Goal: Task Accomplishment & Management: Use online tool/utility

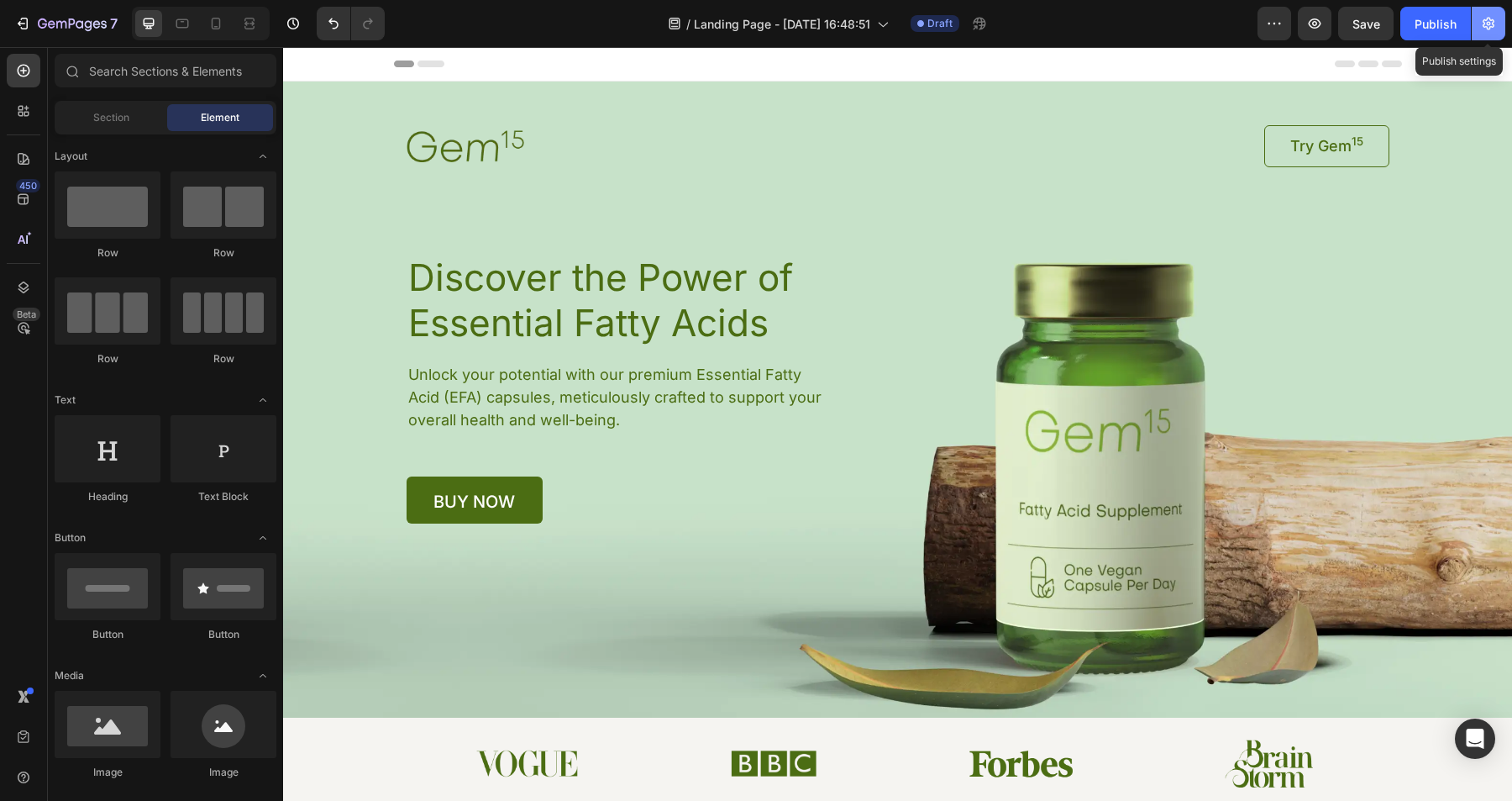
click at [1483, 23] on icon "button" at bounding box center [1488, 23] width 16 height 16
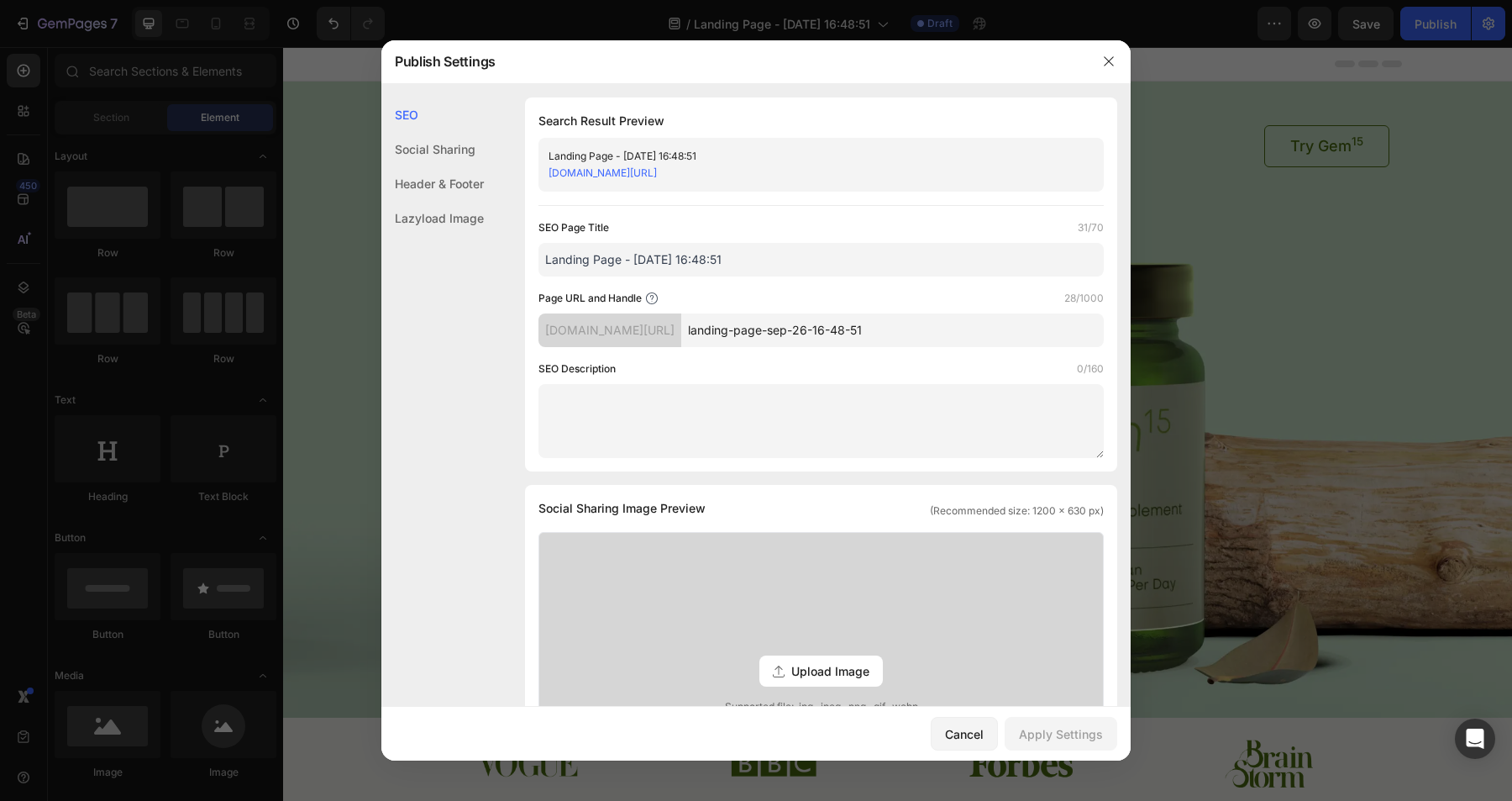
click at [796, 263] on input "Landing Page - [DATE] 16:48:51" at bounding box center [820, 260] width 565 height 34
click at [1111, 60] on icon "button" at bounding box center [1110, 61] width 14 height 14
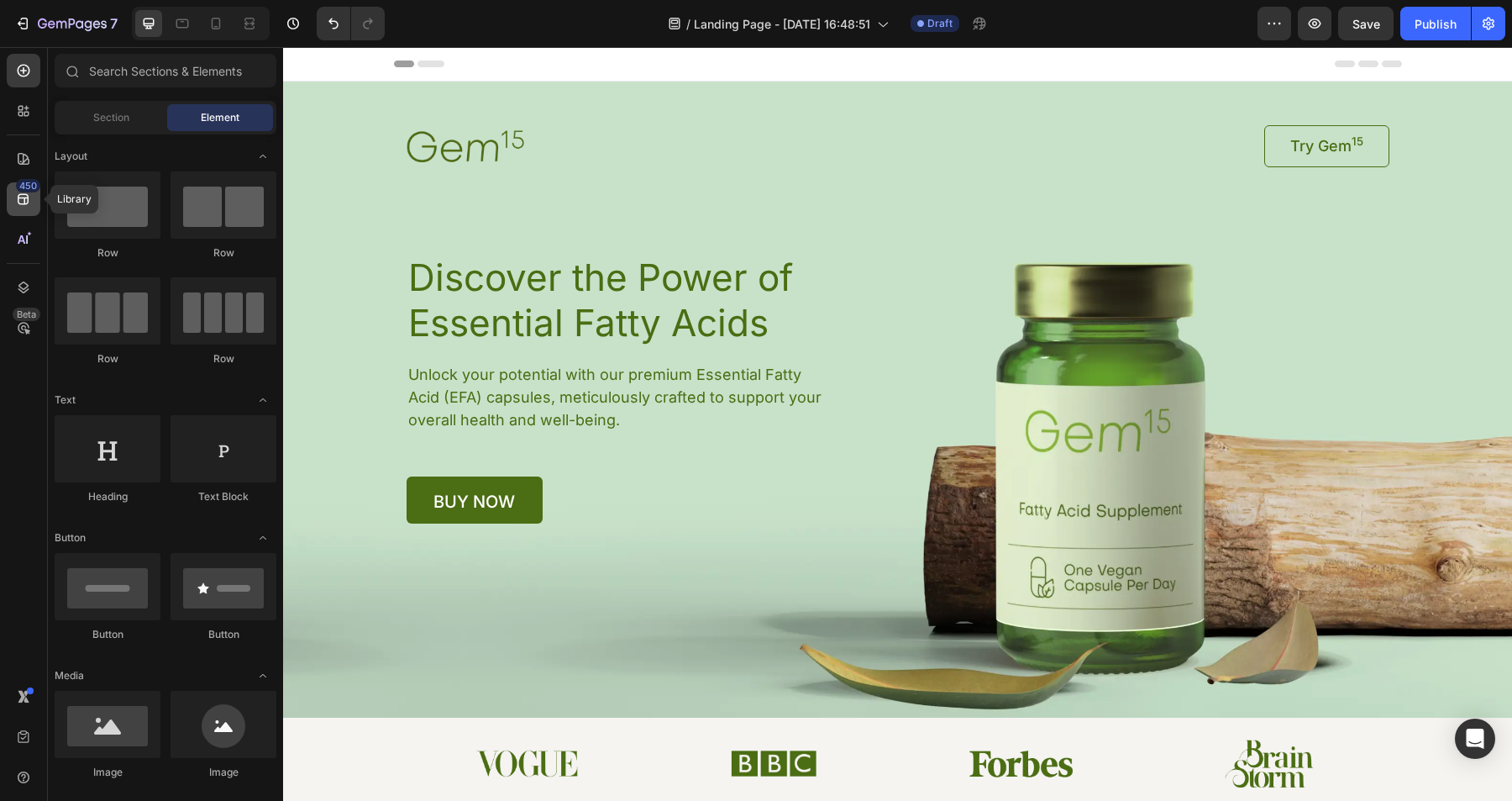
click at [22, 203] on icon at bounding box center [23, 198] width 16 height 16
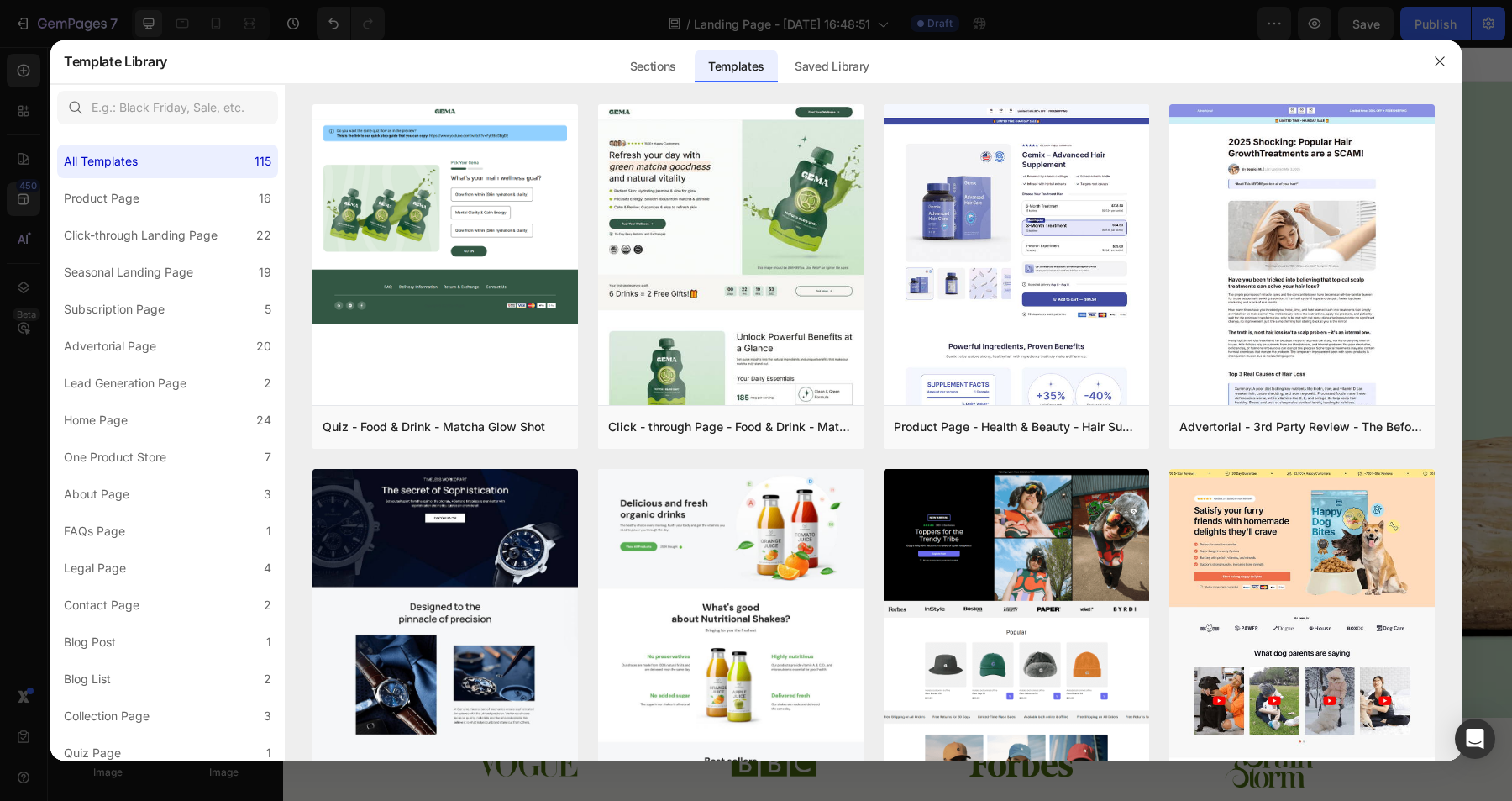
click at [436, 28] on div at bounding box center [756, 400] width 1512 height 801
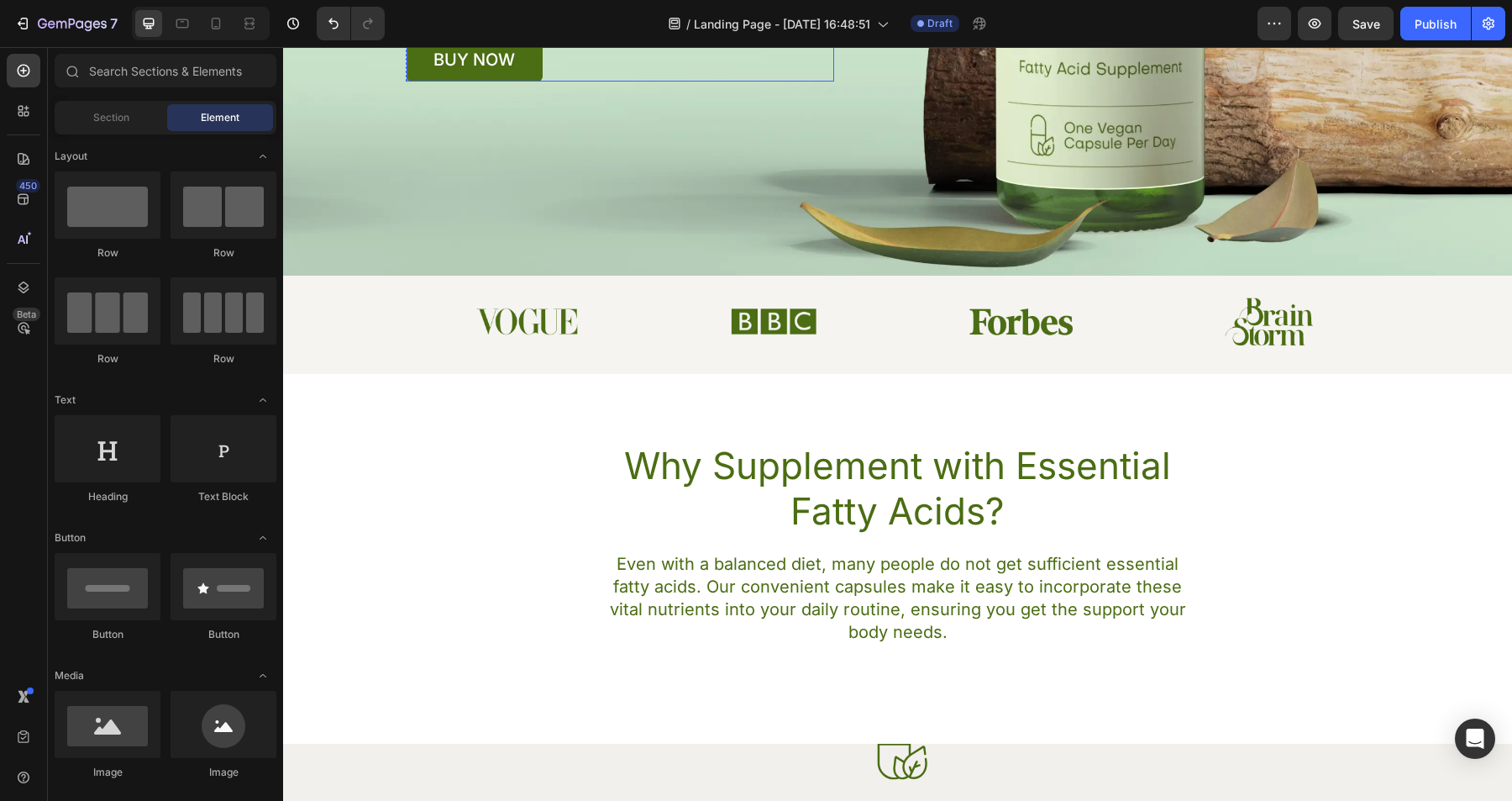
scroll to position [441, 0]
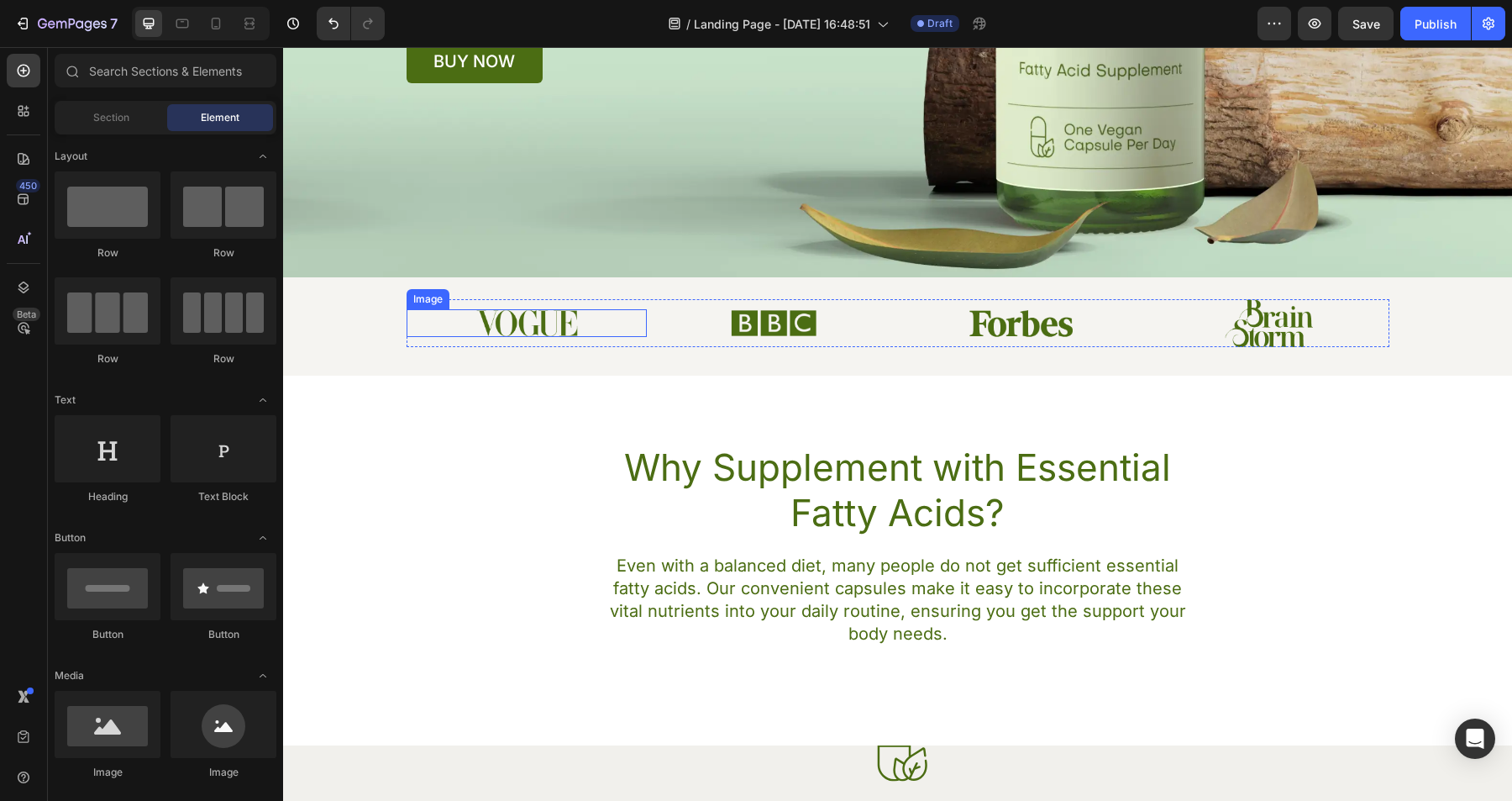
click at [555, 327] on img at bounding box center [526, 322] width 102 height 27
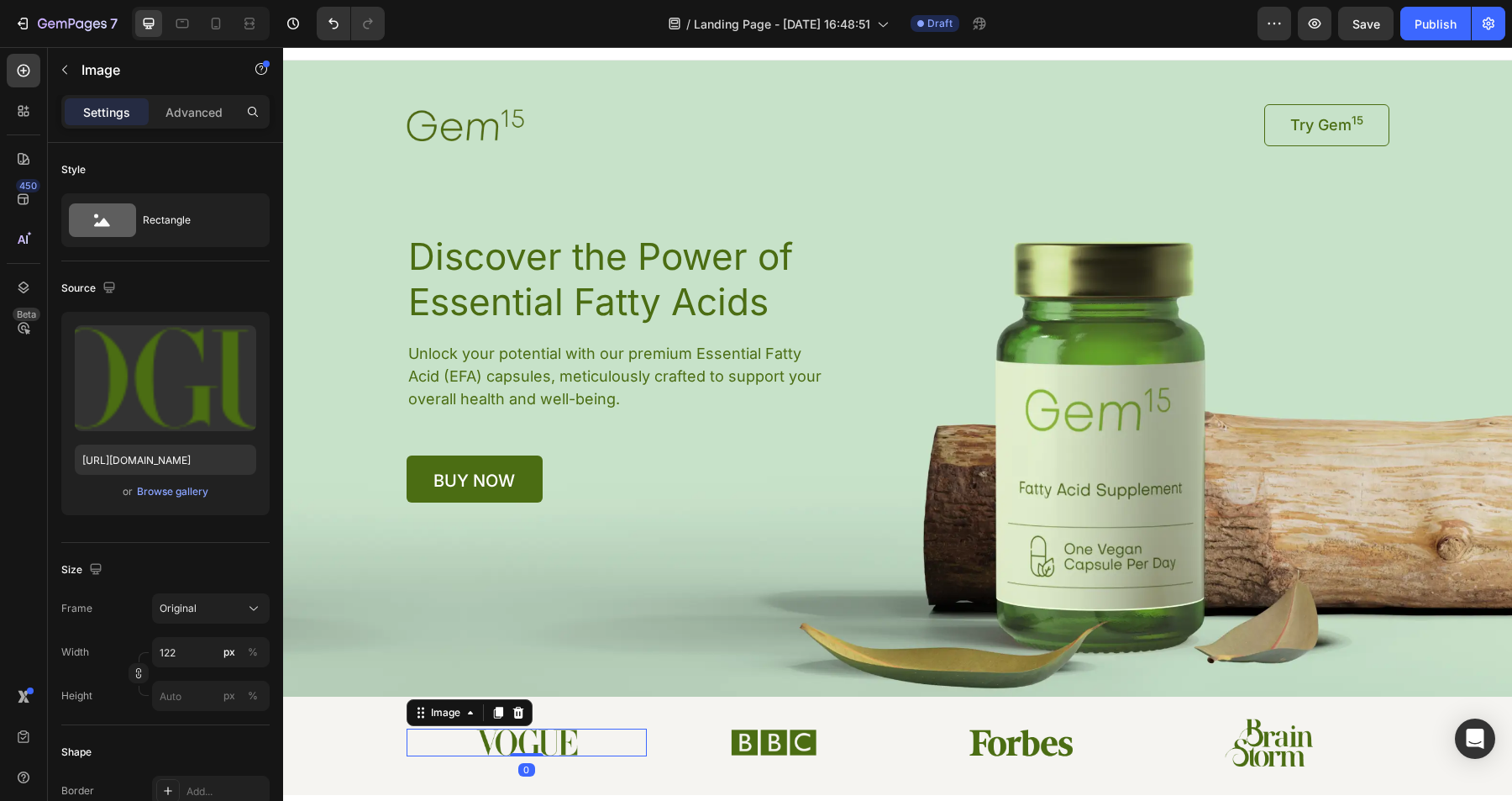
scroll to position [0, 0]
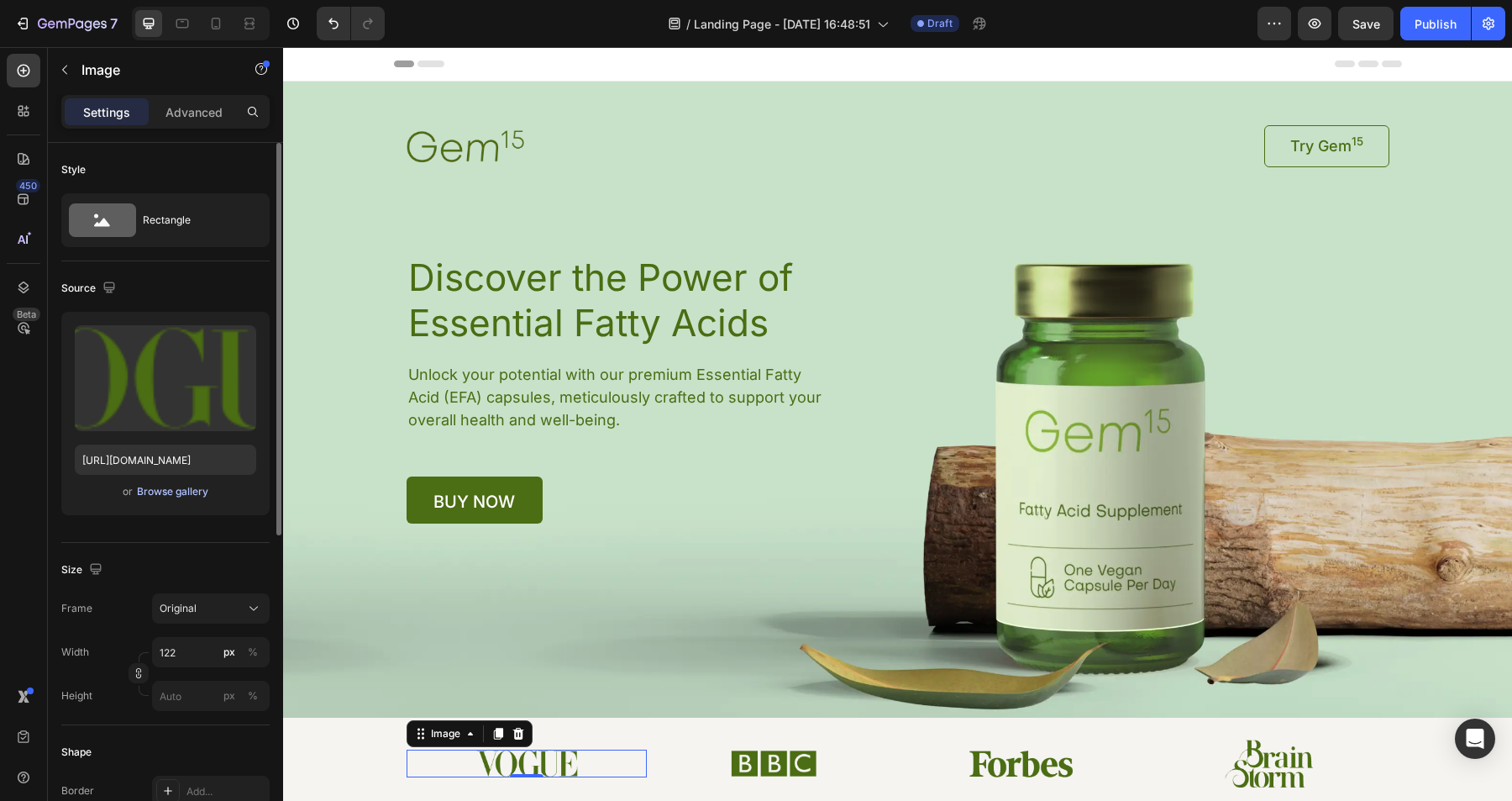
click at [178, 494] on div "Browse gallery" at bounding box center [172, 491] width 72 height 15
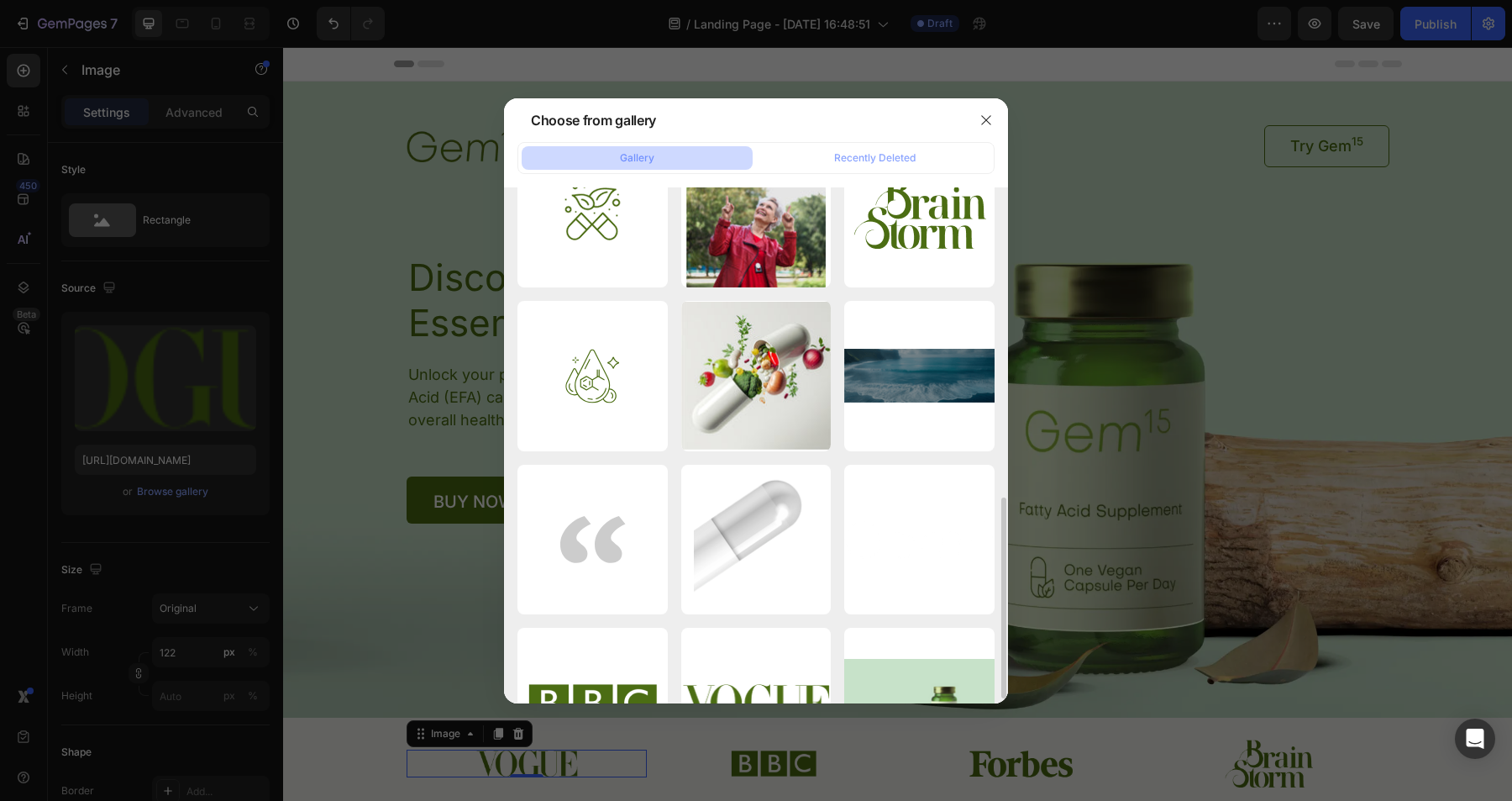
scroll to position [202, 0]
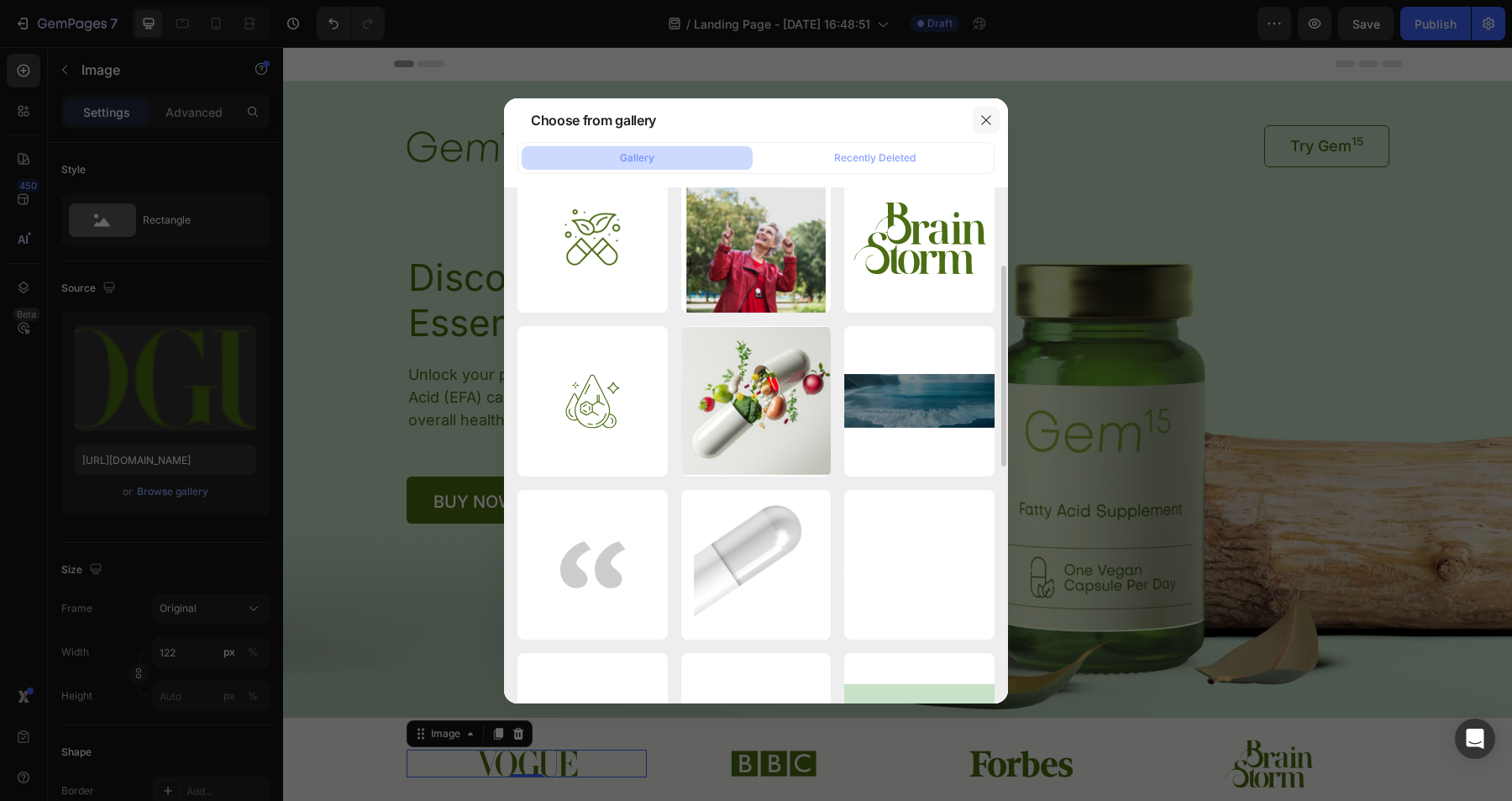
click at [983, 120] on icon "button" at bounding box center [987, 120] width 14 height 14
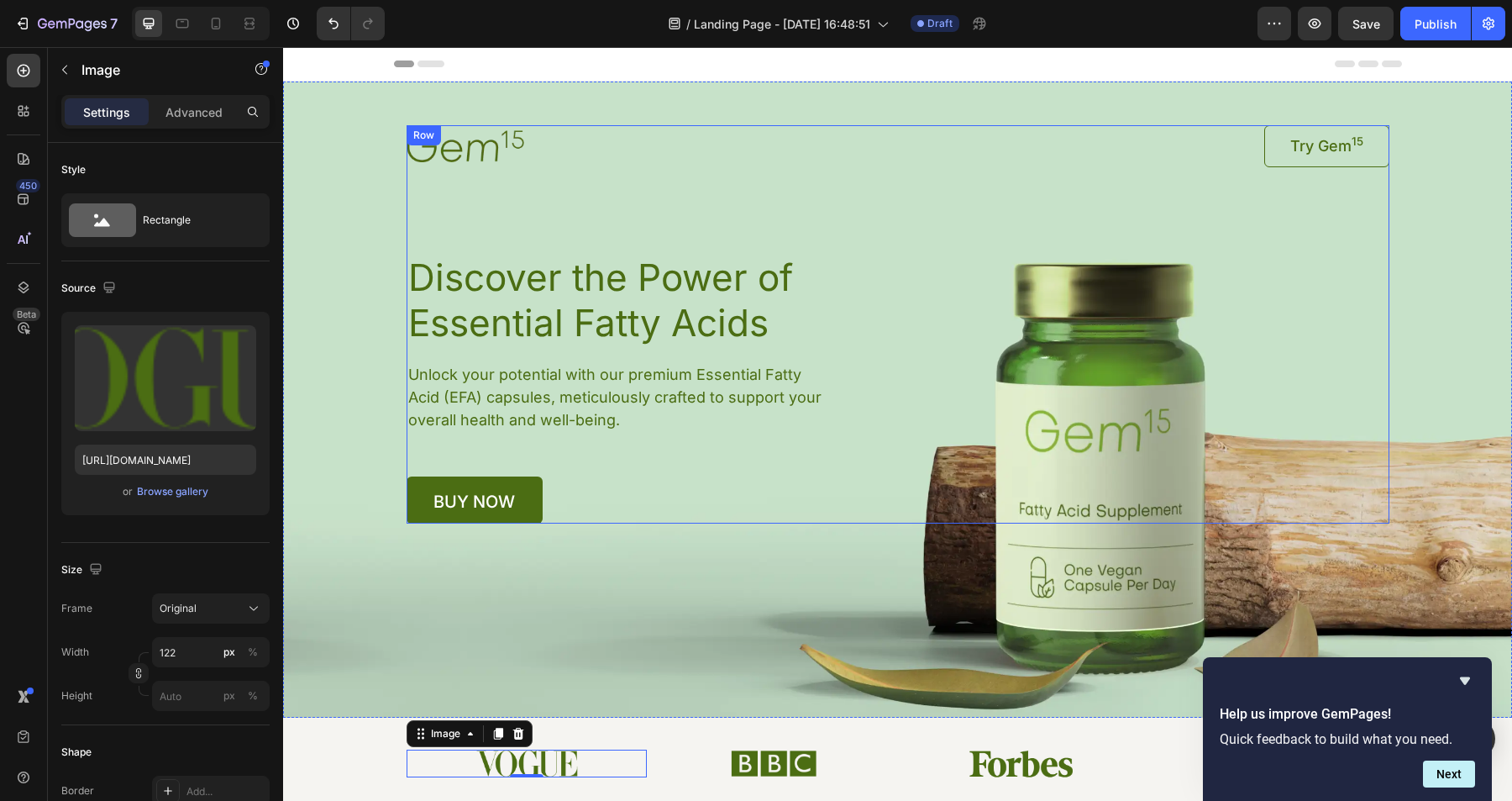
click at [1044, 176] on div "Image Try Gem 15 Button Row Discover the Power of Essential Fatty Acids Heading…" at bounding box center [898, 325] width 983 height 398
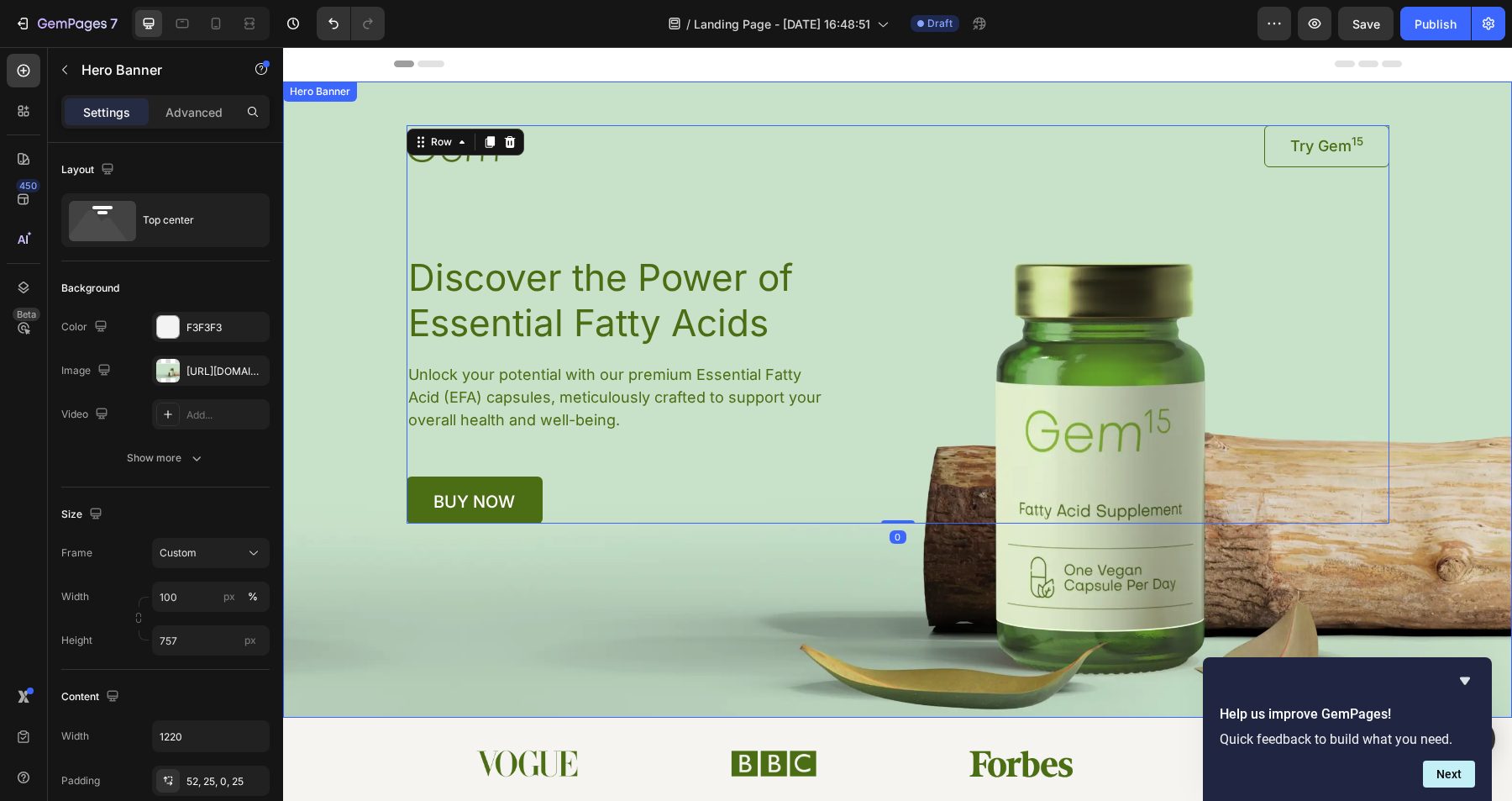
click at [1455, 360] on div "Background Image" at bounding box center [898, 399] width 1229 height 636
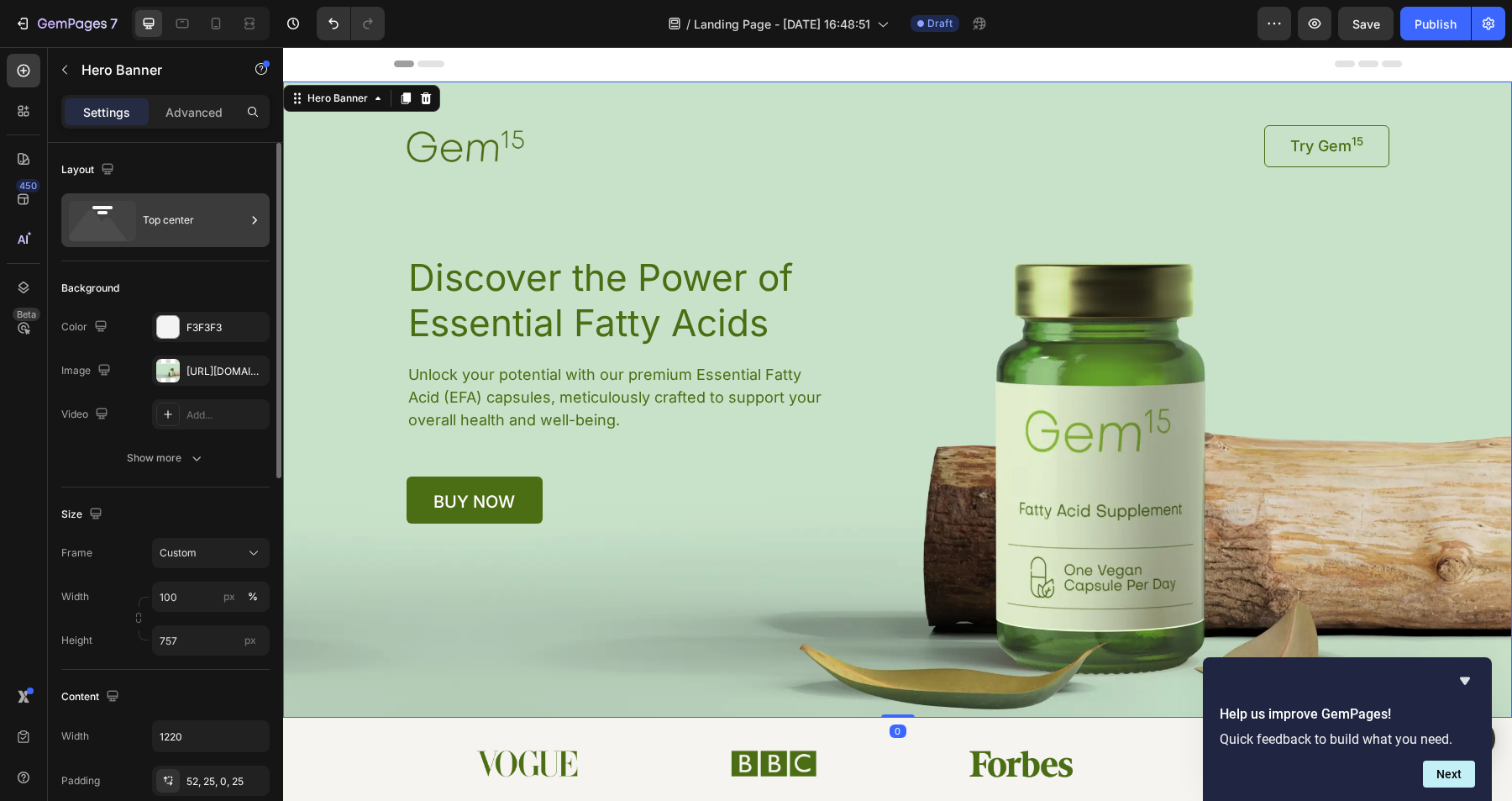
click at [208, 221] on div "Top center" at bounding box center [194, 220] width 102 height 39
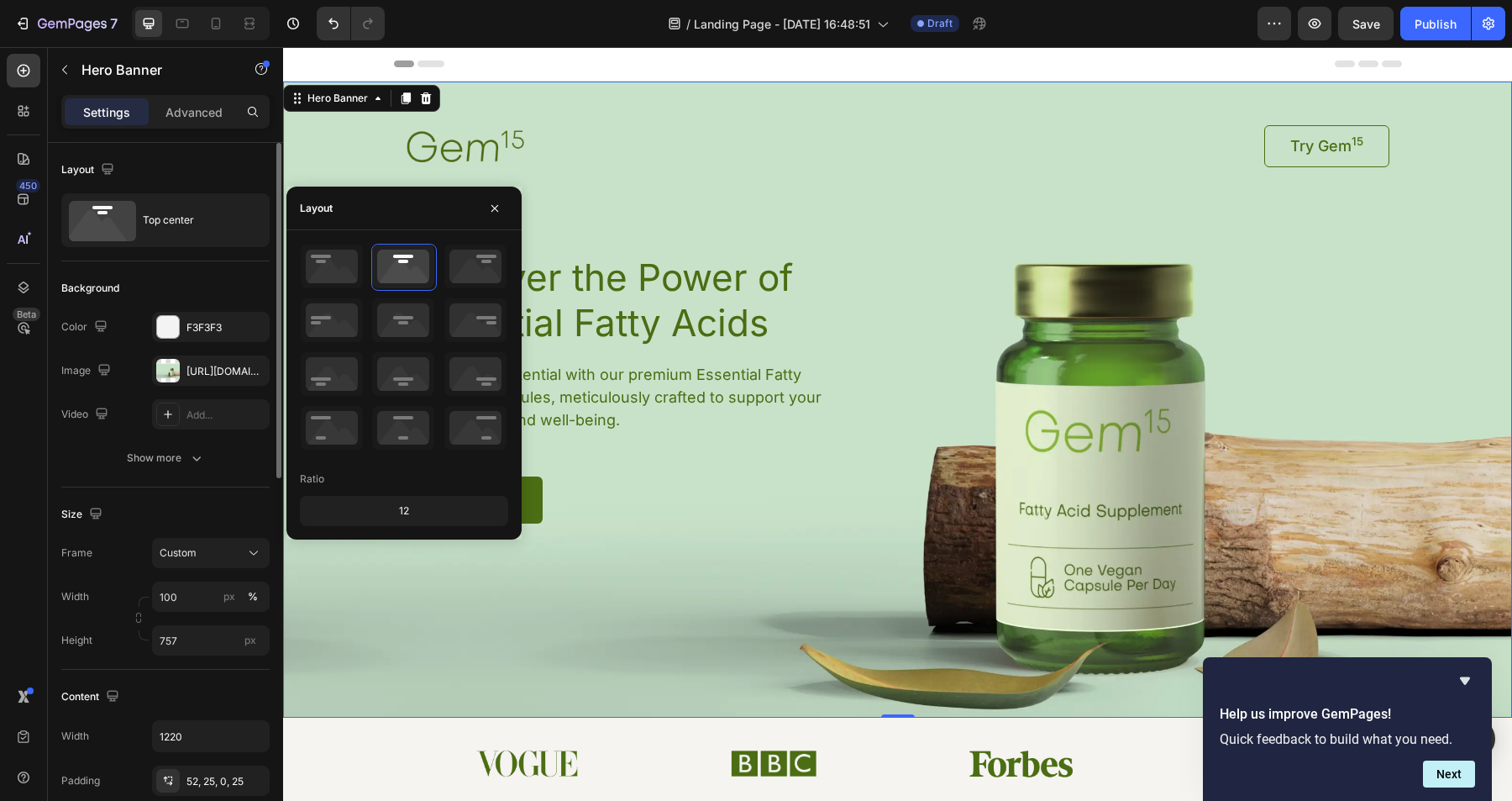
click at [222, 278] on div "Background" at bounding box center [165, 287] width 209 height 27
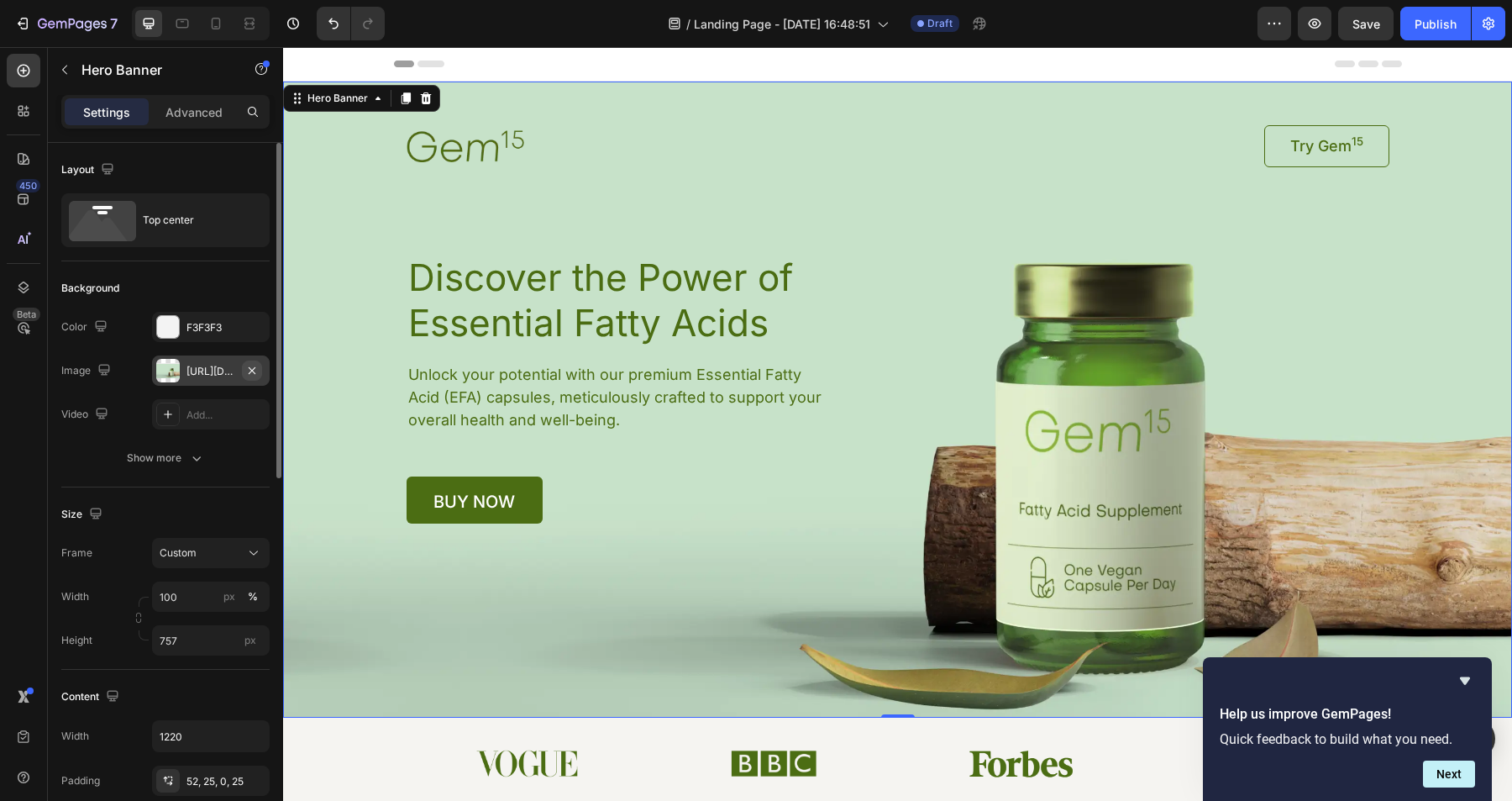
click at [256, 369] on icon "button" at bounding box center [252, 371] width 14 height 14
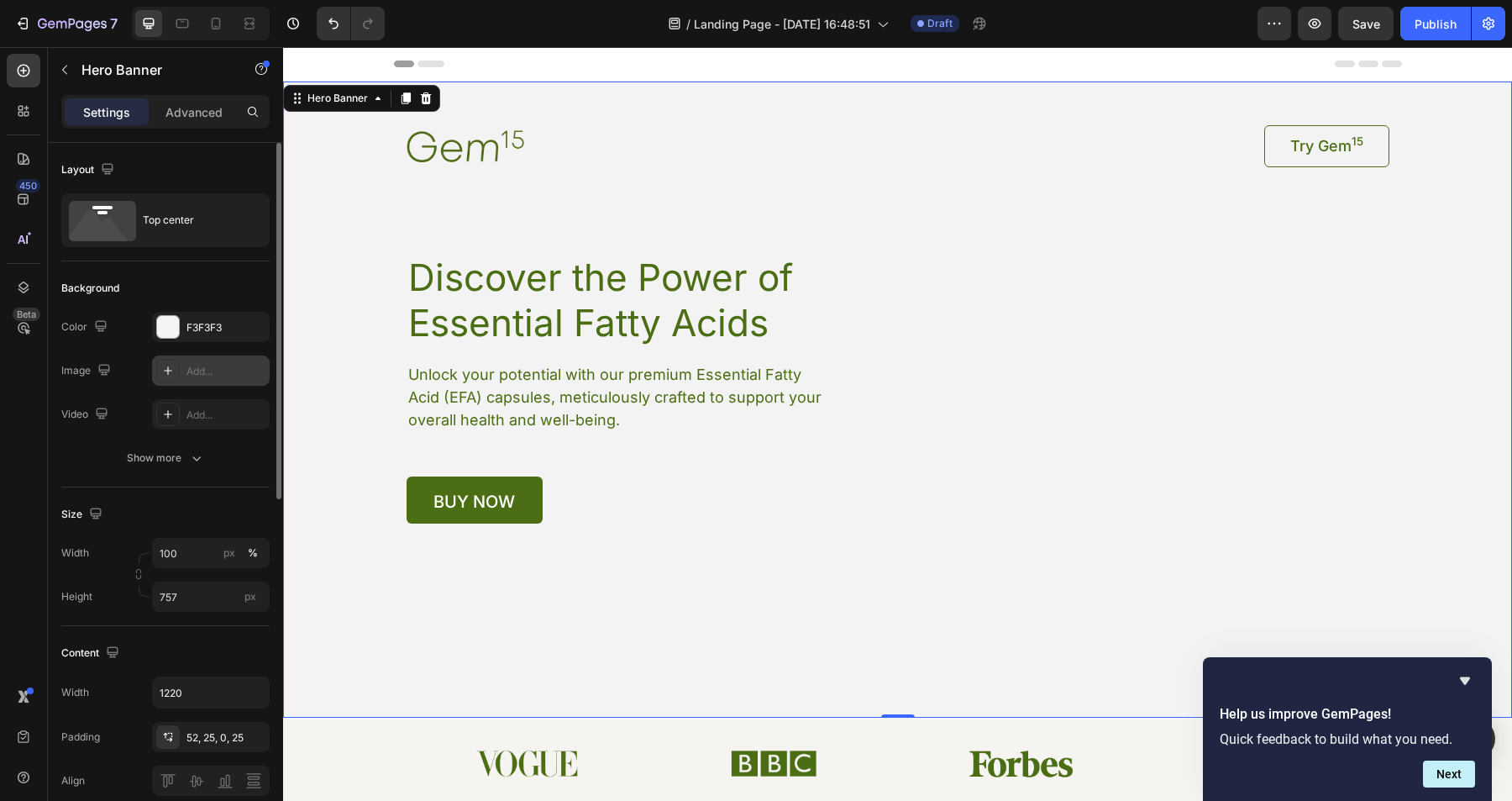
click at [208, 366] on div "Add..." at bounding box center [226, 371] width 79 height 15
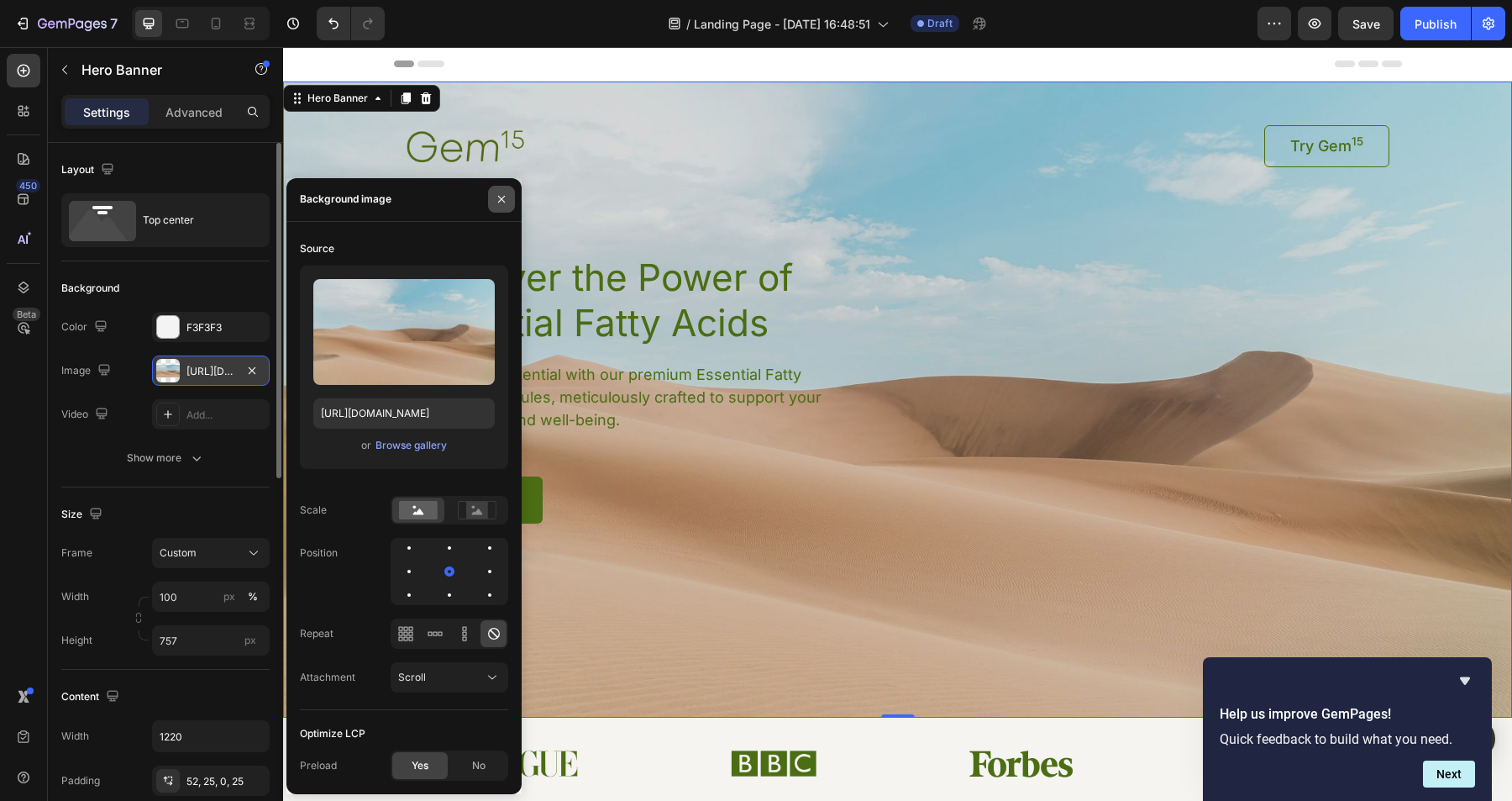
click at [505, 199] on icon "button" at bounding box center [502, 199] width 14 height 14
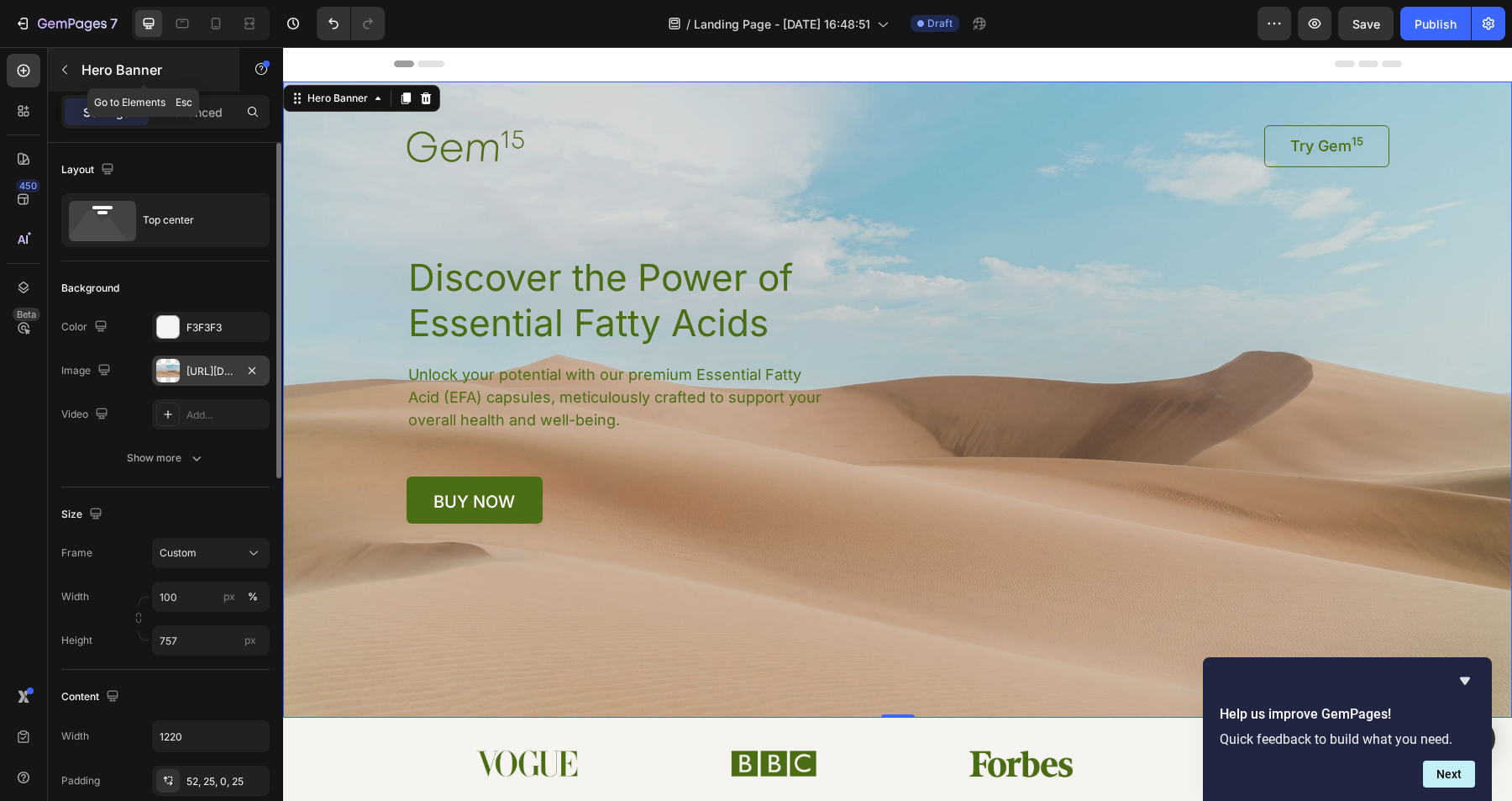
click at [68, 67] on icon "button" at bounding box center [65, 70] width 14 height 14
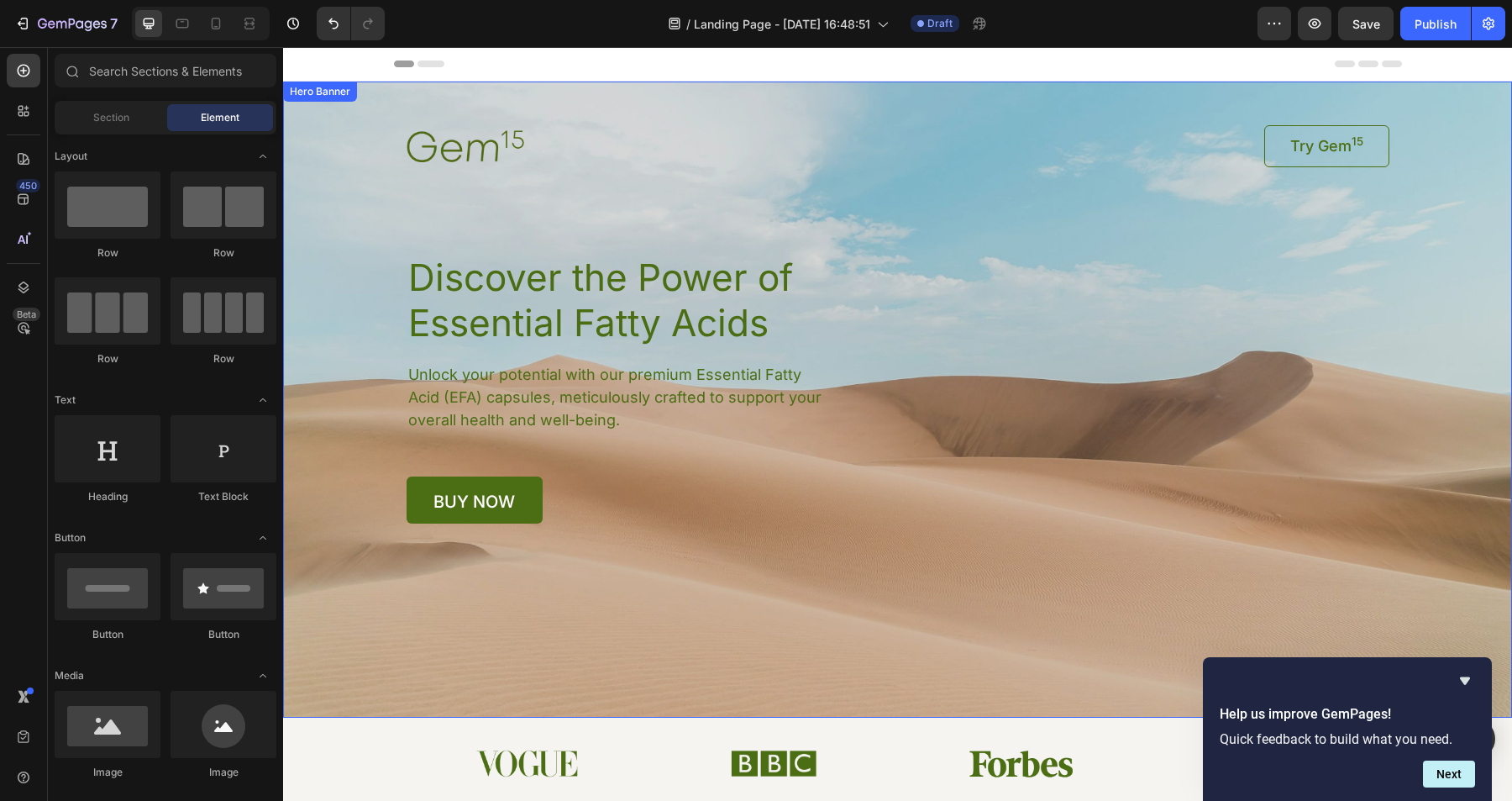
click at [390, 222] on div "Image Try Gem 15 Button Row Discover the Power of Essential Fatty Acids Heading…" at bounding box center [898, 302] width 1025 height 442
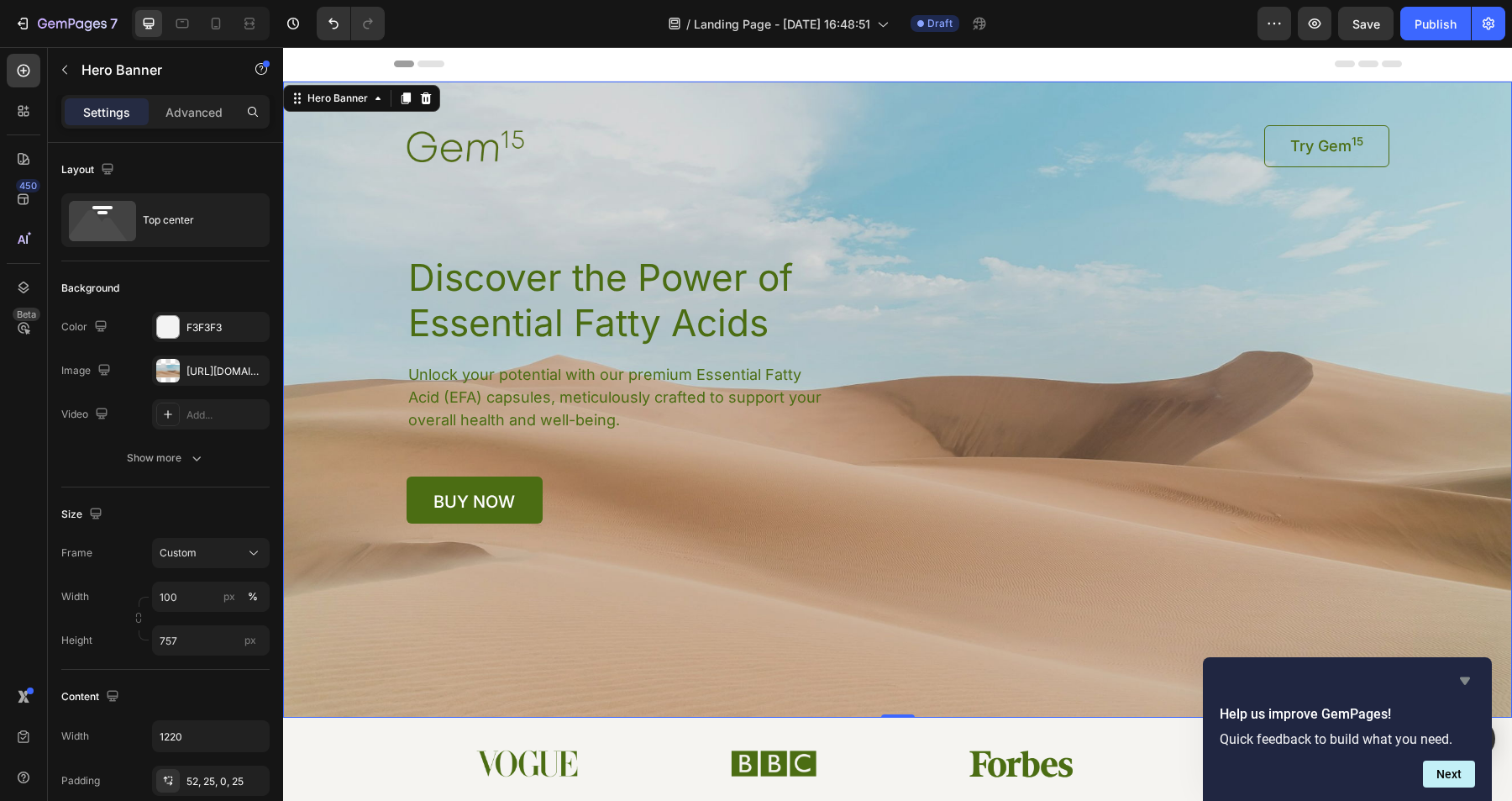
click at [1463, 676] on icon "Hide survey" at bounding box center [1464, 681] width 20 height 20
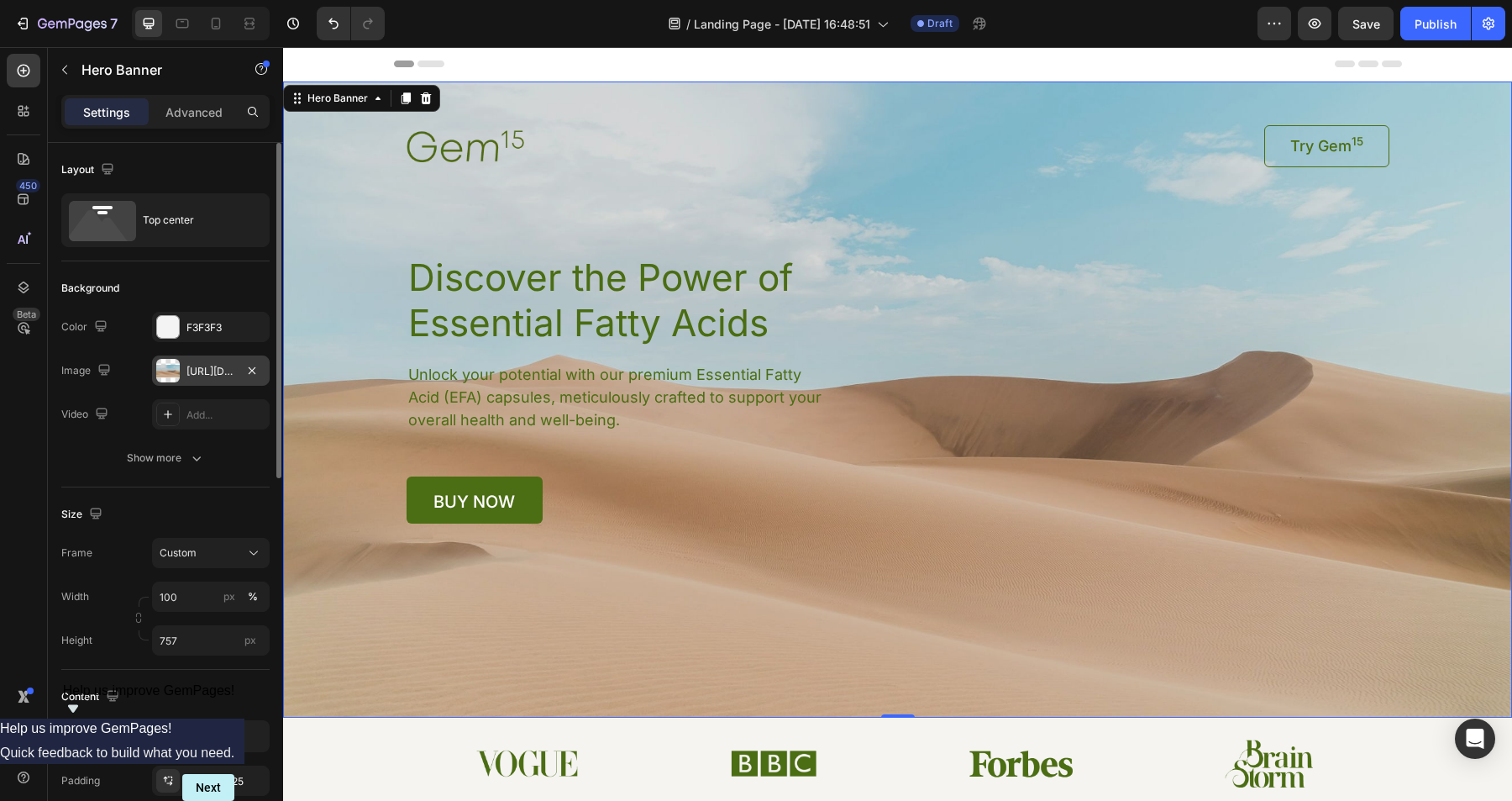
click at [227, 375] on div "[URL][DOMAIN_NAME]" at bounding box center [211, 371] width 48 height 15
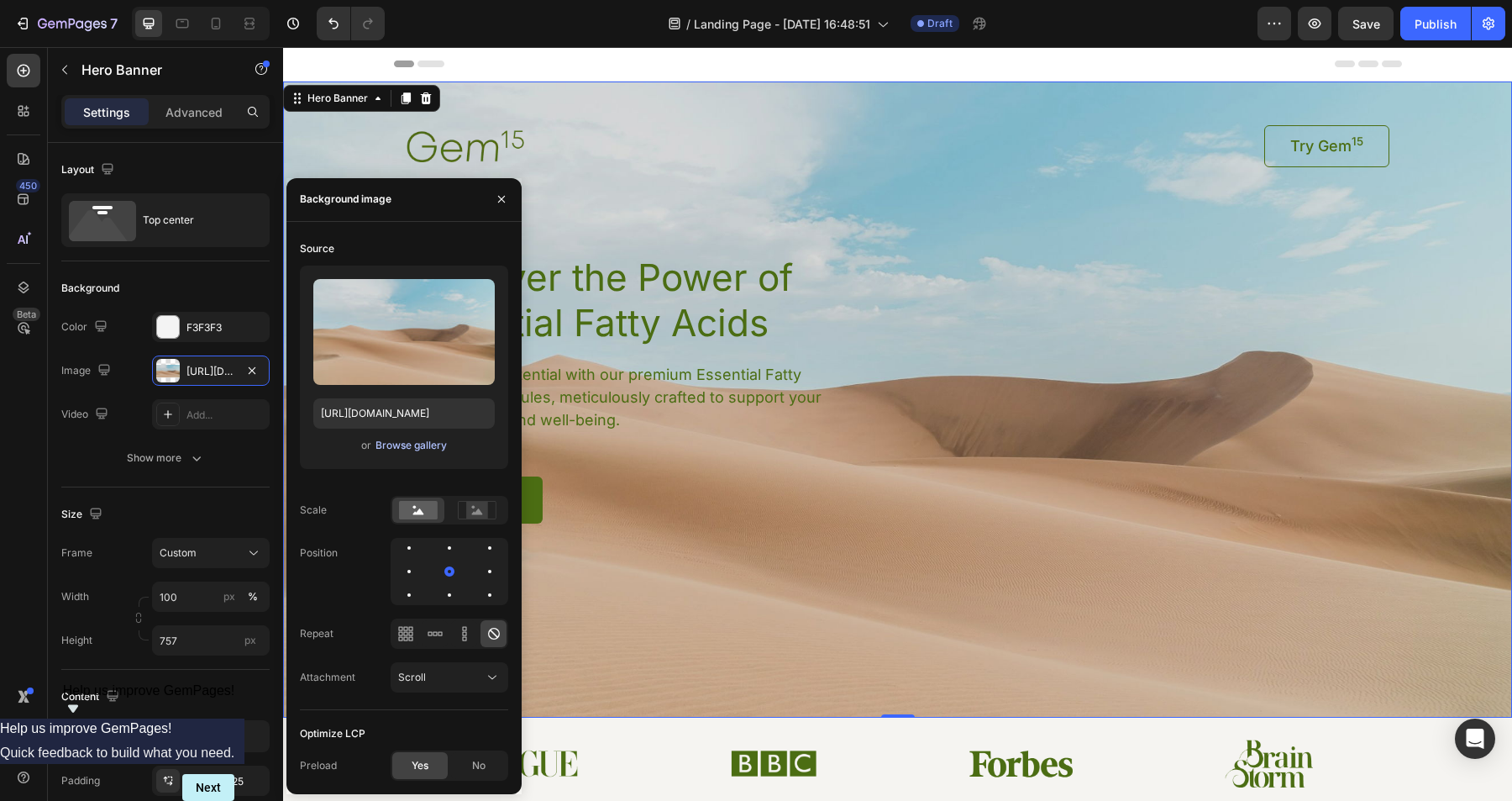
click at [416, 446] on div "Browse gallery" at bounding box center [411, 445] width 72 height 15
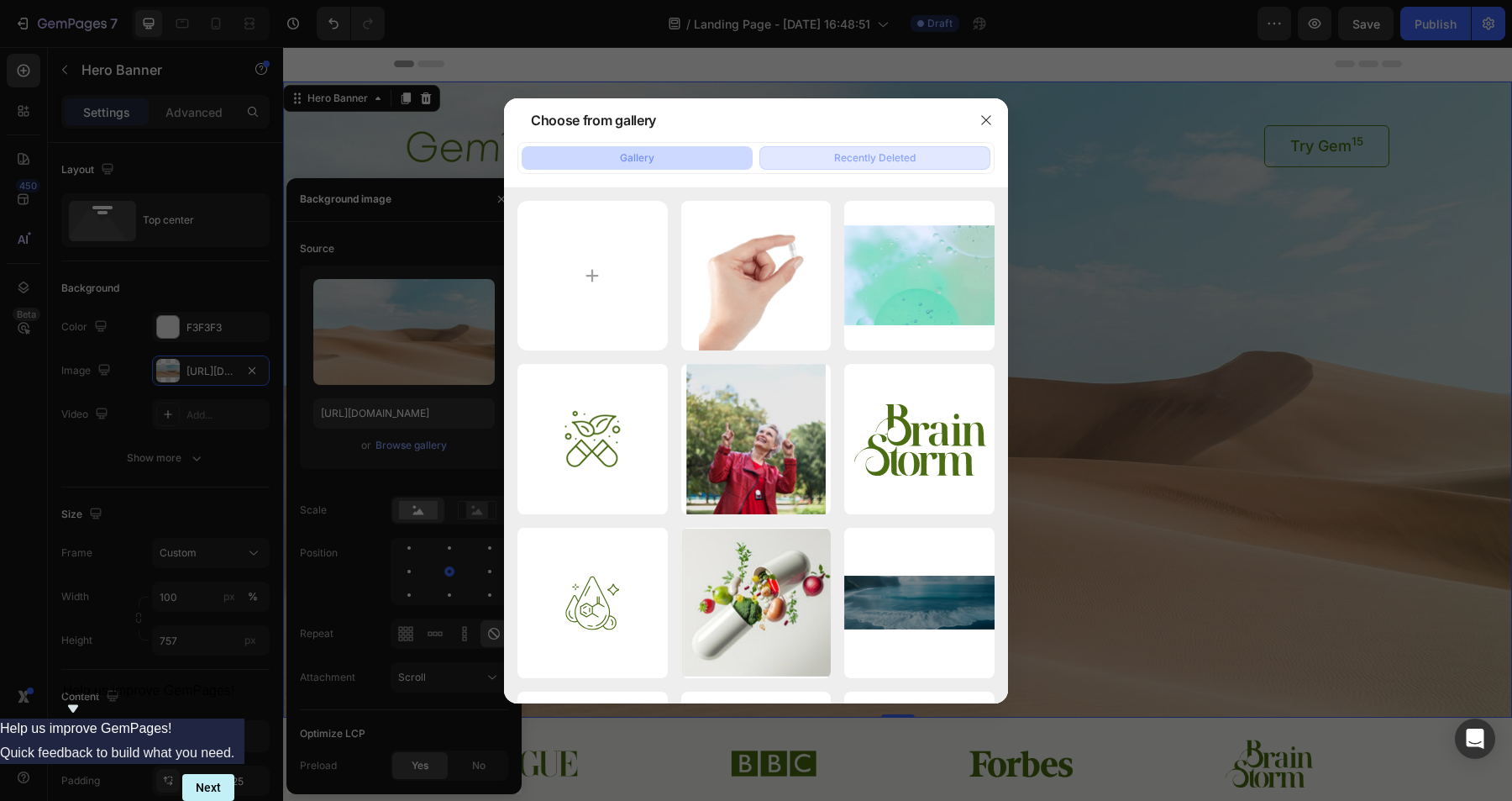
click at [853, 158] on div "Recently Deleted" at bounding box center [875, 158] width 81 height 15
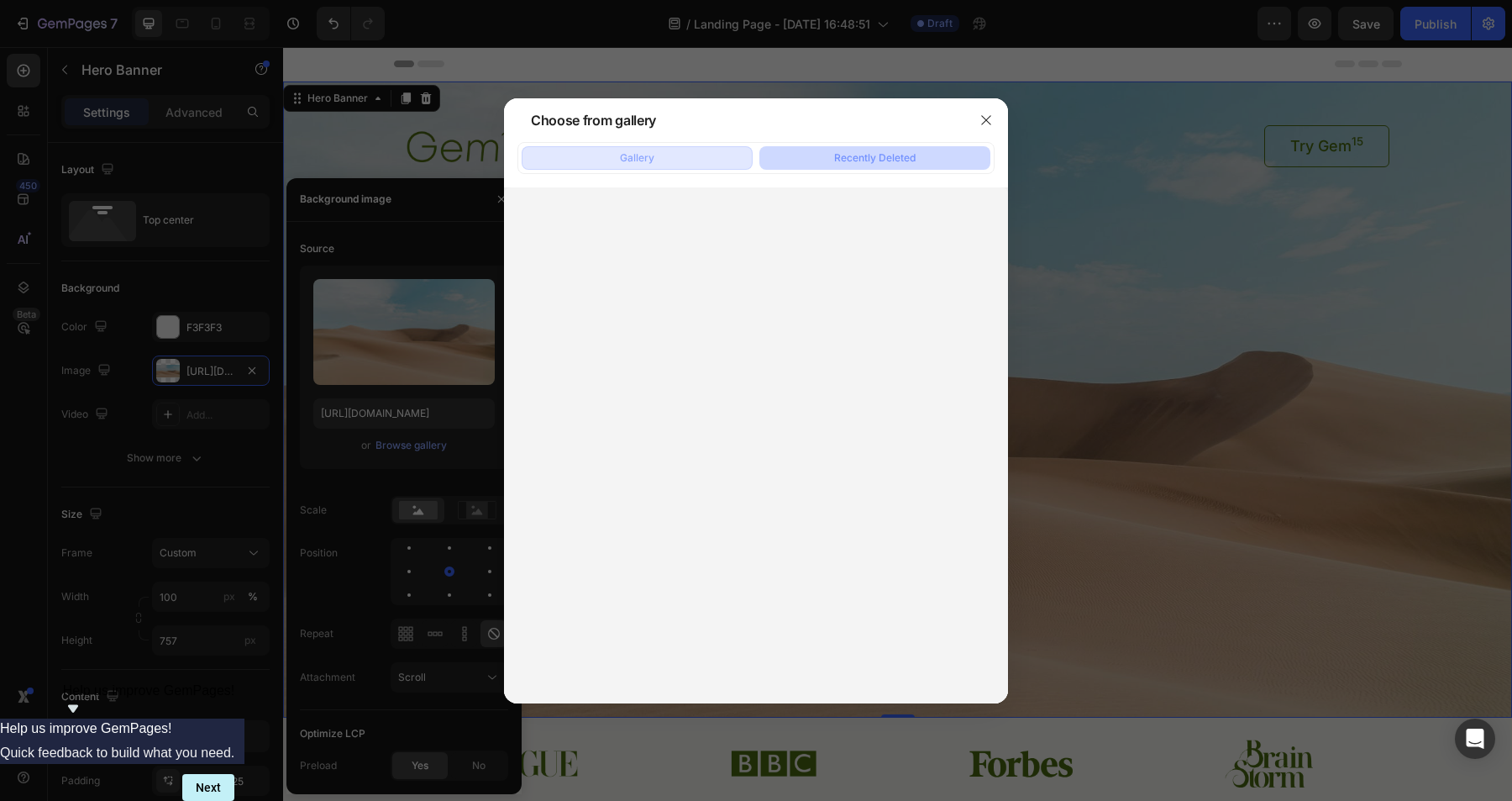
click at [647, 160] on div "Gallery" at bounding box center [637, 158] width 35 height 15
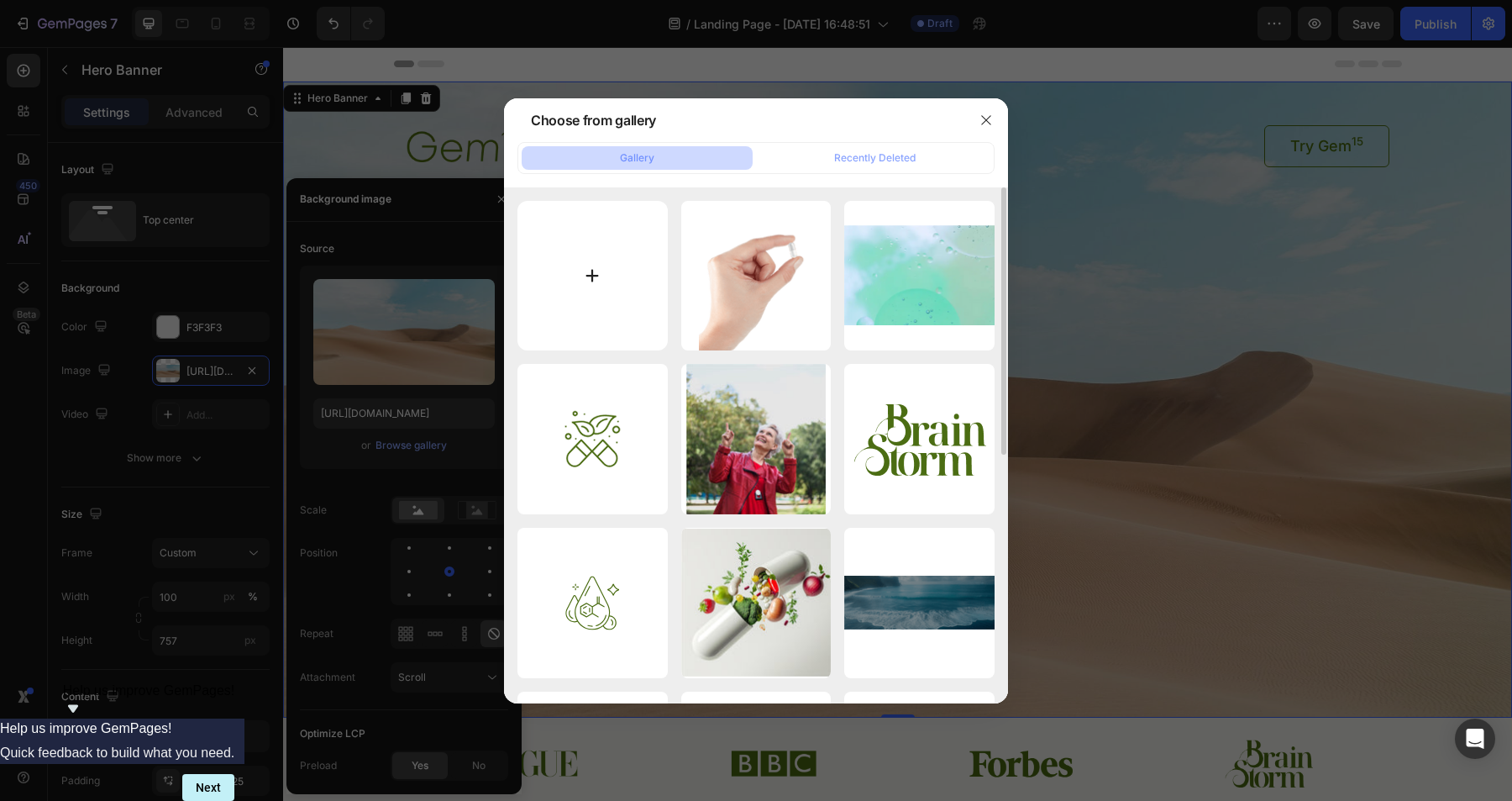
click at [602, 268] on input "file" at bounding box center [593, 276] width 151 height 151
type input "C:\fakepath\Mondtape hero.png"
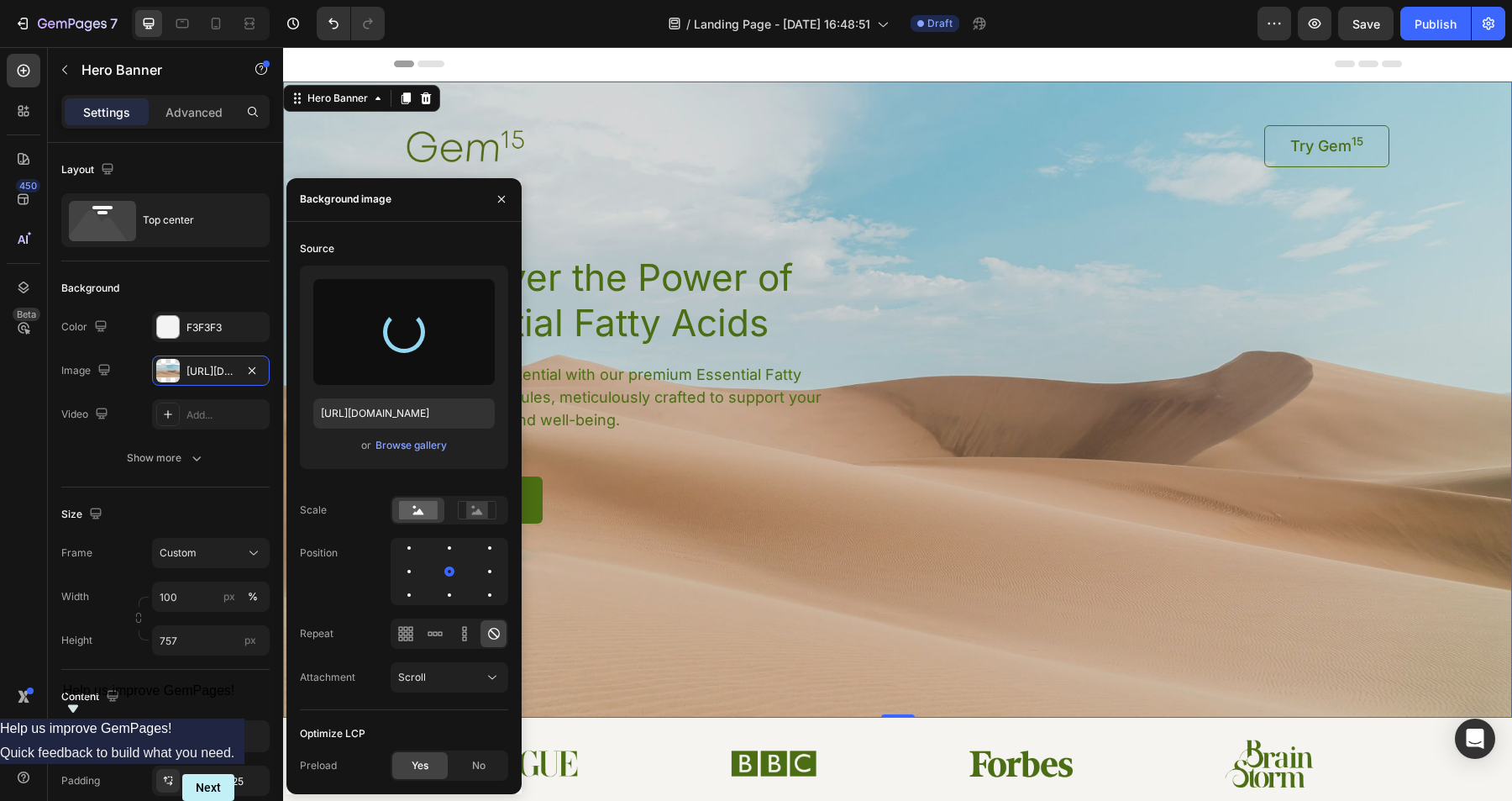
type input "[URL][DOMAIN_NAME]"
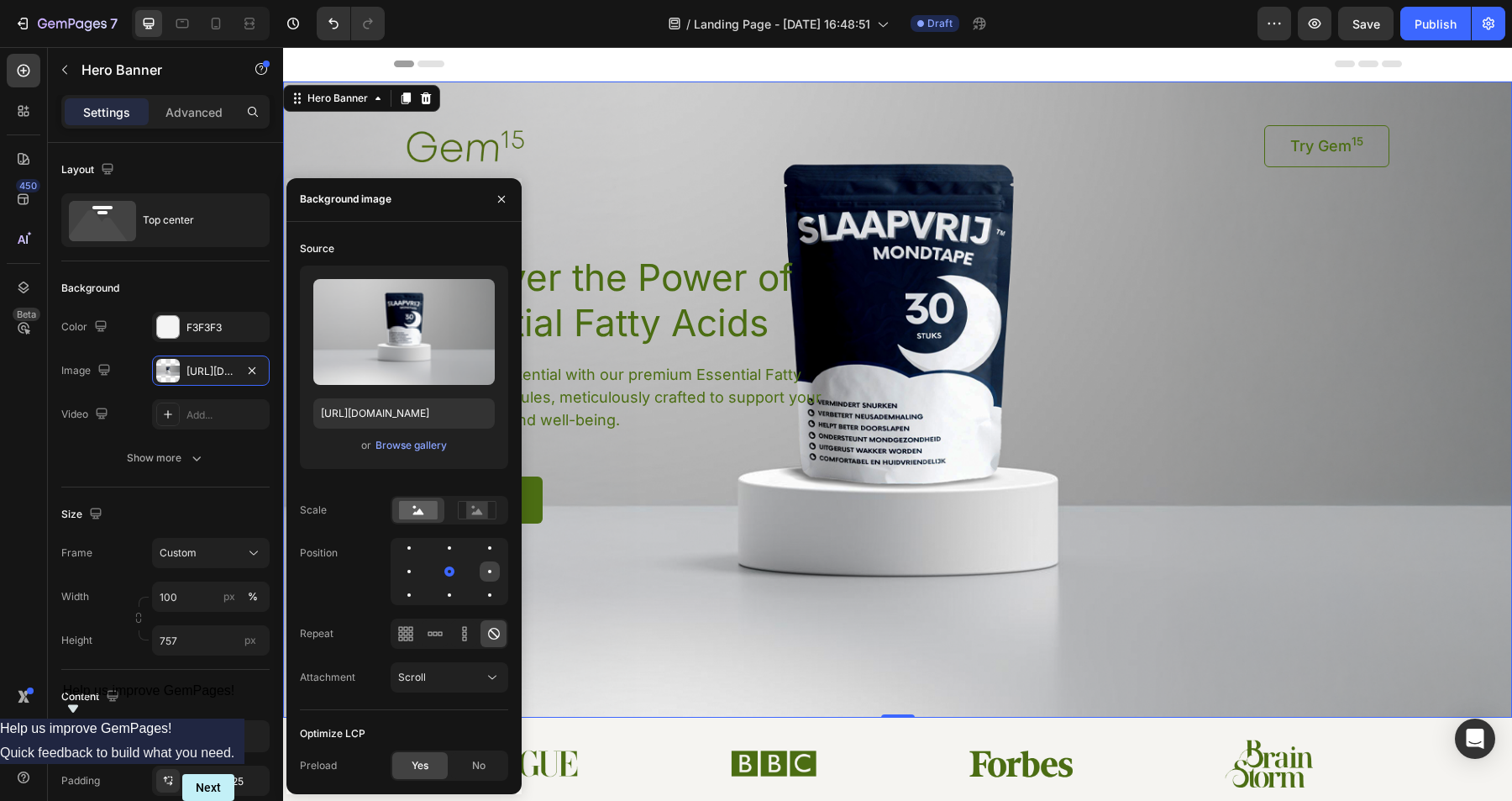
click at [486, 574] on div at bounding box center [489, 571] width 20 height 20
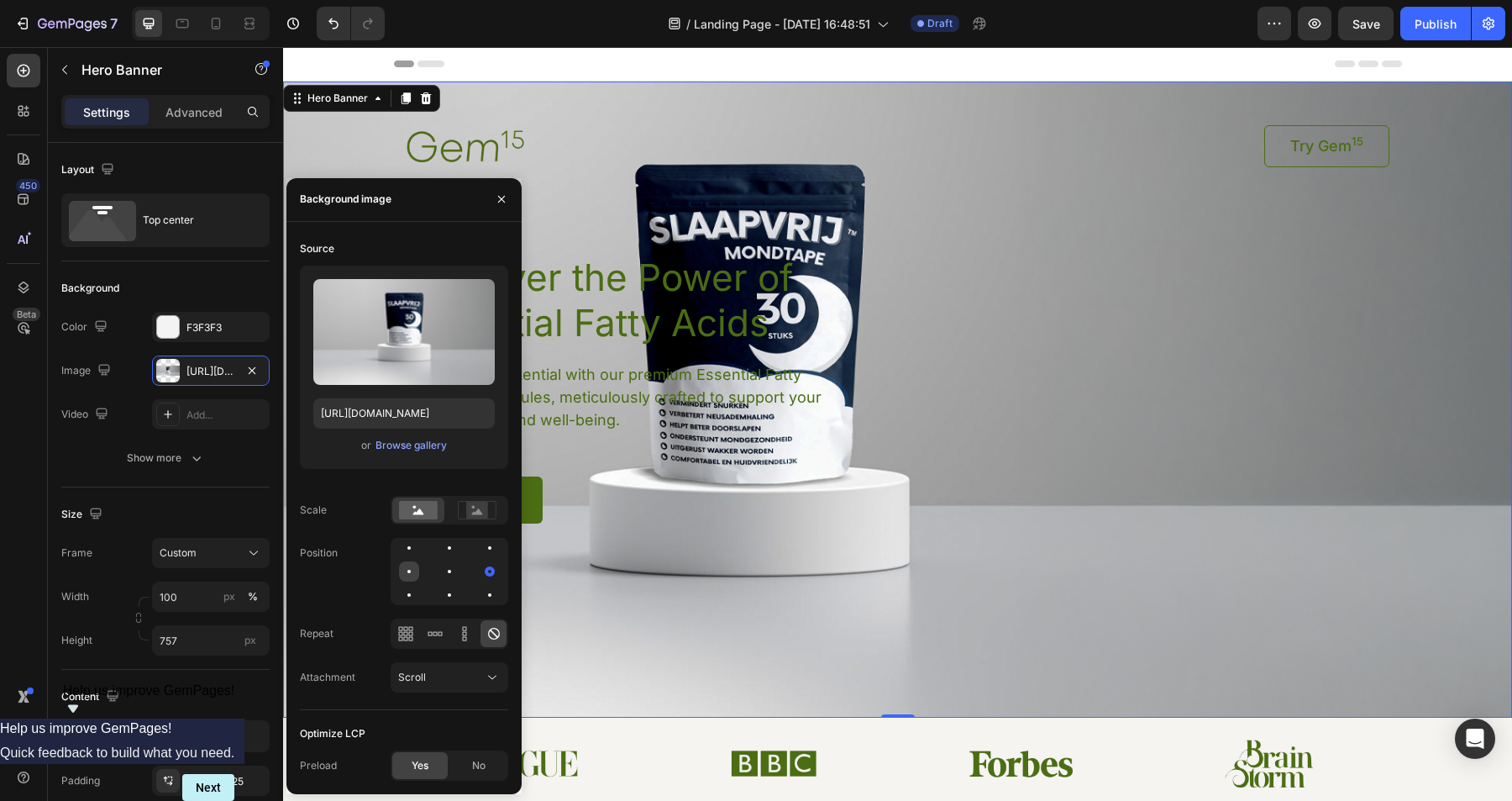
click at [409, 572] on div at bounding box center [409, 572] width 3 height 3
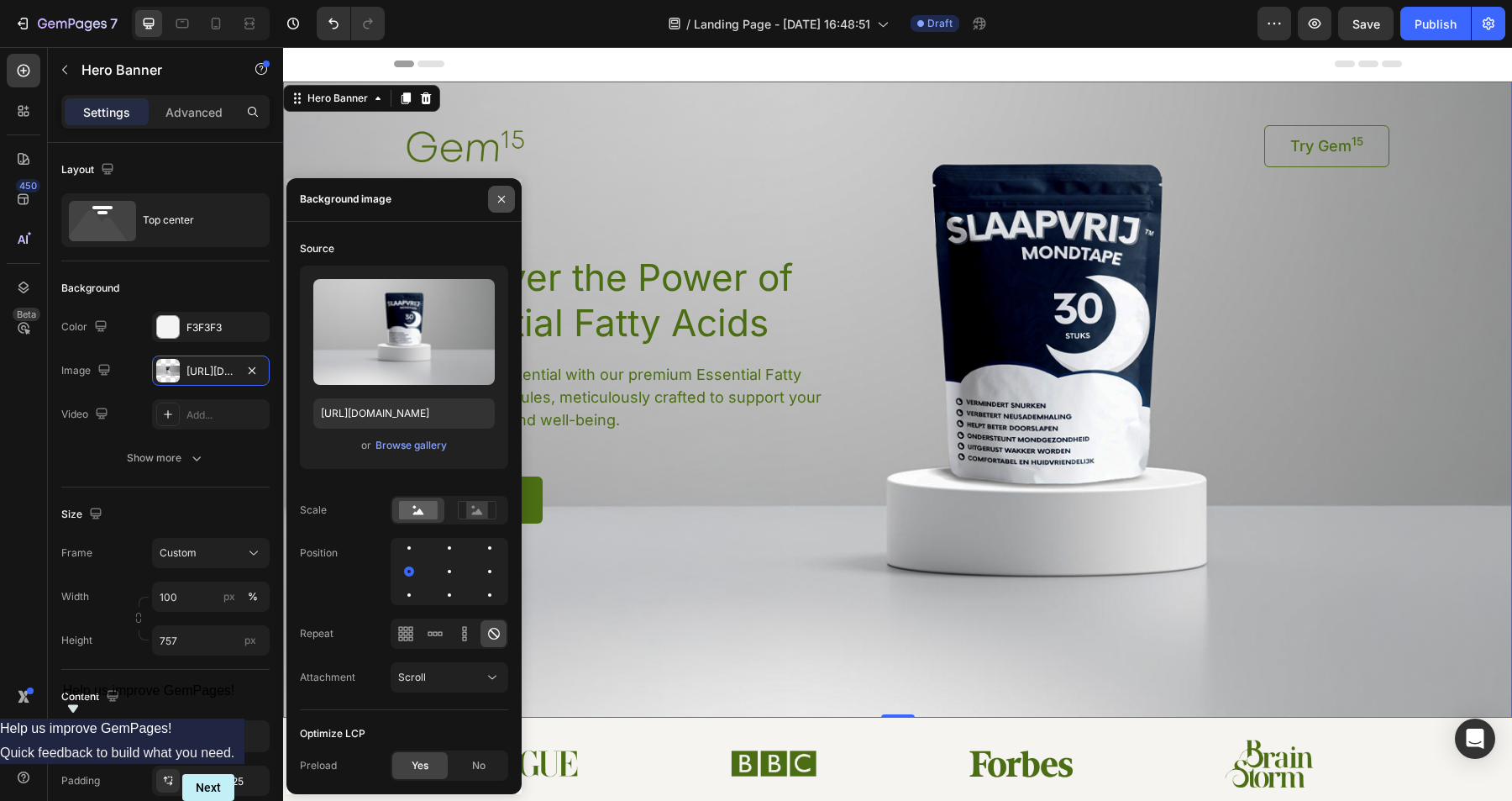
click at [500, 197] on icon "button" at bounding box center [502, 199] width 14 height 14
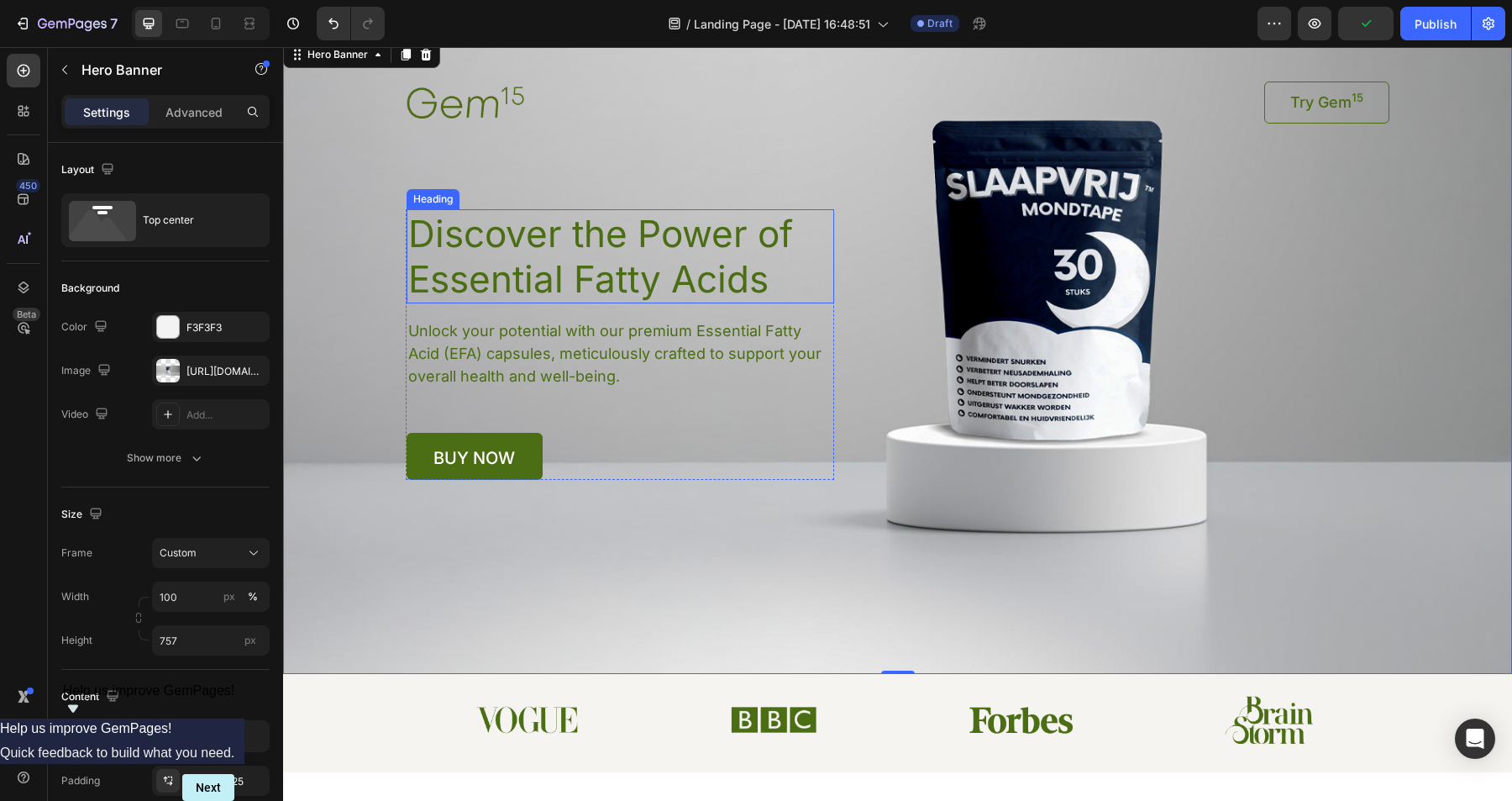
scroll to position [0, 0]
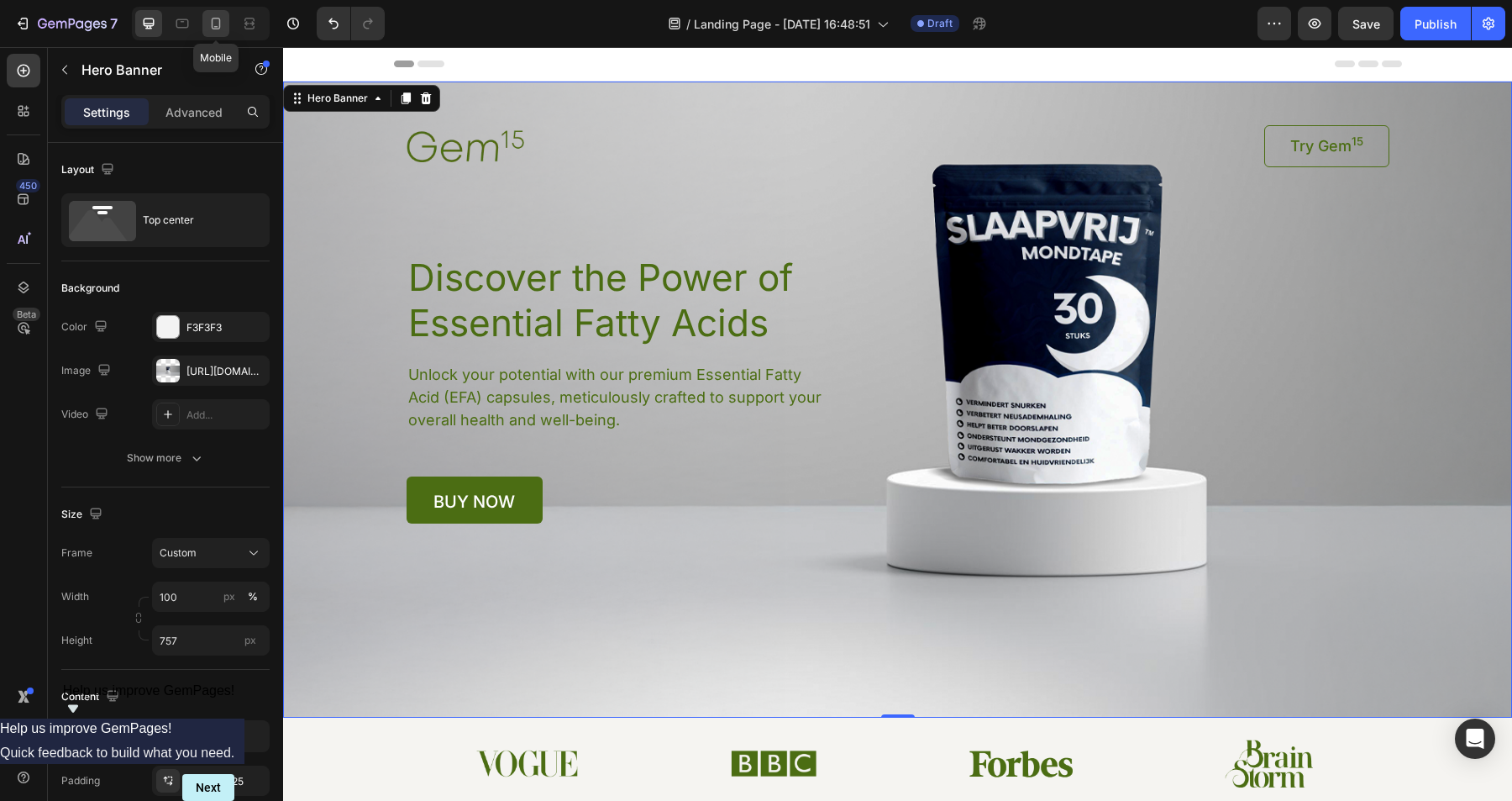
click at [222, 25] on icon at bounding box center [216, 23] width 16 height 16
type input "Auto"
type input "100%"
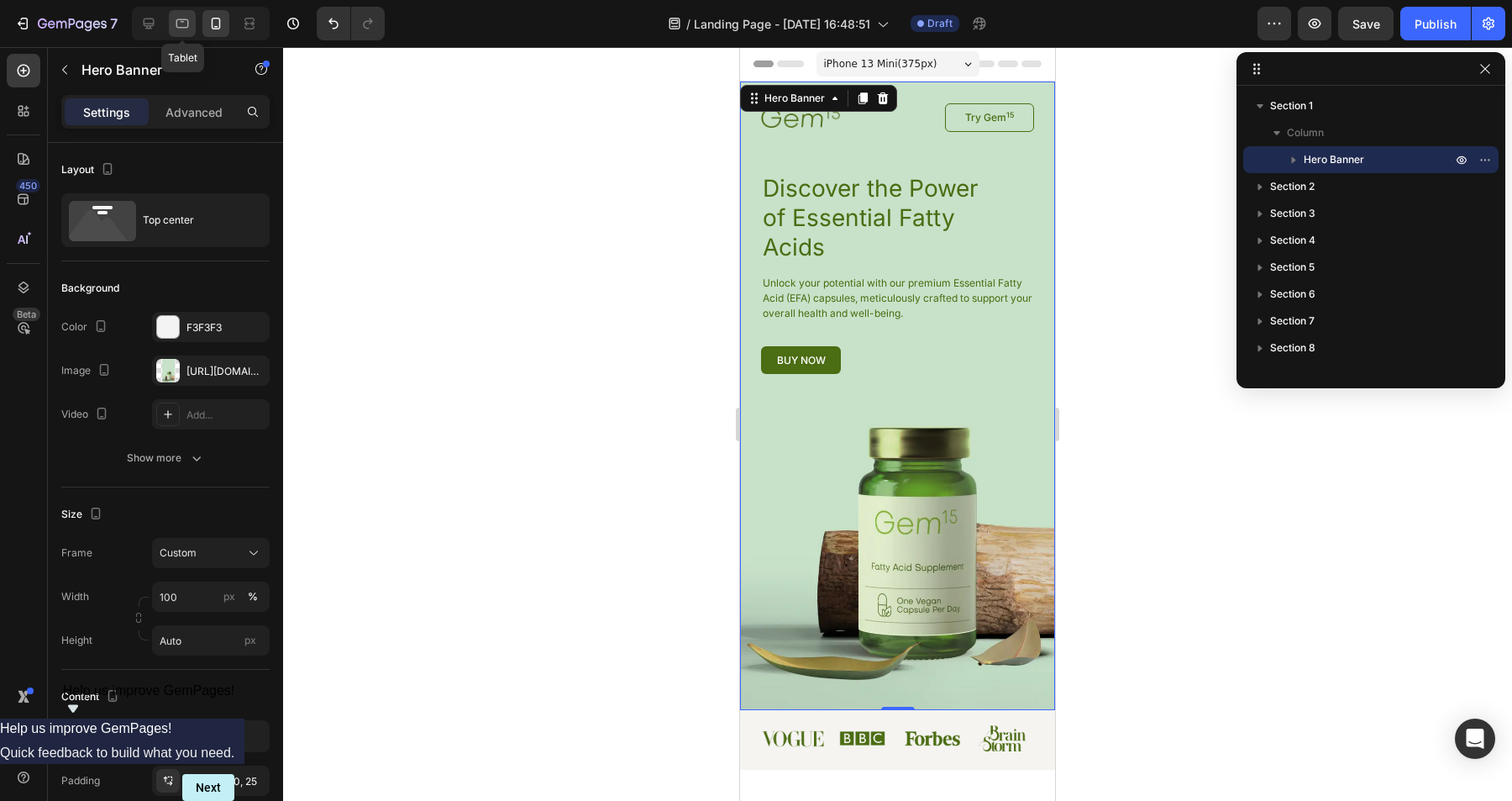
click at [188, 21] on icon at bounding box center [183, 23] width 13 height 10
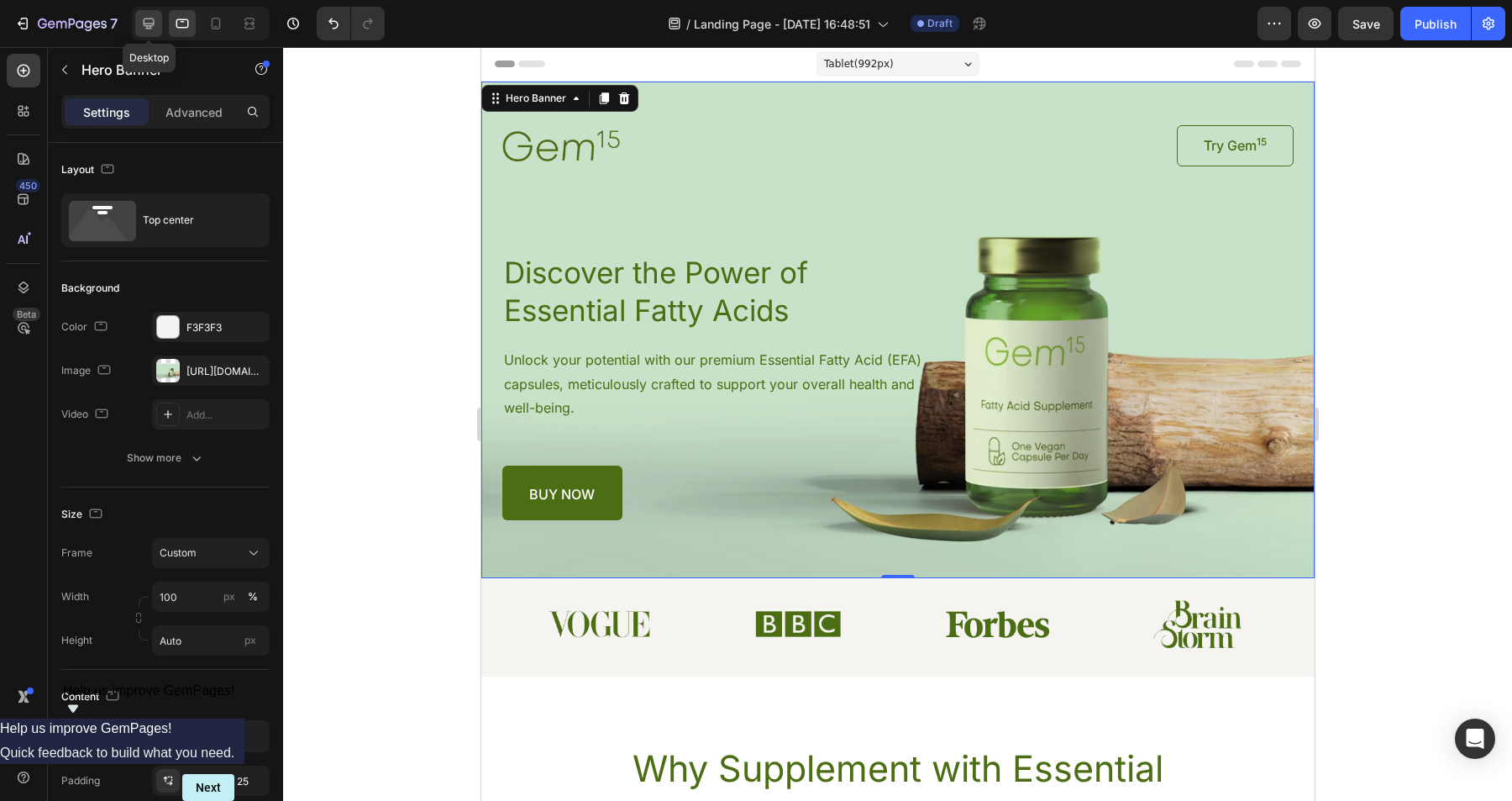
click at [146, 23] on icon at bounding box center [149, 23] width 11 height 11
type input "757"
type input "1220"
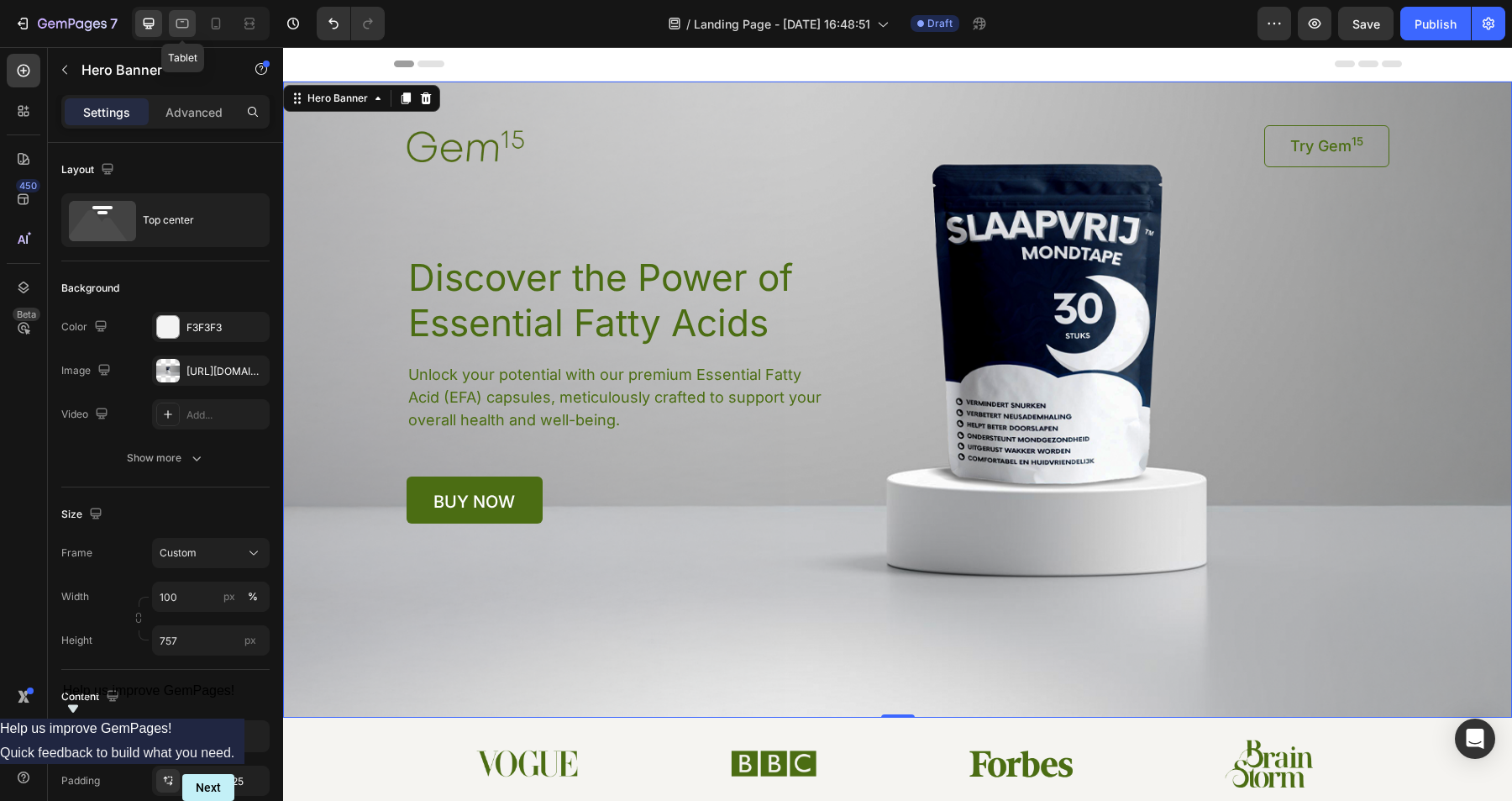
click at [182, 19] on icon at bounding box center [183, 23] width 13 height 10
type input "Auto"
type input "100%"
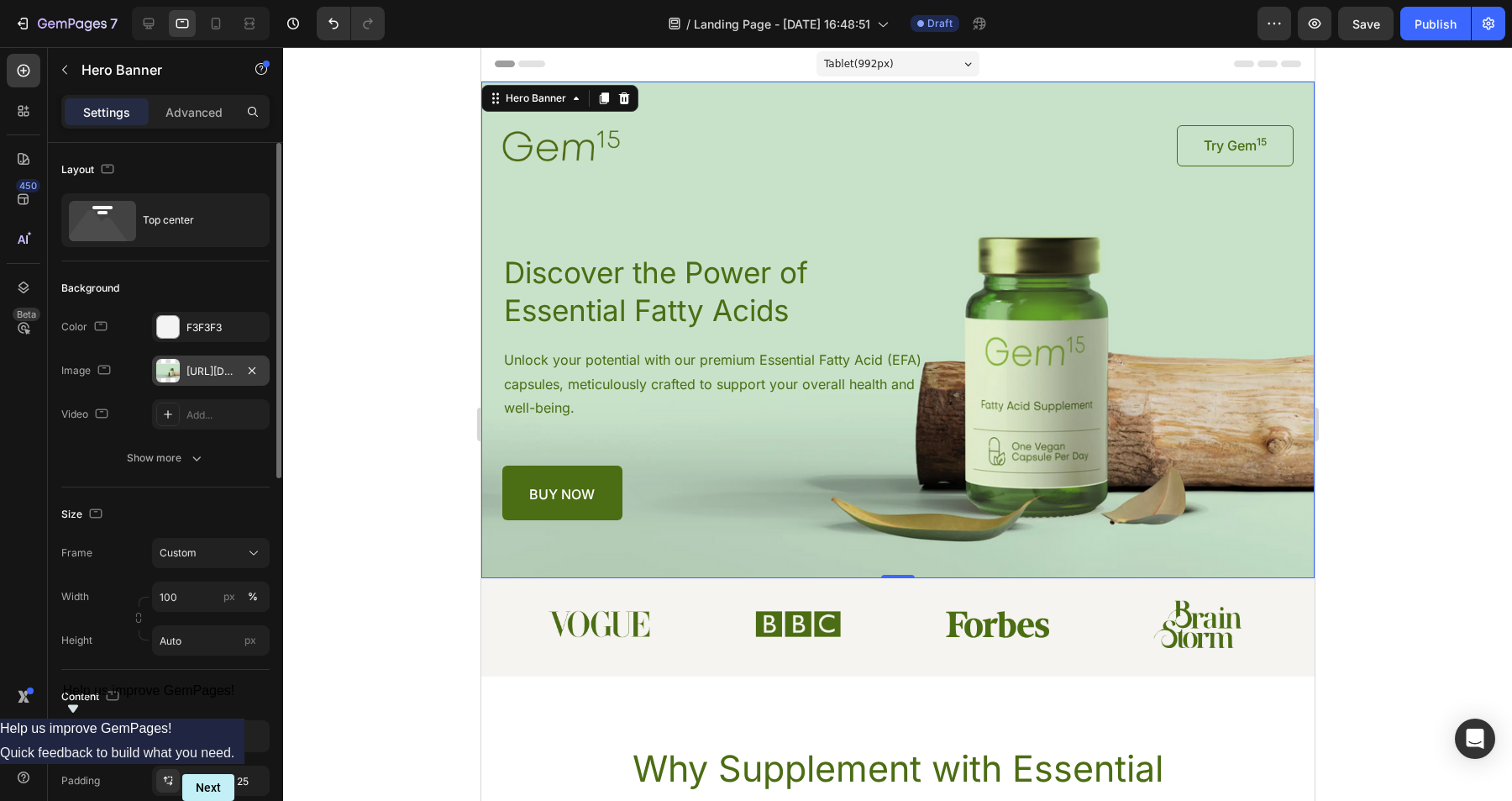
click at [205, 366] on div "[URL][DOMAIN_NAME]" at bounding box center [211, 371] width 48 height 15
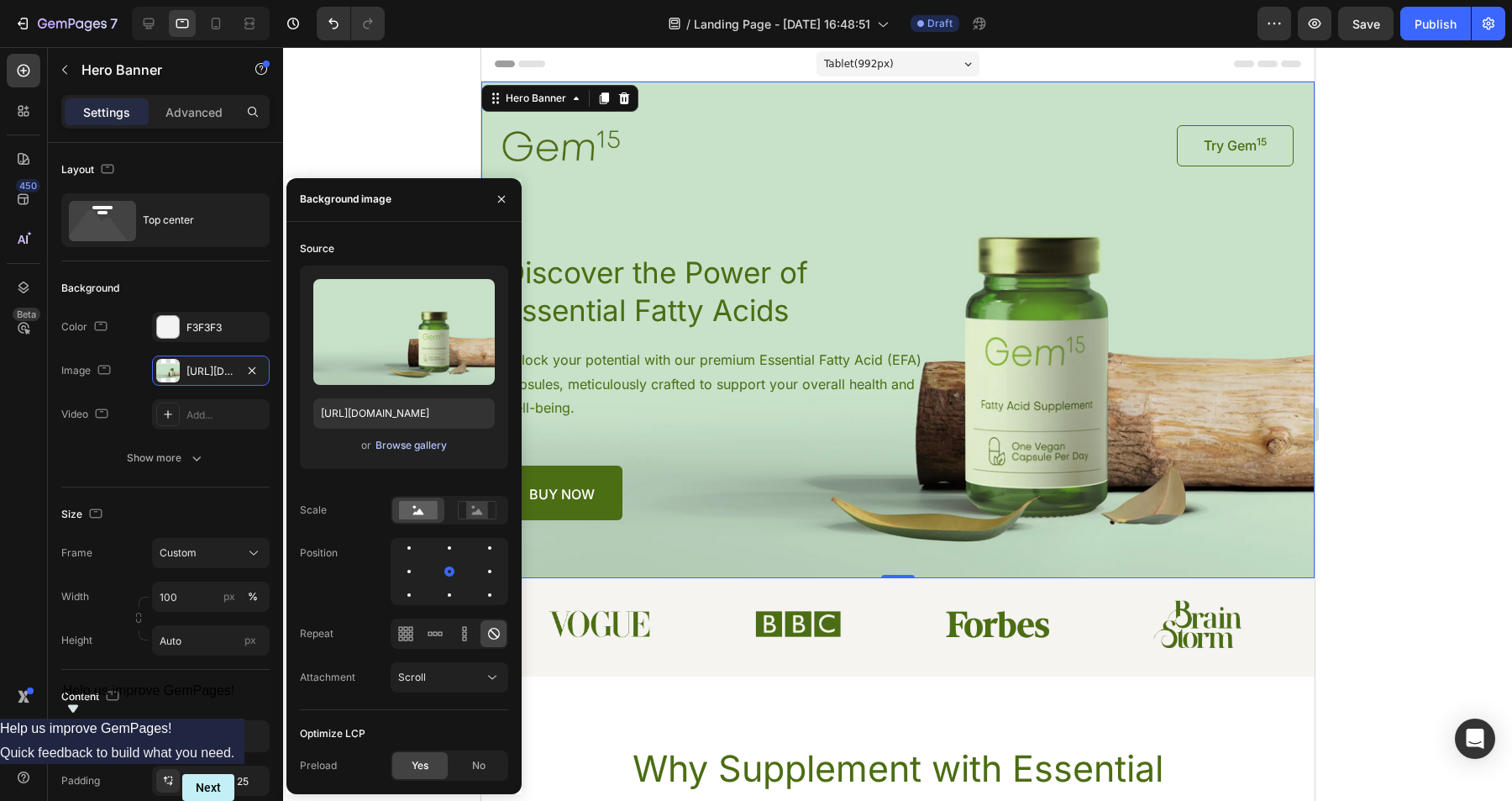
click at [414, 446] on div "Browse gallery" at bounding box center [411, 445] width 72 height 15
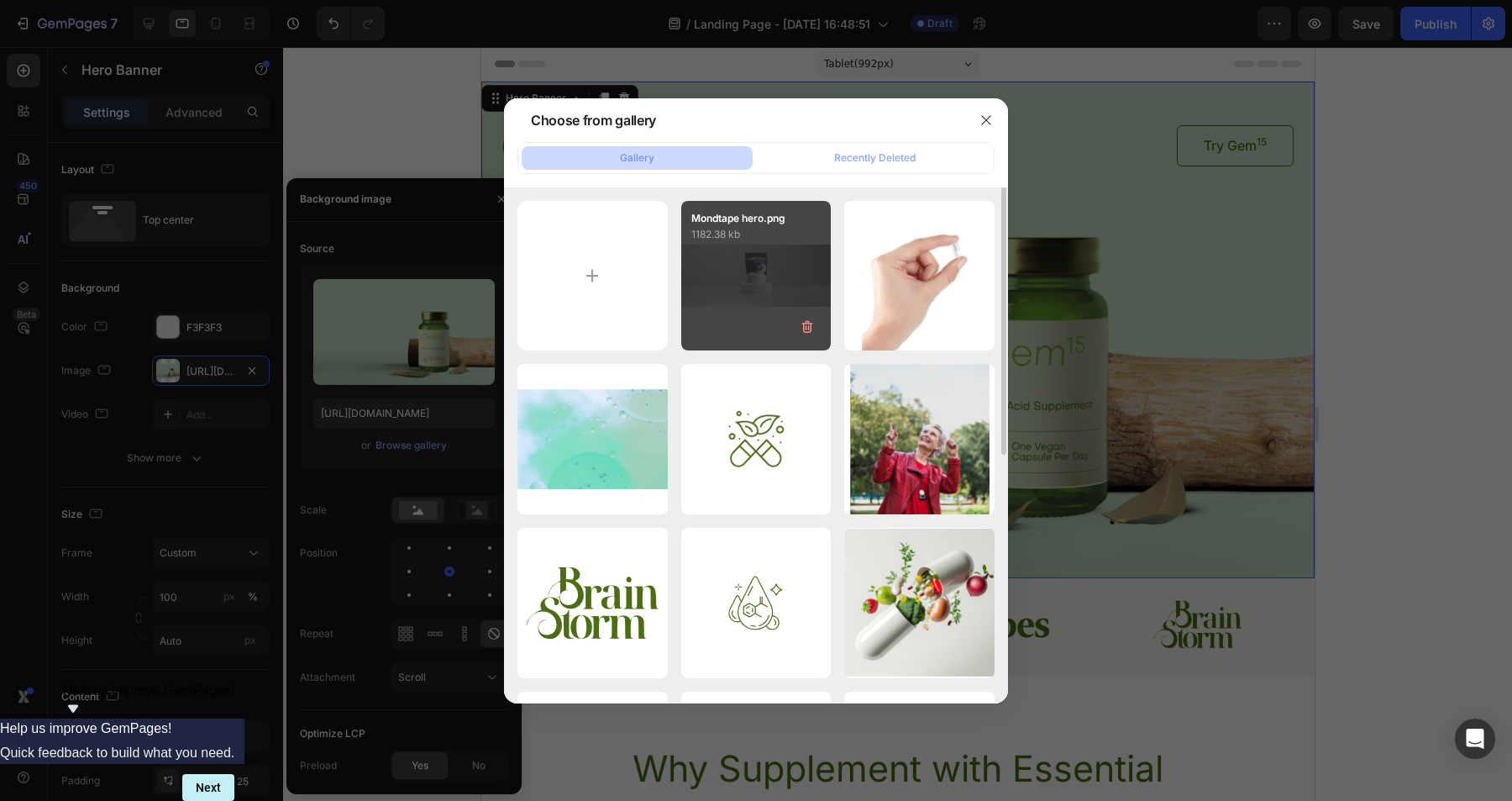
click at [759, 262] on div "Mondtape hero.png 1182.38 kb" at bounding box center [756, 276] width 151 height 151
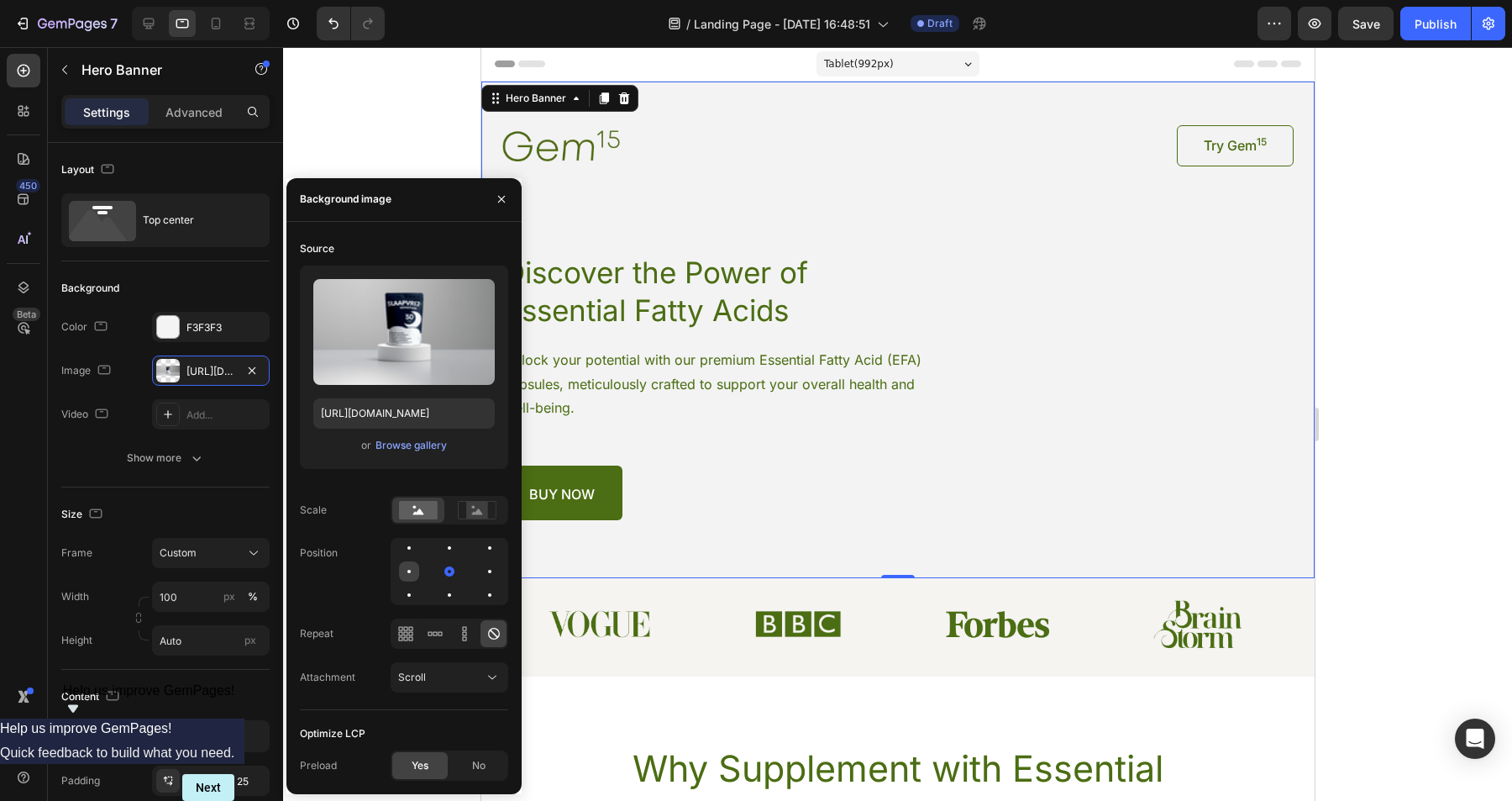
click at [408, 574] on div at bounding box center [409, 571] width 20 height 20
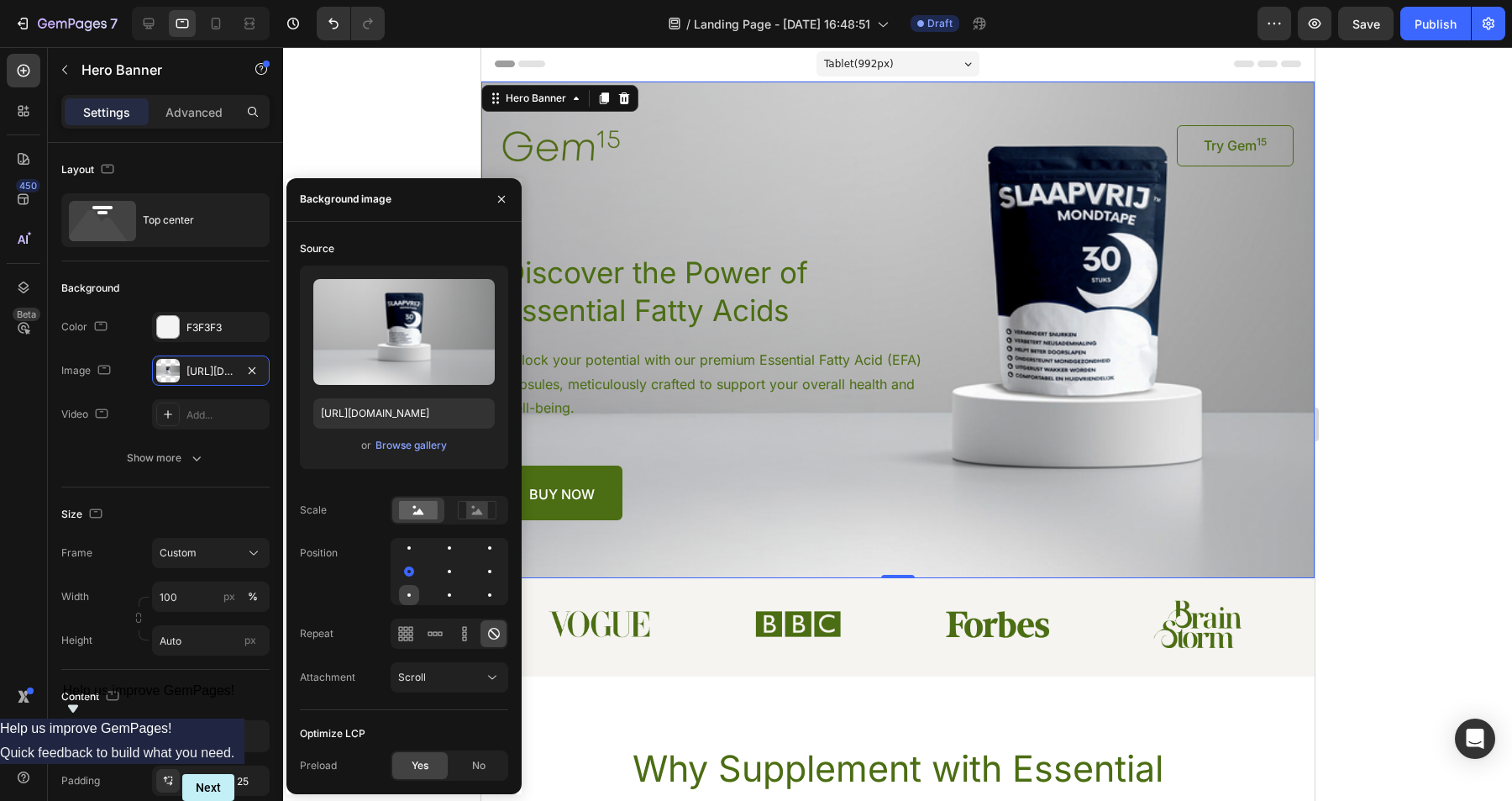
click at [412, 593] on div at bounding box center [409, 595] width 20 height 20
click at [441, 594] on div at bounding box center [449, 595] width 20 height 20
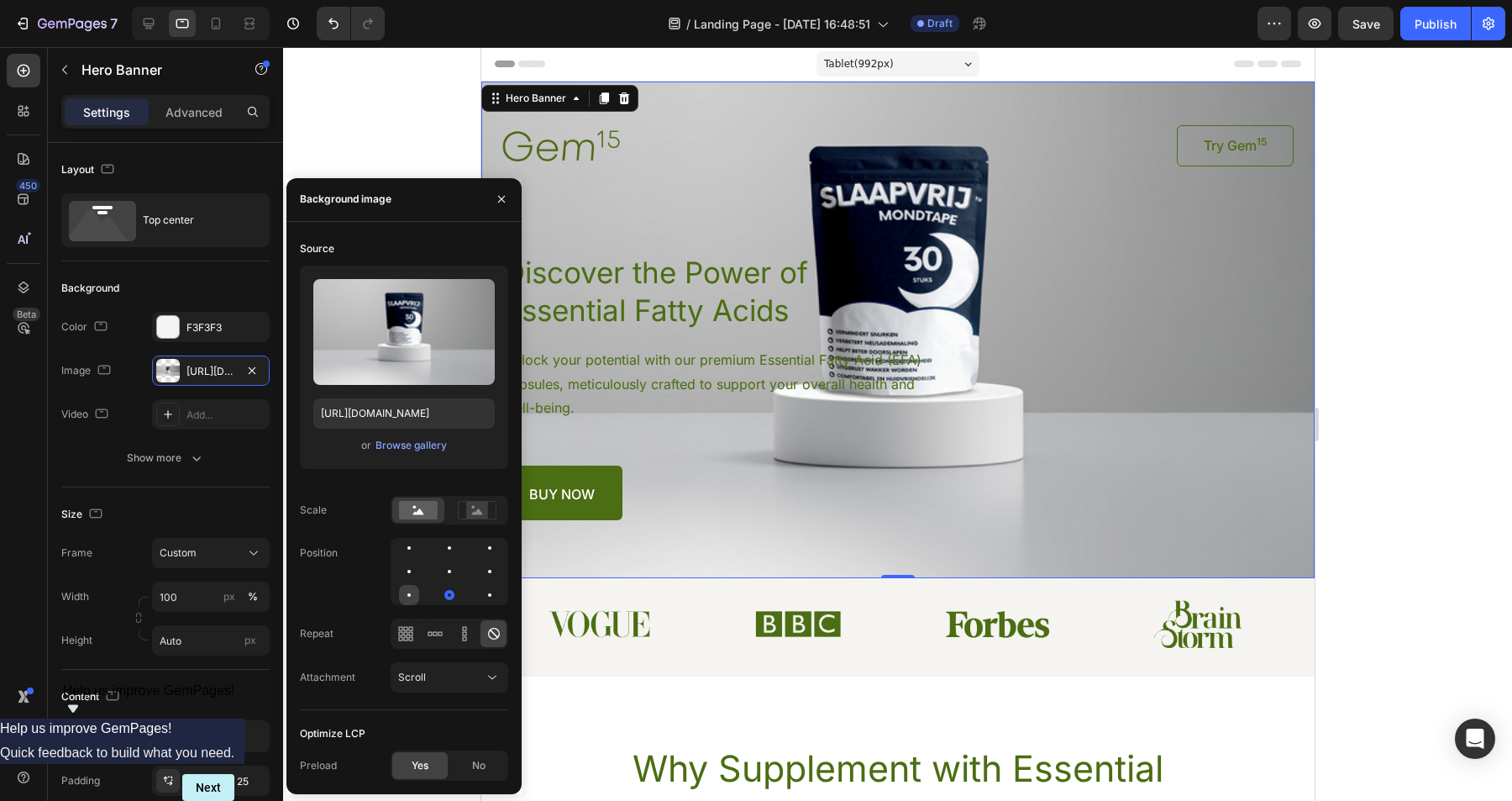
click at [412, 595] on div at bounding box center [409, 595] width 20 height 20
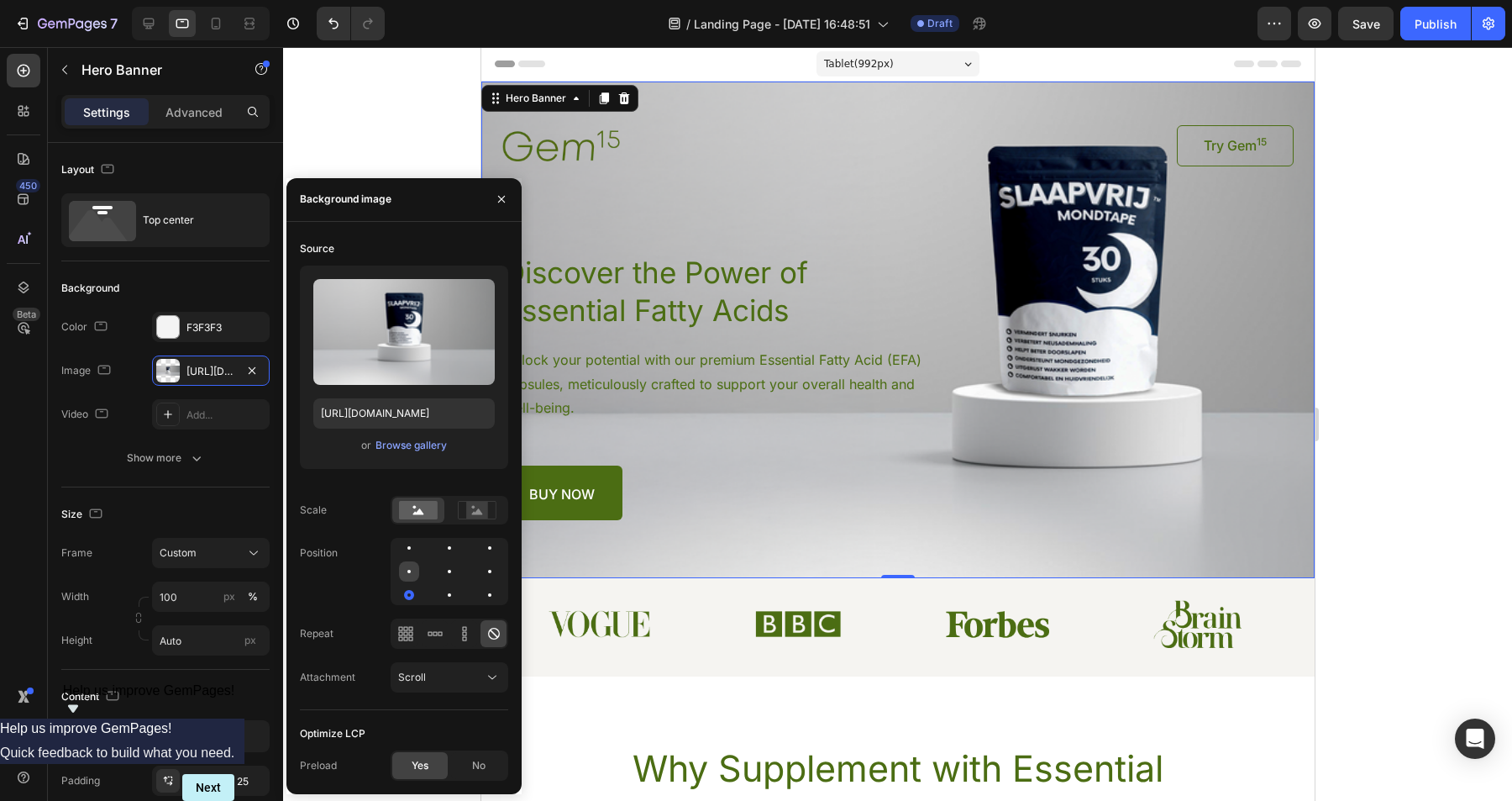
click at [412, 572] on div at bounding box center [409, 571] width 20 height 20
click at [439, 630] on icon at bounding box center [434, 633] width 16 height 16
click at [497, 629] on icon at bounding box center [494, 634] width 12 height 12
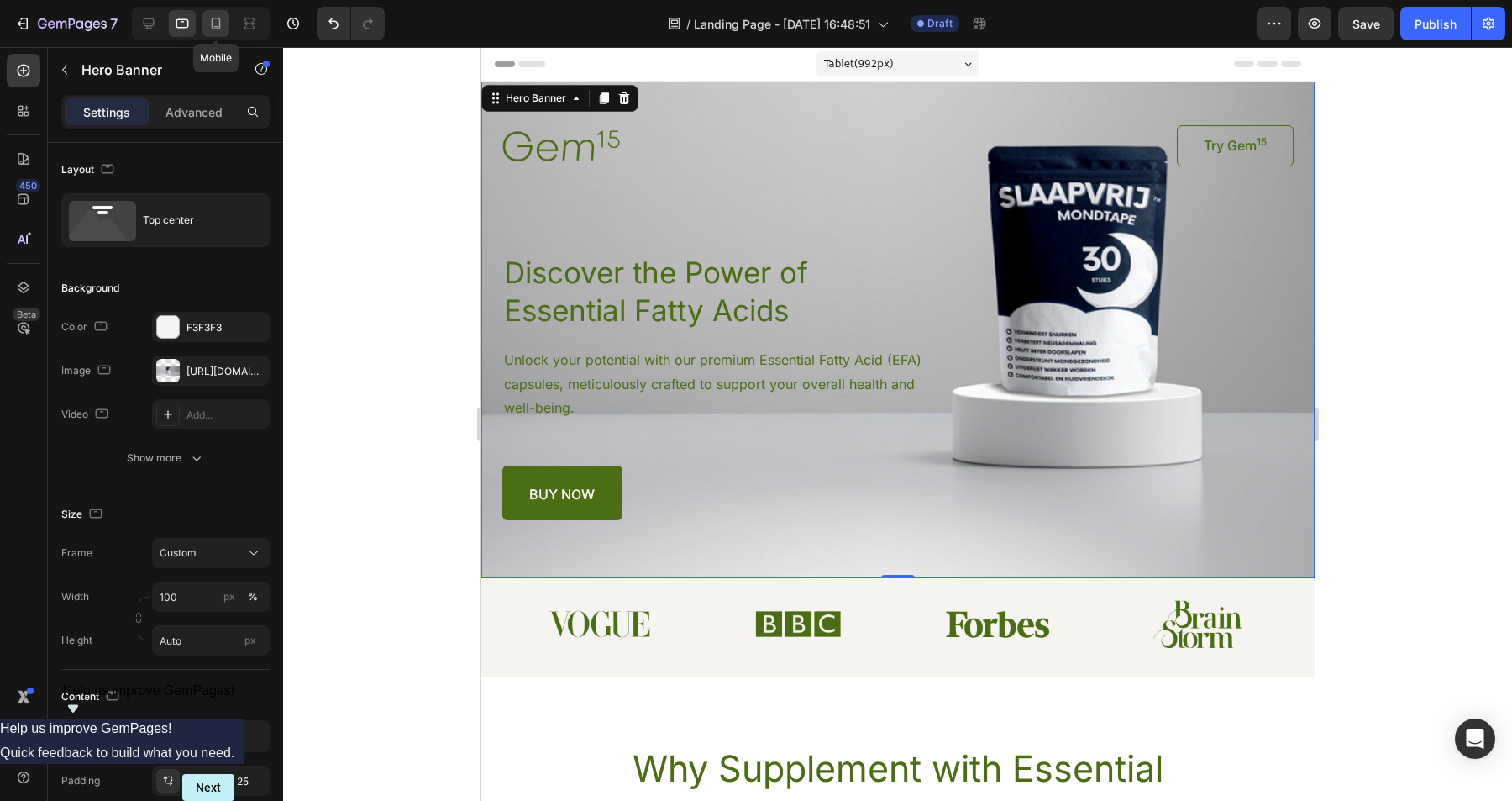
click at [219, 28] on icon at bounding box center [216, 23] width 10 height 12
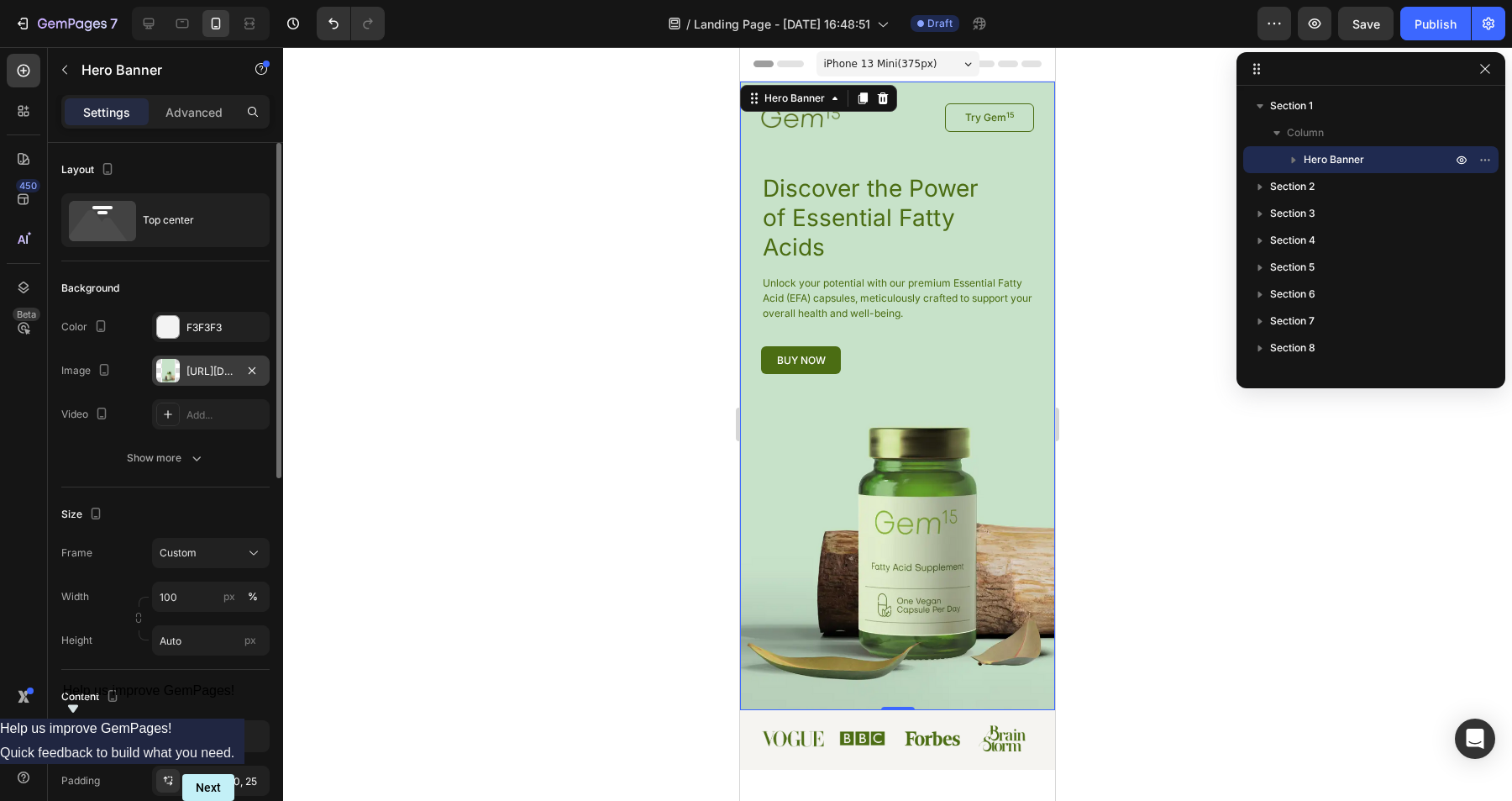
click at [205, 372] on div "[URL][DOMAIN_NAME]" at bounding box center [211, 371] width 48 height 15
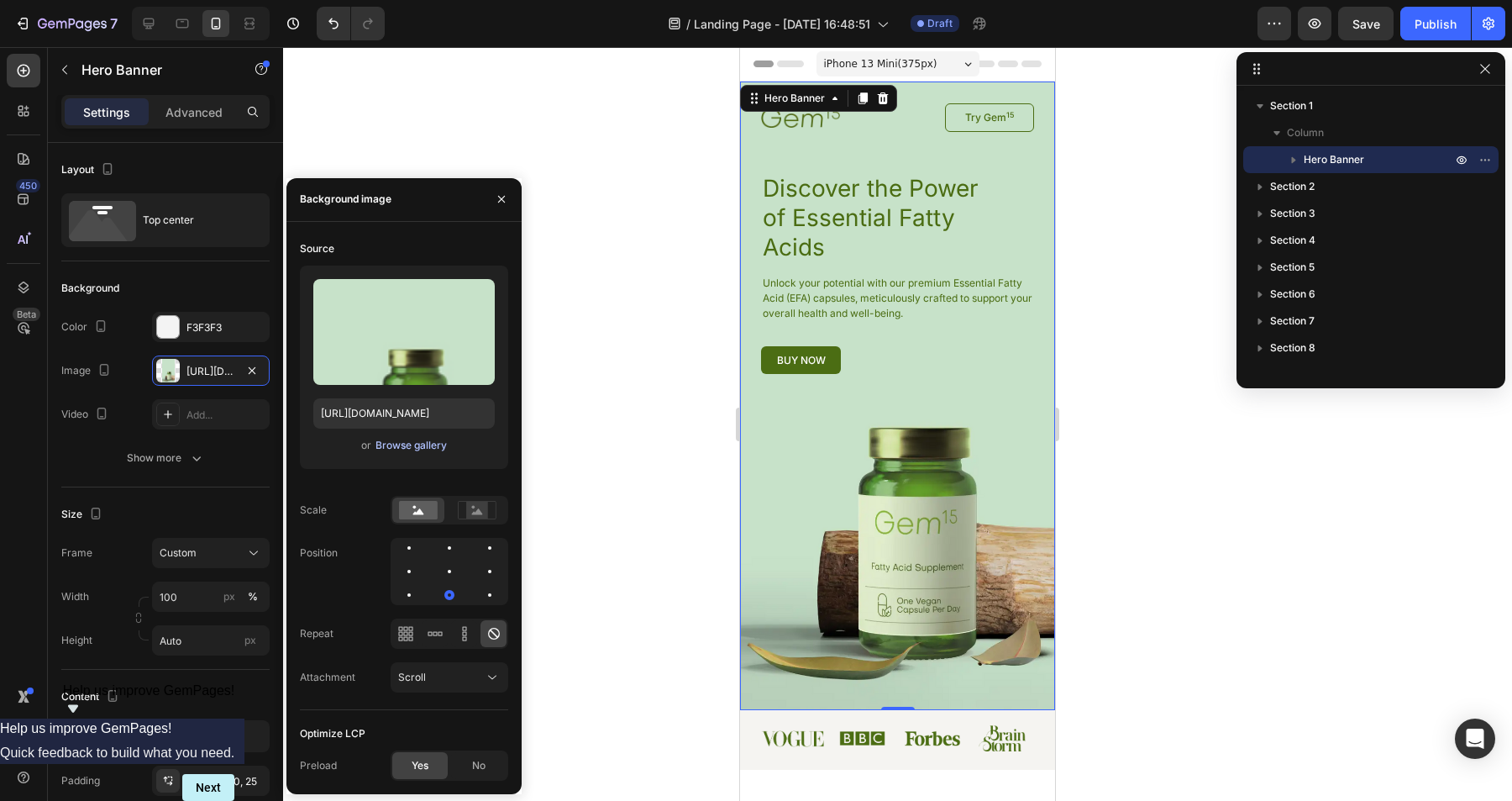
click at [406, 448] on div "Browse gallery" at bounding box center [411, 445] width 72 height 15
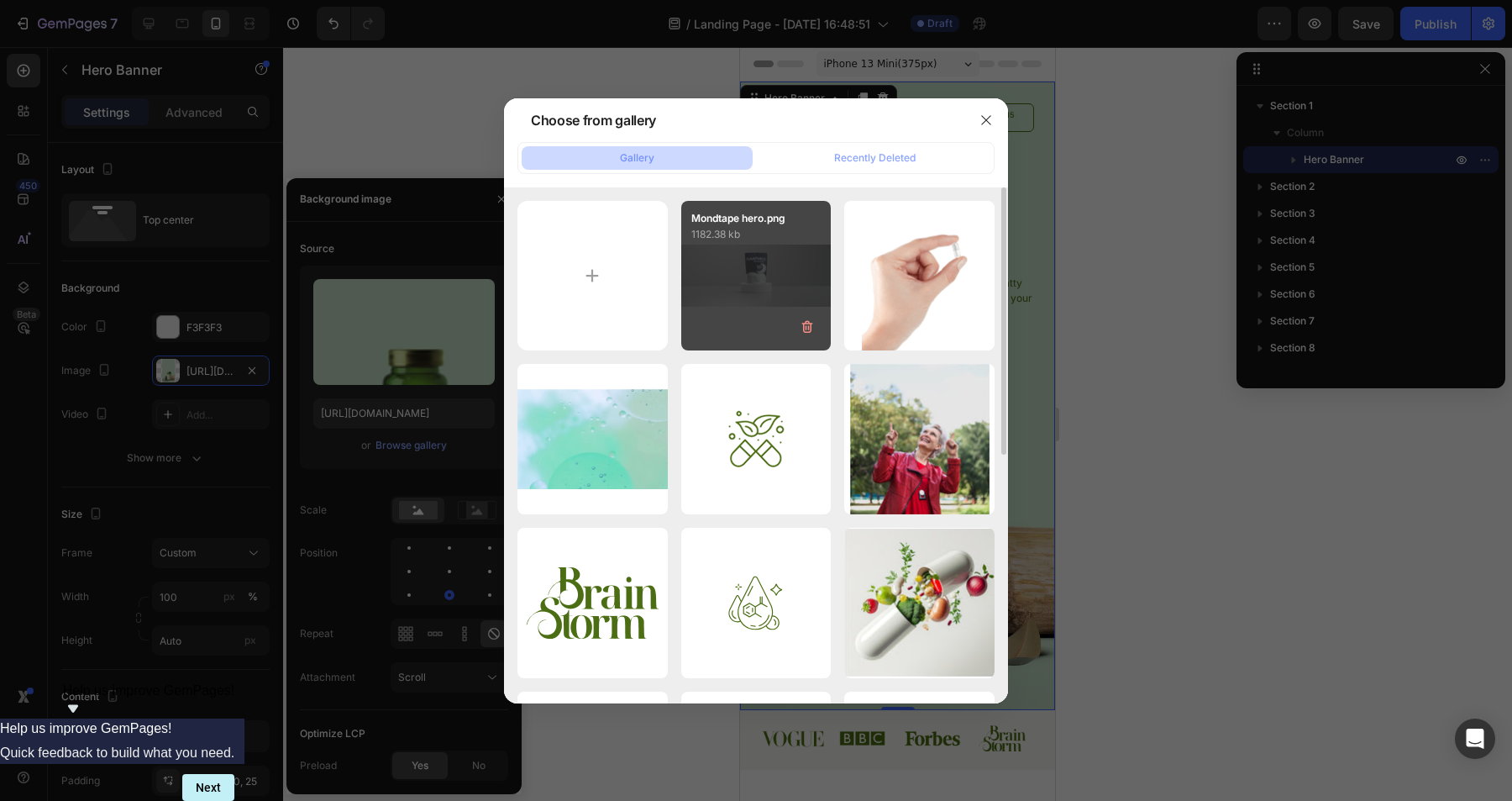
click at [726, 263] on div "Mondtape hero.png 1182.38 kb" at bounding box center [756, 276] width 151 height 151
type input "[URL][DOMAIN_NAME]"
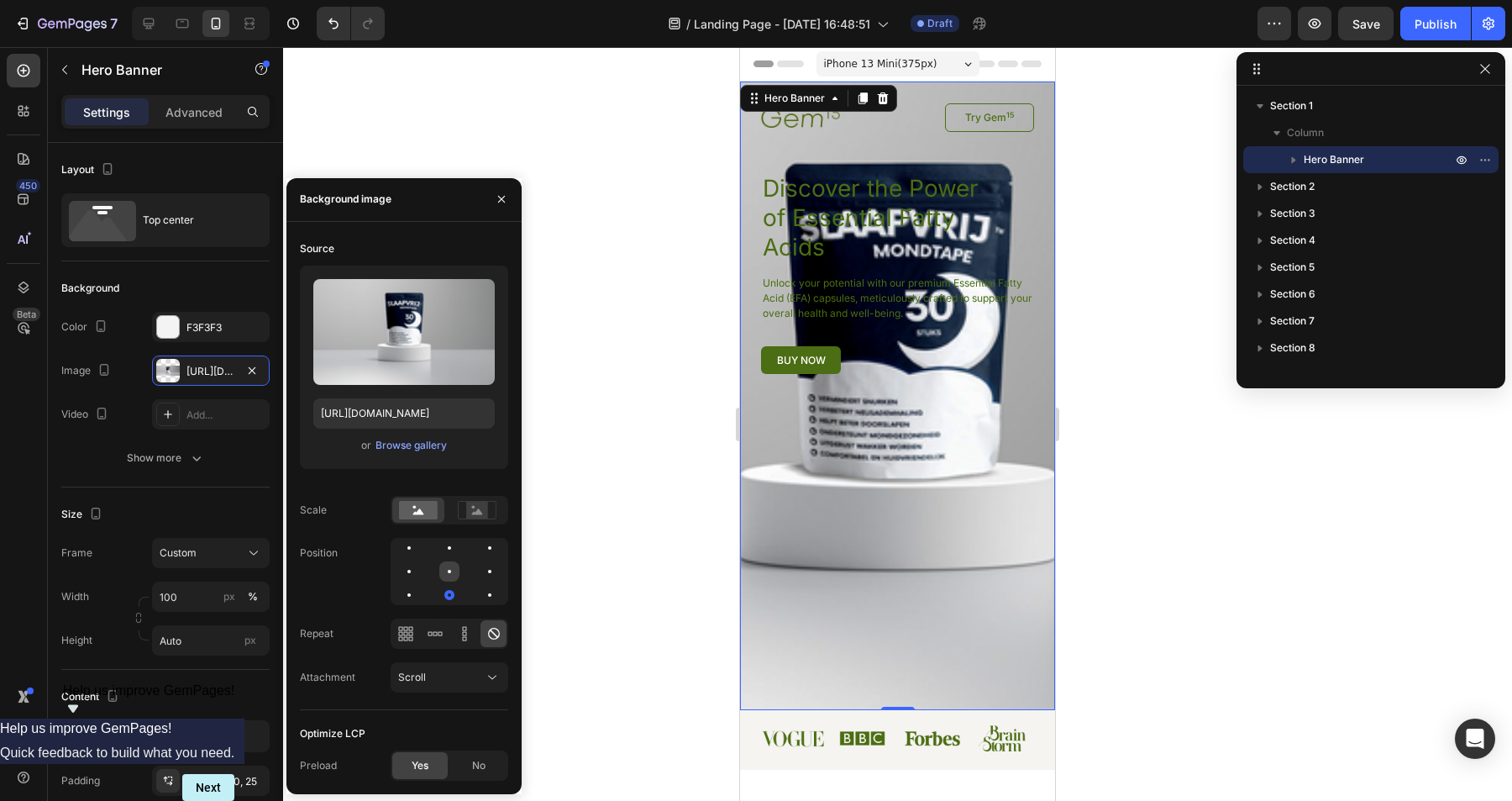
click at [452, 570] on div at bounding box center [449, 571] width 20 height 20
click at [451, 597] on div at bounding box center [449, 595] width 20 height 20
click at [482, 769] on span "No" at bounding box center [479, 765] width 14 height 15
click at [413, 761] on span "Yes" at bounding box center [420, 765] width 16 height 15
click at [455, 681] on div "Scroll" at bounding box center [441, 677] width 86 height 15
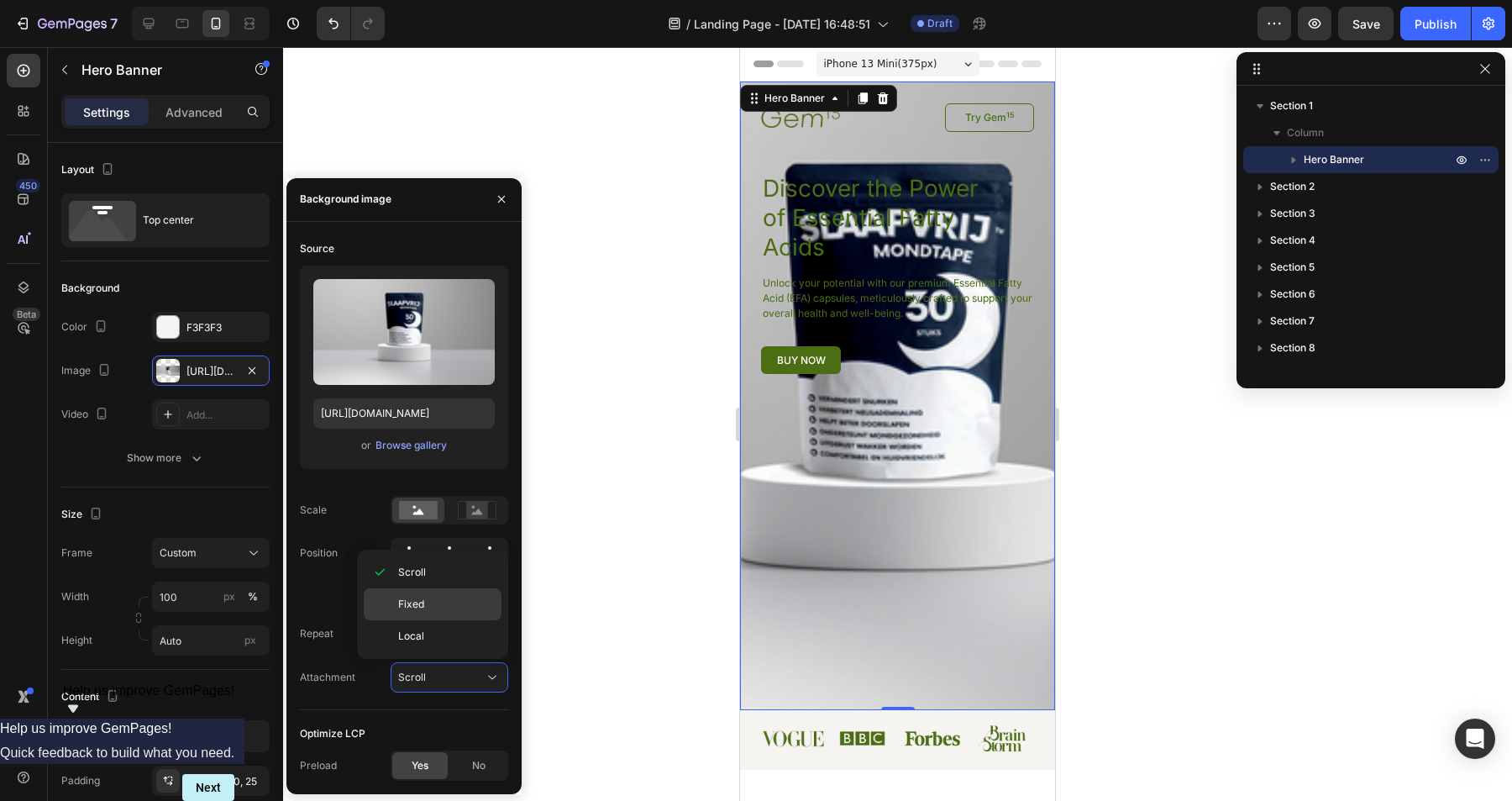
click at [442, 604] on p "Fixed" at bounding box center [446, 604] width 96 height 15
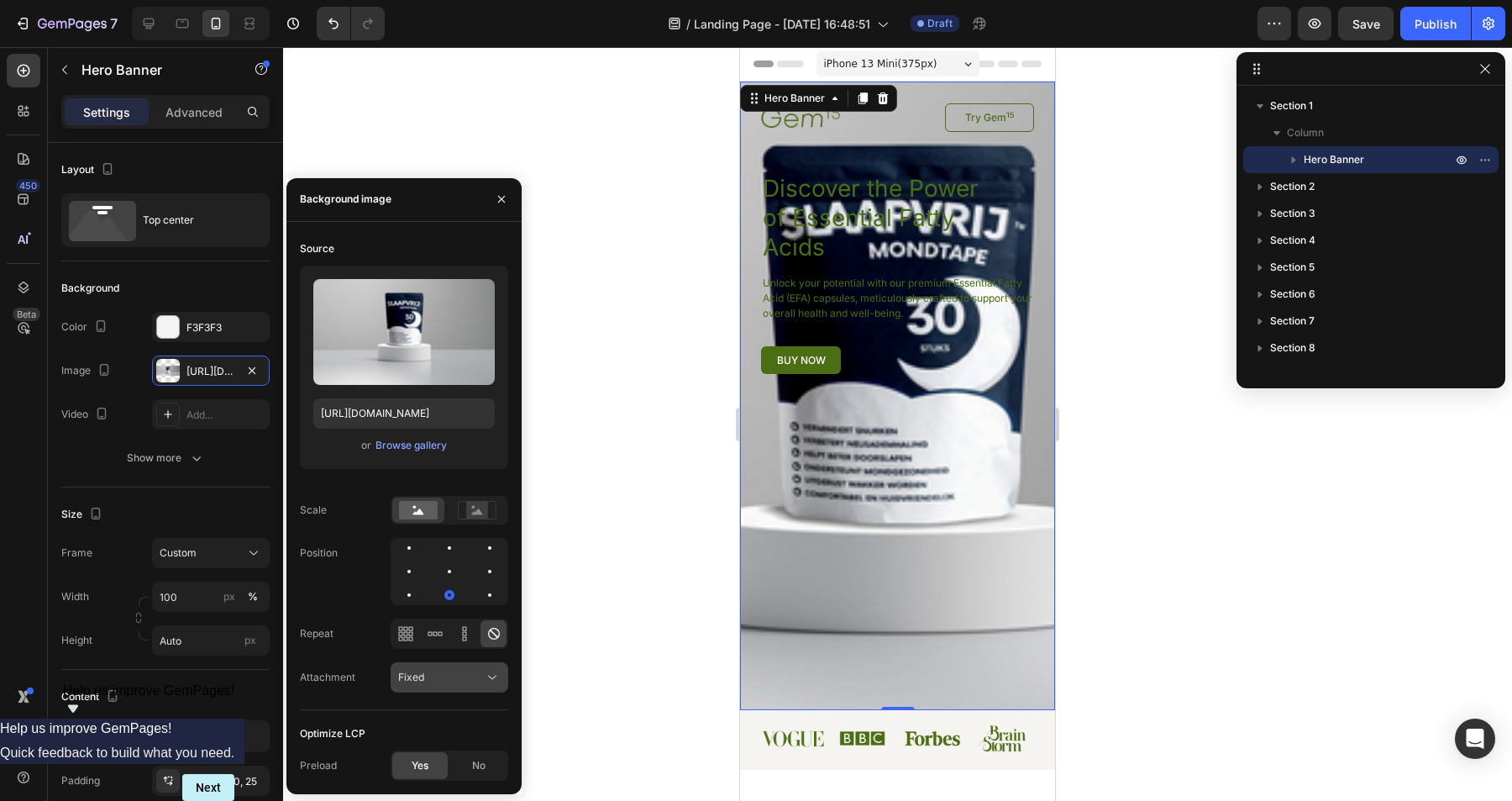
click at [439, 689] on button "Fixed" at bounding box center [449, 677] width 118 height 30
click at [436, 627] on div "Local" at bounding box center [432, 636] width 138 height 32
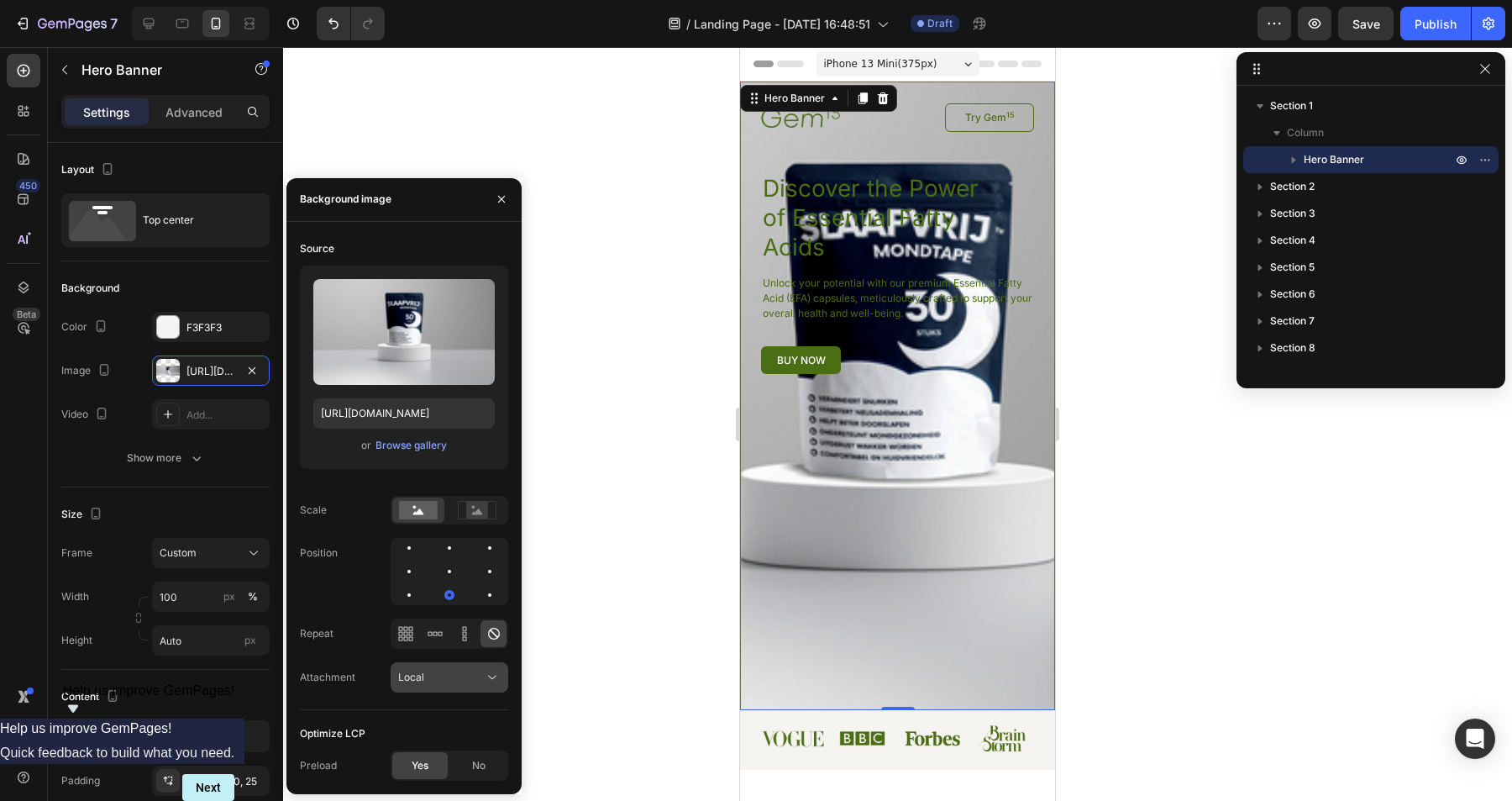
click at [444, 669] on button "Local" at bounding box center [449, 677] width 118 height 30
click at [440, 570] on p "Scroll" at bounding box center [446, 572] width 96 height 15
click at [934, 69] on span "iPhone 13 Mini ( 375 px)" at bounding box center [880, 63] width 113 height 16
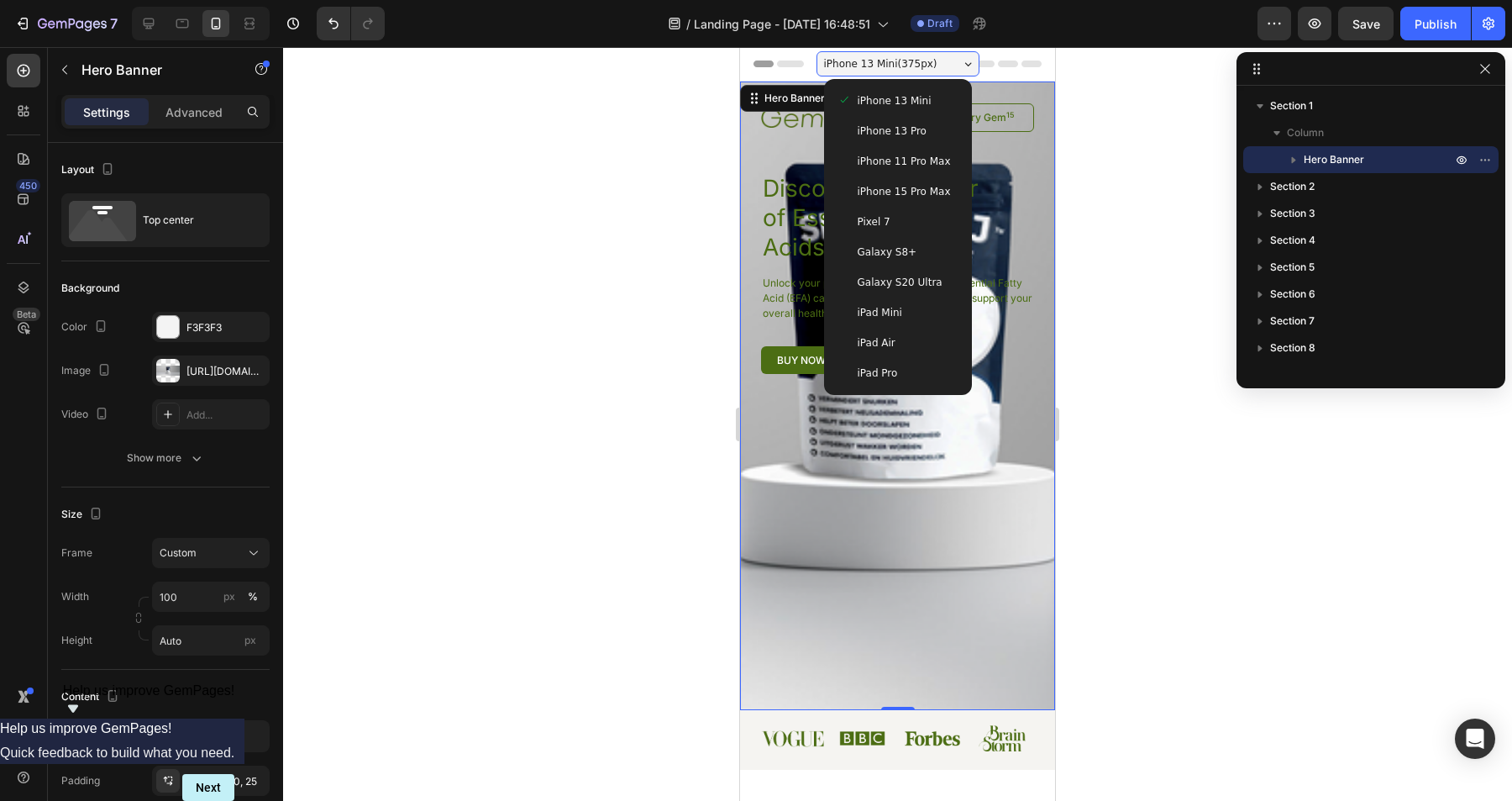
click at [926, 203] on div "iPhone 15 Pro Max" at bounding box center [898, 191] width 134 height 30
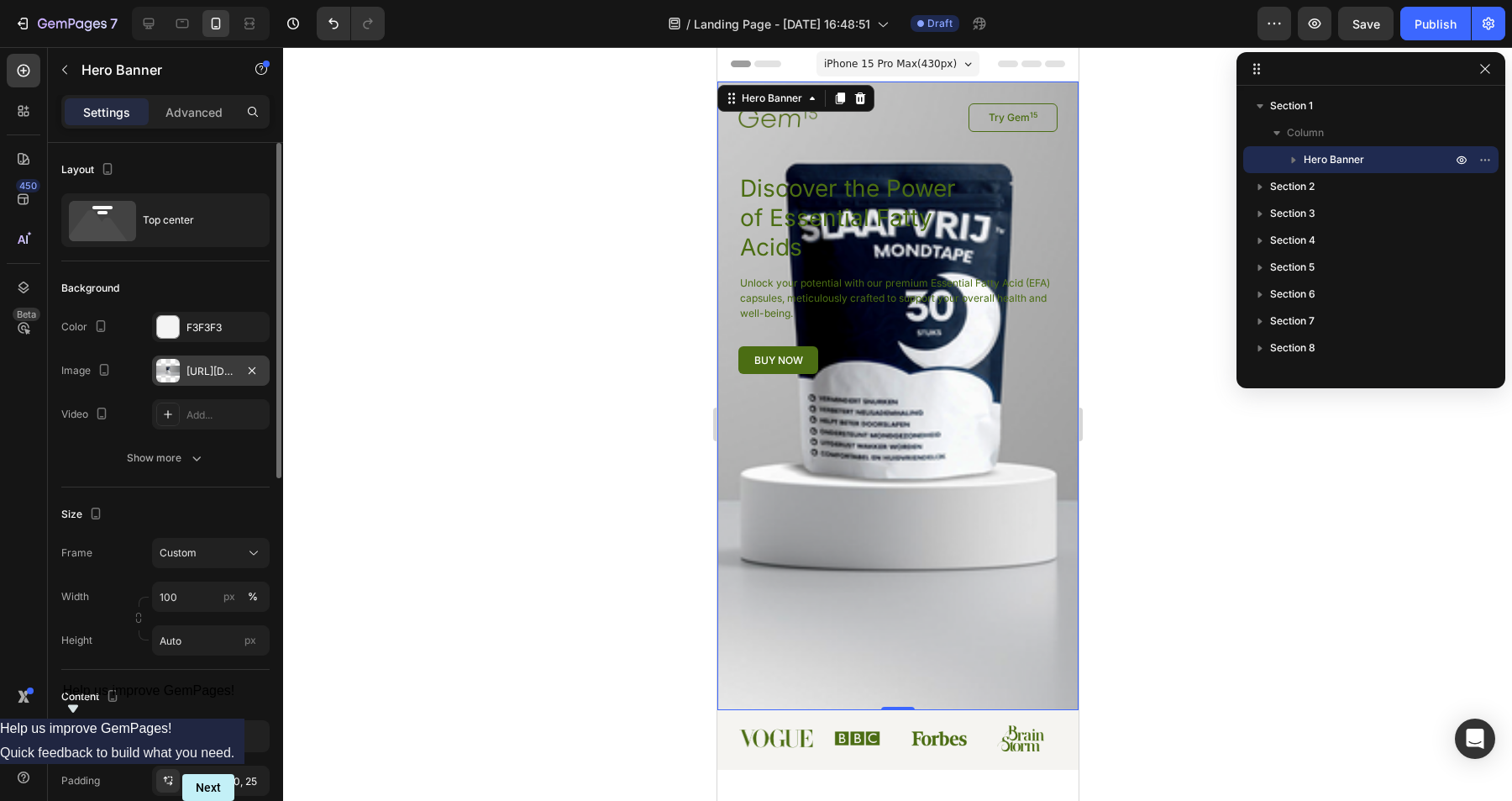
click at [241, 364] on div "[URL][DOMAIN_NAME]" at bounding box center [211, 371] width 118 height 30
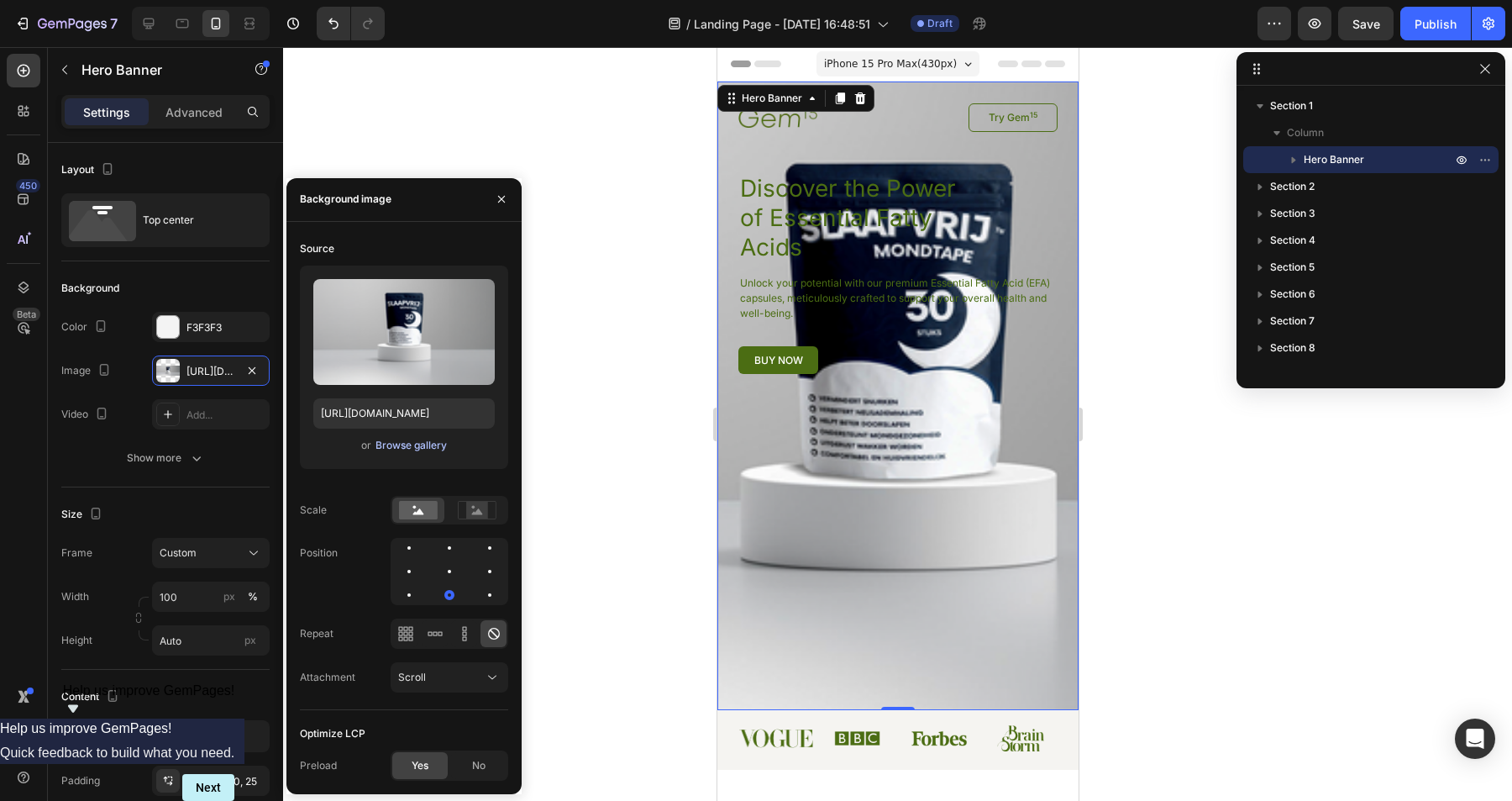
click at [418, 447] on div "Browse gallery" at bounding box center [411, 445] width 72 height 15
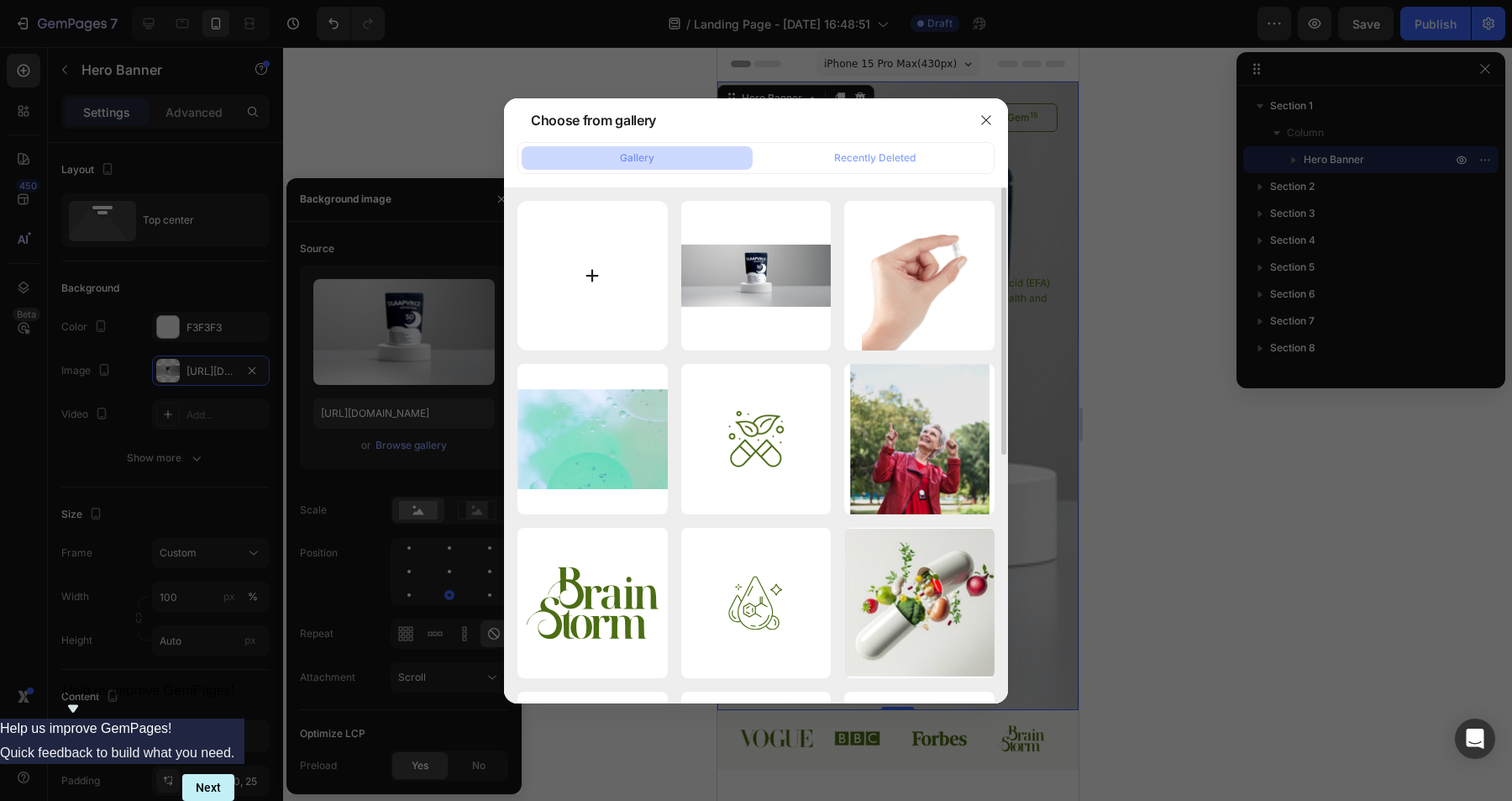
click at [608, 260] on input "file" at bounding box center [593, 276] width 151 height 151
type input "C:\fakepath\Mondtape hero Mobile.png"
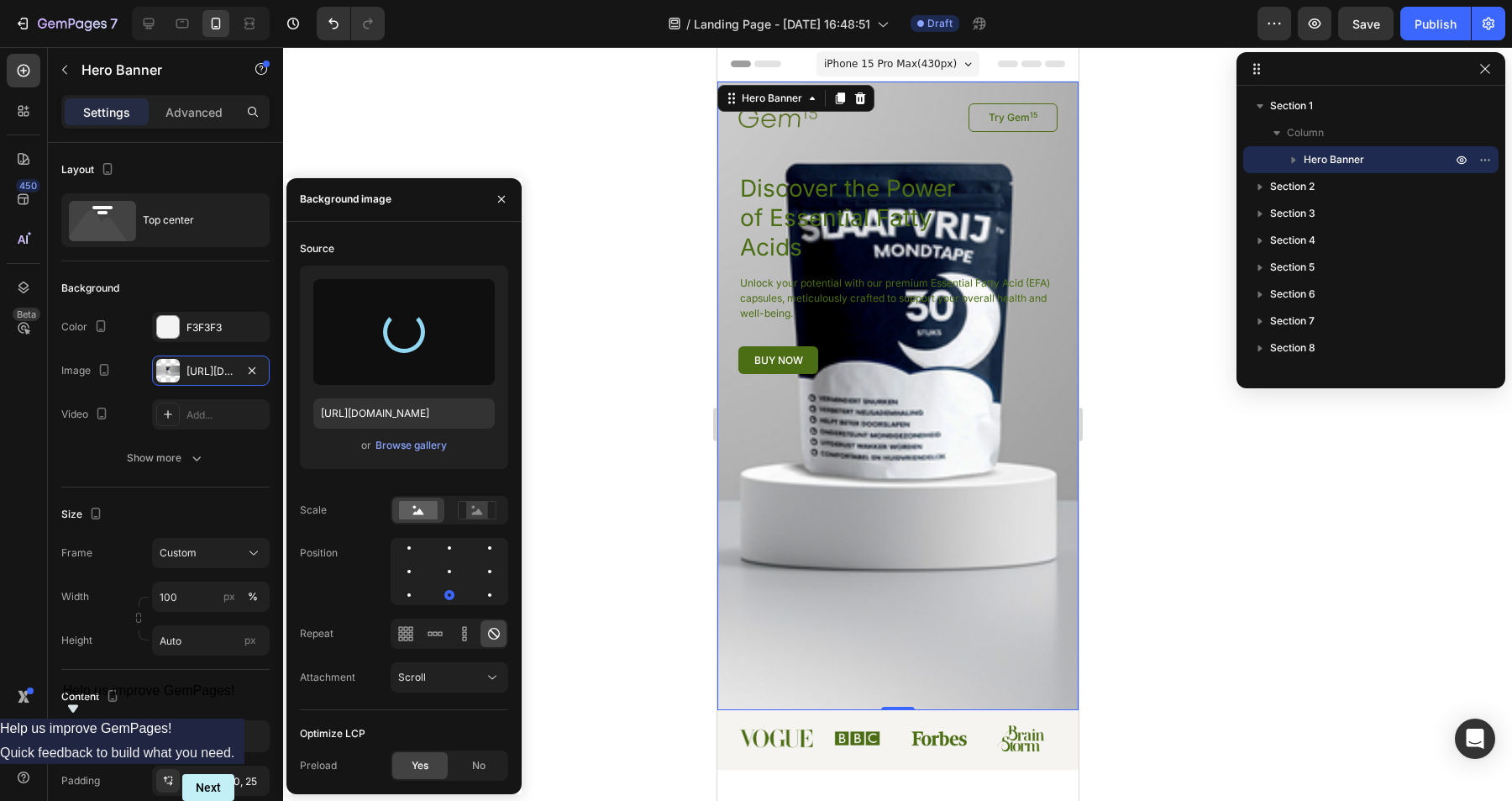
type input "[URL][DOMAIN_NAME]"
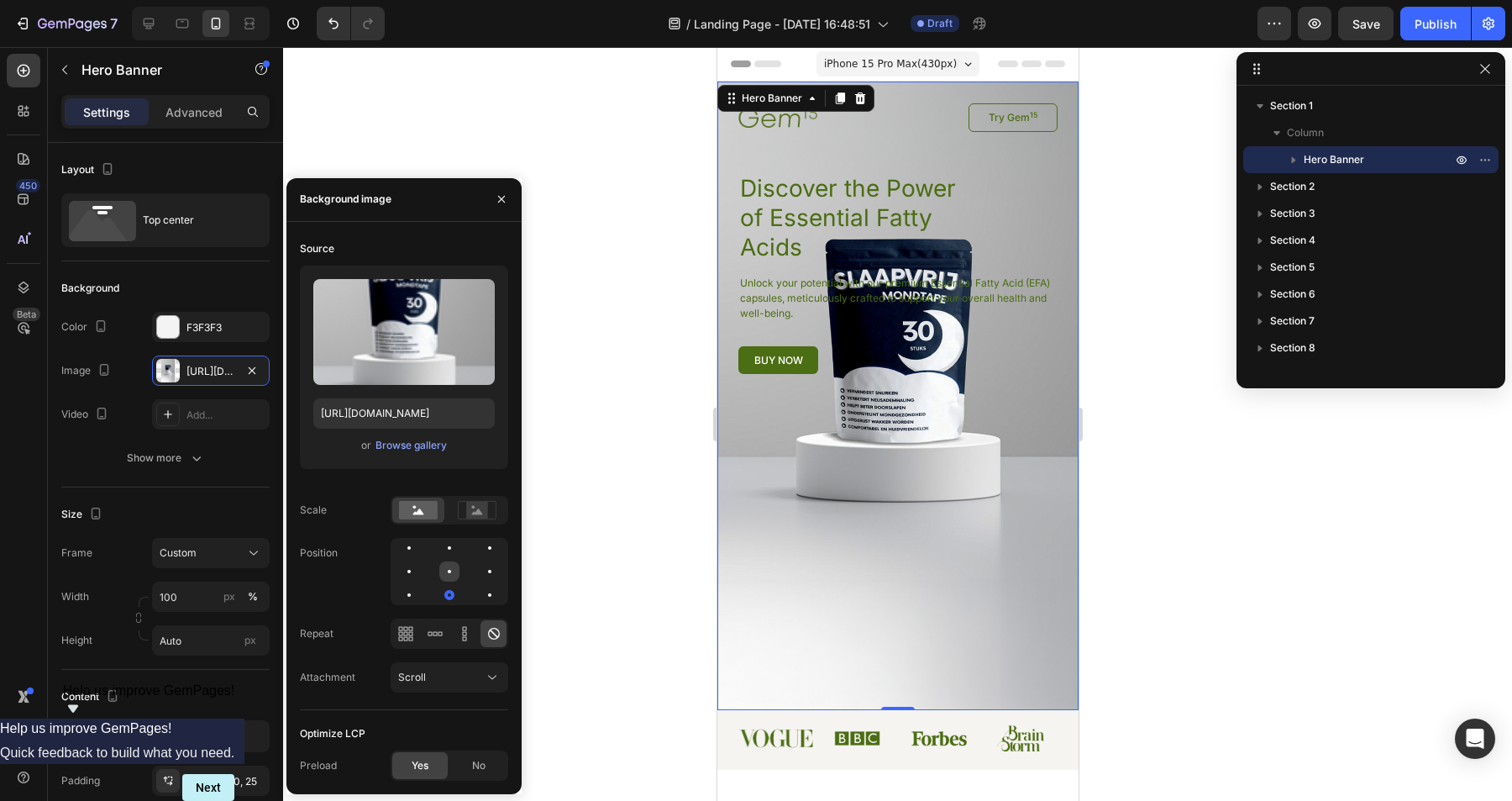
click at [453, 567] on div at bounding box center [449, 571] width 20 height 20
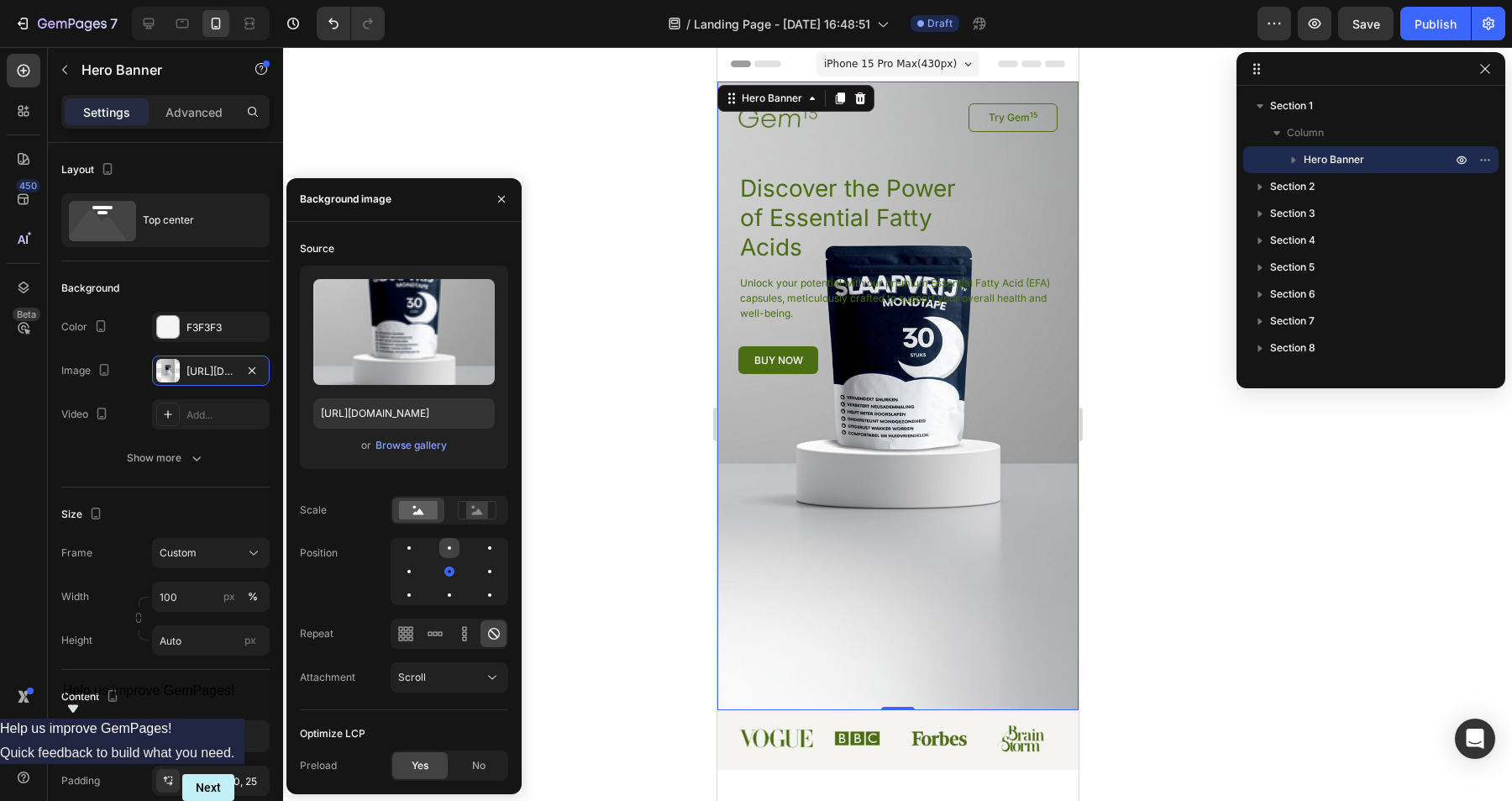
click at [452, 547] on div at bounding box center [449, 547] width 20 height 20
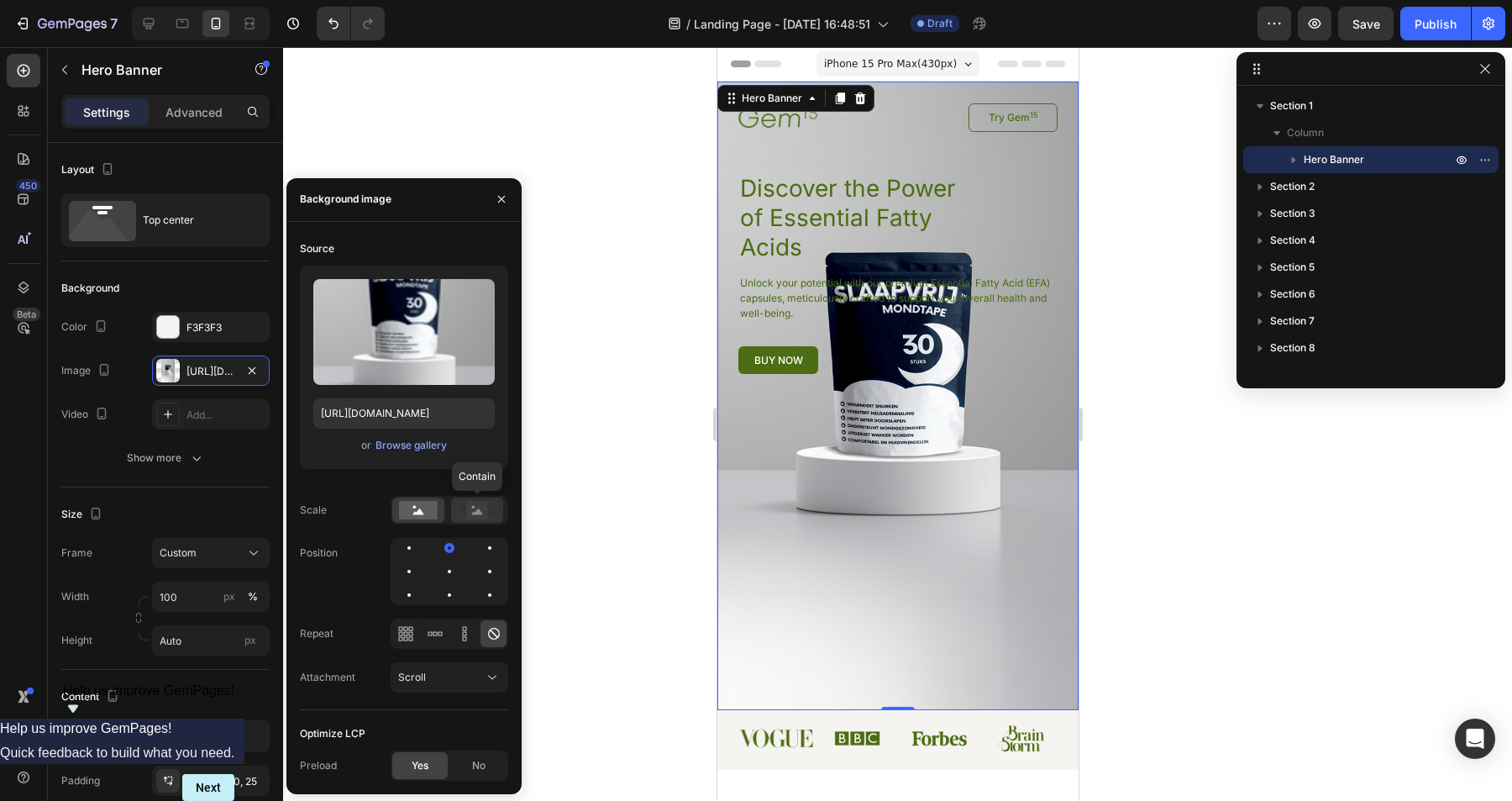
click at [477, 508] on rect at bounding box center [477, 510] width 22 height 16
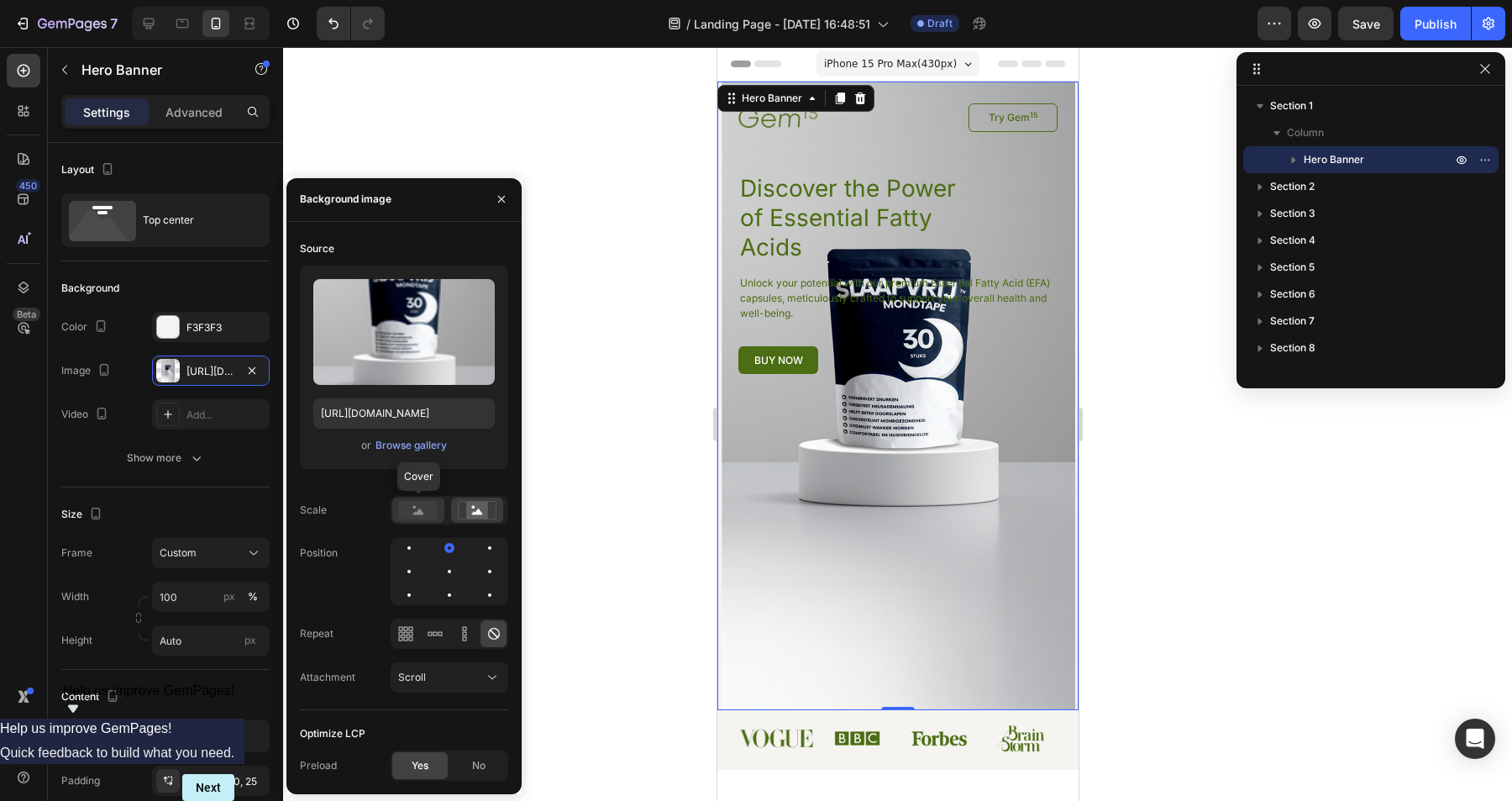
click at [425, 514] on rect at bounding box center [418, 510] width 39 height 18
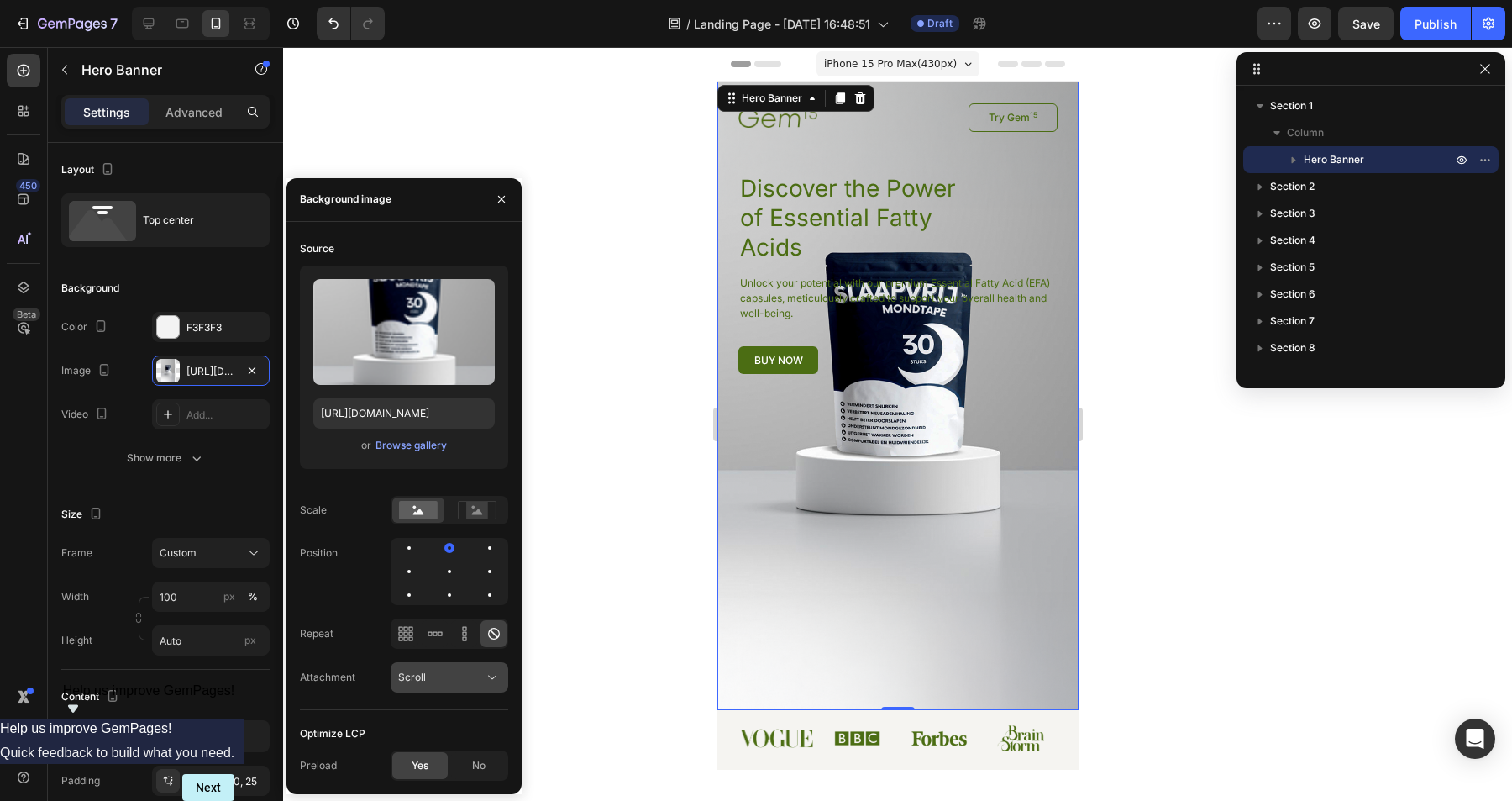
click at [449, 674] on div "Scroll" at bounding box center [441, 677] width 86 height 15
click at [468, 675] on div "Scroll" at bounding box center [441, 677] width 86 height 15
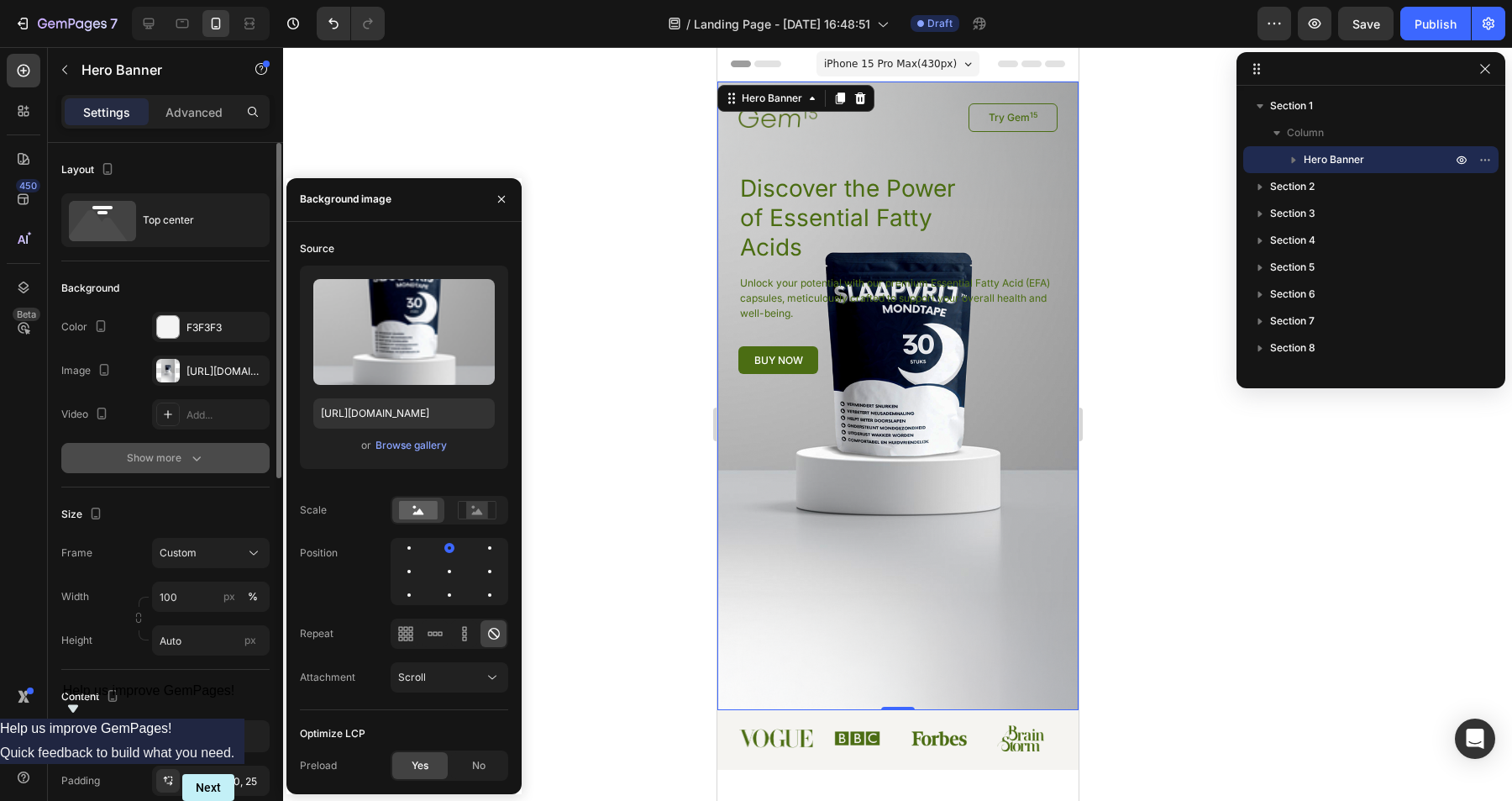
click at [187, 459] on div "Show more" at bounding box center [166, 457] width 78 height 16
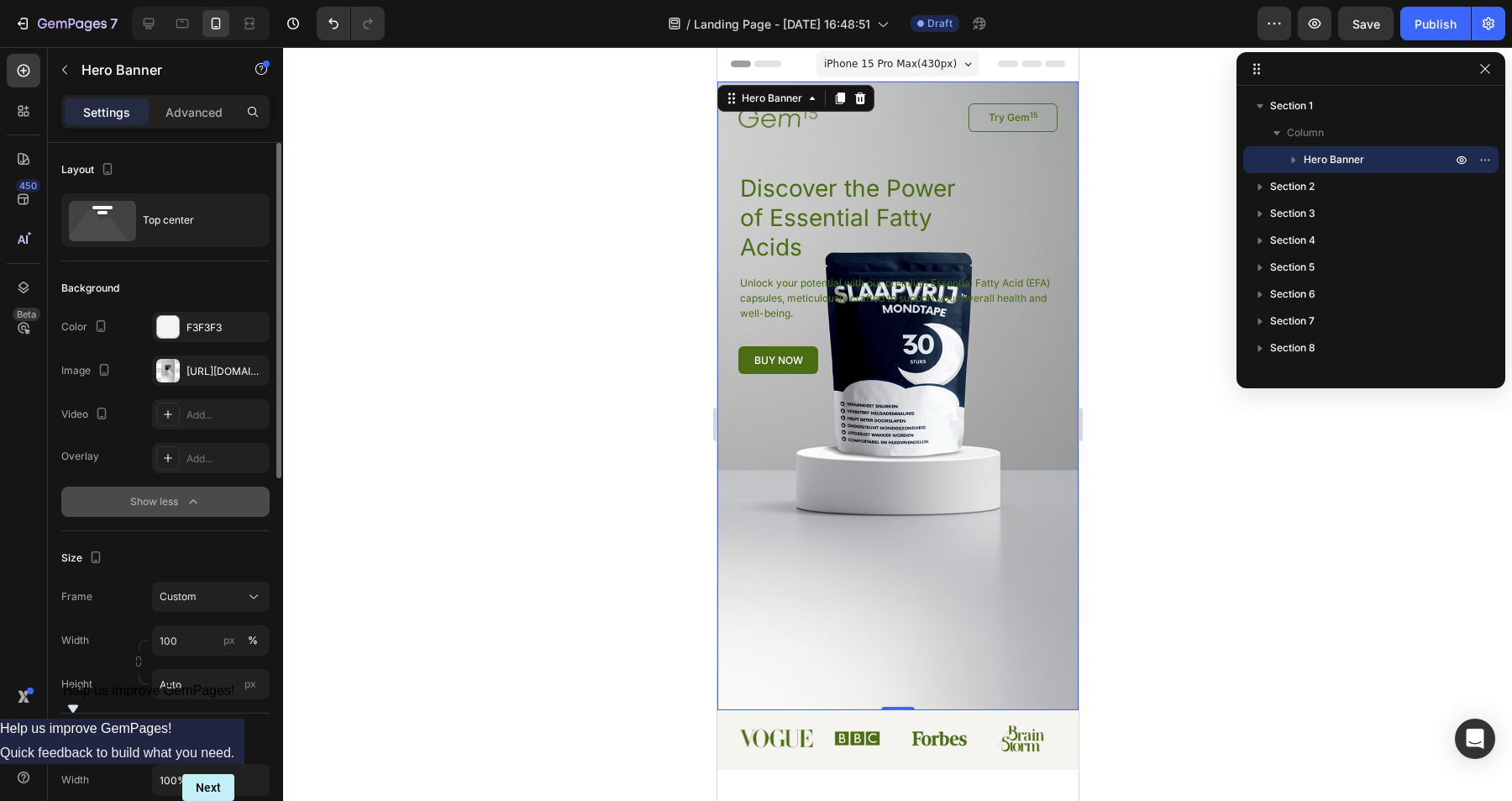
click at [172, 497] on div "Show less" at bounding box center [165, 501] width 72 height 16
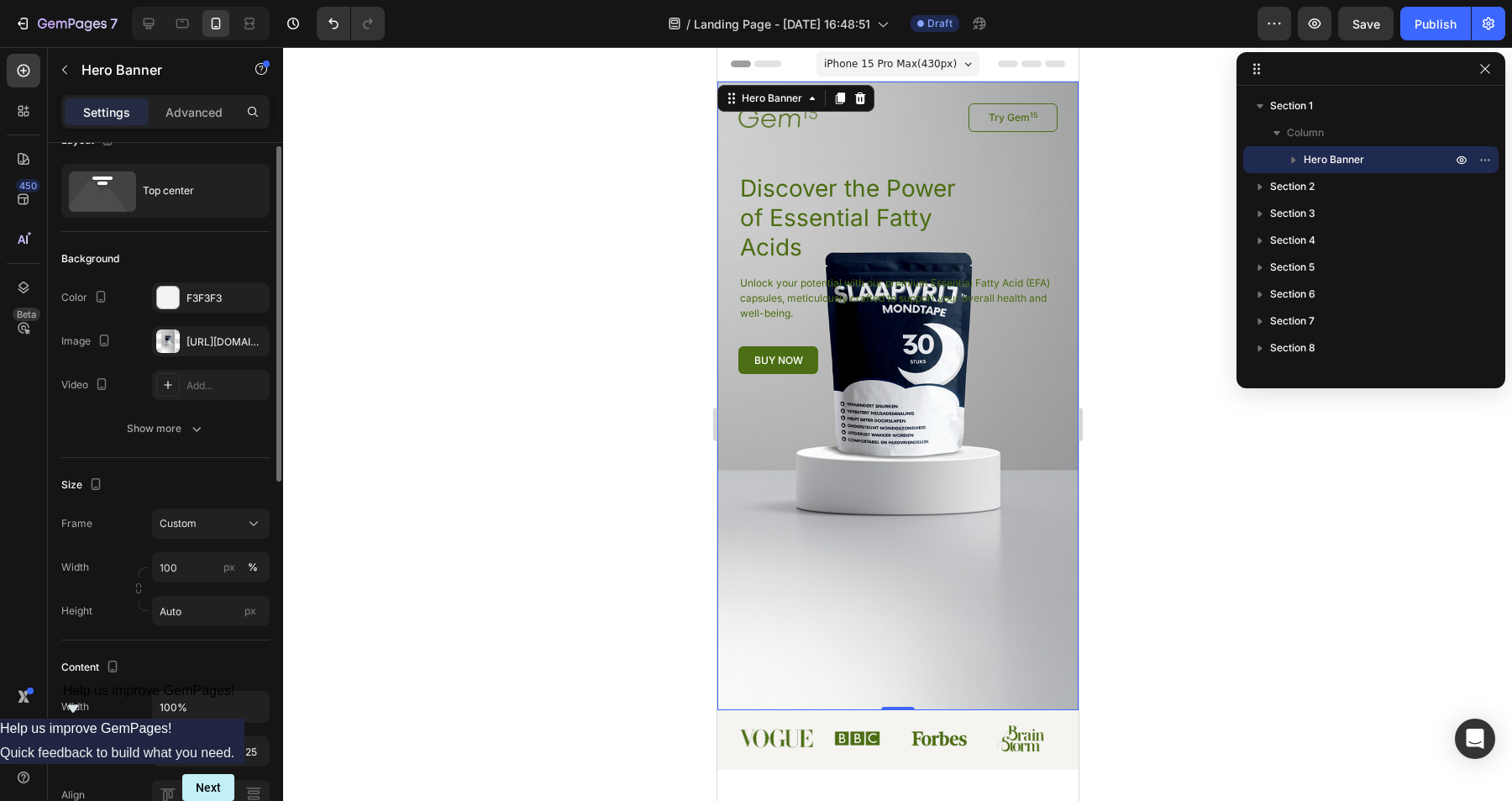
scroll to position [45, 0]
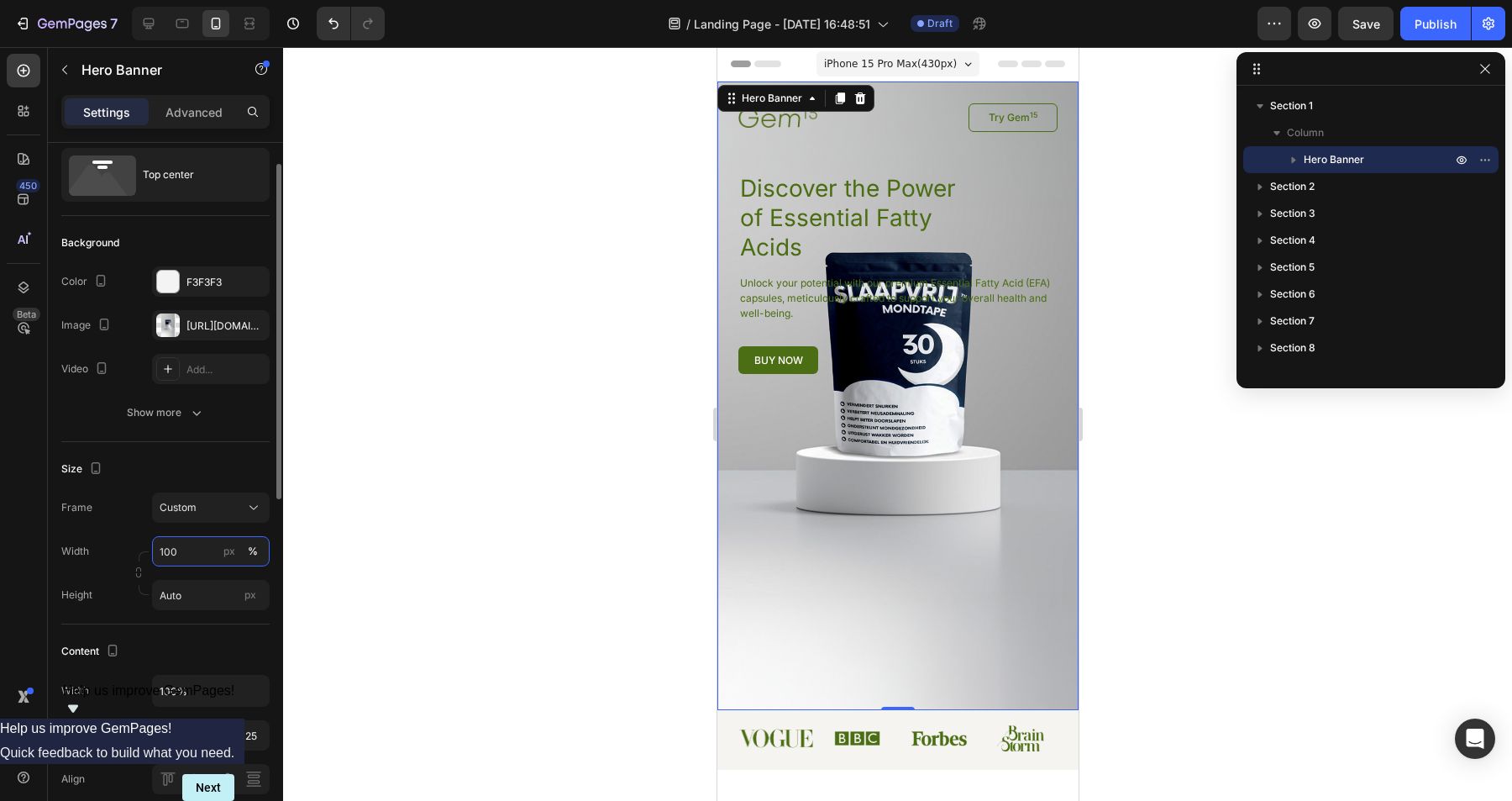
click at [179, 546] on input "100" at bounding box center [211, 551] width 118 height 30
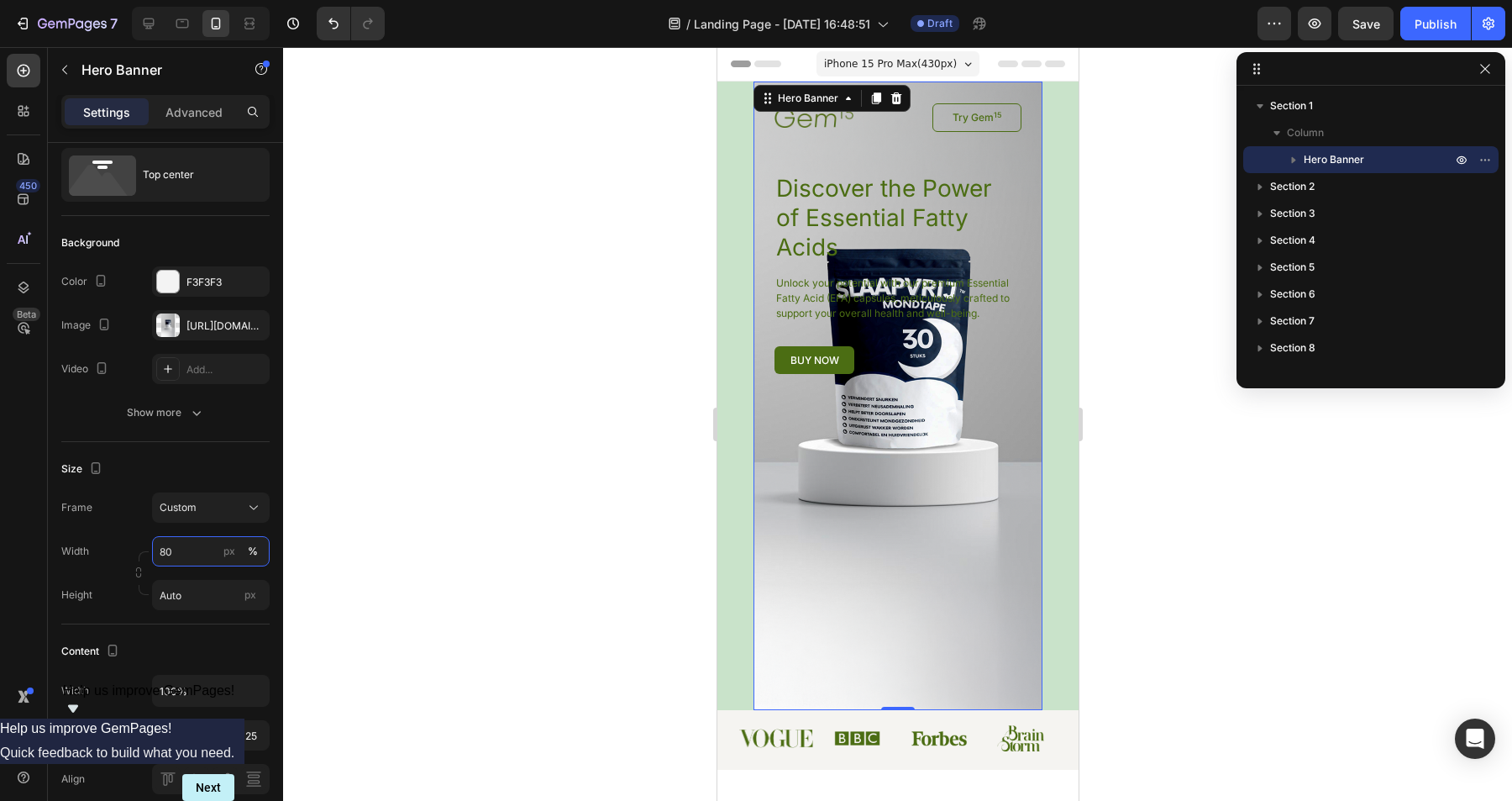
type input "8"
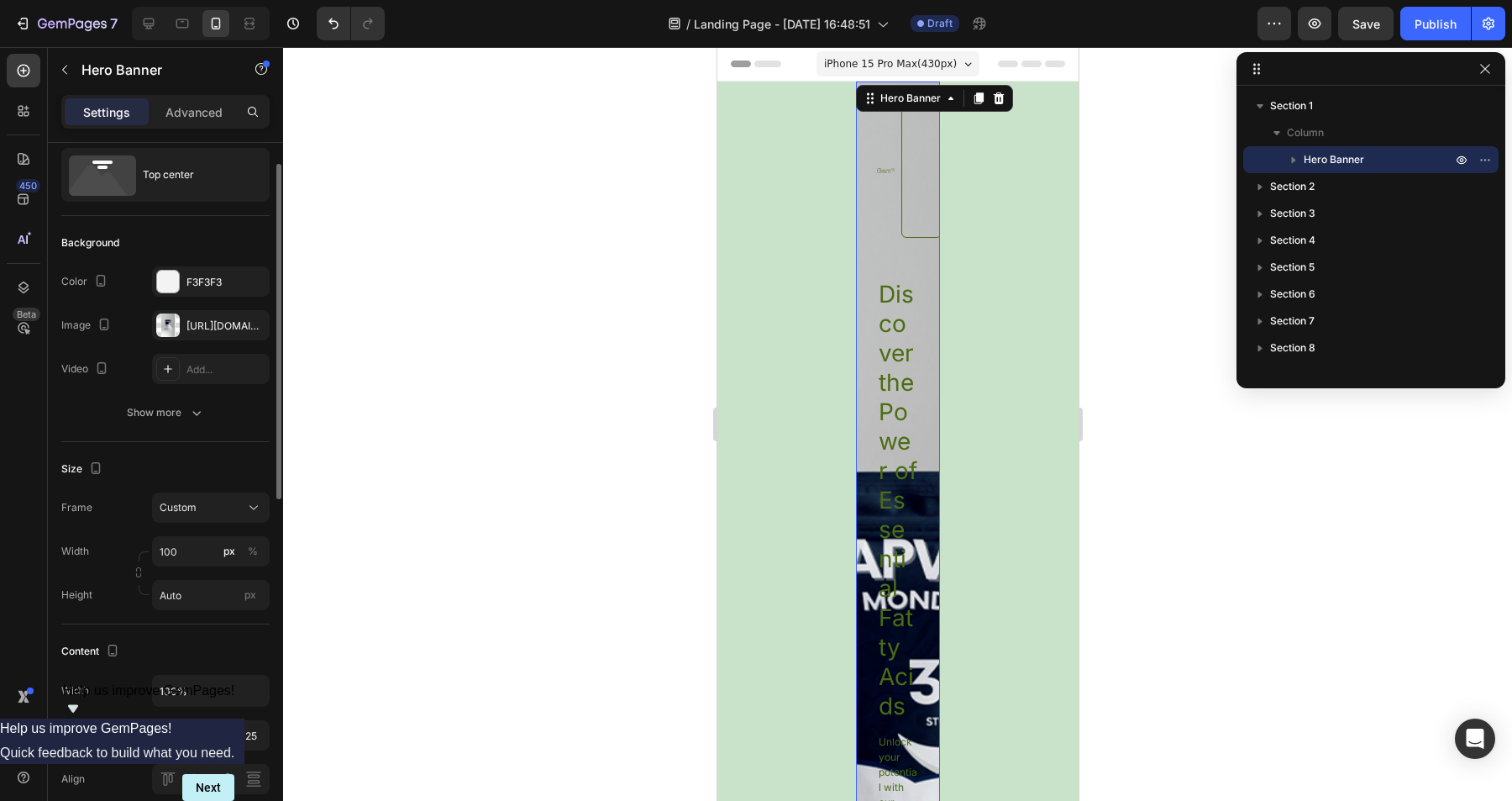
click at [119, 617] on div "Size Frame Custom Width 100 px % Height Auto px" at bounding box center [165, 533] width 209 height 183
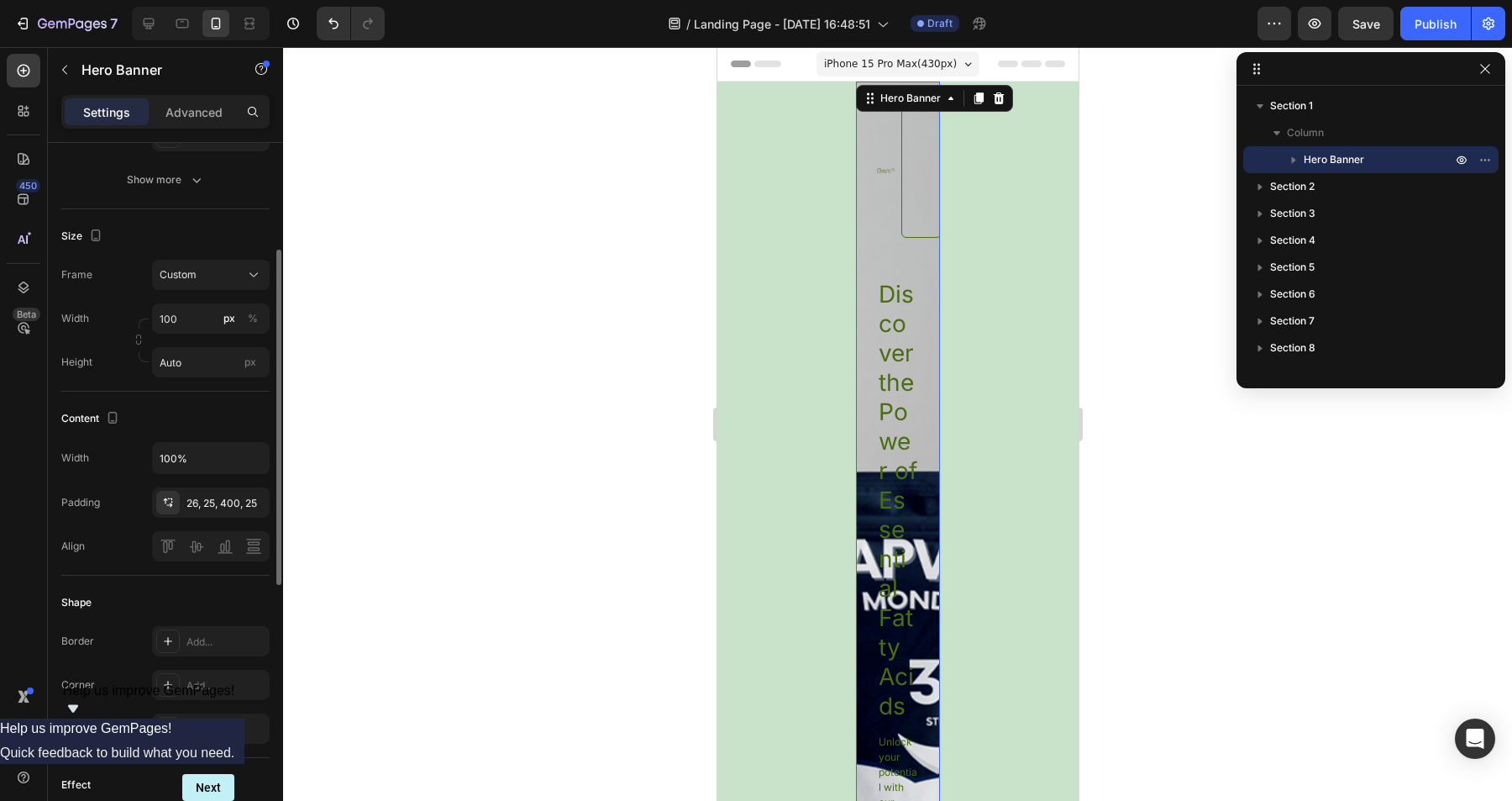
scroll to position [262, 0]
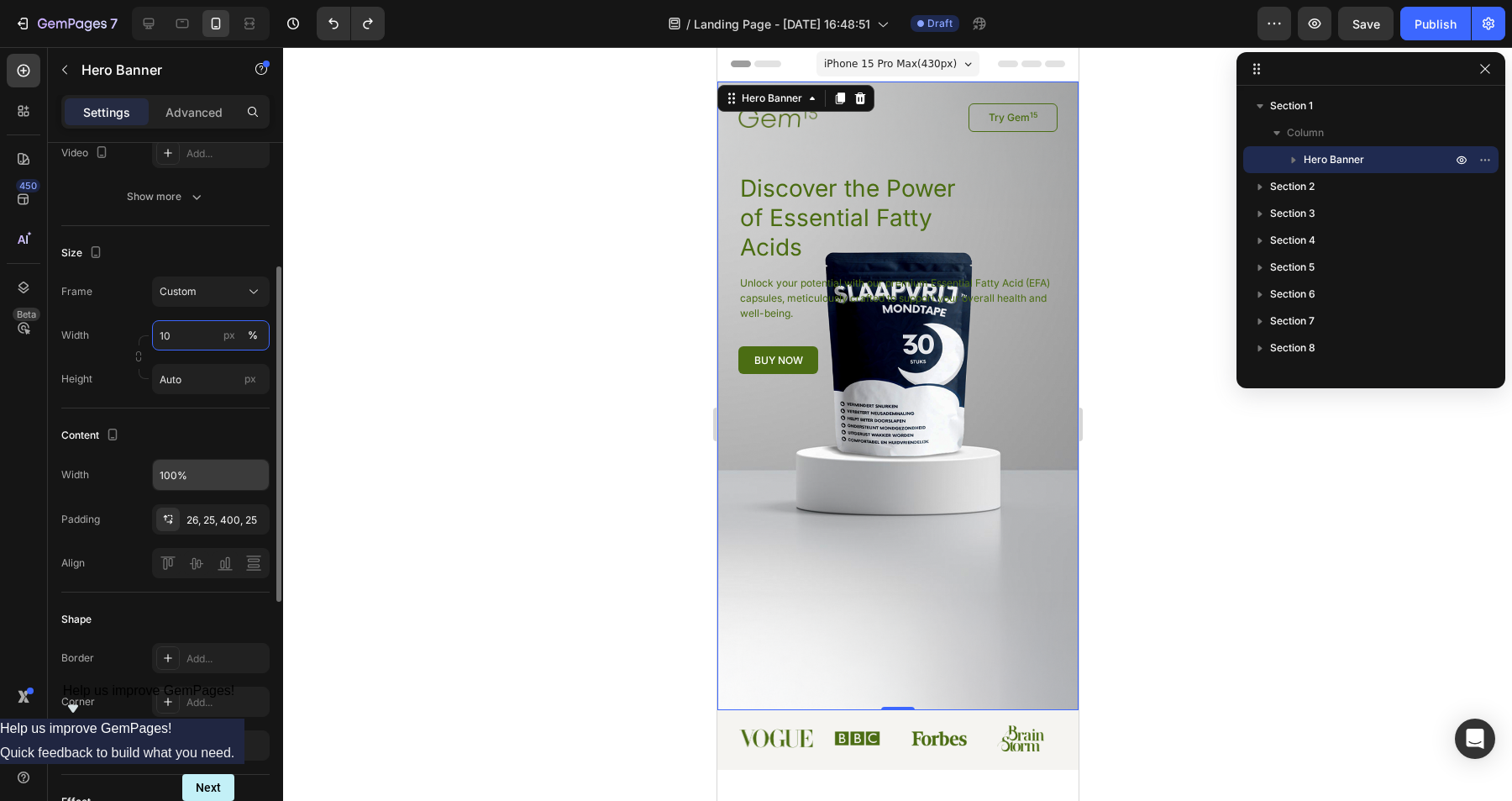
type input "100"
click at [428, 408] on div at bounding box center [898, 423] width 1229 height 754
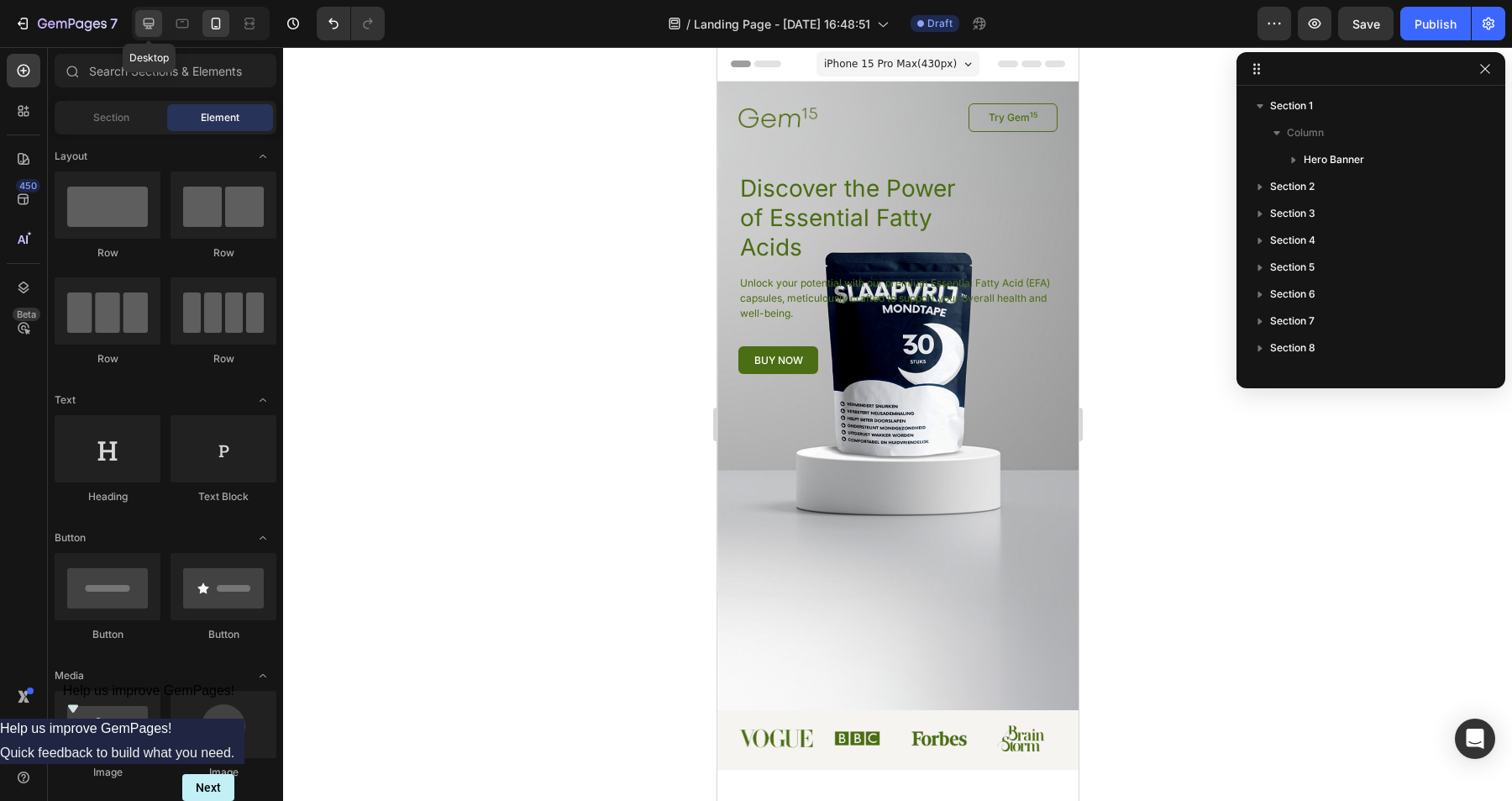
click at [152, 29] on icon at bounding box center [148, 23] width 16 height 16
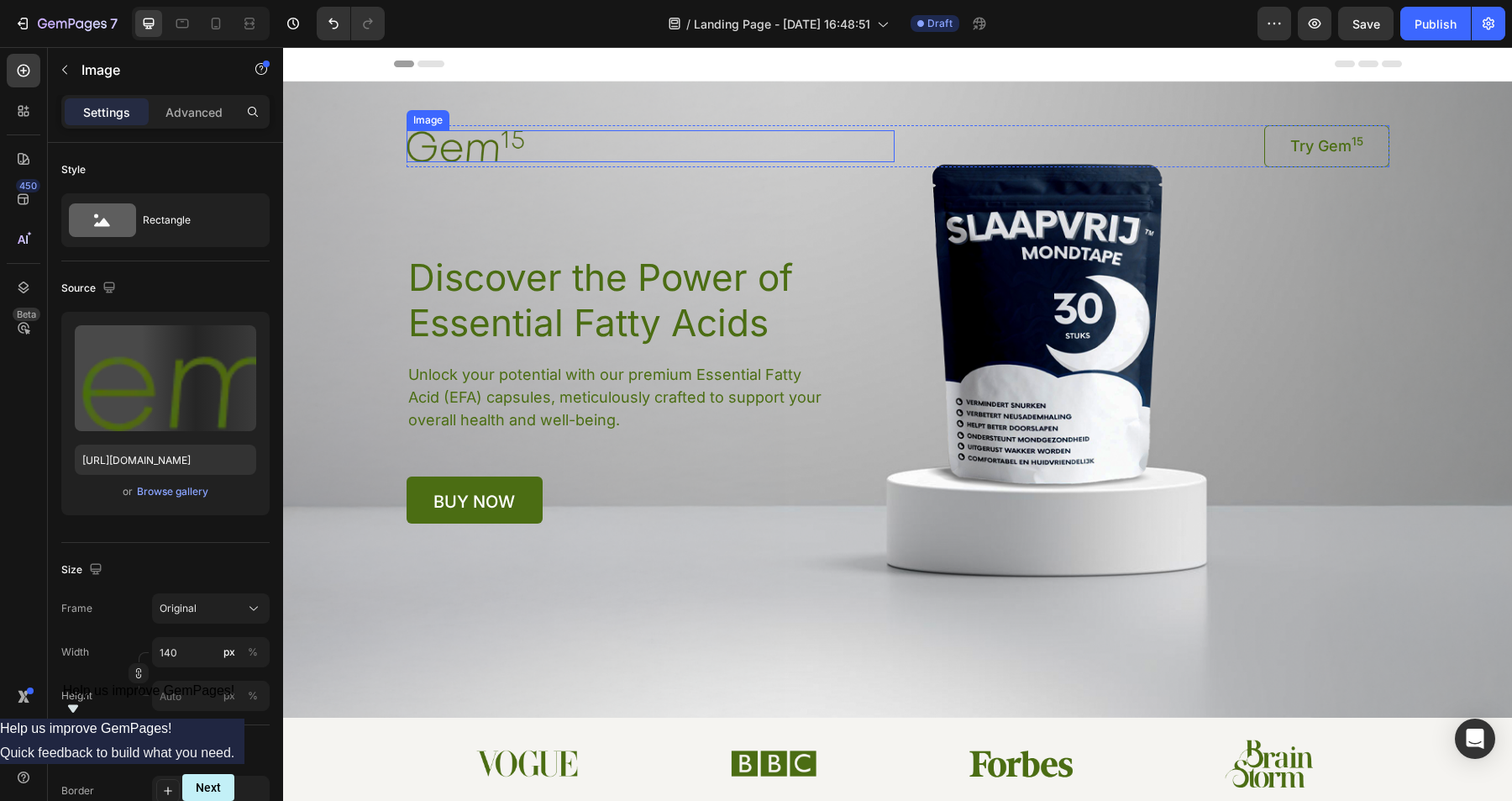
click at [480, 145] on img at bounding box center [466, 145] width 118 height 31
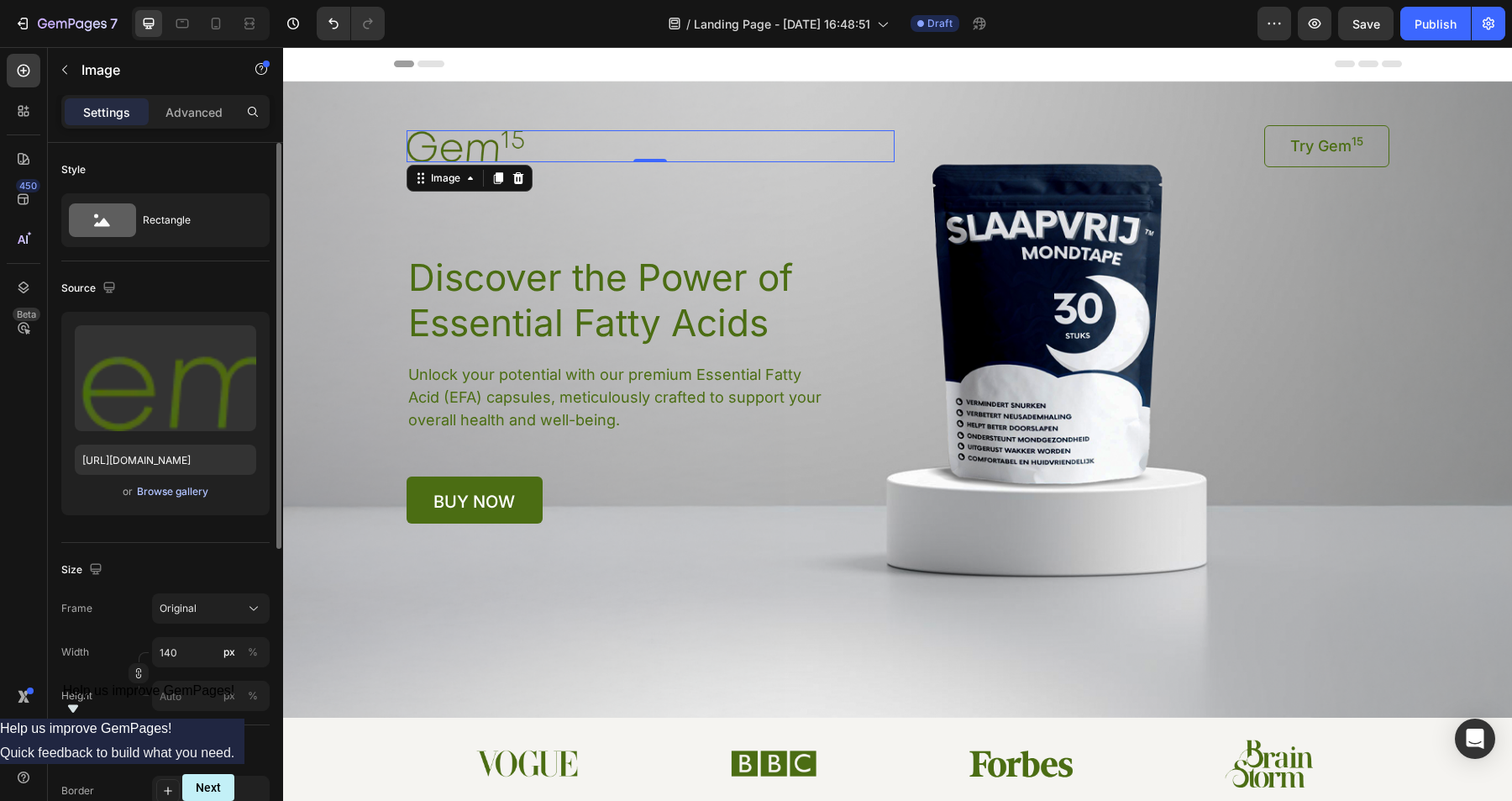
click at [165, 490] on div "Browse gallery" at bounding box center [172, 491] width 72 height 15
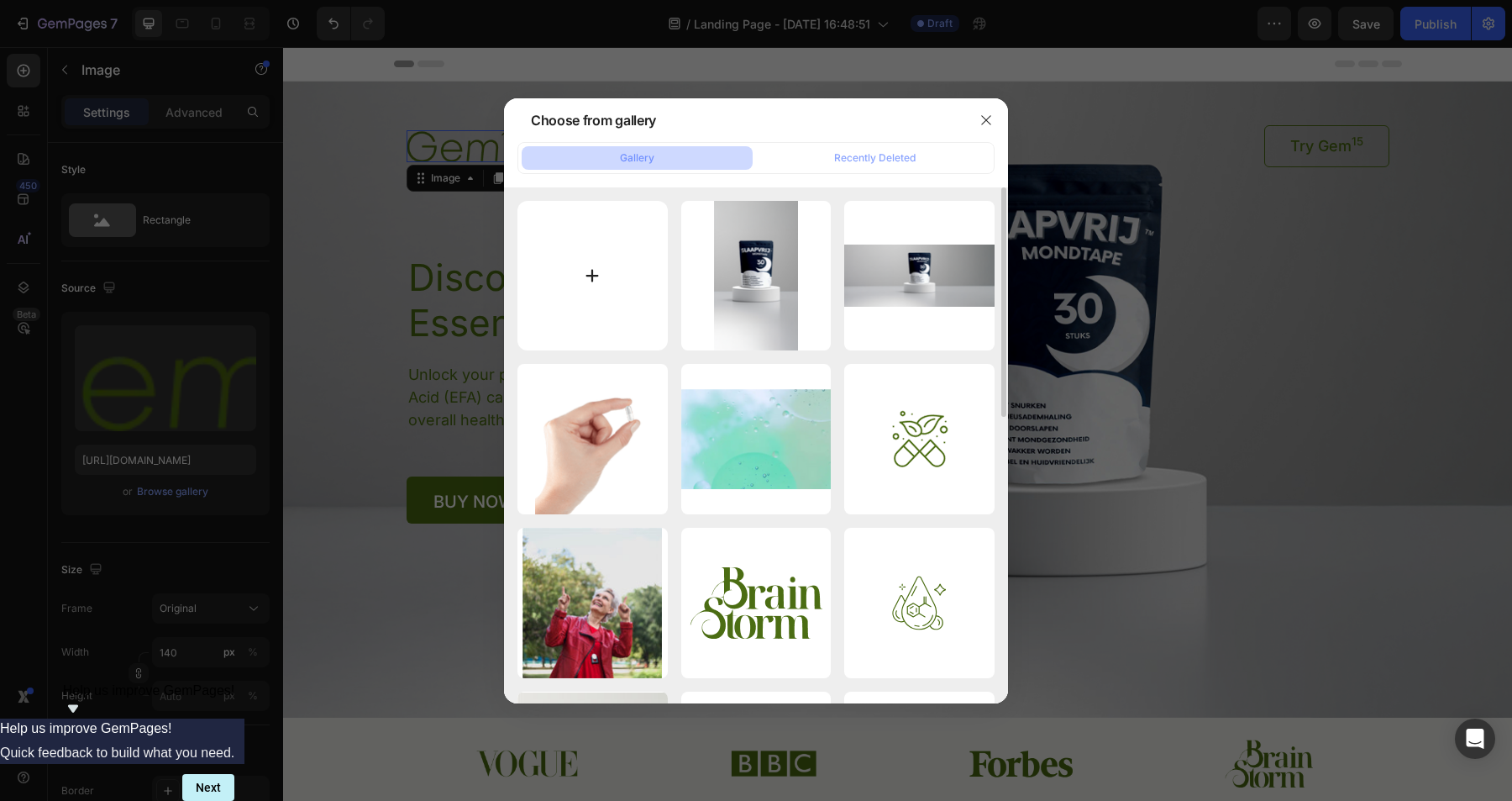
click at [608, 256] on input "file" at bounding box center [593, 276] width 151 height 151
type input "C:\fakepath\1.png"
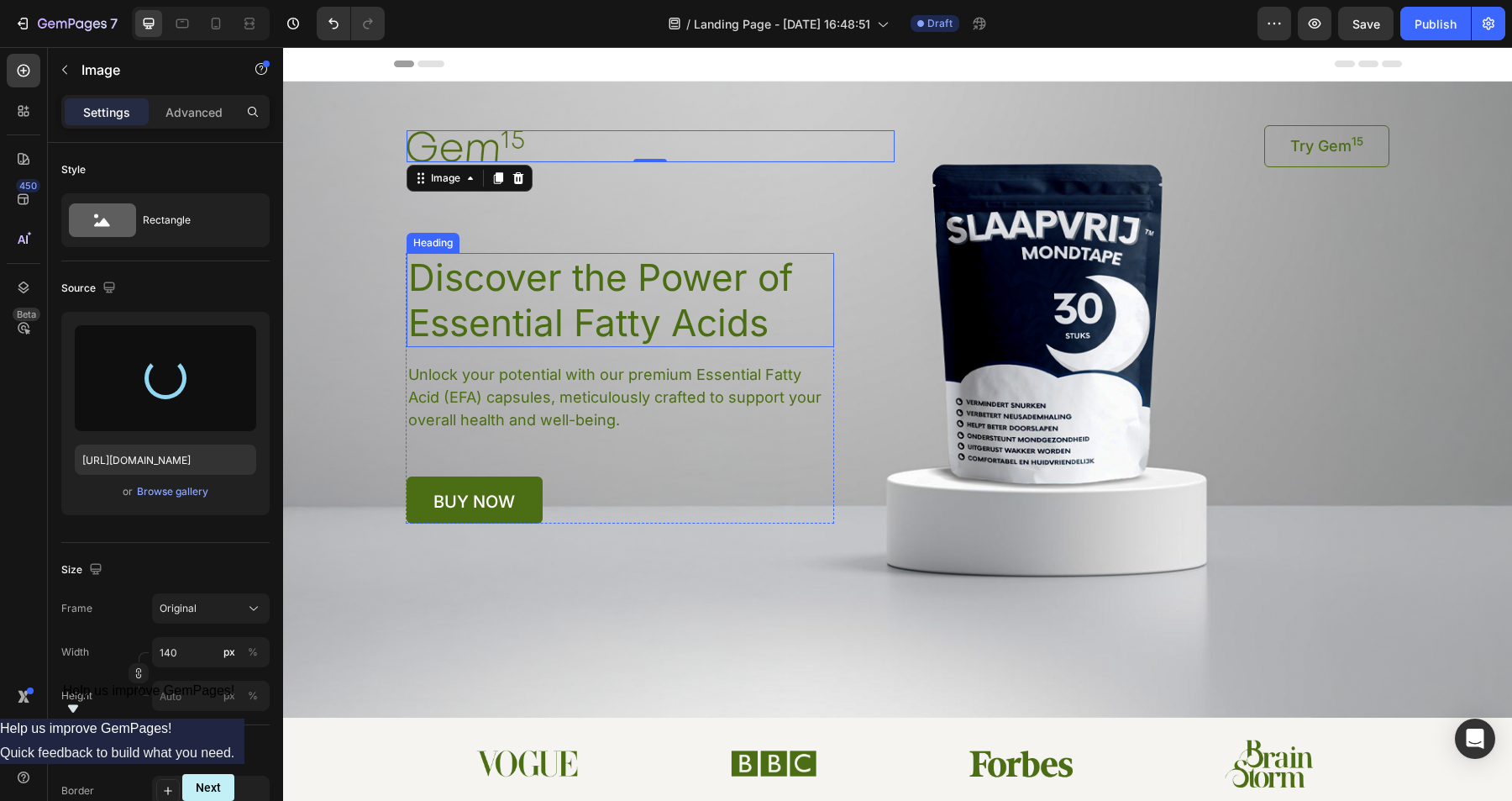
type input "[URL][DOMAIN_NAME]"
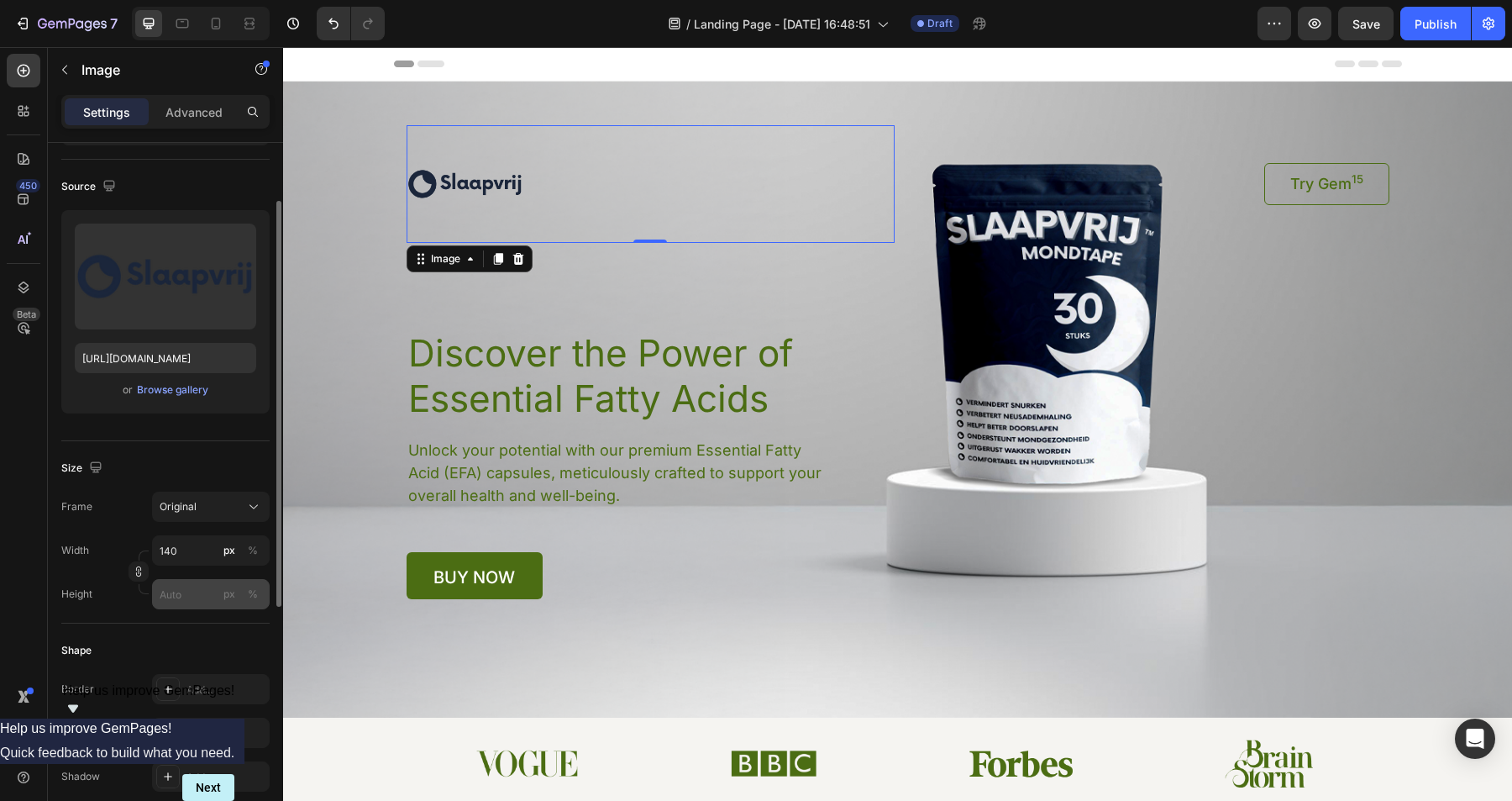
scroll to position [150, 0]
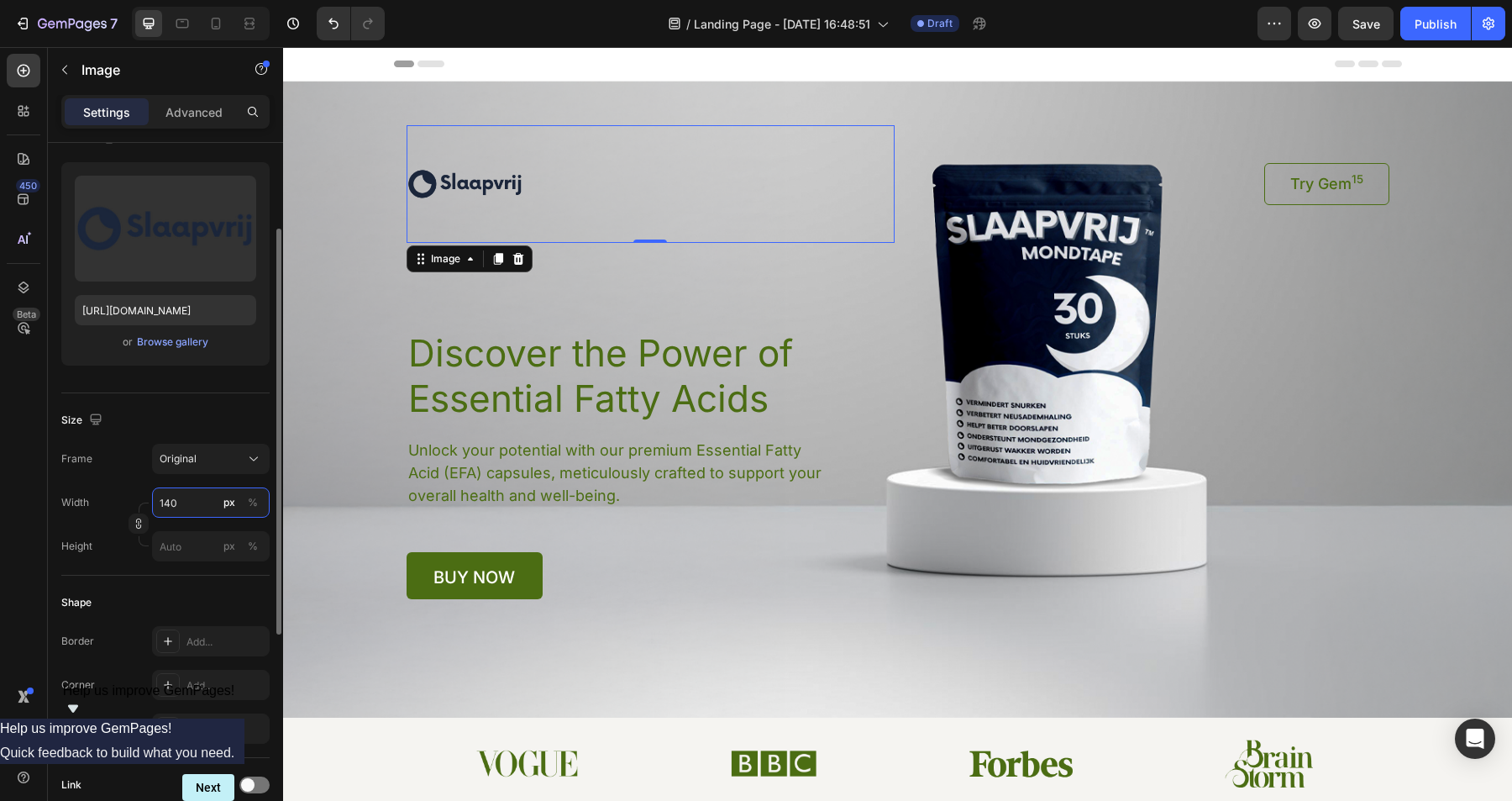
click at [192, 498] on input "140" at bounding box center [211, 502] width 118 height 30
click at [211, 542] on p "Full 100%" at bounding box center [207, 542] width 98 height 15
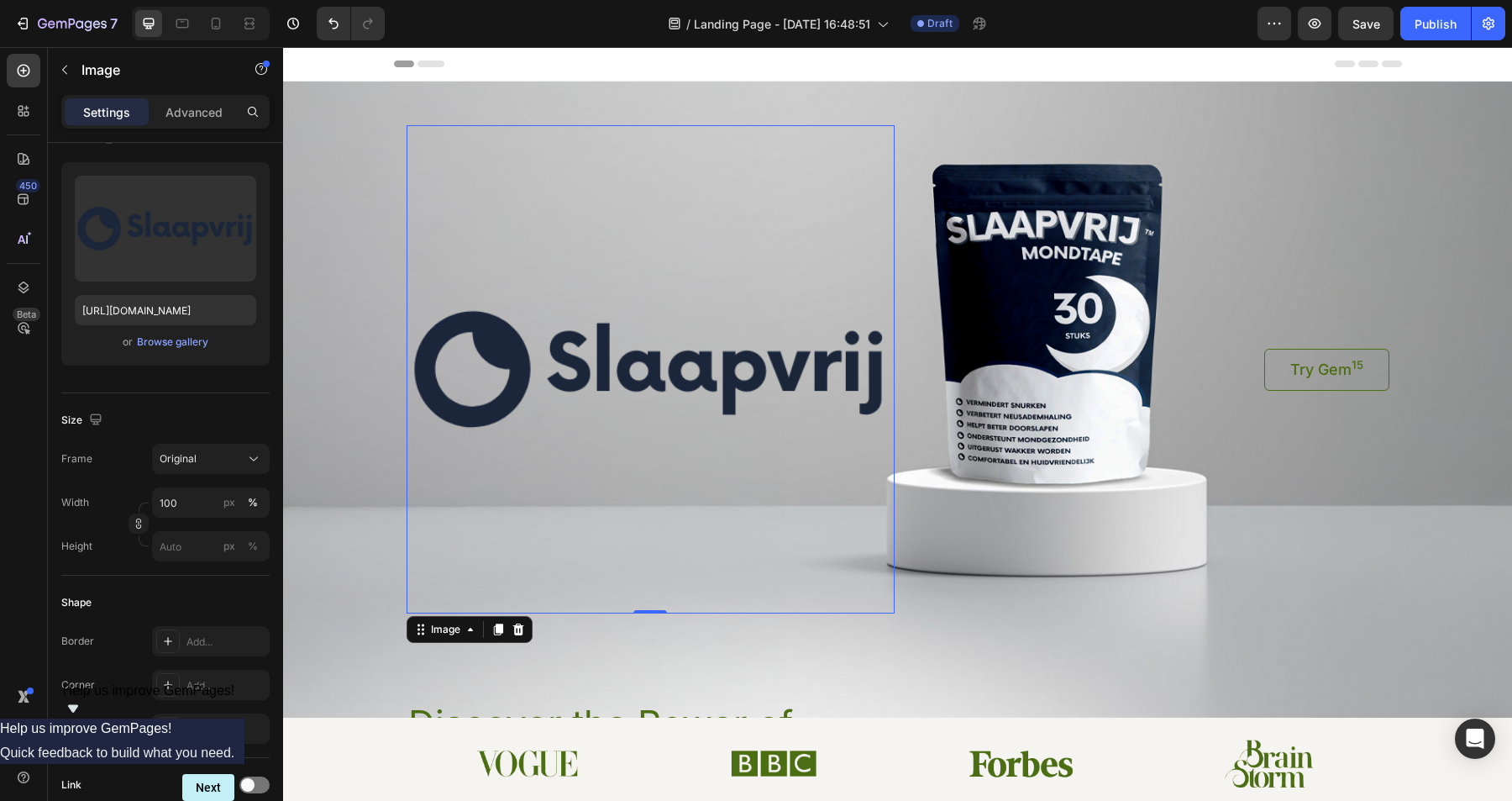
type input "140"
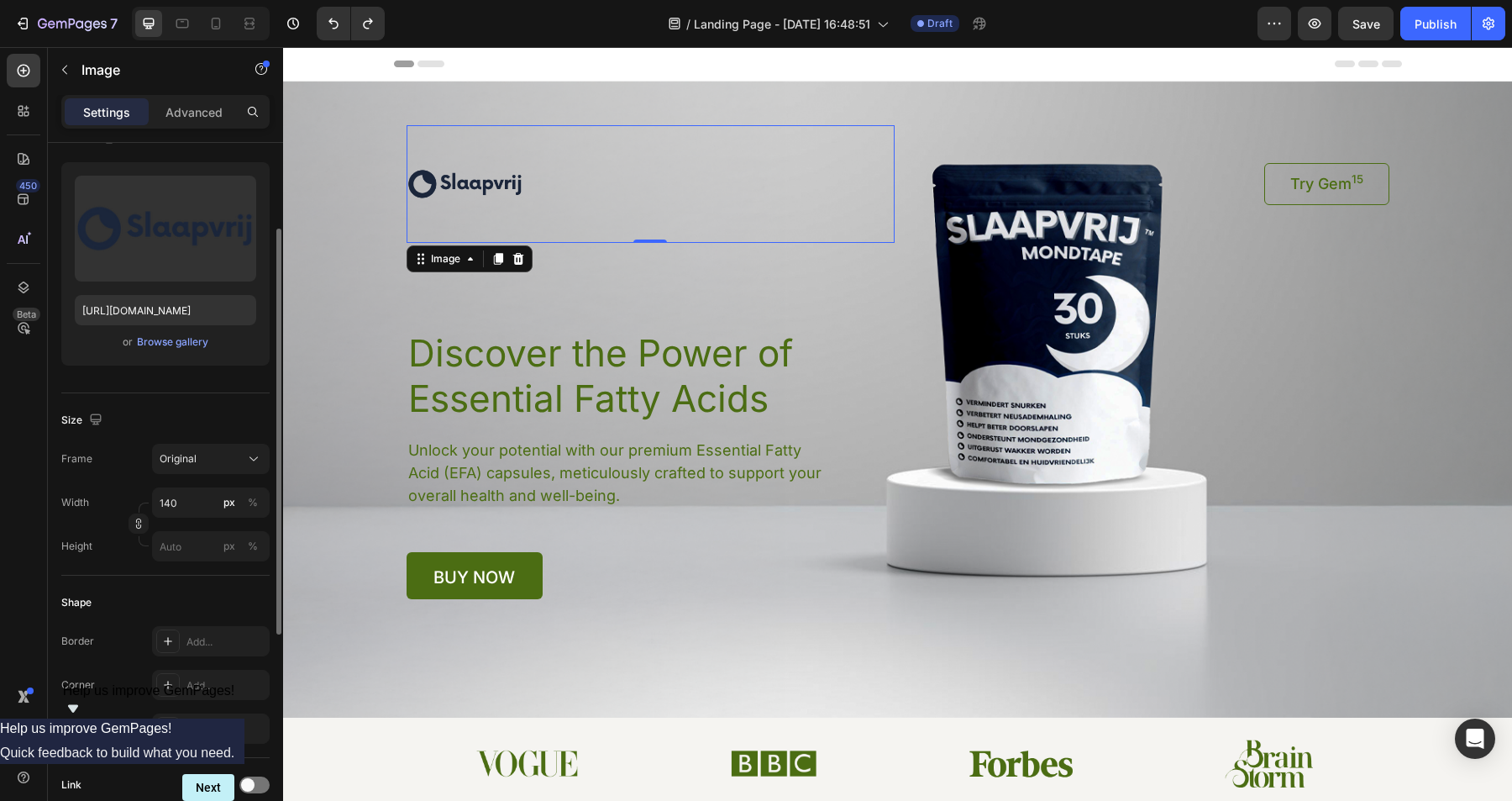
drag, startPoint x: 243, startPoint y: 502, endPoint x: 244, endPoint y: 524, distance: 22.0
click at [244, 524] on div "Width 140 px % Height px %" at bounding box center [165, 524] width 209 height 74
drag, startPoint x: 235, startPoint y: 507, endPoint x: 235, endPoint y: 536, distance: 29.0
click at [235, 540] on div "Width 140 px % Height px %" at bounding box center [165, 524] width 209 height 74
click at [222, 456] on div "Original" at bounding box center [200, 458] width 82 height 15
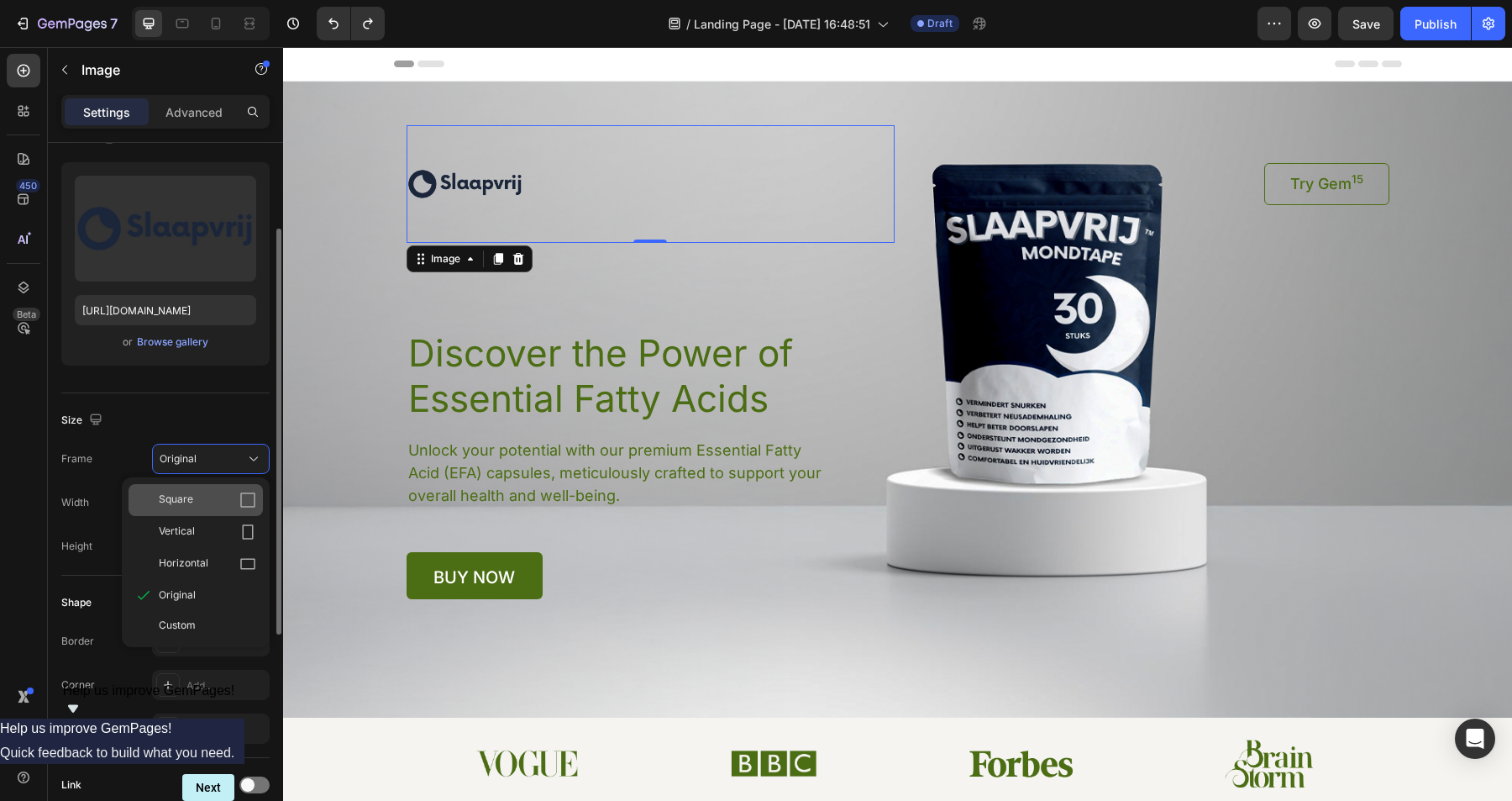
click at [209, 492] on div "Square" at bounding box center [207, 500] width 98 height 16
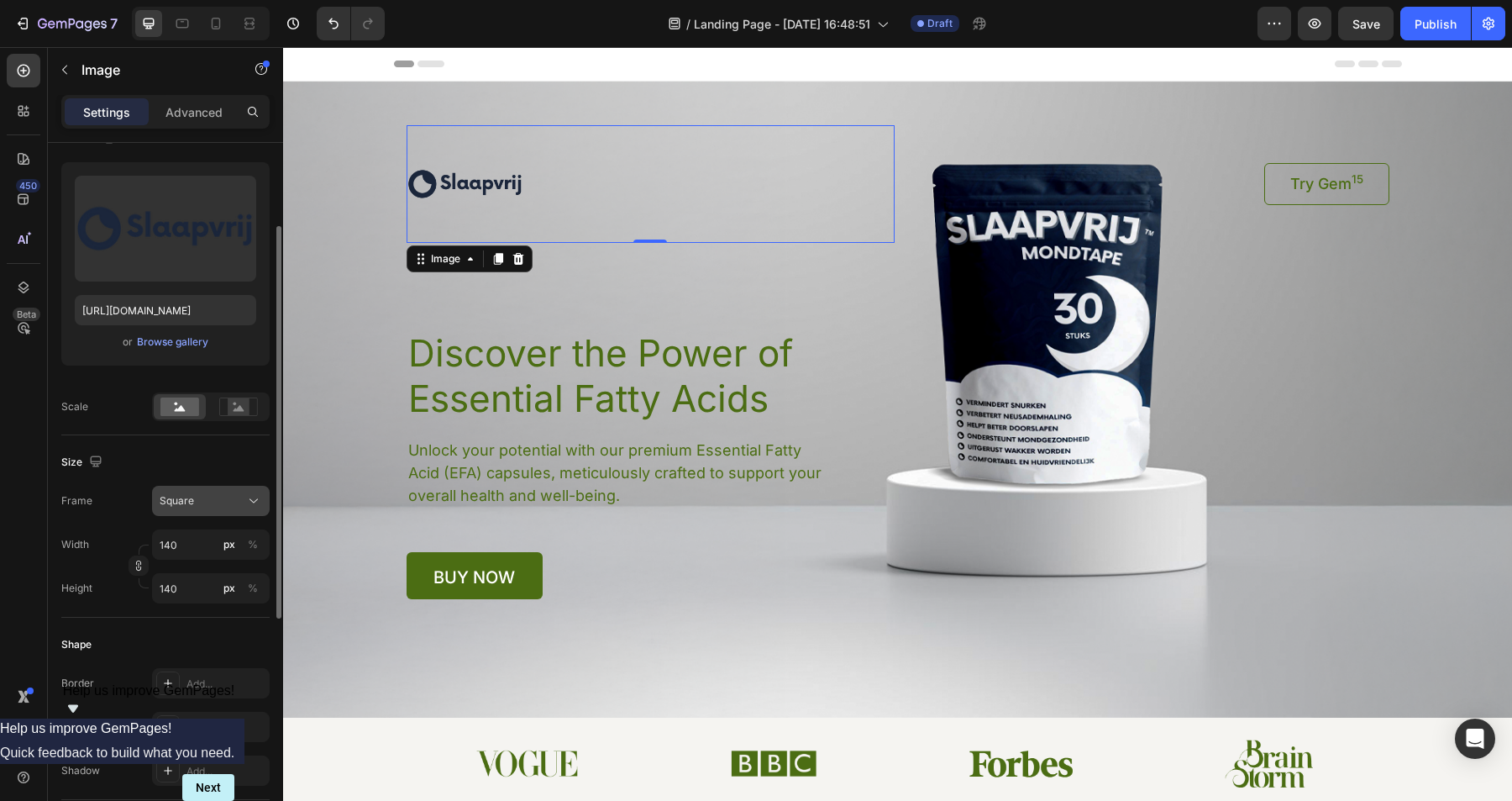
click at [217, 494] on div "Square" at bounding box center [200, 501] width 82 height 15
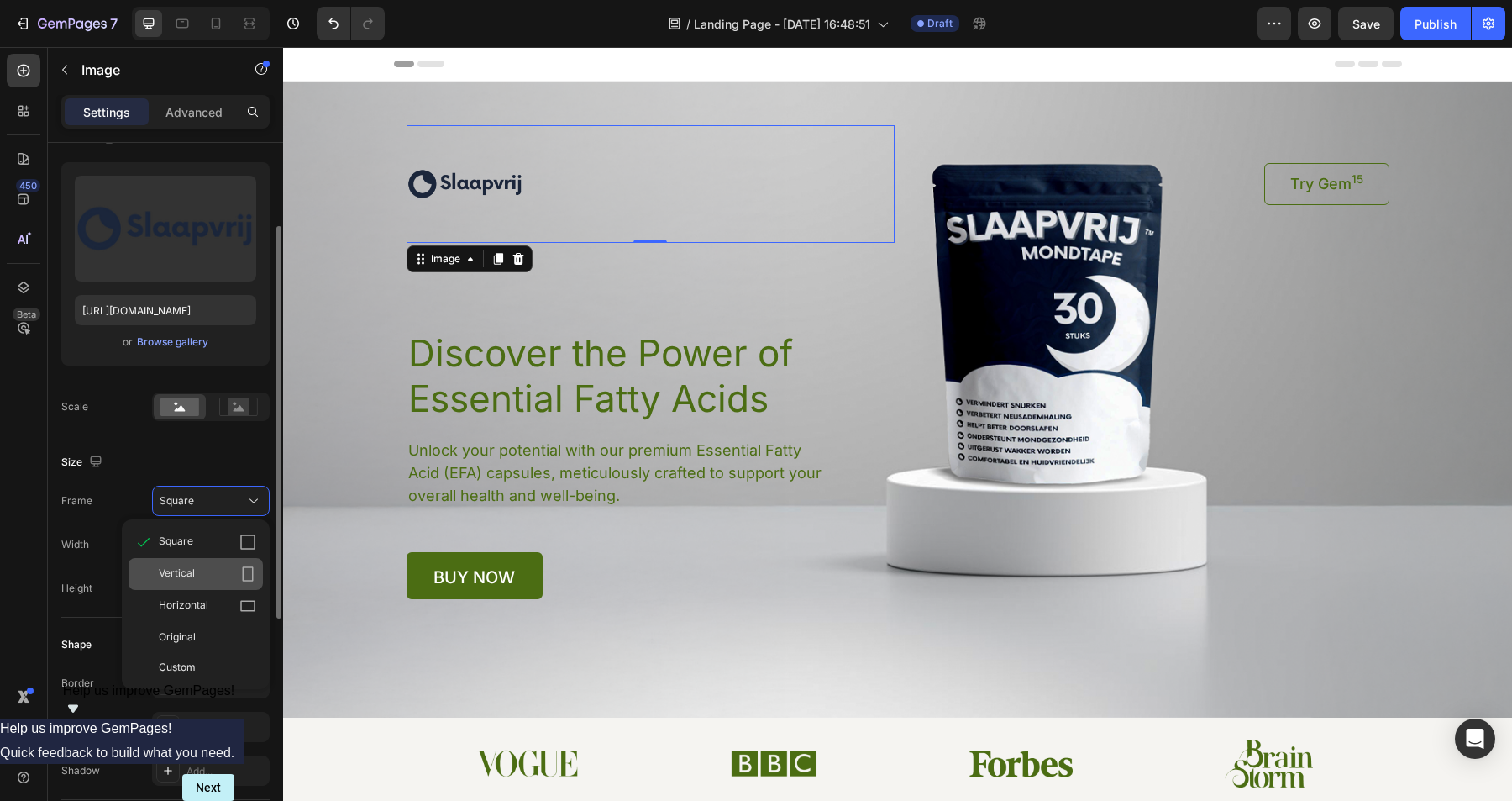
click at [199, 572] on div "Vertical" at bounding box center [207, 573] width 98 height 16
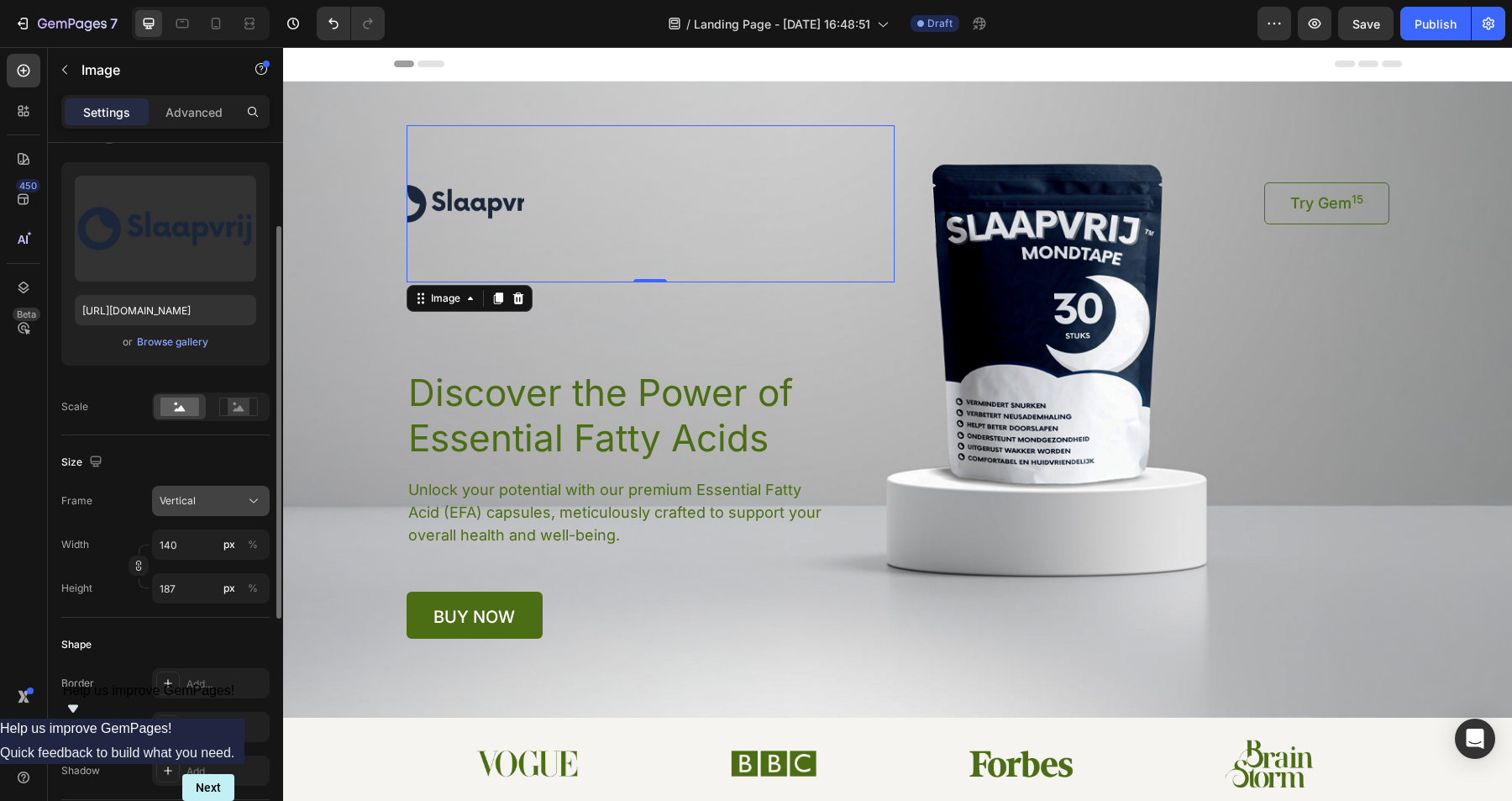
click at [222, 490] on button "Vertical" at bounding box center [211, 501] width 118 height 30
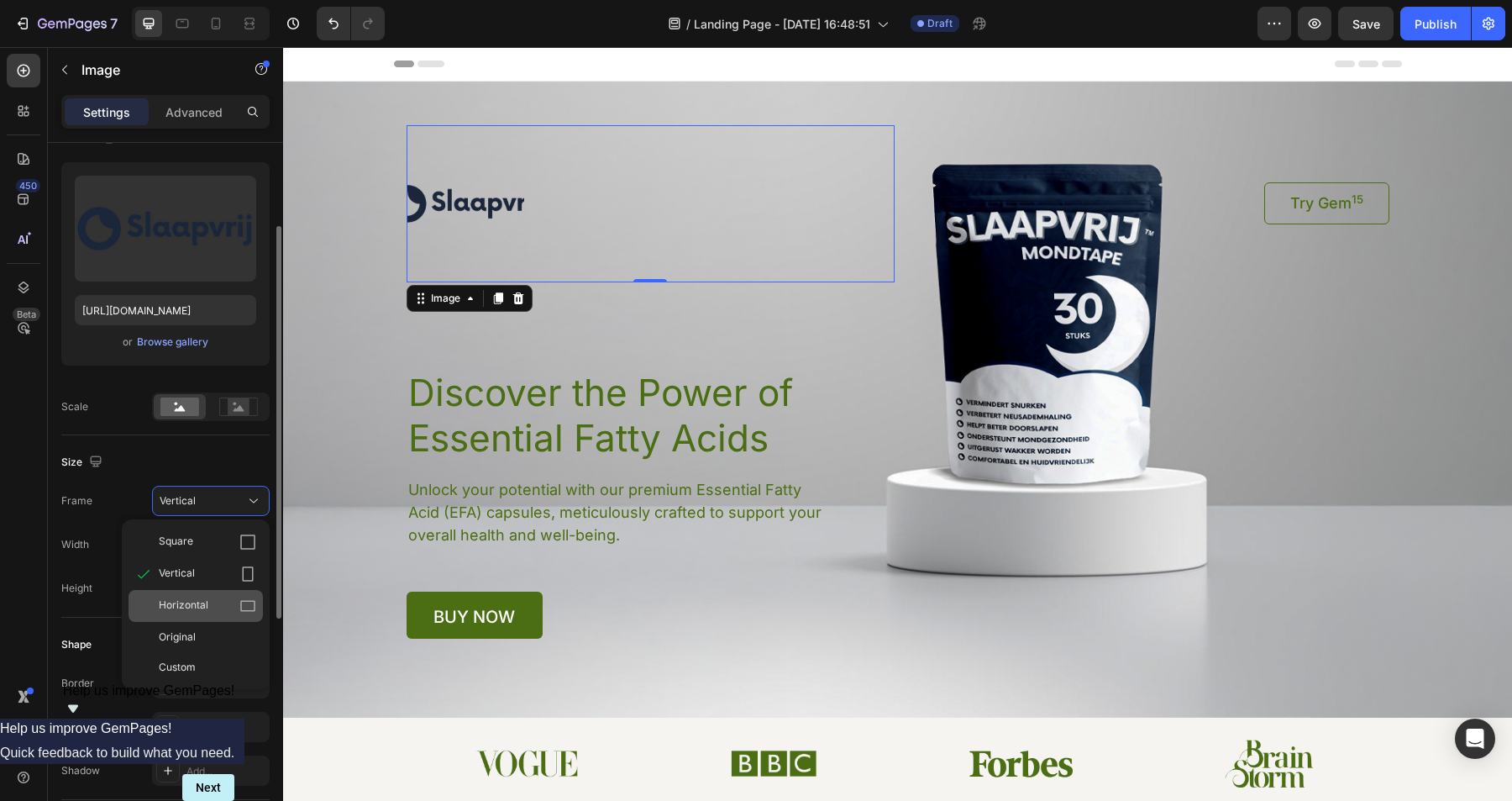
click at [198, 603] on span "Horizontal" at bounding box center [183, 605] width 49 height 16
type input "105"
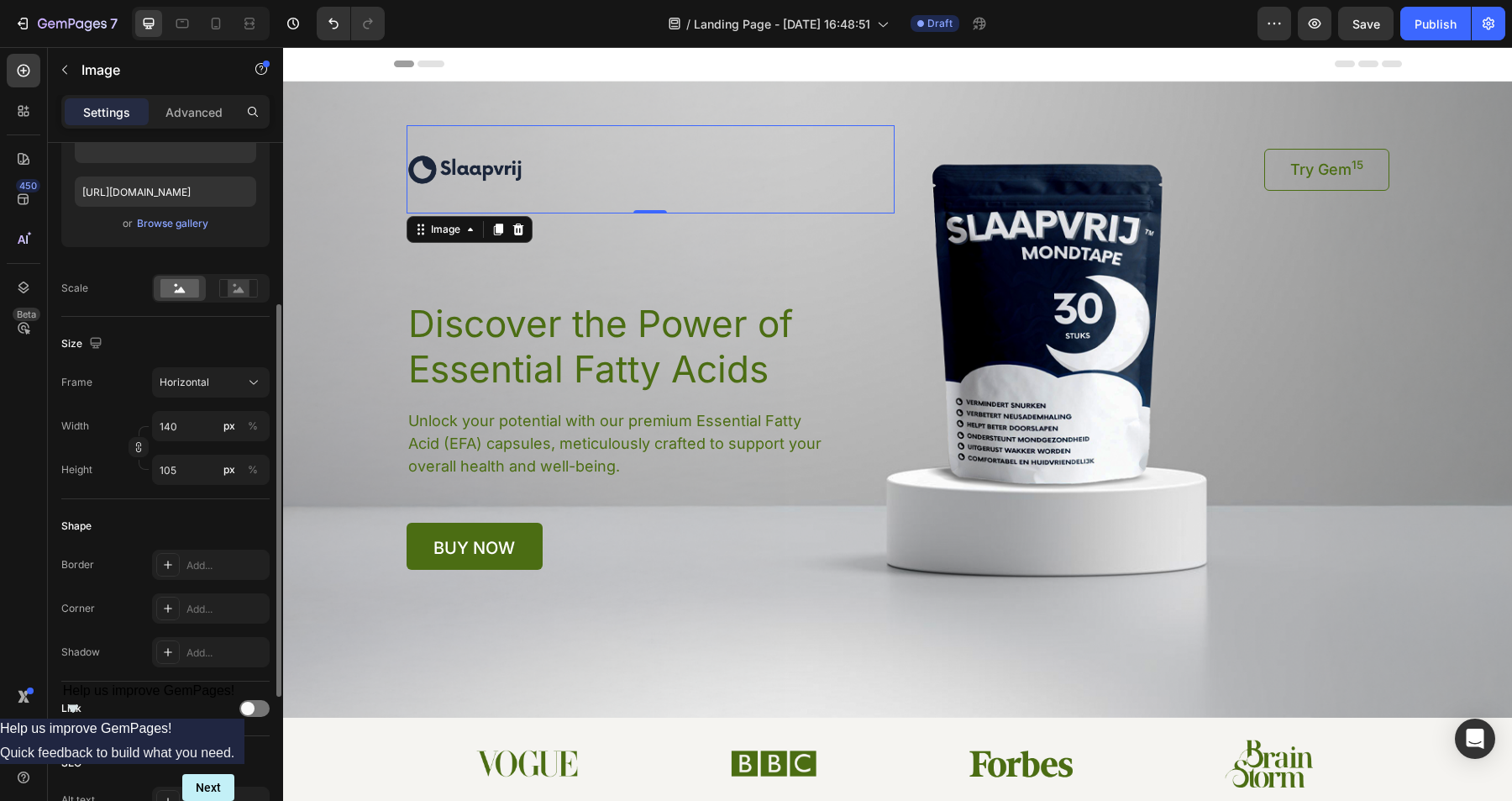
scroll to position [275, 0]
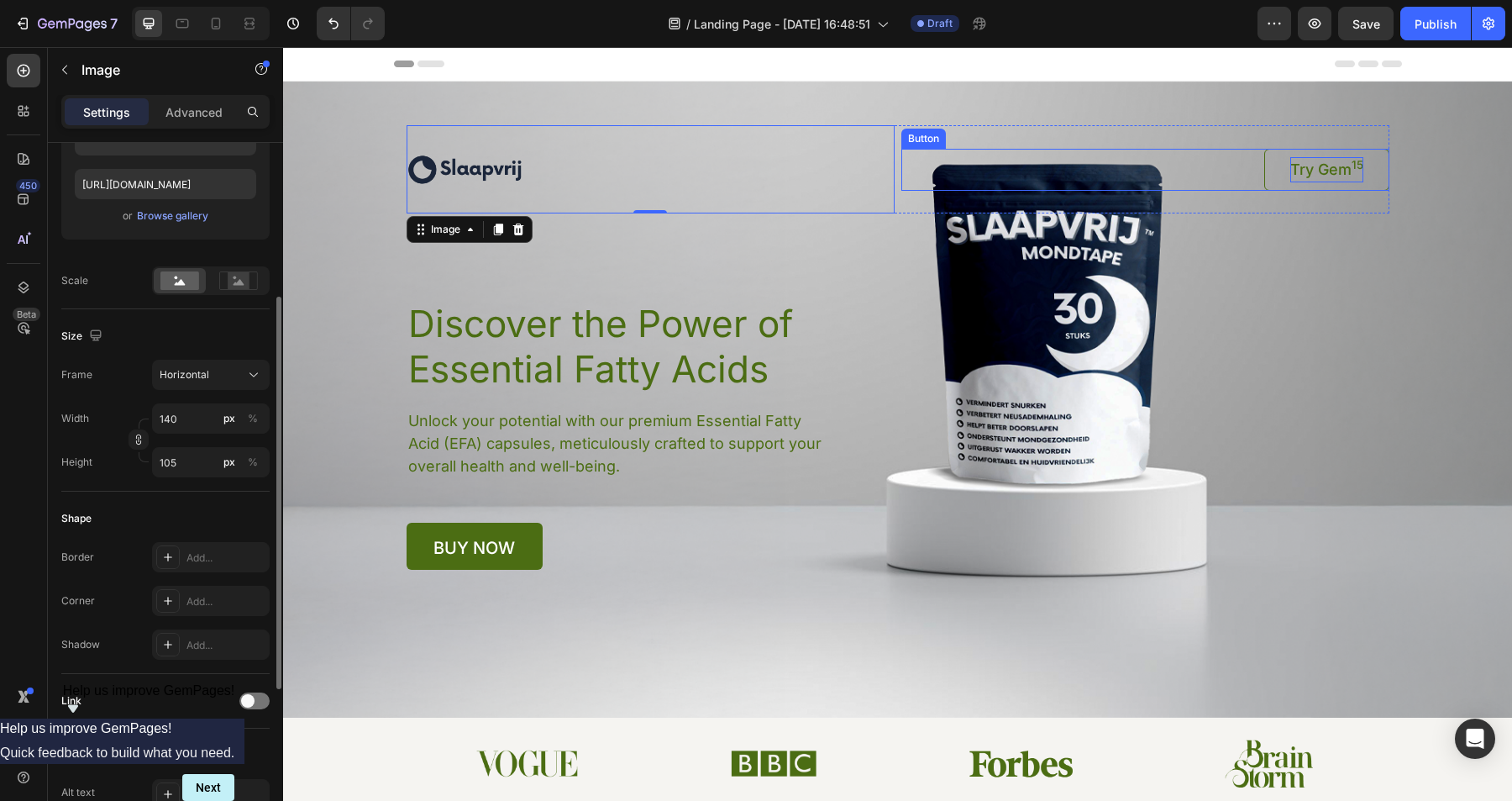
click at [1329, 168] on p "Try Gem 15" at bounding box center [1327, 170] width 73 height 25
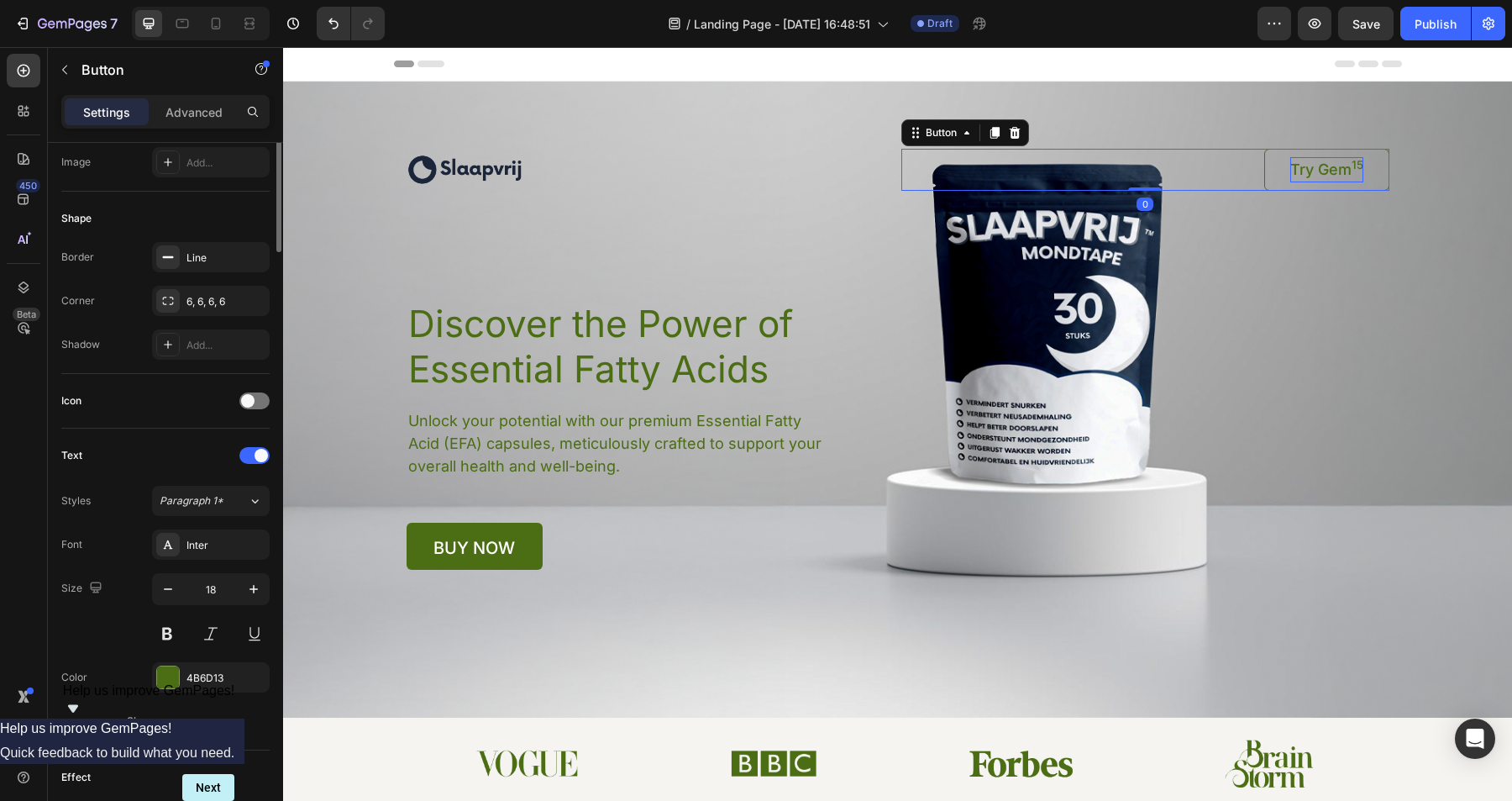
scroll to position [0, 0]
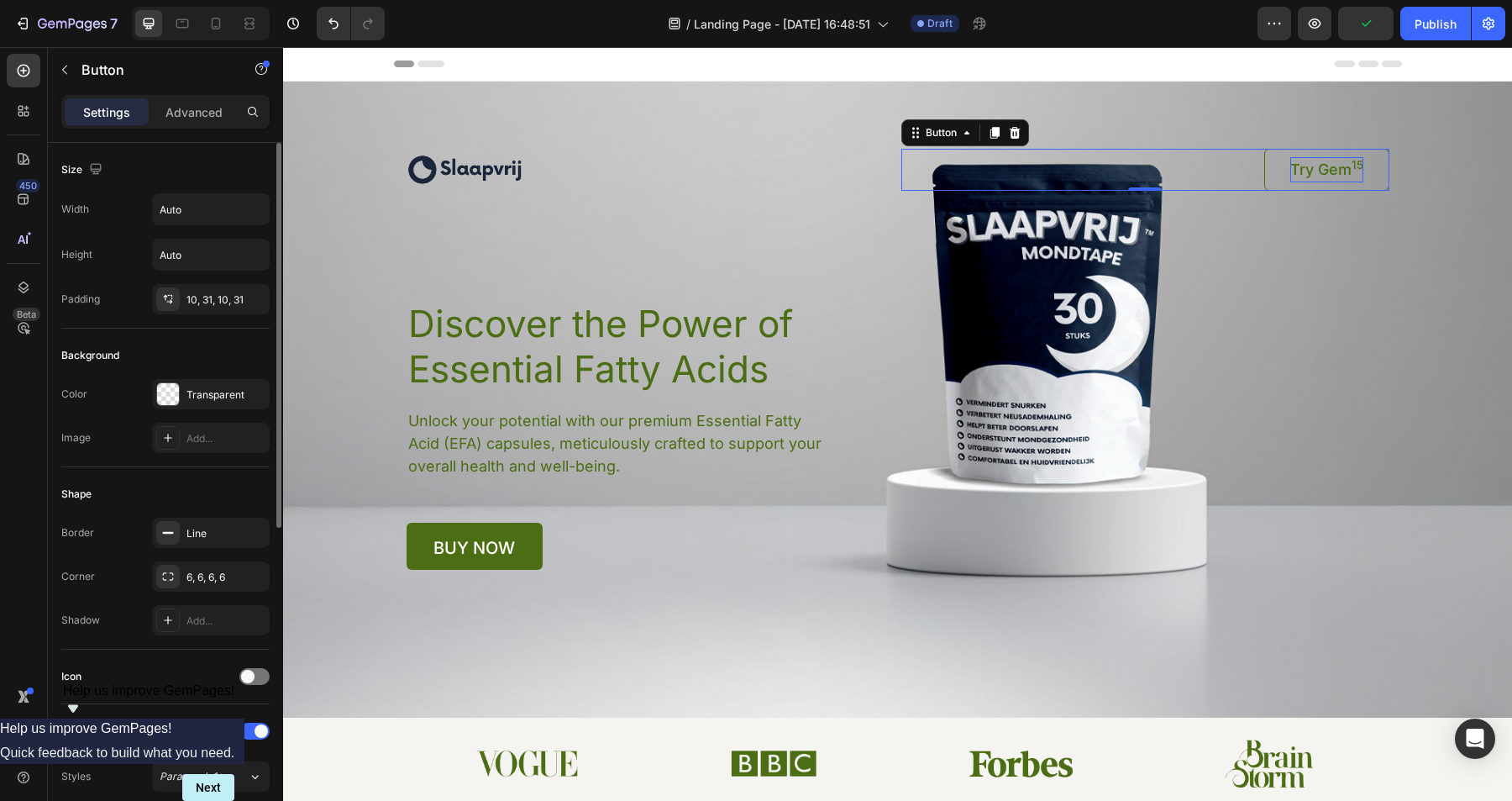
click at [1336, 172] on p "Try Gem 15" at bounding box center [1327, 170] width 73 height 25
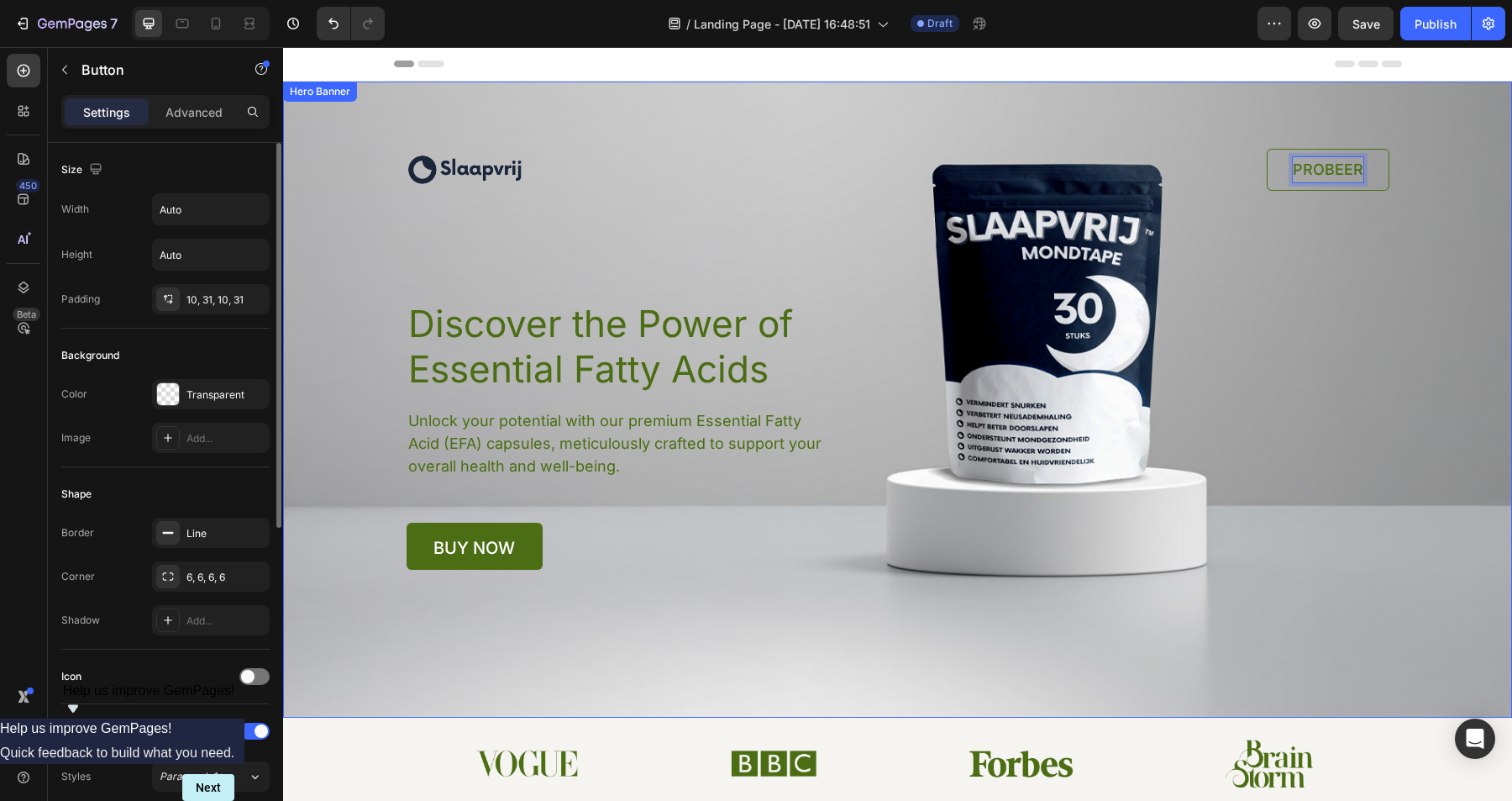
click at [1399, 260] on div "Image PROBEER Button 0 Row Discover the Power of Essential Fatty Acids Heading …" at bounding box center [898, 326] width 1025 height 488
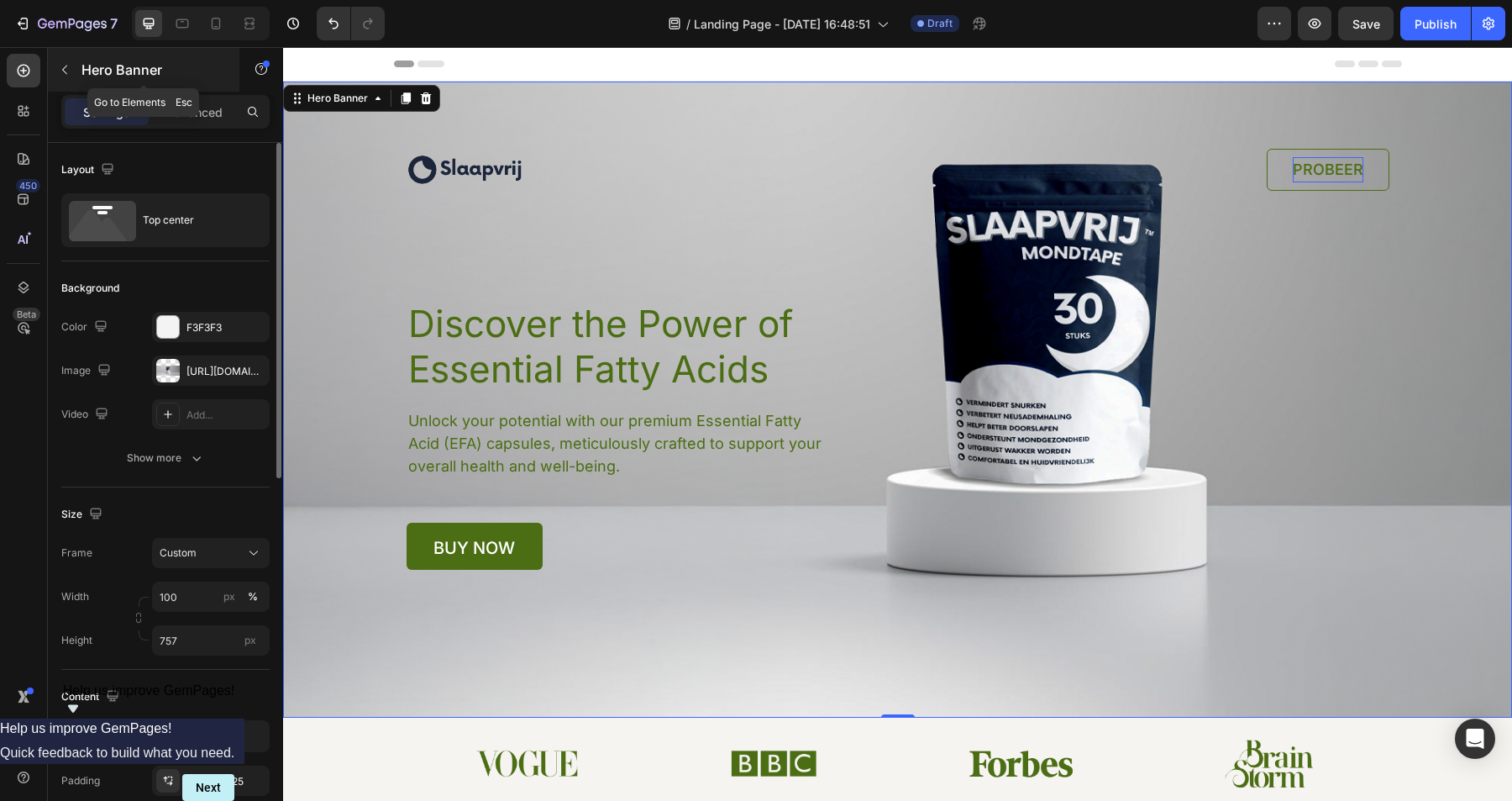
click at [62, 69] on icon "button" at bounding box center [65, 70] width 14 height 14
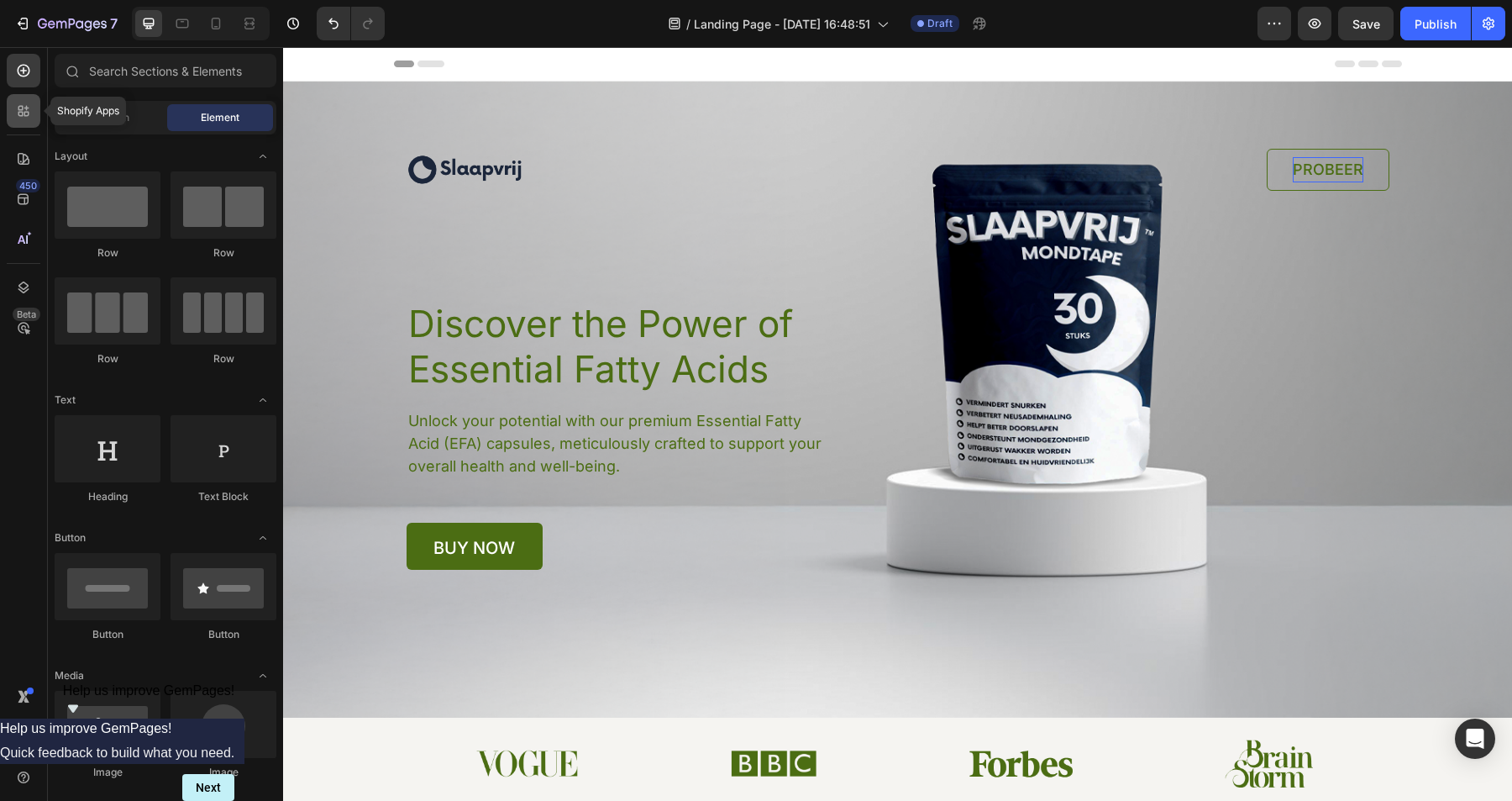
click at [30, 96] on div at bounding box center [23, 111] width 34 height 34
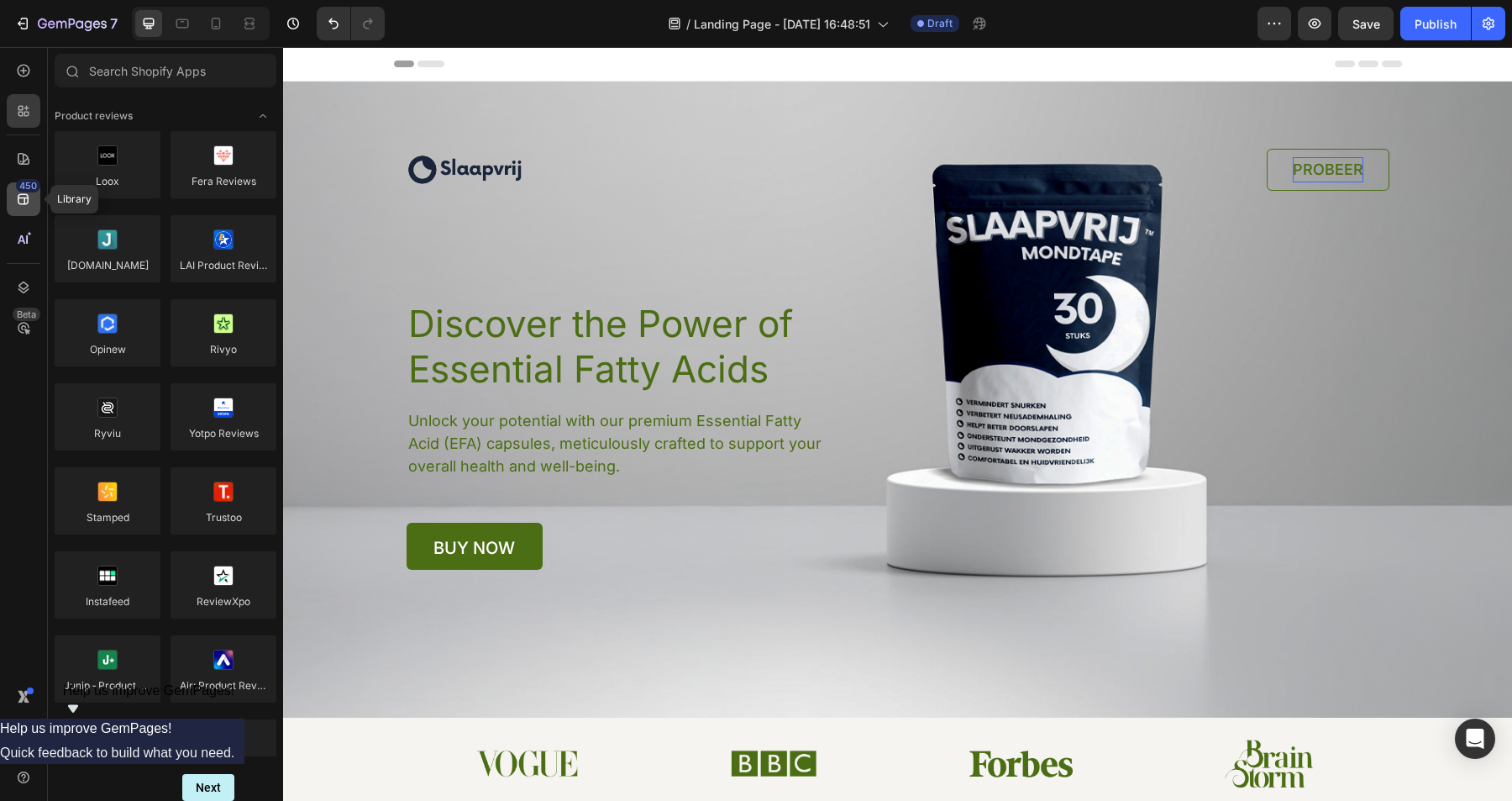
click at [25, 191] on div "450" at bounding box center [28, 186] width 24 height 14
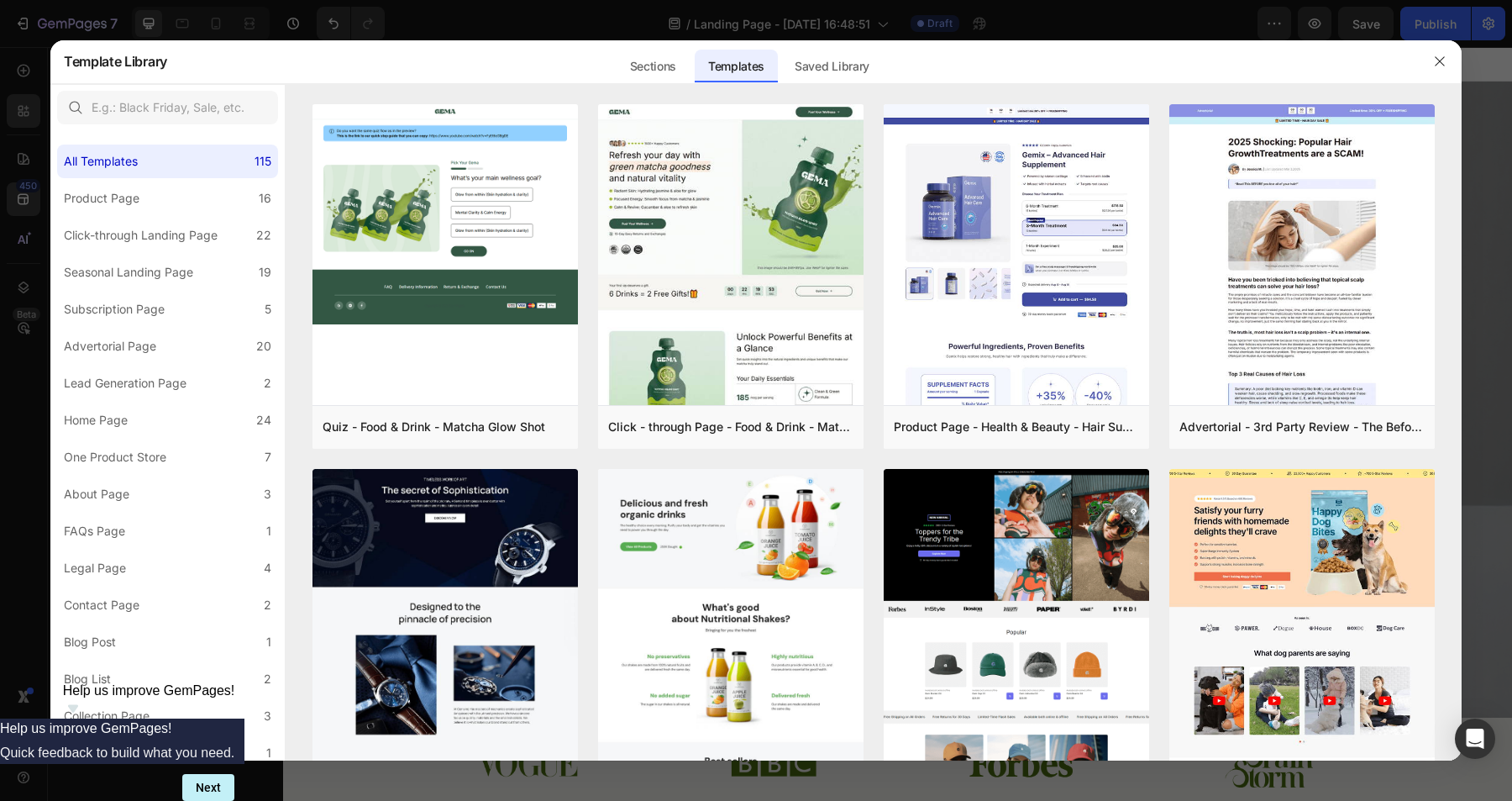
click at [114, 30] on div at bounding box center [756, 400] width 1512 height 801
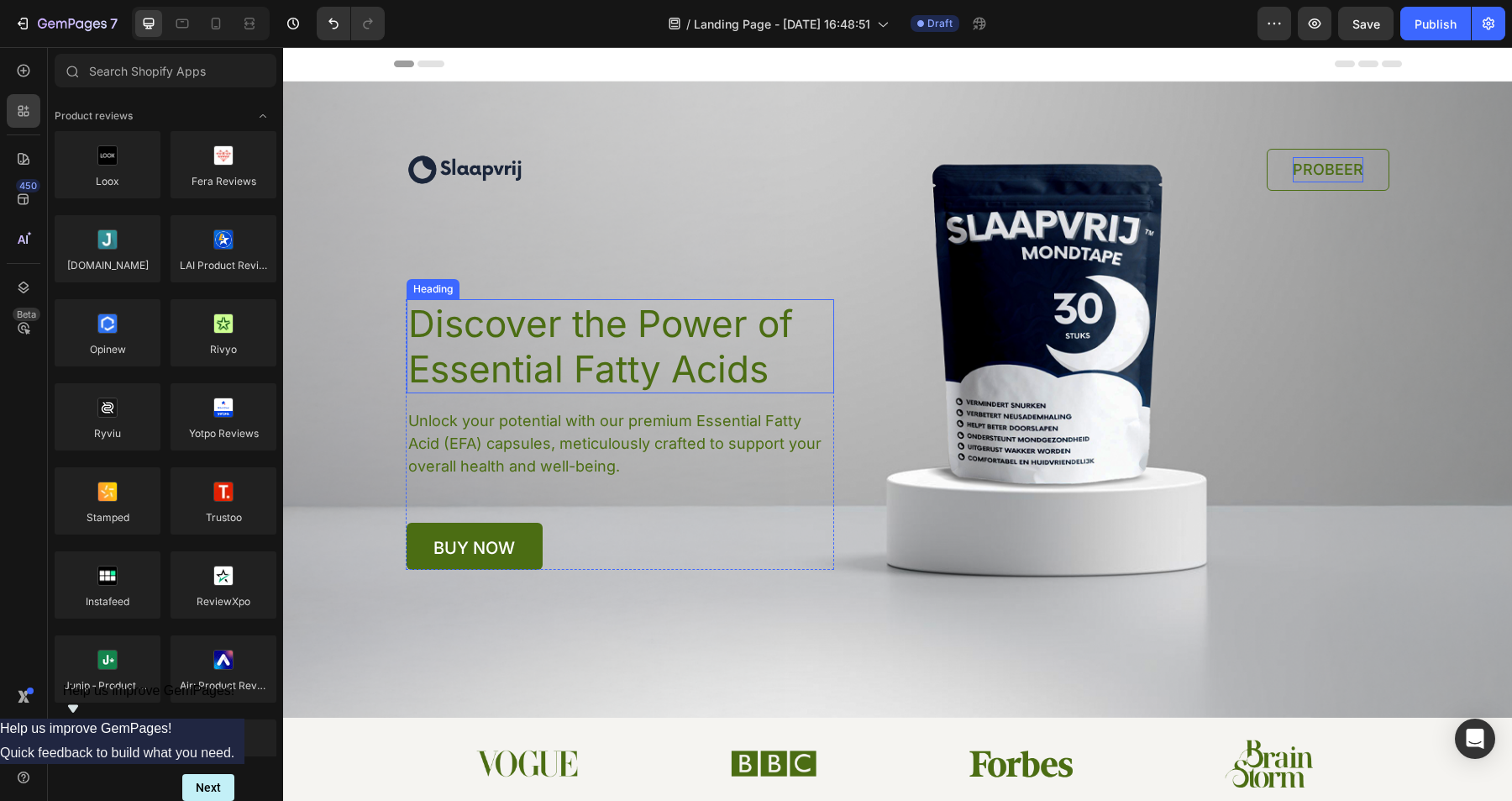
click at [490, 376] on h1 "Discover the Power of Essential Fatty Acids" at bounding box center [621, 346] width 428 height 94
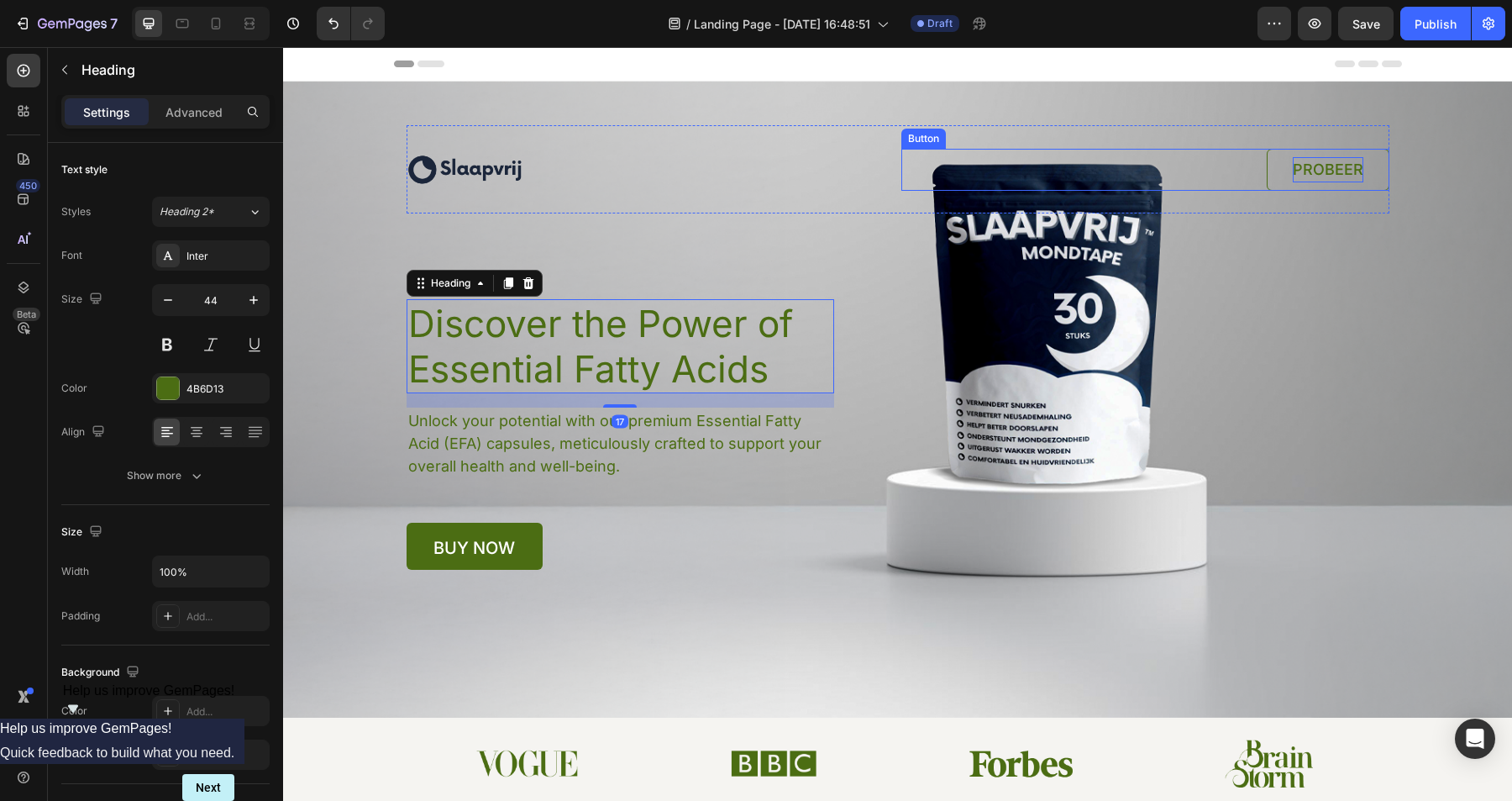
click at [1326, 175] on p "PROBEER" at bounding box center [1329, 170] width 71 height 25
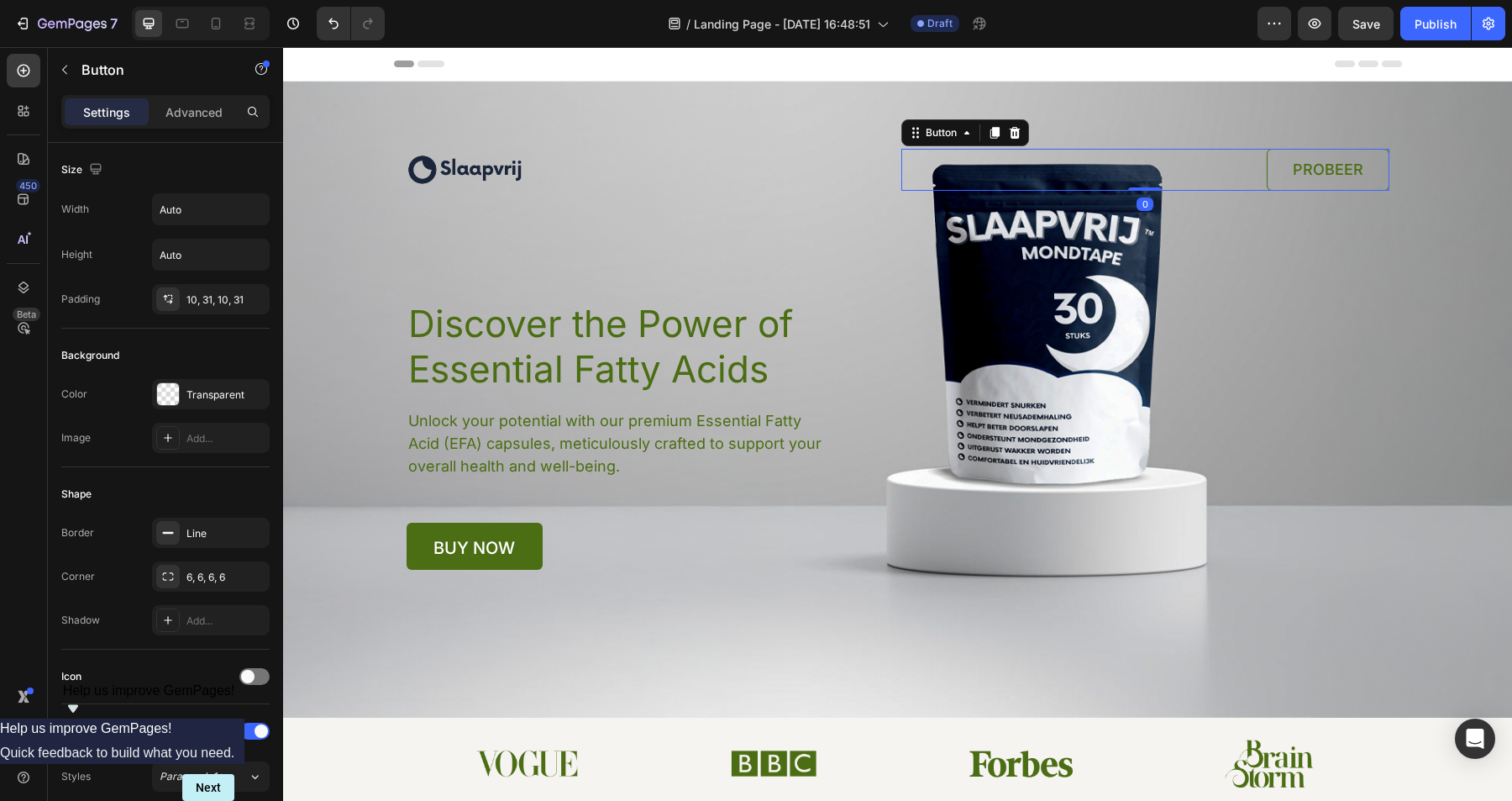
click at [1271, 170] on link "PROBEER" at bounding box center [1329, 170] width 123 height 42
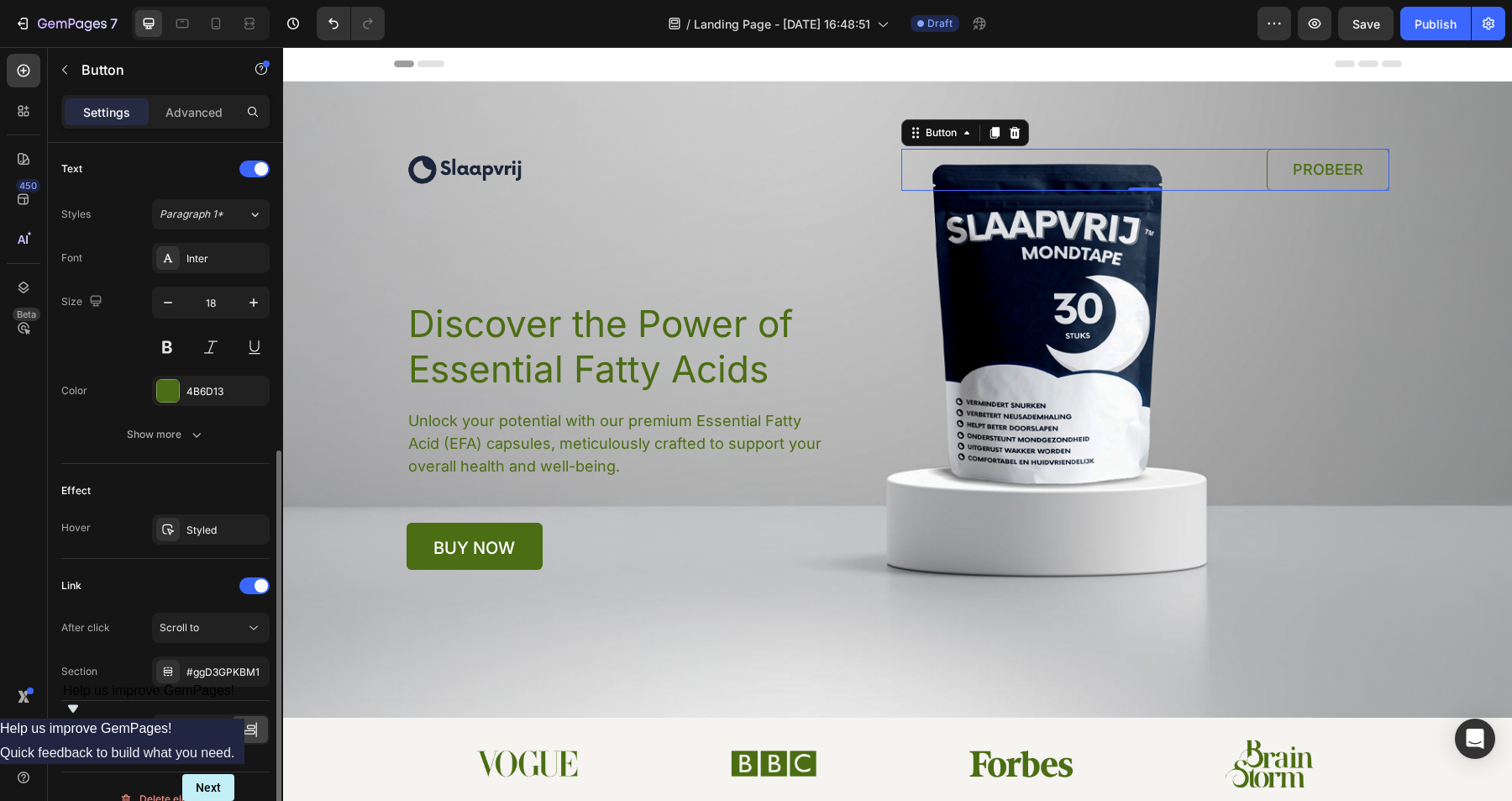
scroll to position [533, 0]
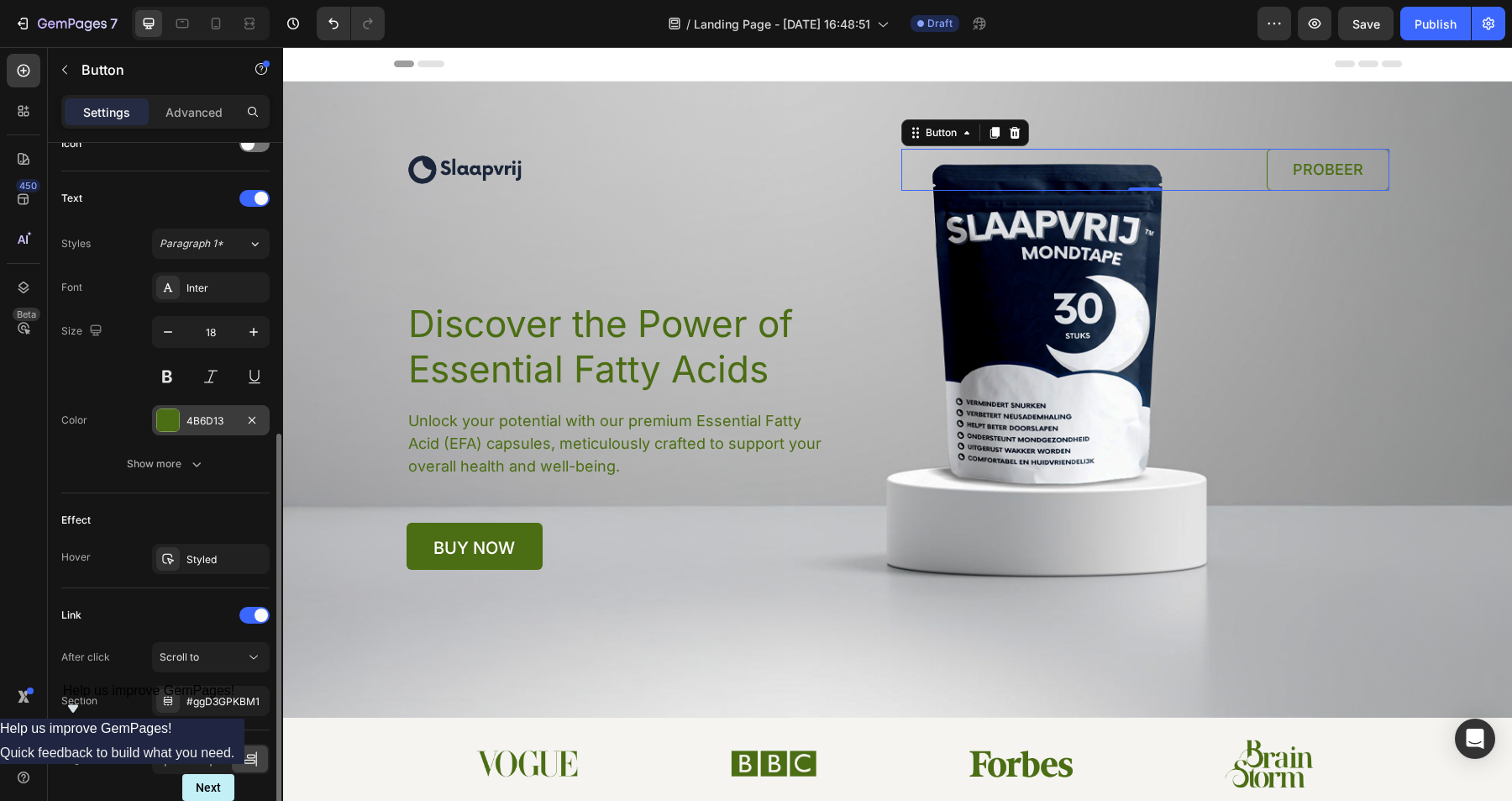
click at [195, 412] on div "4B6D13" at bounding box center [211, 420] width 118 height 30
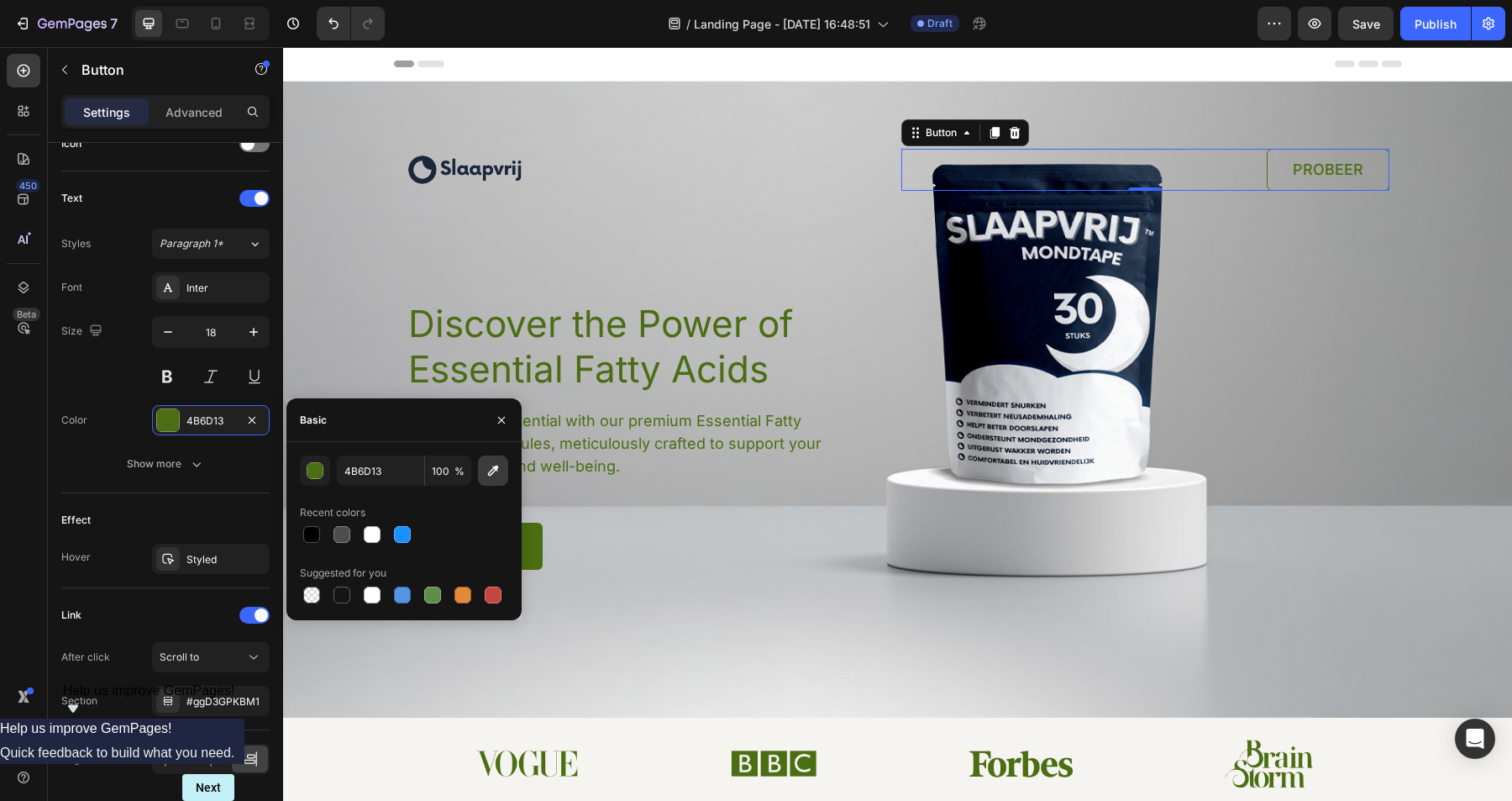
click at [496, 466] on icon "button" at bounding box center [493, 471] width 11 height 11
type input "213449"
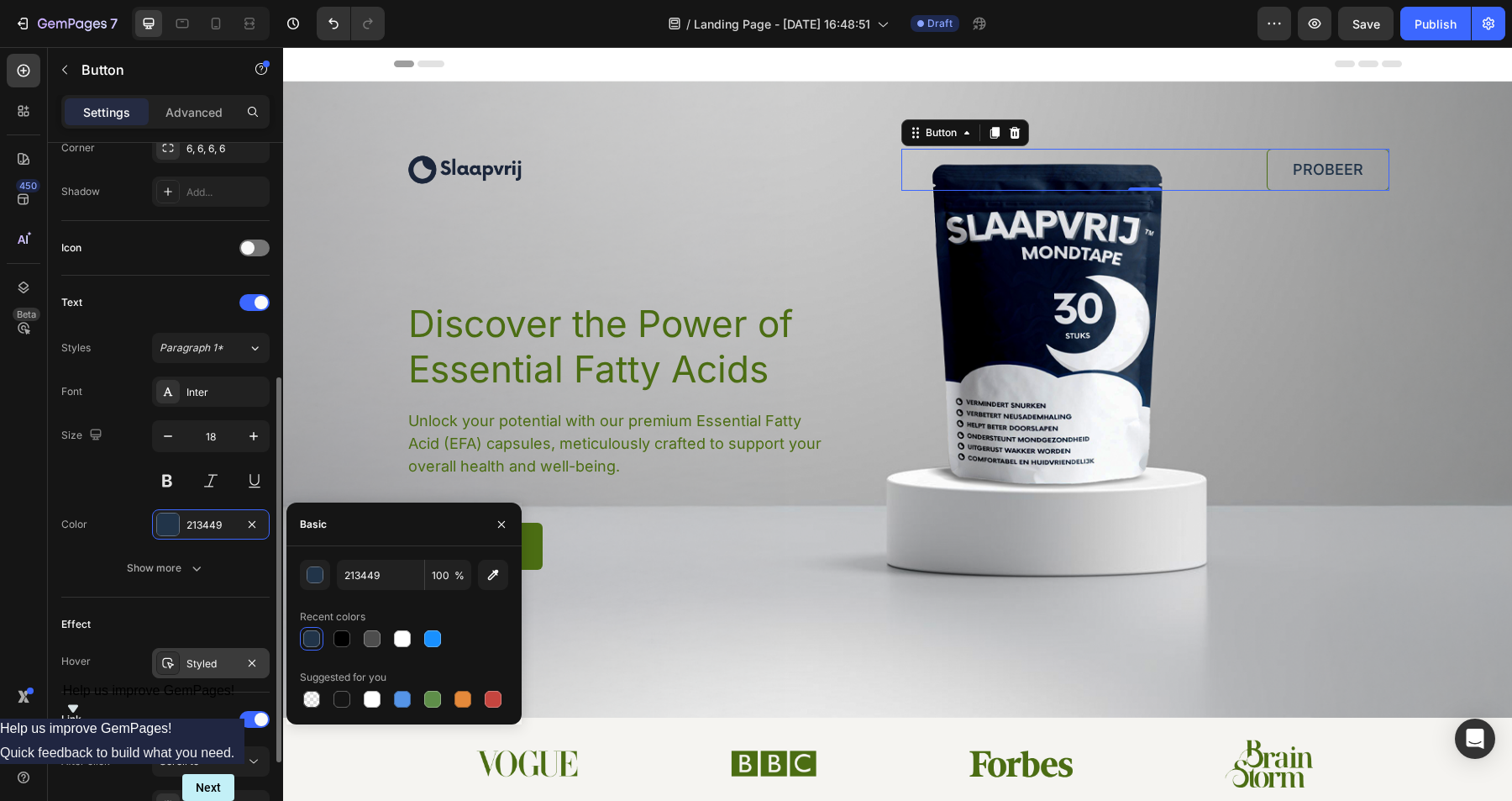
scroll to position [0, 0]
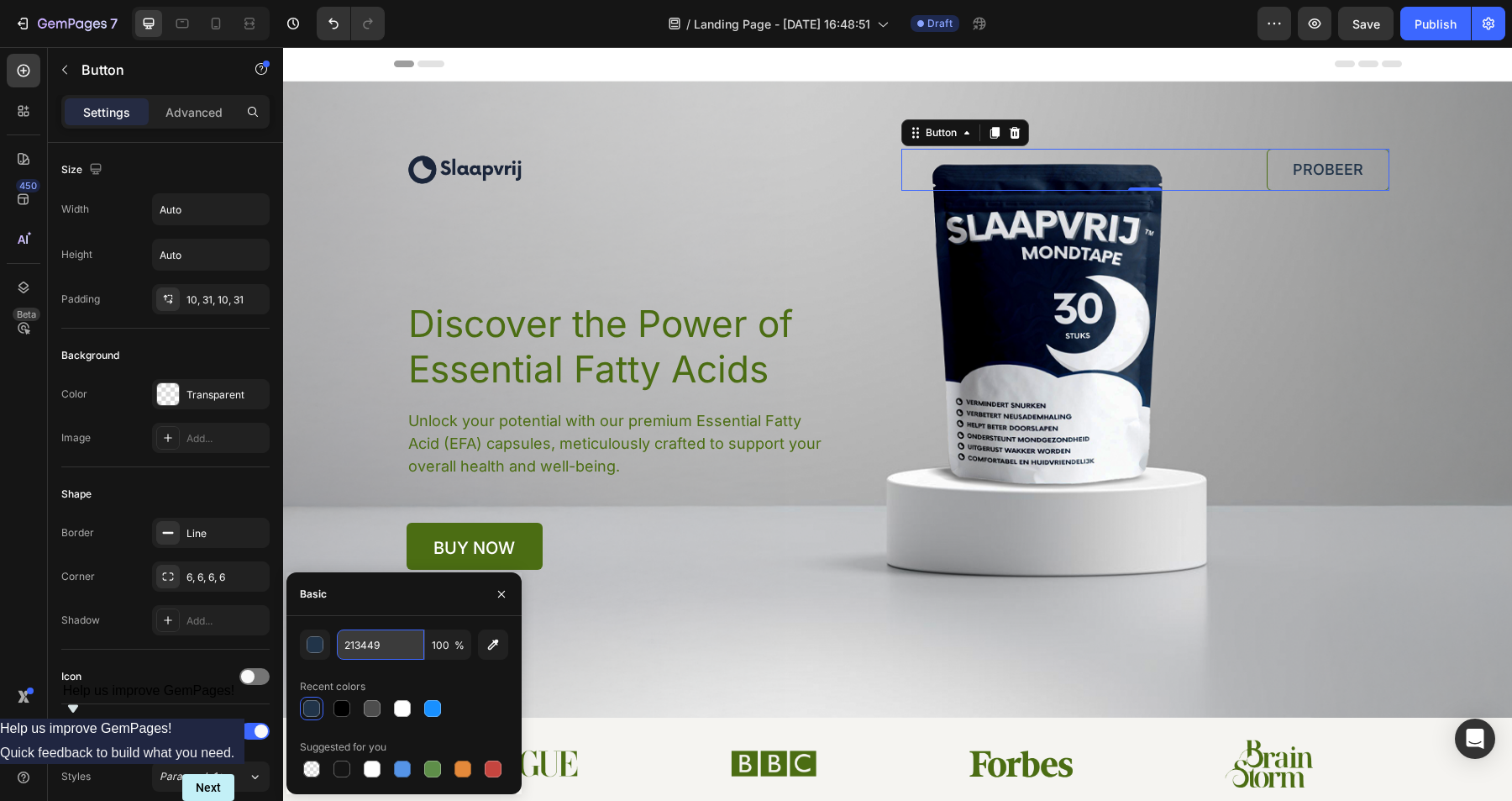
click at [376, 650] on input "213449" at bounding box center [380, 644] width 87 height 30
click at [1271, 174] on link "PROBEER" at bounding box center [1329, 170] width 123 height 42
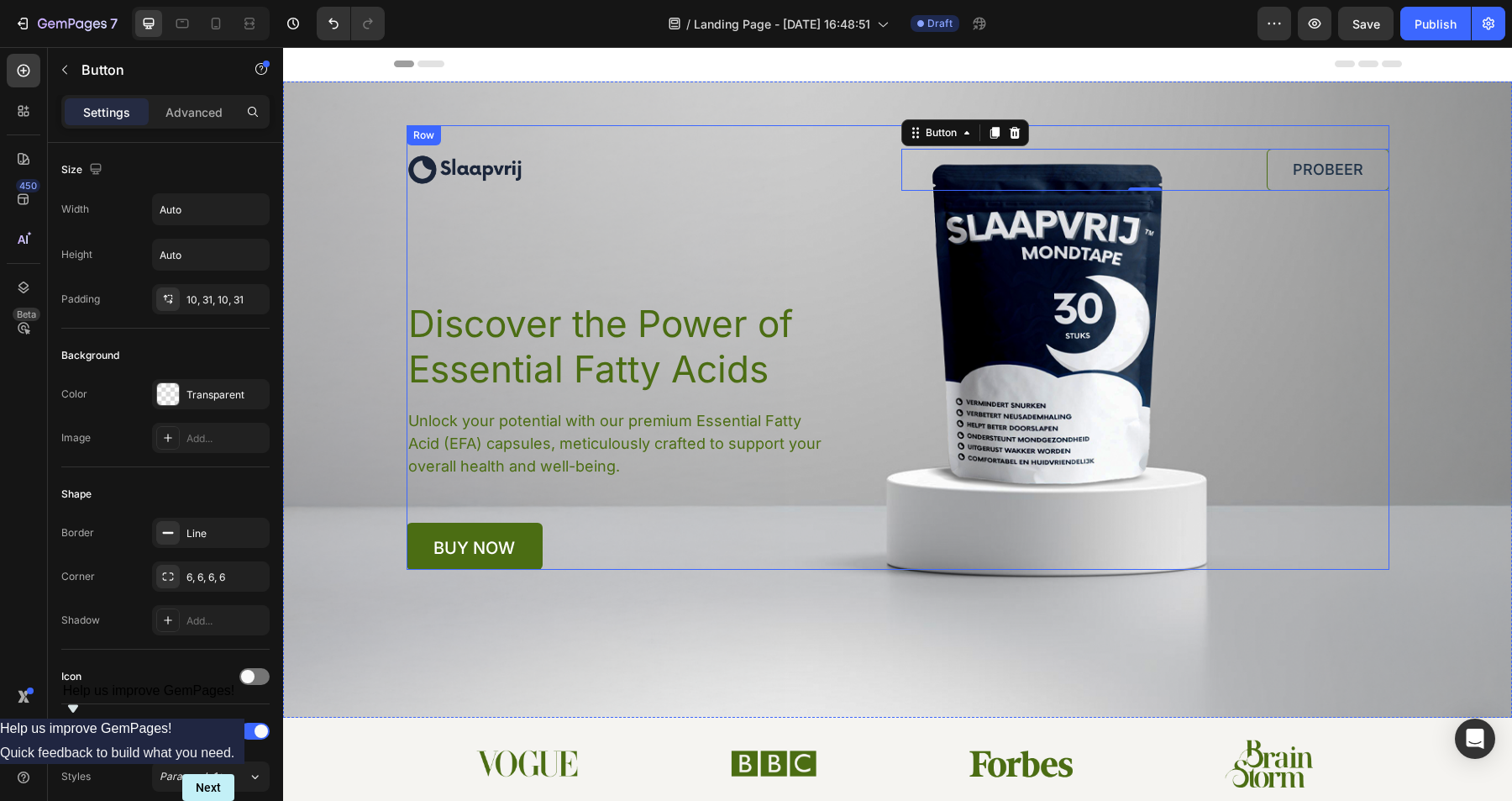
click at [1328, 372] on div "Image PROBEER Button 0 Row Discover the Power of Essential Fatty Acids Heading …" at bounding box center [898, 348] width 983 height 445
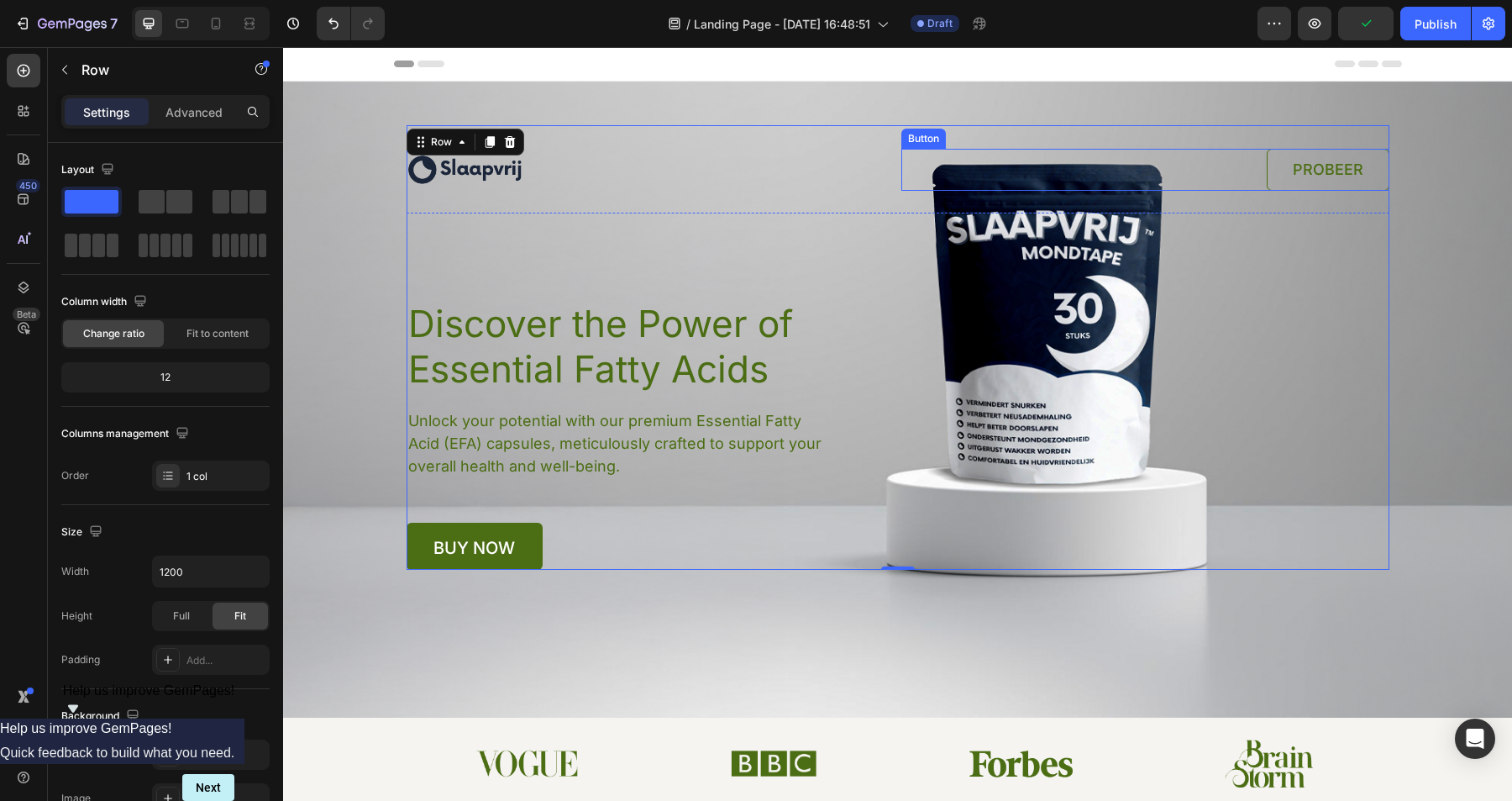
click at [1333, 150] on link "PROBEER" at bounding box center [1329, 170] width 123 height 42
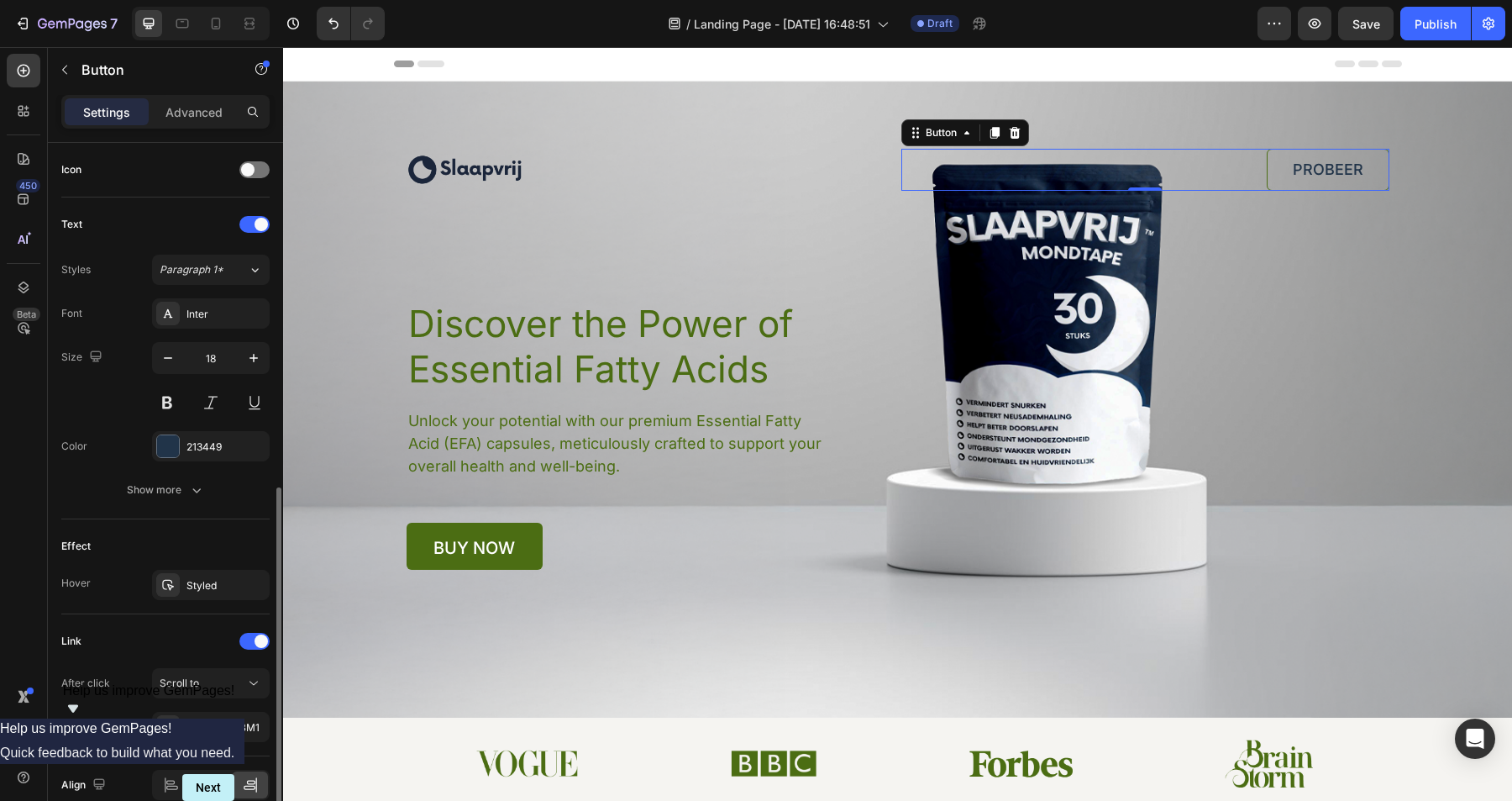
scroll to position [587, 0]
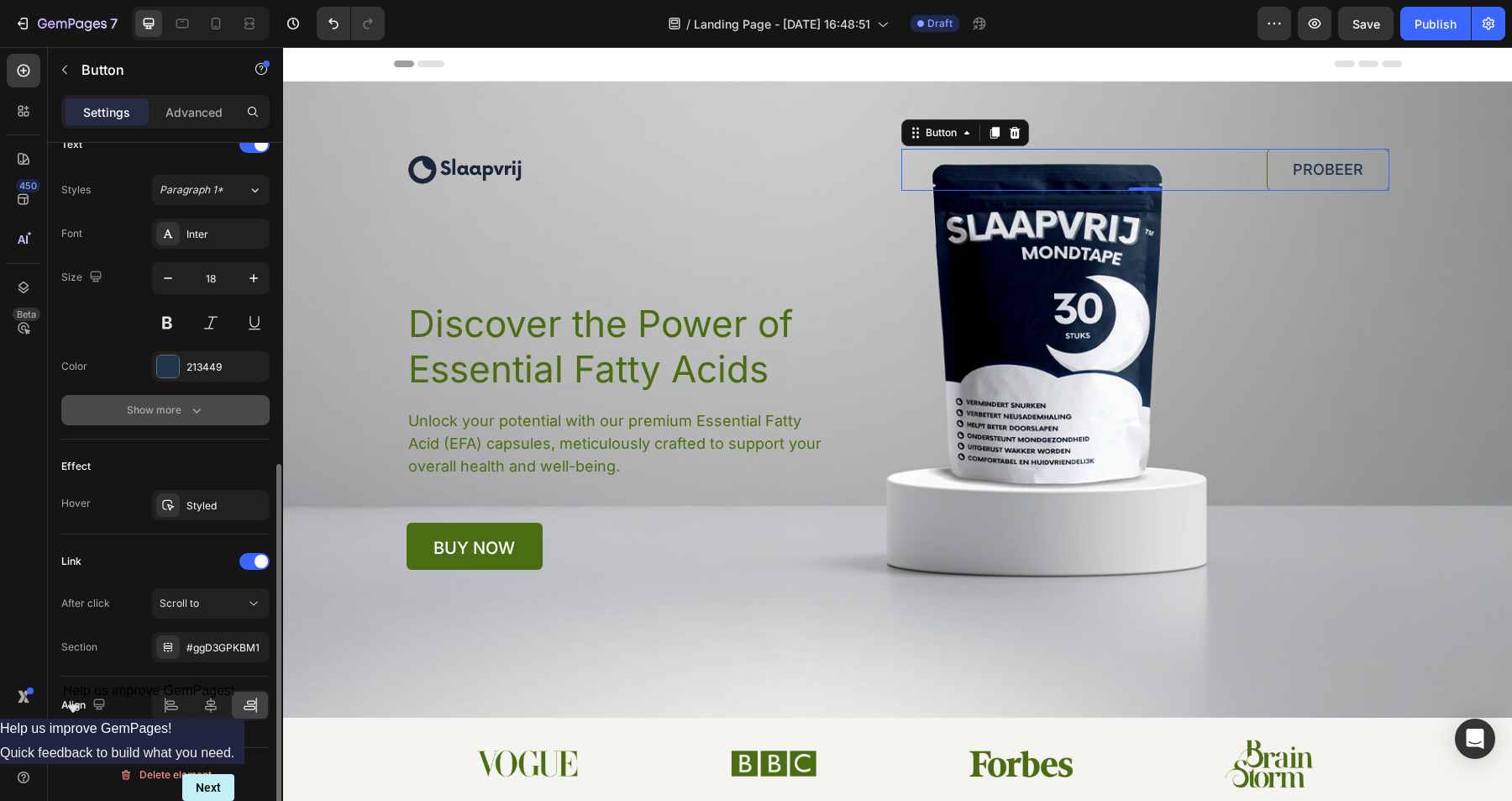
click at [181, 408] on div "Show more" at bounding box center [166, 410] width 78 height 16
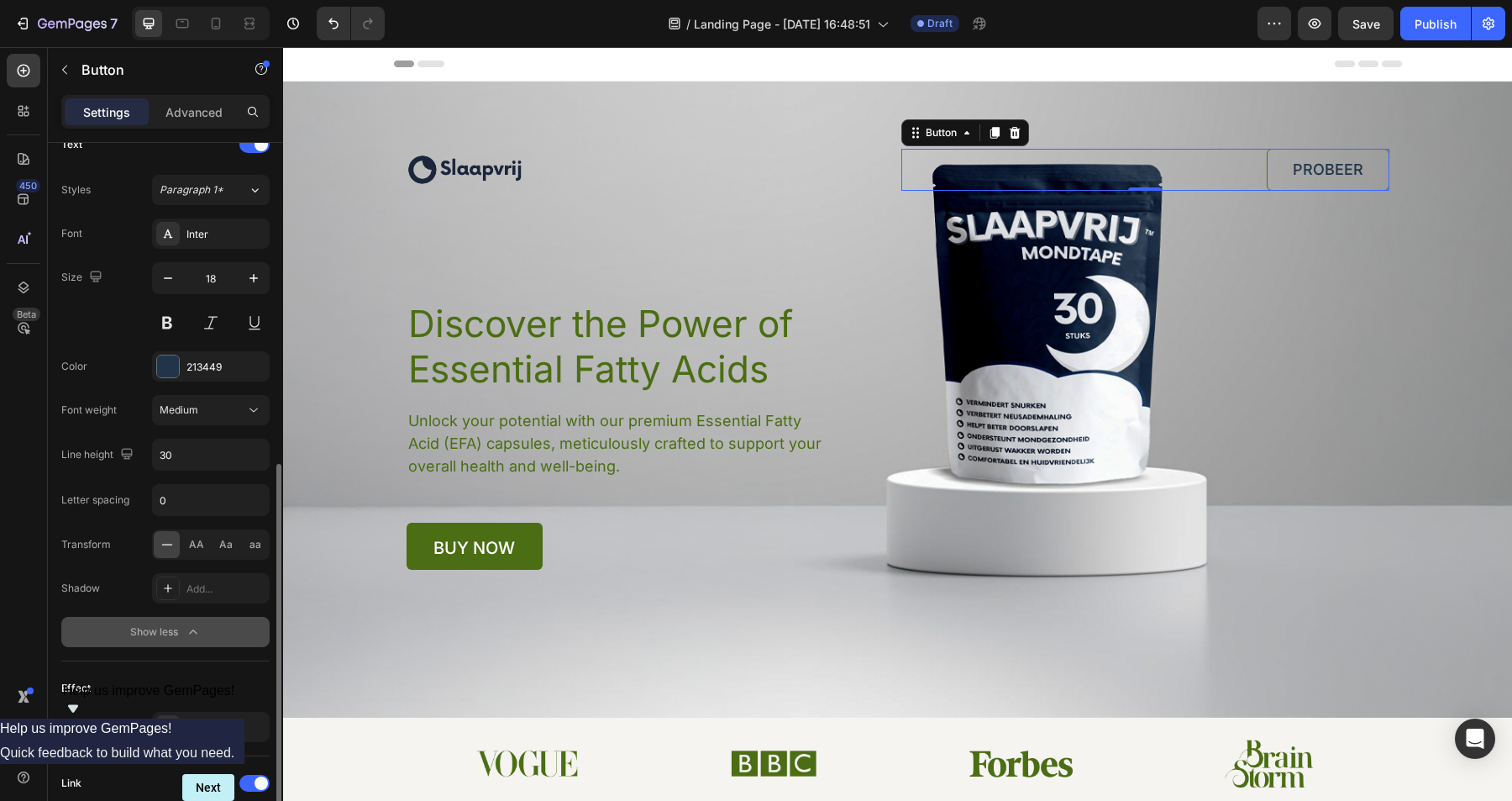
click at [181, 643] on button "Show less" at bounding box center [165, 632] width 209 height 30
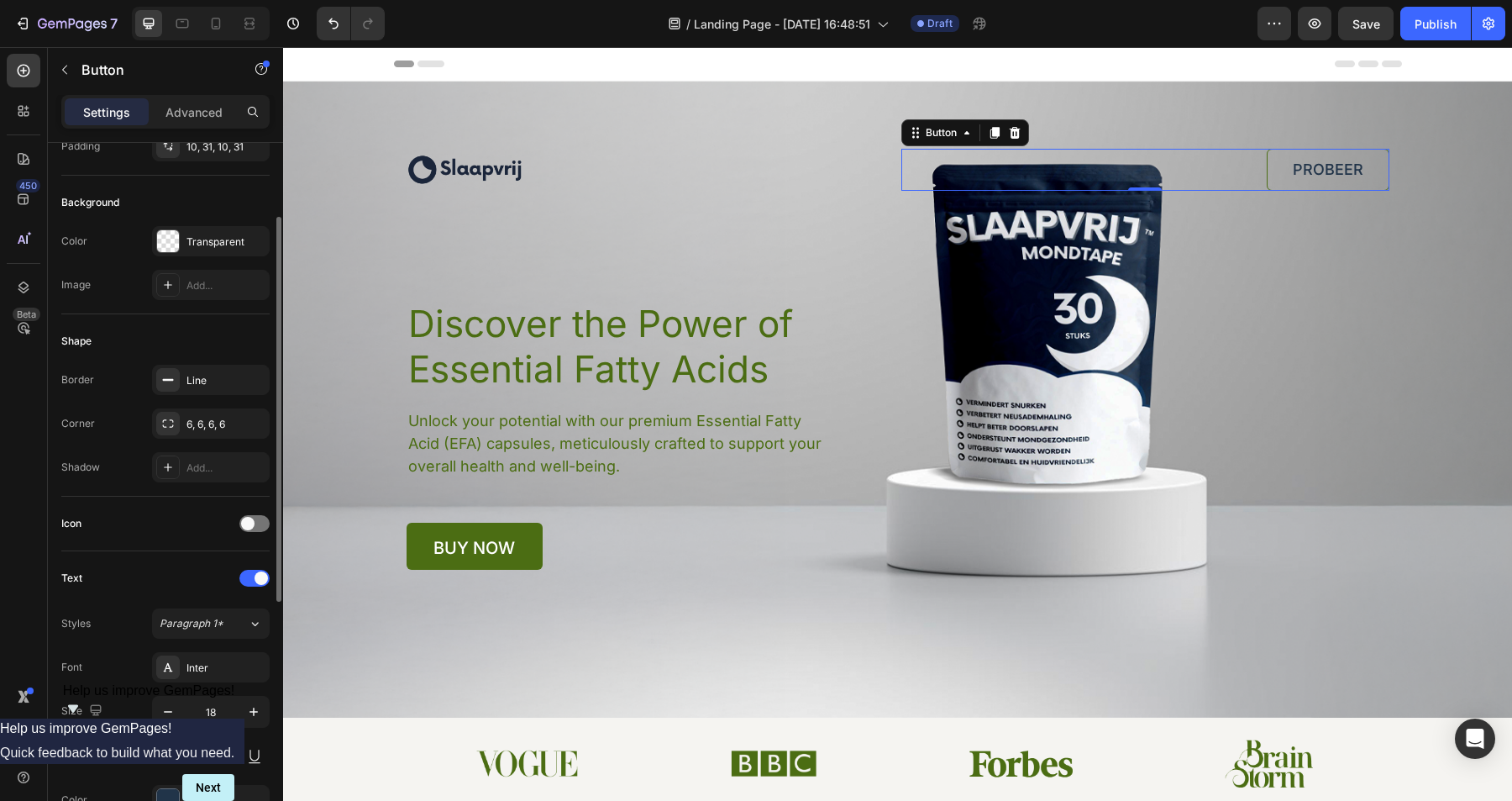
scroll to position [0, 0]
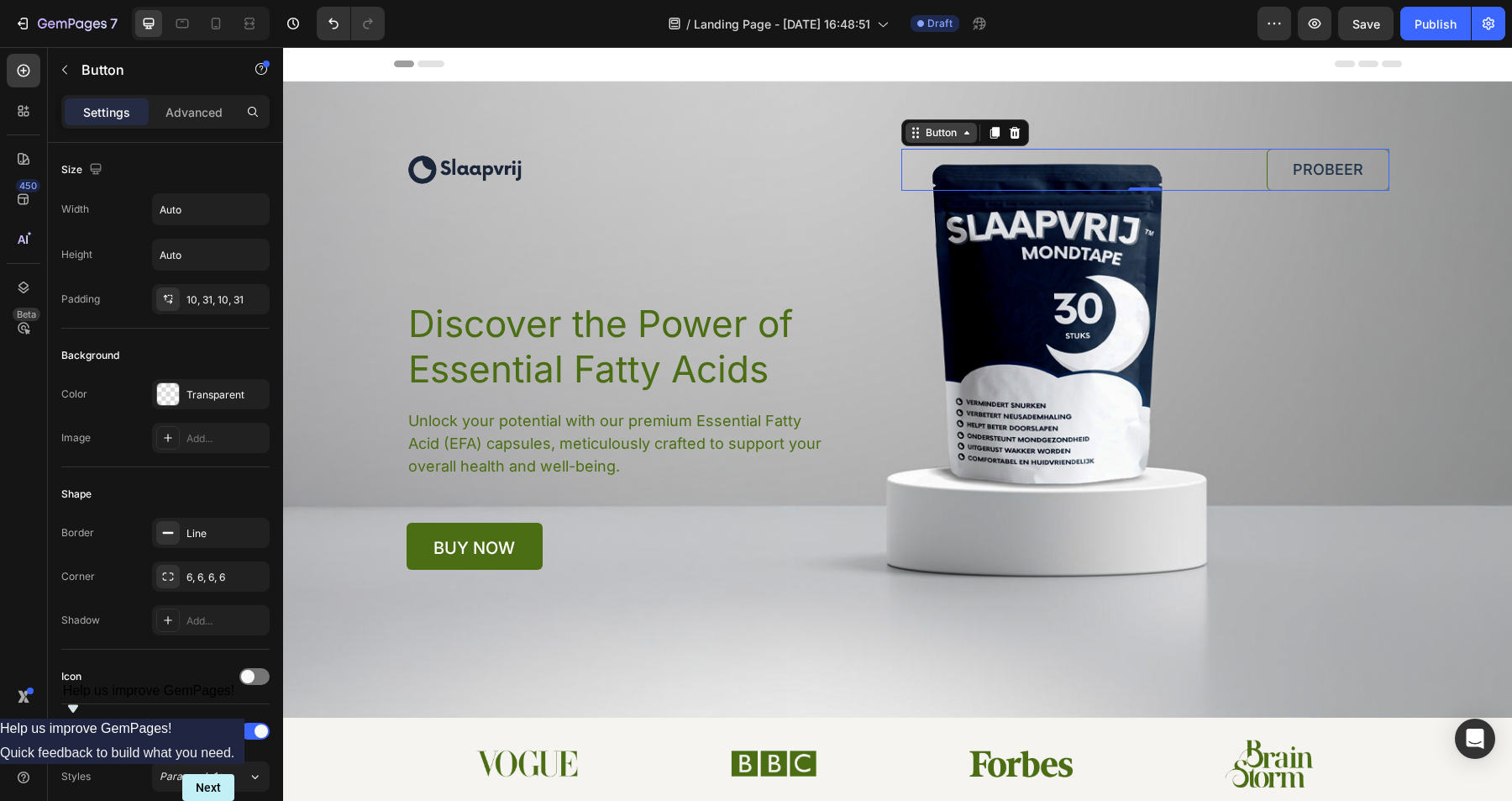
click at [943, 129] on div "Button" at bounding box center [942, 132] width 38 height 15
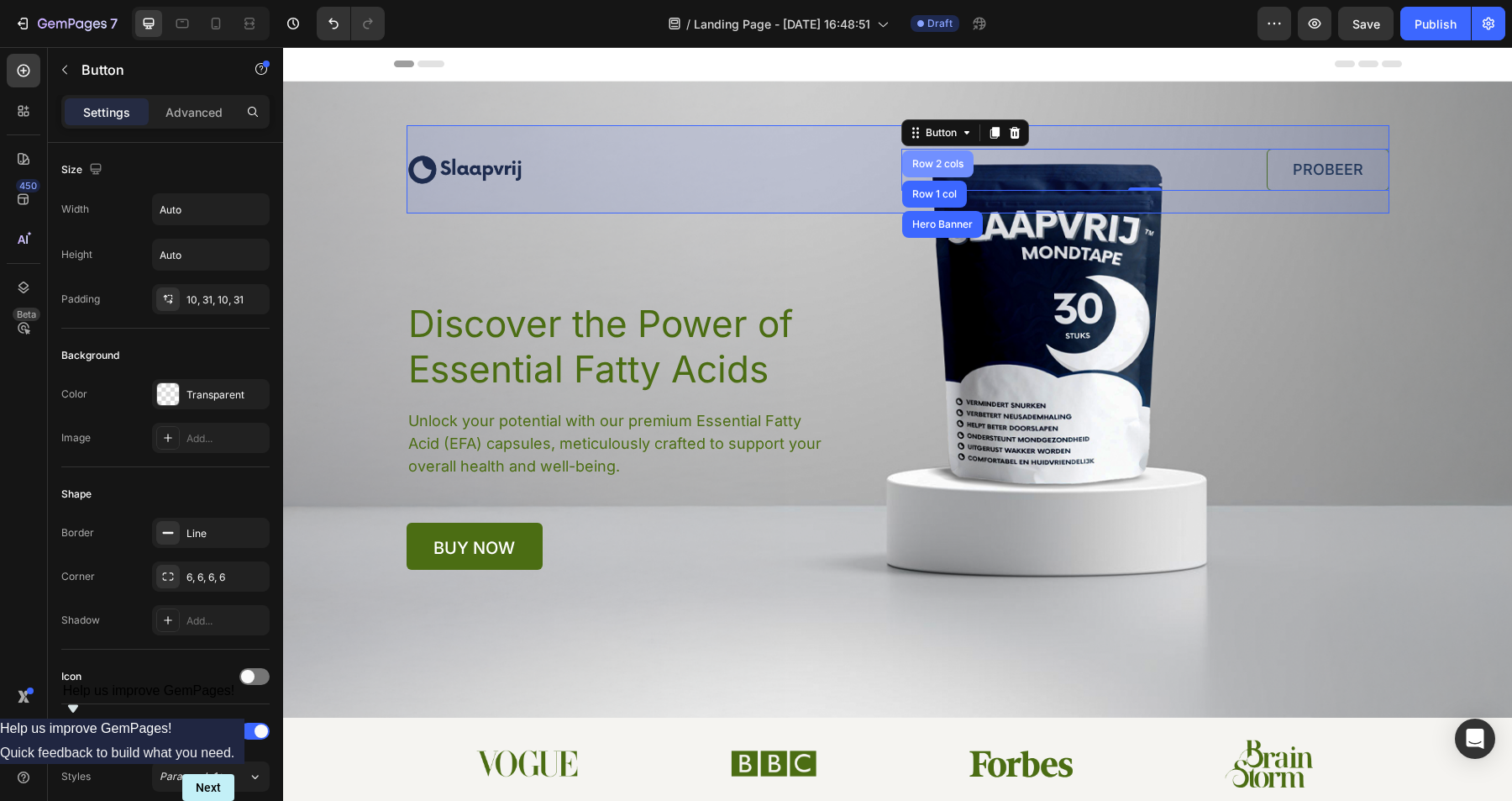
click at [945, 166] on div "Row 2 cols" at bounding box center [937, 164] width 58 height 10
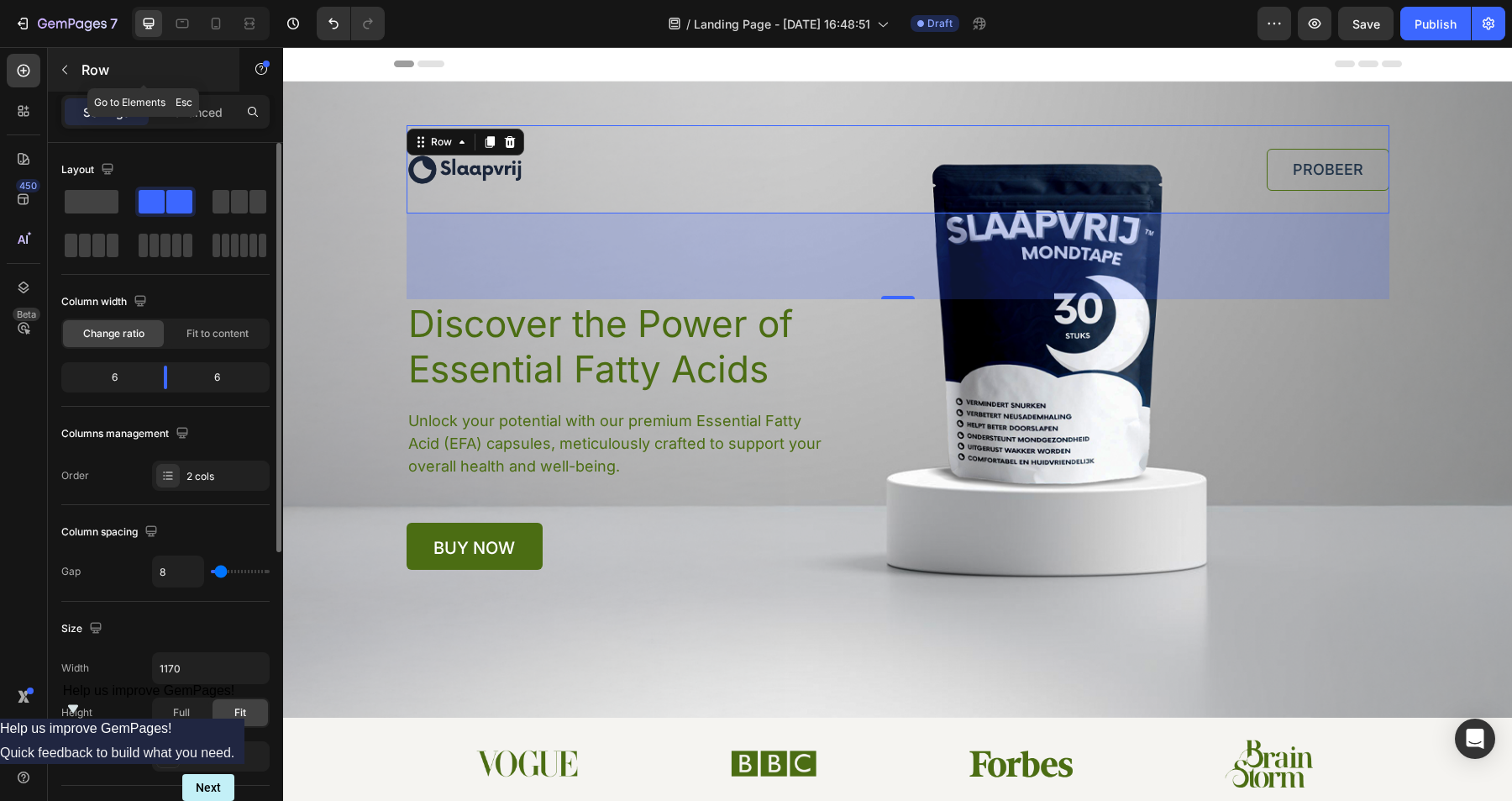
click at [61, 72] on icon "button" at bounding box center [65, 70] width 14 height 14
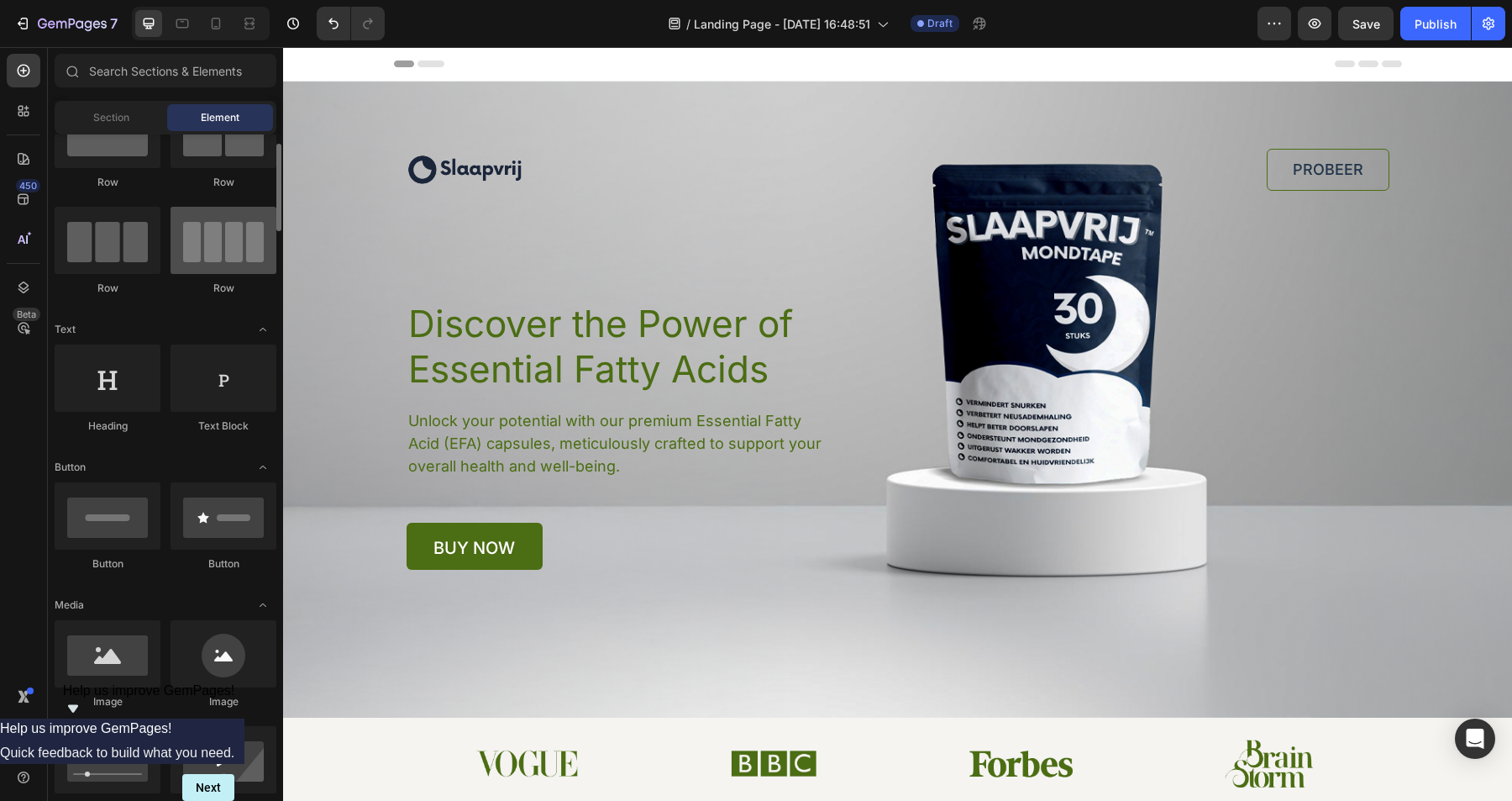
scroll to position [84, 0]
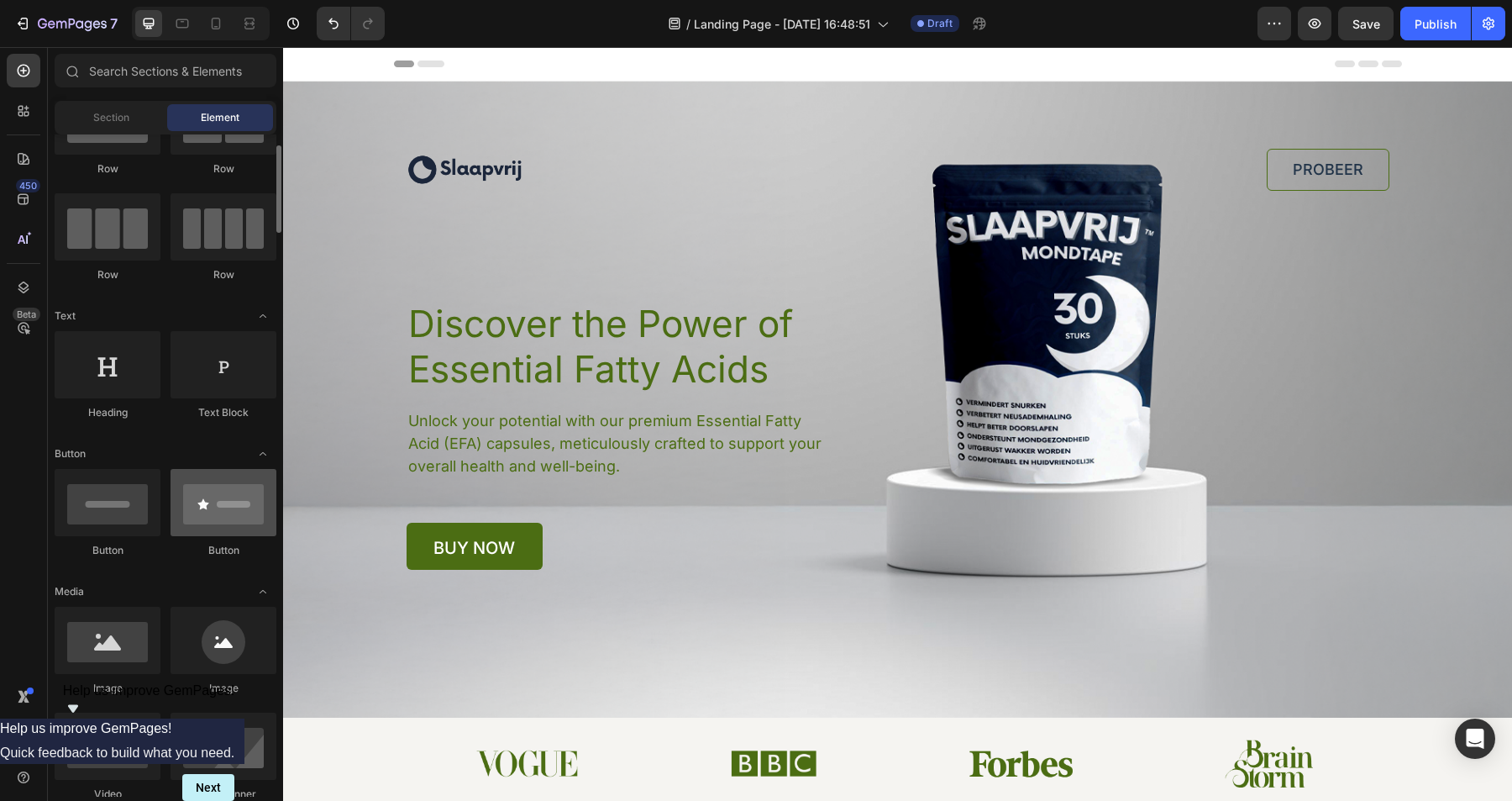
click at [213, 505] on div at bounding box center [223, 503] width 106 height 68
click at [104, 512] on div at bounding box center [107, 503] width 106 height 68
click at [114, 508] on div at bounding box center [107, 503] width 106 height 68
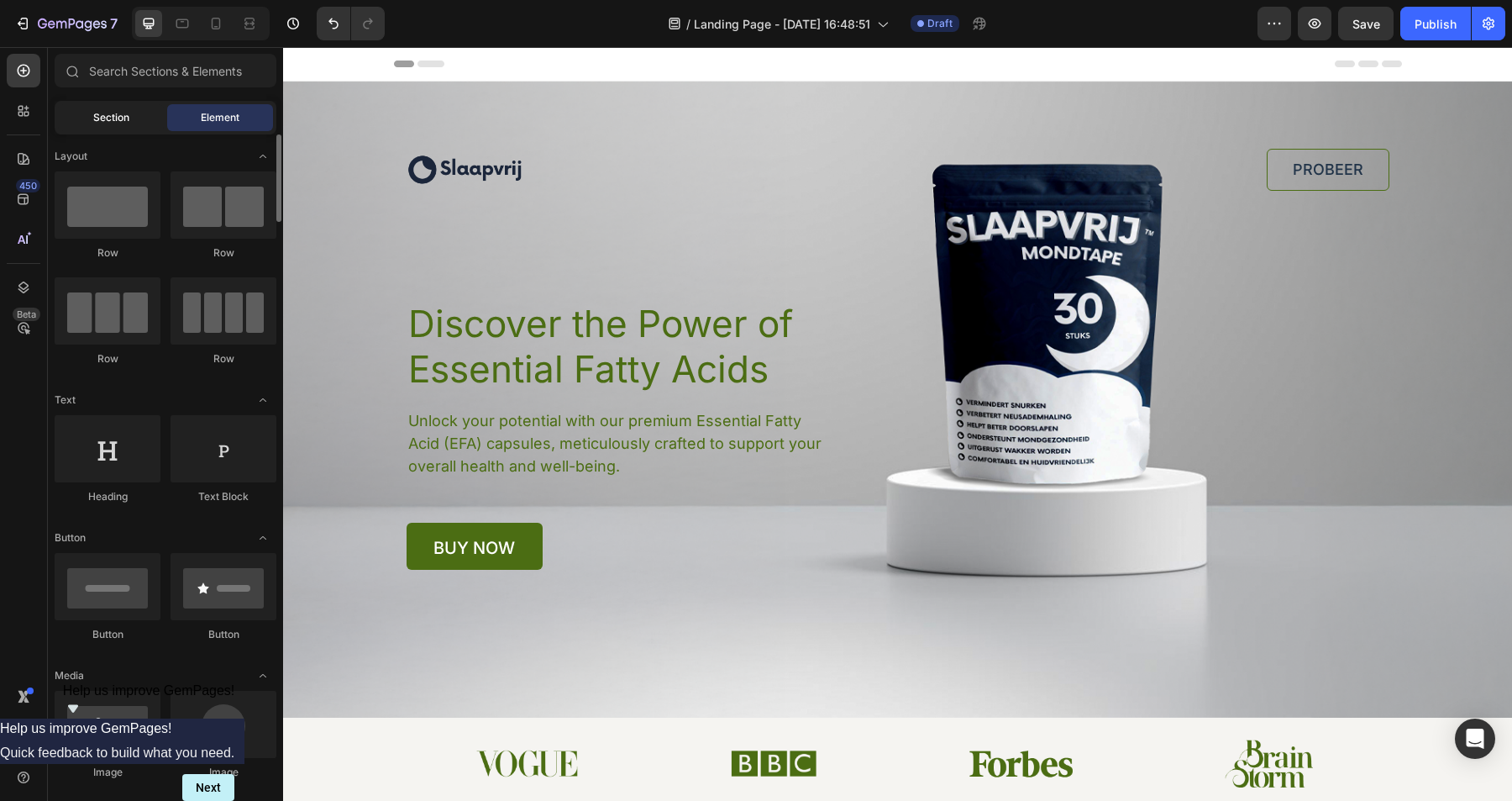
click at [121, 120] on span "Section" at bounding box center [112, 117] width 36 height 15
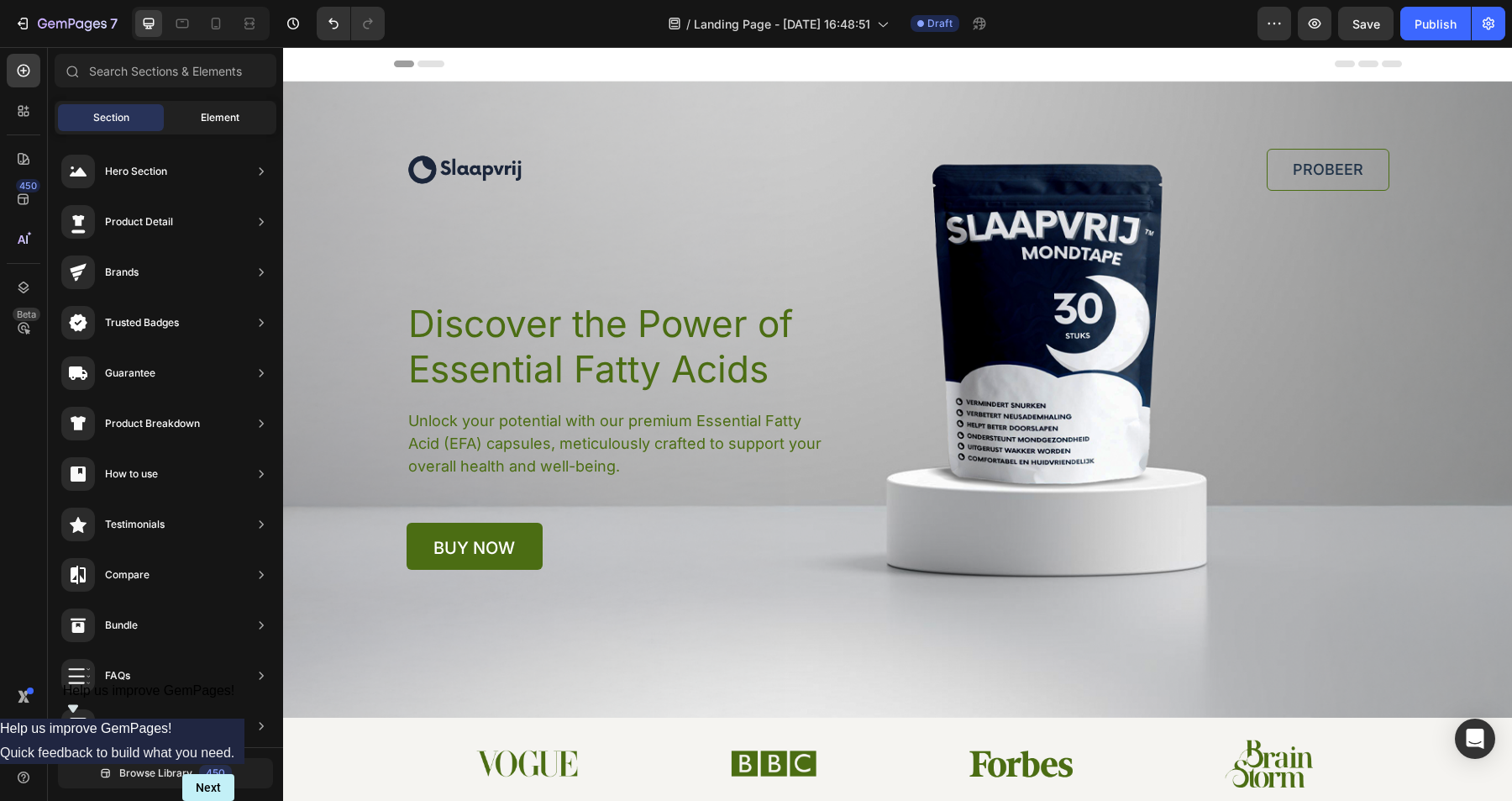
click at [220, 121] on span "Element" at bounding box center [220, 117] width 39 height 15
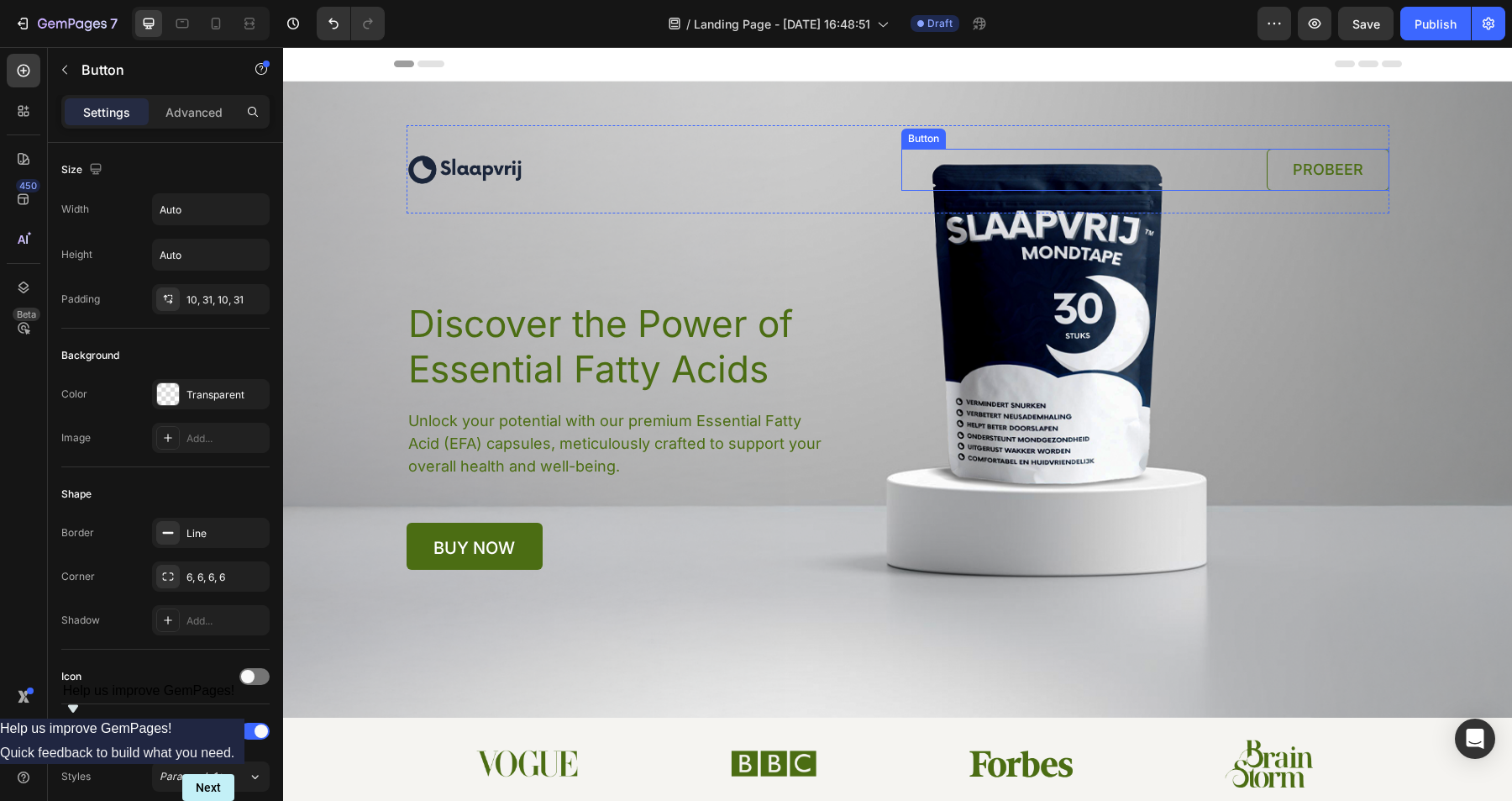
click at [1384, 165] on link "PROBEER" at bounding box center [1329, 170] width 123 height 42
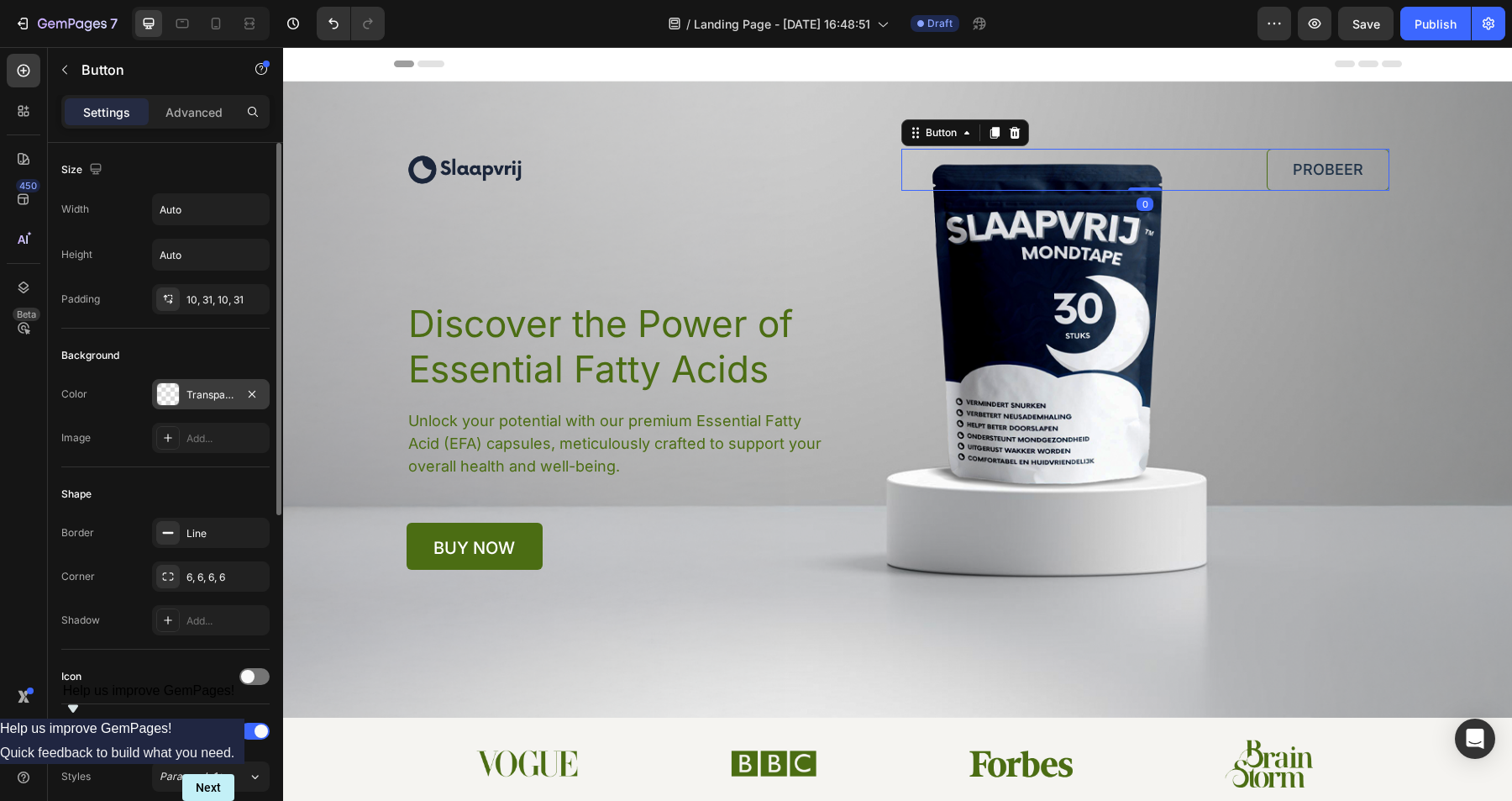
click at [202, 385] on div "Transparent" at bounding box center [211, 394] width 118 height 30
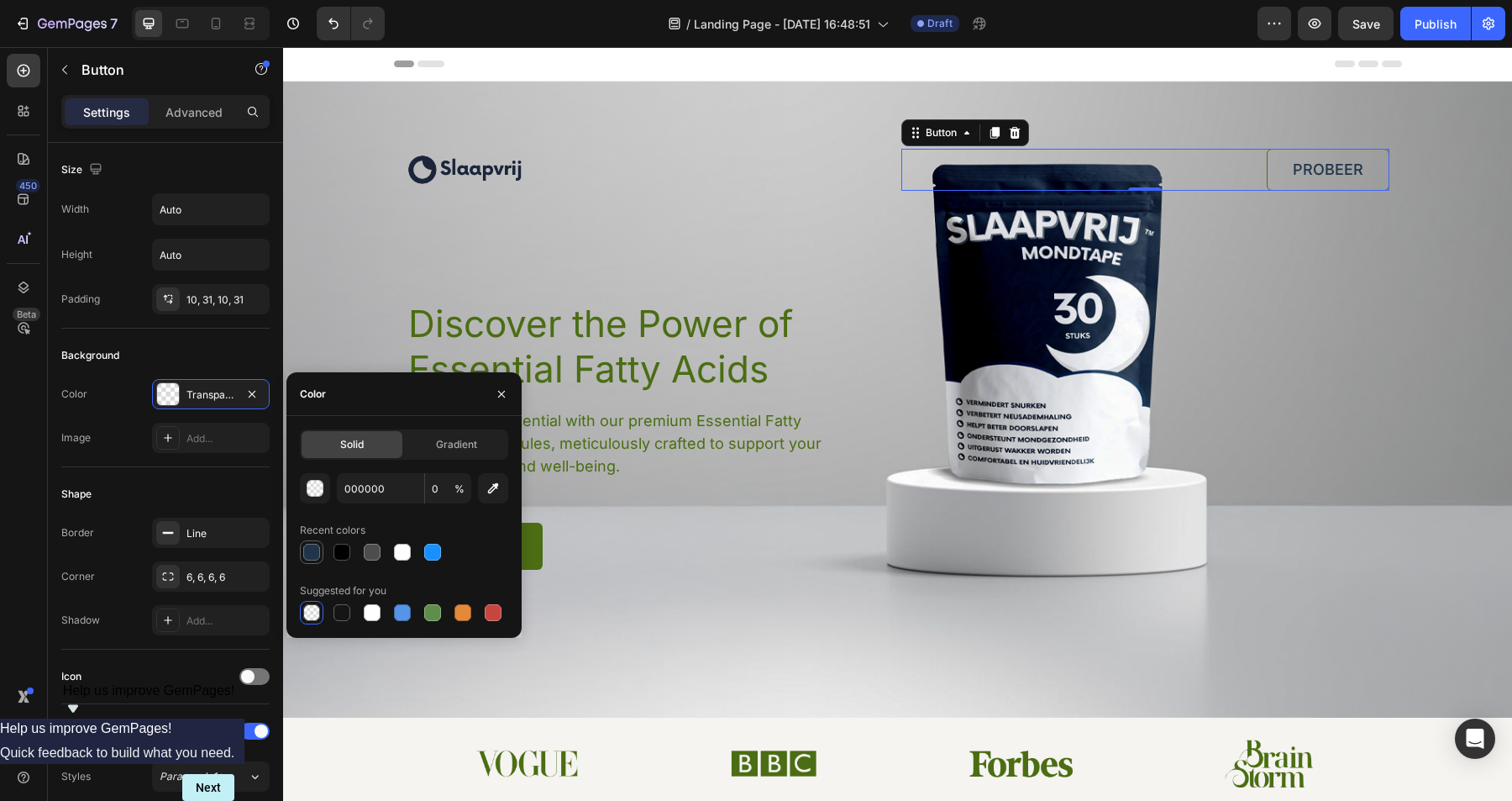
click at [312, 548] on div at bounding box center [311, 552] width 16 height 16
type input "213449"
type input "100"
click at [317, 613] on div at bounding box center [311, 612] width 16 height 16
type input "000000"
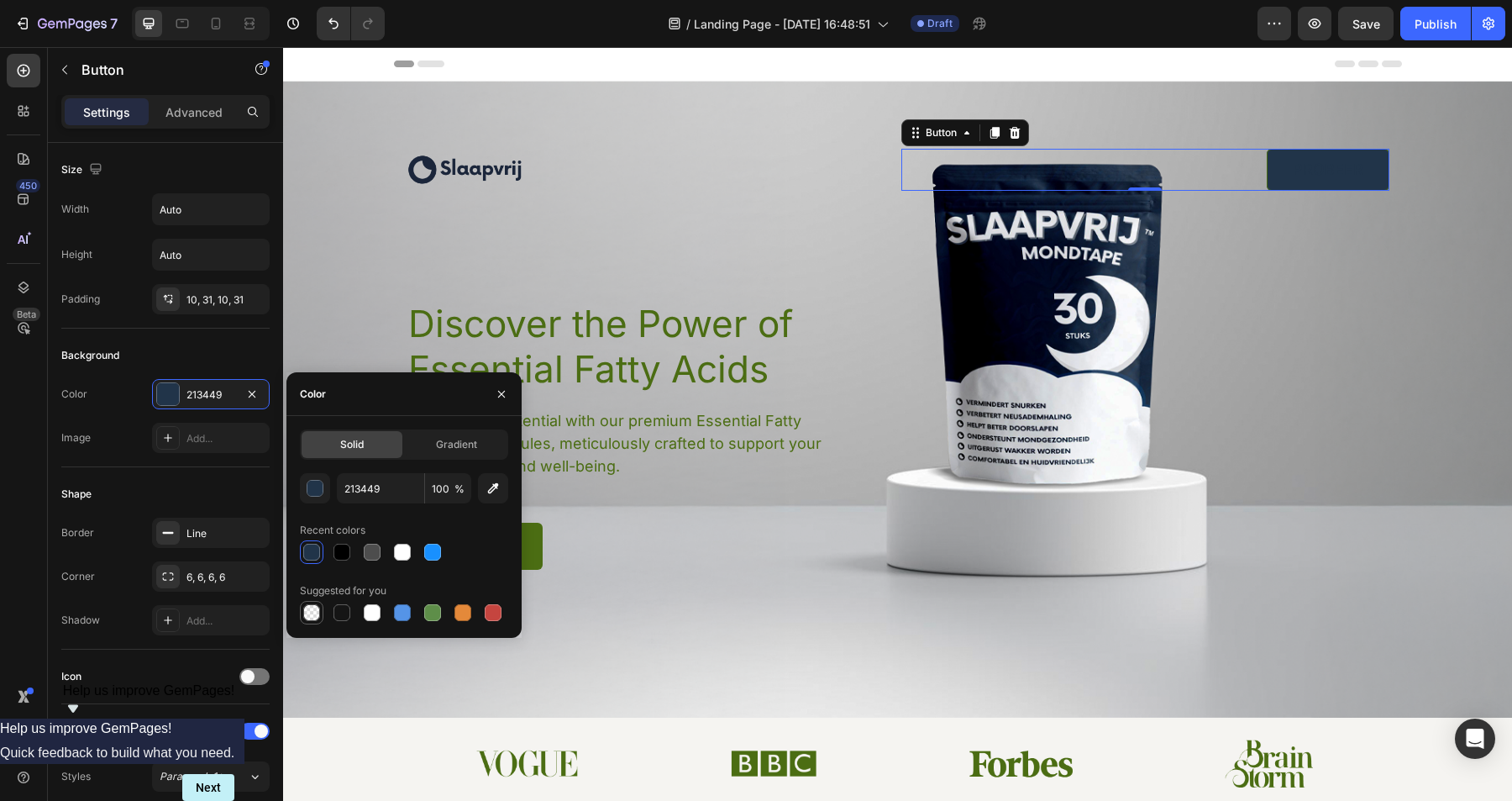
type input "0"
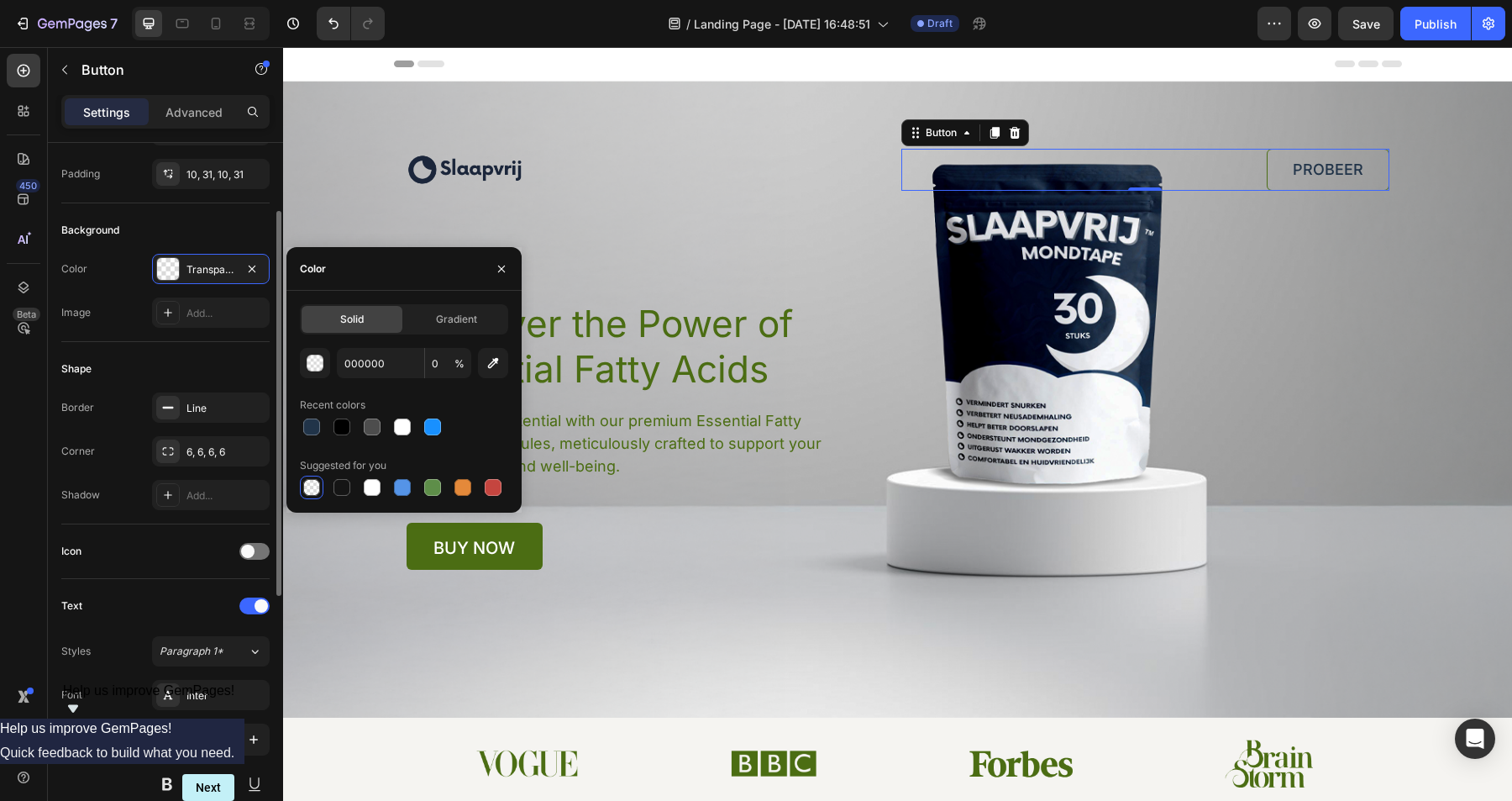
scroll to position [165, 0]
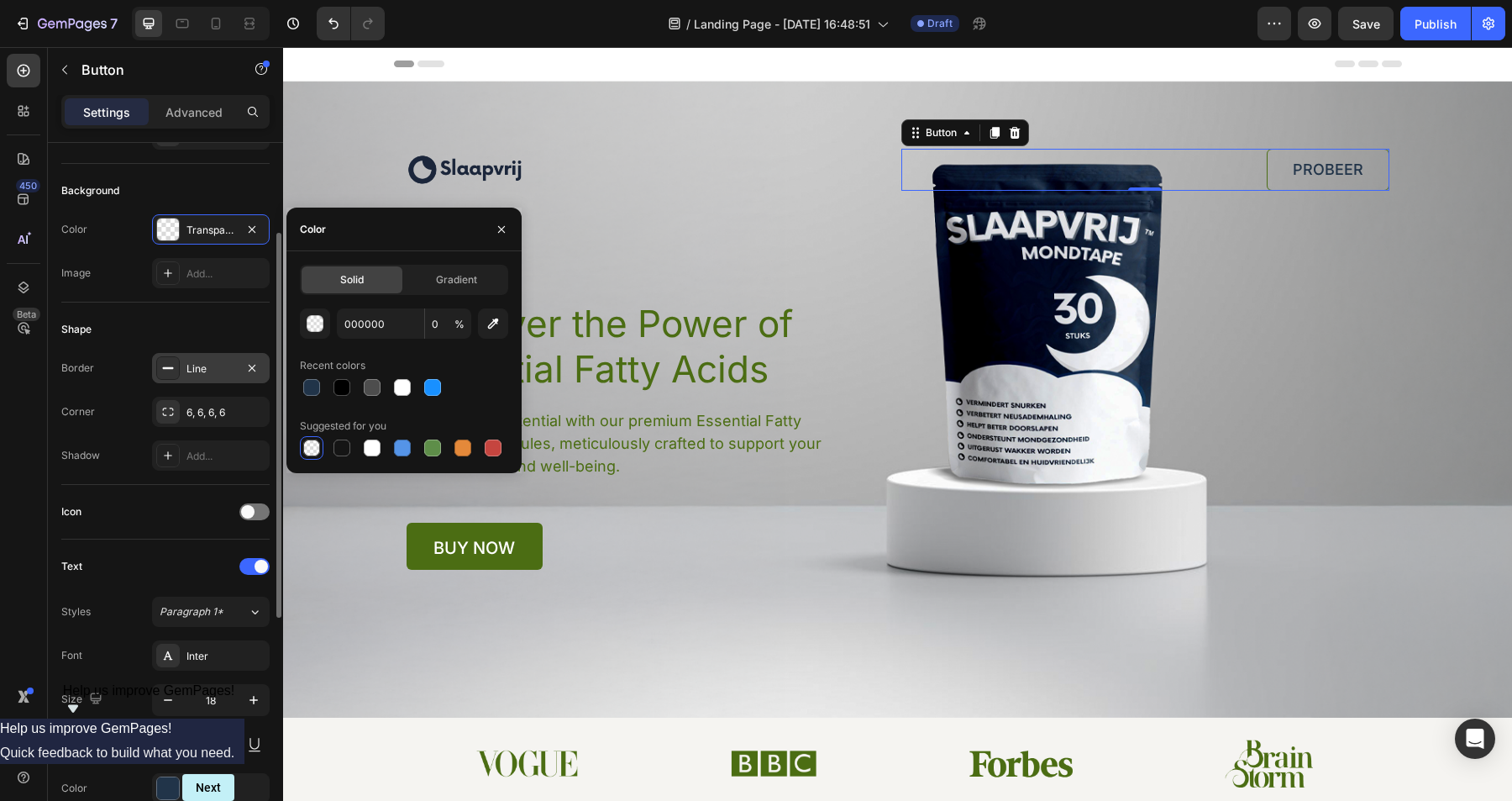
click at [215, 373] on div "Line" at bounding box center [211, 368] width 48 height 15
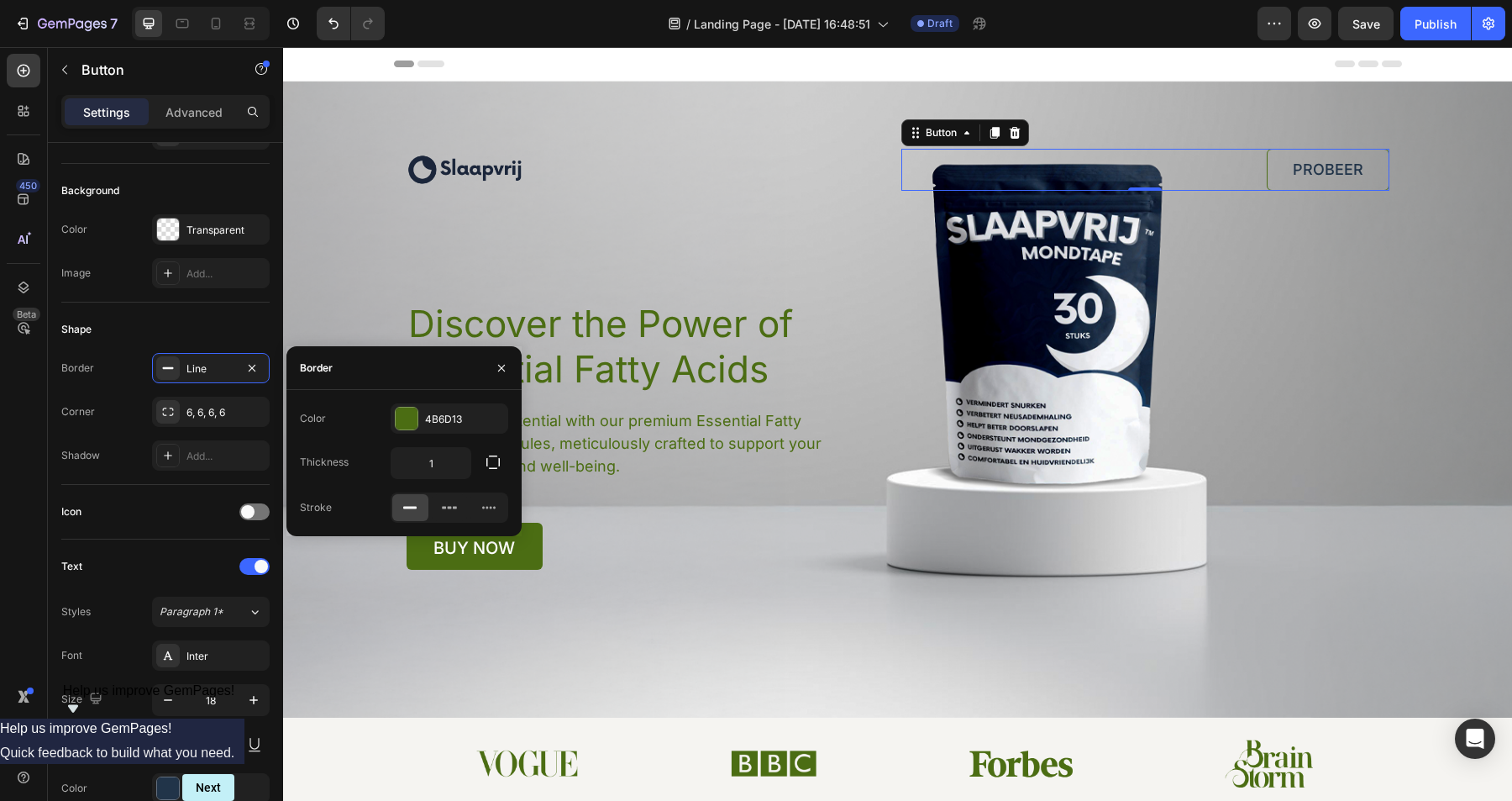
click at [416, 435] on div "Color 4B6D13 Thickness 1 Stroke" at bounding box center [404, 463] width 235 height 120
click at [424, 424] on div "4B6D13" at bounding box center [449, 418] width 118 height 30
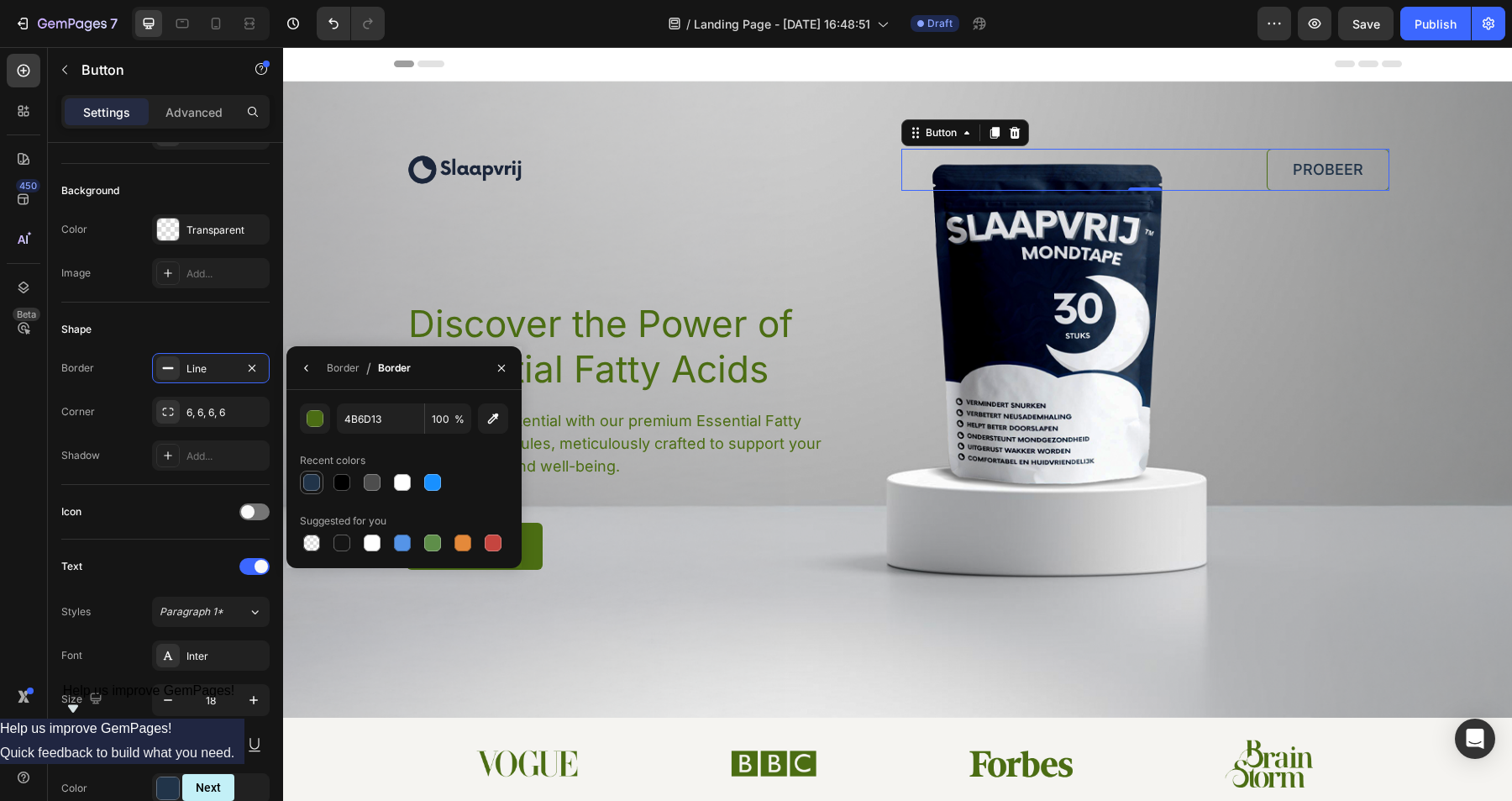
click at [312, 484] on div at bounding box center [311, 482] width 16 height 16
type input "213449"
click at [614, 221] on div "Image PROBEER Button 0 Row Discover the Power of Essential Fatty Acids Heading …" at bounding box center [898, 348] width 983 height 445
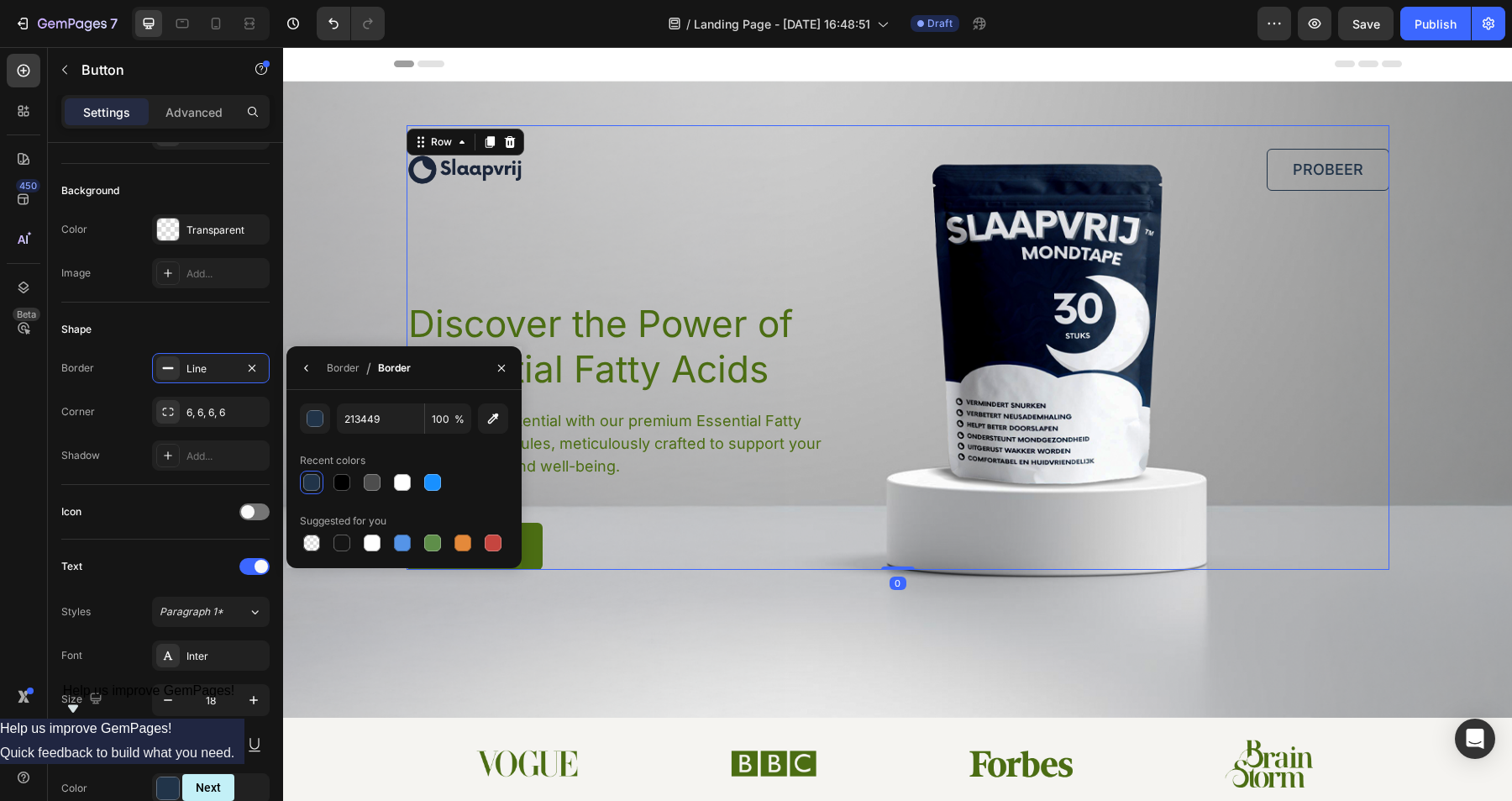
scroll to position [0, 0]
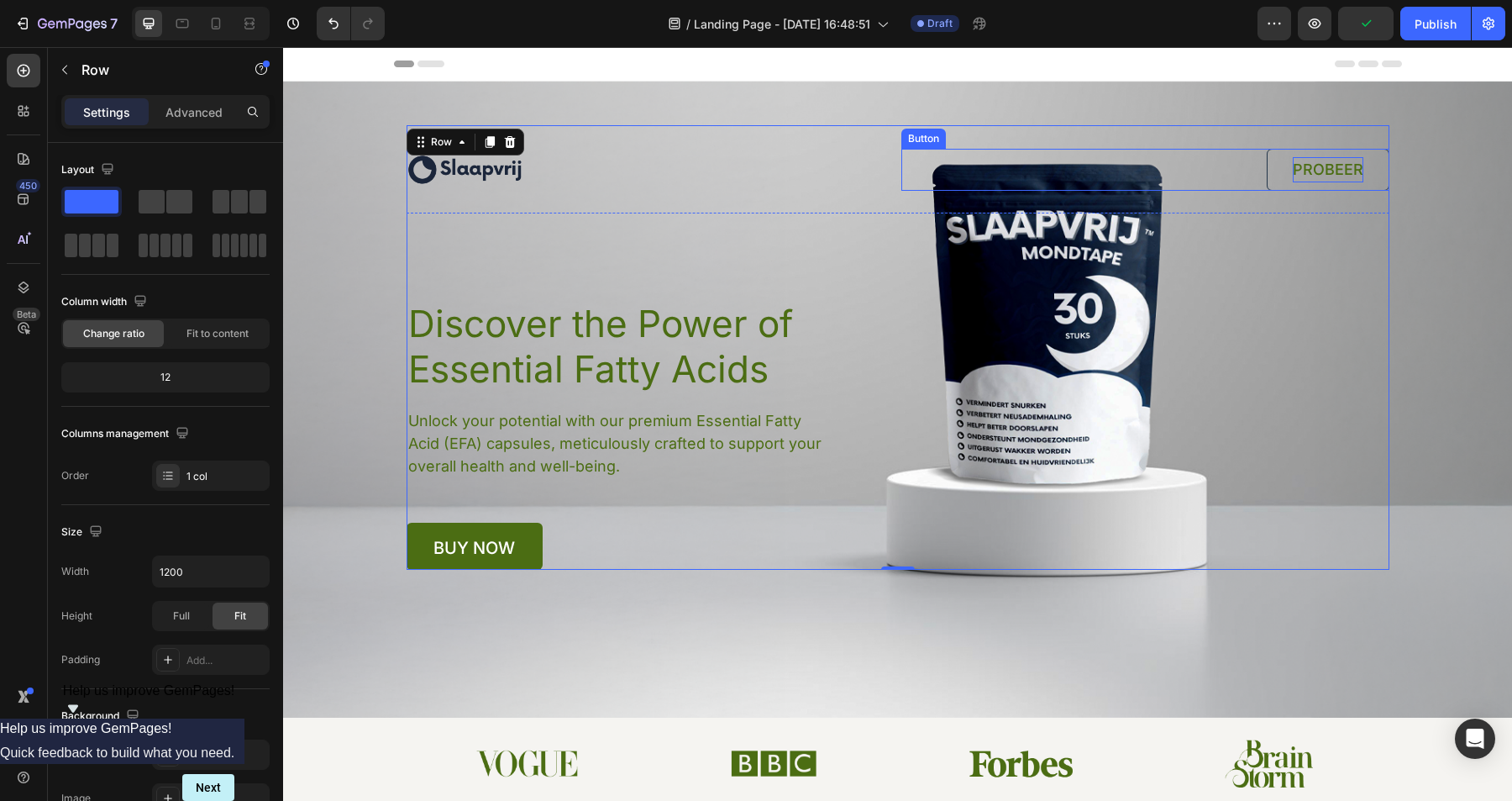
click at [1324, 170] on p "PROBEER" at bounding box center [1329, 170] width 71 height 25
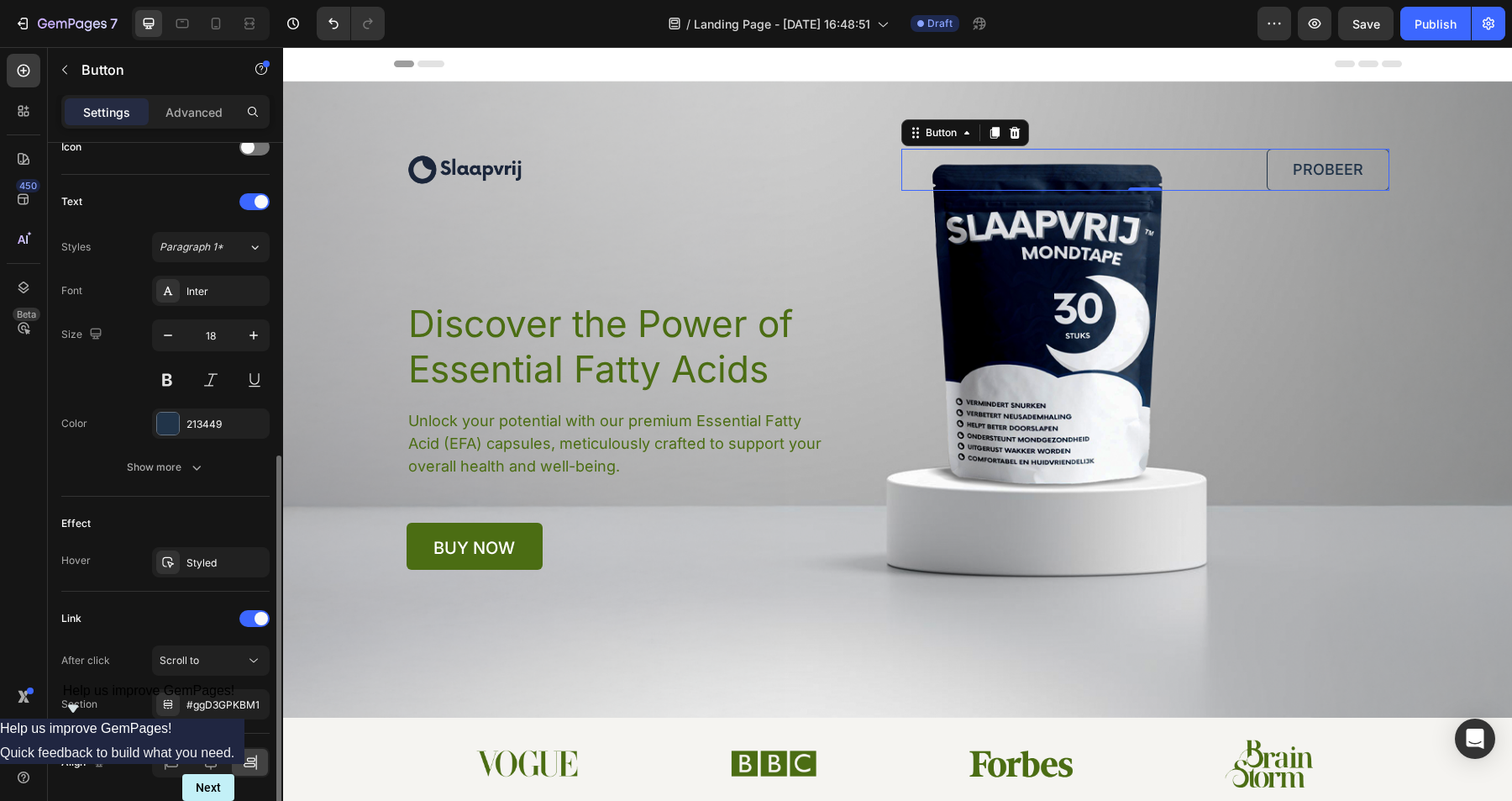
scroll to position [545, 0]
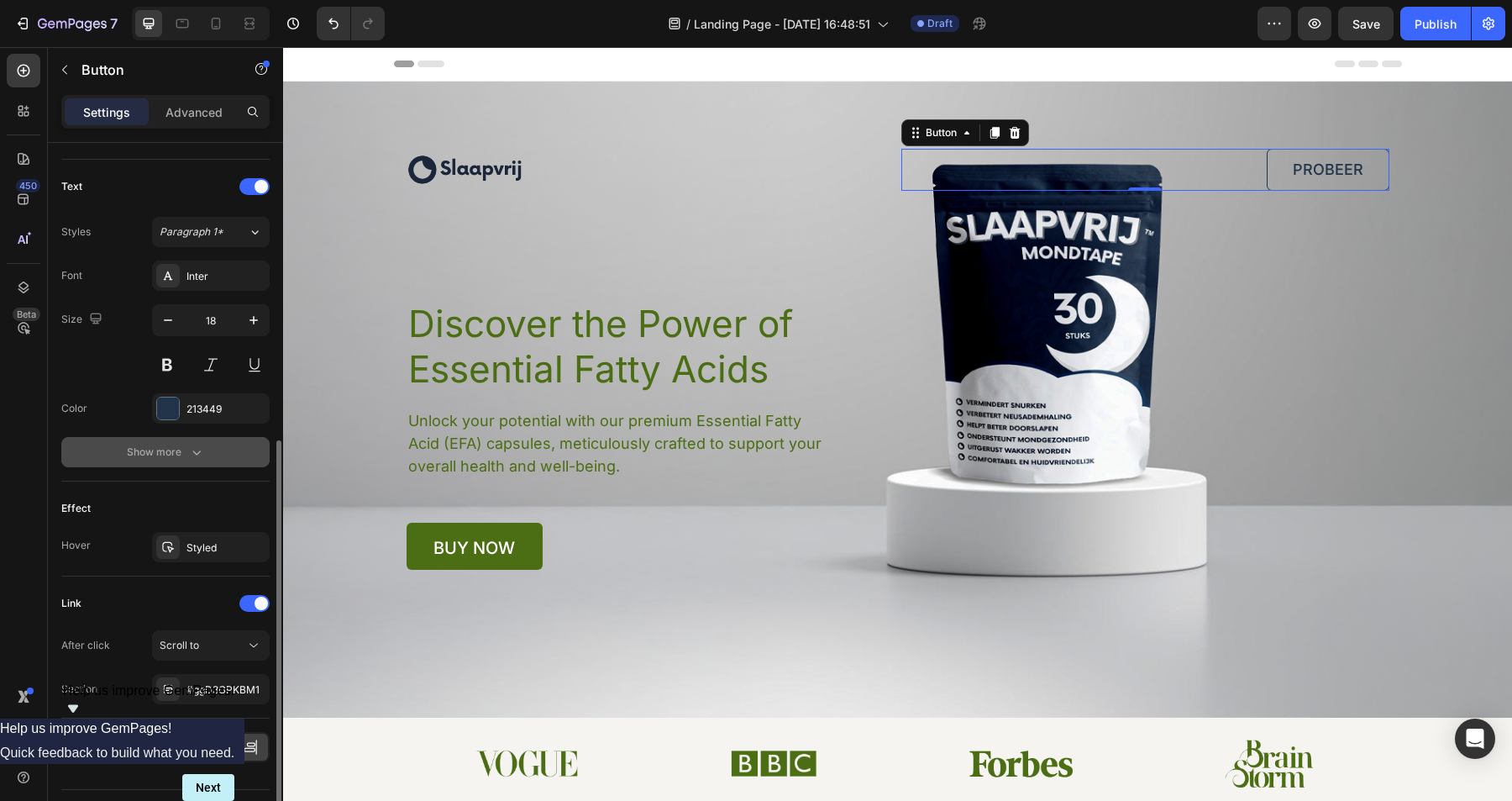
click at [159, 447] on div "Show more" at bounding box center [166, 452] width 78 height 16
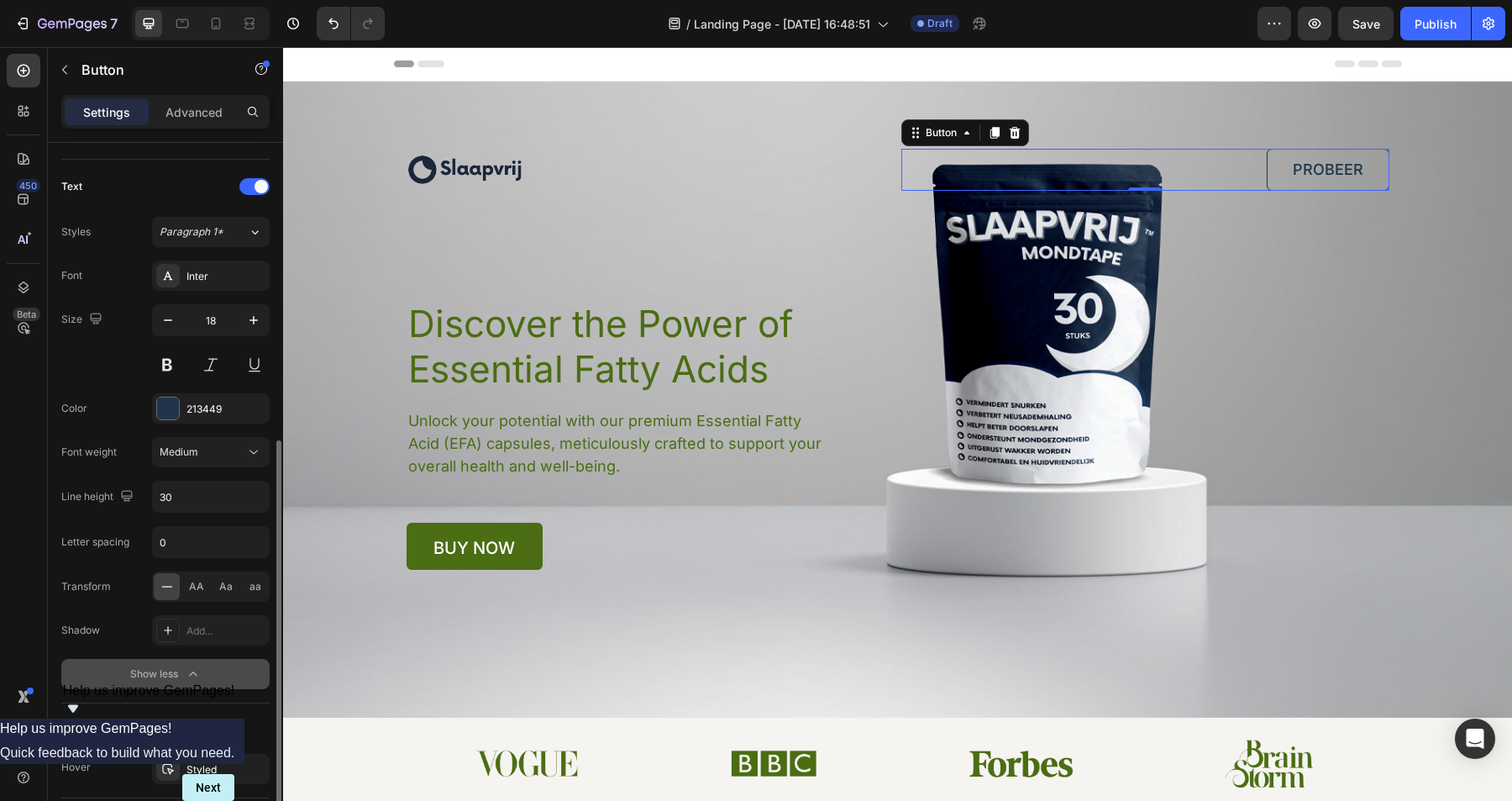
click at [167, 679] on div "Show less" at bounding box center [165, 674] width 72 height 16
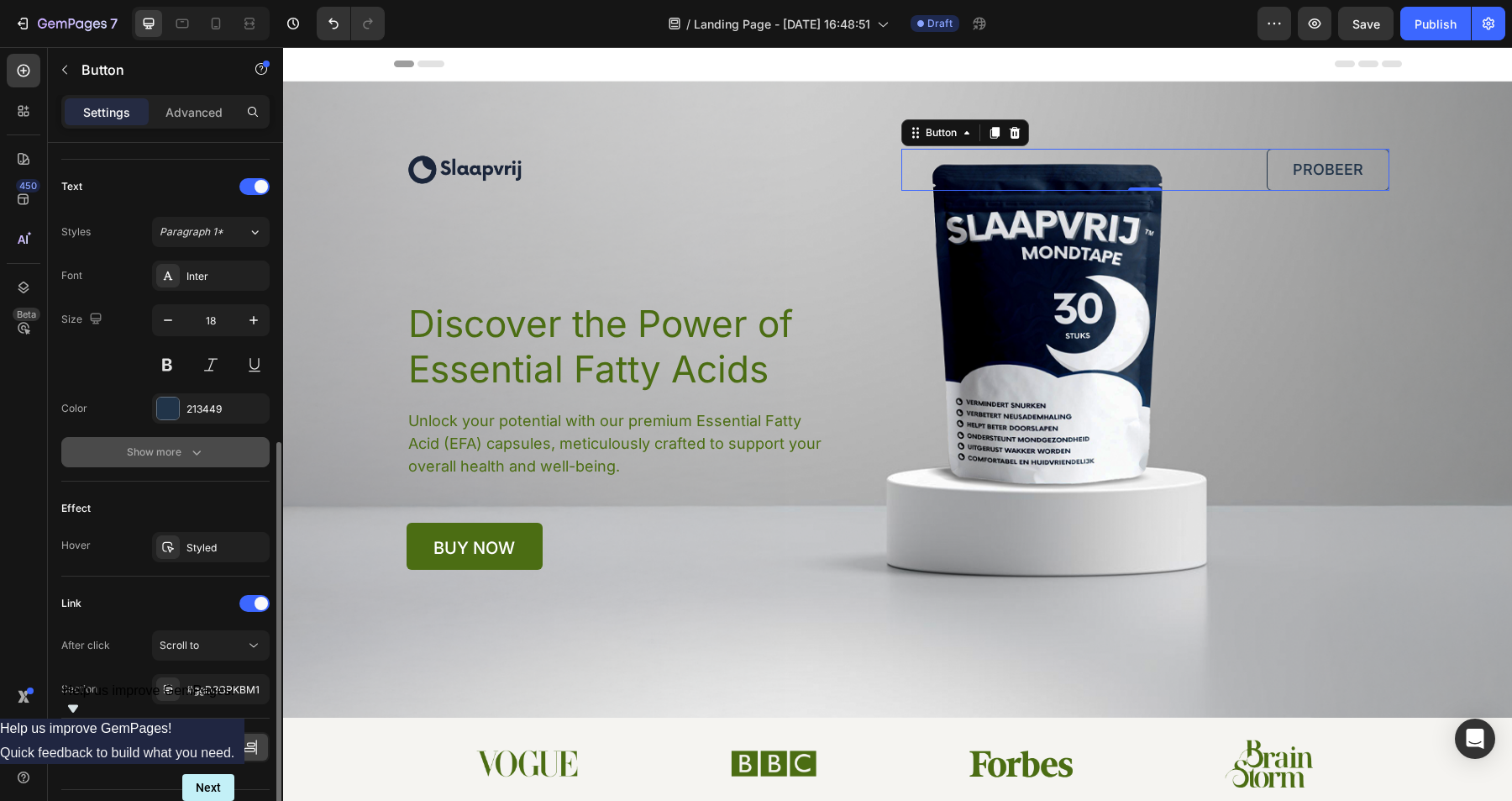
scroll to position [587, 0]
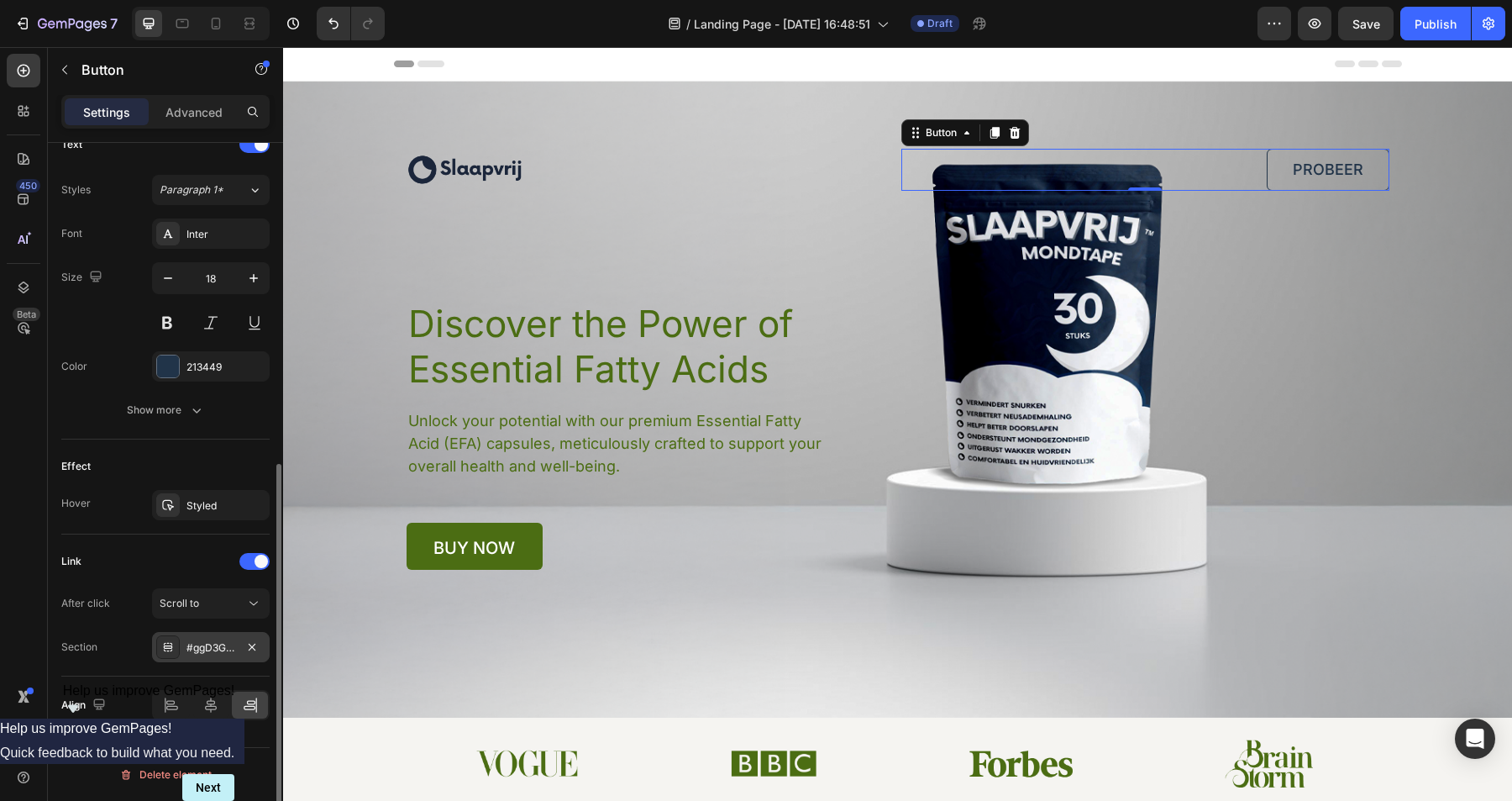
click at [204, 647] on div "#ggD3GPKBM1" at bounding box center [211, 648] width 48 height 15
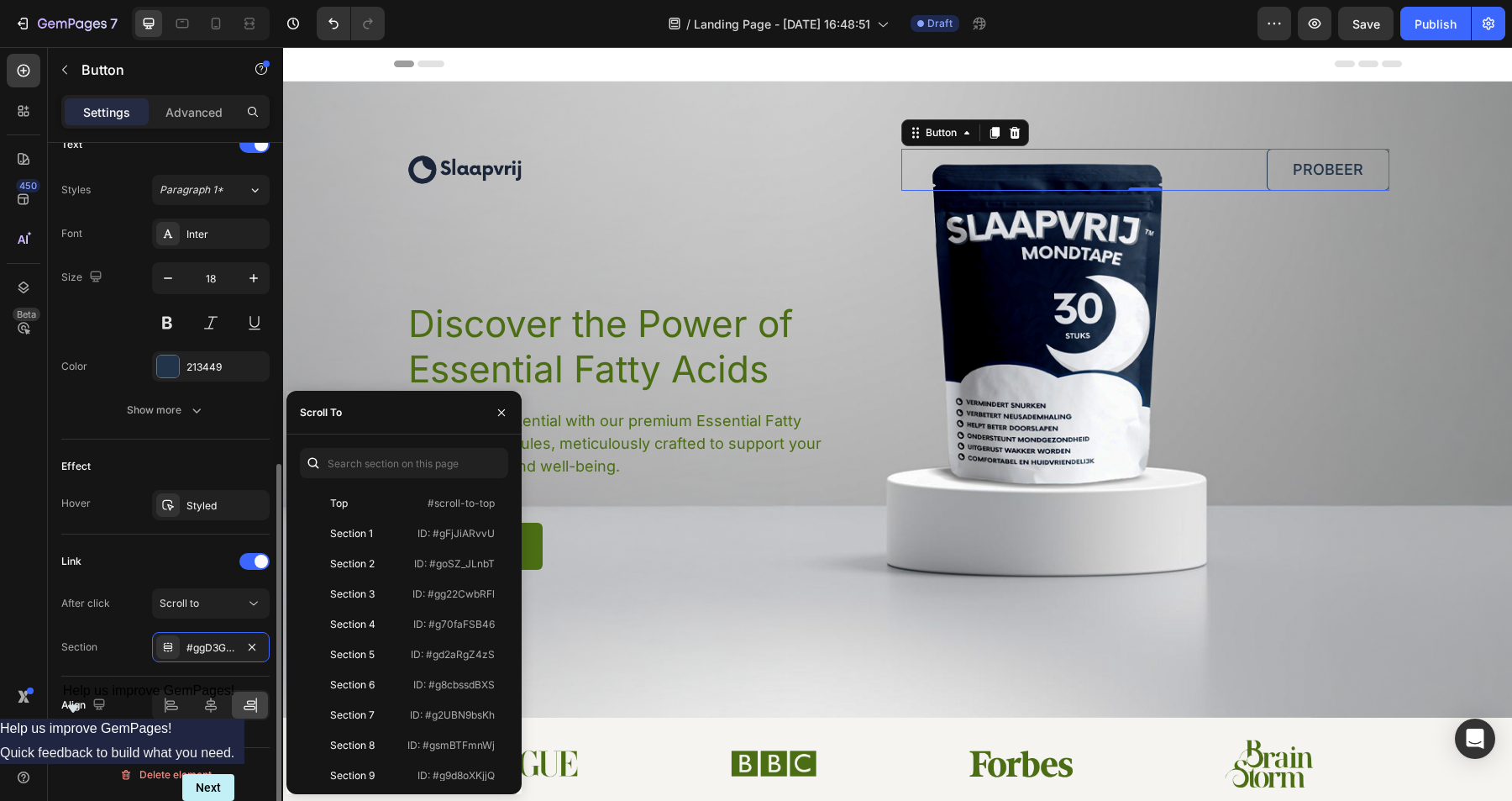
click at [100, 668] on div "Link After click Scroll to Section #ggD3GPKBM1" at bounding box center [165, 605] width 209 height 142
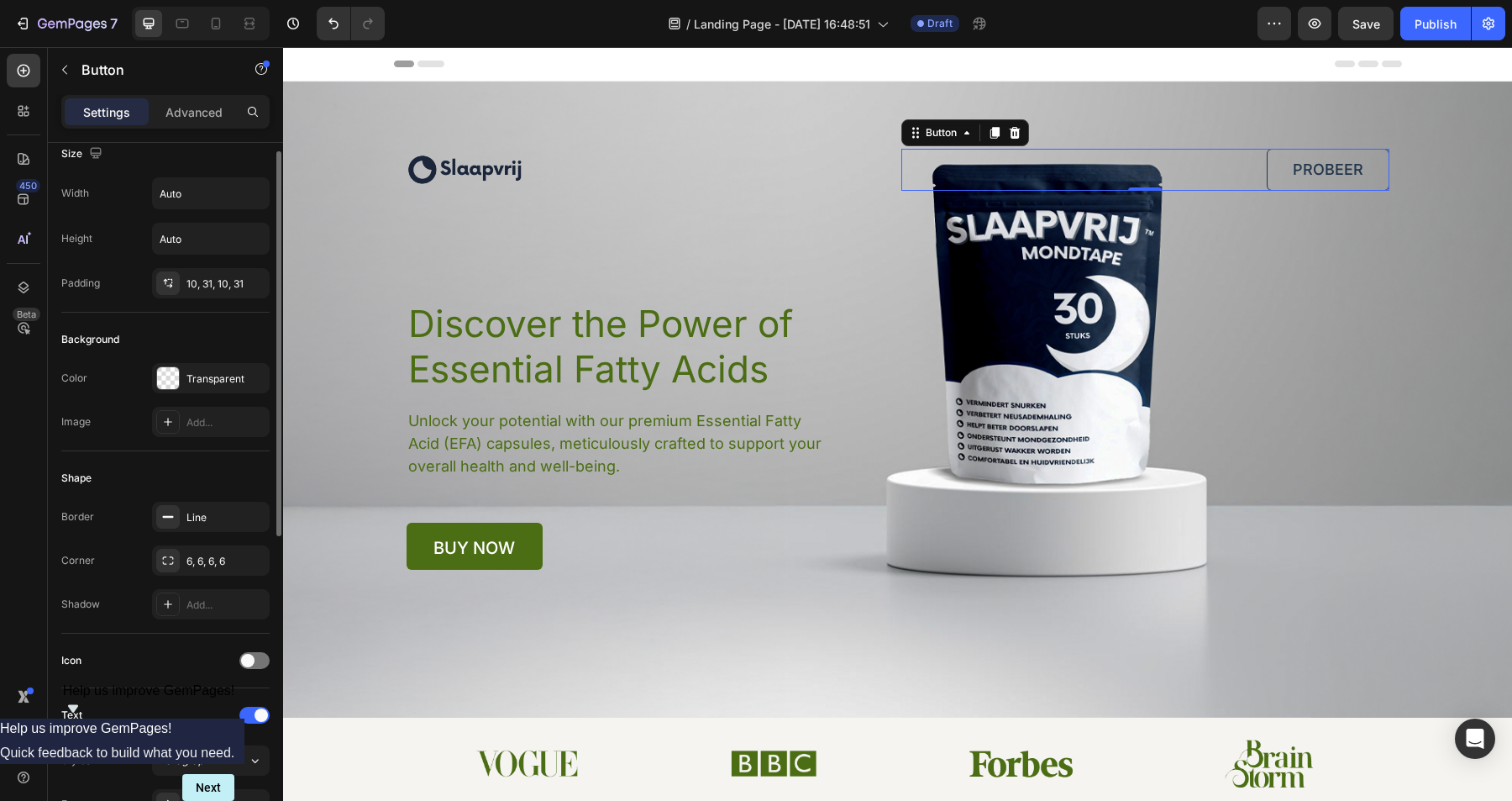
scroll to position [0, 0]
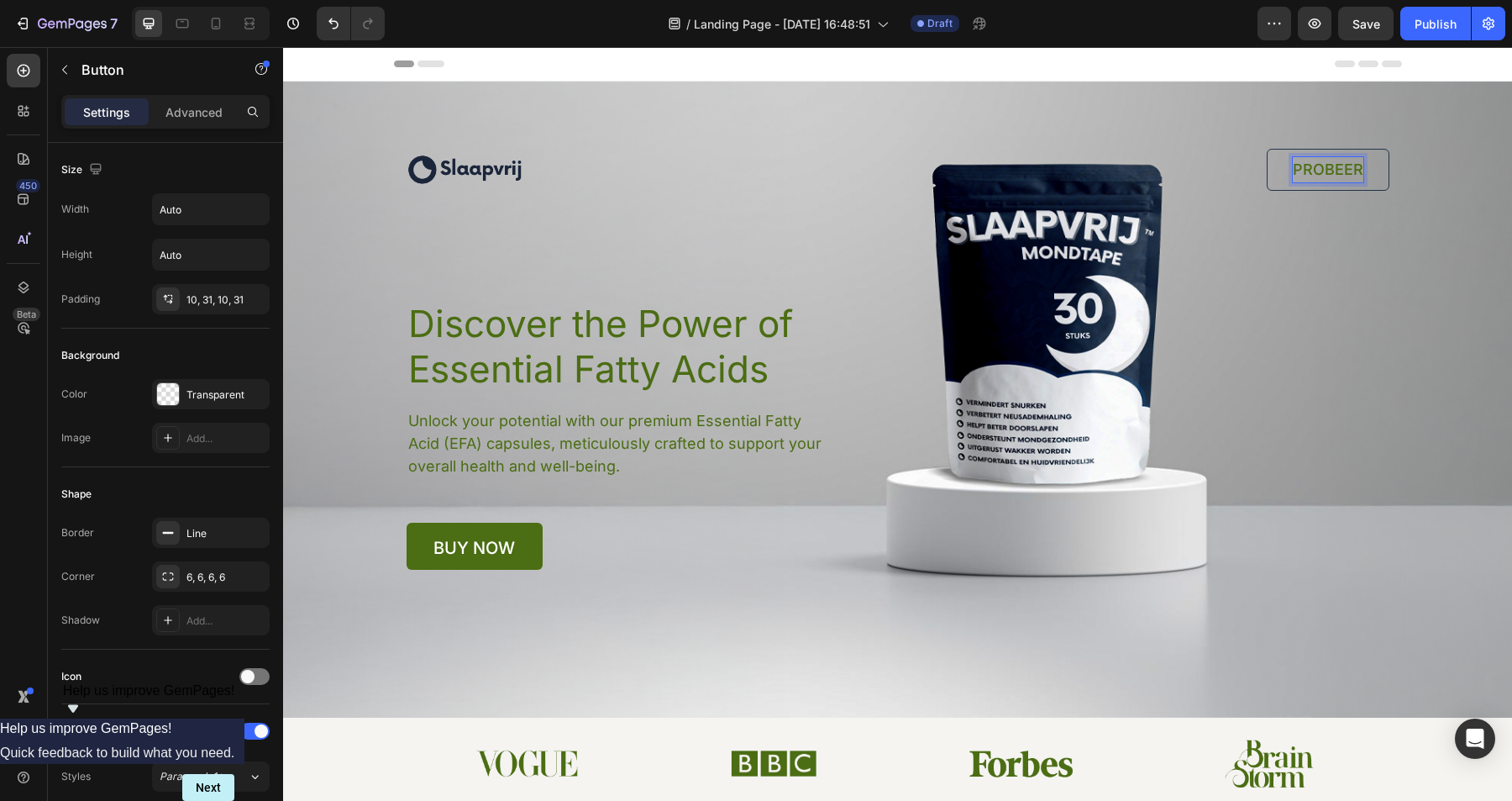
click at [1260, 165] on div "PROBEER Button 0" at bounding box center [1146, 170] width 488 height 42
click at [1271, 173] on link "PROBEER" at bounding box center [1329, 170] width 123 height 42
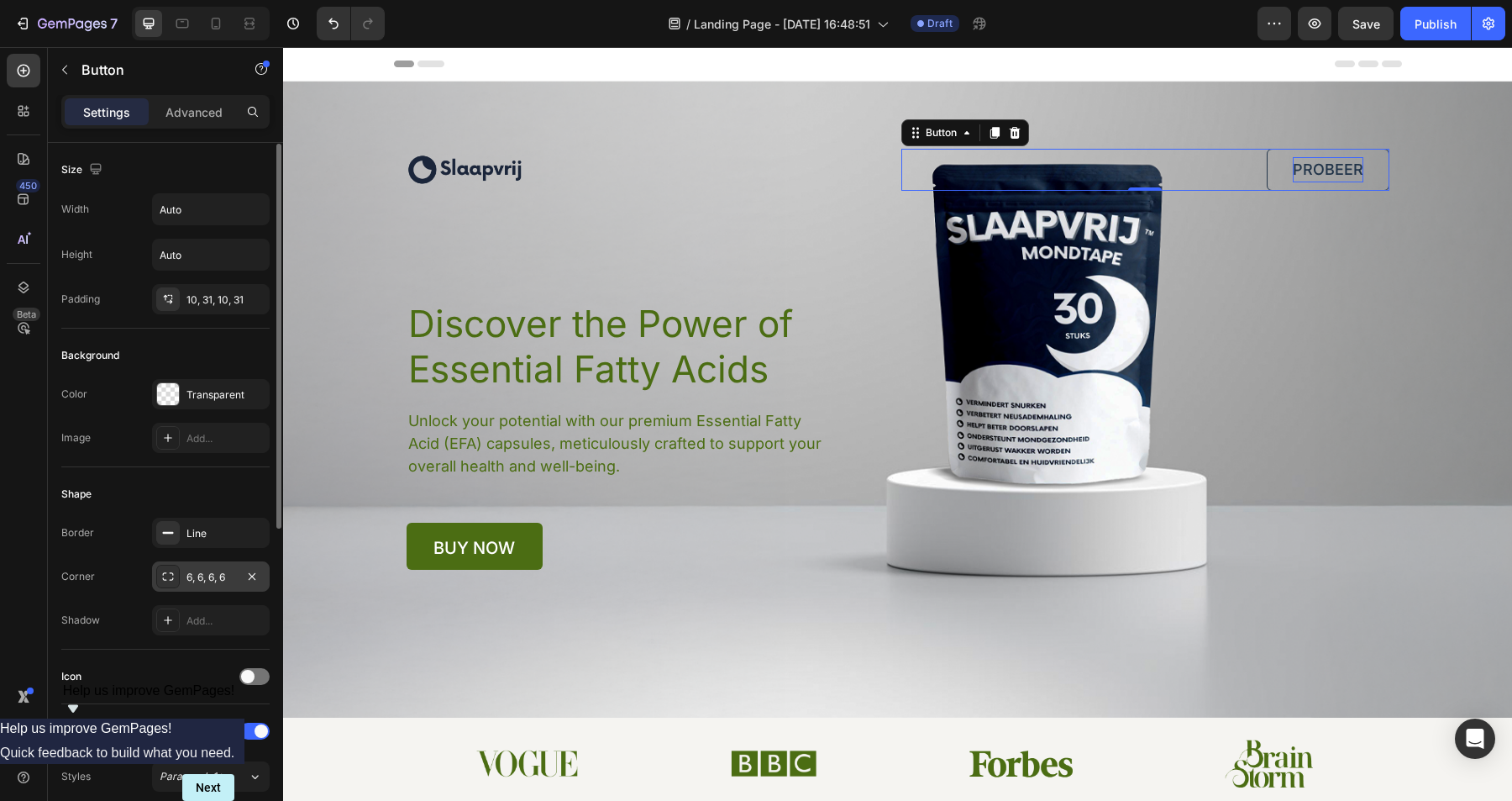
scroll to position [17, 0]
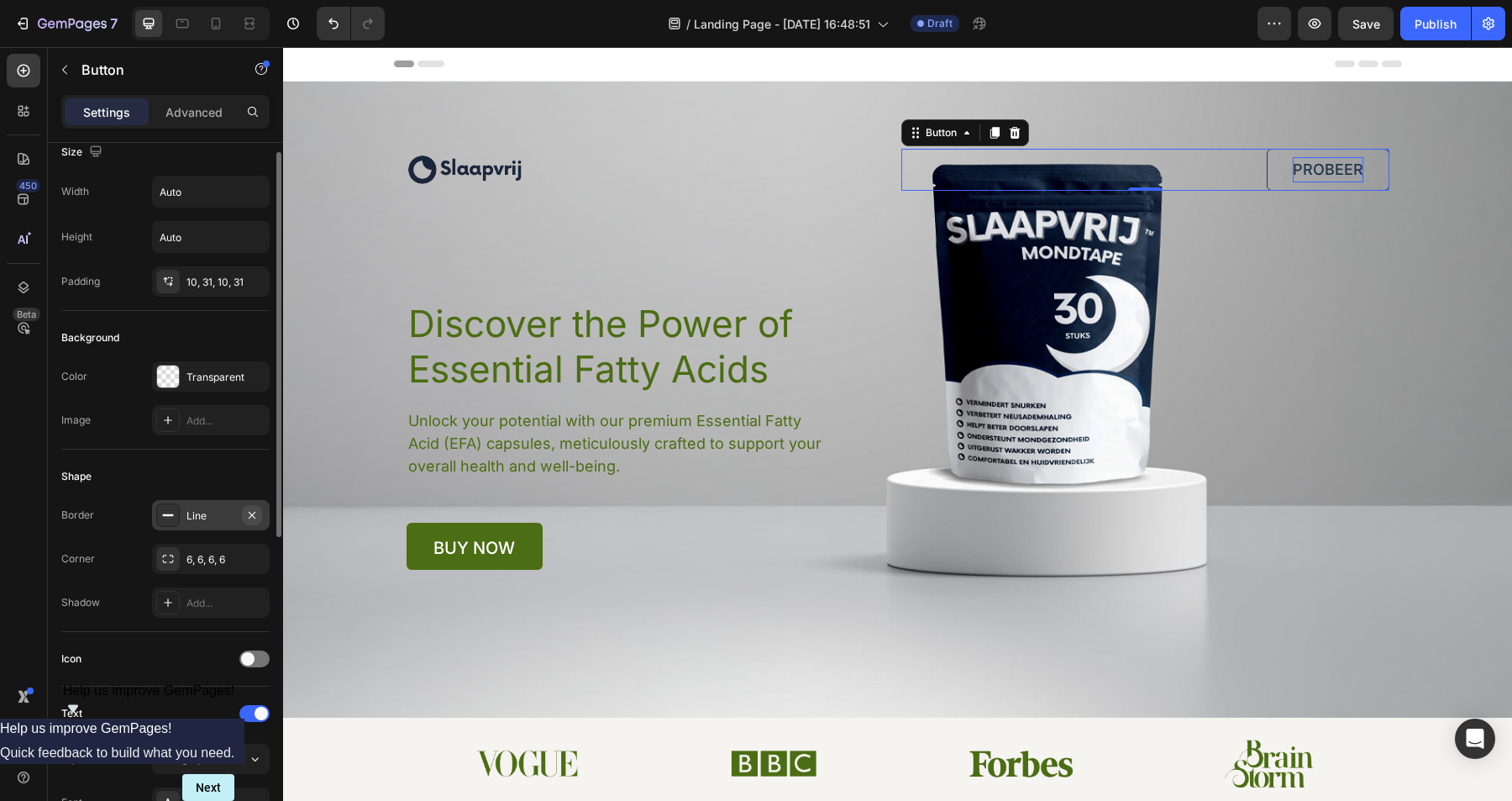
click at [254, 513] on icon "button" at bounding box center [252, 514] width 7 height 7
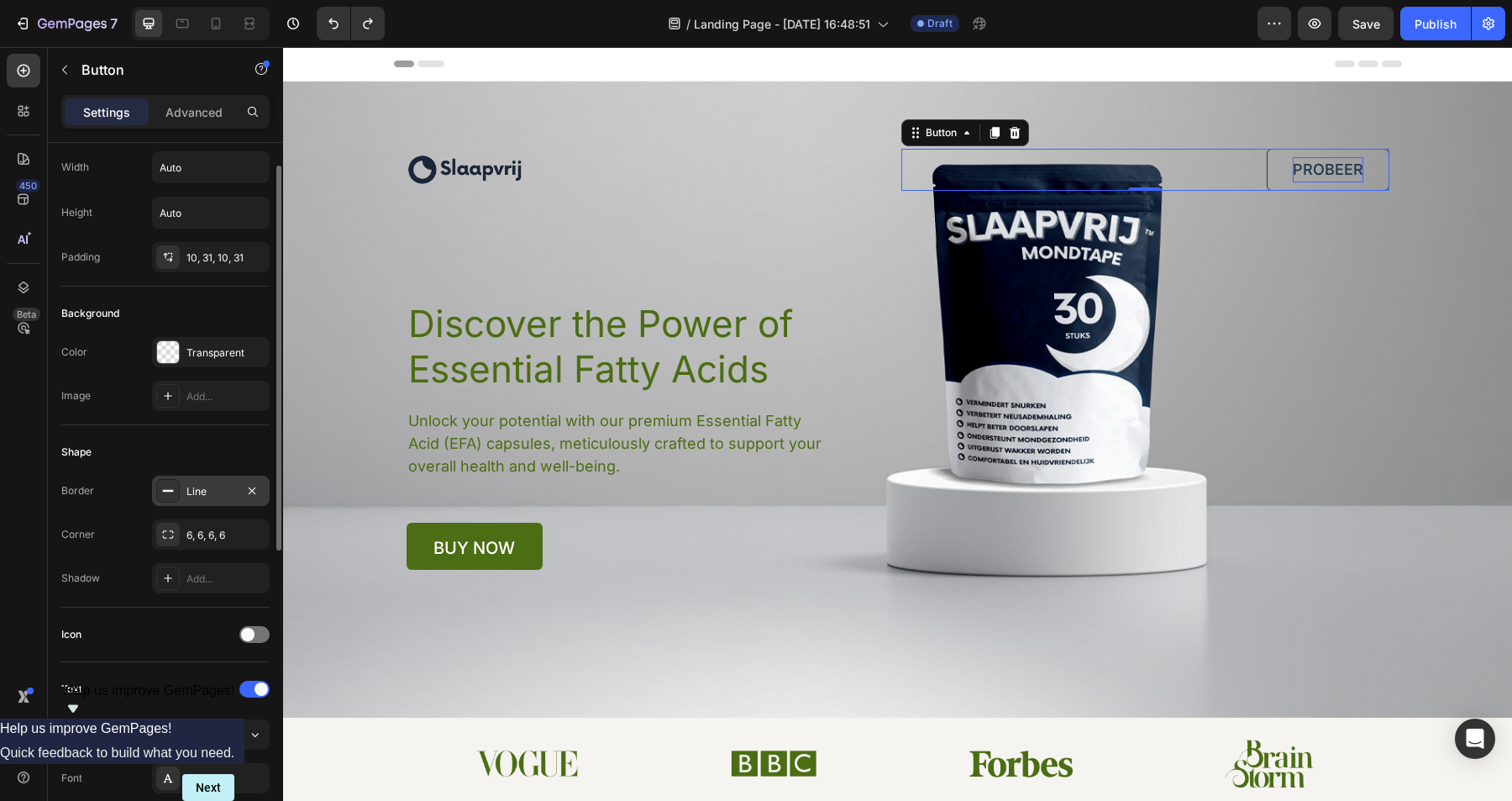
scroll to position [87, 0]
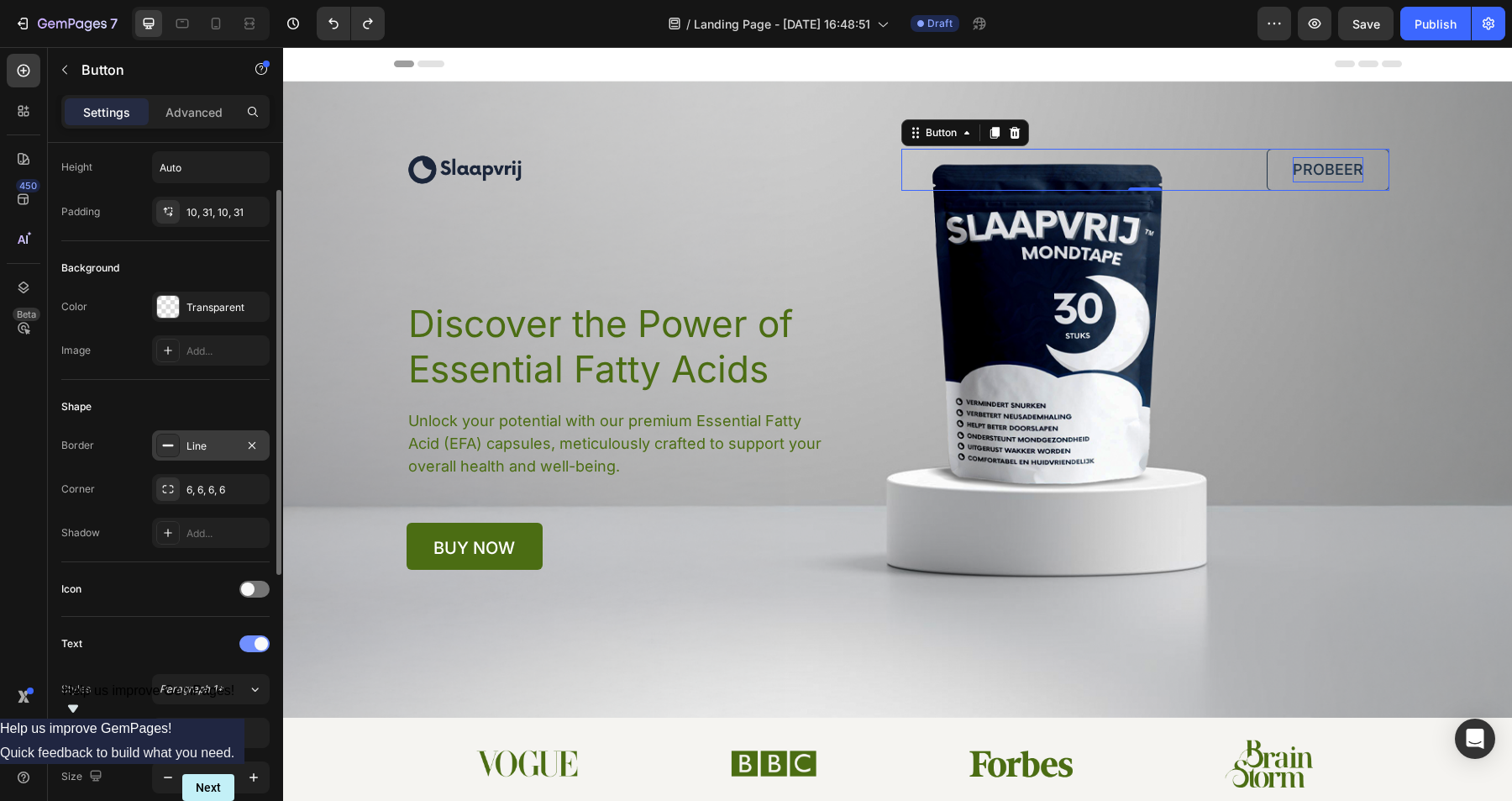
click at [259, 647] on span at bounding box center [261, 644] width 14 height 14
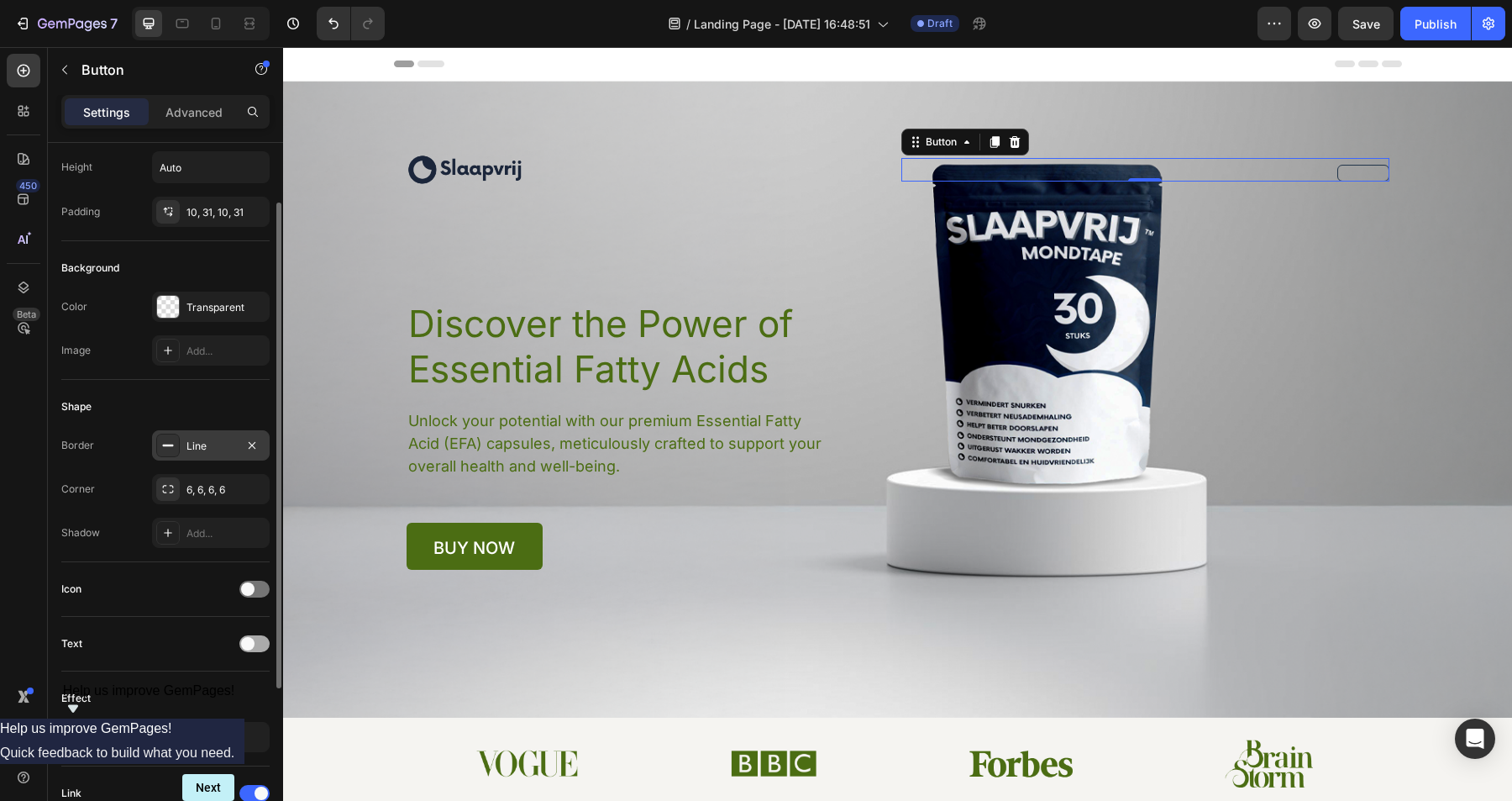
click at [259, 647] on div at bounding box center [254, 643] width 30 height 16
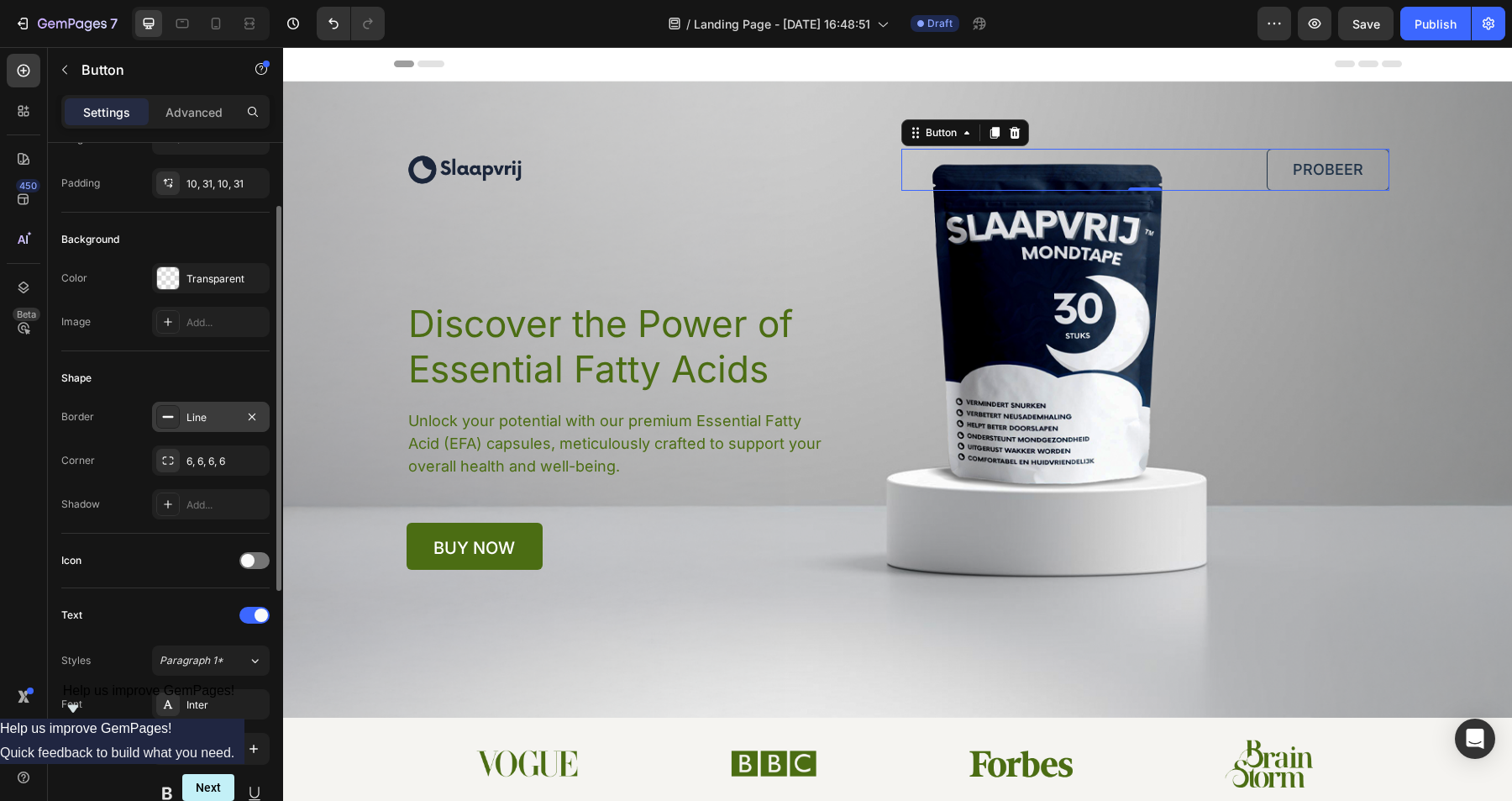
scroll to position [165, 0]
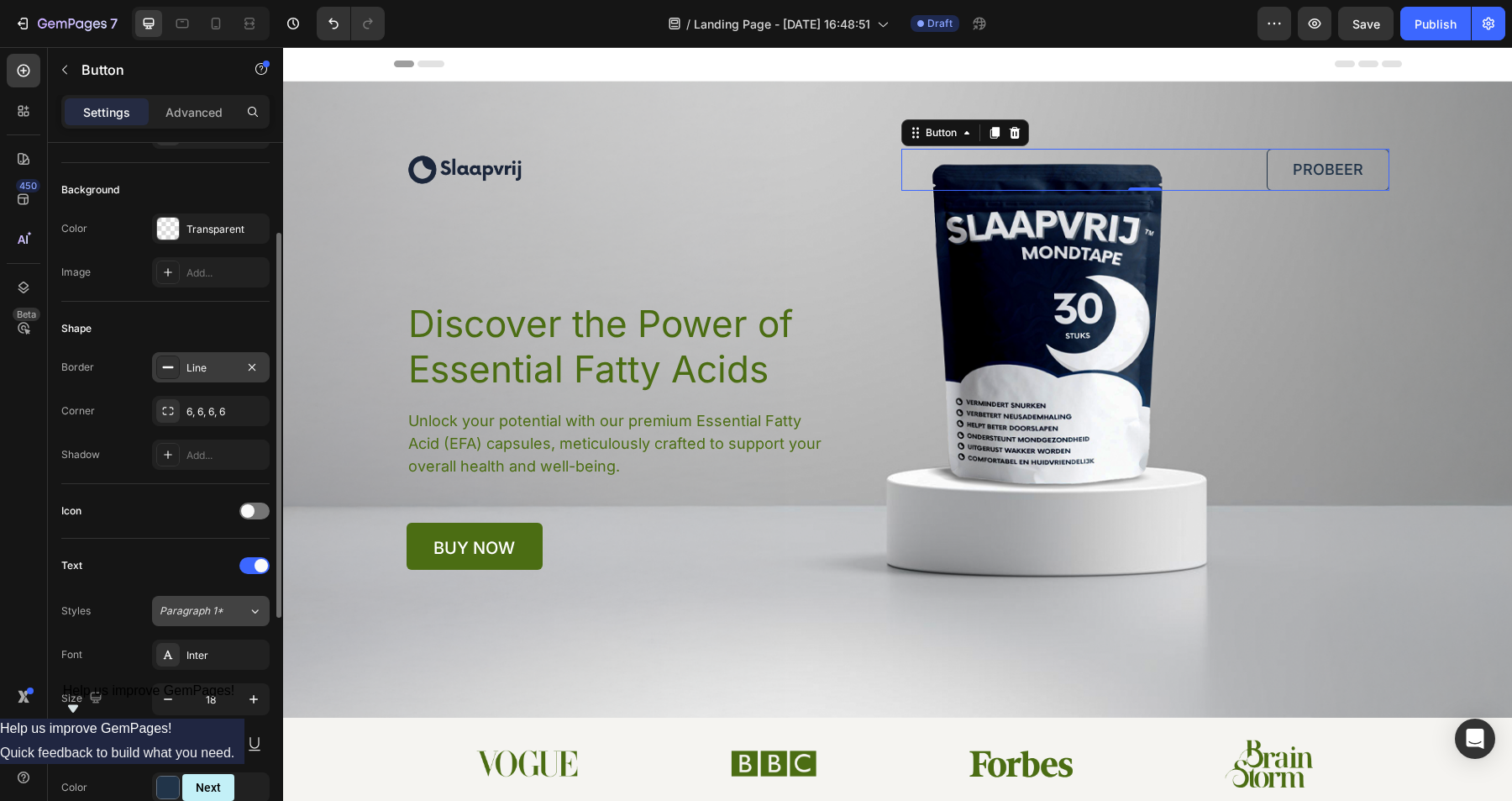
click at [245, 608] on div "Paragraph 1*" at bounding box center [203, 610] width 88 height 15
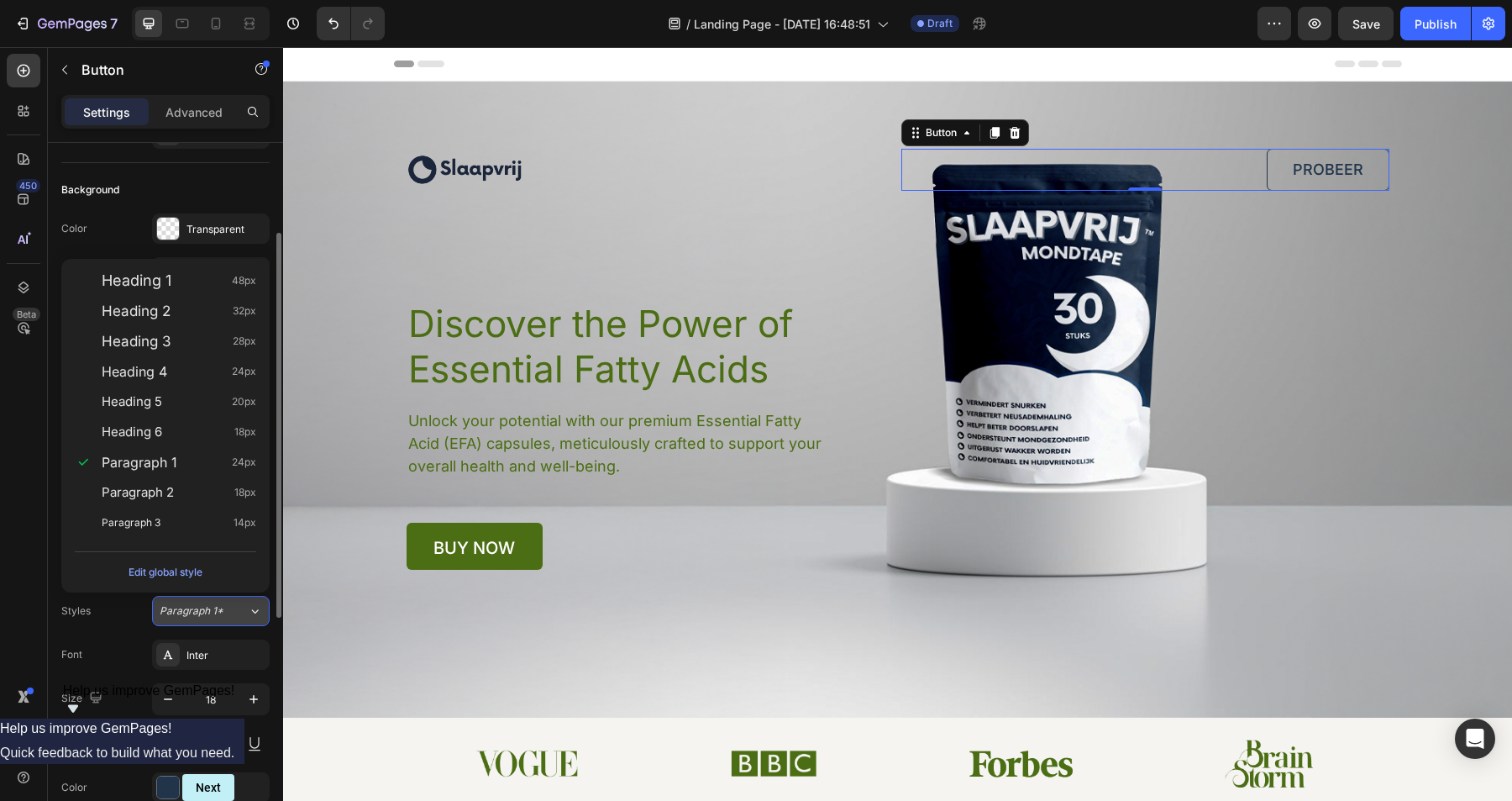
click at [228, 610] on div "Paragraph 1*" at bounding box center [203, 610] width 88 height 15
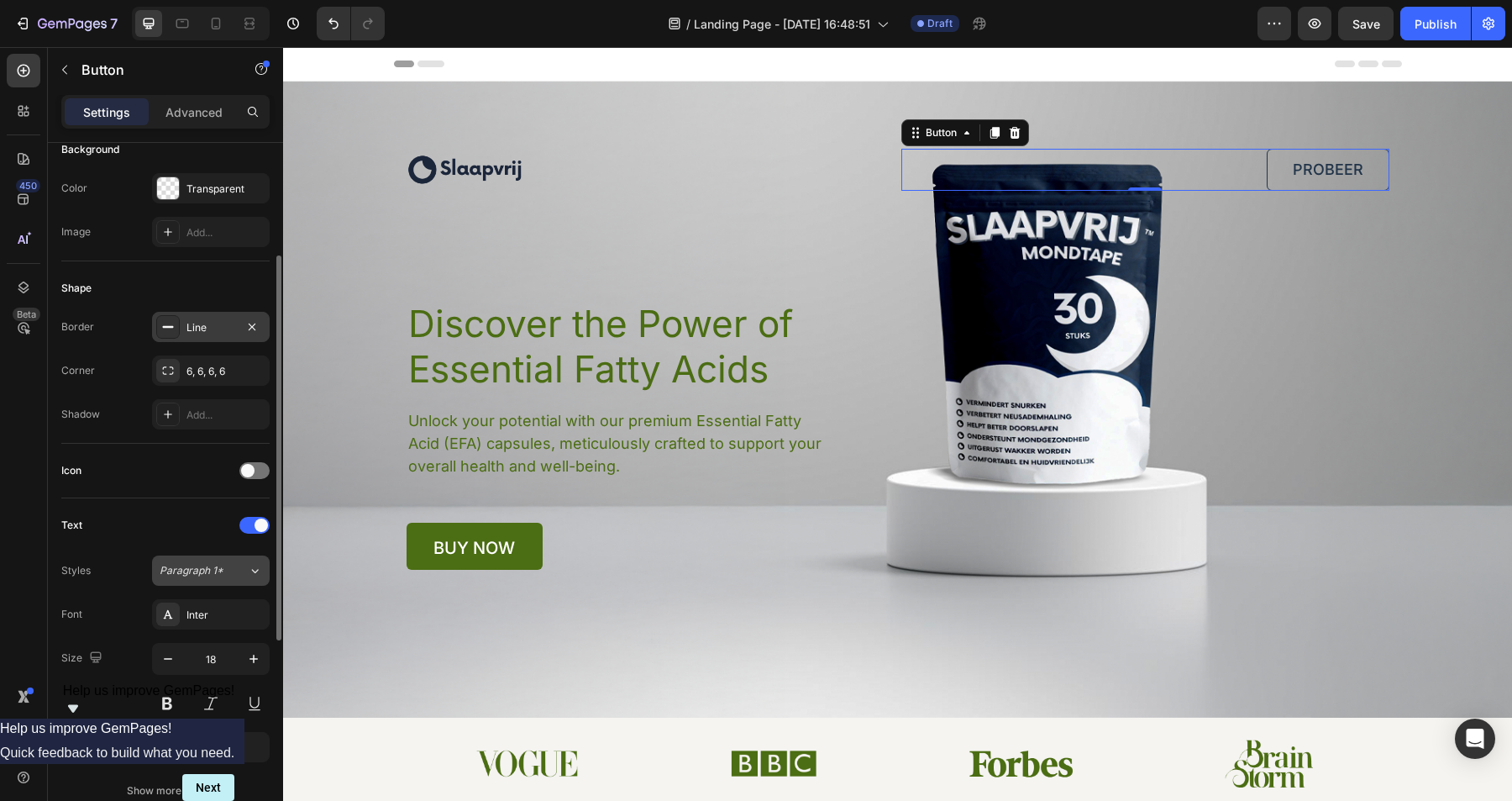
scroll to position [297, 0]
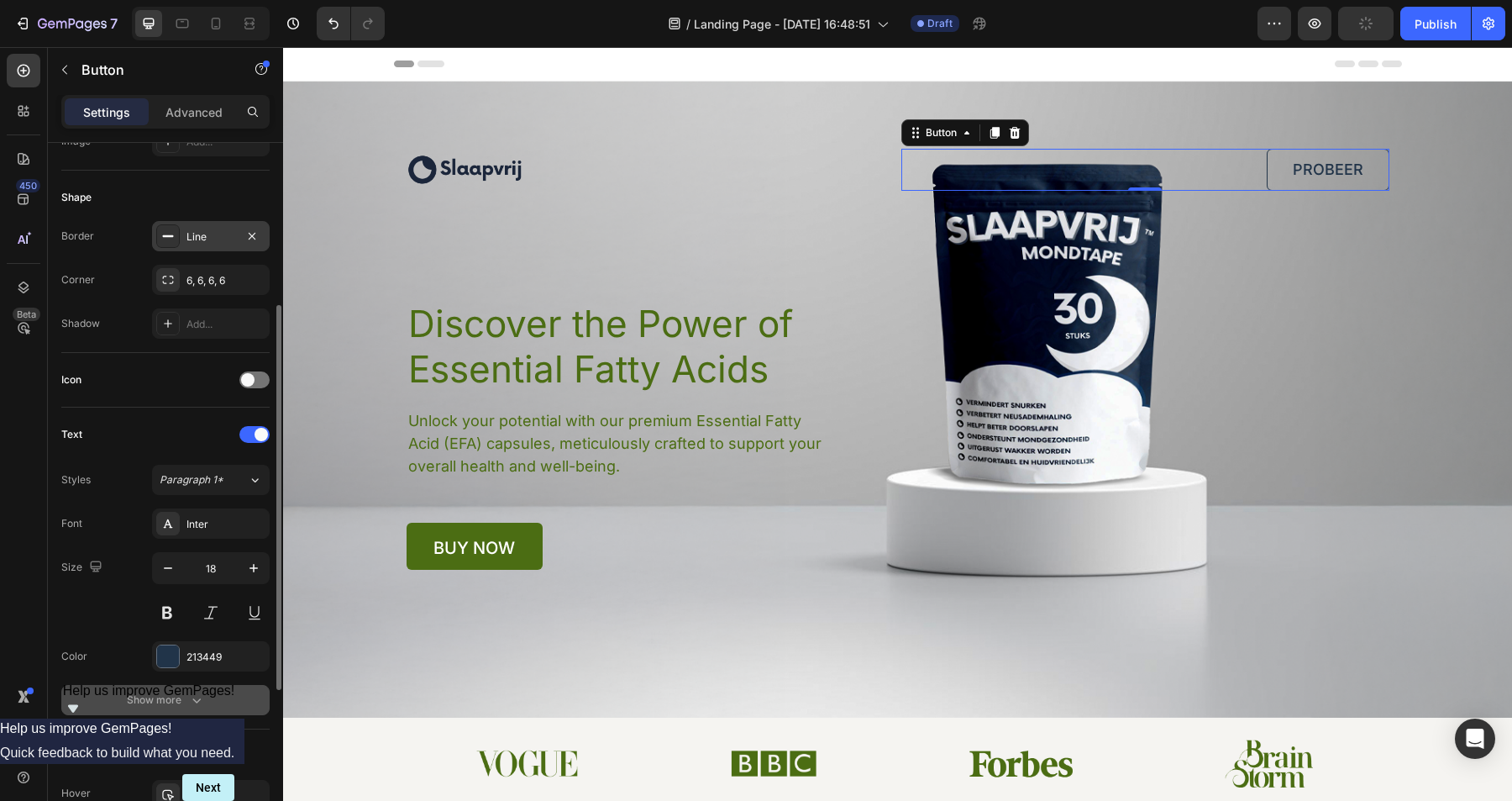
click at [193, 692] on icon "button" at bounding box center [196, 700] width 16 height 16
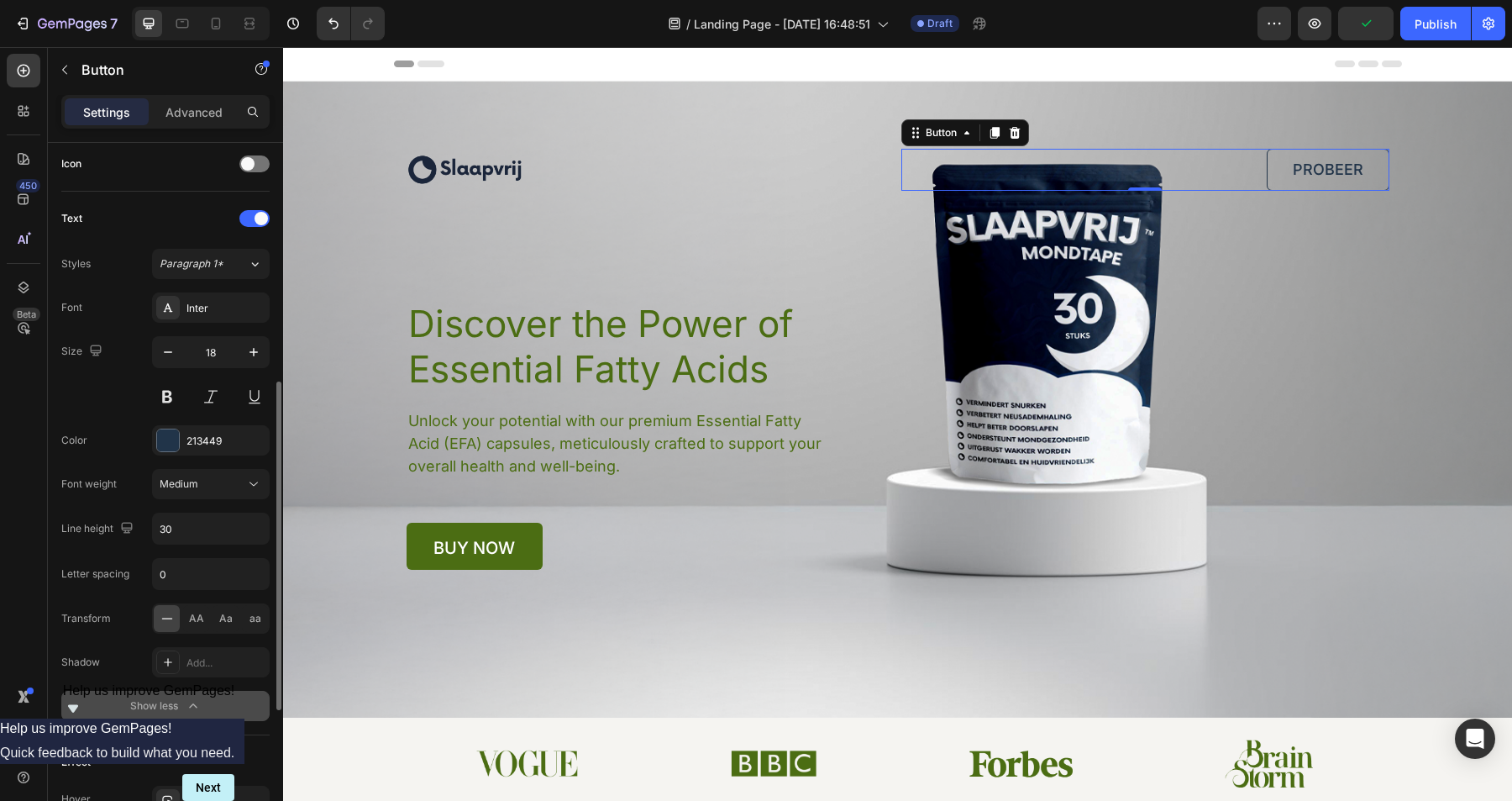
scroll to position [550, 0]
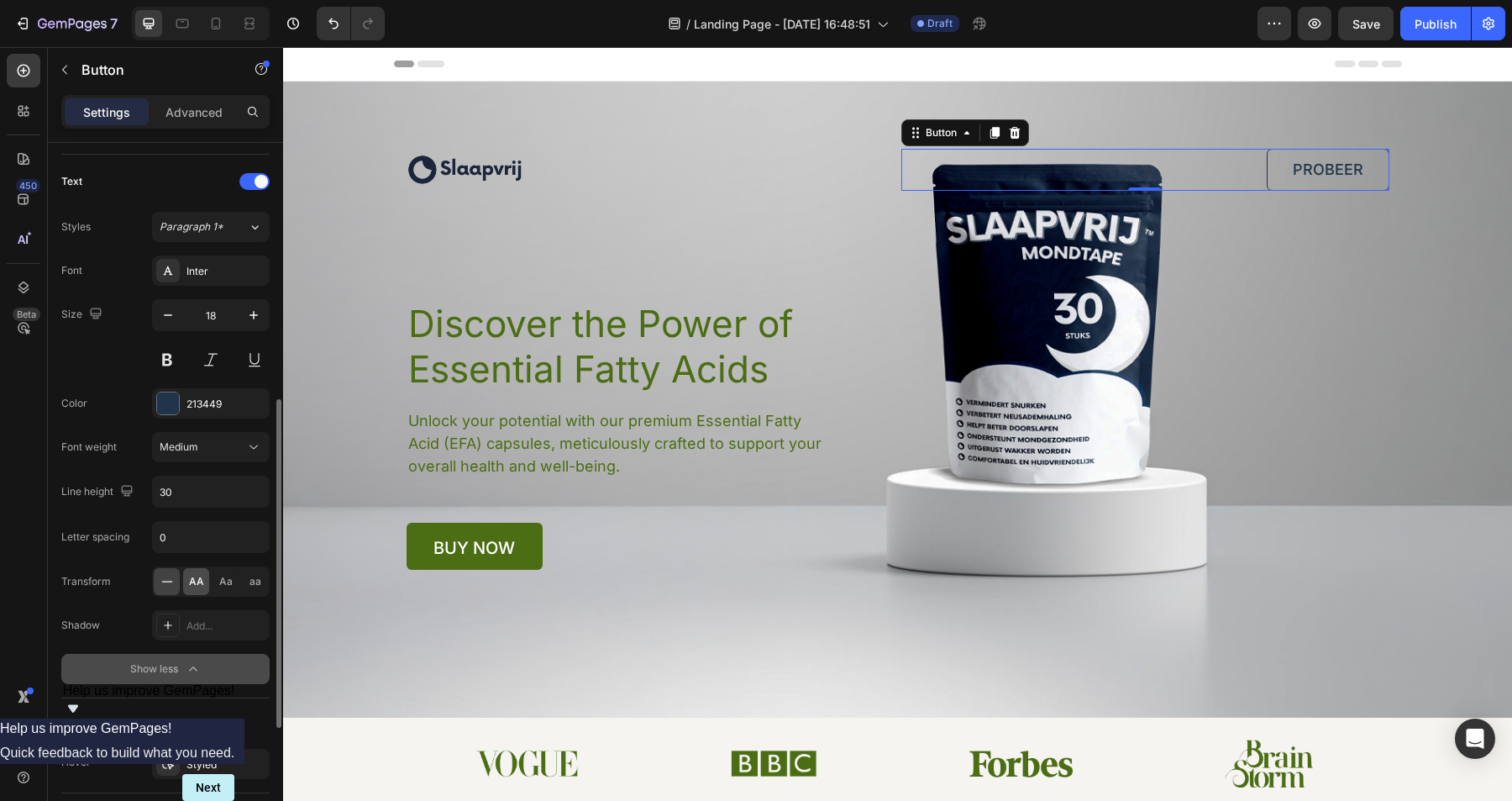
click at [196, 577] on span "AA" at bounding box center [196, 581] width 15 height 15
click at [174, 577] on icon at bounding box center [166, 581] width 16 height 16
click at [177, 669] on div "Show less" at bounding box center [165, 669] width 72 height 16
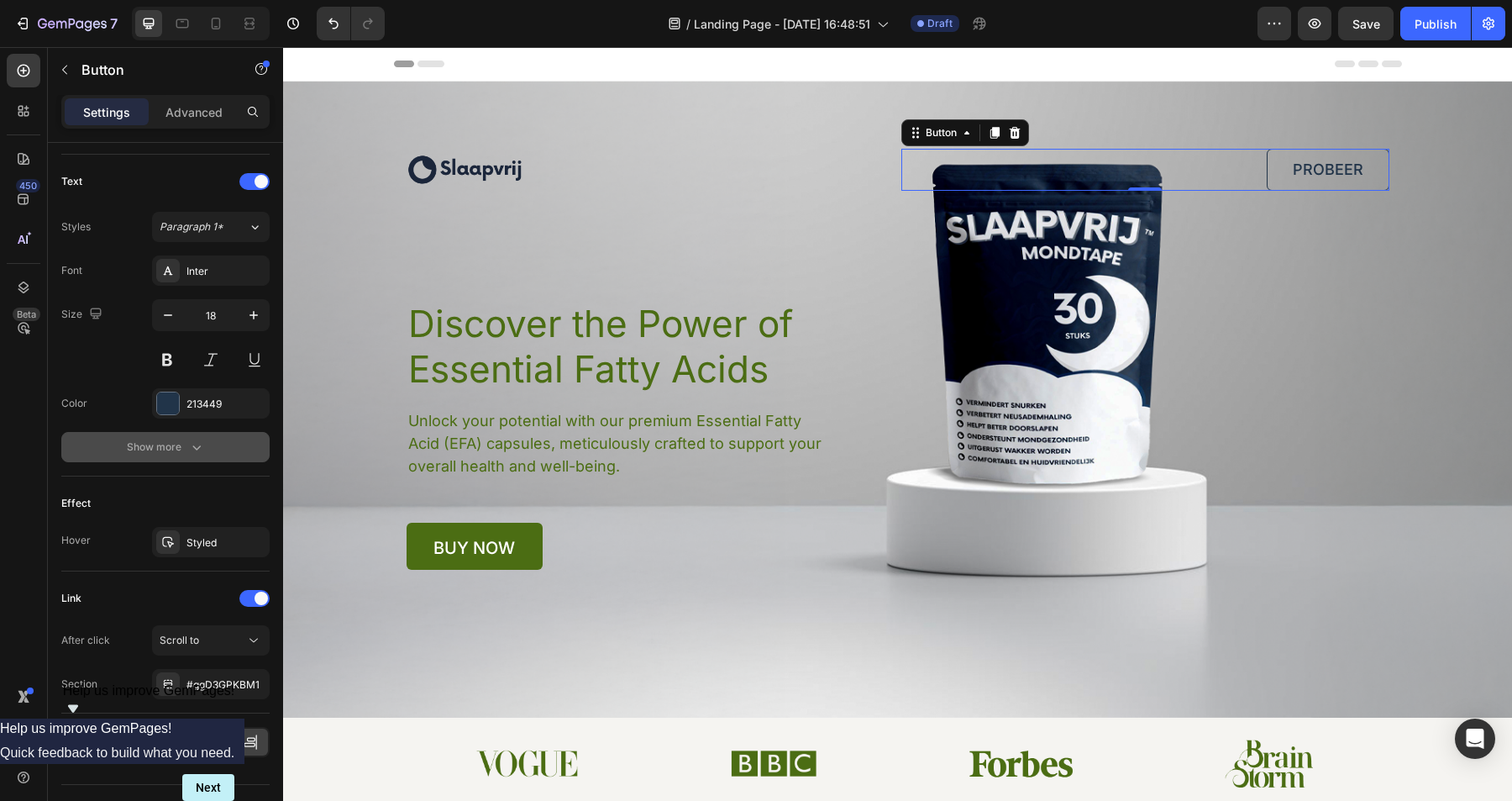
scroll to position [587, 0]
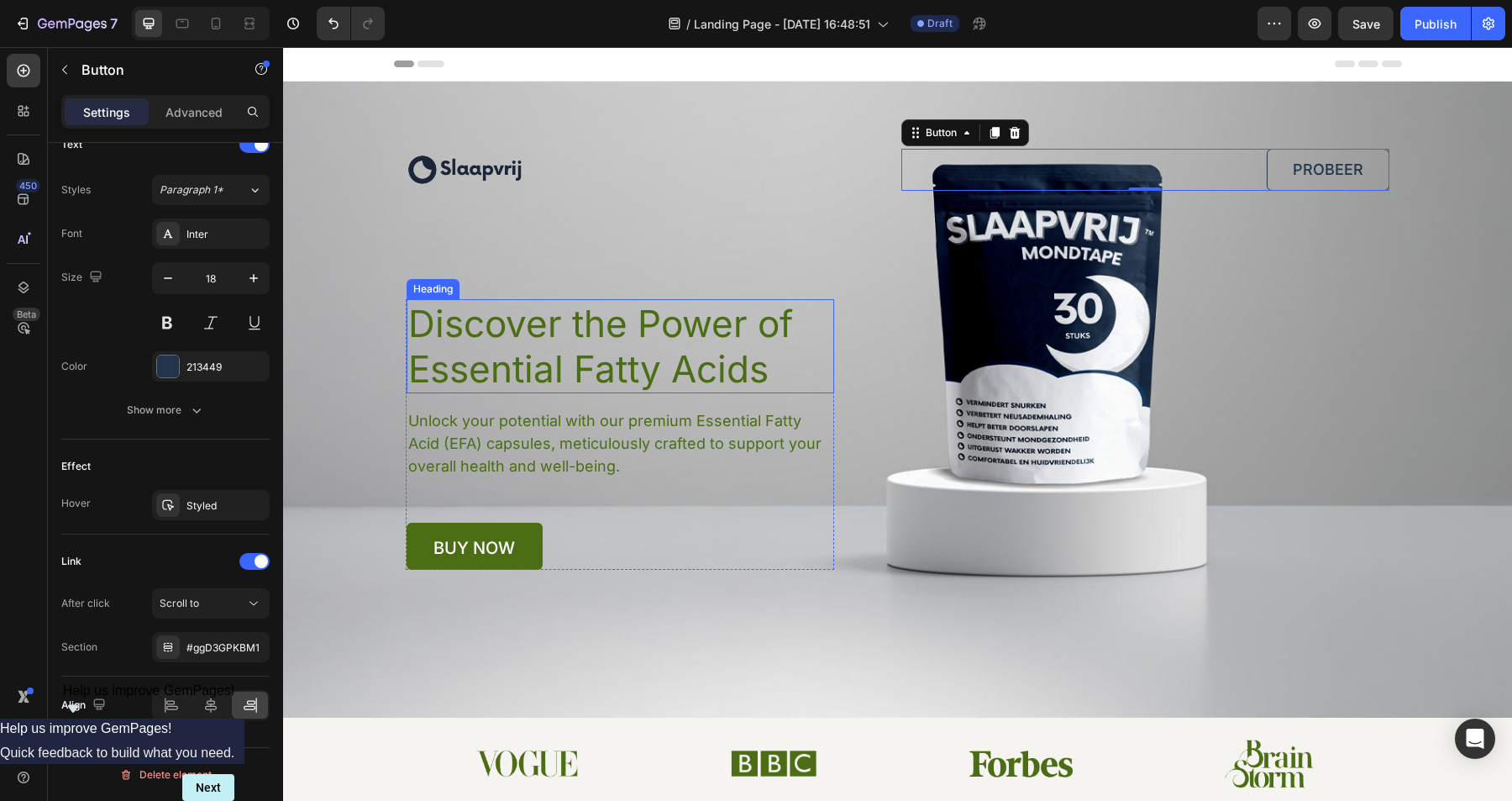
click at [505, 365] on h1 "Discover the Power of Essential Fatty Acids" at bounding box center [621, 346] width 428 height 94
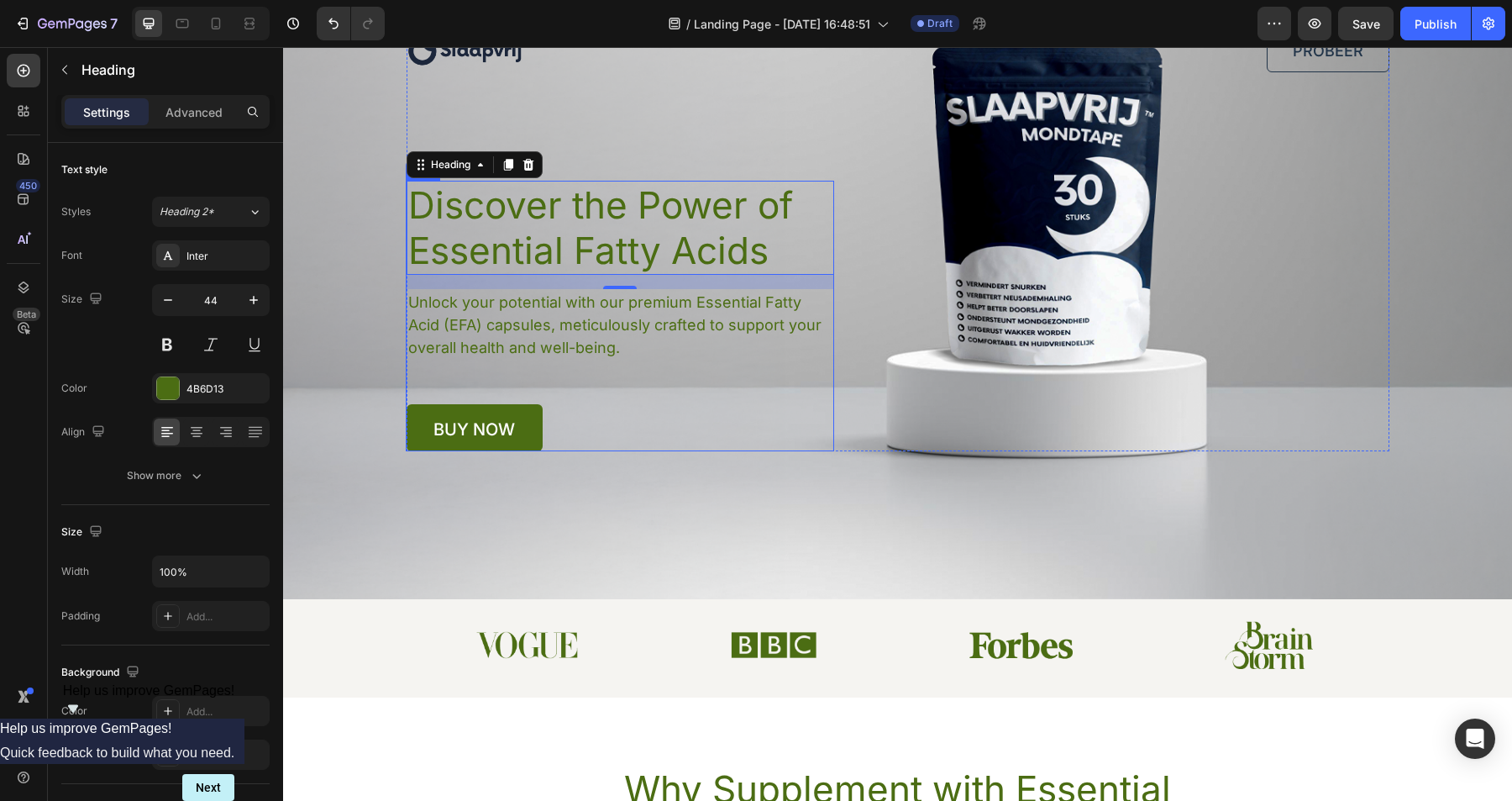
scroll to position [0, 0]
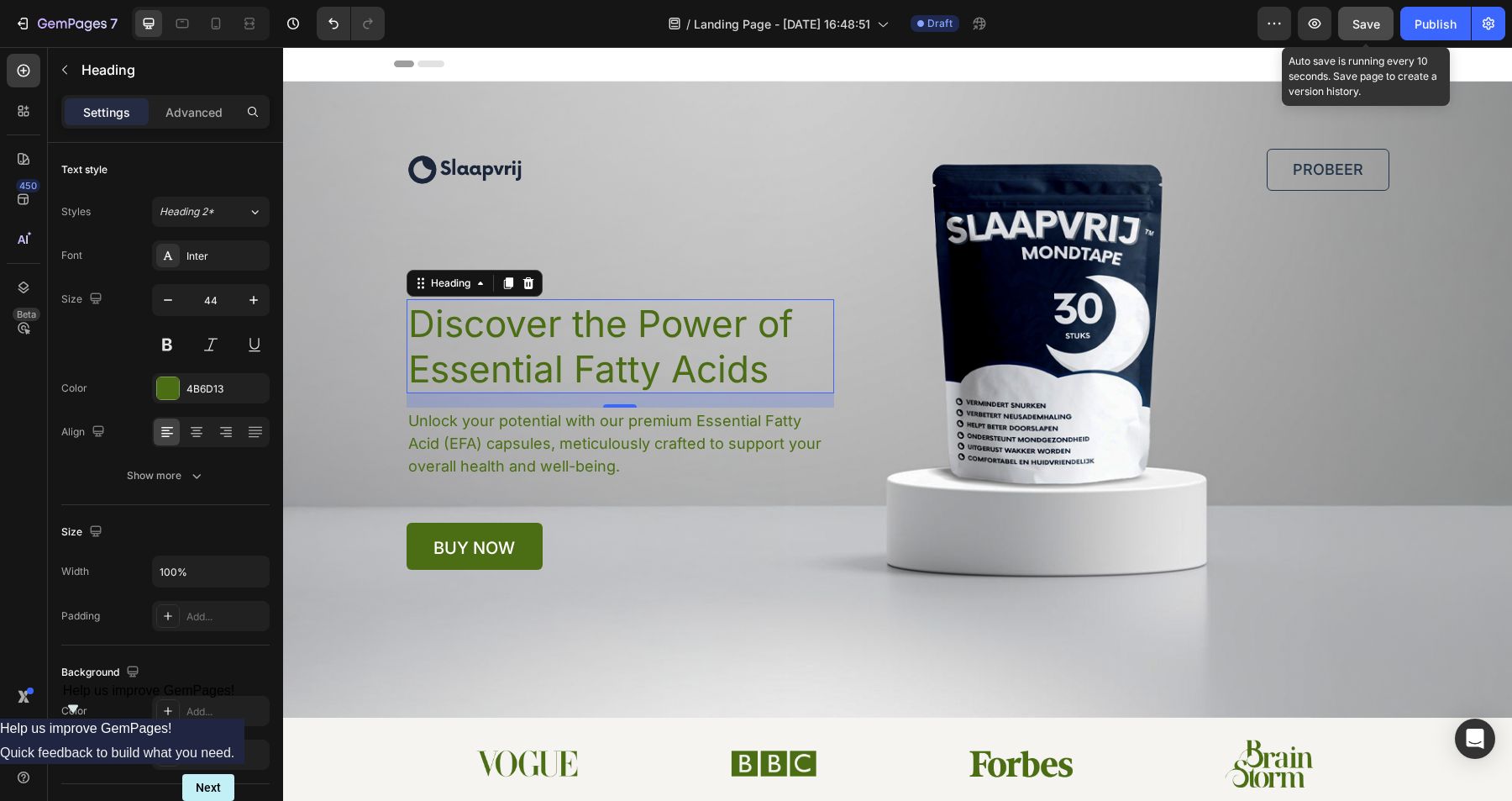
click at [1375, 18] on span "Save" at bounding box center [1367, 23] width 28 height 15
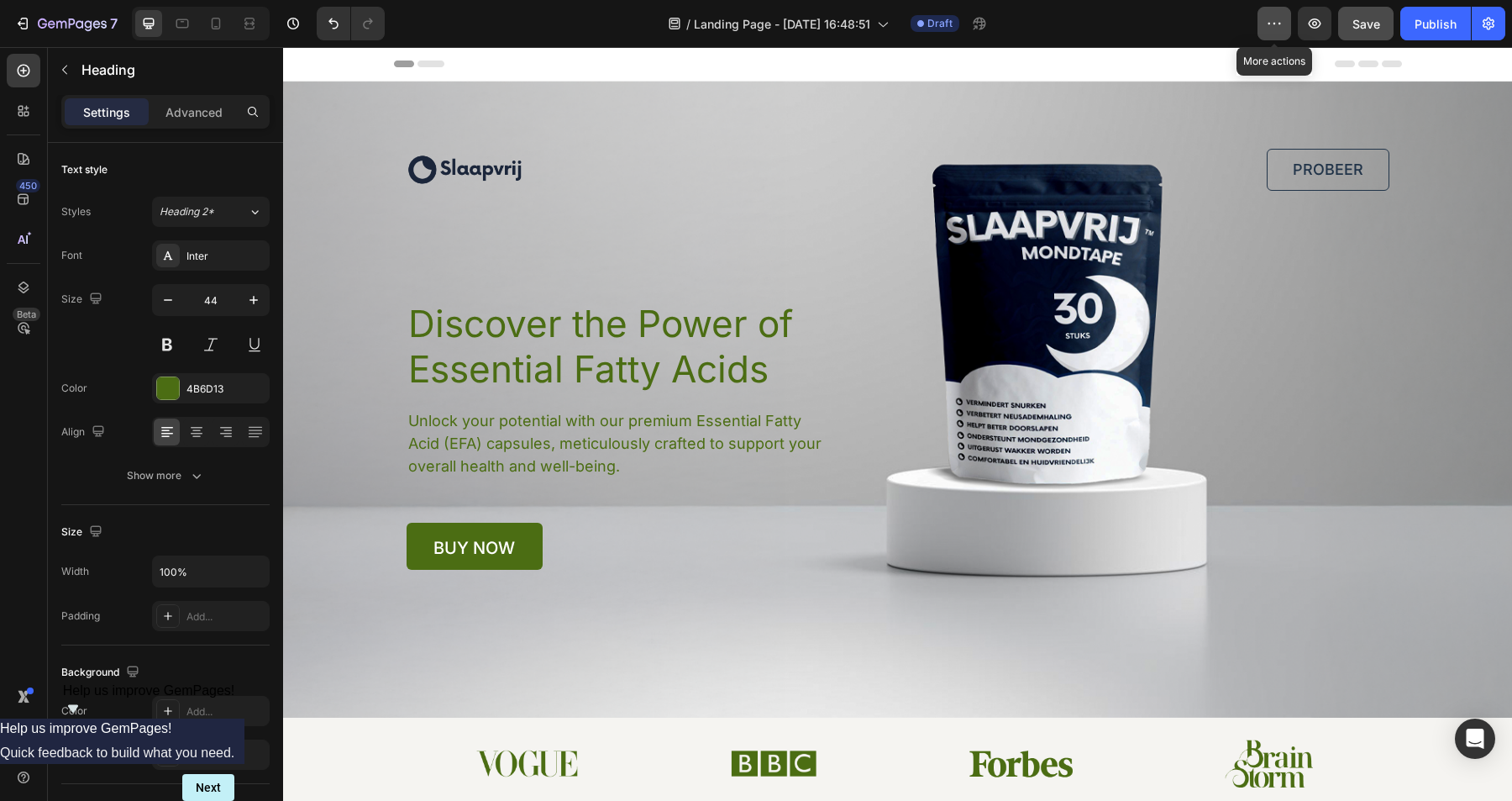
click at [1275, 18] on icon "button" at bounding box center [1274, 23] width 16 height 16
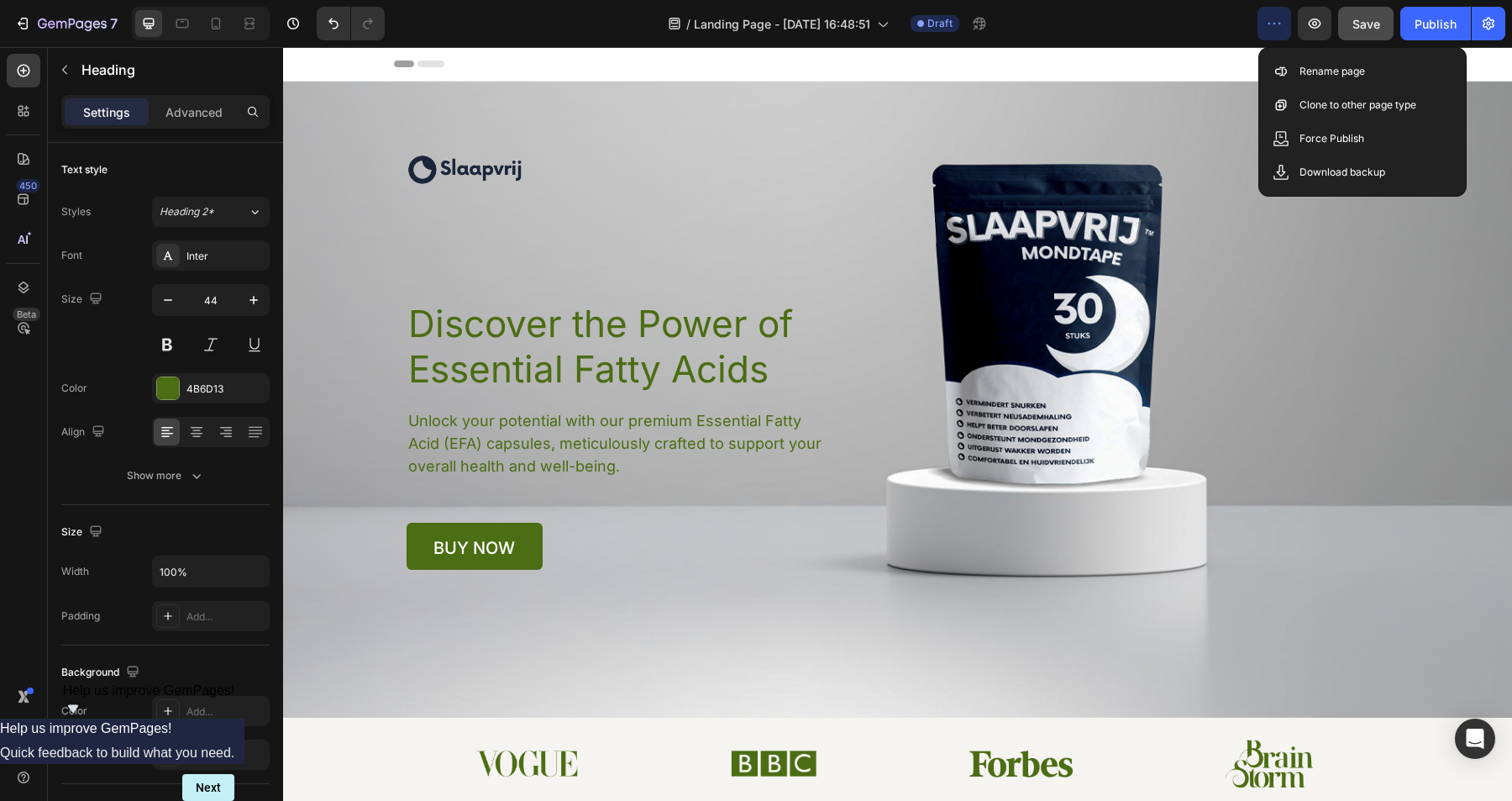
click at [1204, 24] on div "/ Landing Page - [DATE] 16:48:51 Draft" at bounding box center [827, 23] width 859 height 34
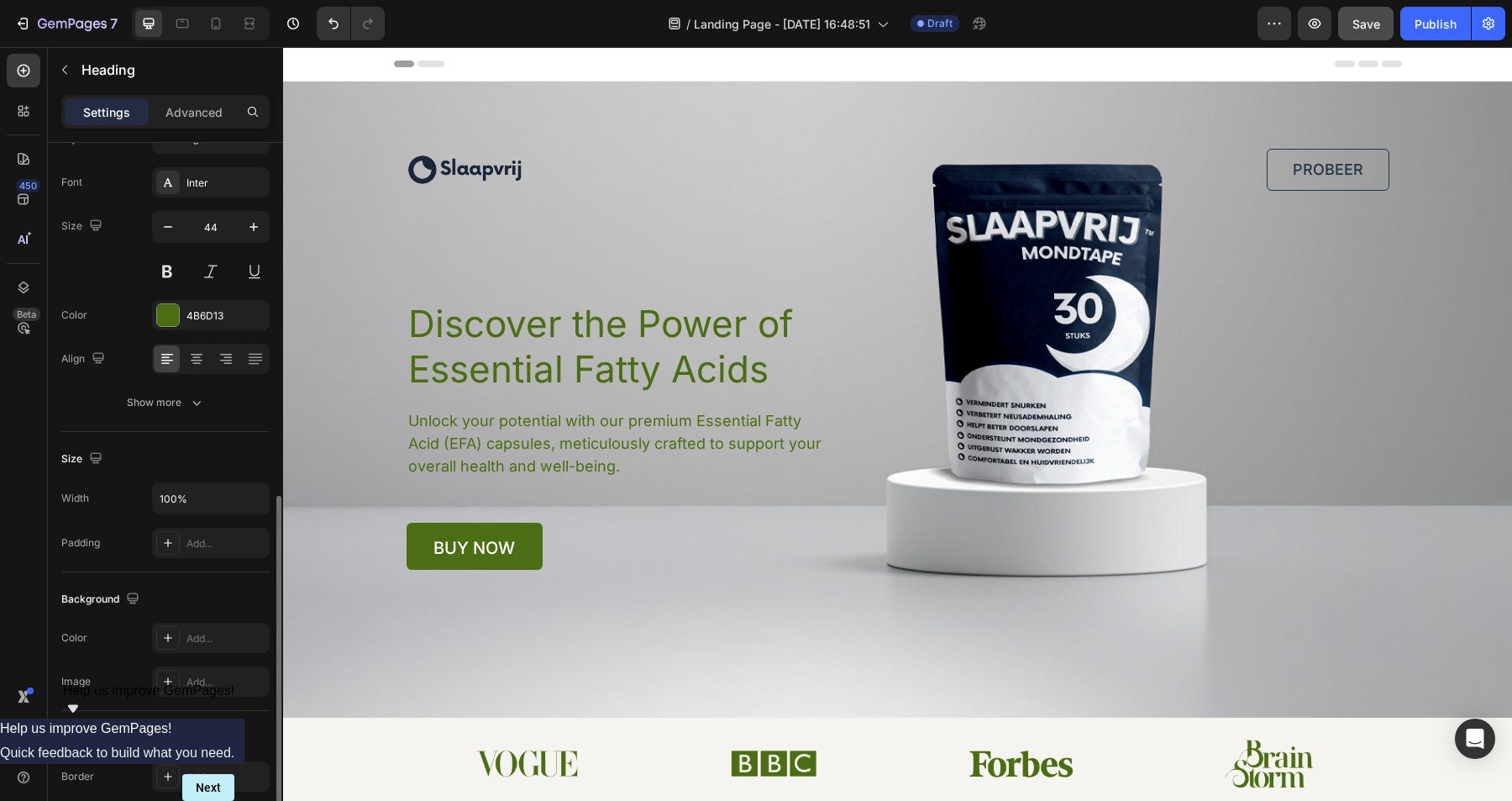
scroll to position [259, 0]
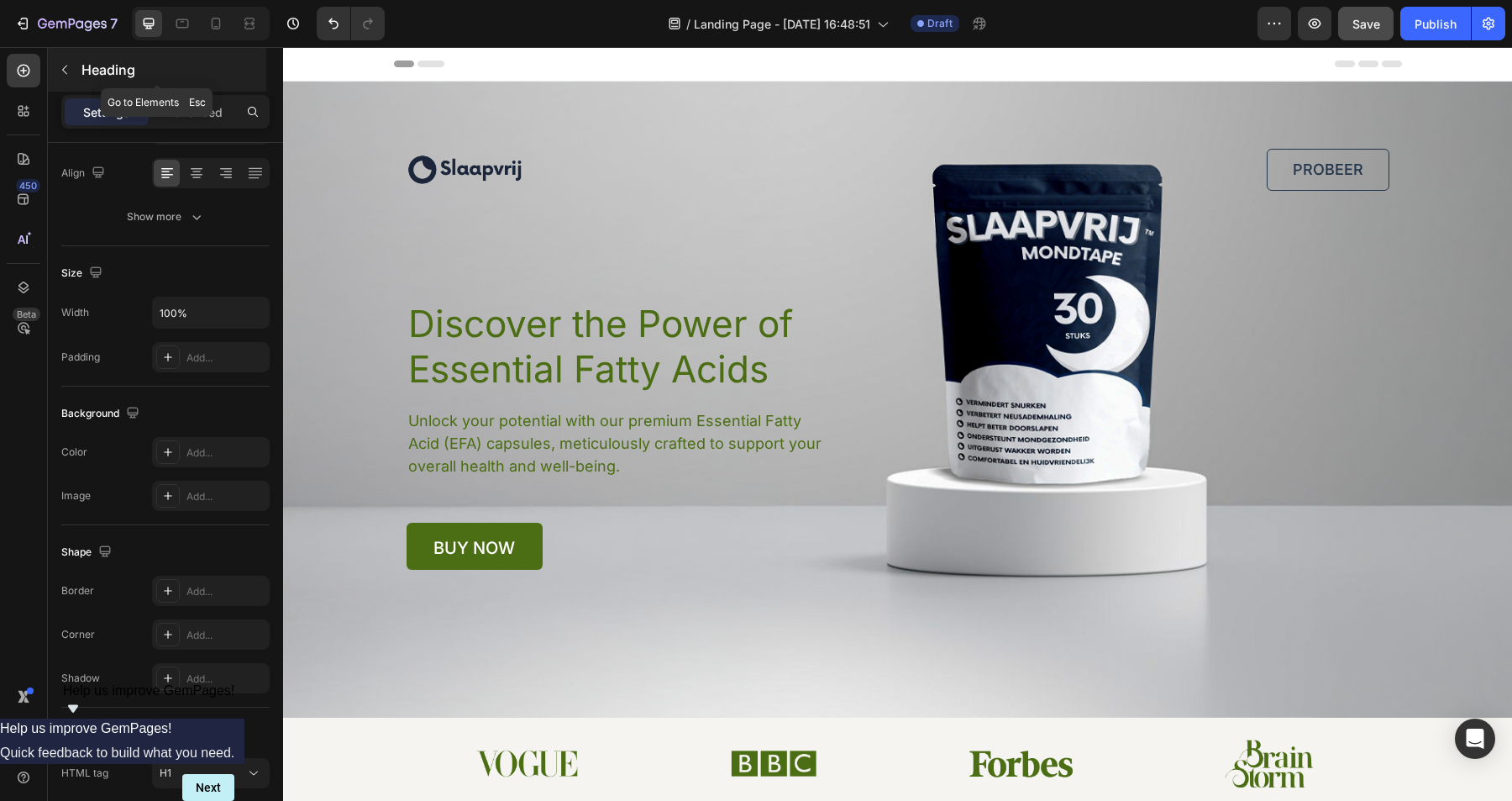
click at [95, 71] on p "Heading" at bounding box center [172, 69] width 182 height 20
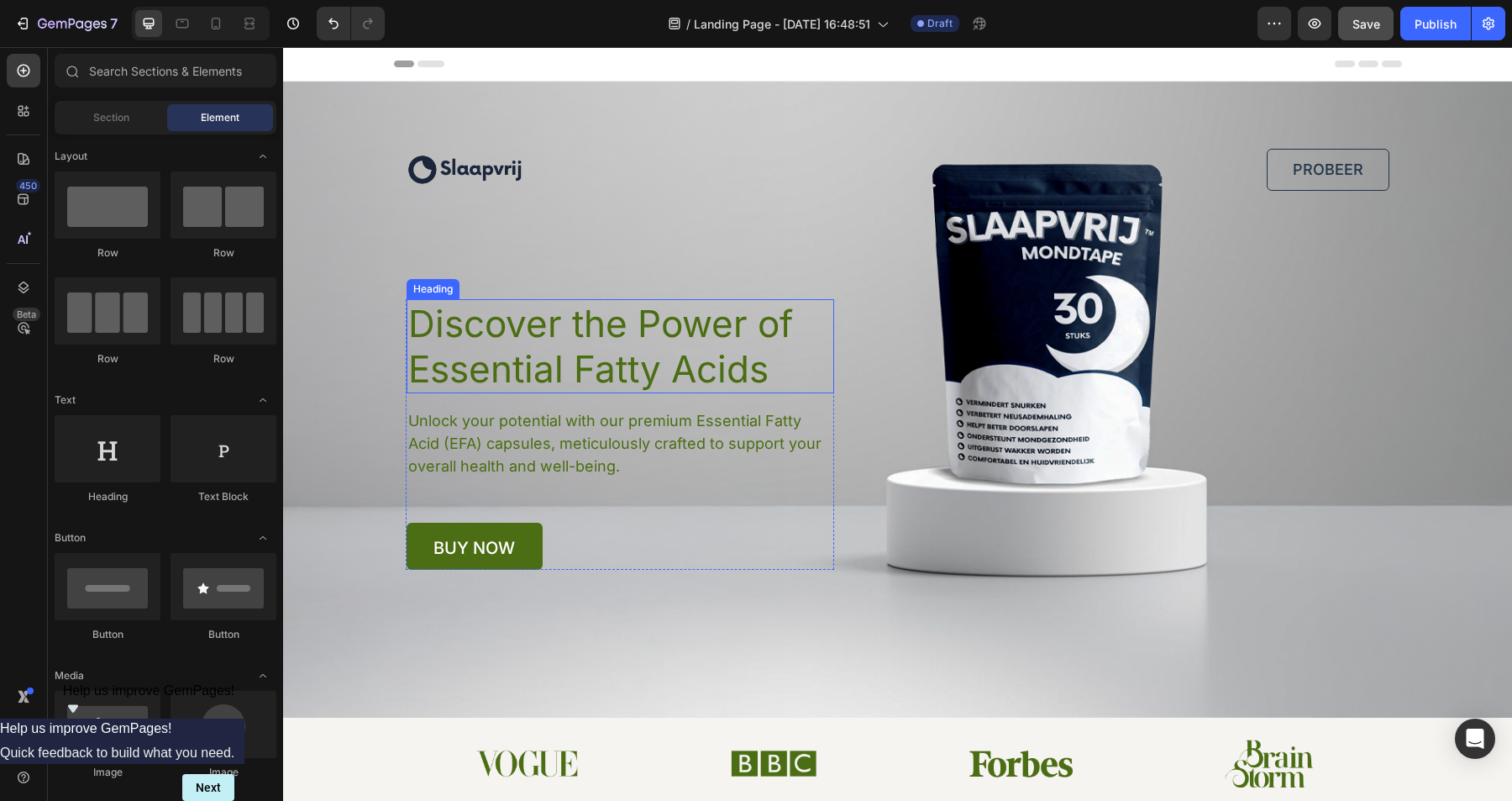
click at [543, 337] on h1 "Discover the Power of Essential Fatty Acids" at bounding box center [621, 346] width 428 height 94
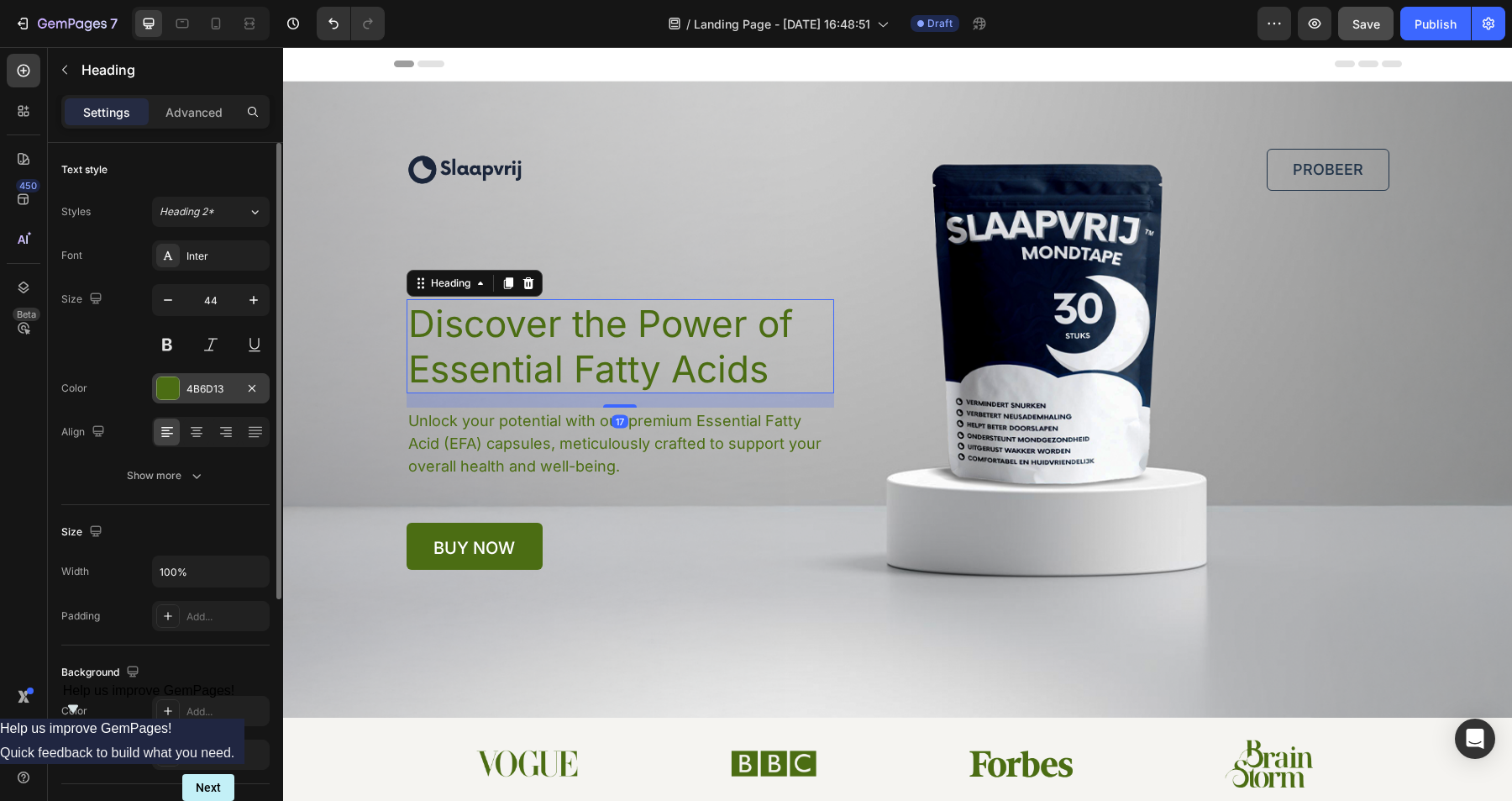
click at [181, 393] on div "4B6D13" at bounding box center [211, 388] width 118 height 30
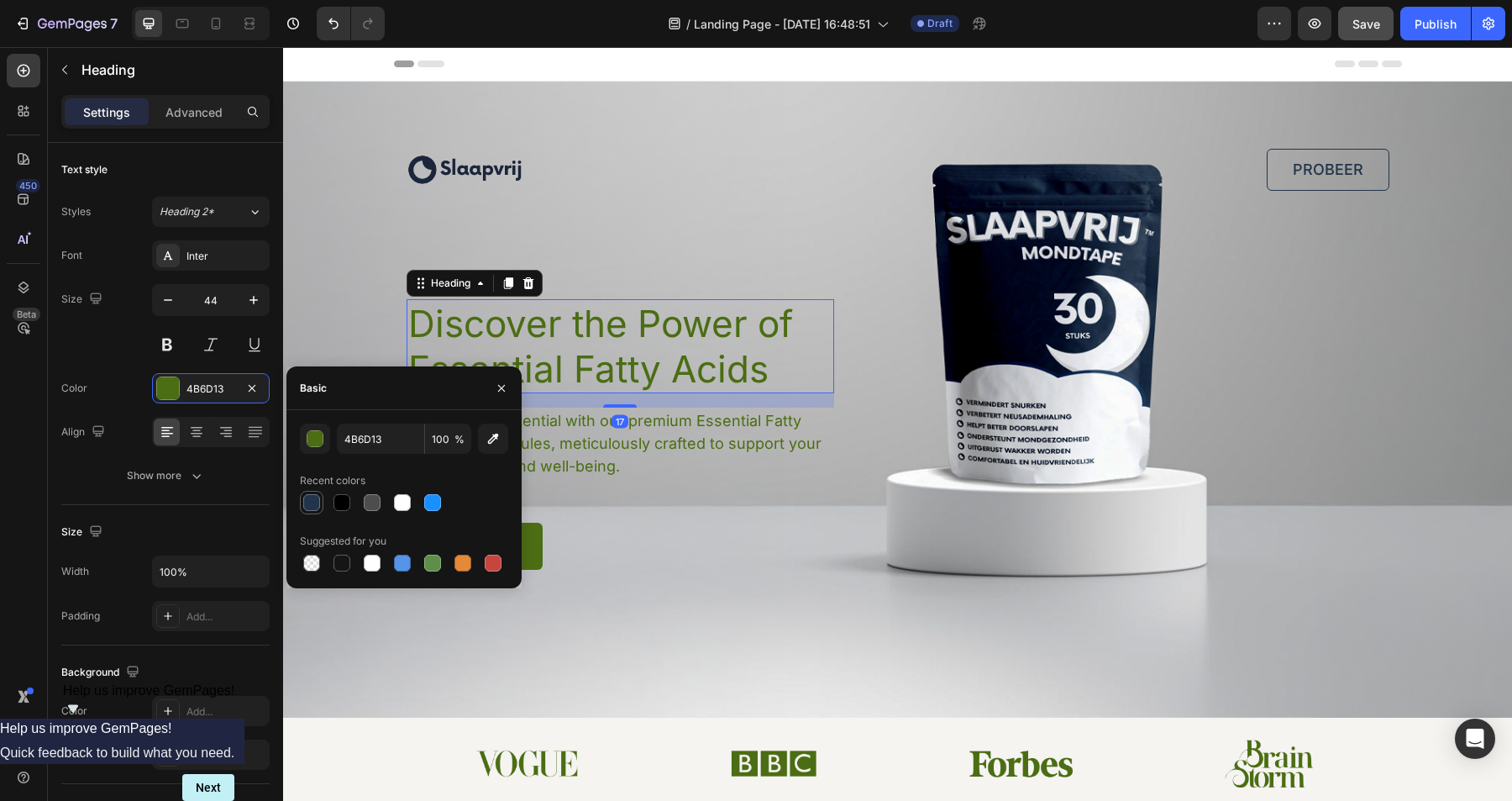
click at [312, 503] on div at bounding box center [311, 502] width 16 height 16
type input "213449"
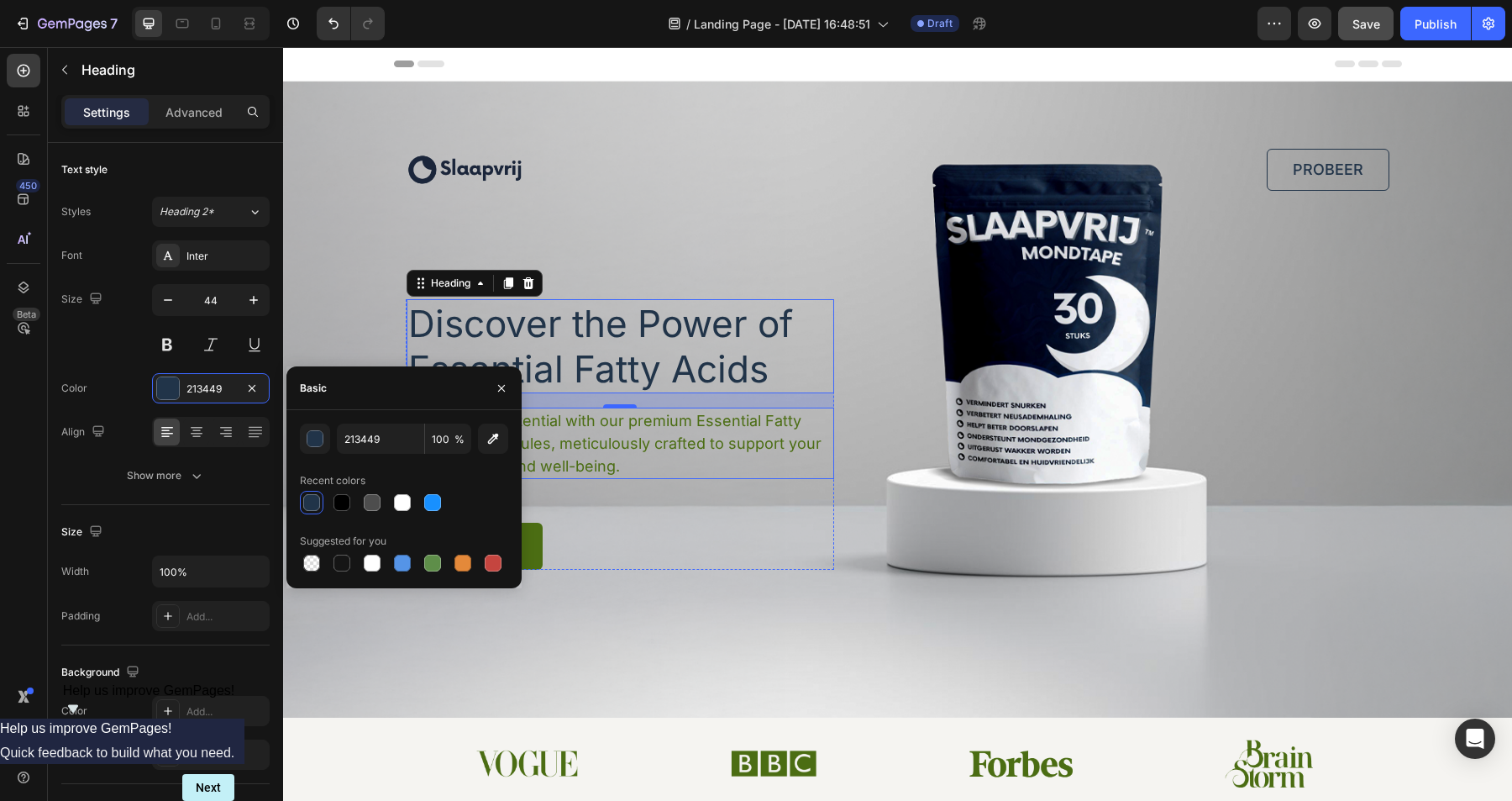
click at [604, 442] on p "Unlock your potential with our premium Essential Fatty Acid (EFA) capsules, met…" at bounding box center [620, 443] width 423 height 68
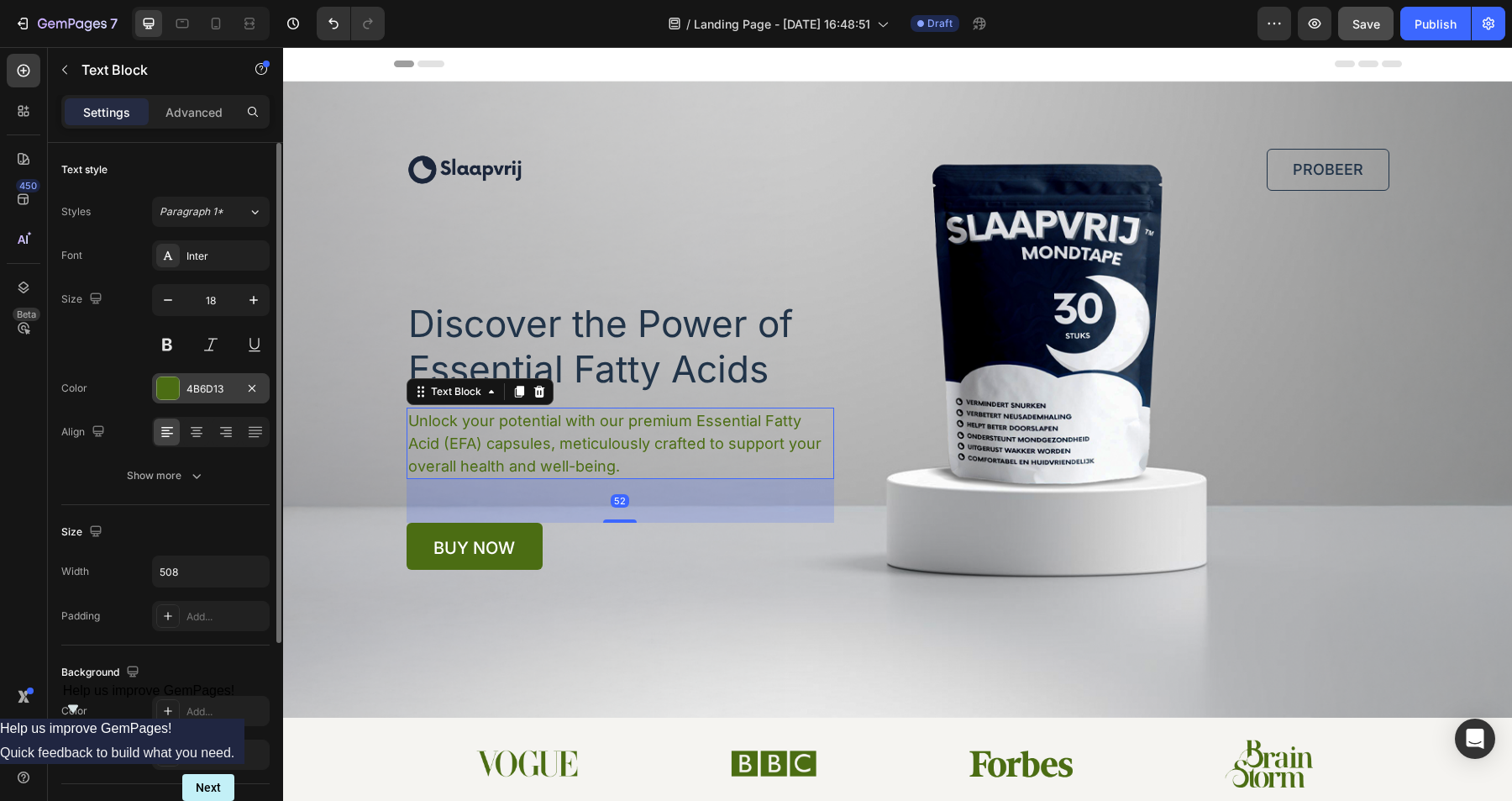
click at [196, 387] on div "4B6D13" at bounding box center [211, 389] width 48 height 15
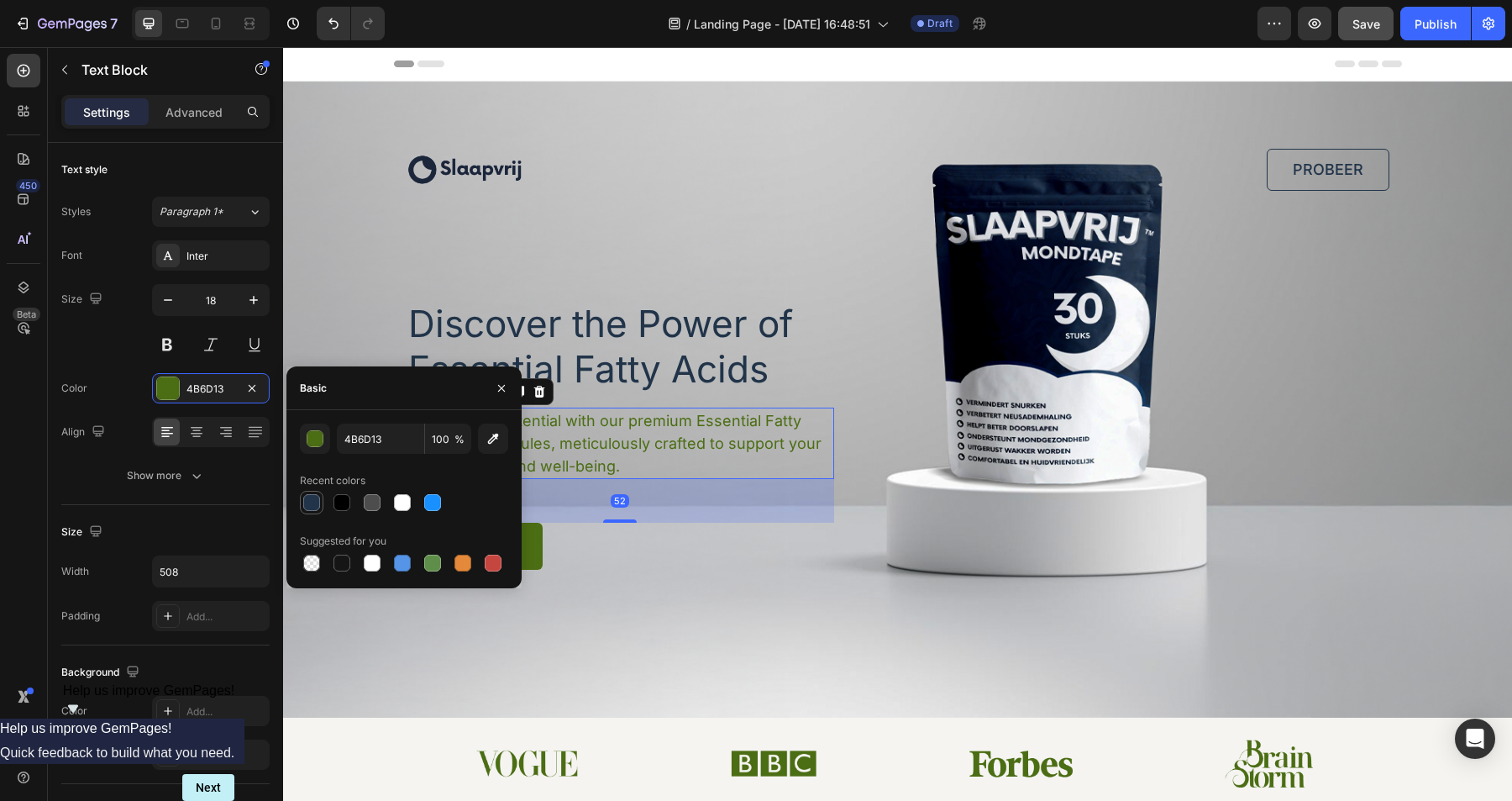
click at [302, 511] on div at bounding box center [311, 502] width 20 height 20
type input "213449"
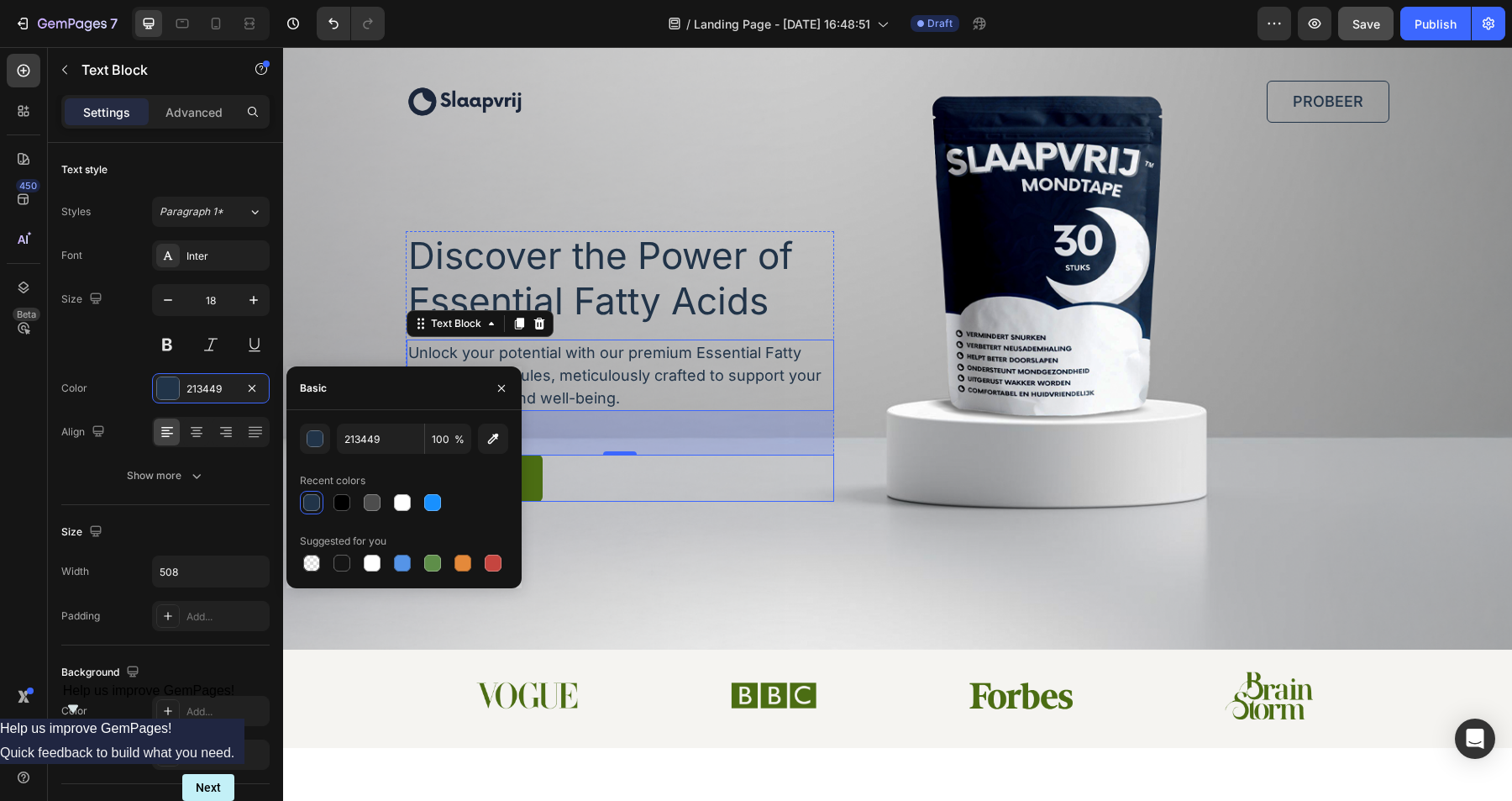
scroll to position [71, 0]
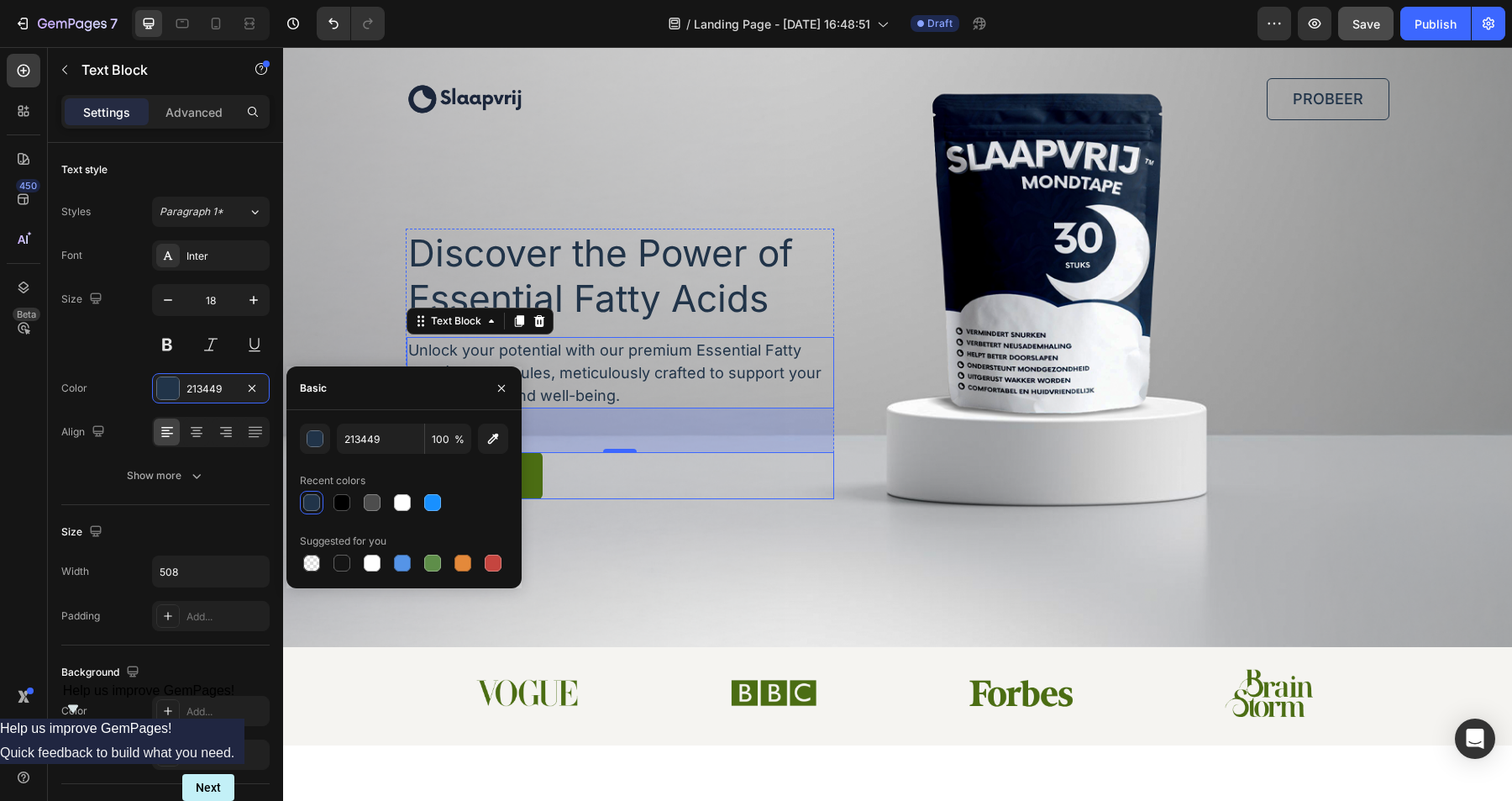
click at [589, 475] on div "buy now Button" at bounding box center [621, 475] width 428 height 47
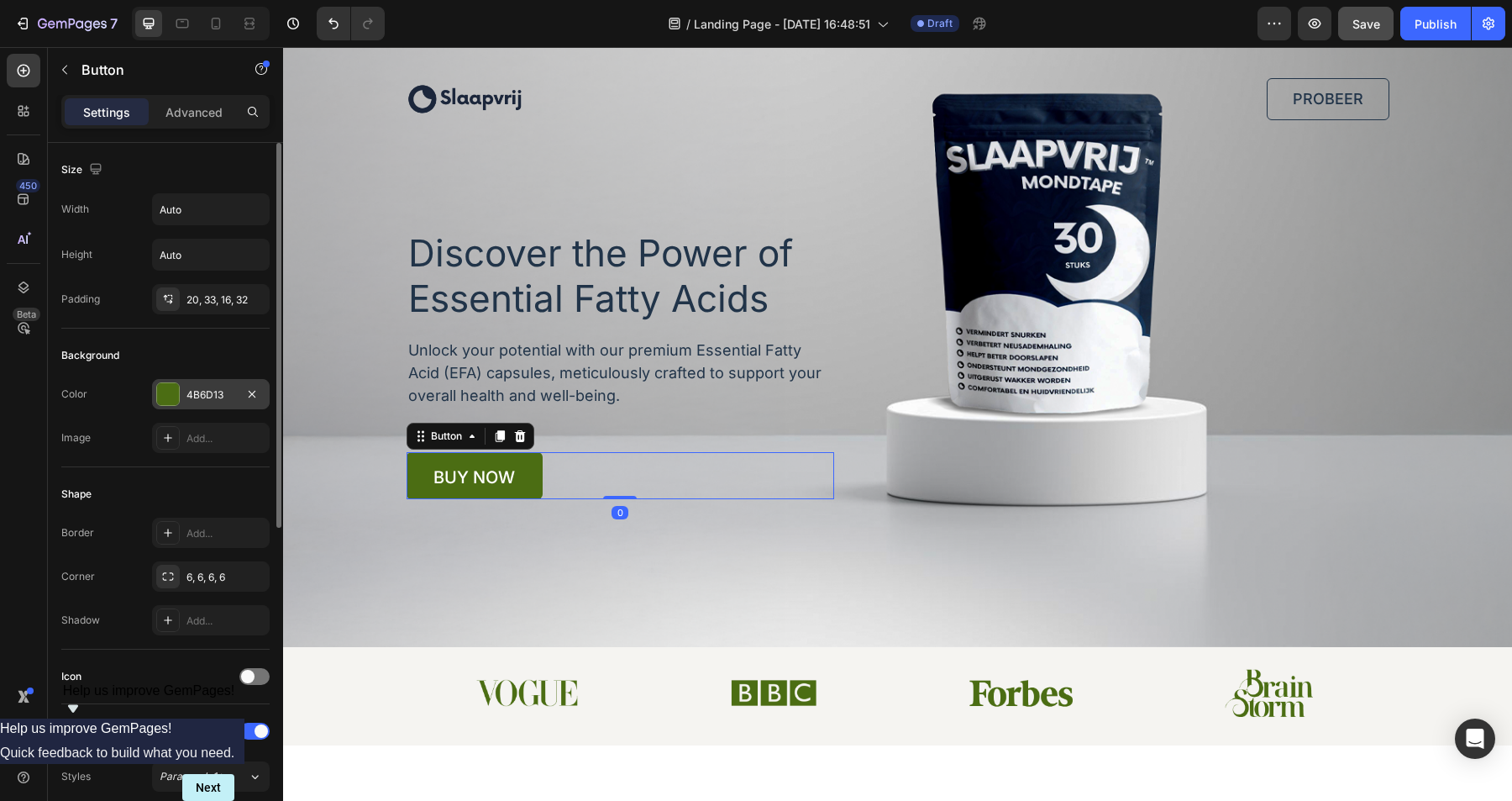
click at [169, 393] on div at bounding box center [168, 394] width 22 height 22
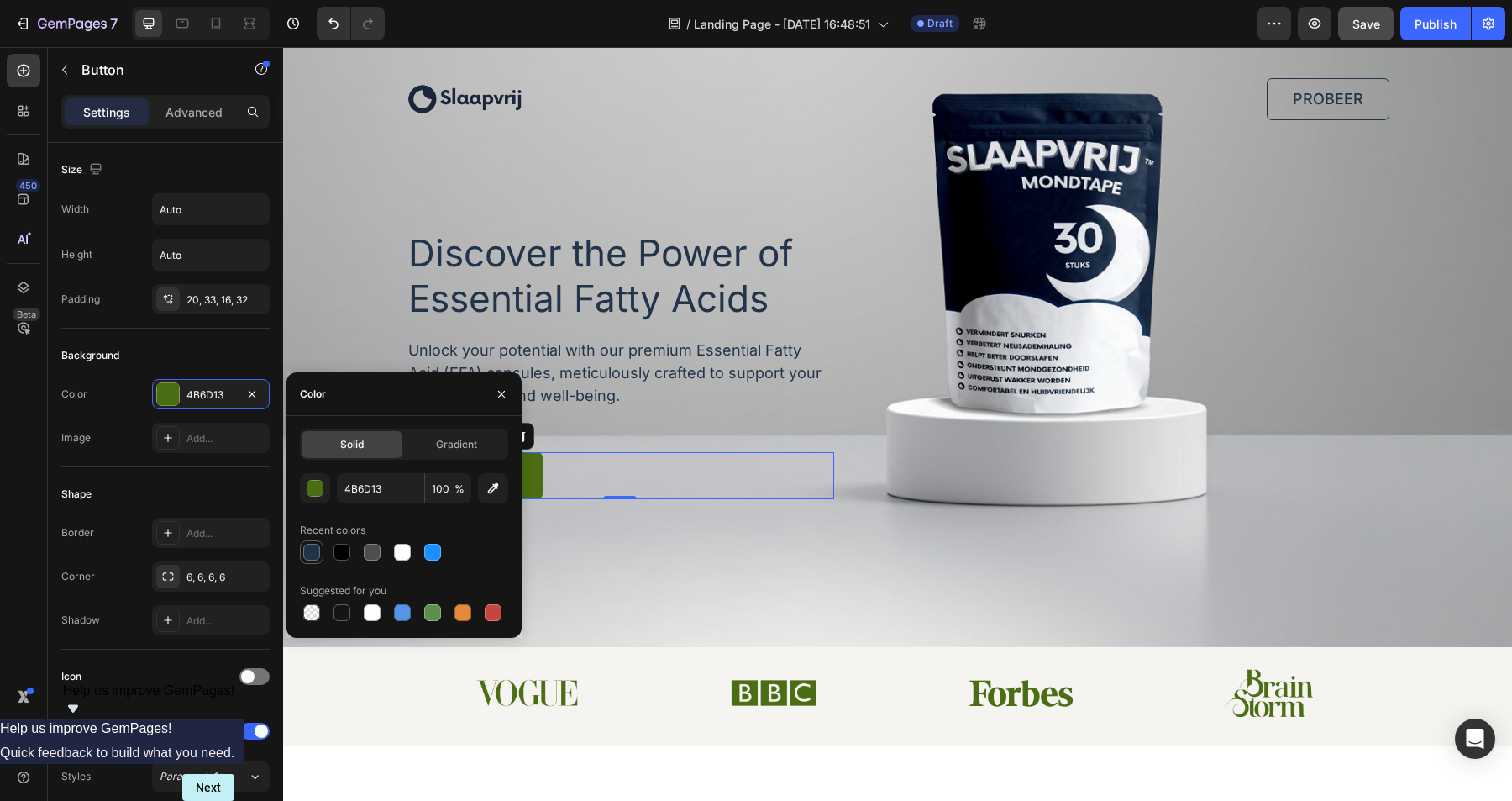
click at [311, 551] on div at bounding box center [311, 552] width 16 height 16
type input "213449"
click at [576, 579] on div "Background Image" at bounding box center [898, 329] width 1229 height 636
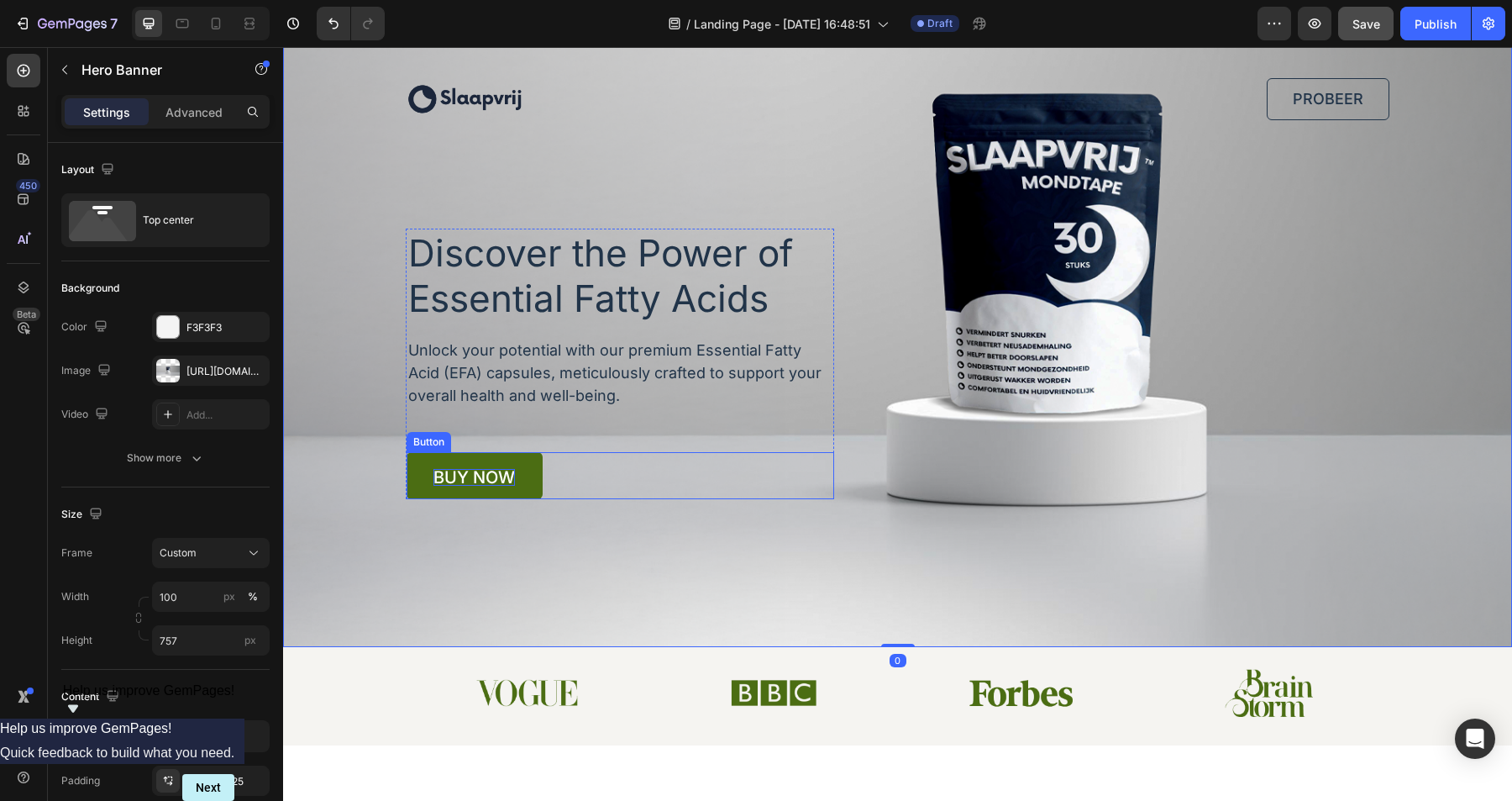
click at [470, 475] on p "buy now" at bounding box center [474, 477] width 81 height 16
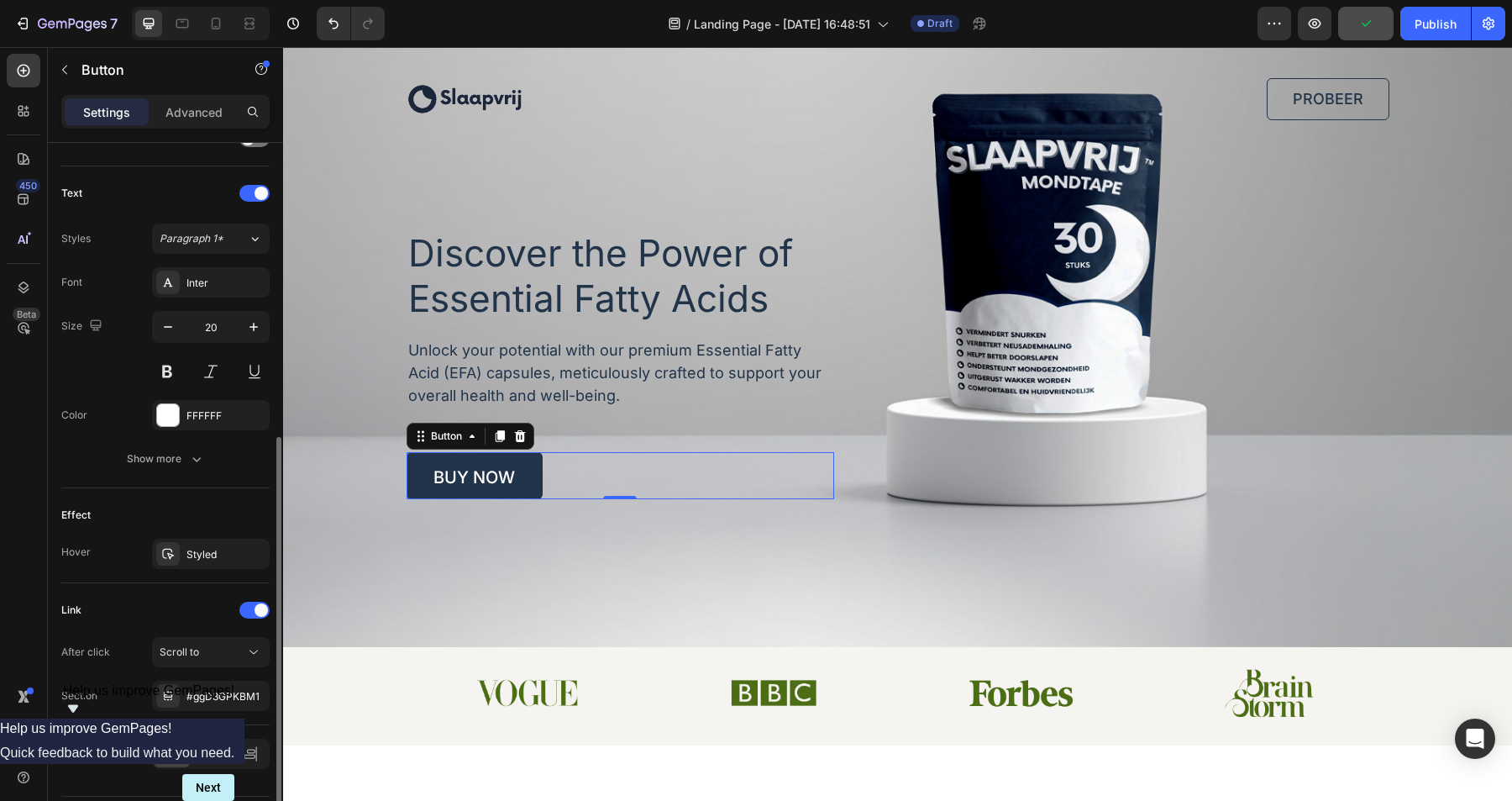
scroll to position [587, 0]
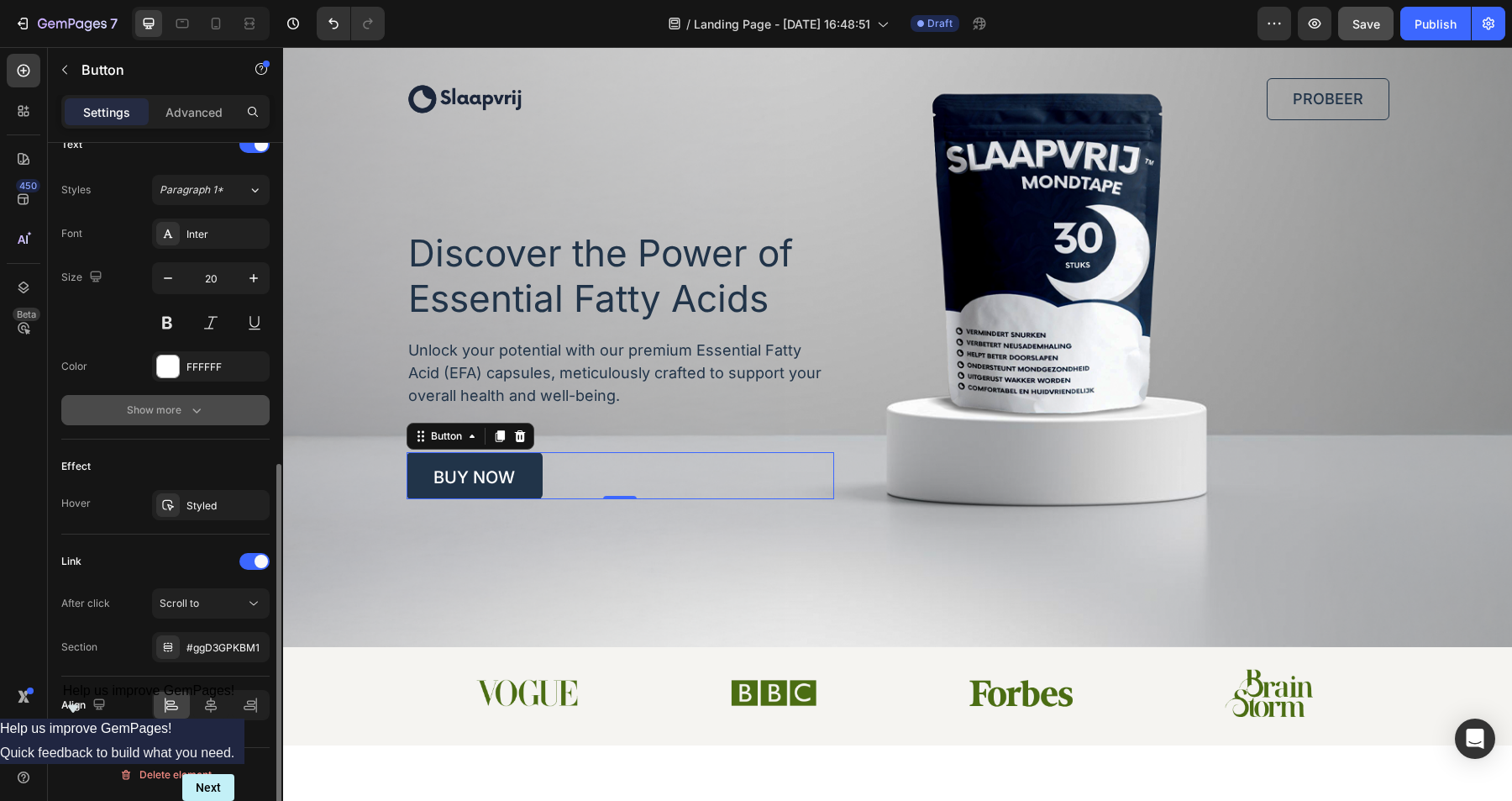
click at [188, 419] on button "Show more" at bounding box center [165, 410] width 209 height 30
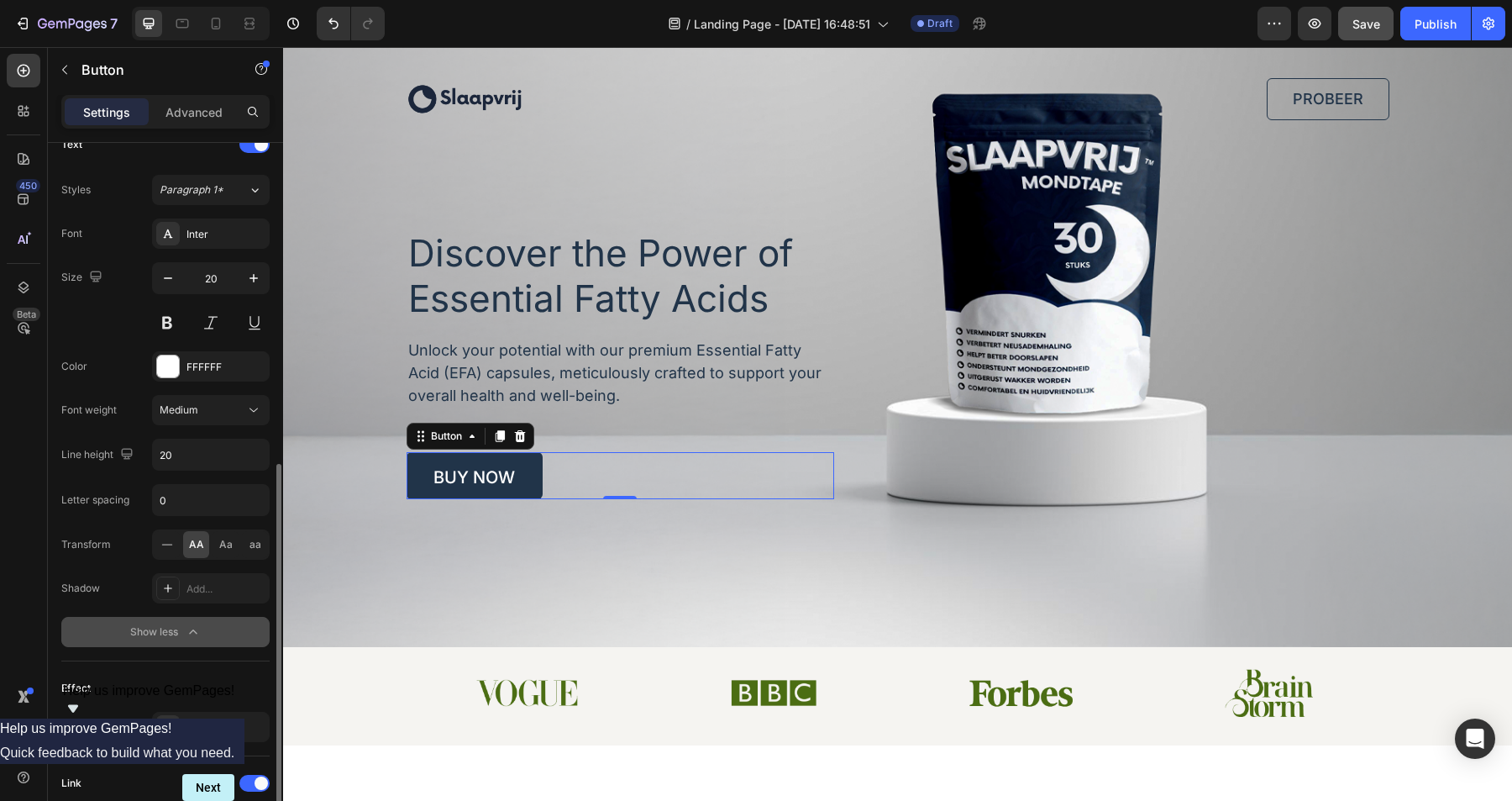
click at [174, 640] on div "Show less" at bounding box center [165, 631] width 72 height 16
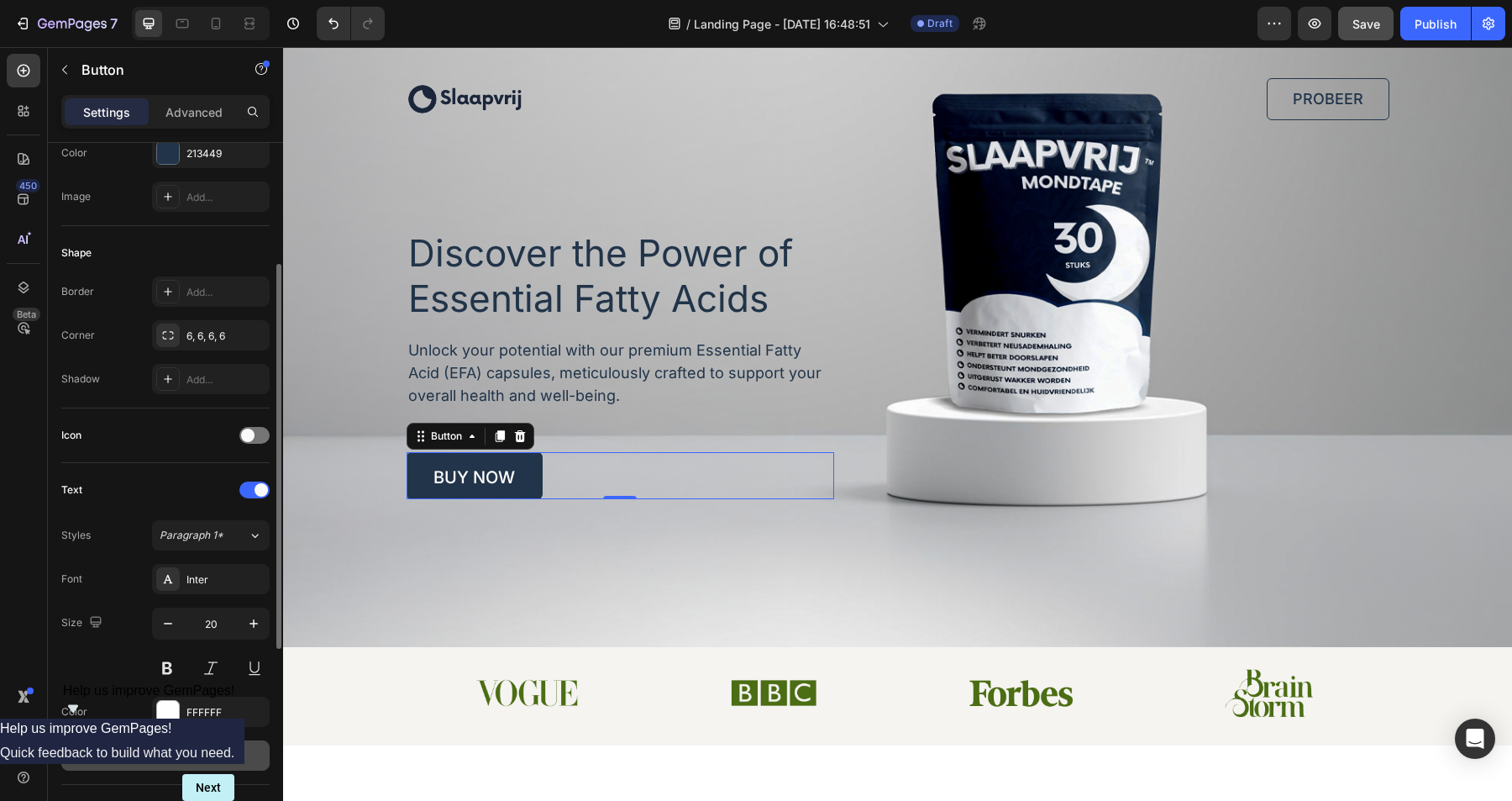
scroll to position [211, 0]
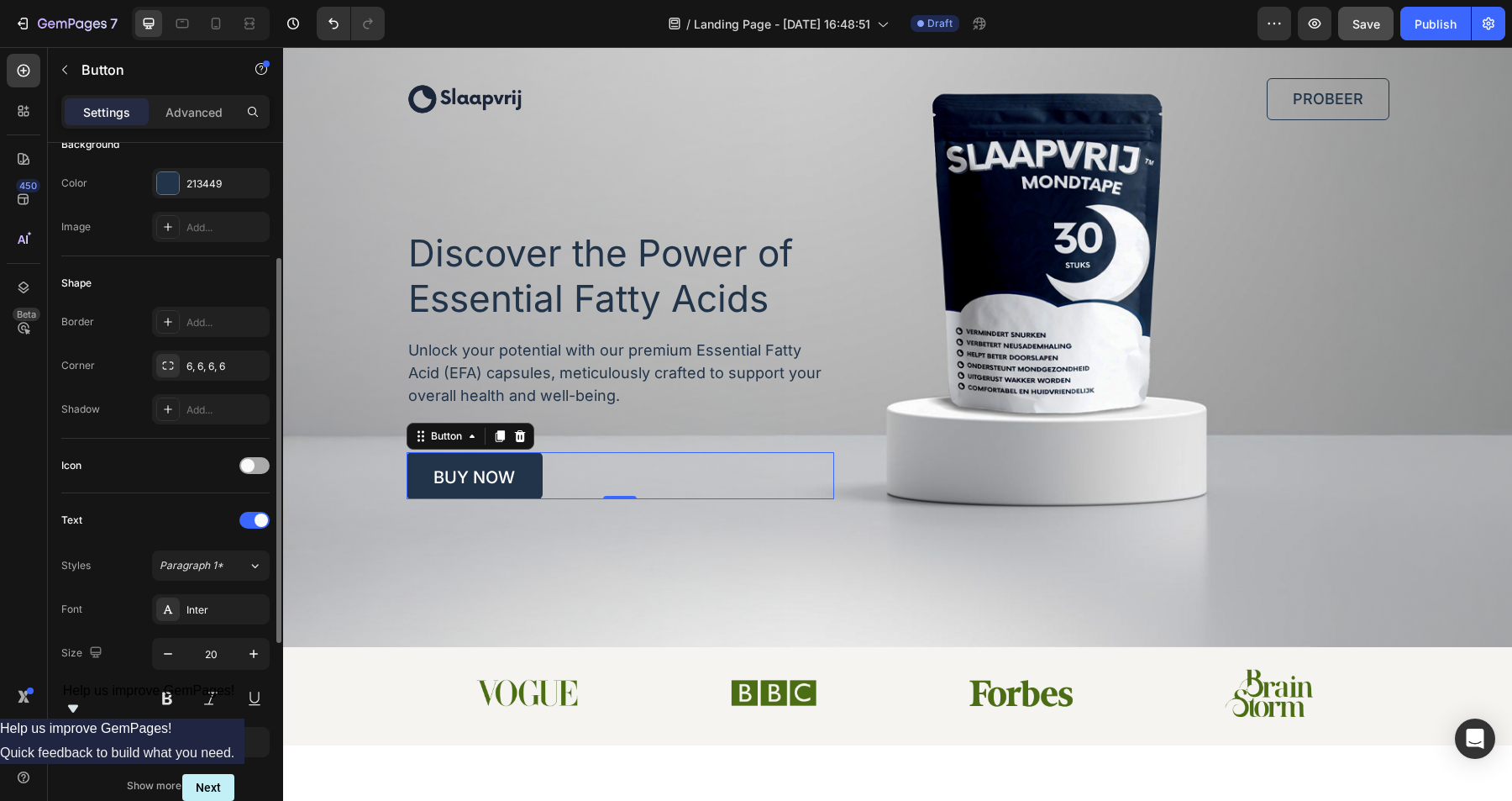
click at [257, 469] on div at bounding box center [254, 465] width 30 height 16
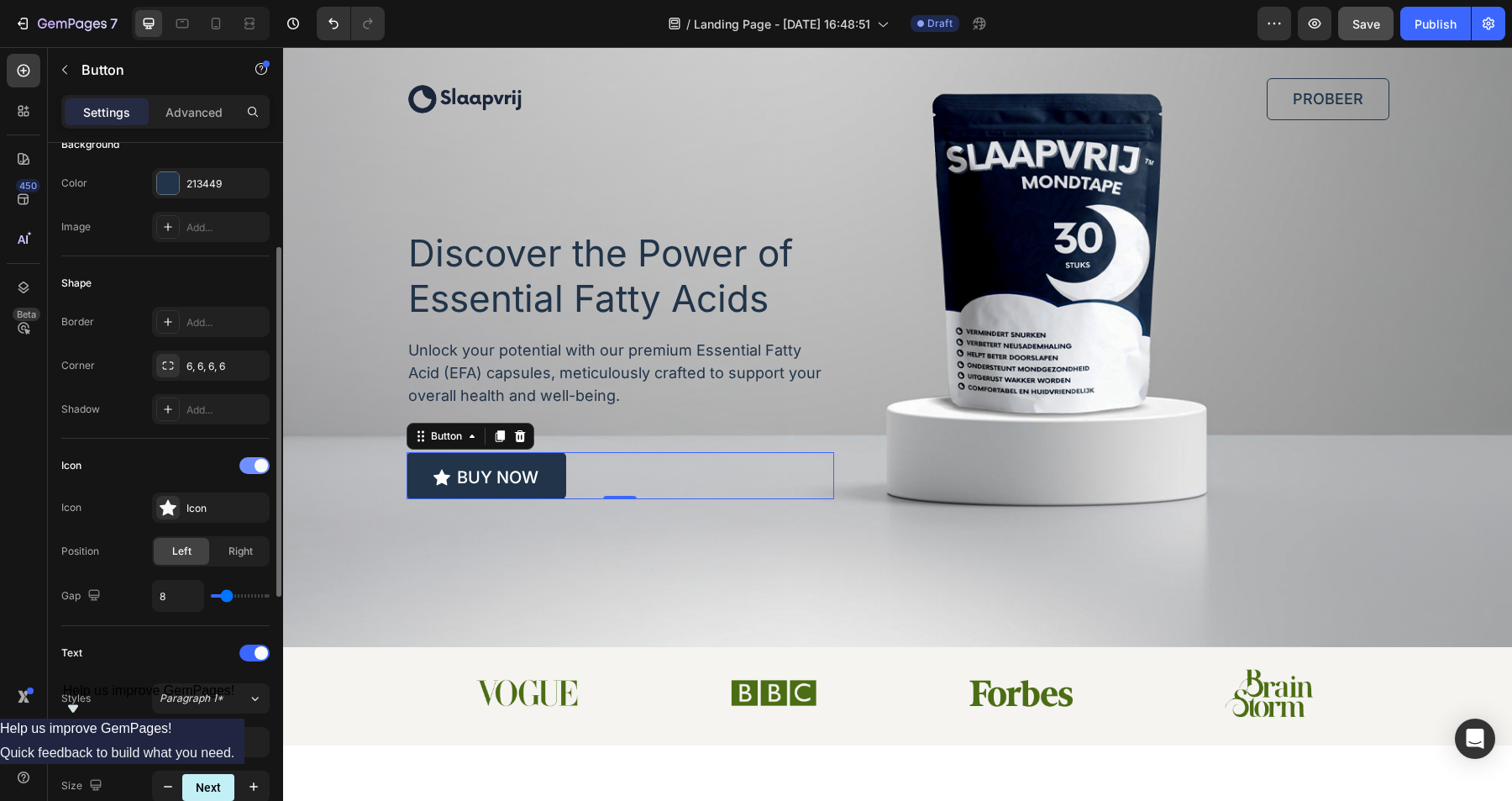
click at [255, 469] on span at bounding box center [261, 466] width 14 height 14
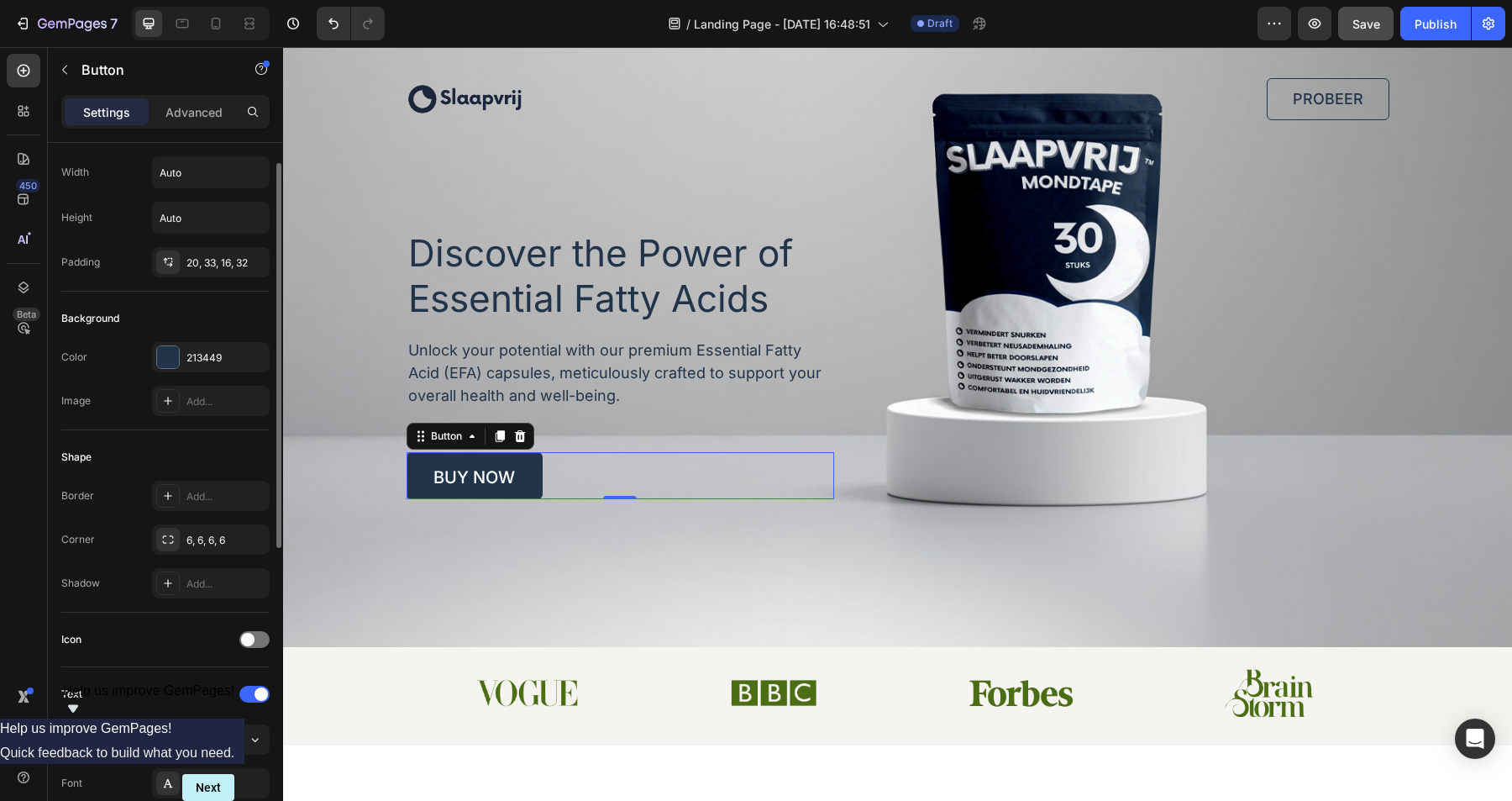
scroll to position [0, 0]
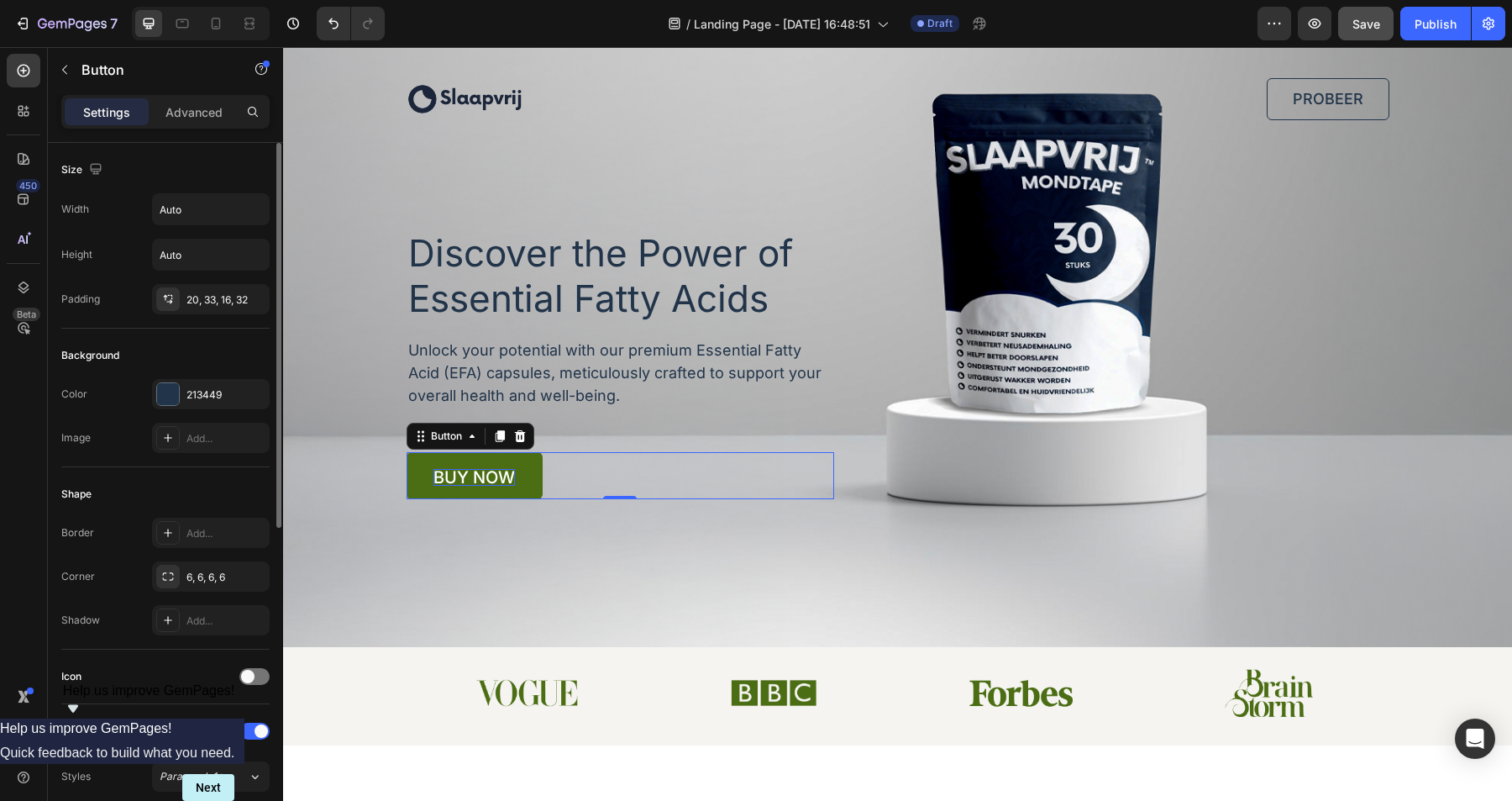
click at [478, 471] on p "buy now" at bounding box center [474, 477] width 81 height 16
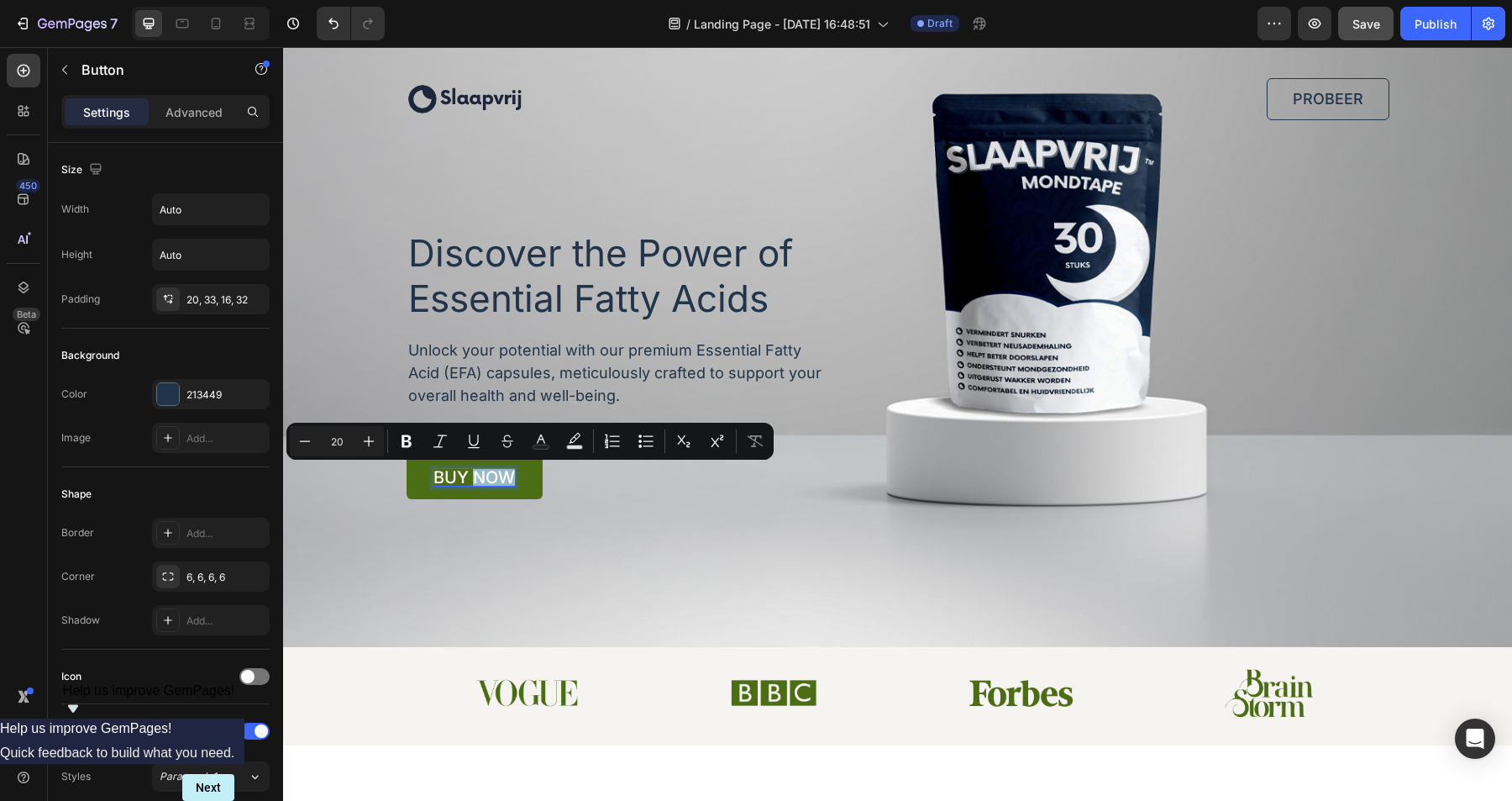
click at [472, 475] on p "buy now" at bounding box center [474, 477] width 81 height 16
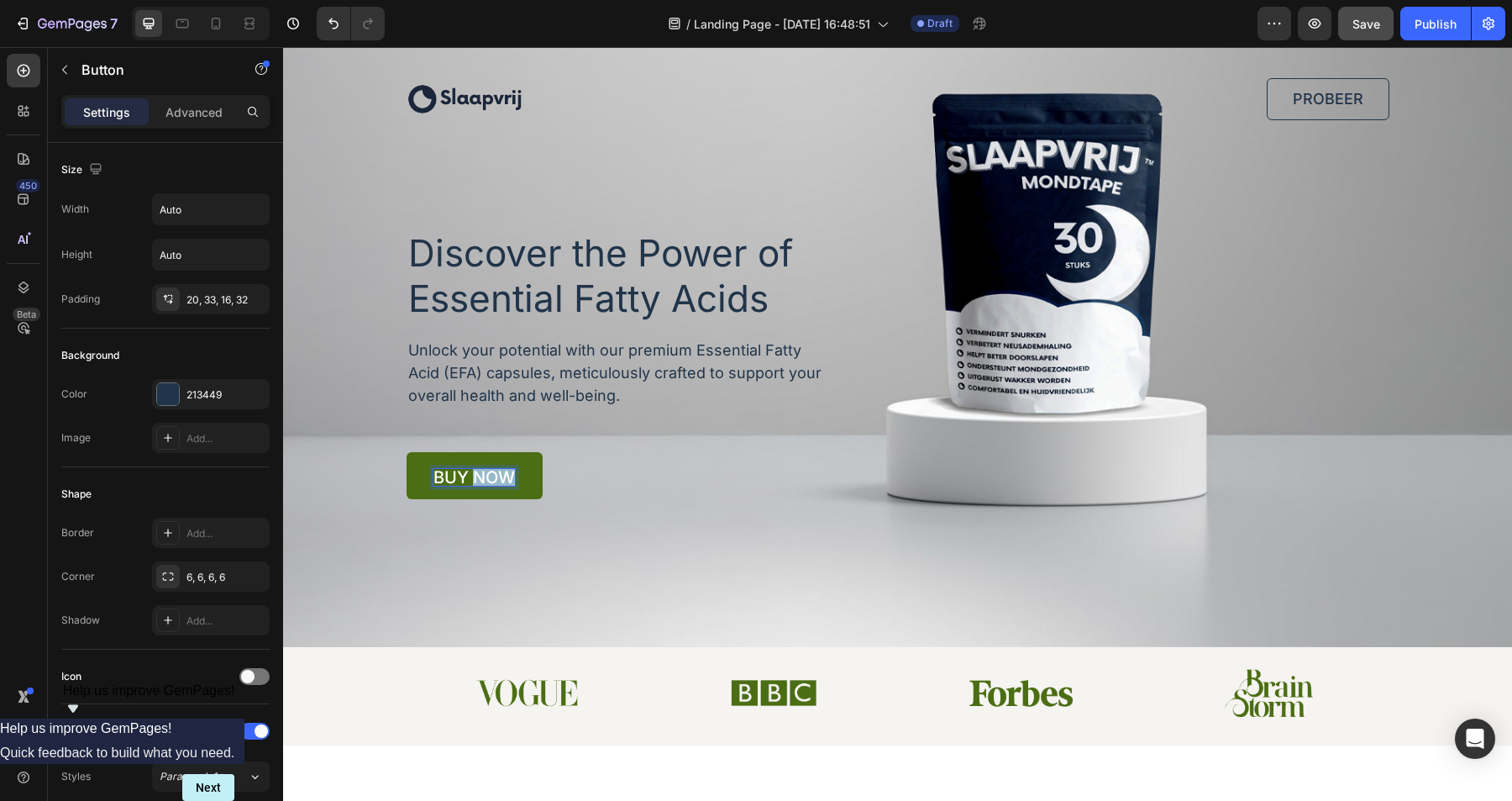
click at [472, 475] on p "buy now" at bounding box center [474, 477] width 81 height 16
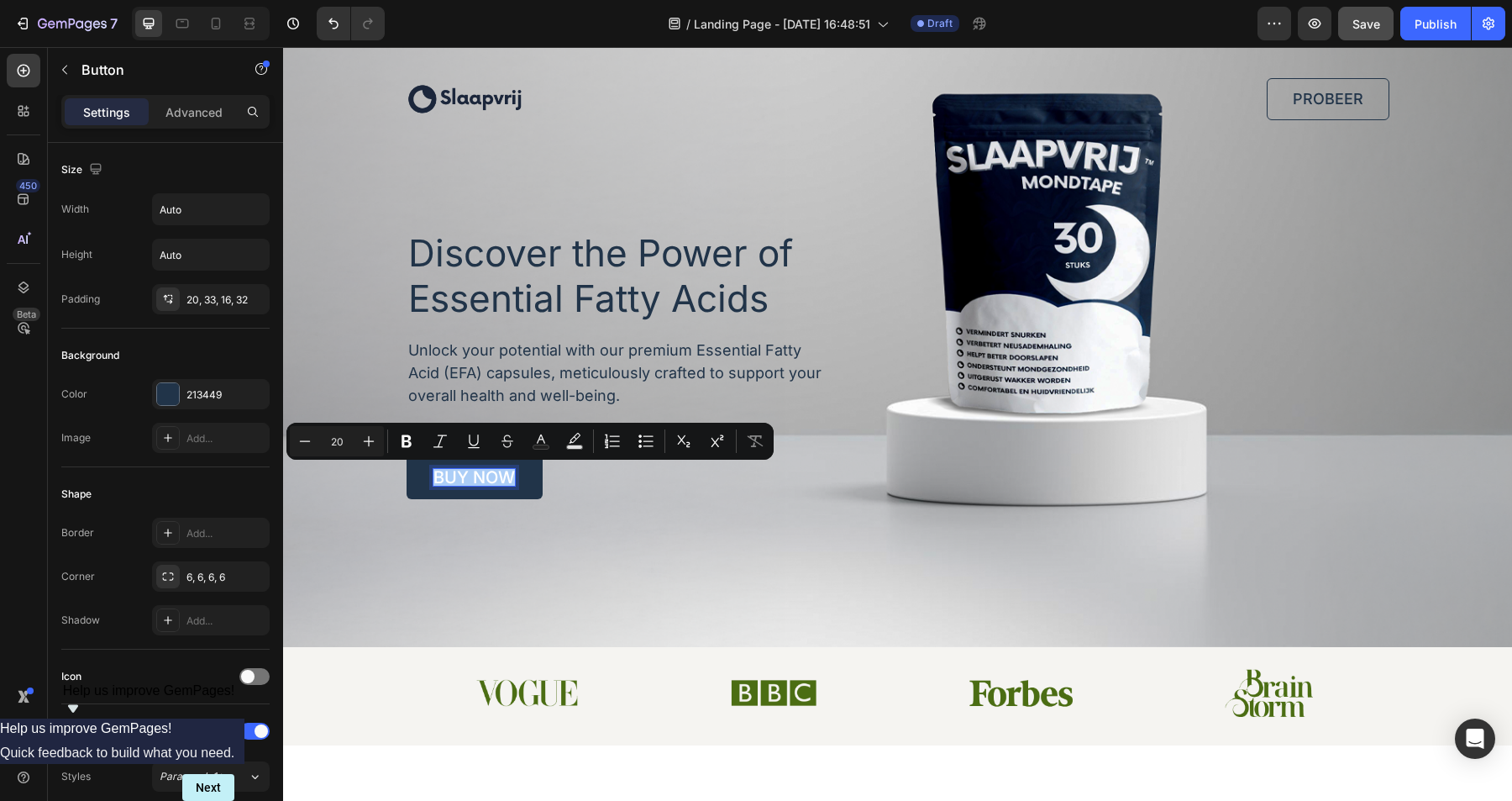
click at [17, 439] on div "450 Beta" at bounding box center [23, 366] width 34 height 626
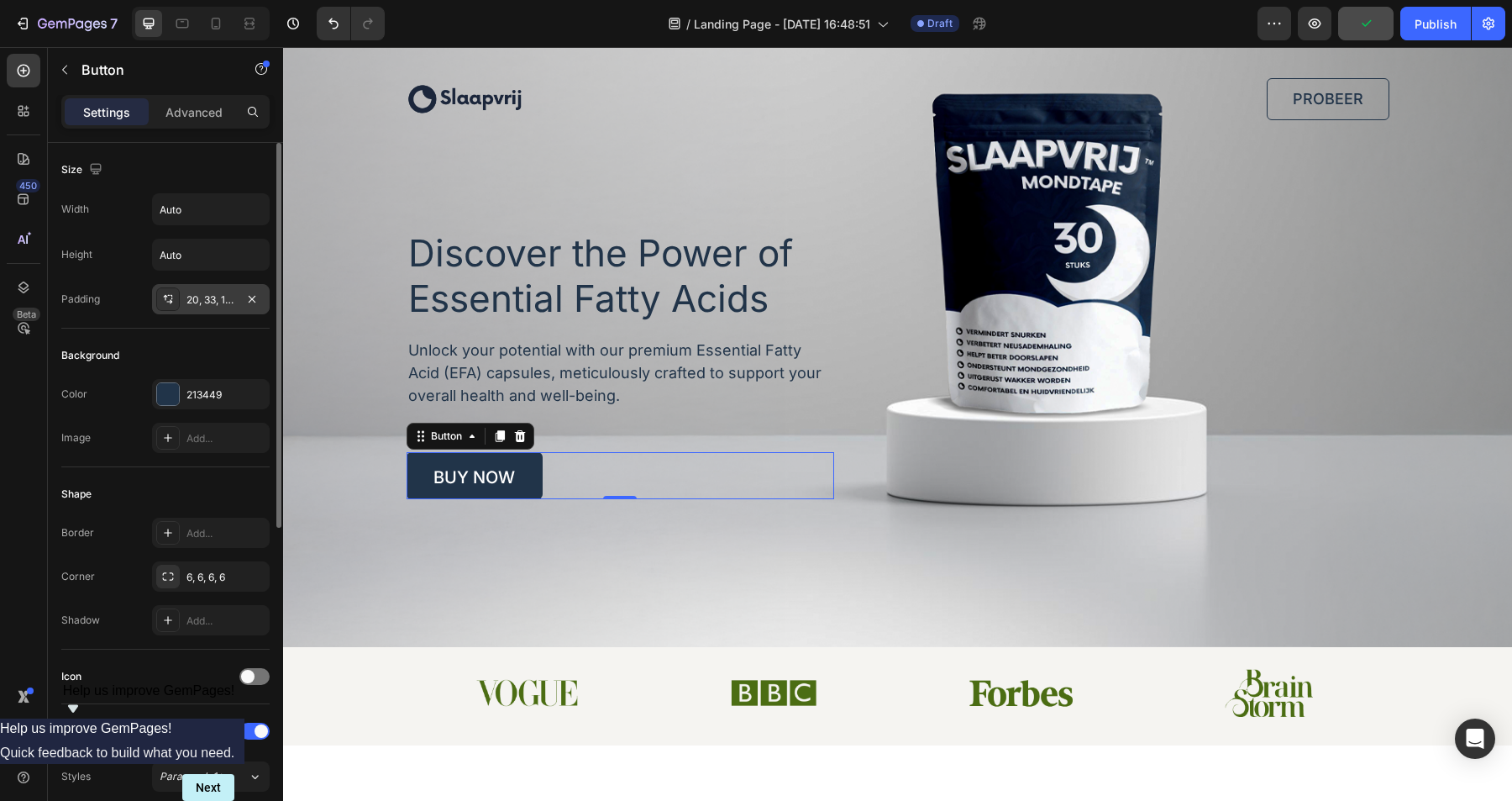
click at [216, 298] on div "20, 33, 16, 32" at bounding box center [211, 300] width 48 height 15
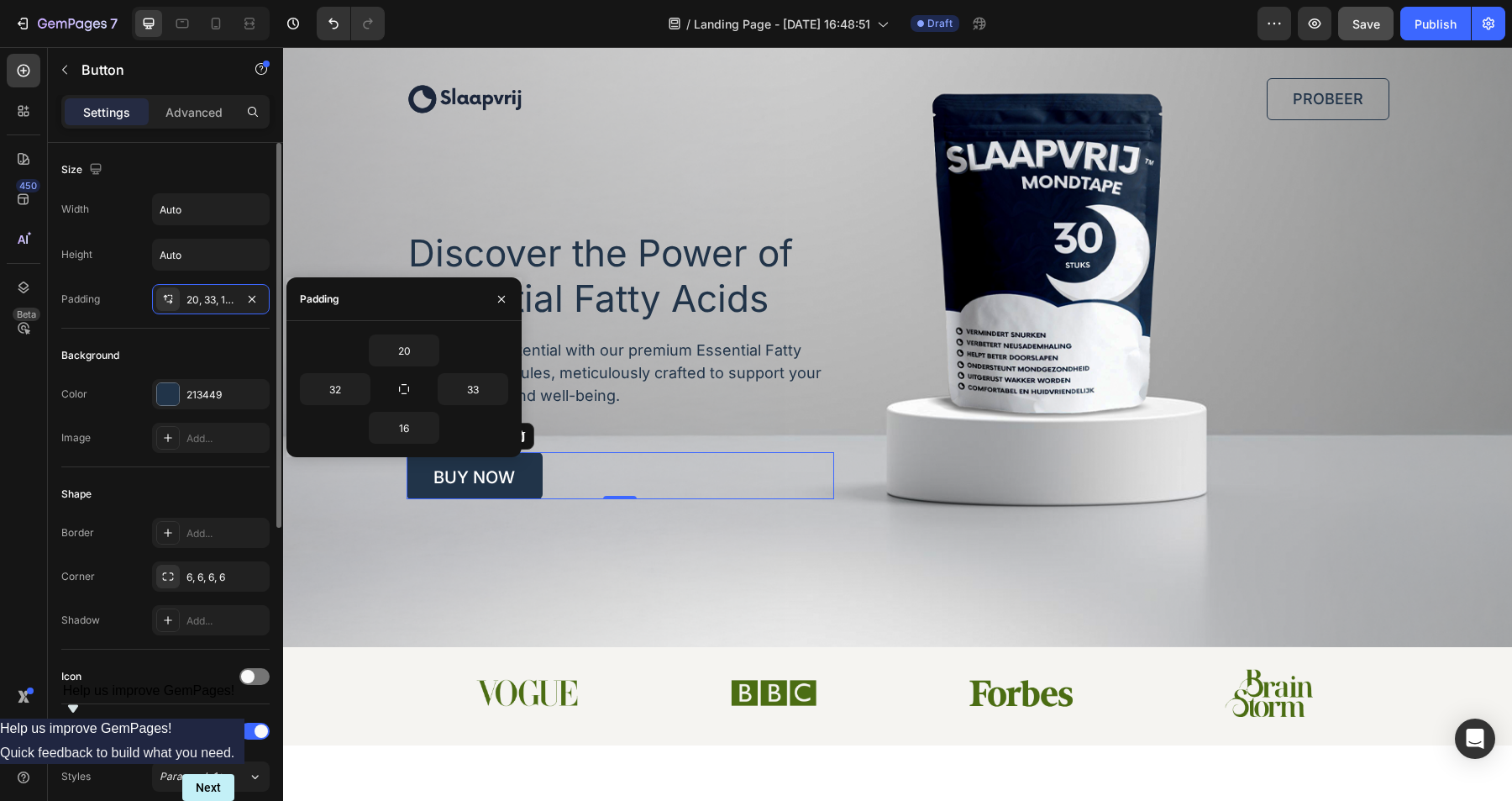
click at [116, 325] on div "Size Width Auto Height Auto Padding 20, 33, 16, 32" at bounding box center [165, 236] width 209 height 186
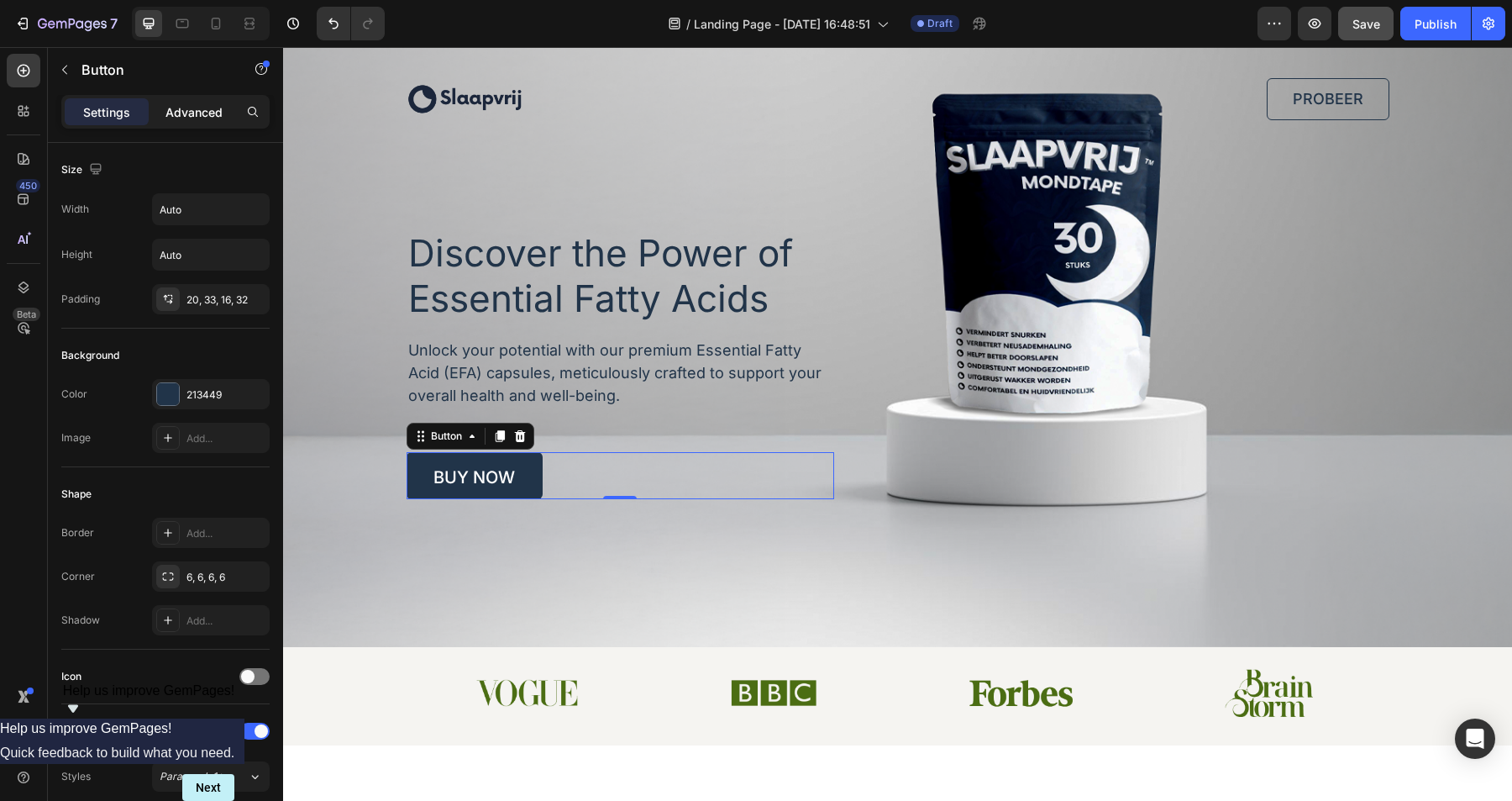
click at [195, 112] on p "Advanced" at bounding box center [194, 112] width 57 height 17
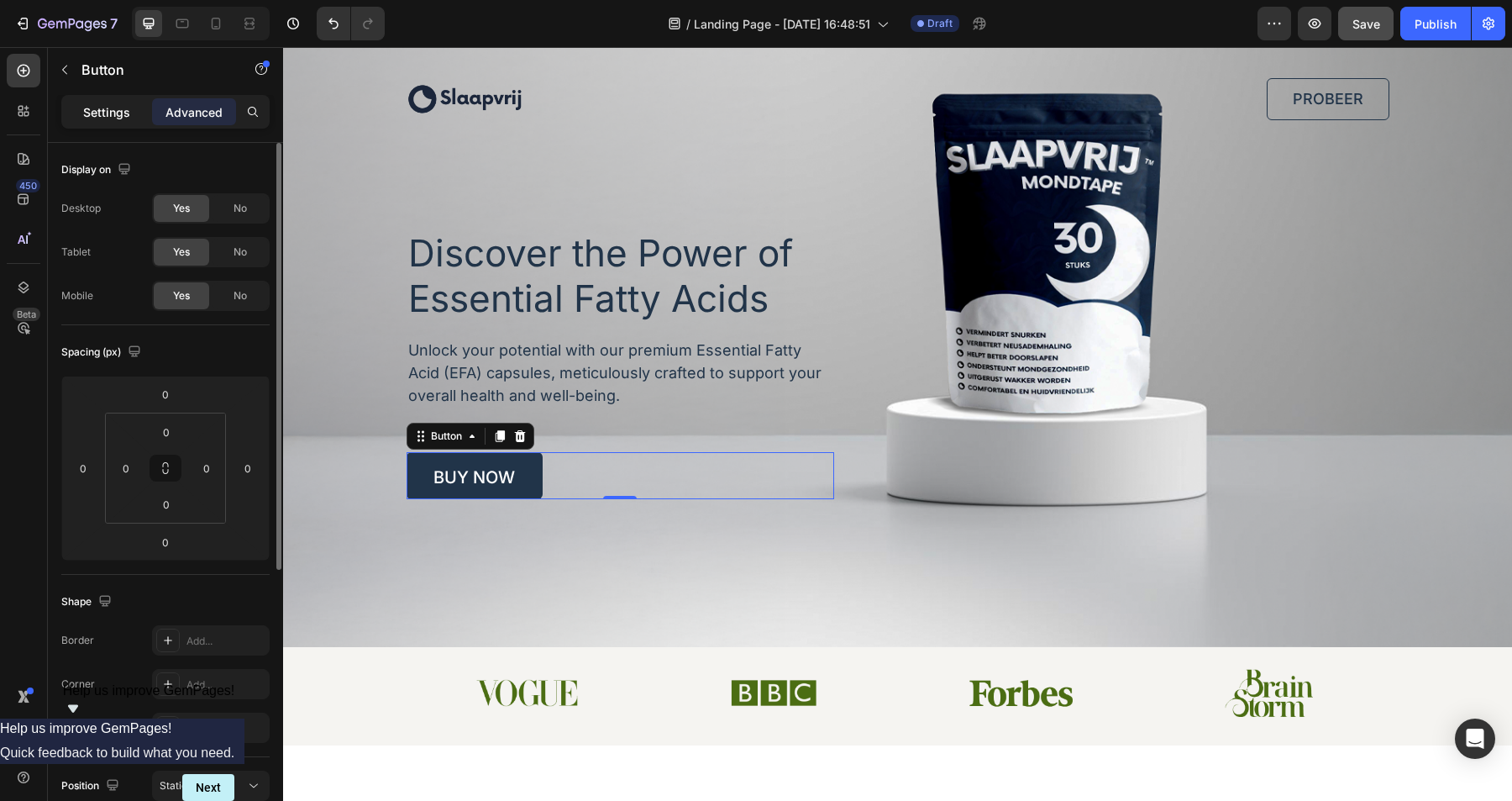
click at [115, 109] on p "Settings" at bounding box center [106, 112] width 47 height 17
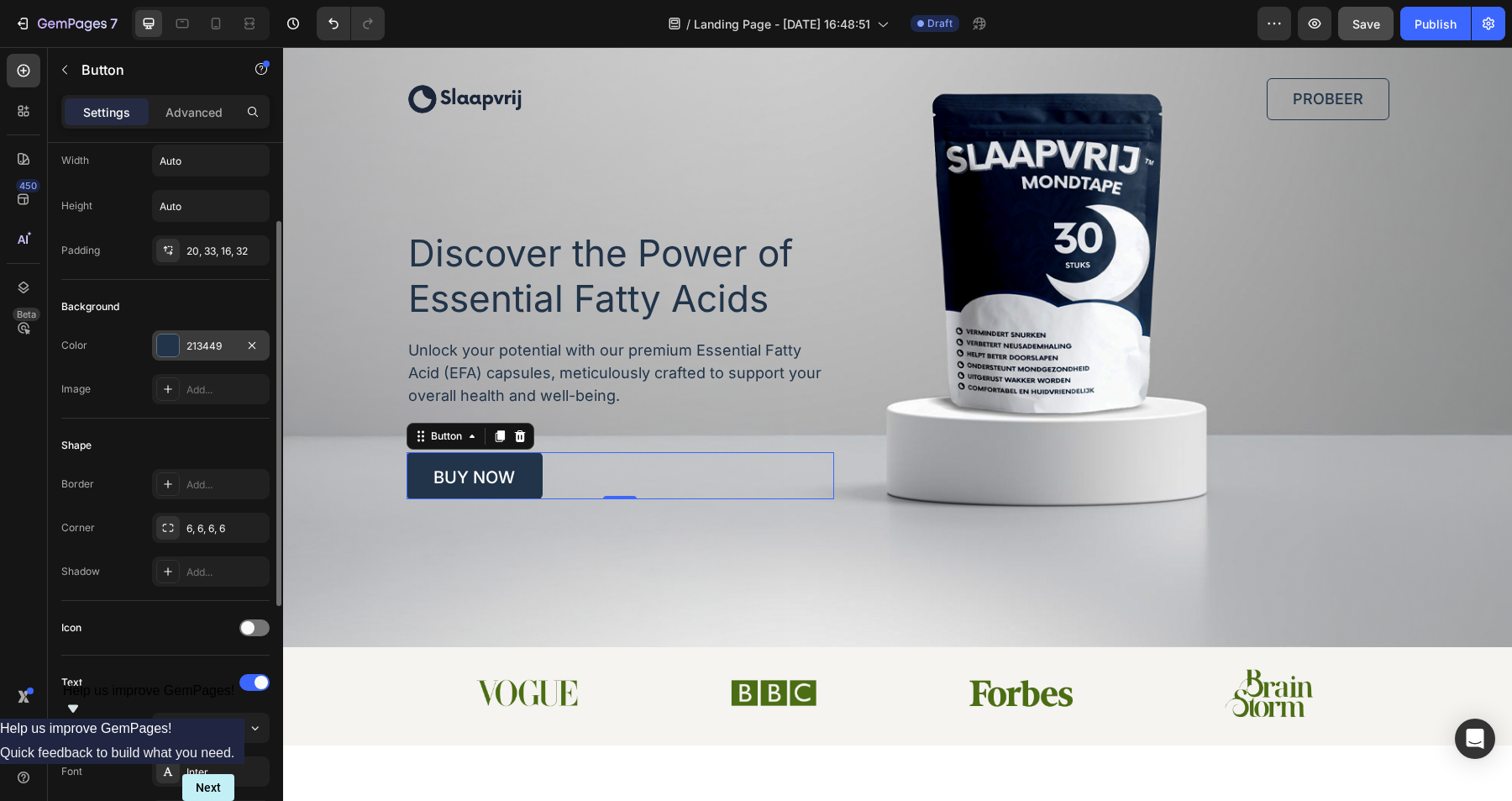
scroll to position [100, 0]
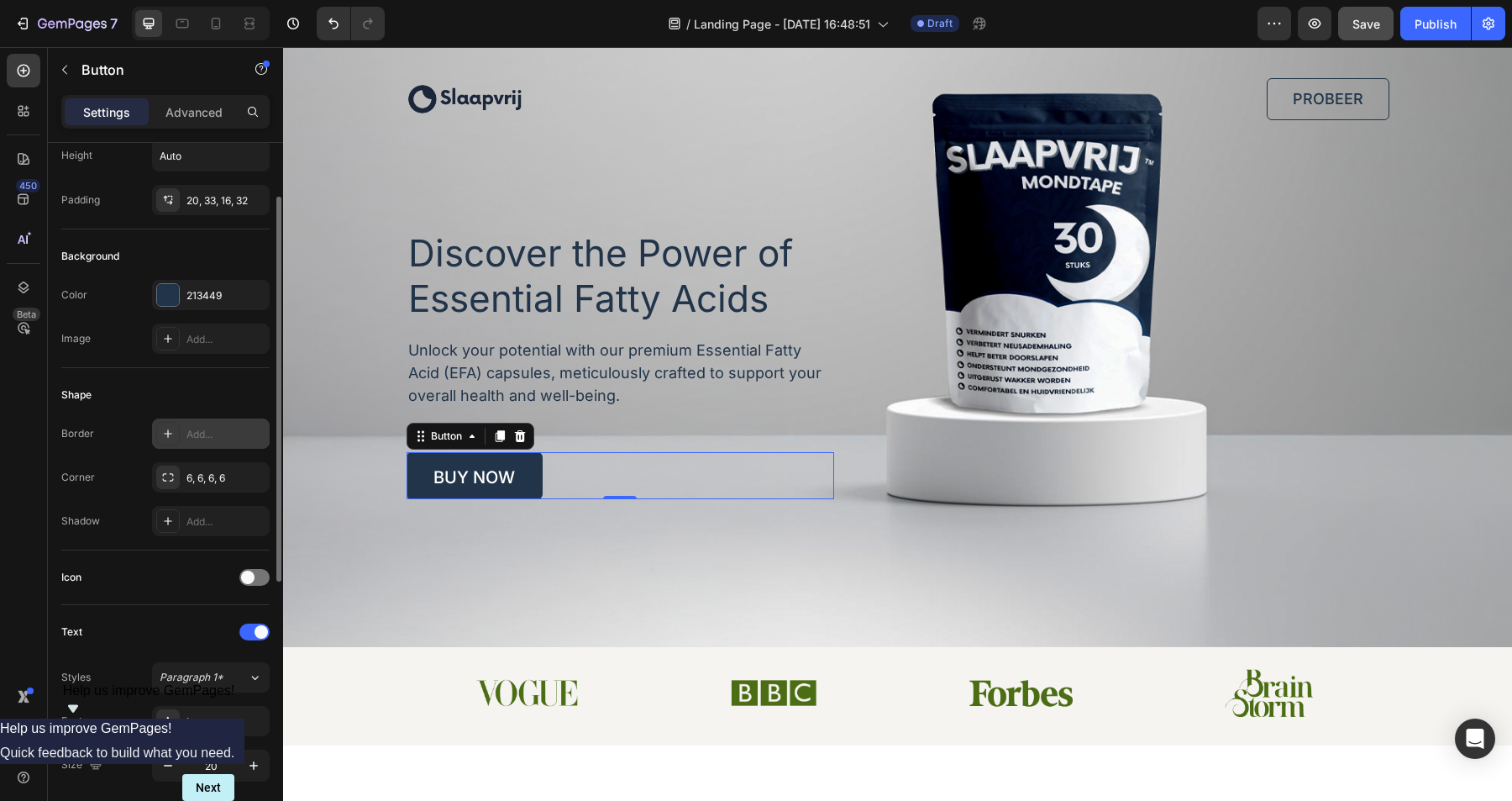
click at [195, 436] on div "Add..." at bounding box center [226, 434] width 79 height 15
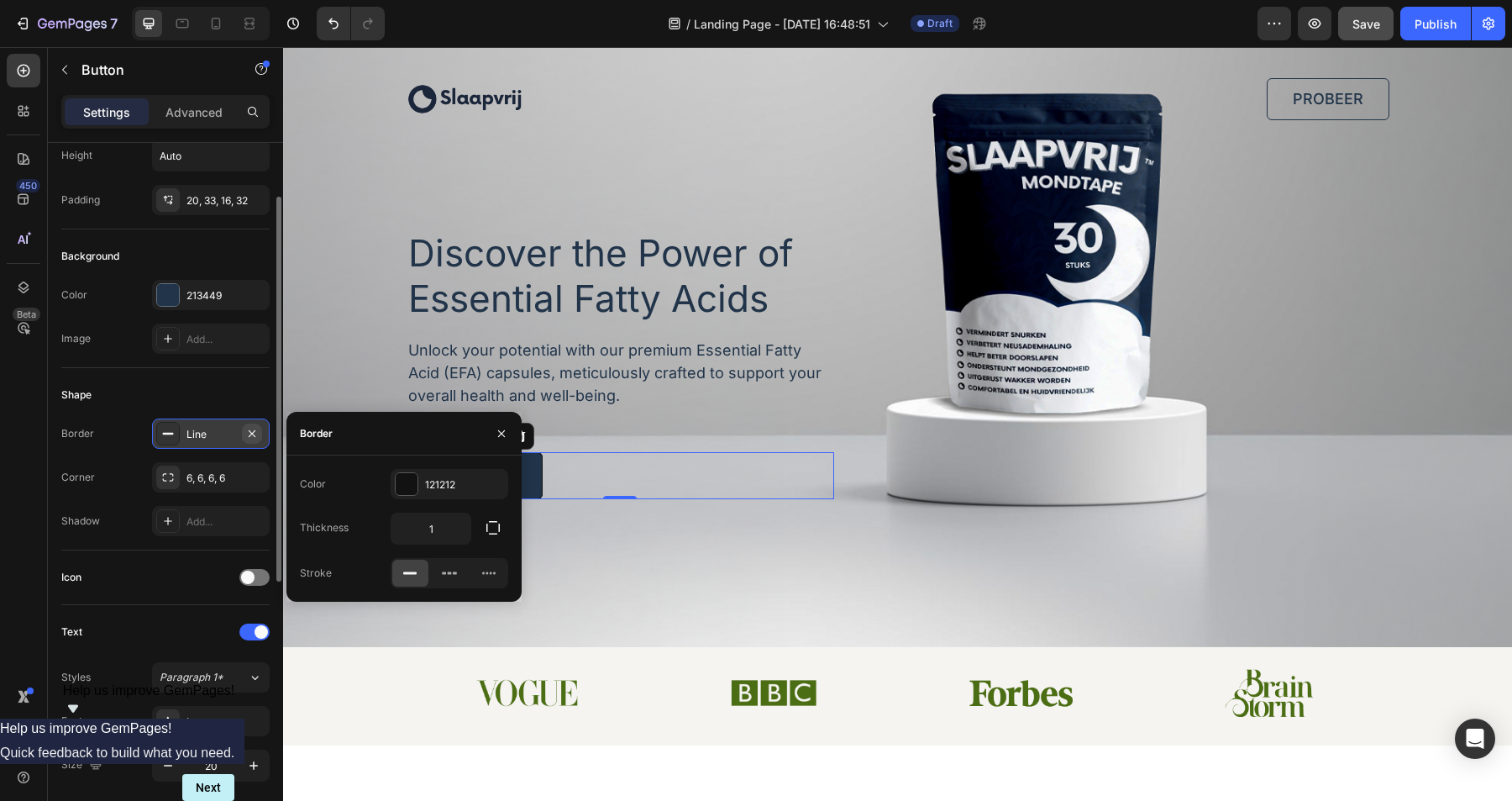
click at [256, 435] on icon "button" at bounding box center [252, 434] width 14 height 14
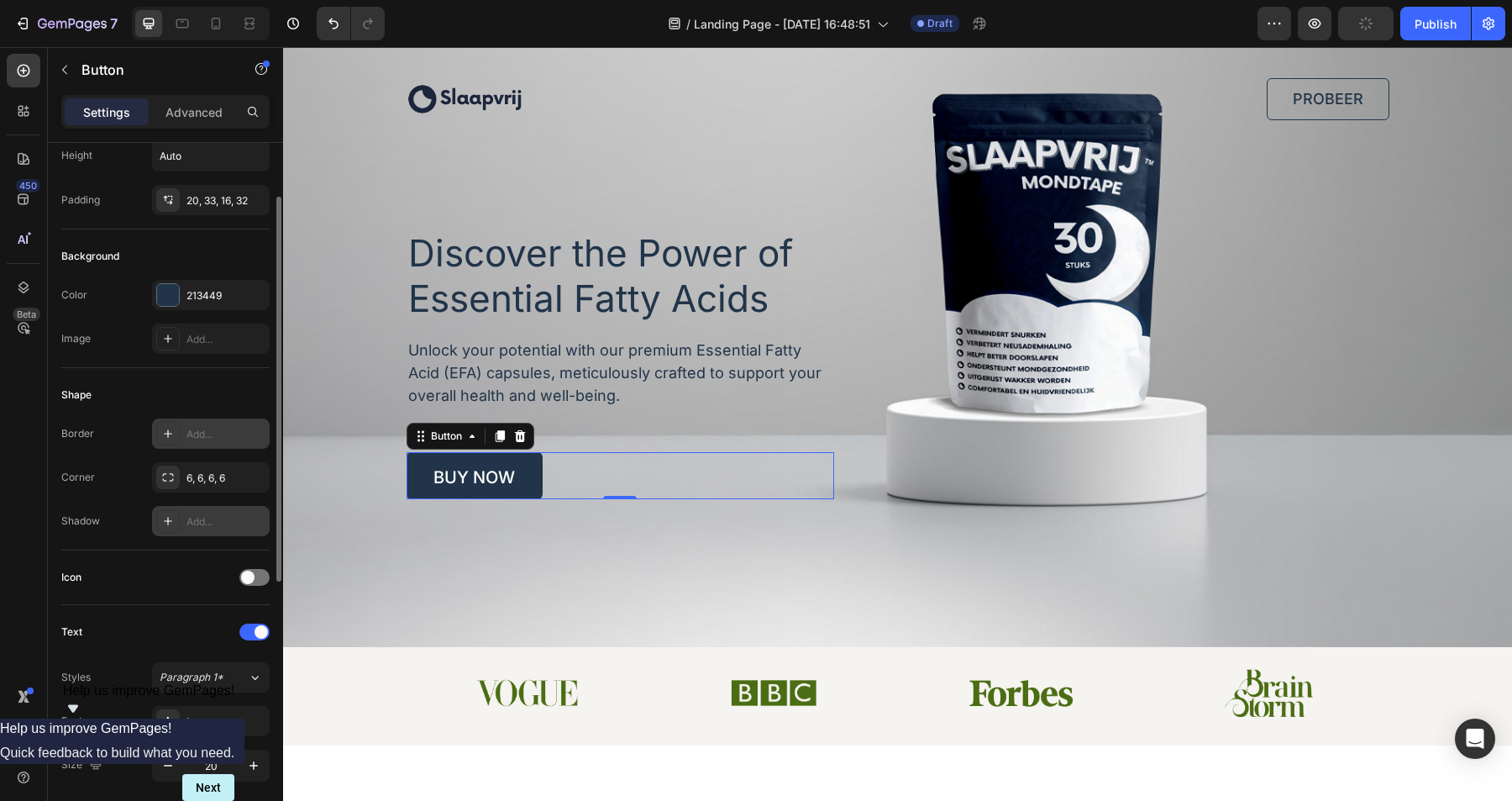
click at [214, 520] on div "Add..." at bounding box center [226, 521] width 79 height 15
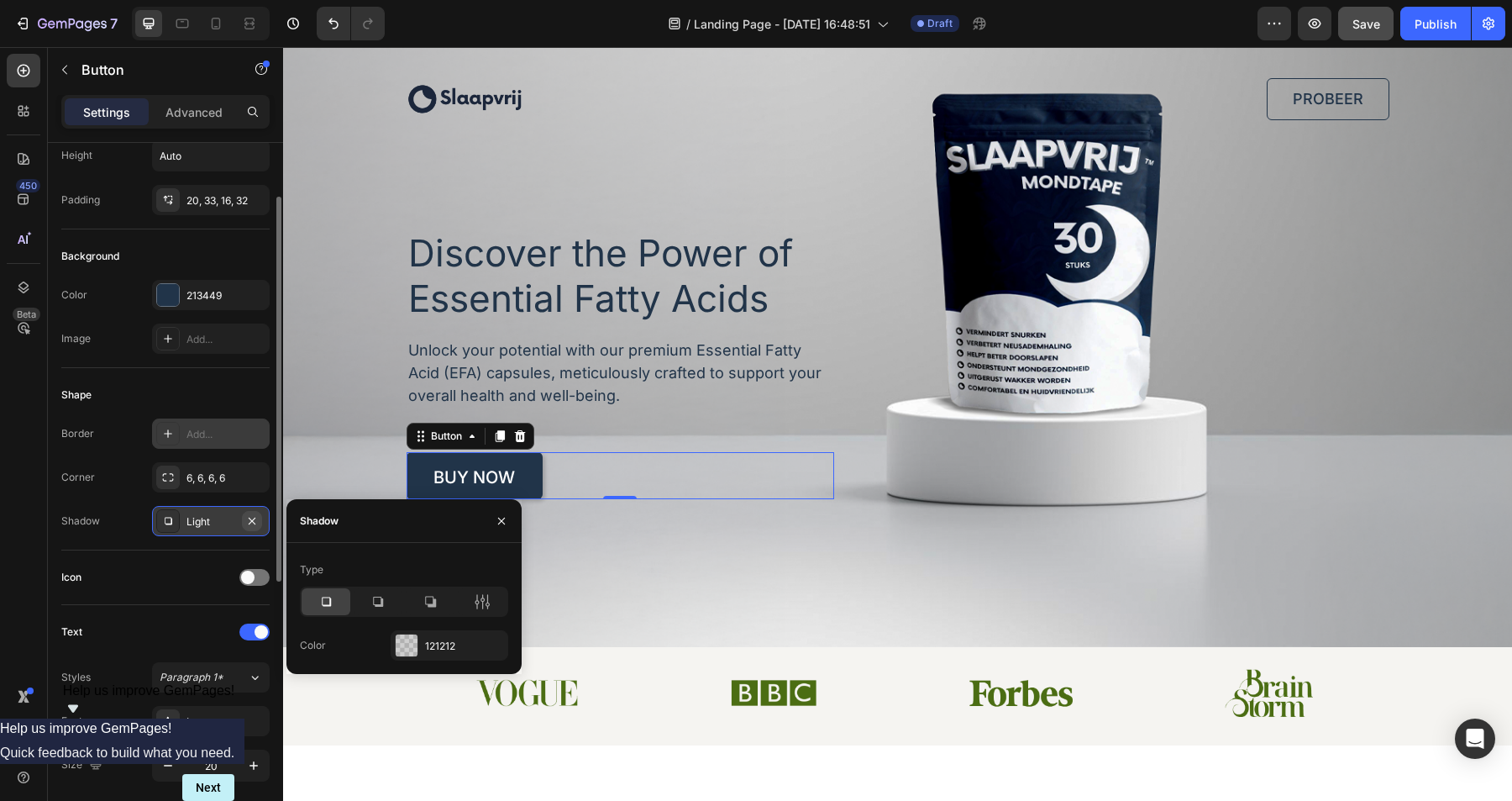
click at [254, 518] on icon "button" at bounding box center [252, 521] width 14 height 14
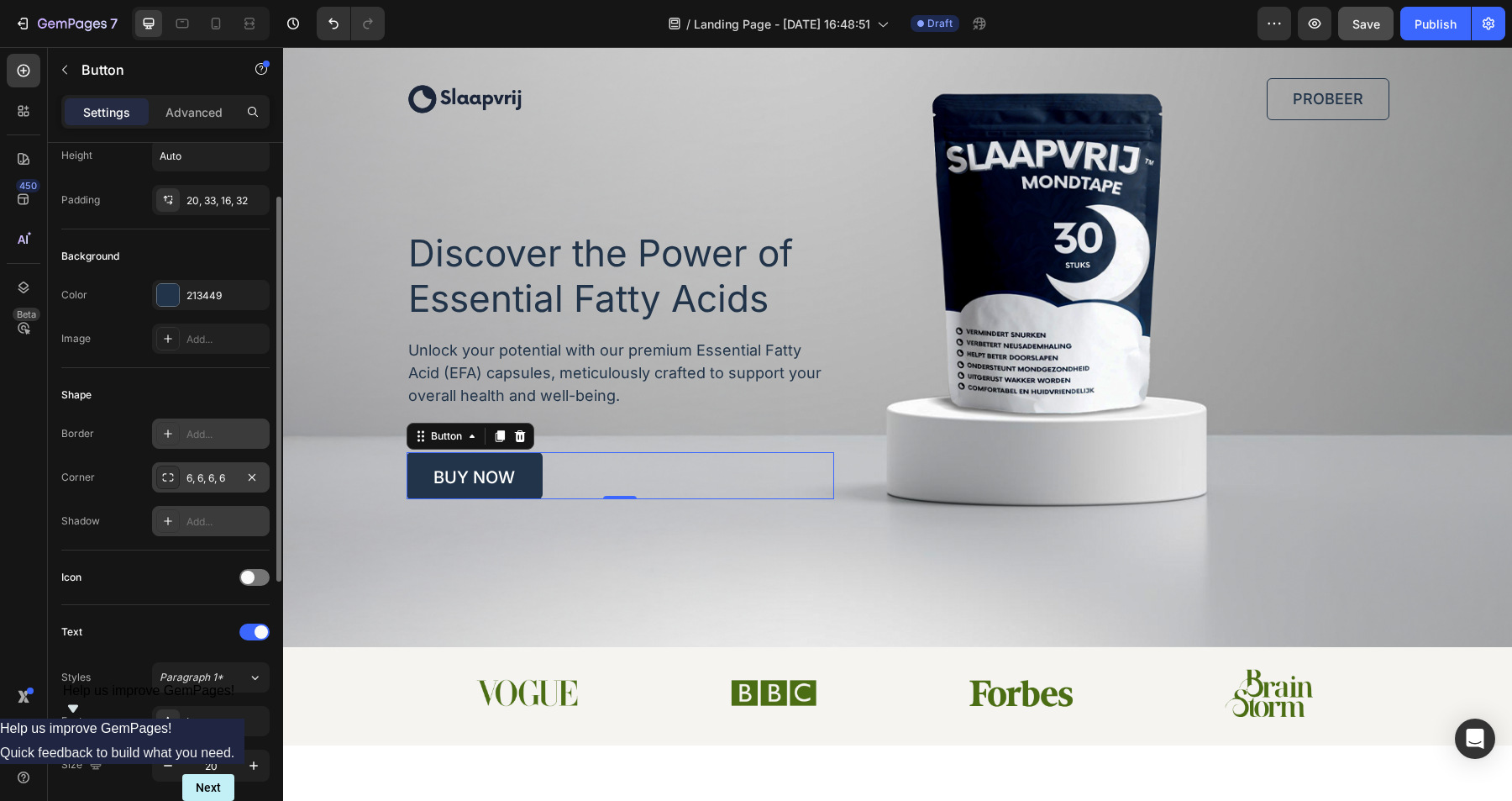
click at [230, 477] on div "6, 6, 6, 6" at bounding box center [211, 478] width 48 height 15
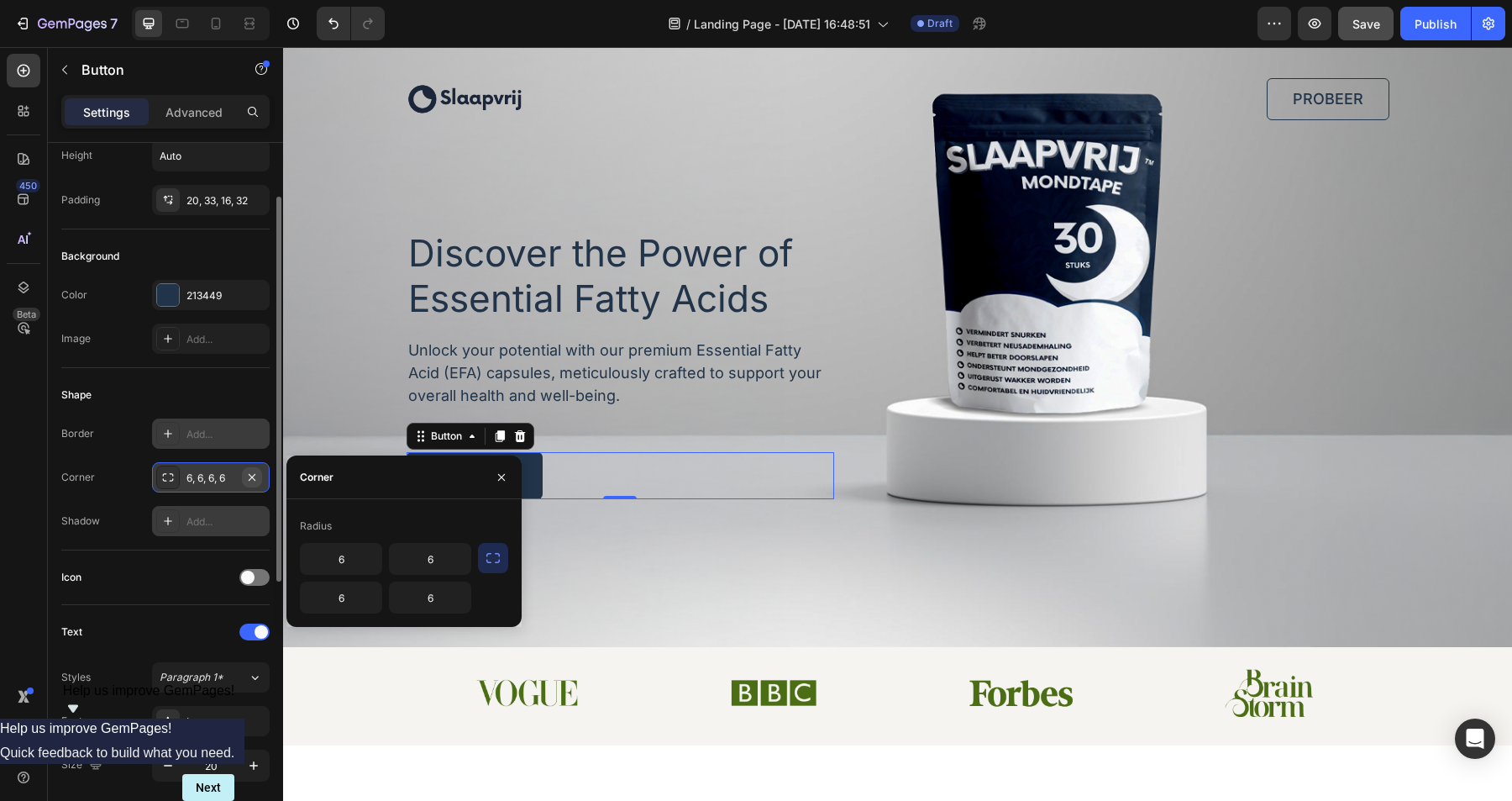
click at [259, 476] on button "button" at bounding box center [252, 477] width 20 height 20
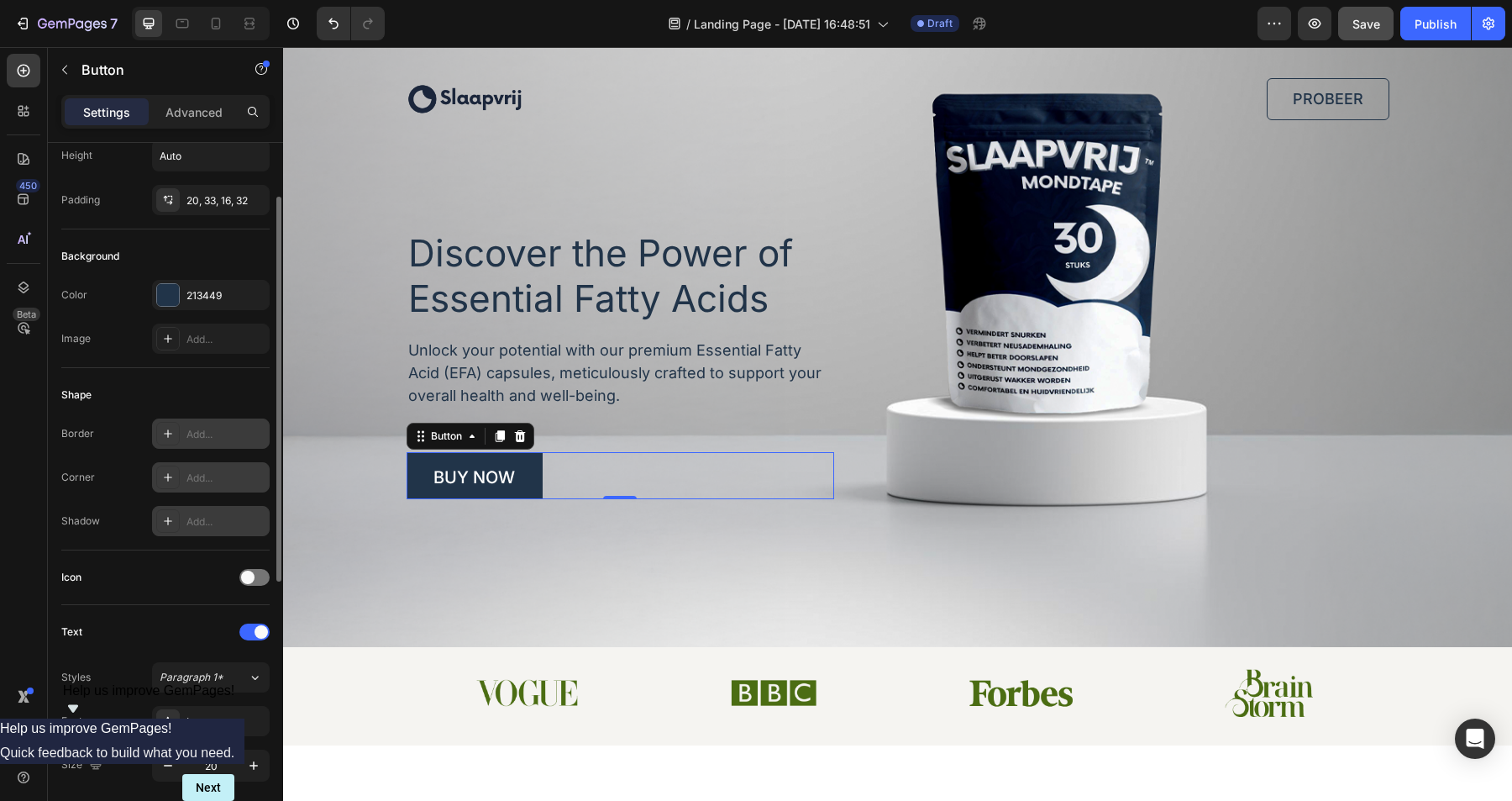
click at [220, 480] on div "Add..." at bounding box center [226, 478] width 79 height 15
type input "8"
click at [237, 503] on div "Border Add... Corner Round Shadow Add..." at bounding box center [165, 477] width 209 height 118
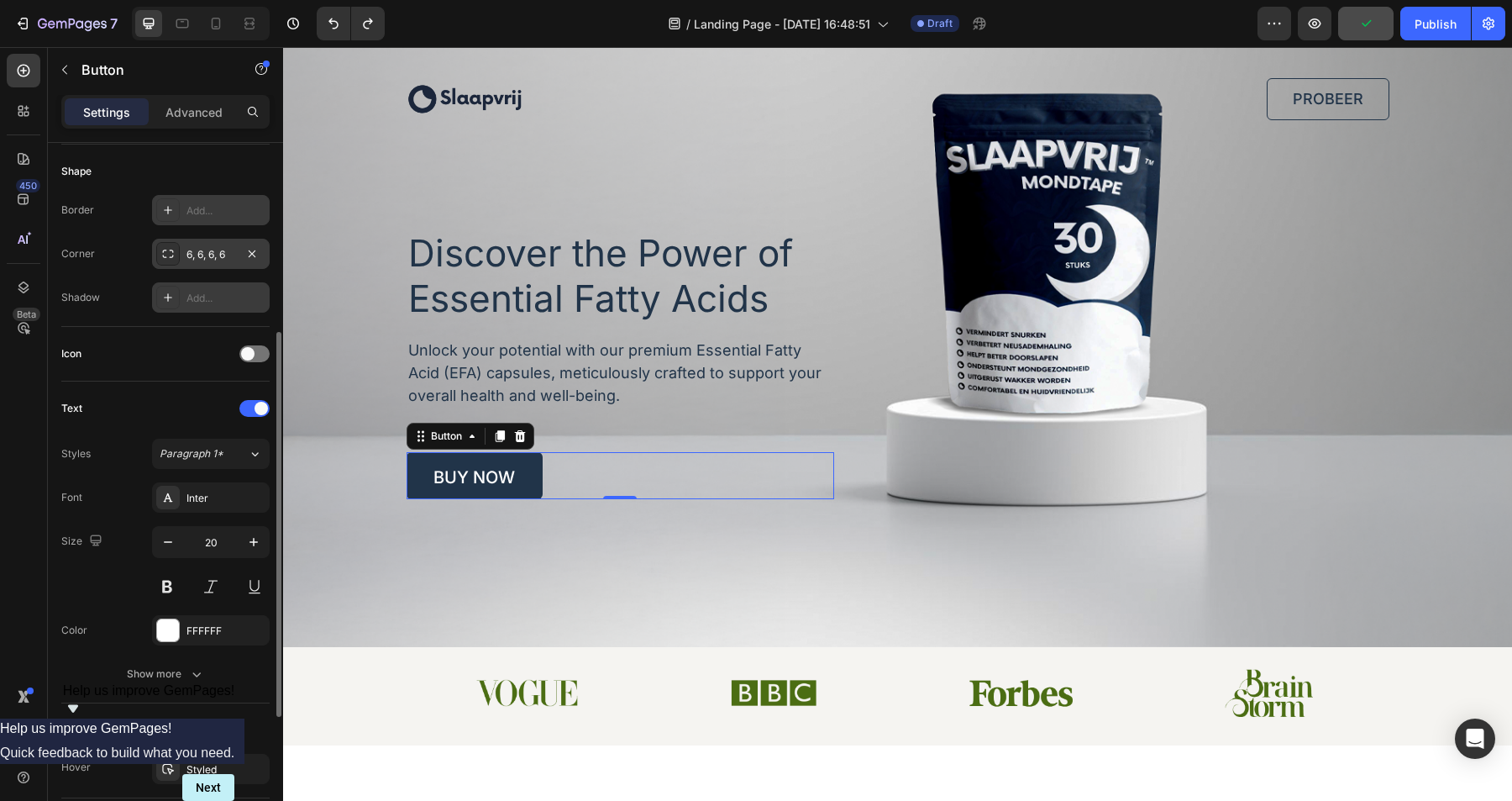
scroll to position [331, 0]
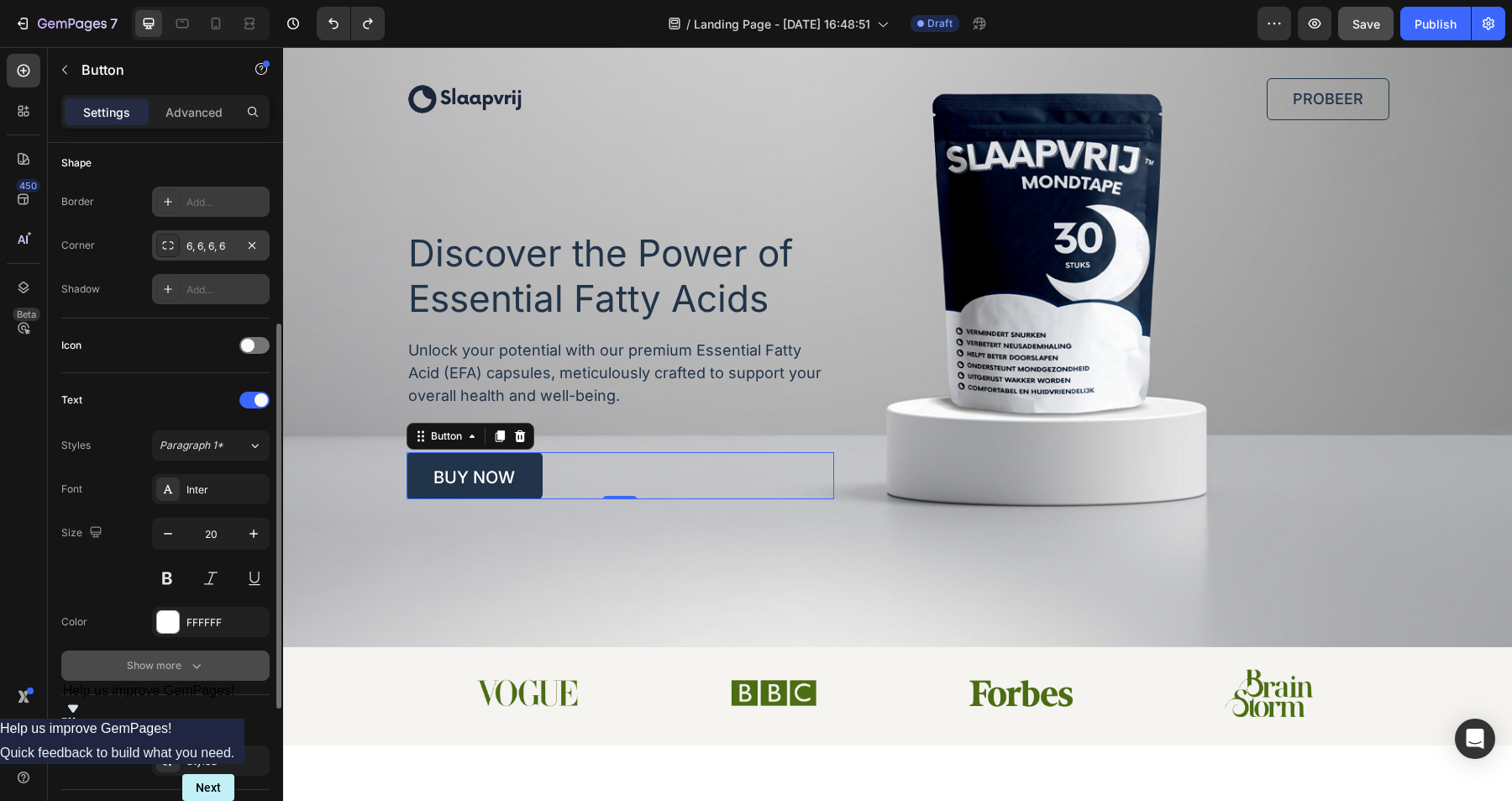
click at [186, 668] on div "Show more" at bounding box center [166, 665] width 78 height 16
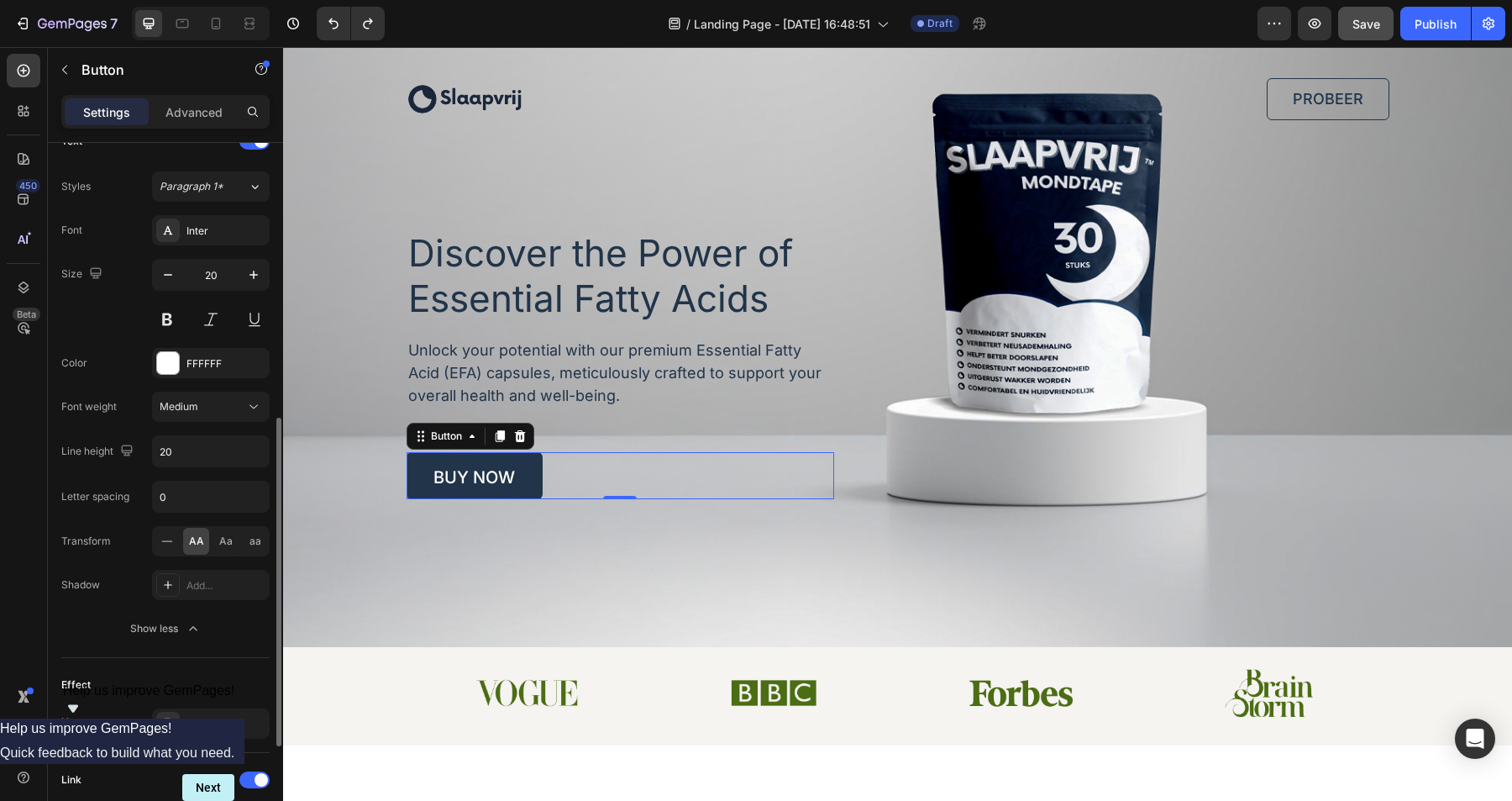
scroll to position [585, 0]
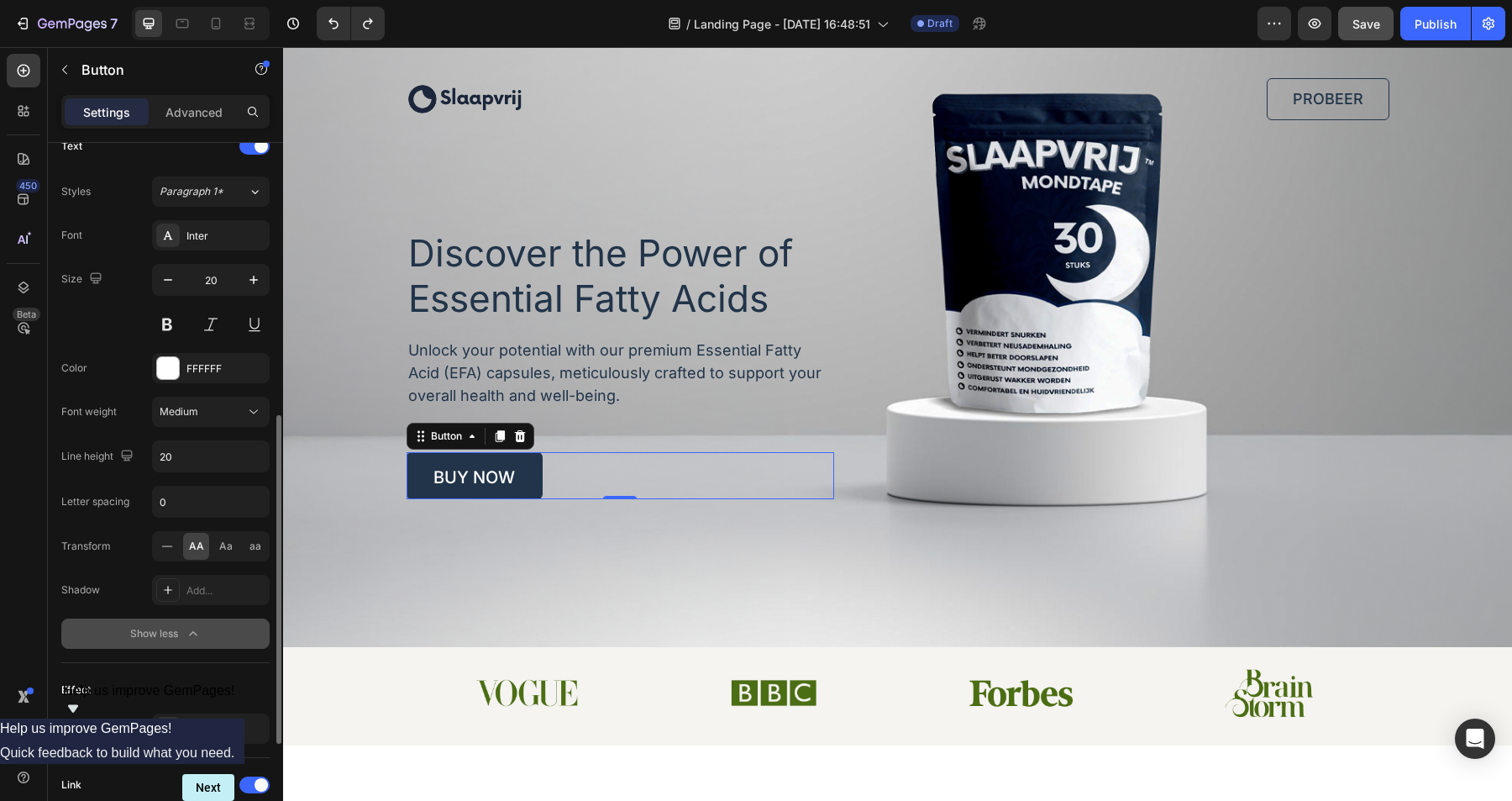
click at [195, 636] on icon "button" at bounding box center [193, 633] width 16 height 16
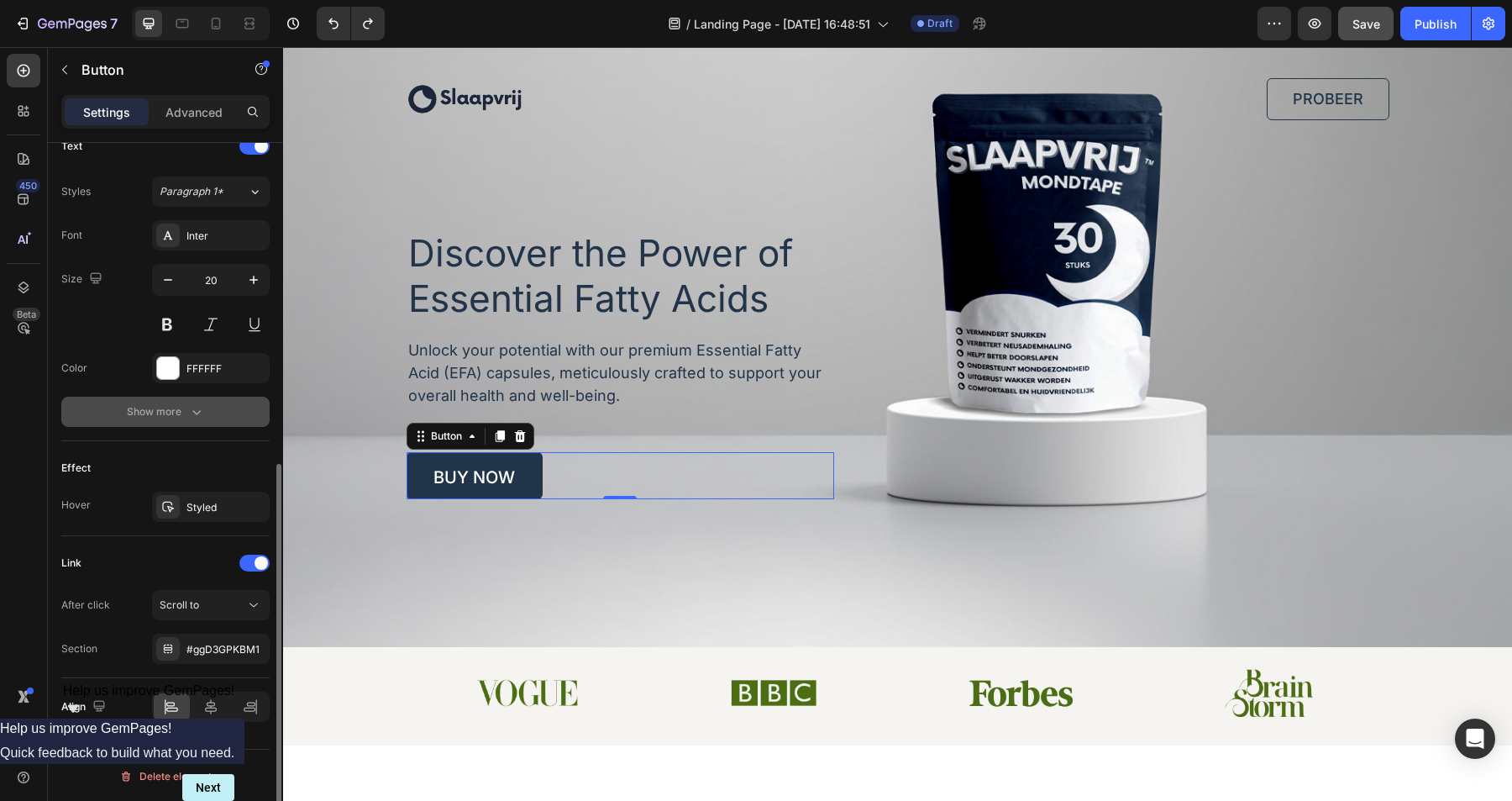
scroll to position [587, 0]
click at [217, 604] on div "Scroll to" at bounding box center [202, 603] width 86 height 15
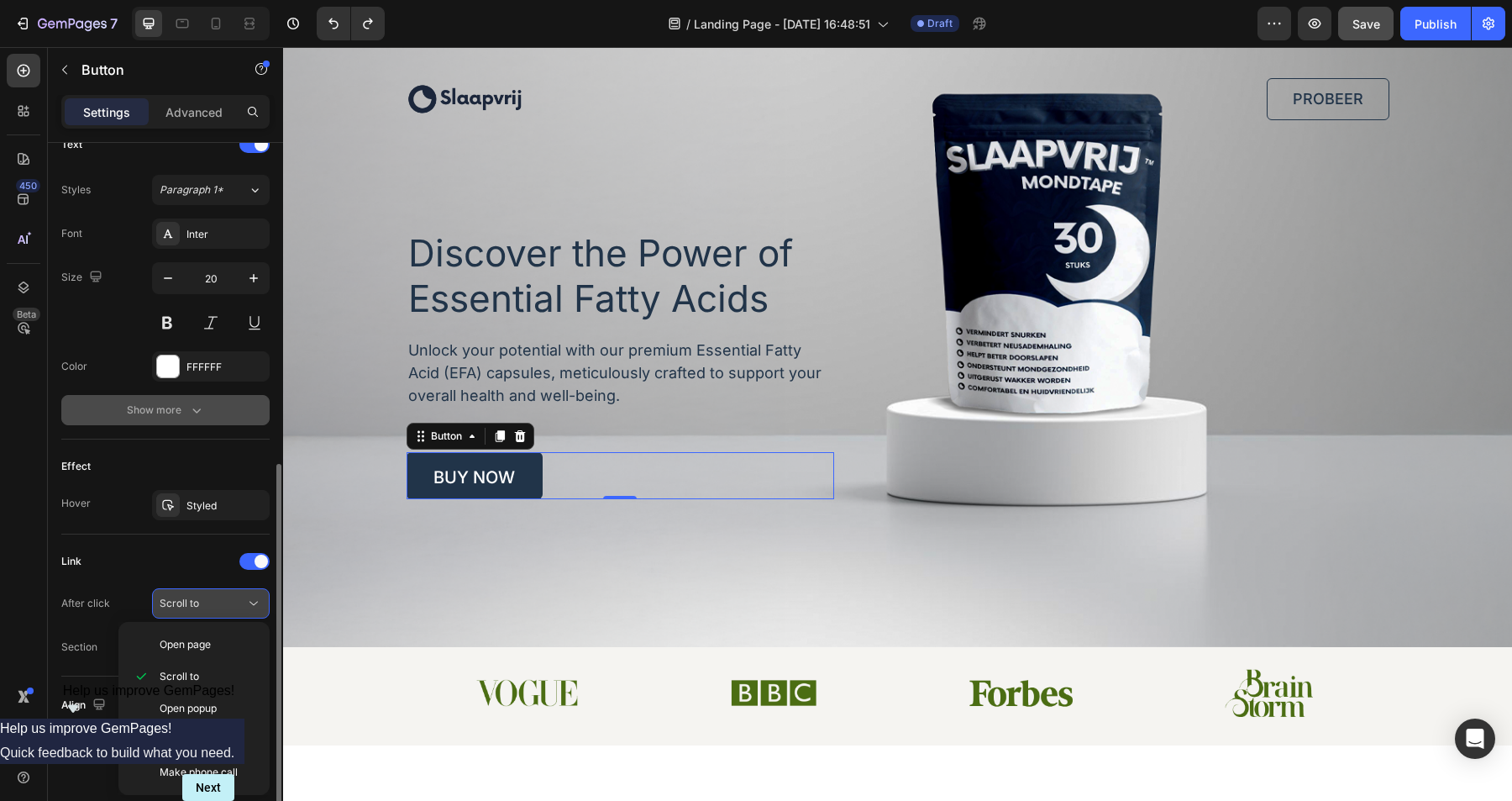
click at [217, 604] on div "Scroll to" at bounding box center [202, 603] width 86 height 15
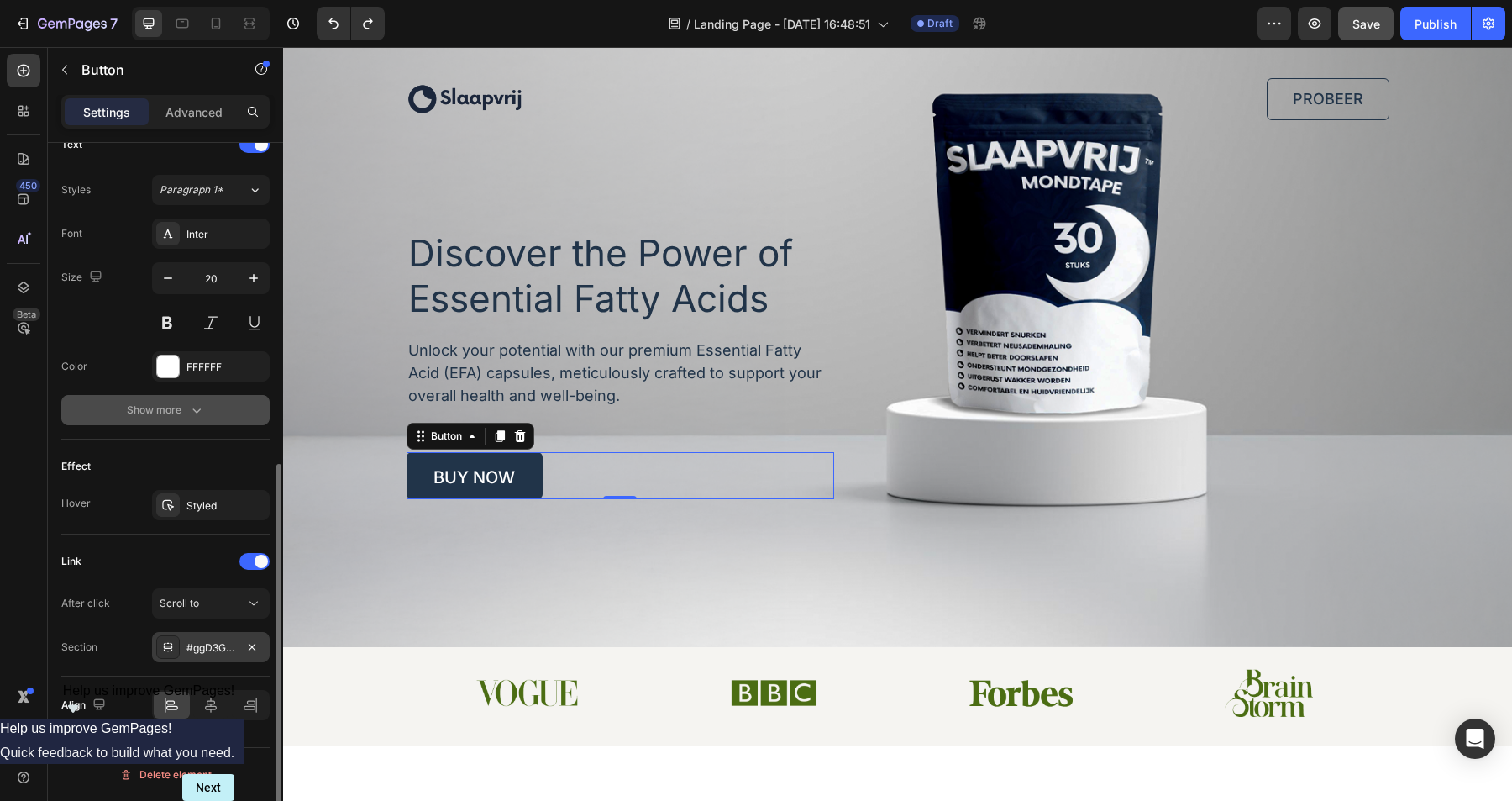
click at [220, 634] on div "#ggD3GPKBM1" at bounding box center [211, 647] width 118 height 30
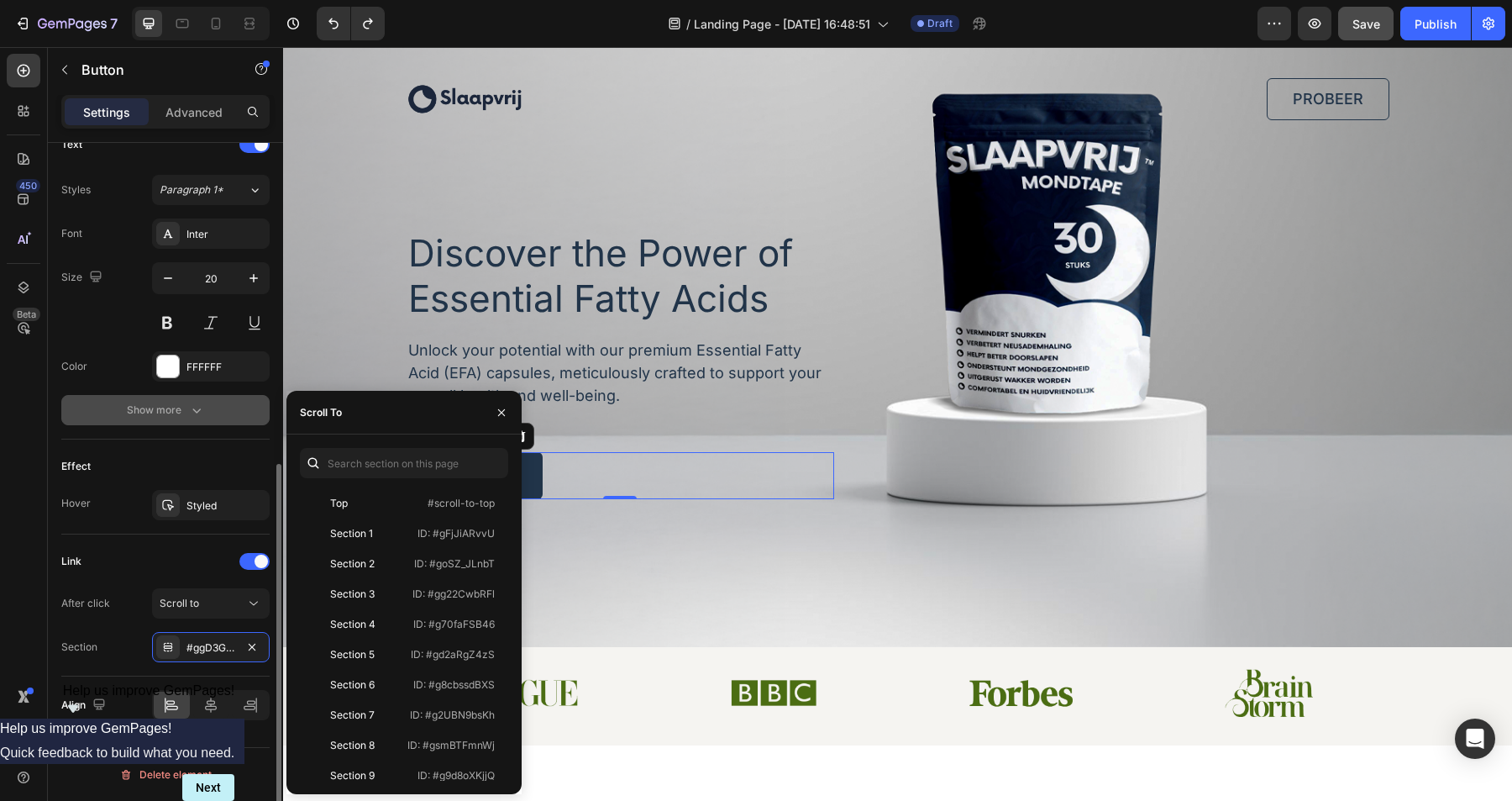
click at [115, 628] on div "After click Scroll to Section #ggD3GPKBM1" at bounding box center [165, 625] width 209 height 74
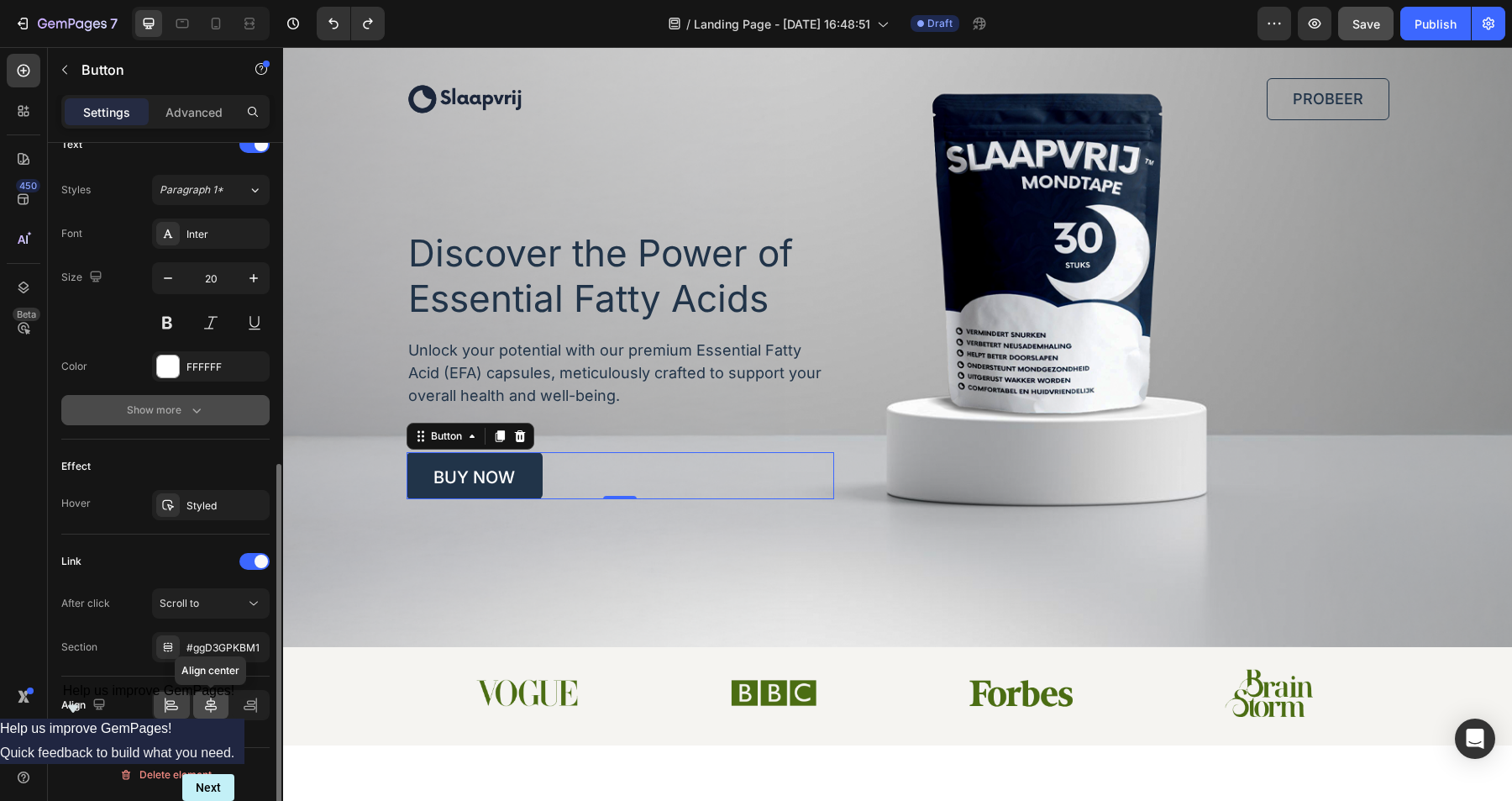
click at [216, 701] on icon at bounding box center [210, 705] width 16 height 16
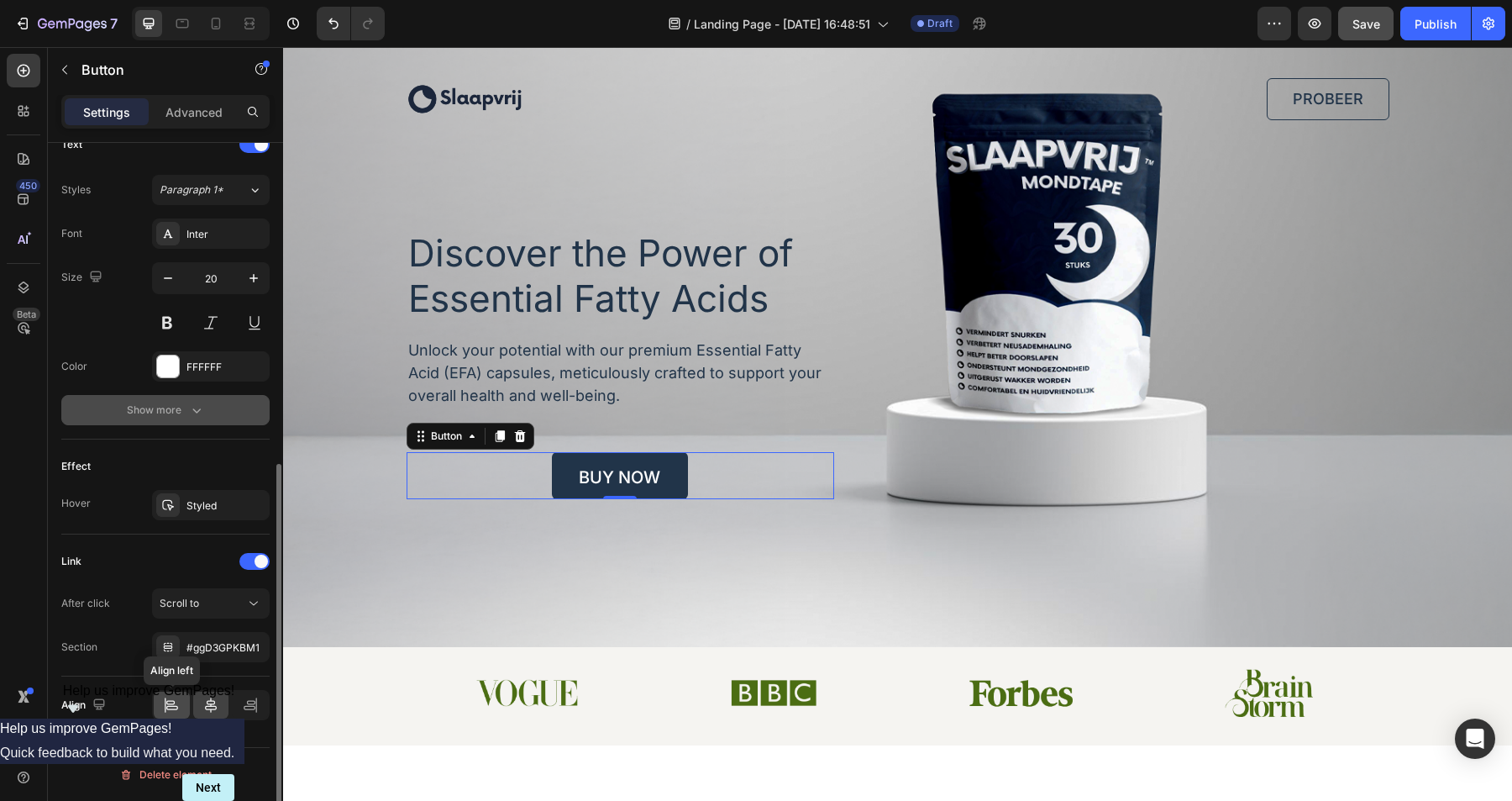
click at [177, 710] on icon at bounding box center [171, 705] width 16 height 16
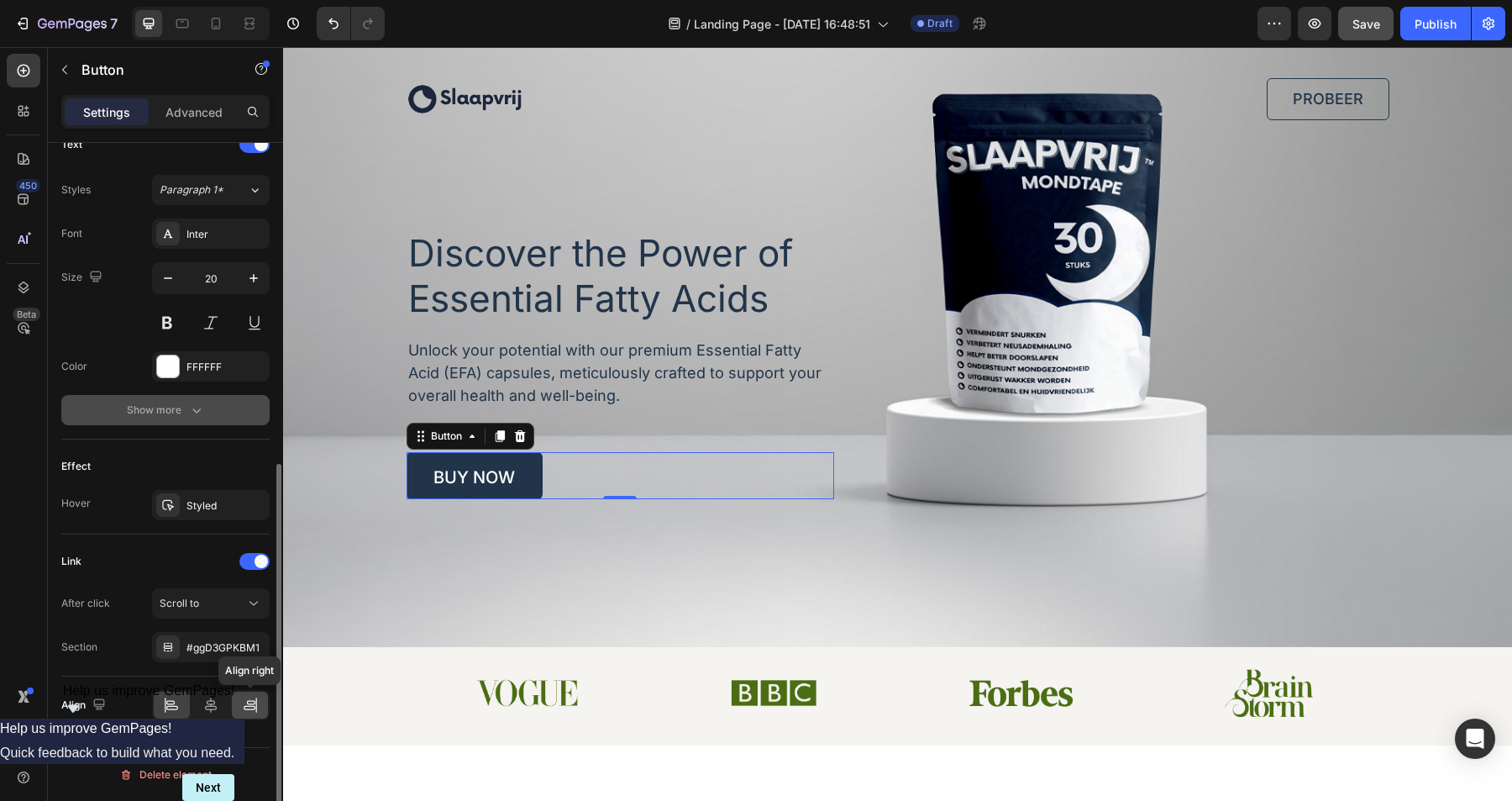
click at [244, 701] on icon at bounding box center [250, 705] width 16 height 16
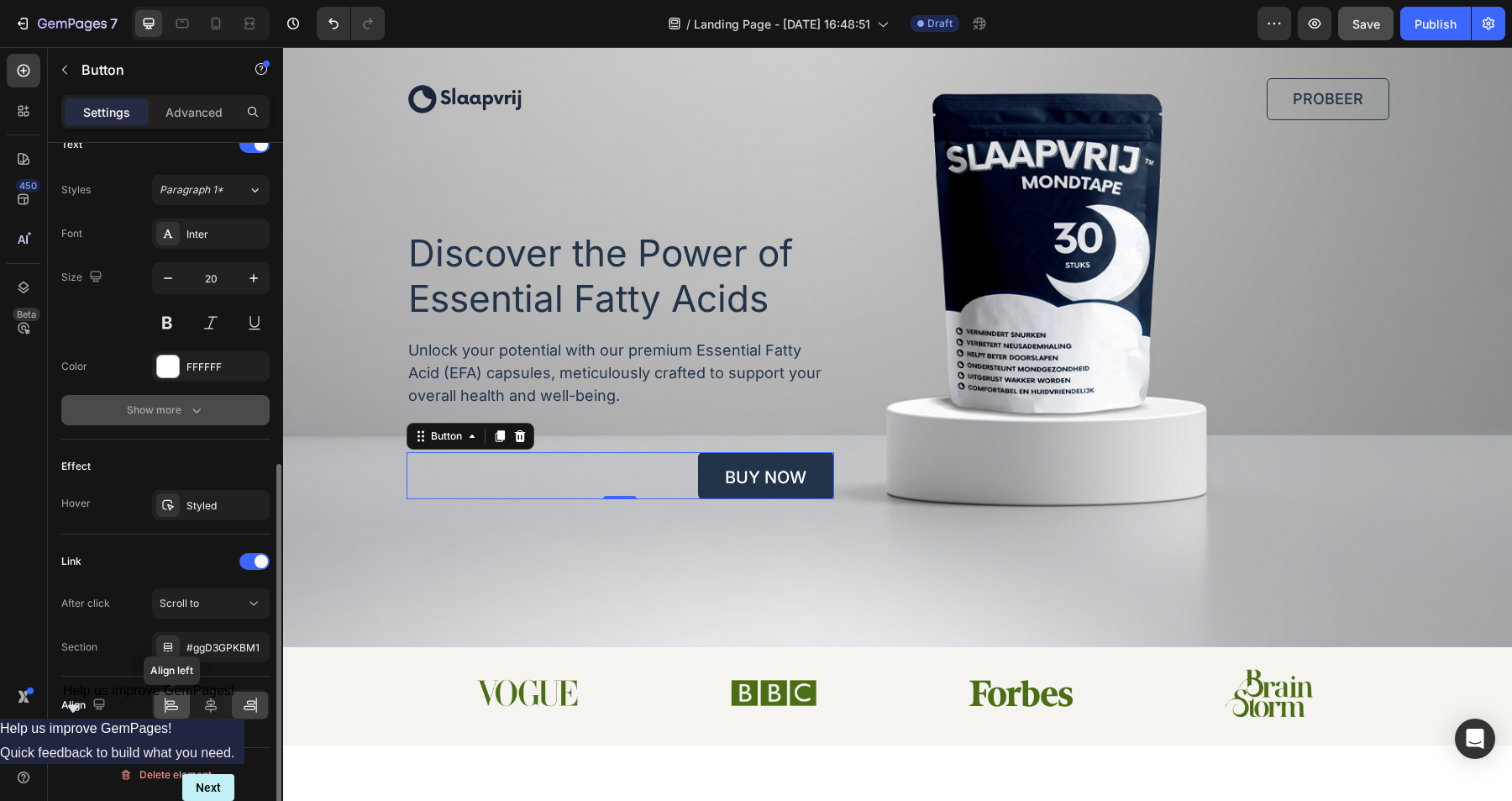
click at [171, 705] on icon at bounding box center [171, 705] width 16 height 16
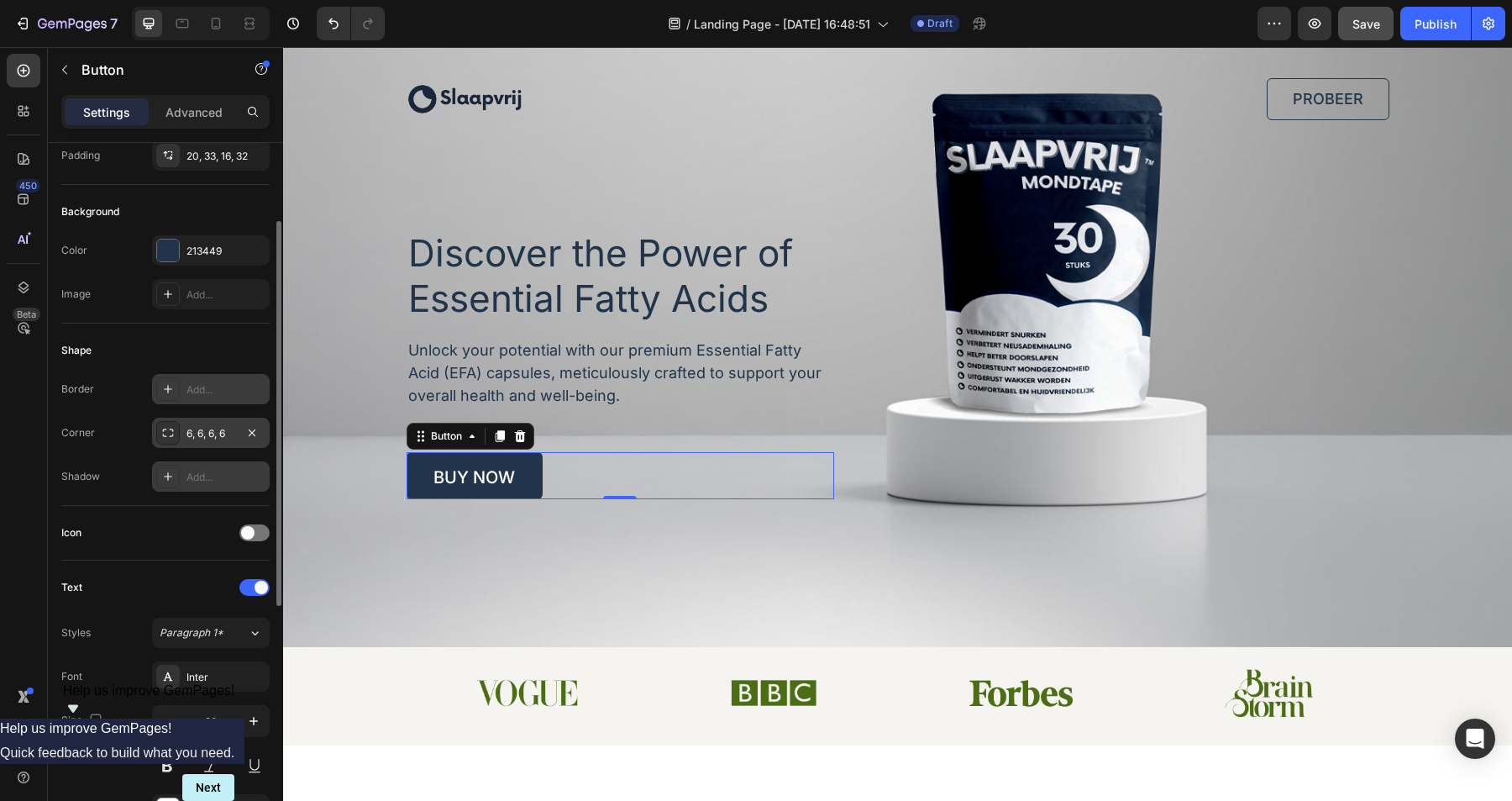
scroll to position [0, 0]
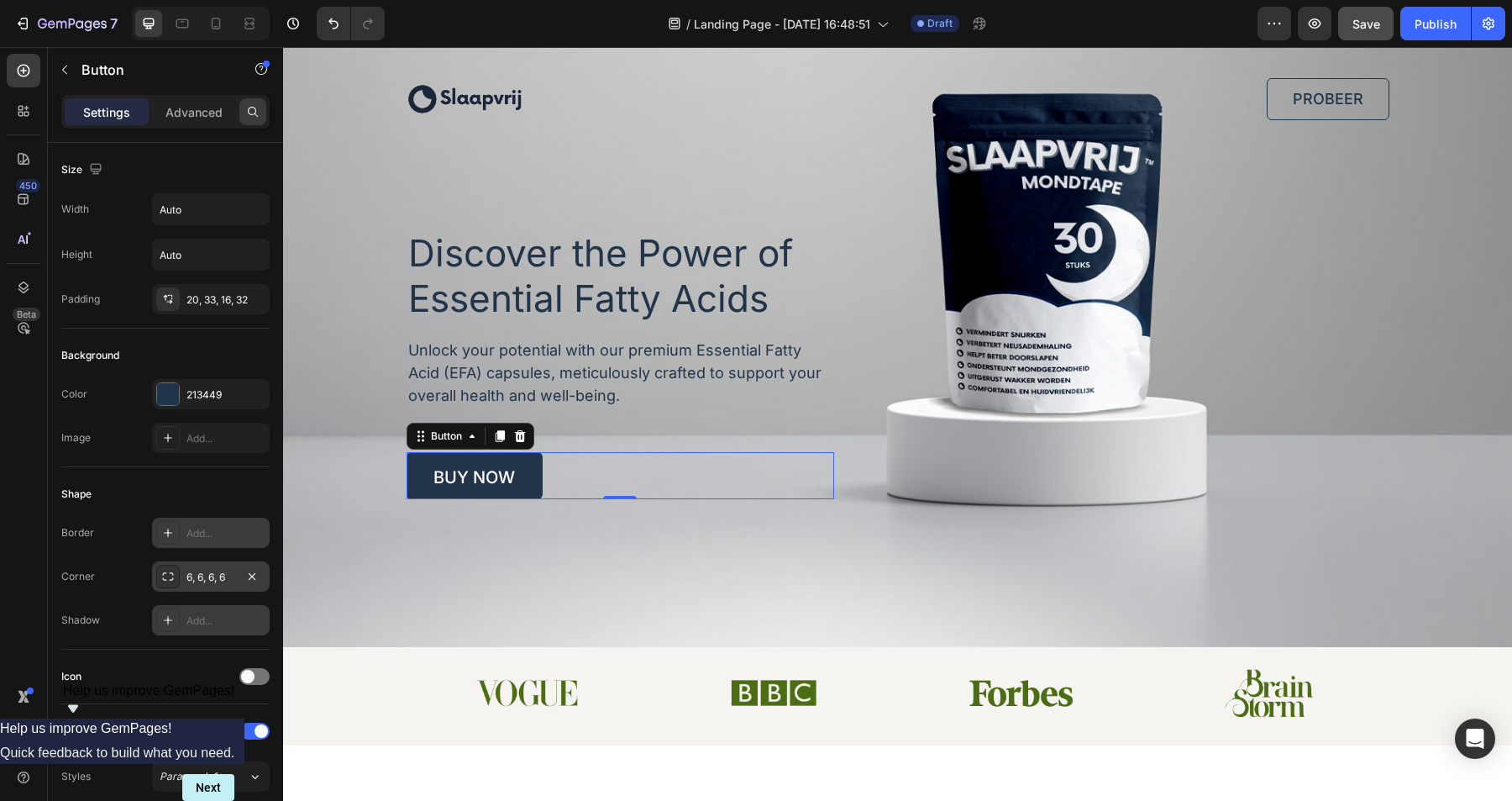
click at [252, 106] on icon at bounding box center [253, 112] width 14 height 14
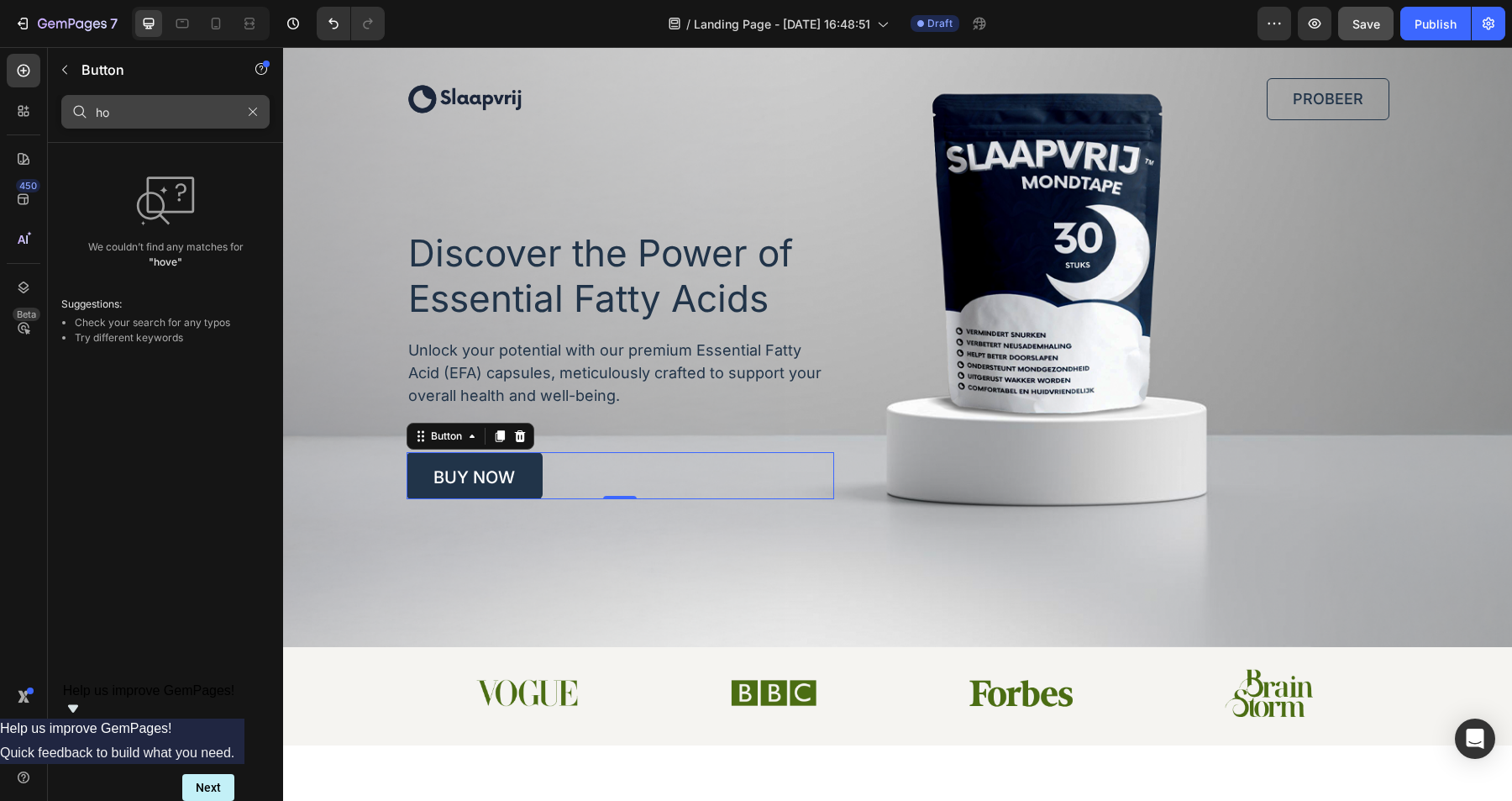
type input "h"
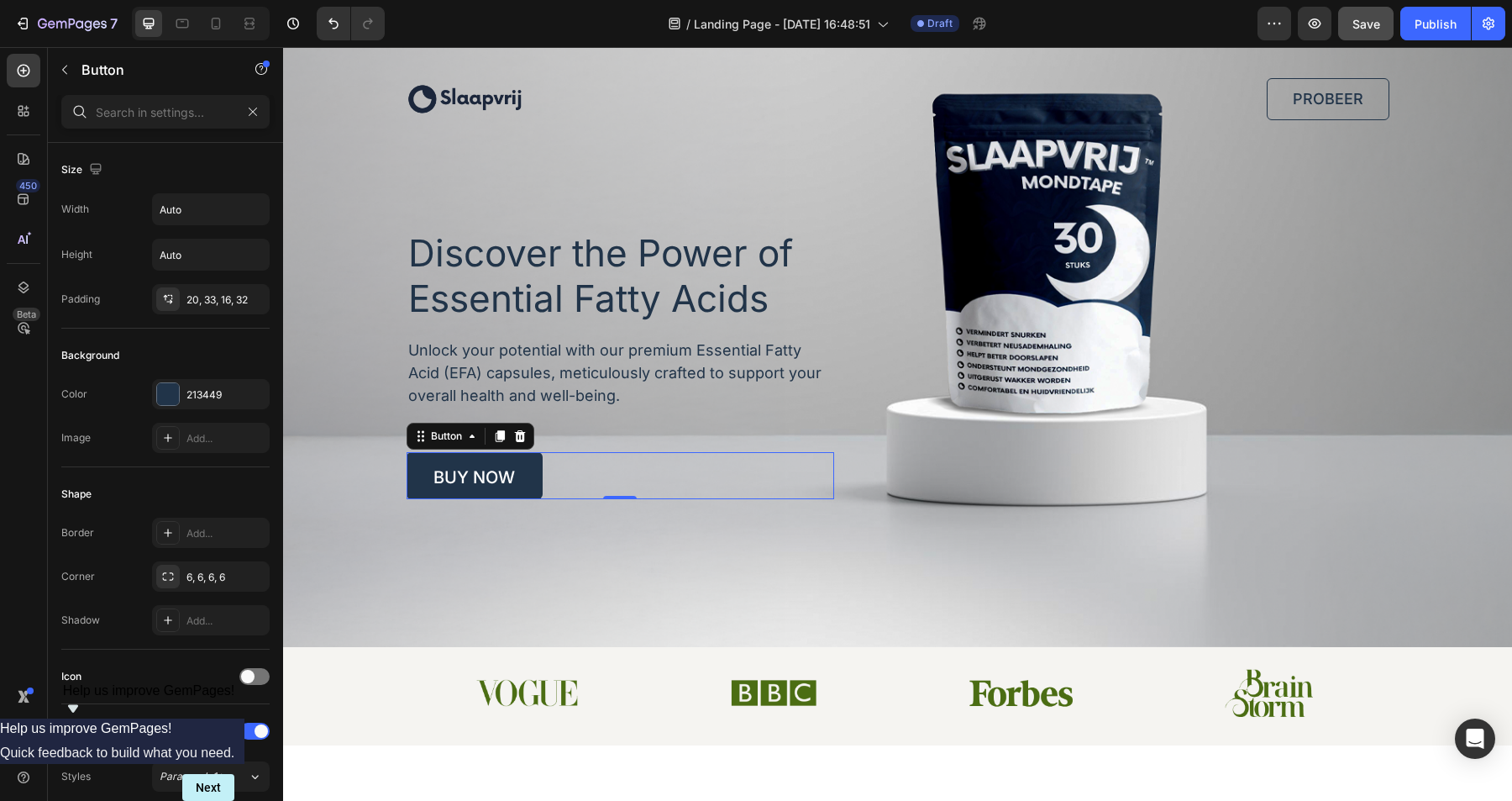
click at [34, 567] on div "450 Beta" at bounding box center [23, 366] width 34 height 626
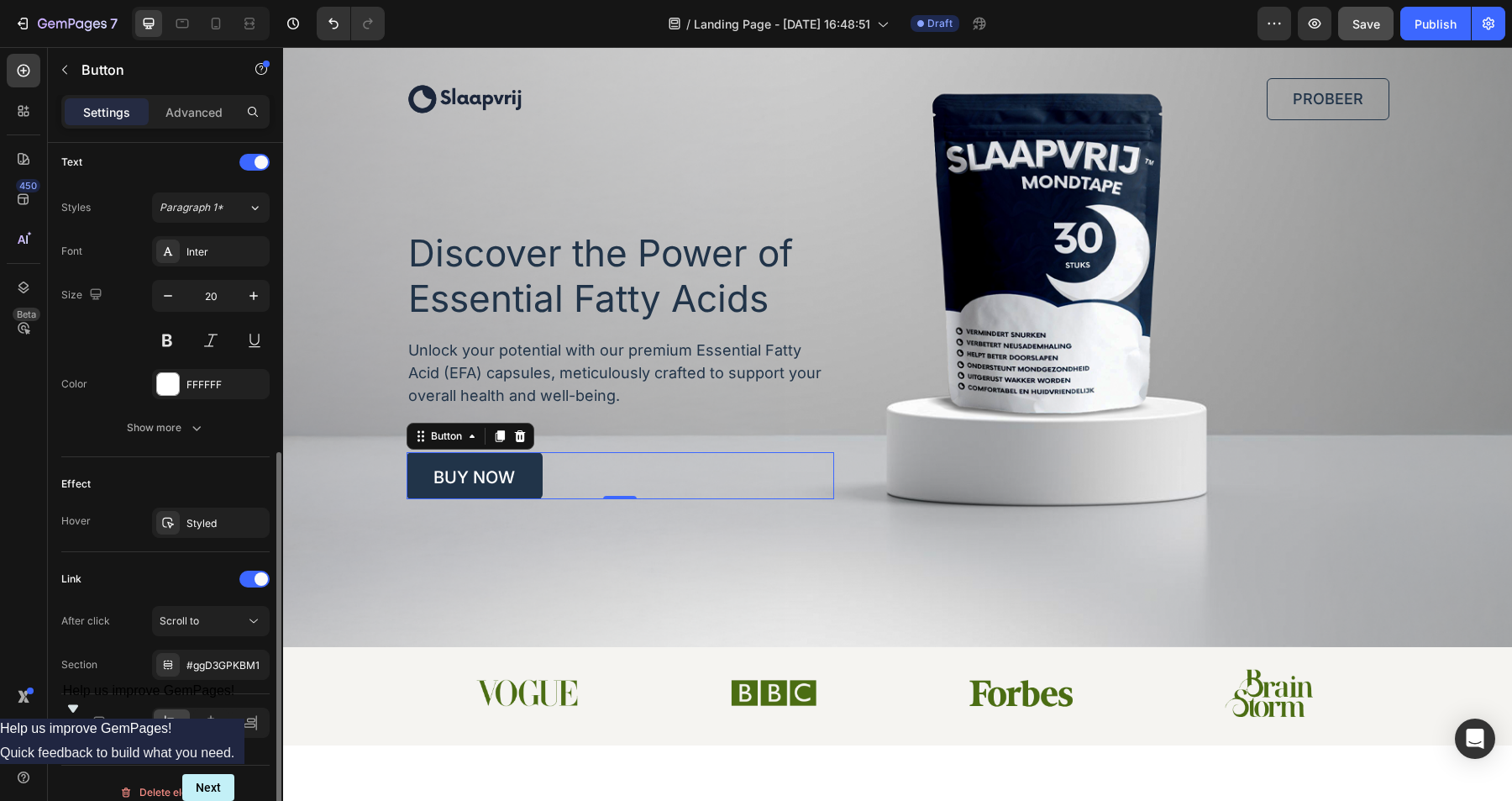
scroll to position [587, 0]
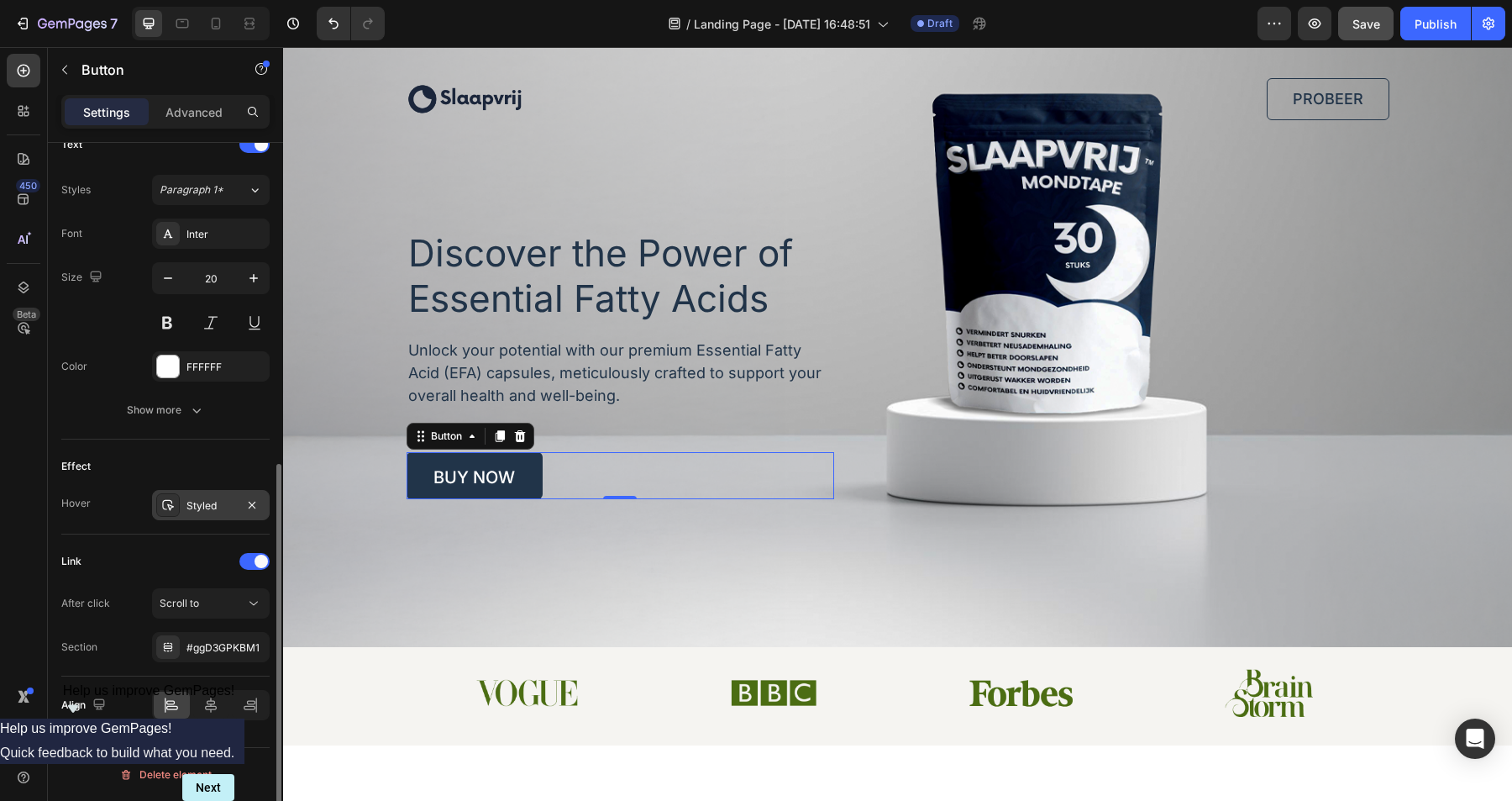
click at [204, 506] on div "Styled" at bounding box center [211, 506] width 48 height 15
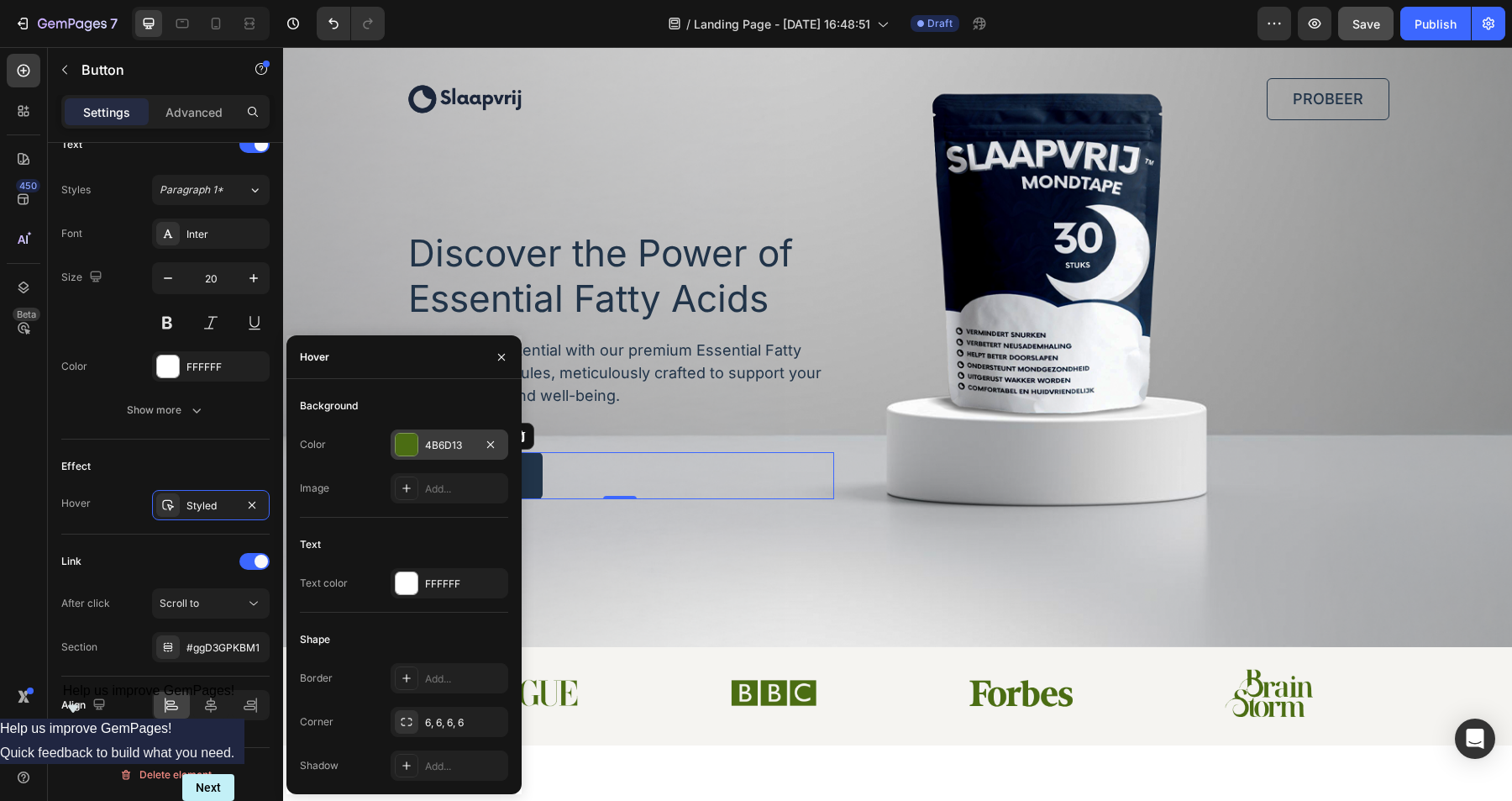
click at [415, 452] on div at bounding box center [406, 444] width 22 height 22
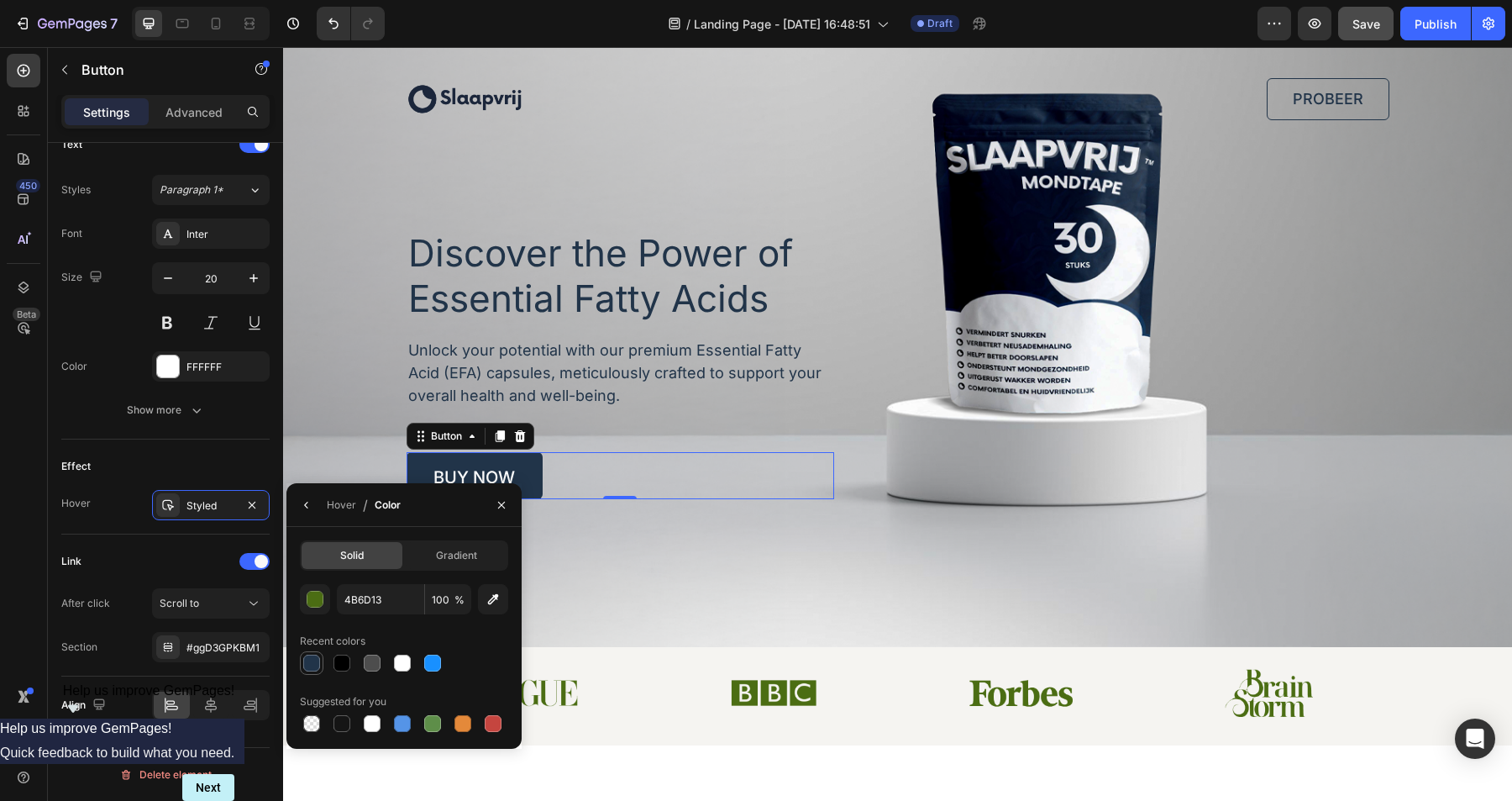
click at [310, 662] on div at bounding box center [311, 662] width 16 height 16
click at [406, 668] on div at bounding box center [402, 662] width 16 height 16
click at [376, 672] on div at bounding box center [371, 662] width 20 height 20
click at [434, 724] on div at bounding box center [432, 723] width 16 height 16
click at [459, 721] on div at bounding box center [462, 723] width 16 height 16
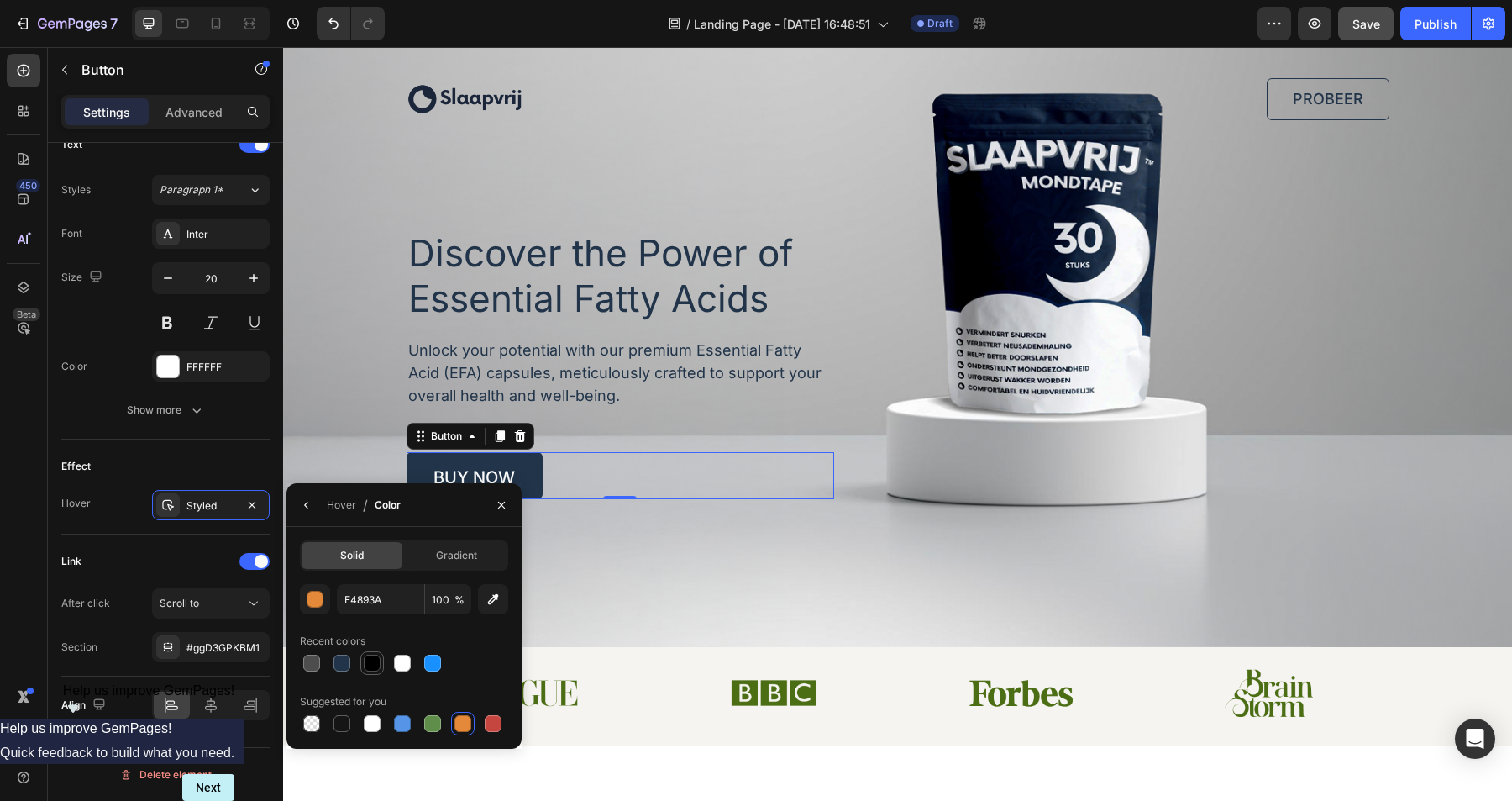
click at [376, 667] on div at bounding box center [371, 662] width 16 height 16
type input "000000"
click at [503, 503] on icon "button" at bounding box center [502, 506] width 14 height 14
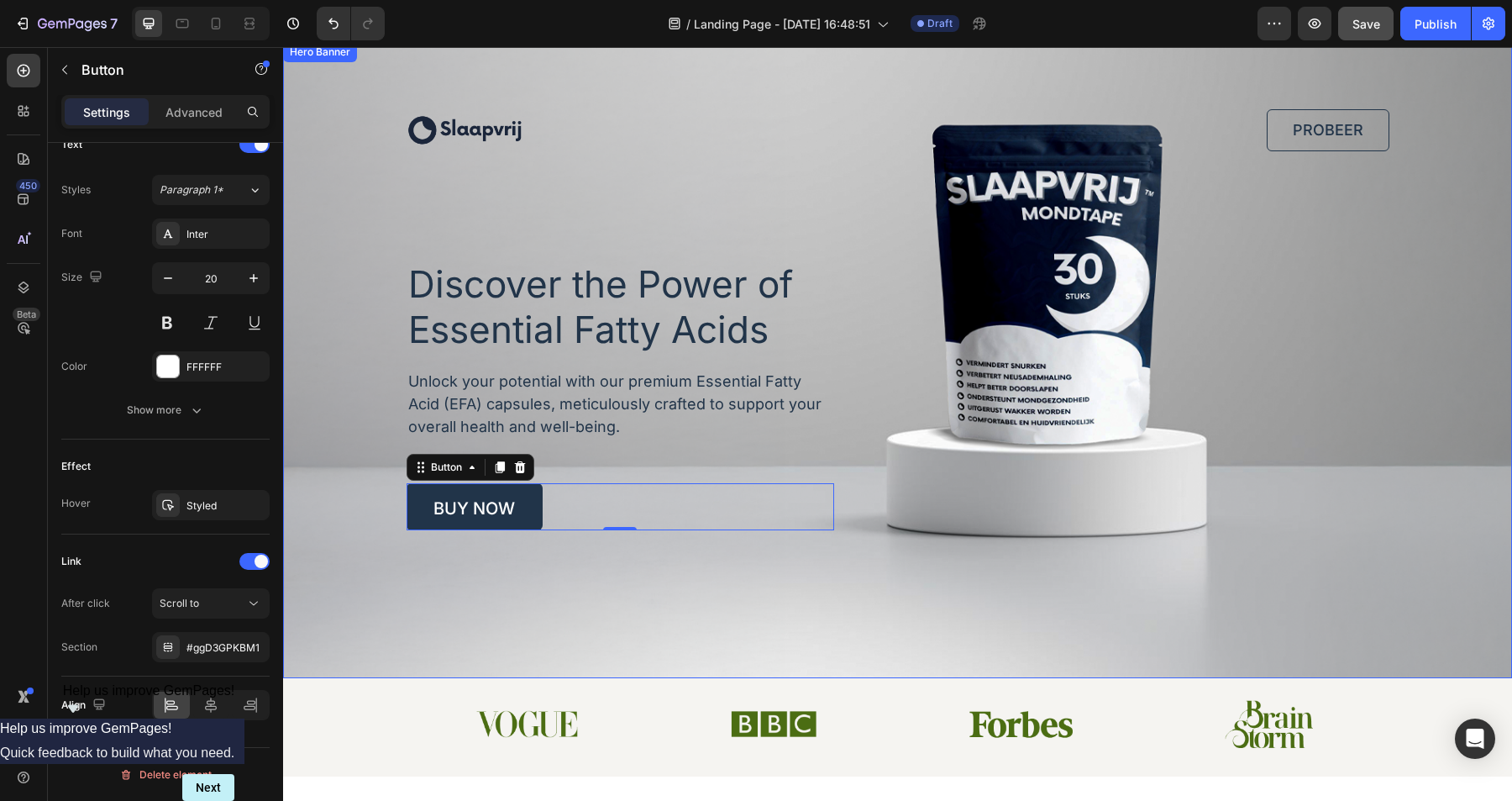
scroll to position [0, 0]
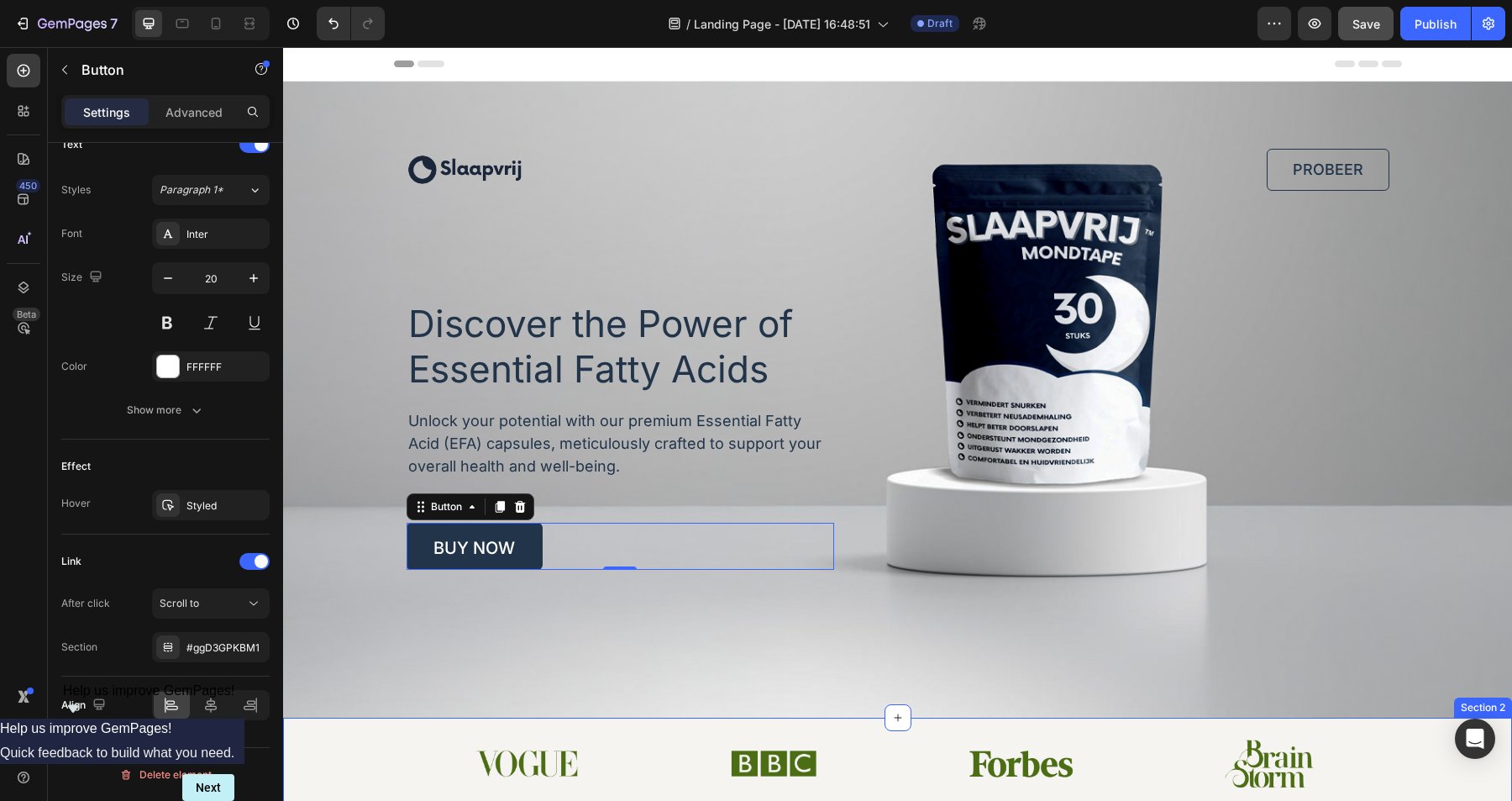
click at [405, 752] on div "Image Image Image Image Row" at bounding box center [898, 763] width 1187 height 48
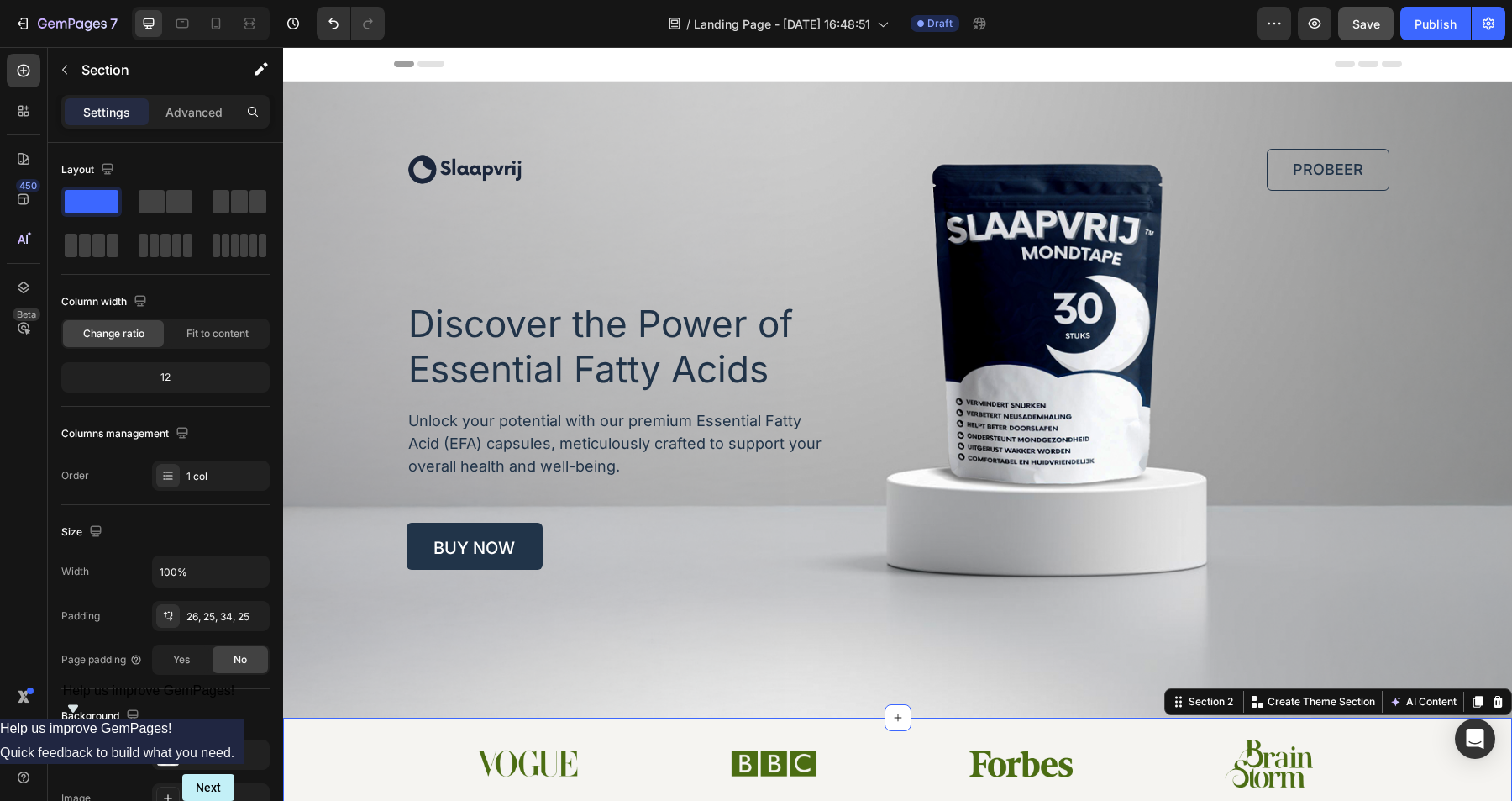
click at [594, 342] on h1 "Discover the Power of Essential Fatty Acids" at bounding box center [621, 346] width 428 height 94
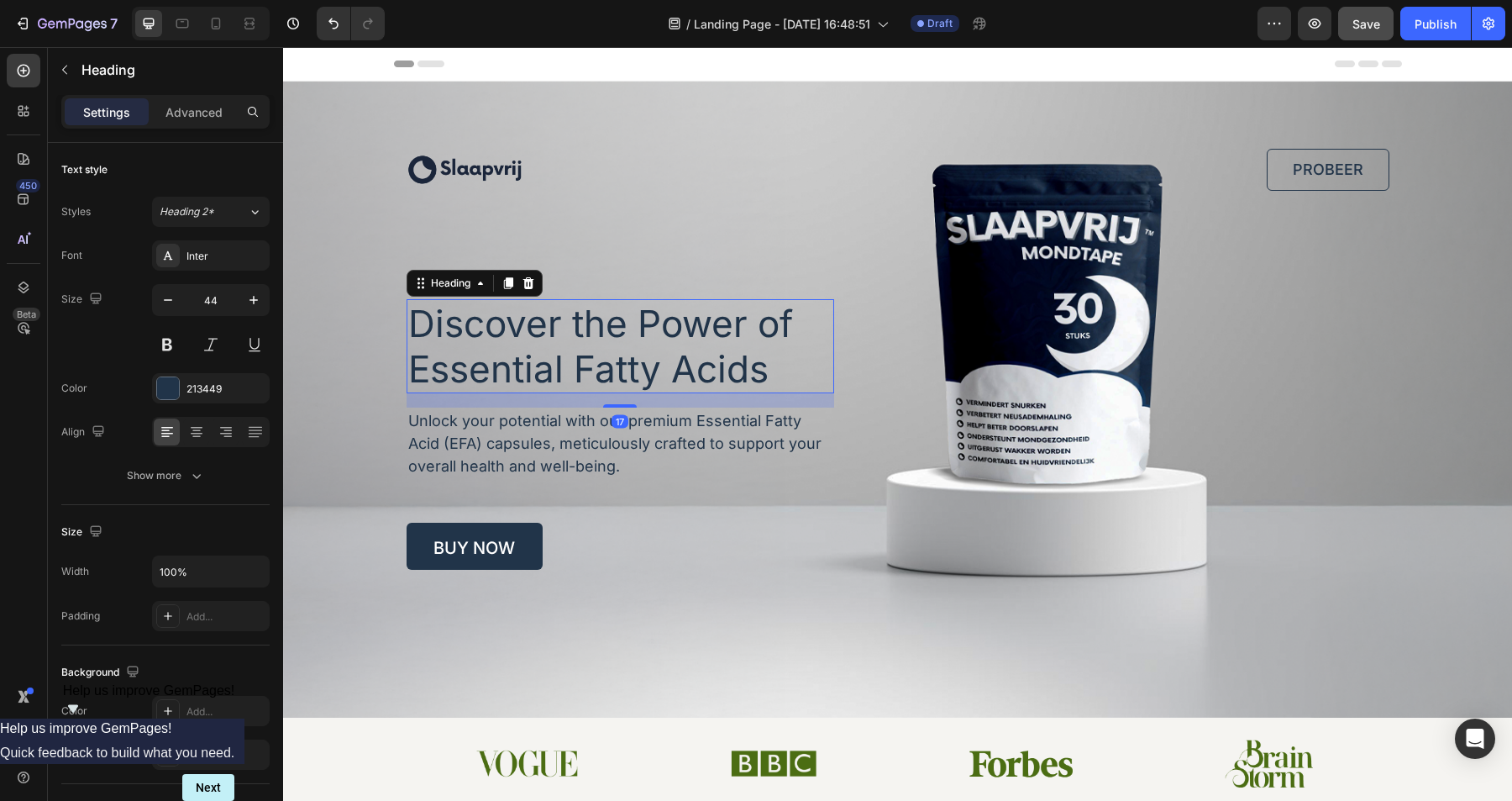
click at [594, 342] on h1 "Discover the Power of Essential Fatty Acids" at bounding box center [621, 346] width 428 height 94
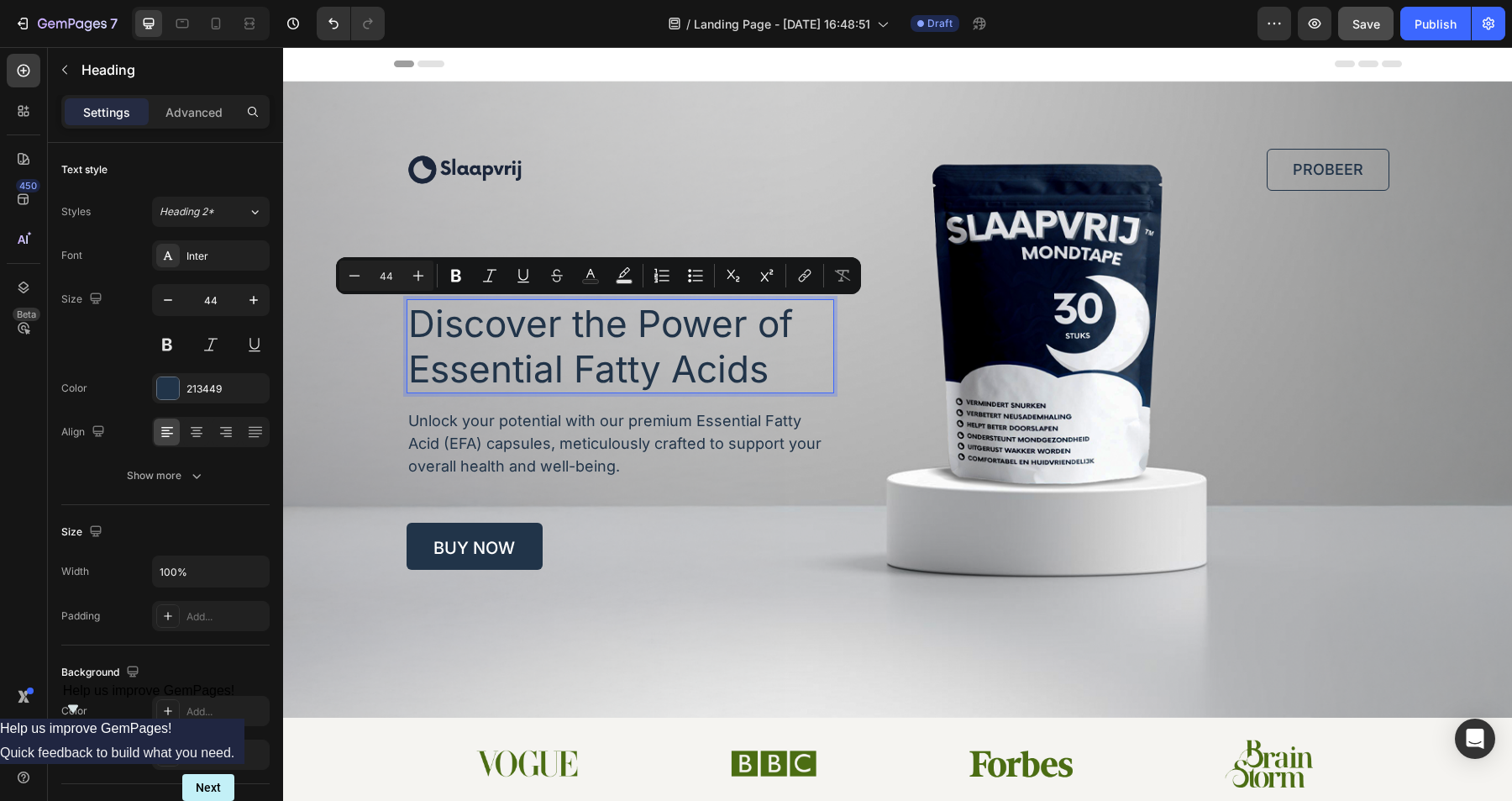
click at [632, 350] on p "Discover the Power of Essential Fatty Acids" at bounding box center [621, 346] width 424 height 91
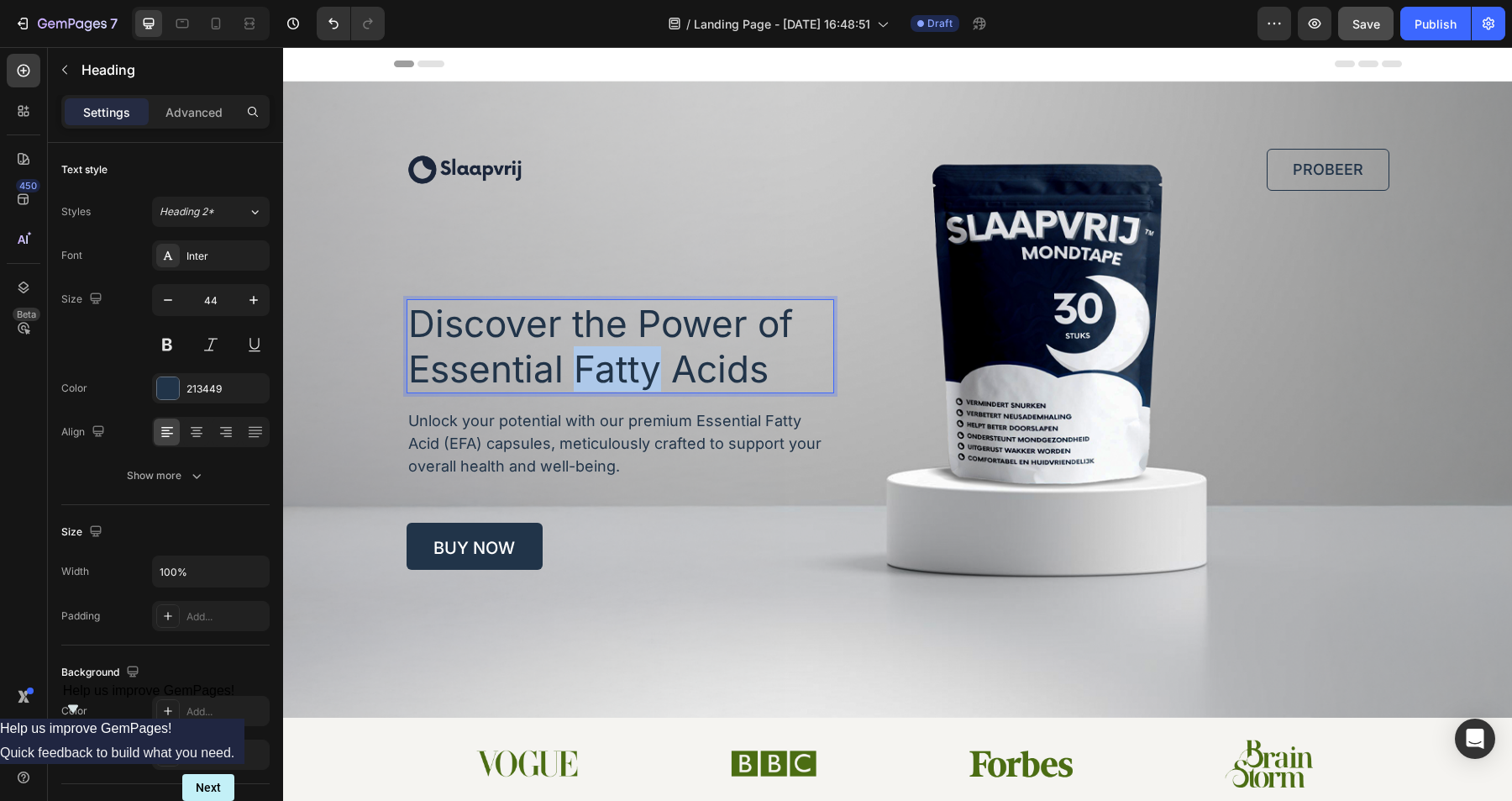
click at [632, 350] on p "Discover the Power of Essential Fatty Acids" at bounding box center [621, 346] width 424 height 91
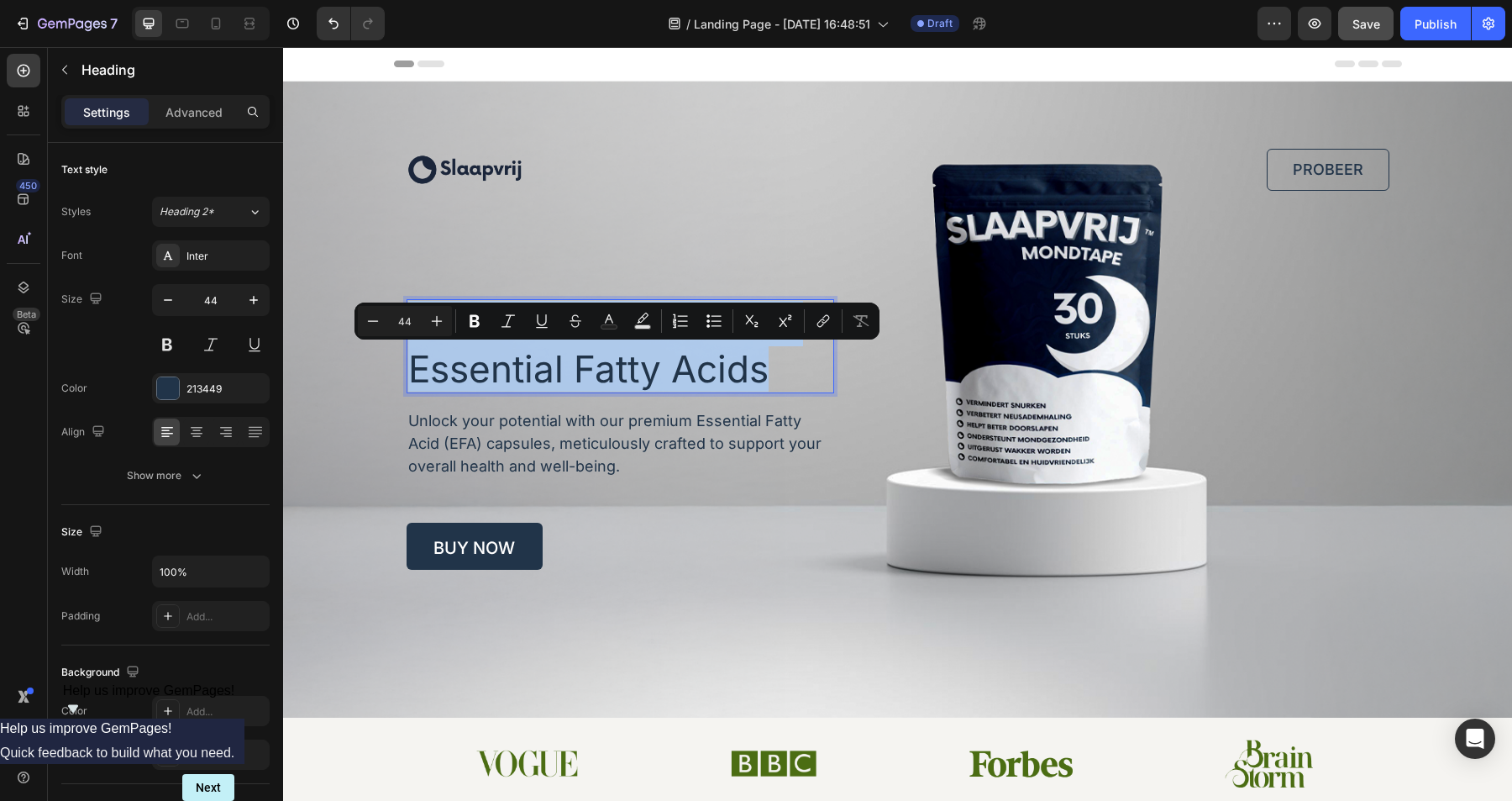
click at [632, 350] on p "Discover the Power of Essential Fatty Acids" at bounding box center [621, 346] width 424 height 91
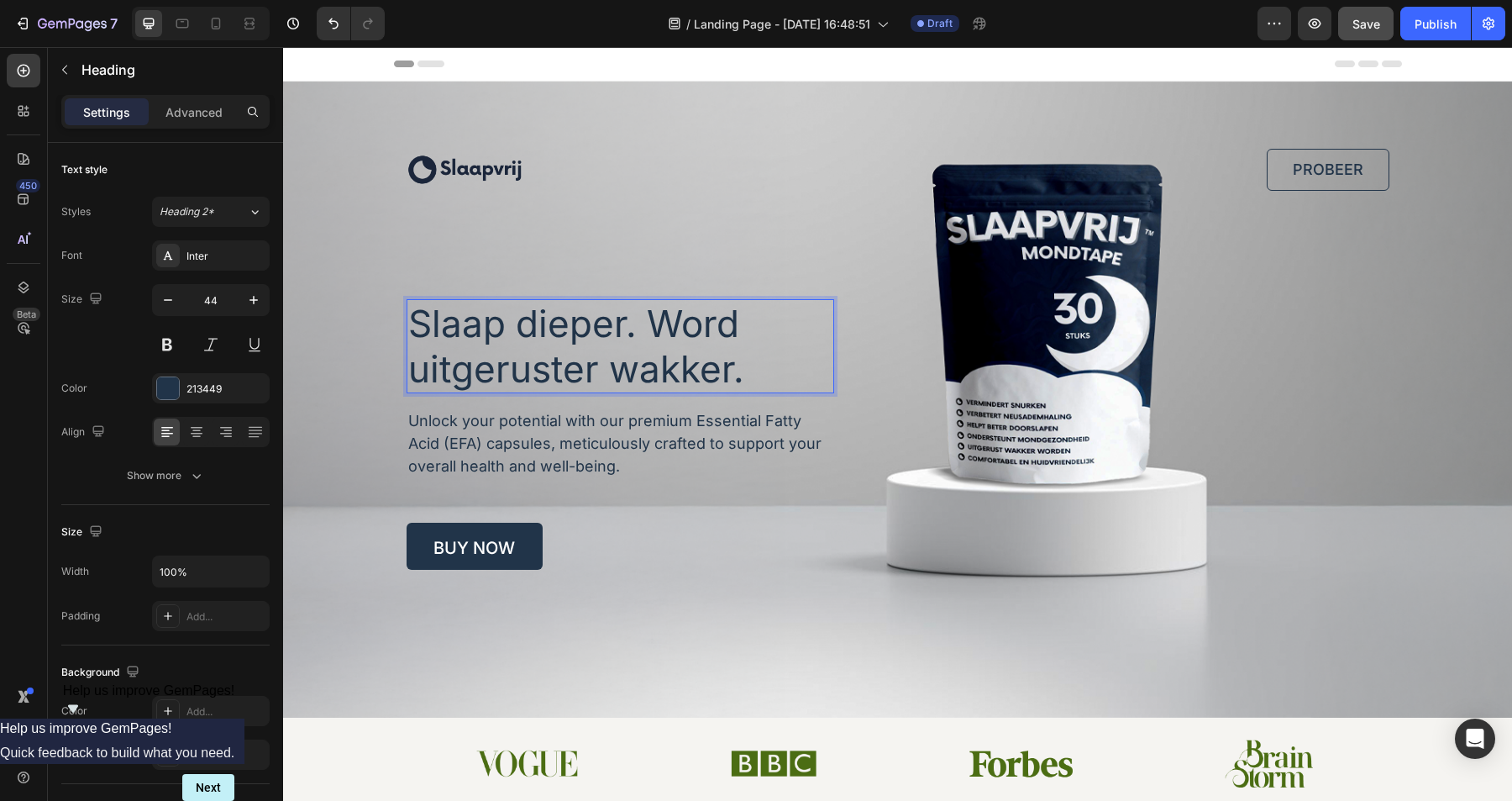
click at [682, 365] on p "Slaap dieper. Word uitgeruster wakker." at bounding box center [621, 346] width 424 height 91
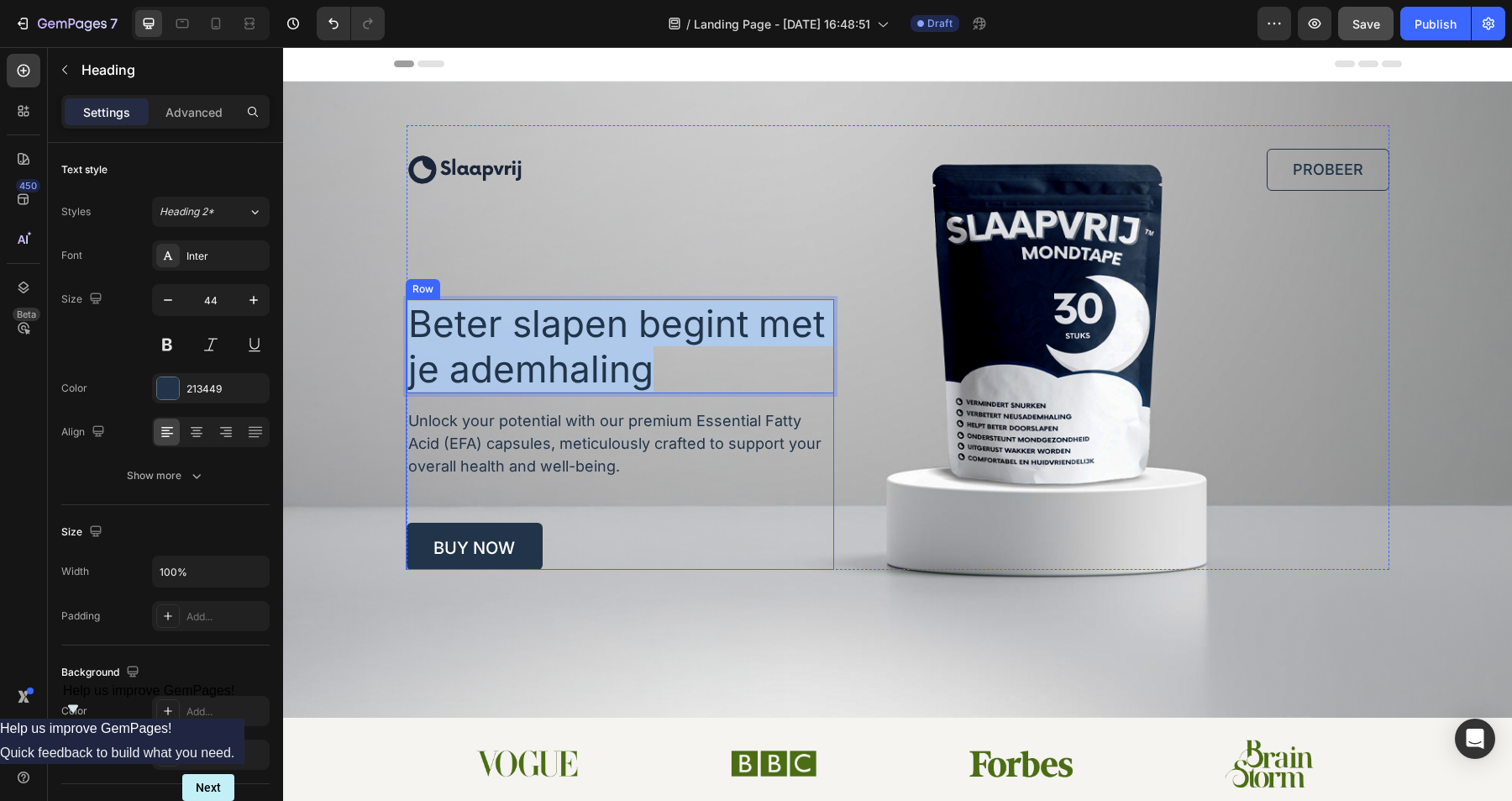
drag, startPoint x: 665, startPoint y: 371, endPoint x: 403, endPoint y: 322, distance: 266.5
click at [403, 322] on div "Image PROBEER Button Row Beter slapen begint met je ademhaling Heading 17 Unloc…" at bounding box center [898, 326] width 1025 height 488
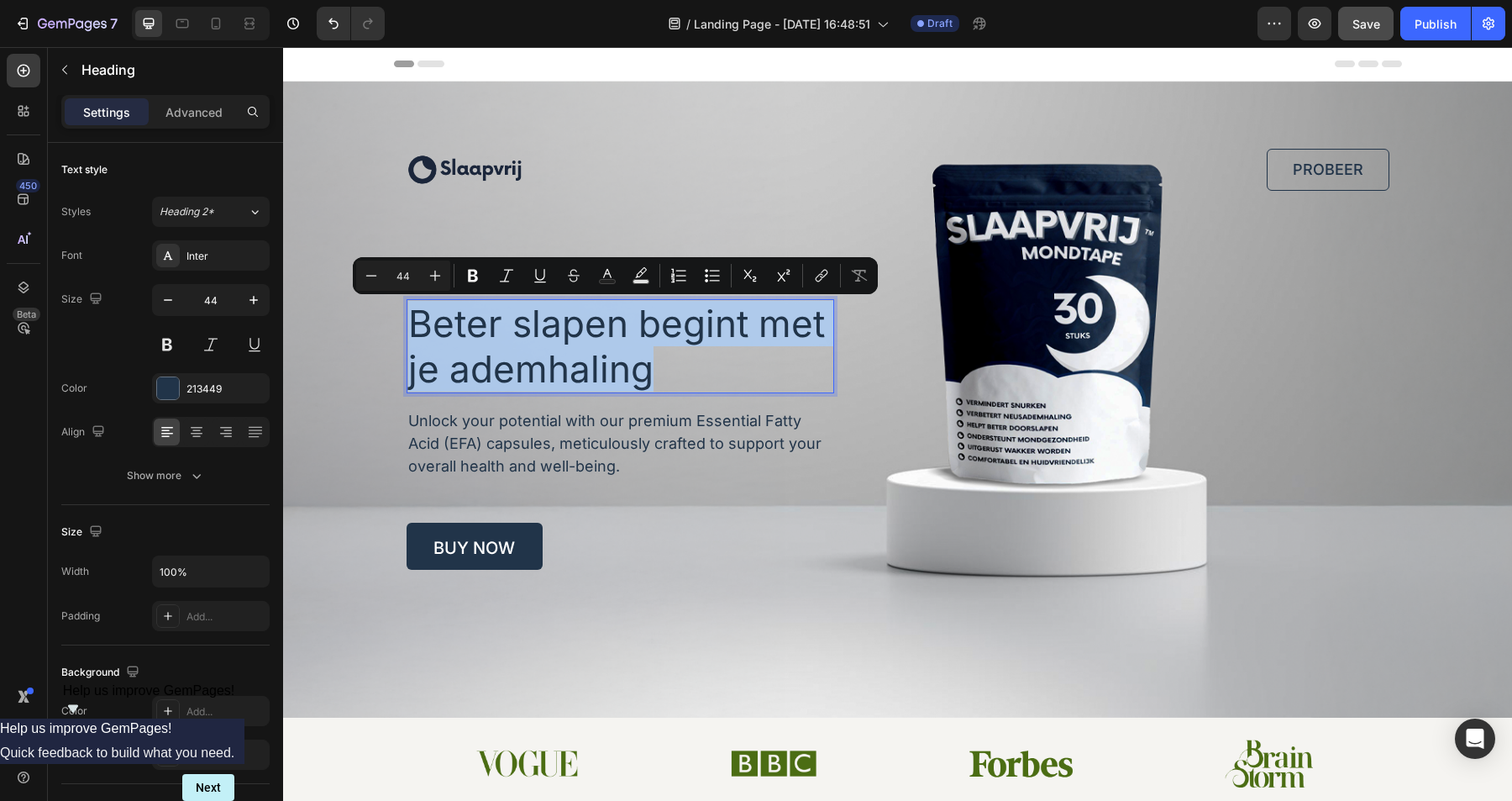
click at [650, 359] on p "Beter slapen begint met je ademhaling" at bounding box center [621, 346] width 424 height 91
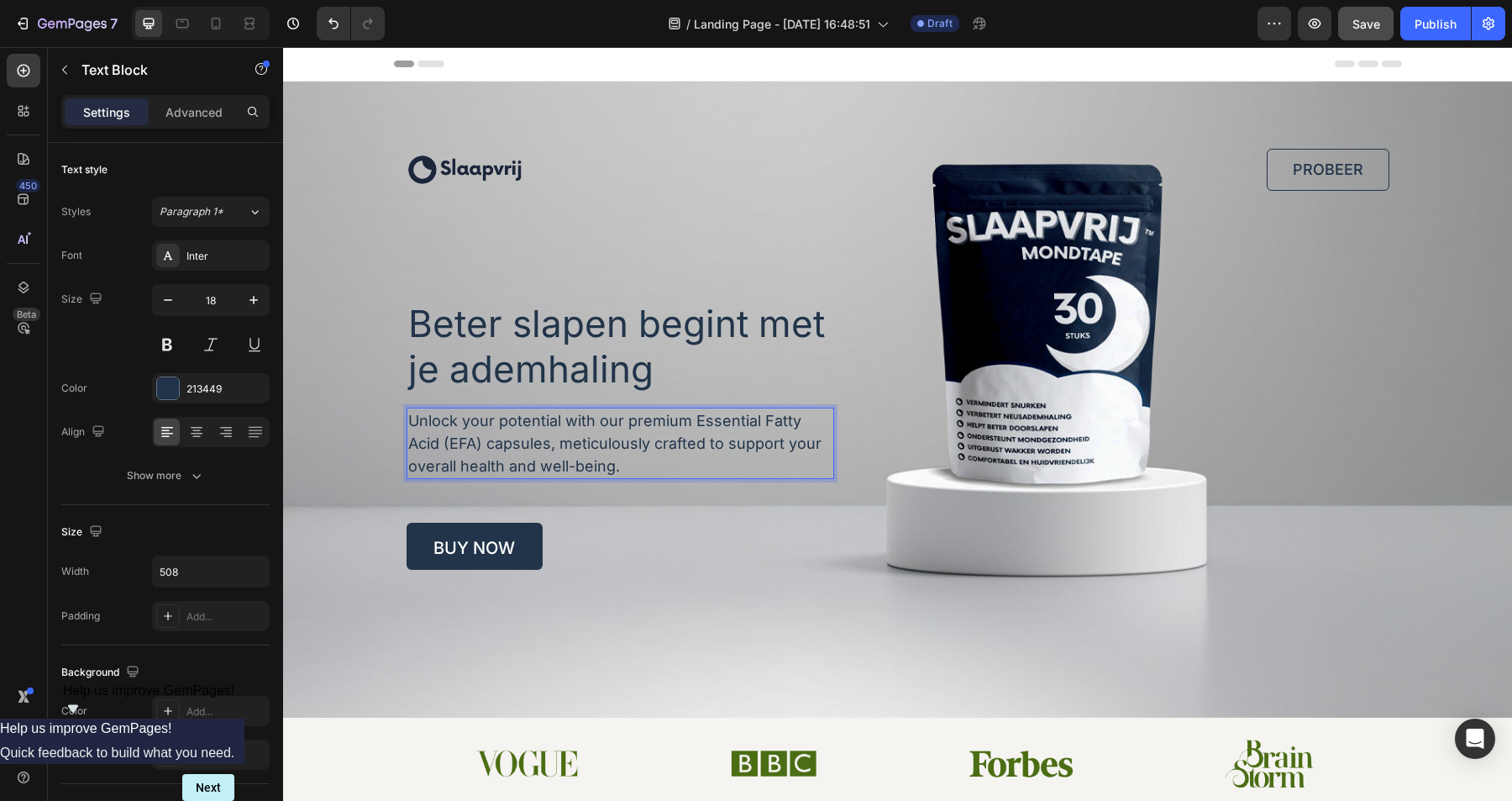
click at [576, 449] on p "Unlock your potential with our premium Essential Fatty Acid (EFA) capsules, met…" at bounding box center [620, 443] width 423 height 68
click at [489, 546] on p "buy now" at bounding box center [474, 547] width 81 height 16
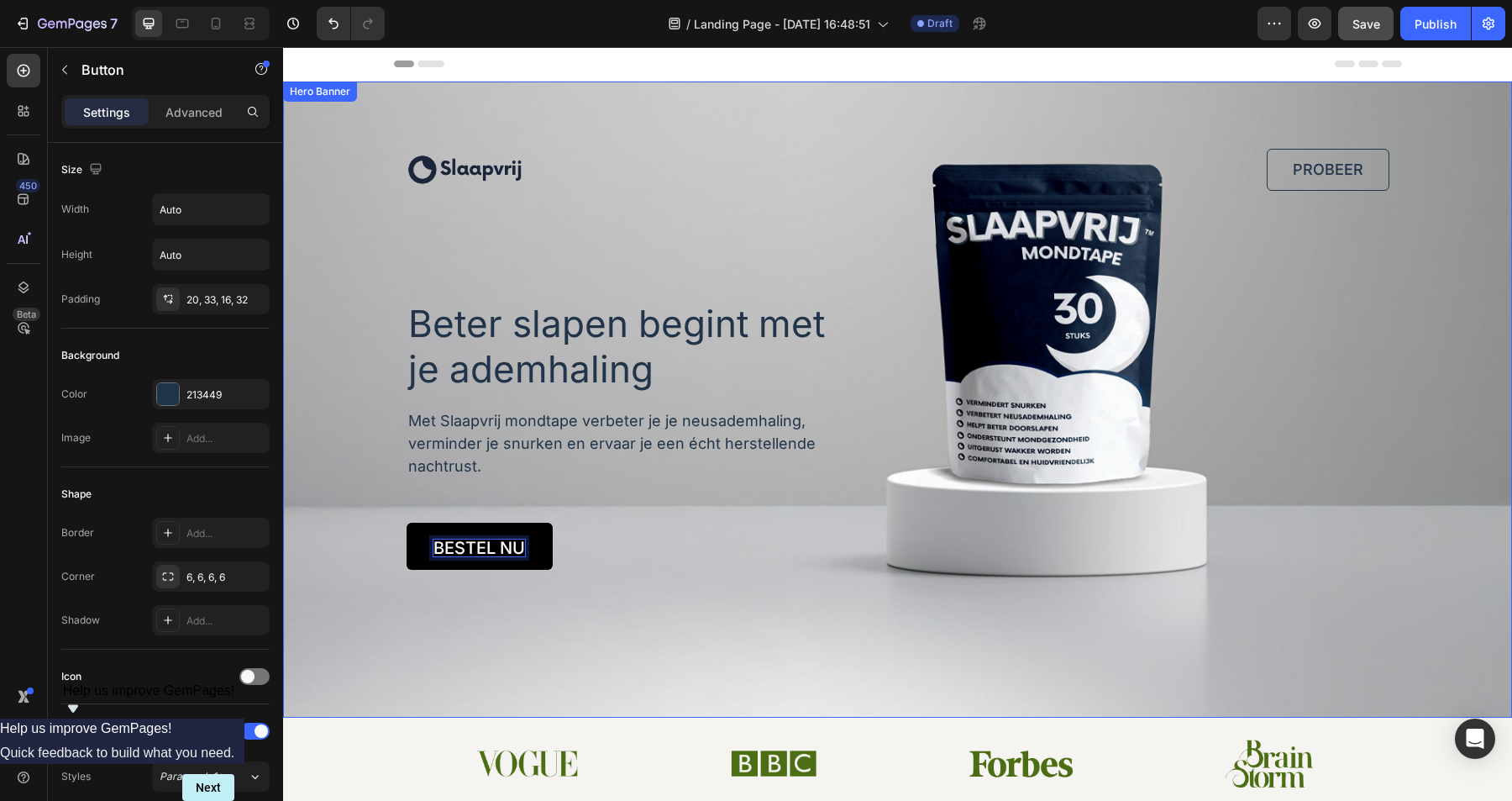
click at [575, 618] on div "Background Image" at bounding box center [898, 399] width 1229 height 636
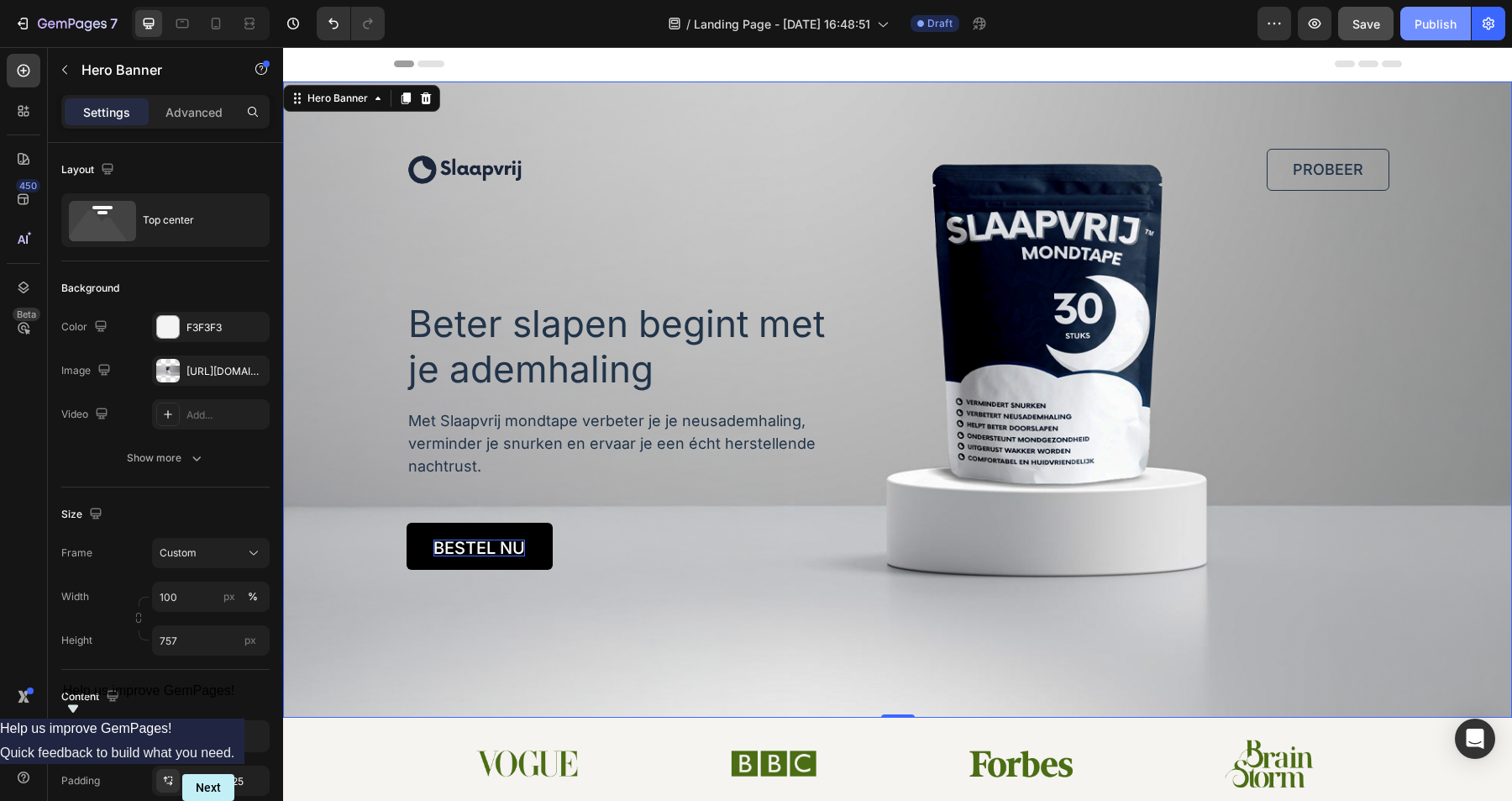
click at [1447, 19] on div "Publish" at bounding box center [1436, 23] width 42 height 17
click at [1489, 26] on icon "button" at bounding box center [1489, 23] width 12 height 13
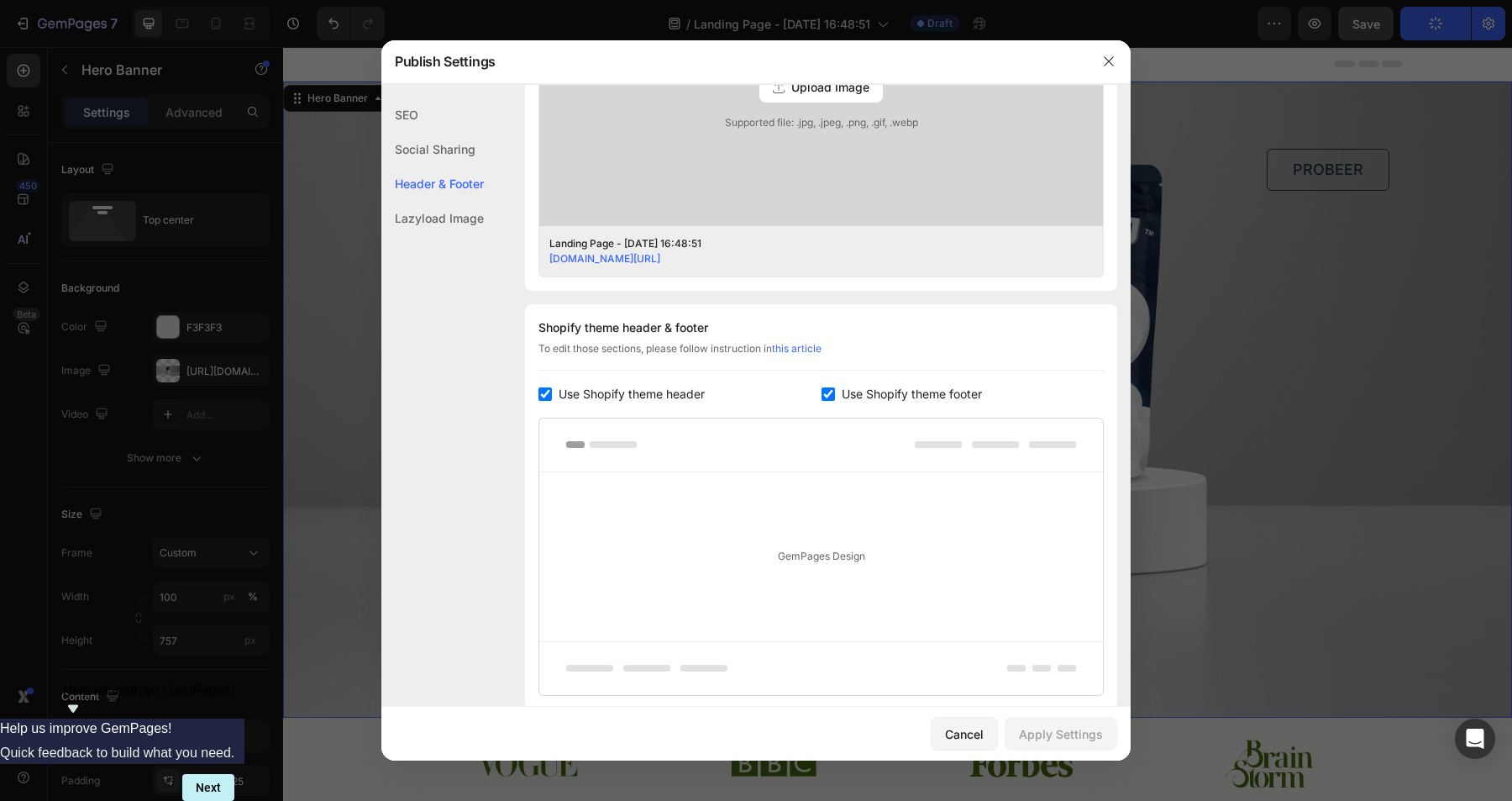
scroll to position [710, 0]
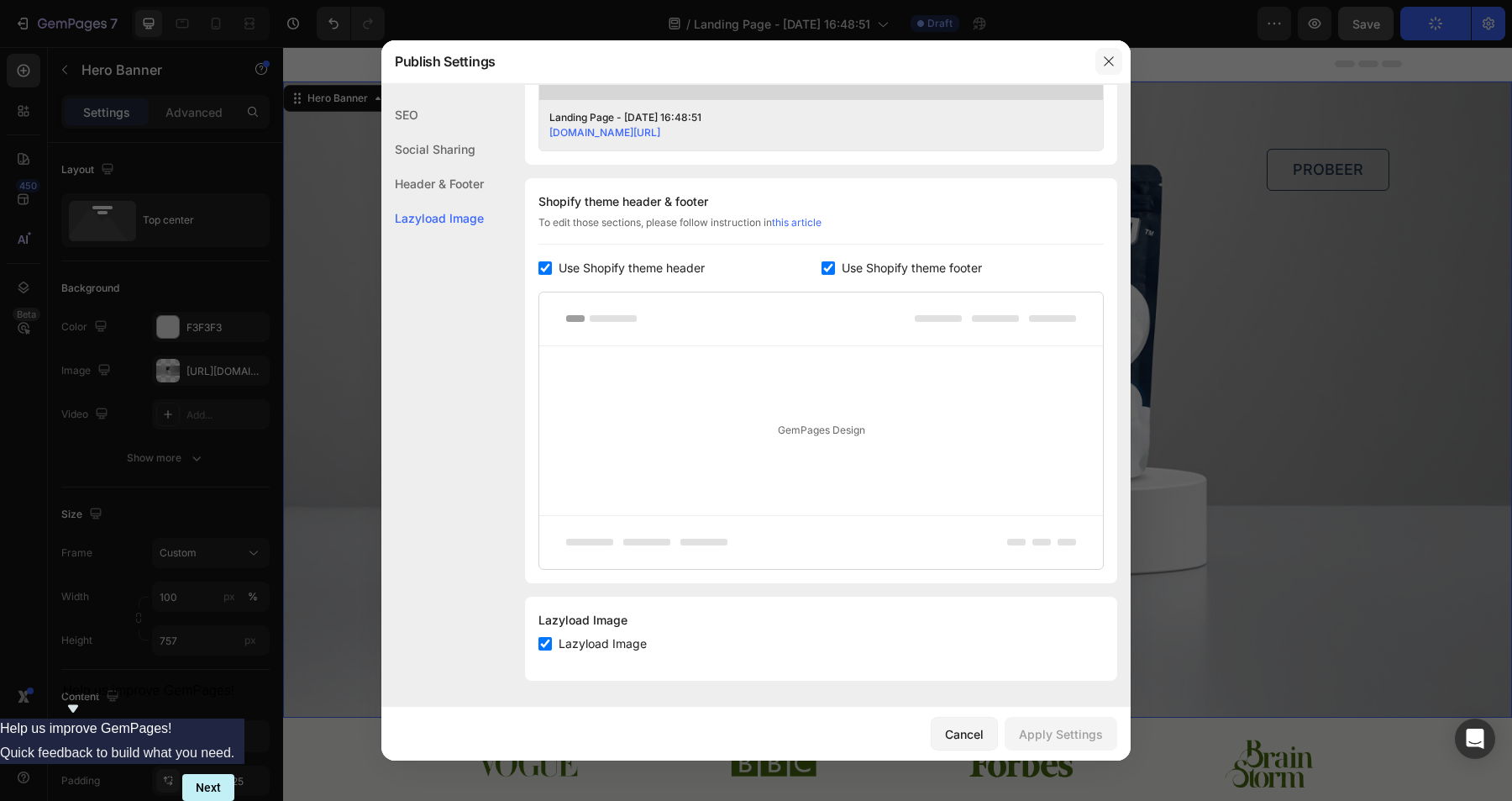
click at [1114, 61] on icon "button" at bounding box center [1110, 61] width 14 height 14
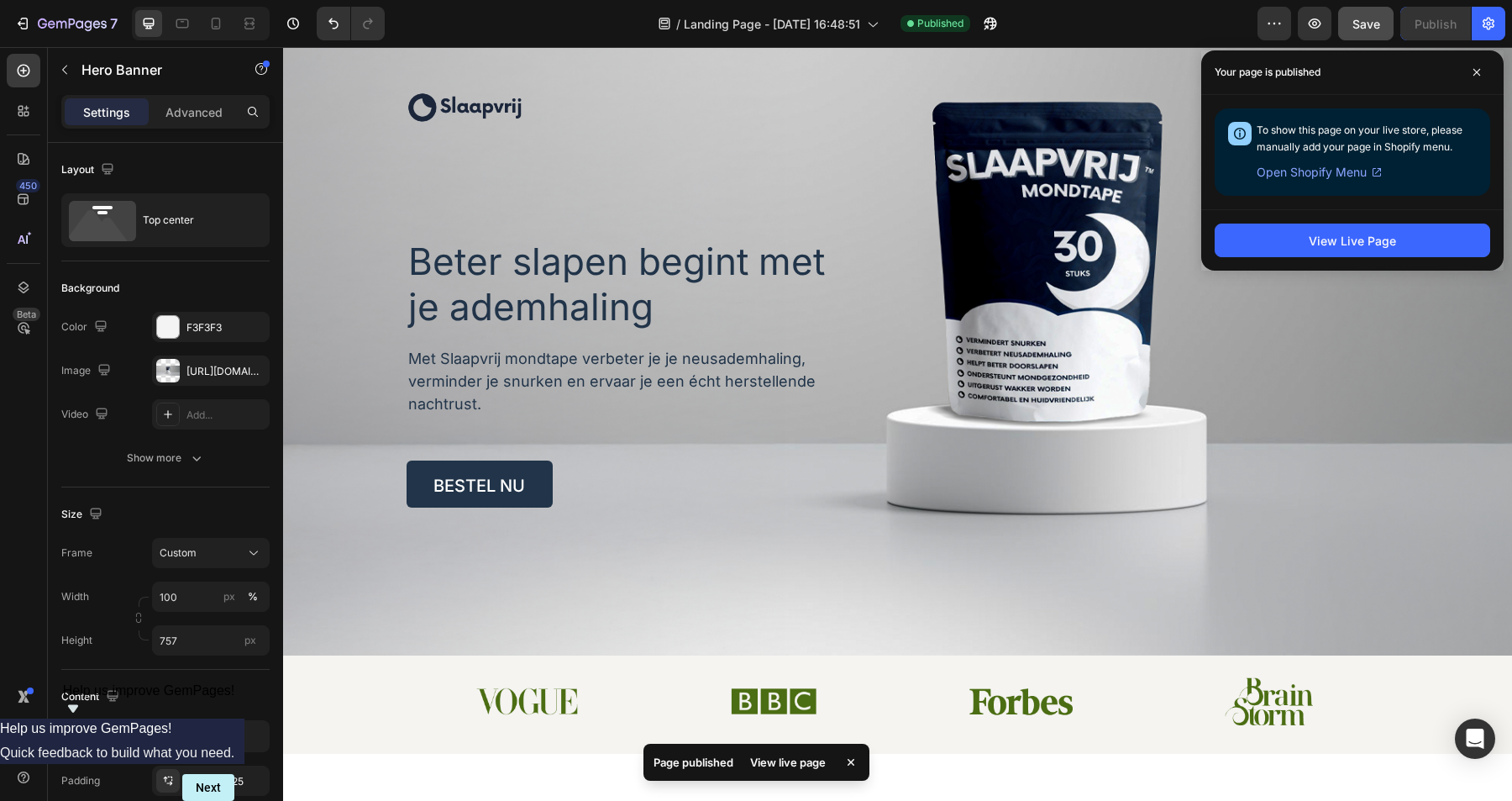
scroll to position [0, 0]
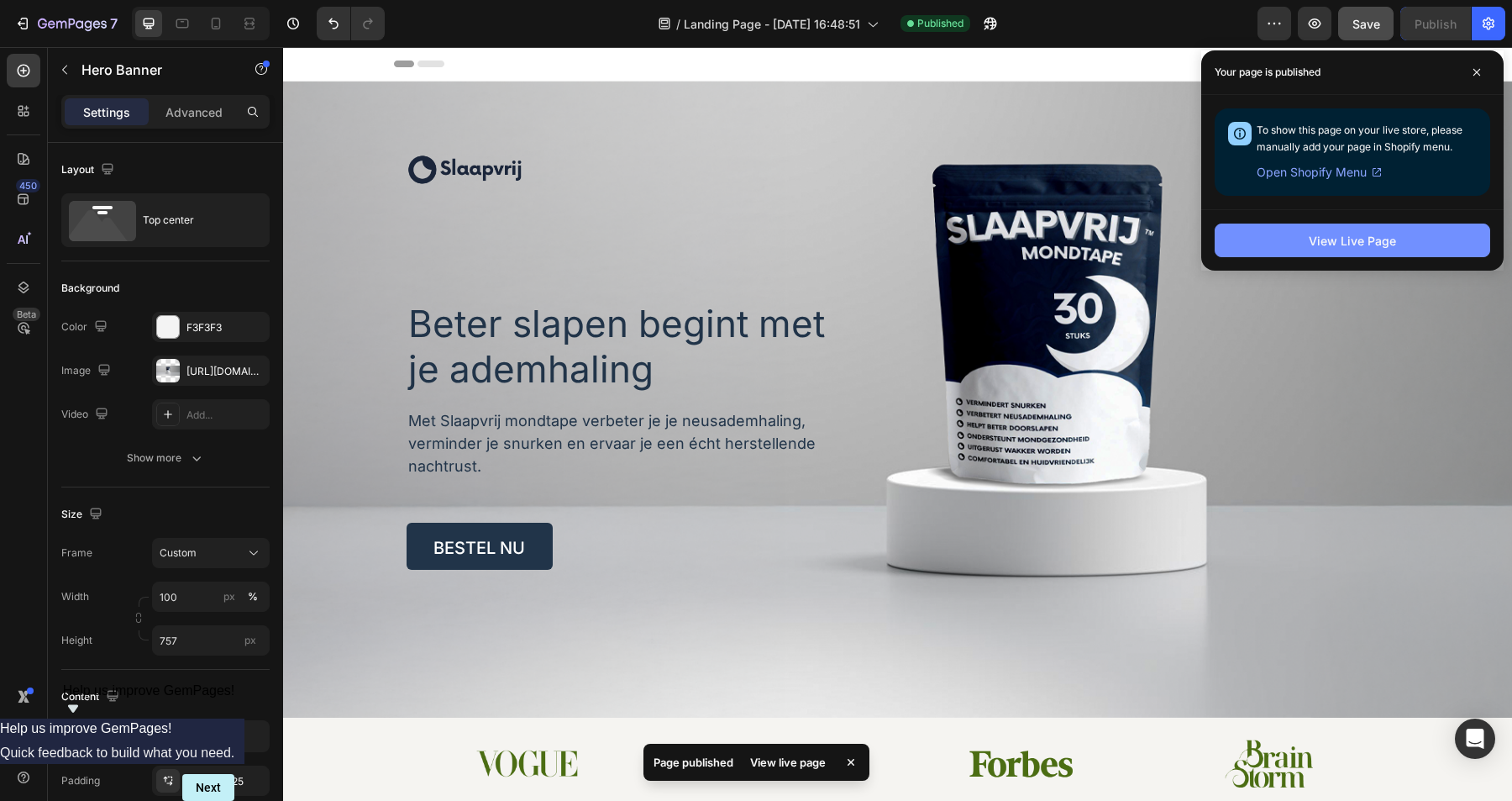
click at [1358, 242] on div "View Live Page" at bounding box center [1352, 241] width 87 height 17
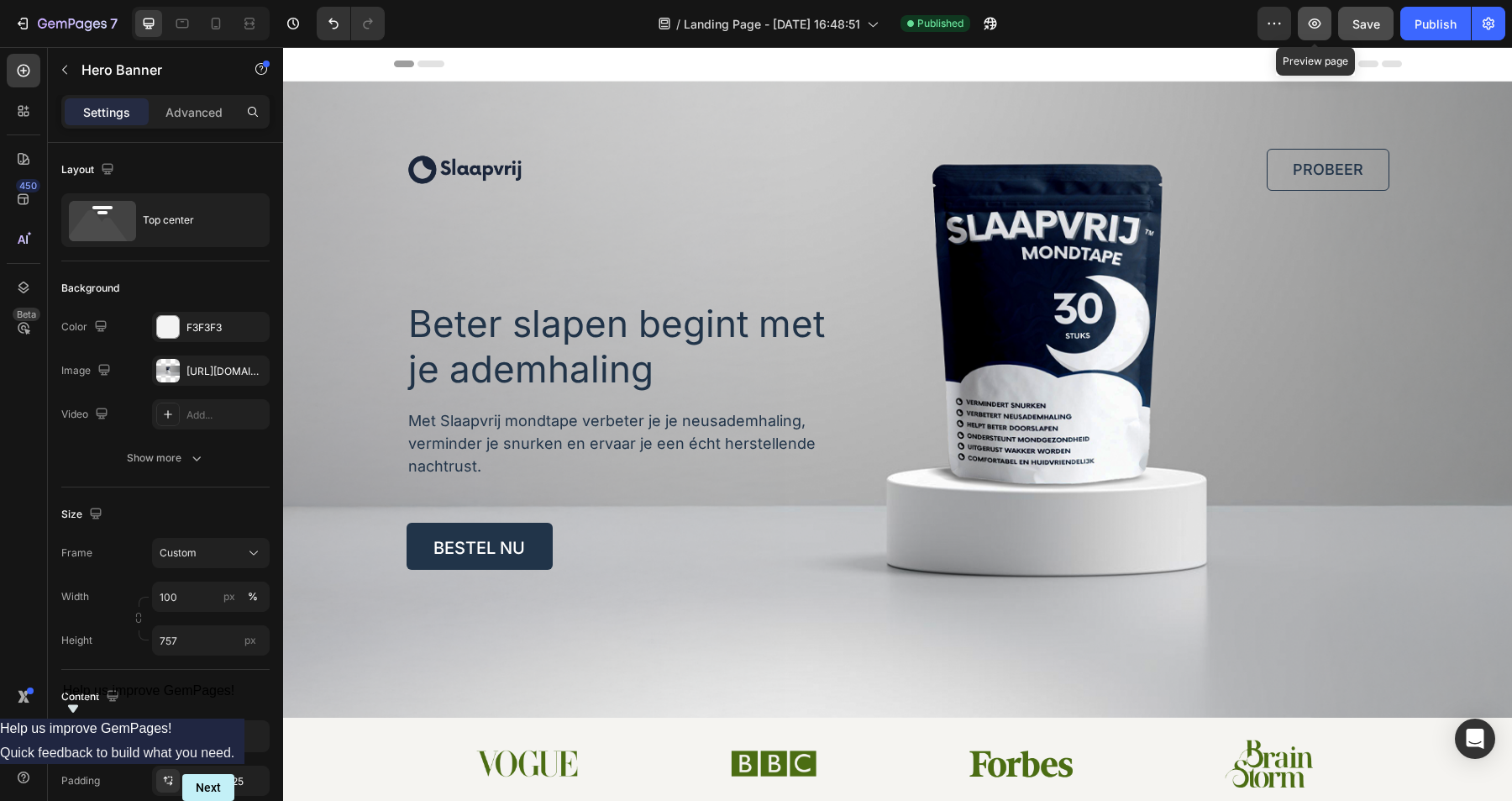
click at [1318, 24] on icon "button" at bounding box center [1315, 23] width 16 height 16
click at [1487, 29] on icon "button" at bounding box center [1489, 23] width 12 height 13
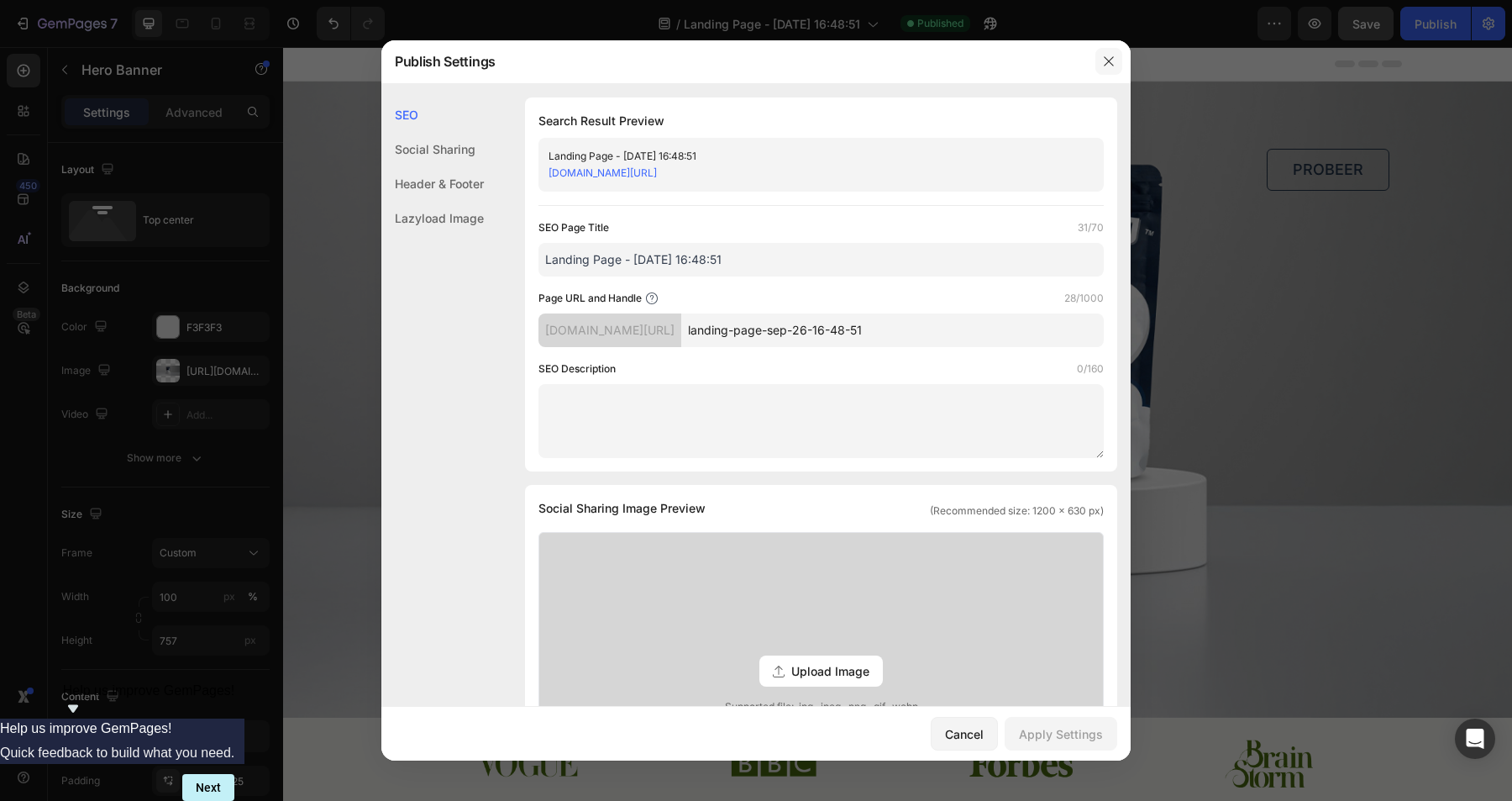
click at [1112, 66] on icon "button" at bounding box center [1110, 61] width 14 height 14
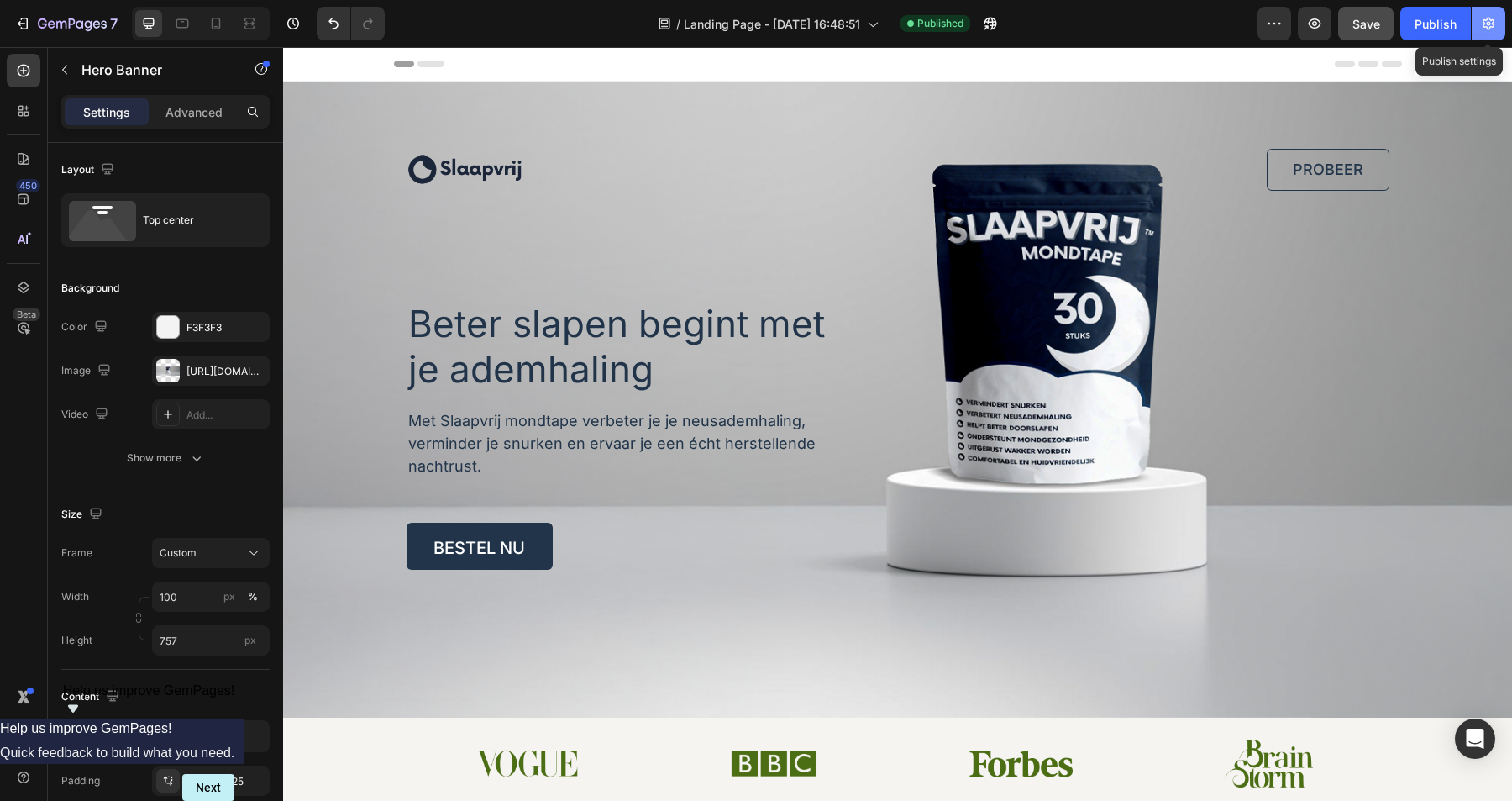
click at [1479, 26] on button "button" at bounding box center [1489, 23] width 34 height 34
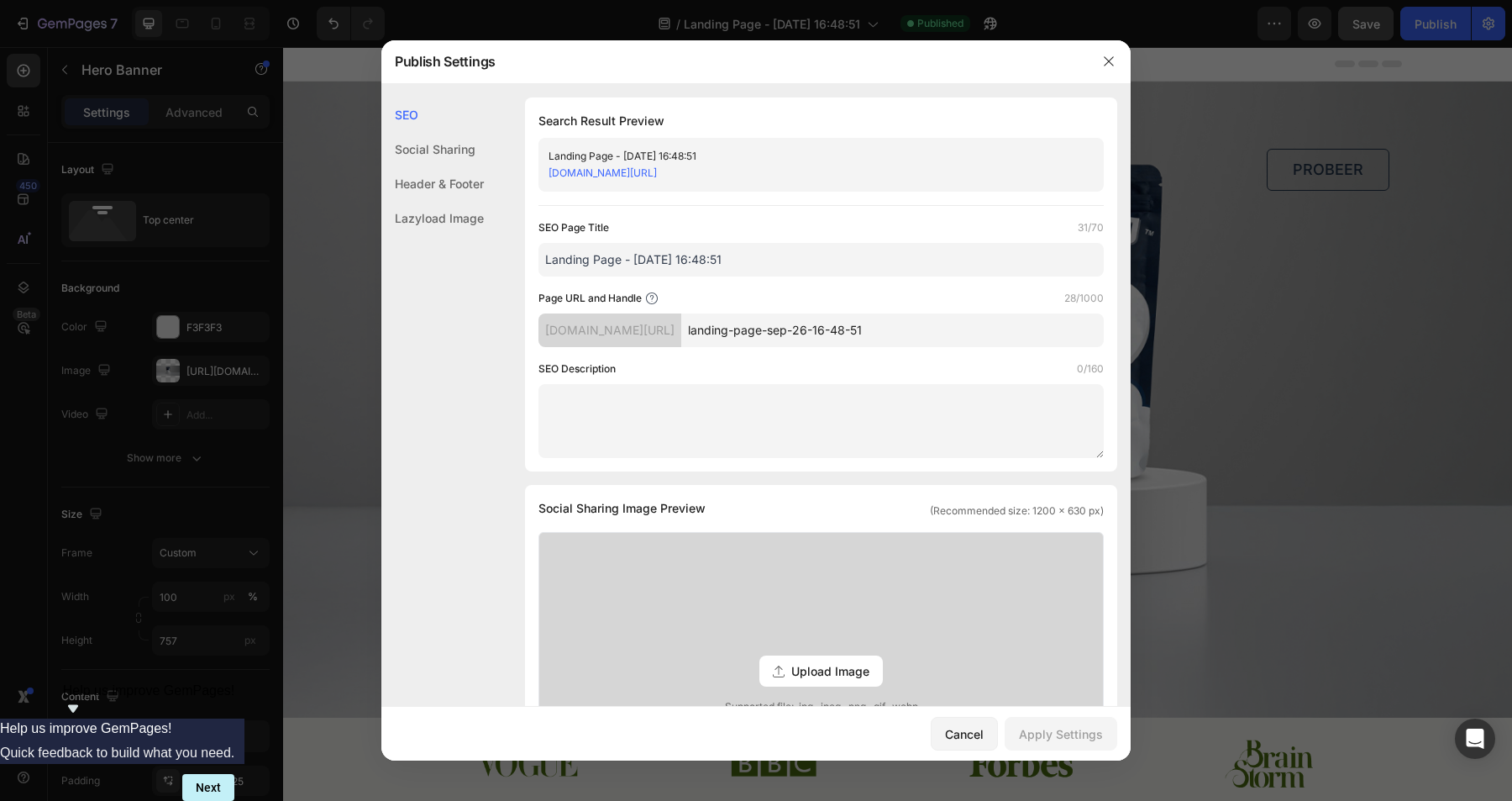
click at [657, 174] on link "[DOMAIN_NAME][URL]" at bounding box center [602, 172] width 108 height 13
click at [1198, 251] on div at bounding box center [756, 400] width 1512 height 801
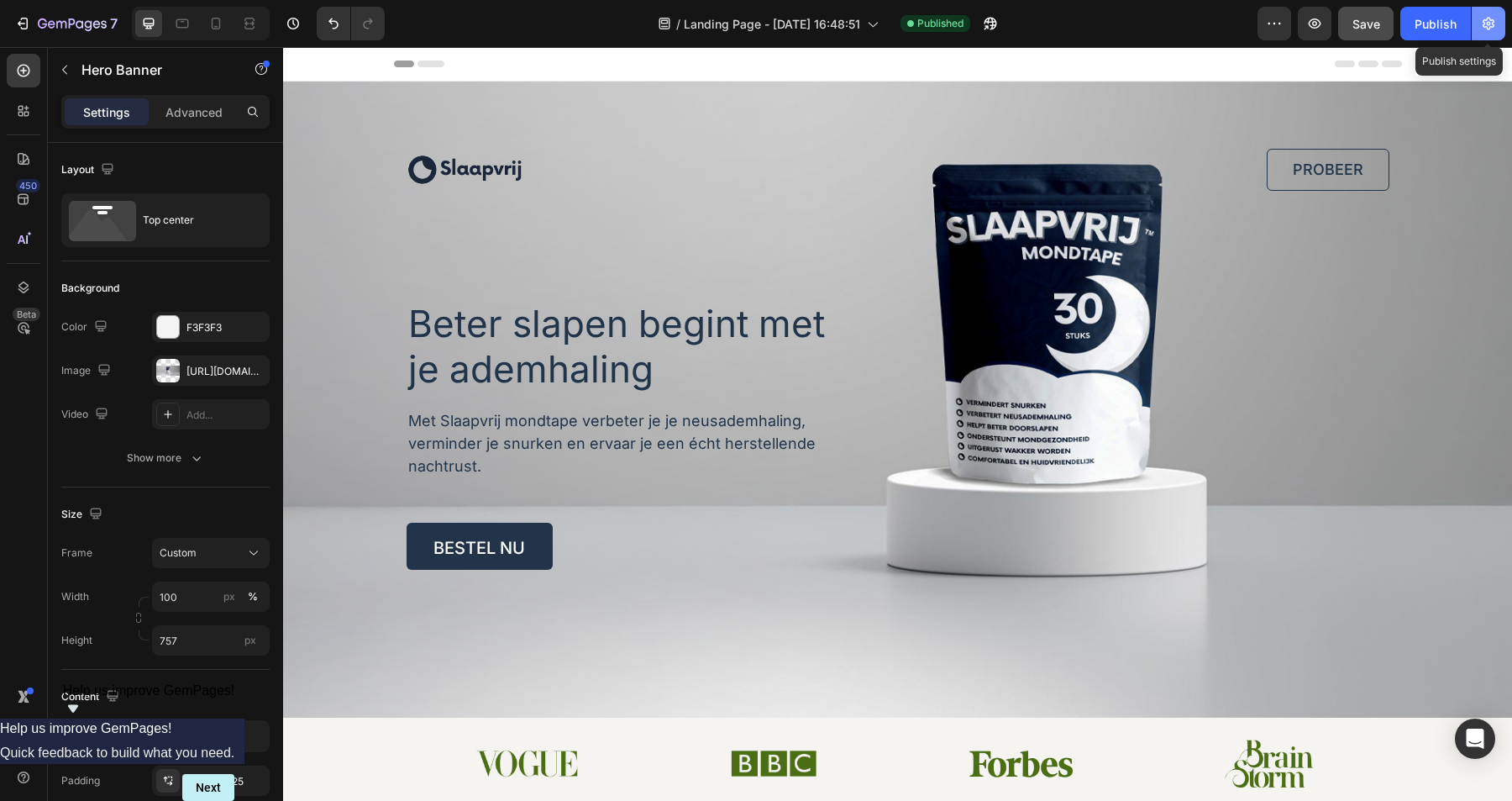
click at [1483, 16] on icon "button" at bounding box center [1488, 23] width 16 height 16
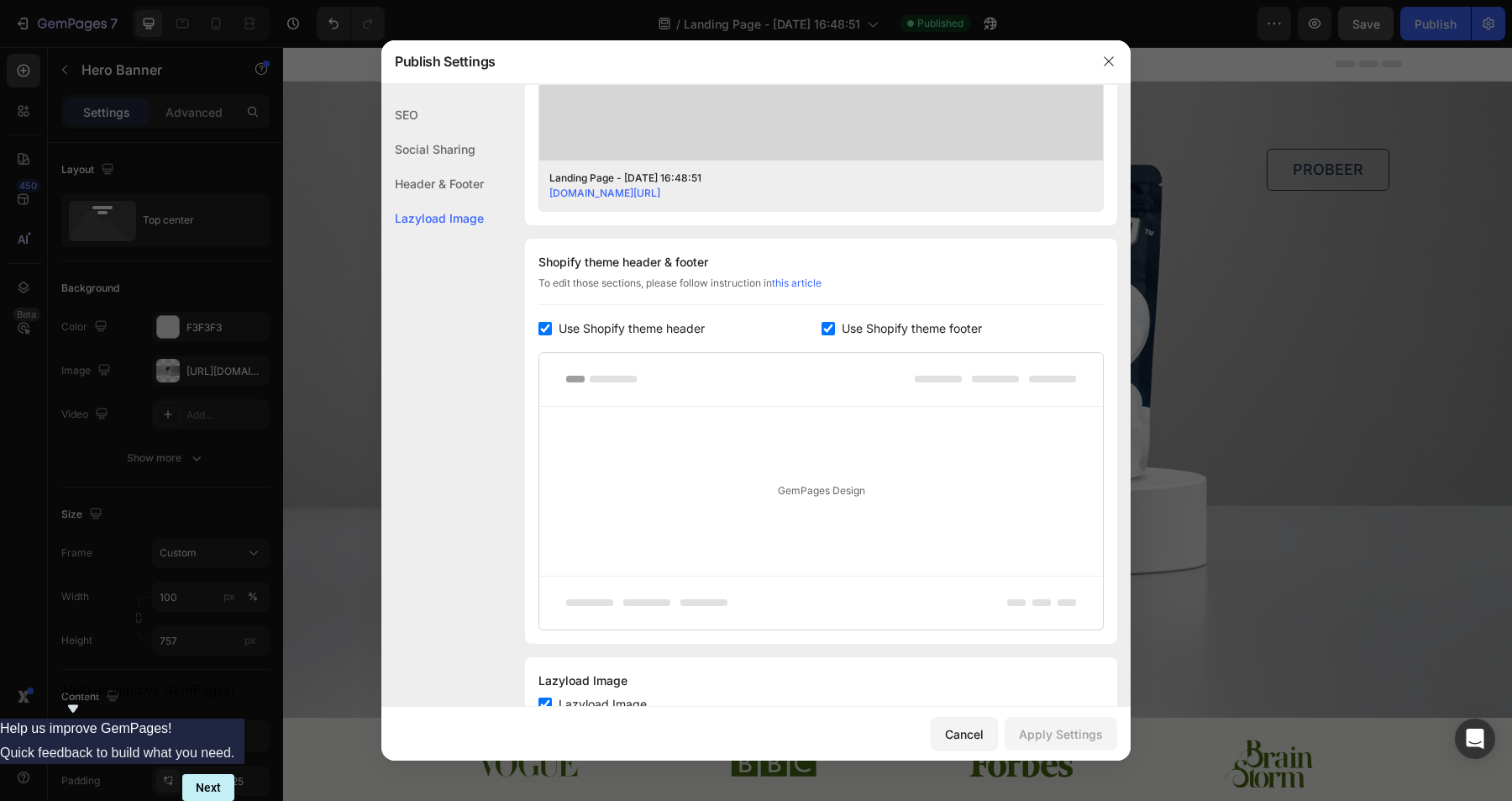
scroll to position [636, 0]
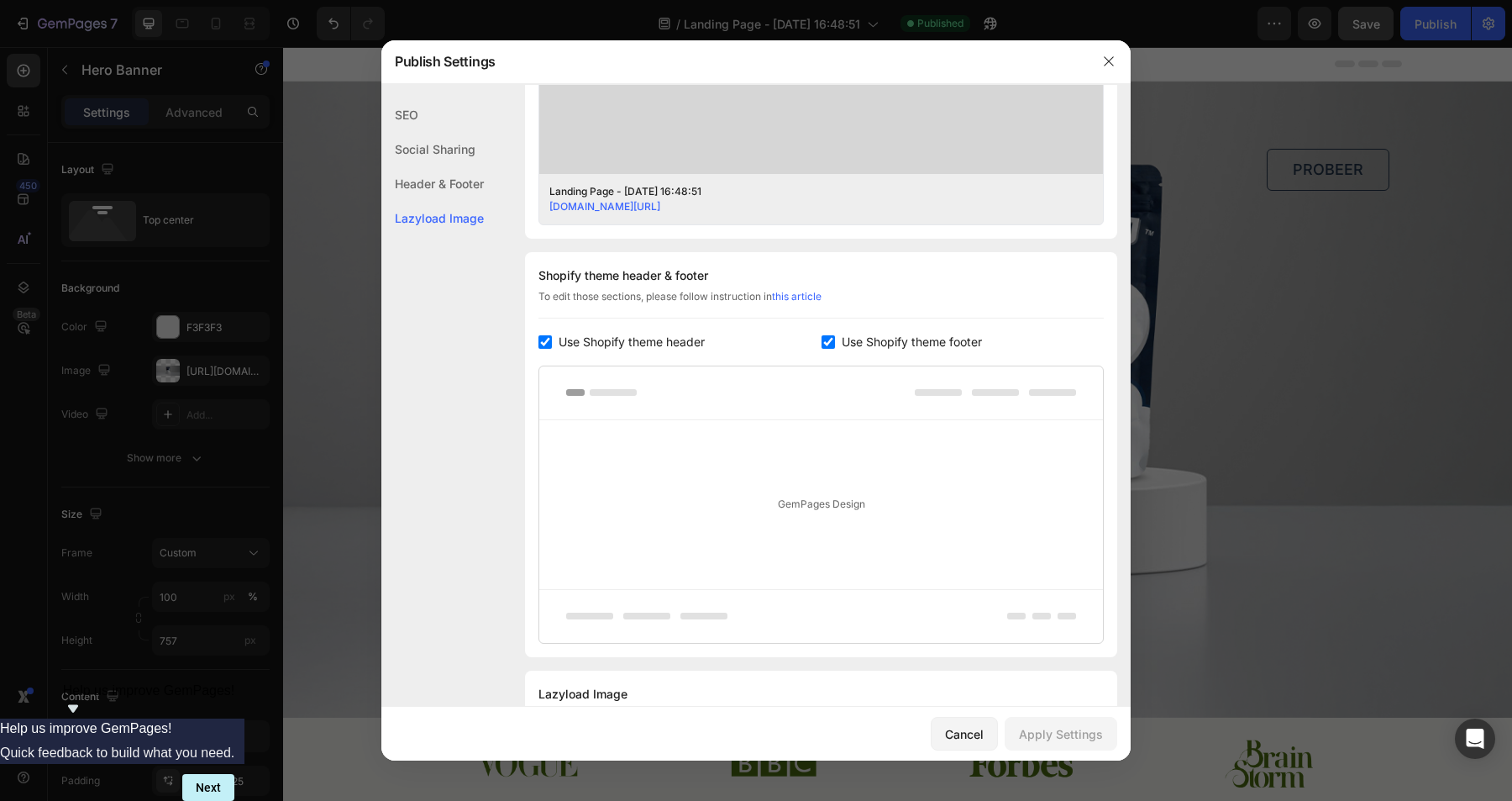
click at [420, 115] on div "SEO" at bounding box center [433, 115] width 102 height 35
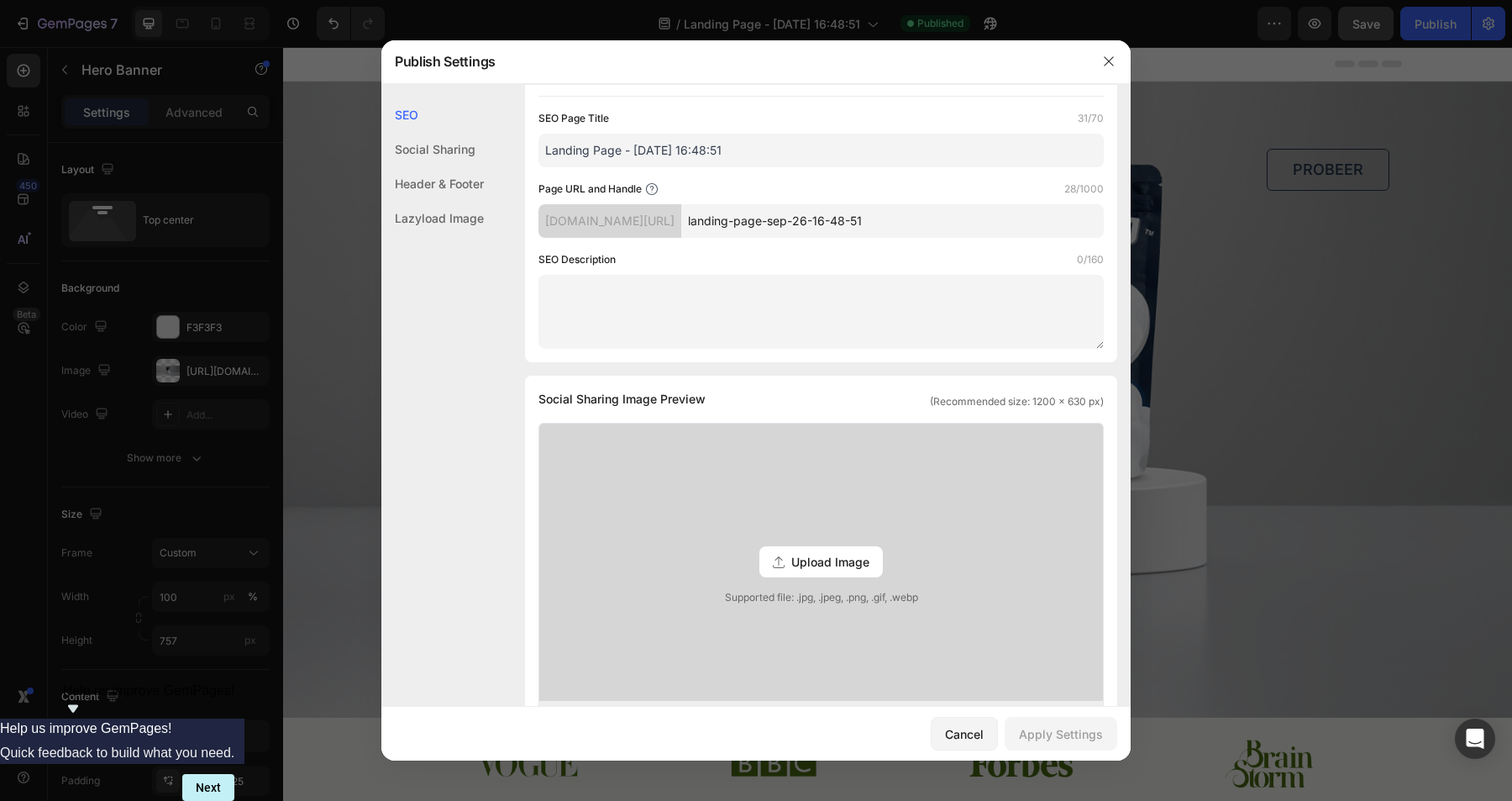
scroll to position [0, 0]
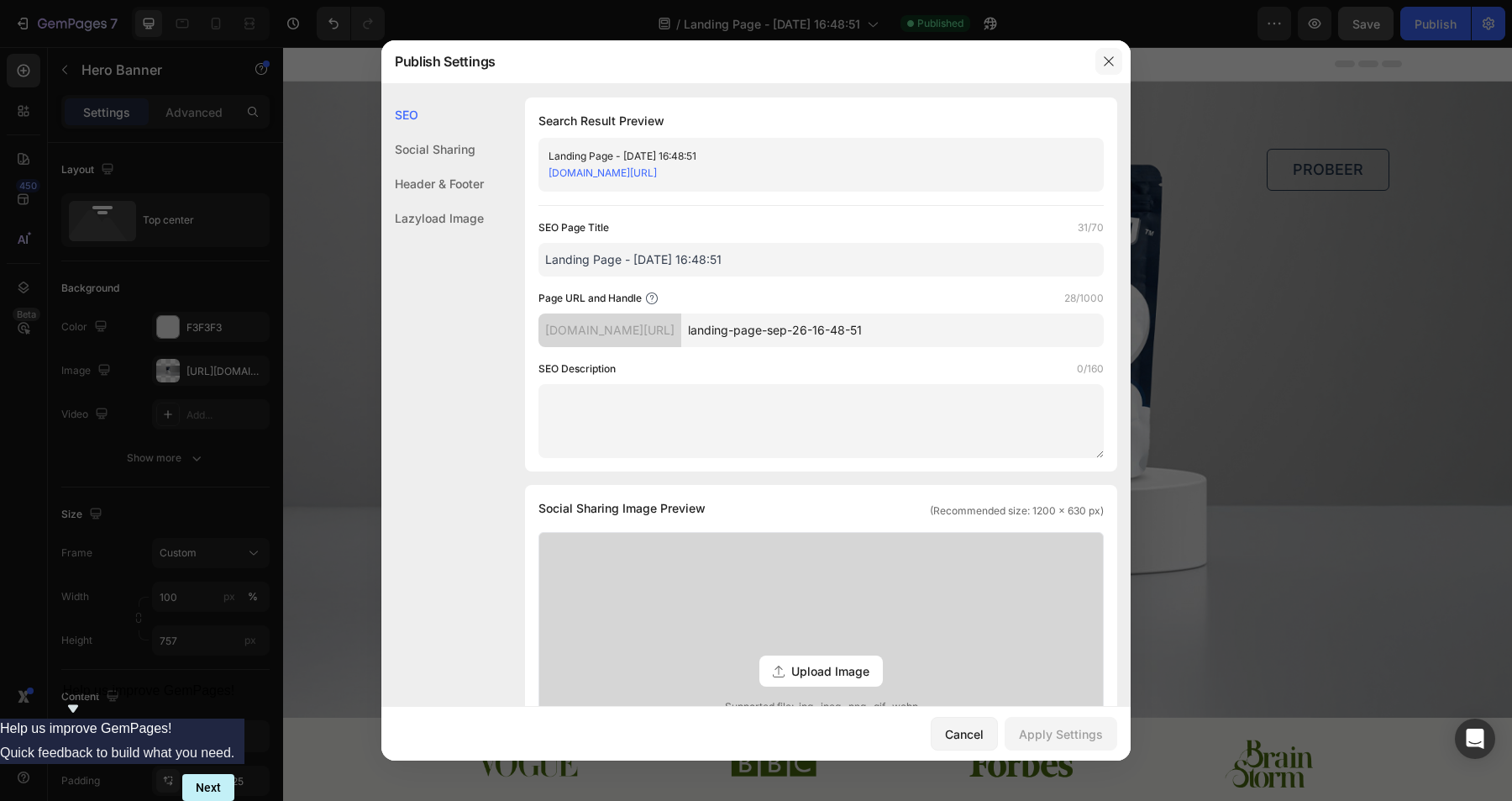
click at [1112, 65] on icon "button" at bounding box center [1110, 61] width 14 height 14
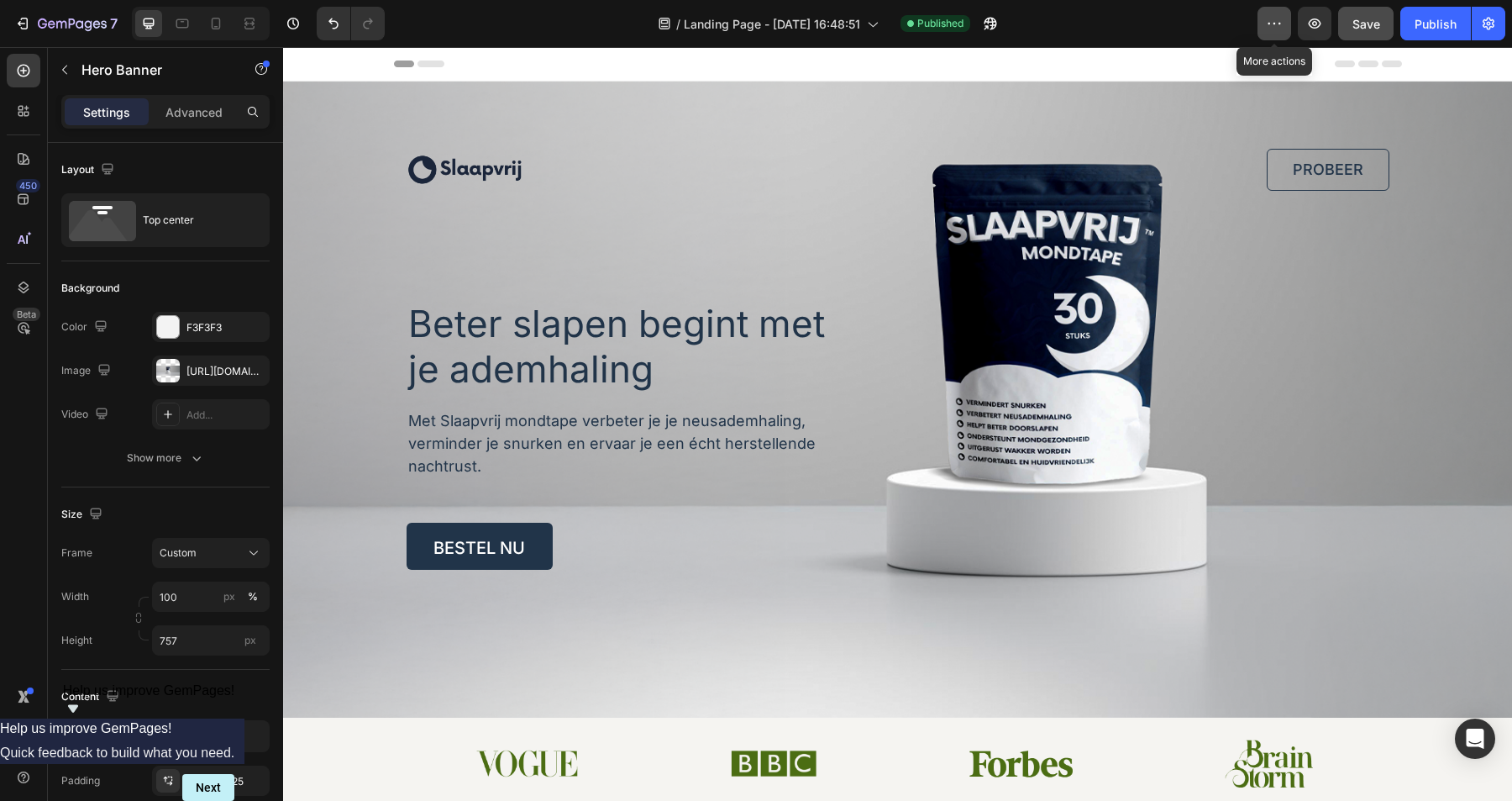
click at [1269, 23] on icon "button" at bounding box center [1274, 23] width 16 height 16
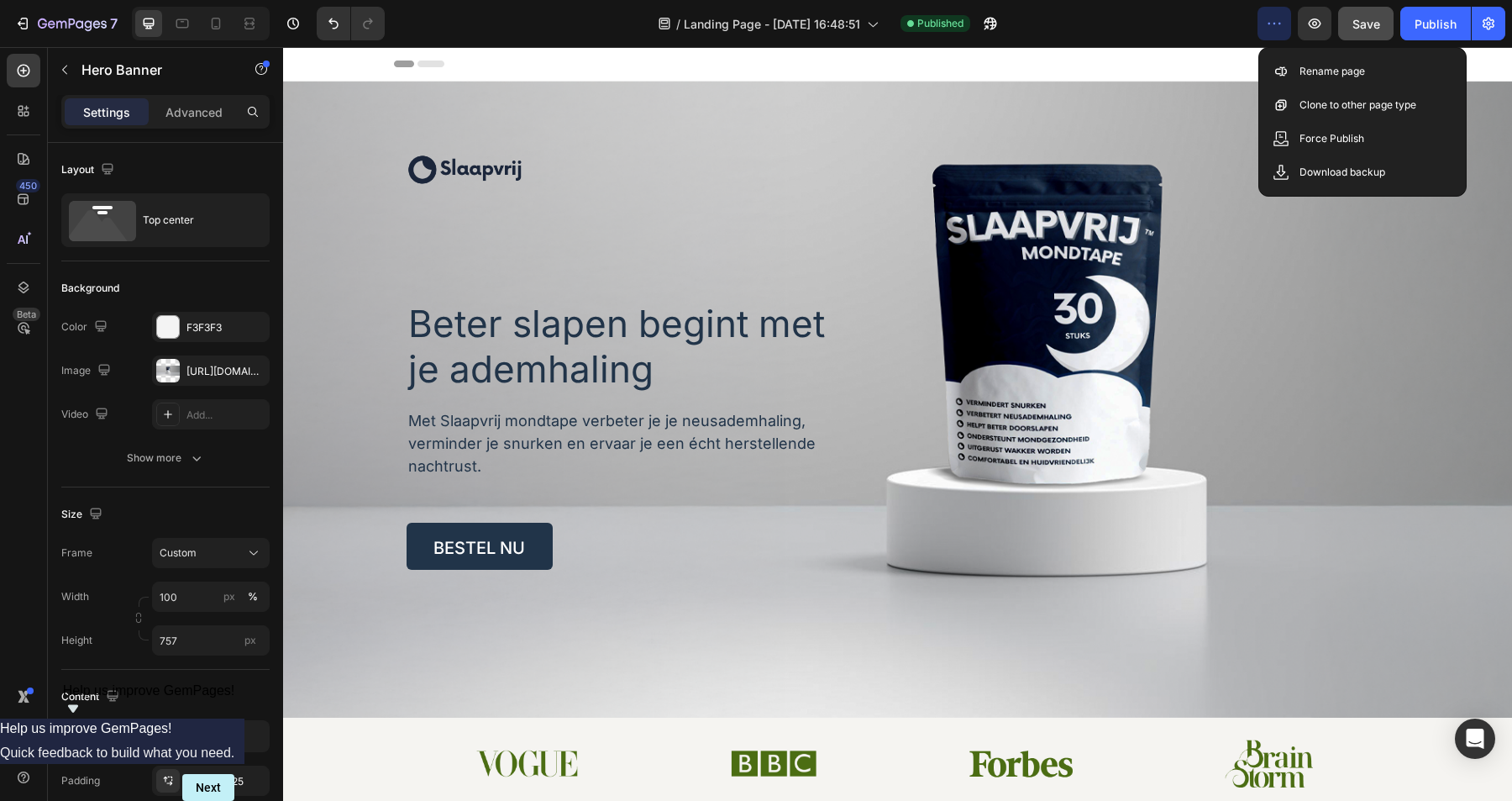
click at [1197, 23] on div "/ Landing Page - [DATE] 16:48:51 Published" at bounding box center [827, 23] width 859 height 34
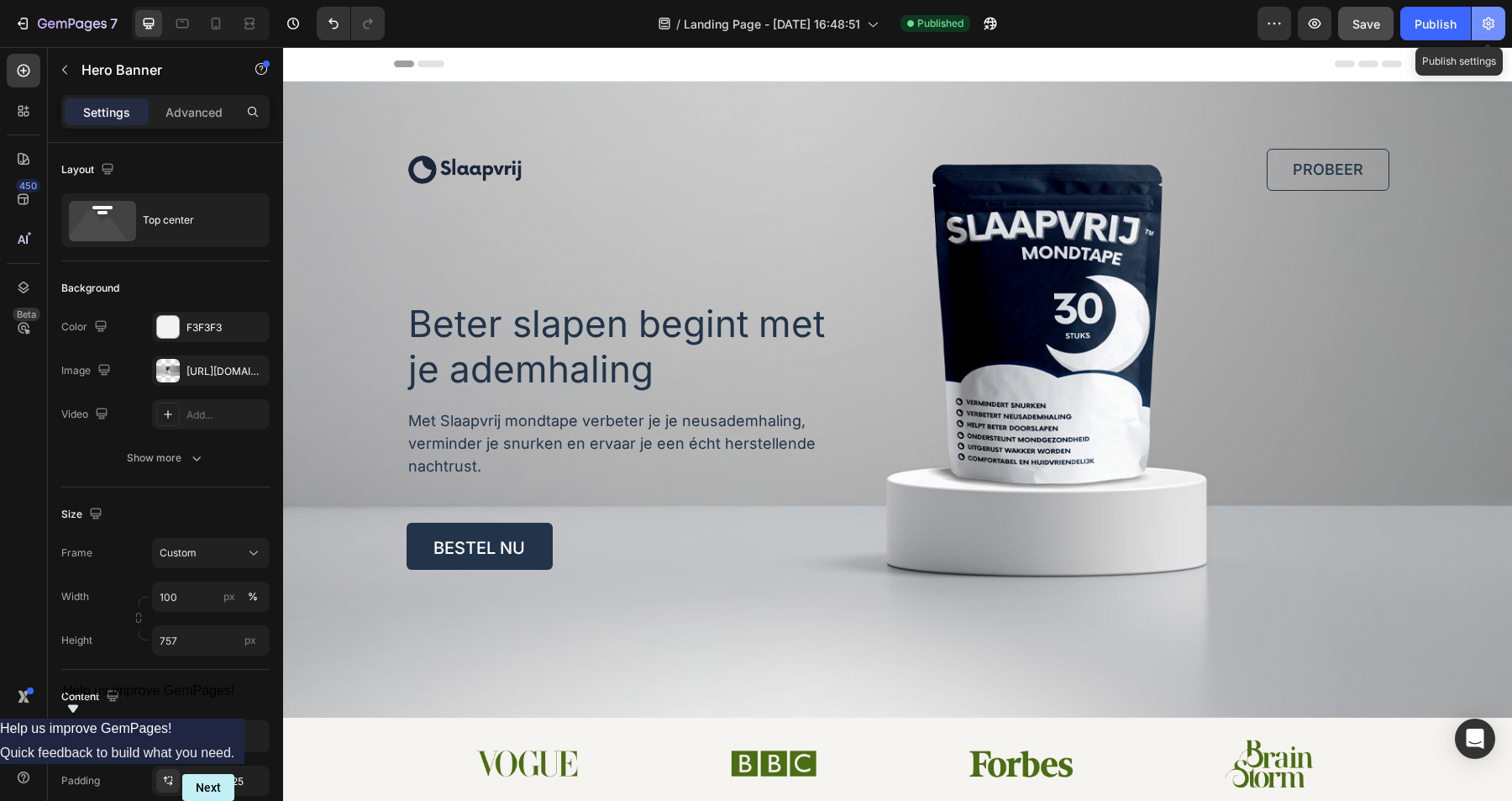
click at [1487, 21] on icon "button" at bounding box center [1488, 23] width 16 height 16
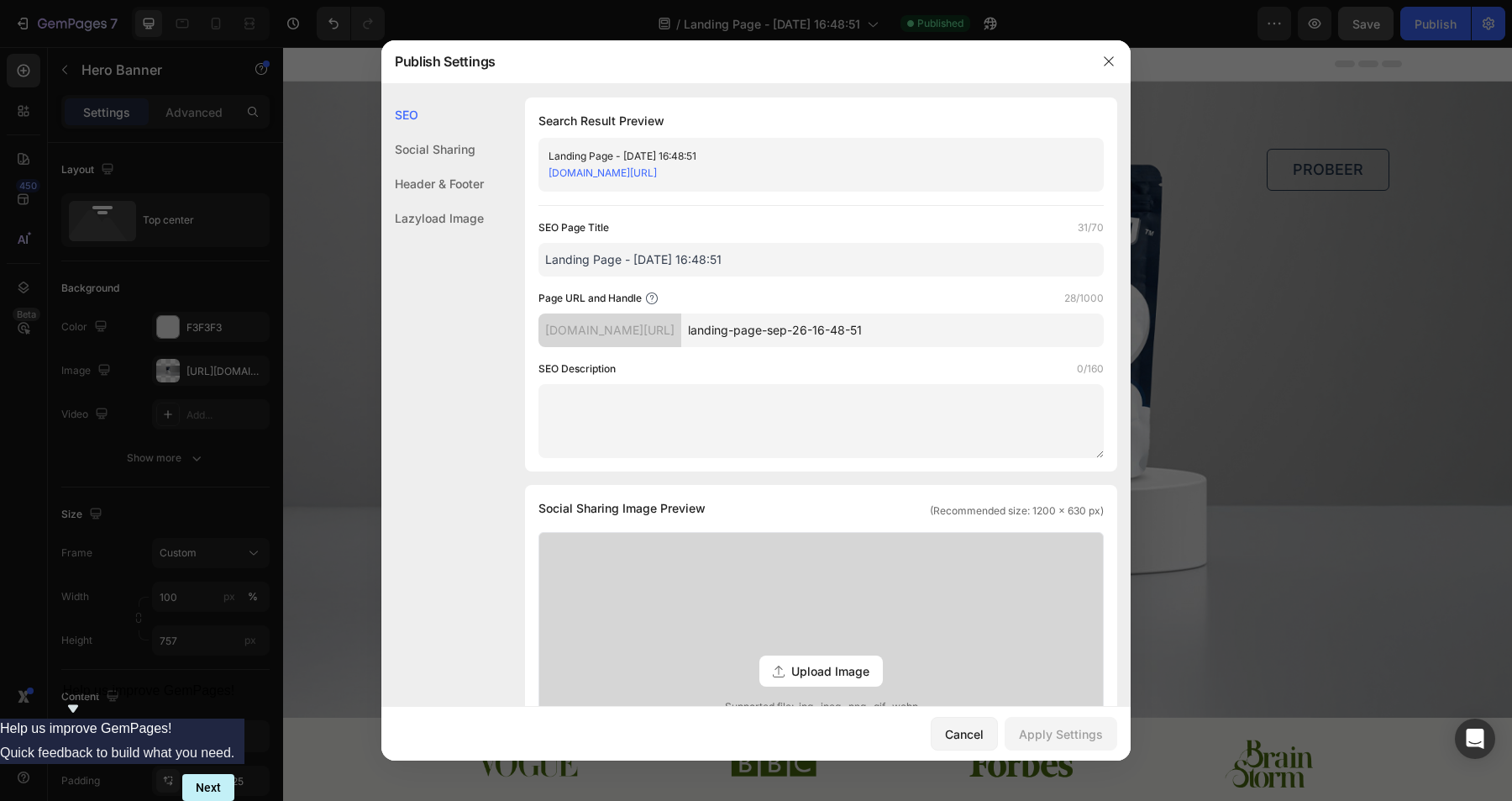
click at [1301, 52] on div at bounding box center [756, 400] width 1512 height 801
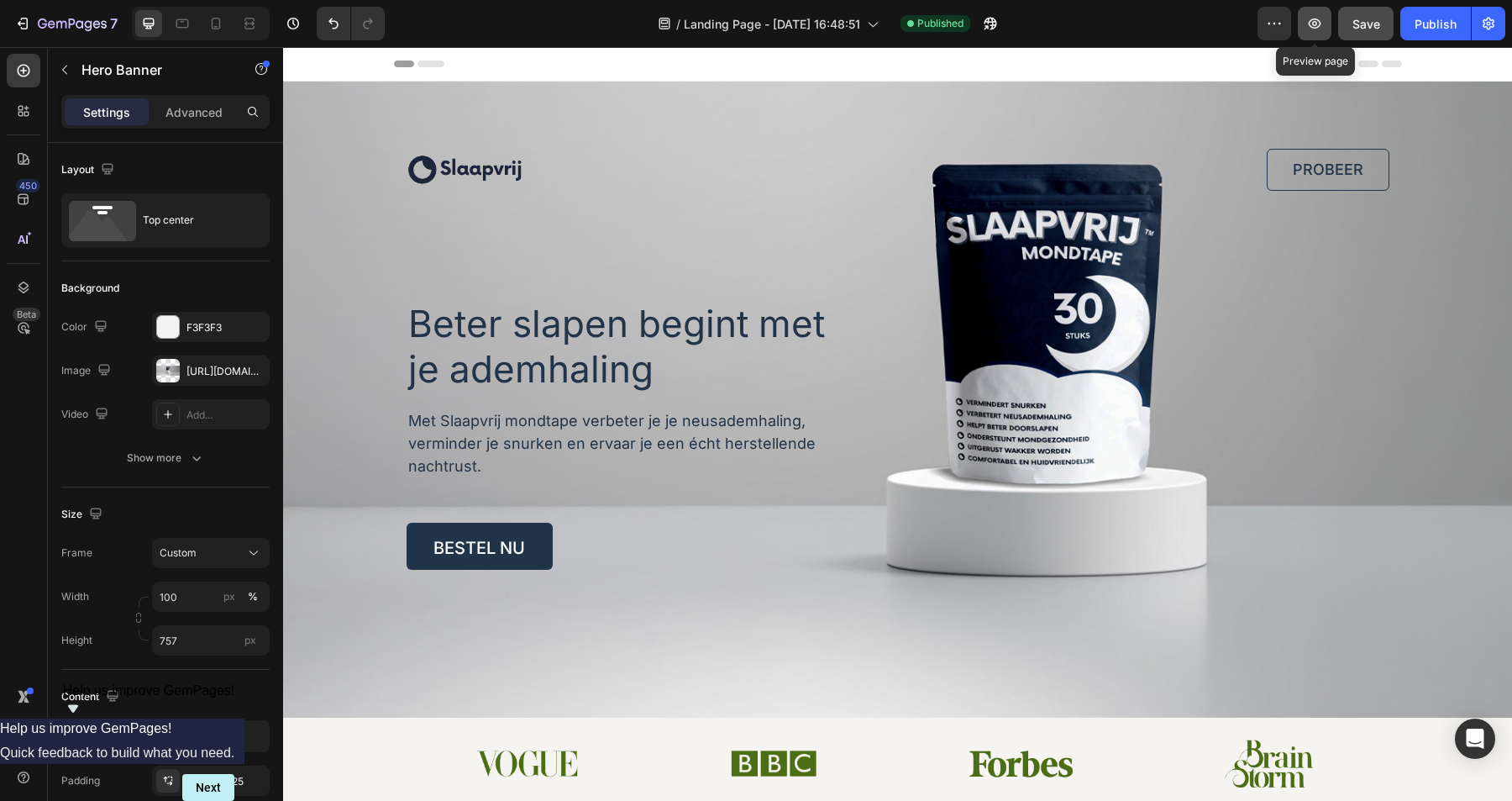
click at [1314, 32] on button "button" at bounding box center [1315, 23] width 34 height 34
click at [1439, 18] on div "Publish" at bounding box center [1436, 23] width 42 height 17
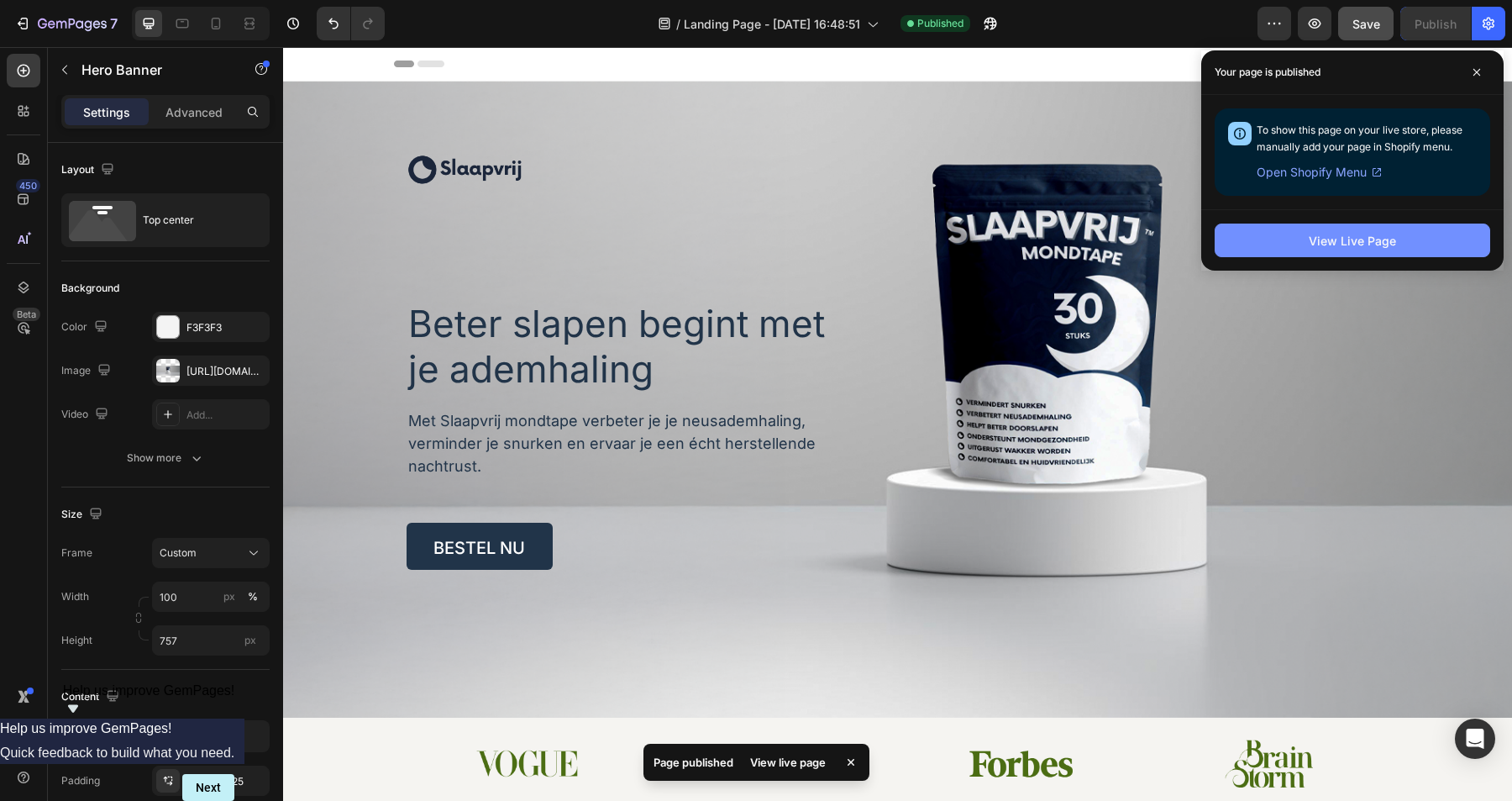
click at [1409, 242] on button "View Live Page" at bounding box center [1353, 240] width 275 height 34
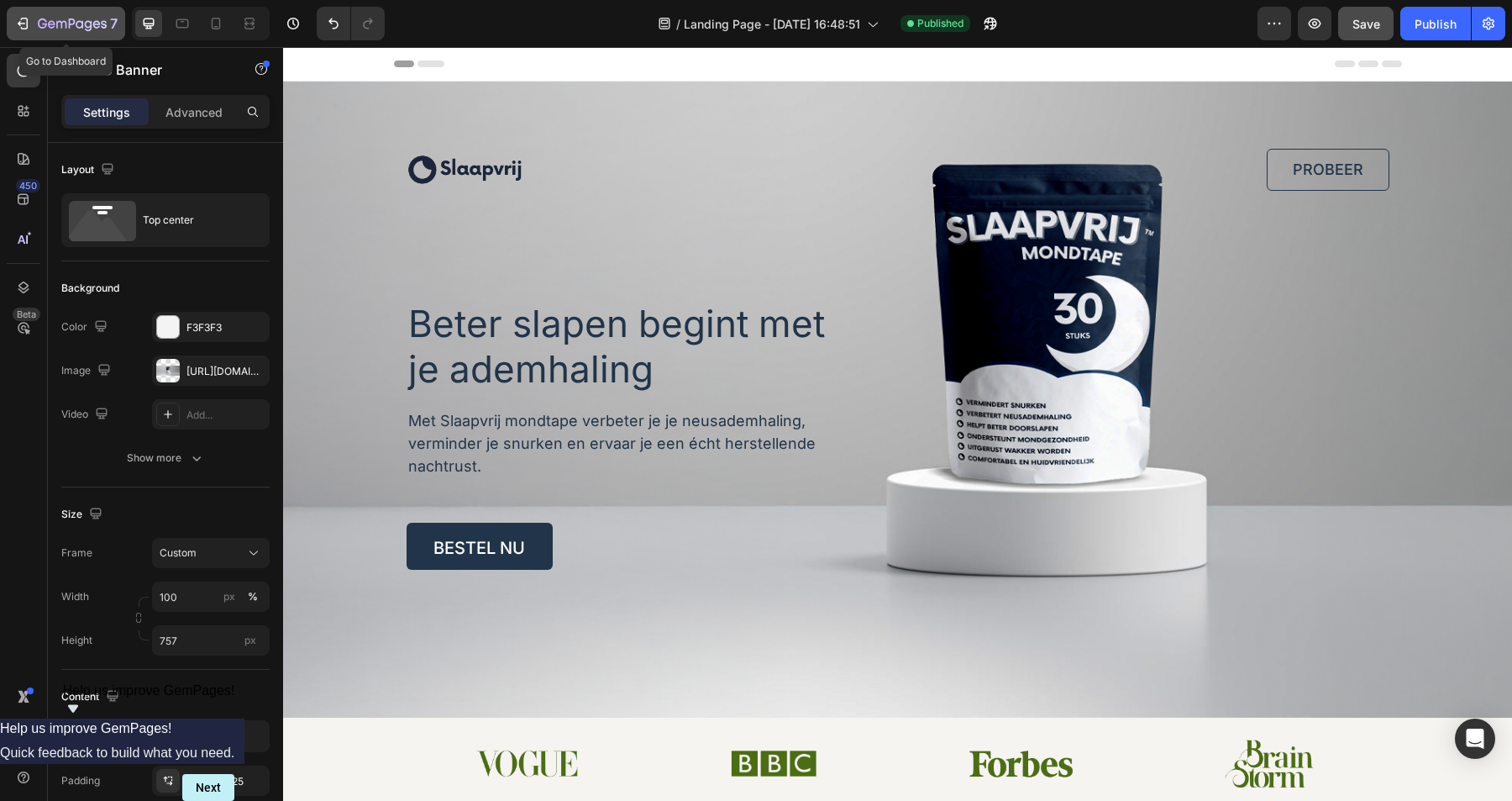
click at [35, 24] on div "7" at bounding box center [66, 23] width 103 height 20
